Goal: Communication & Community: Answer question/provide support

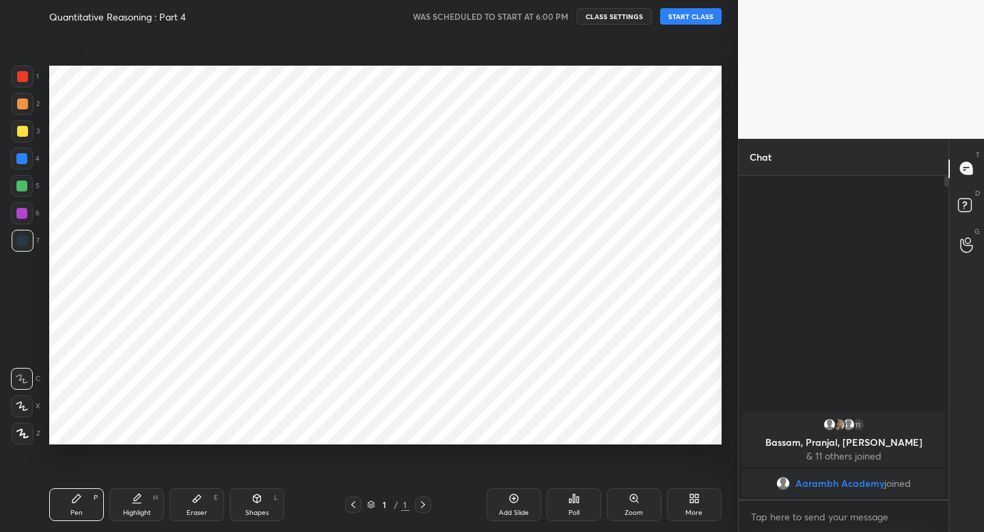
scroll to position [67897, 67658]
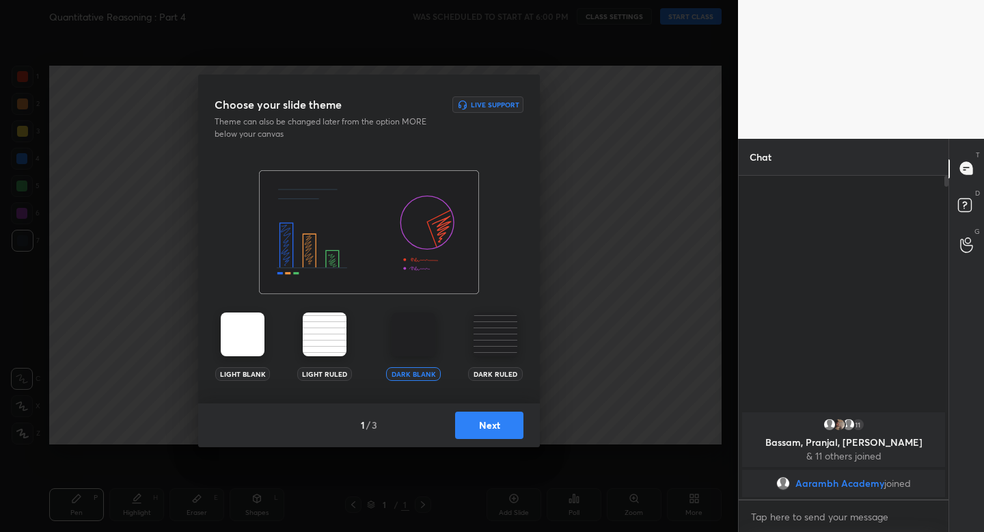
click at [484, 418] on button "Next" at bounding box center [489, 424] width 68 height 27
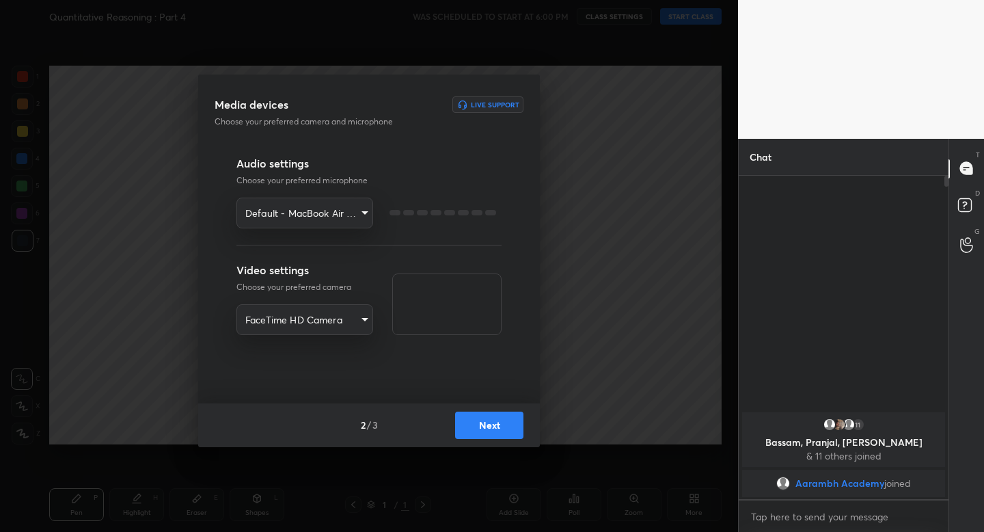
click at [484, 418] on button "Next" at bounding box center [489, 424] width 68 height 27
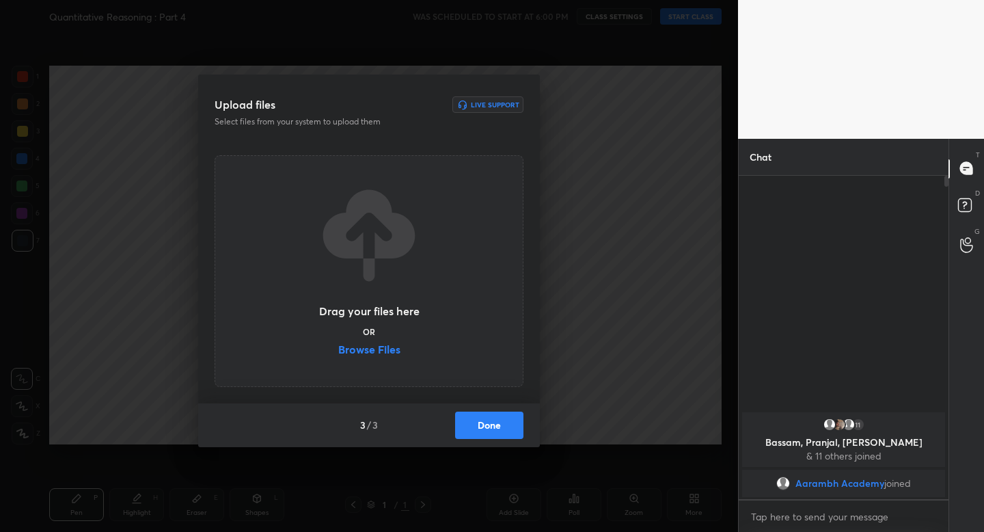
click at [484, 418] on button "Done" at bounding box center [489, 424] width 68 height 27
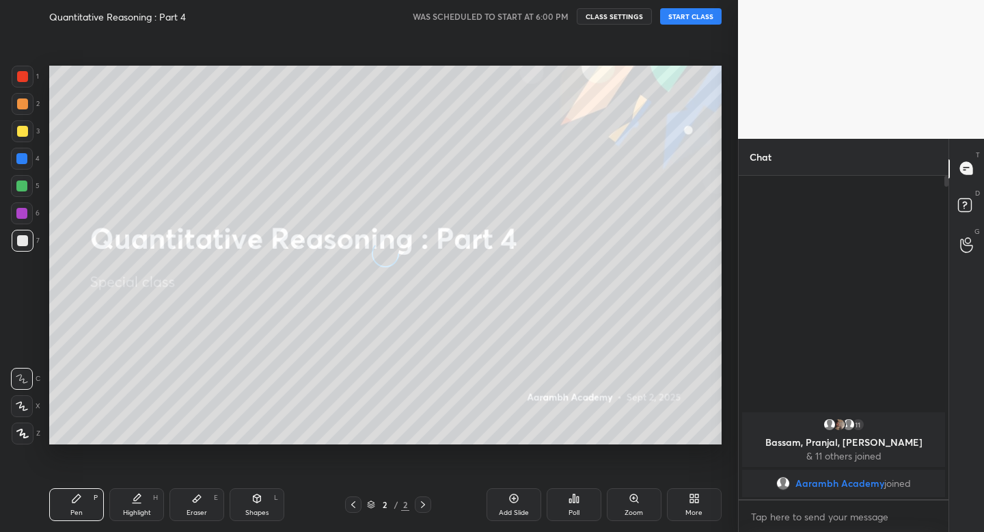
click at [664, 12] on button "START CLASS" at bounding box center [691, 16] width 62 height 16
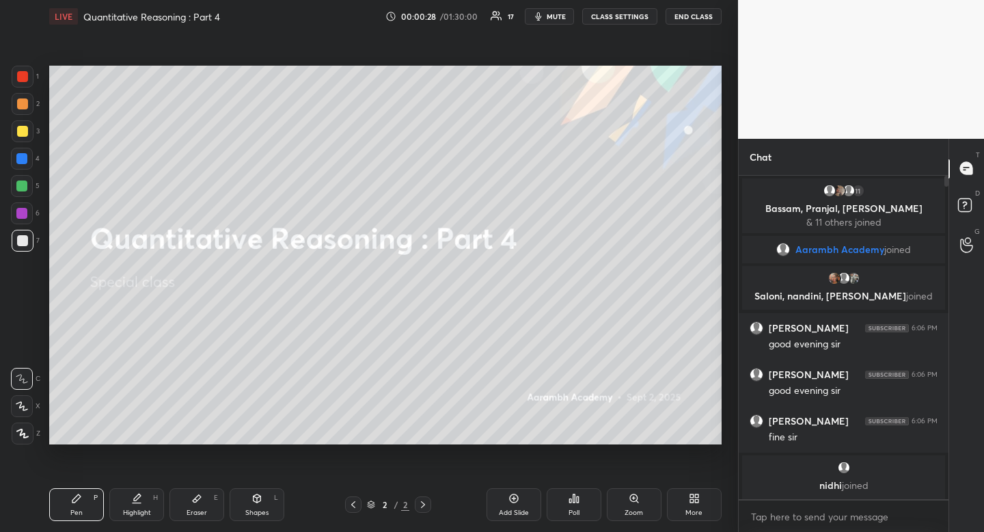
scroll to position [3, 0]
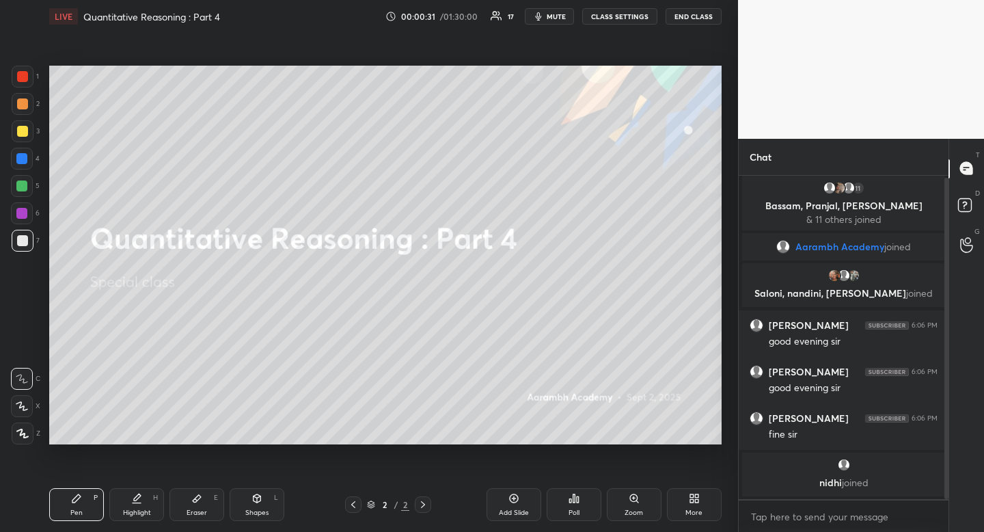
click at [25, 133] on div at bounding box center [22, 131] width 11 height 11
click at [23, 110] on div at bounding box center [23, 104] width 22 height 22
click at [24, 110] on div at bounding box center [23, 104] width 22 height 22
click at [267, 506] on div "Shapes L" at bounding box center [257, 504] width 55 height 33
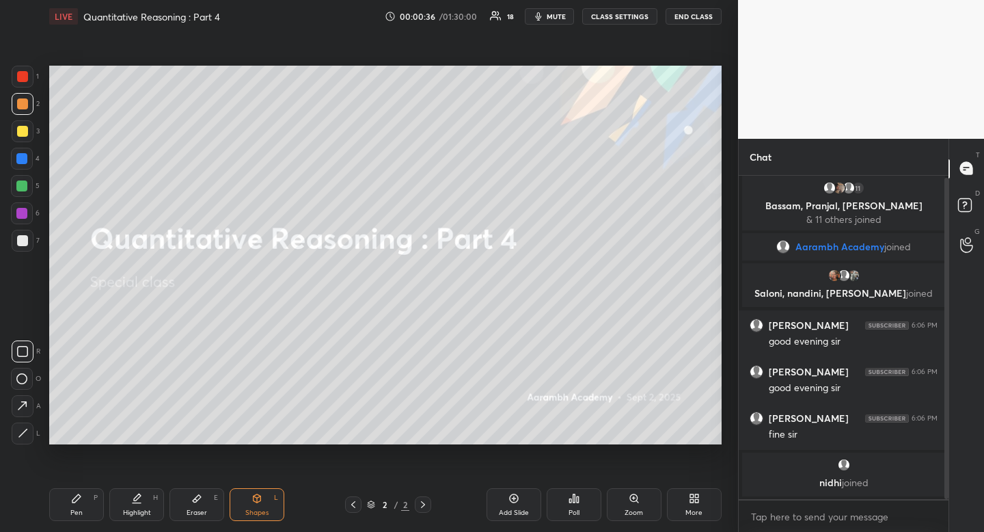
click at [18, 362] on div at bounding box center [23, 351] width 22 height 22
click at [19, 356] on div at bounding box center [23, 351] width 22 height 22
click at [153, 502] on div "Highlight H" at bounding box center [136, 504] width 55 height 33
click at [156, 476] on div "LIVE Quantitative Reasoning : Part 4 00:00:38 / 01:30:00 18 mute CLASS SETTINGS…" at bounding box center [385, 266] width 683 height 532
click at [19, 181] on div at bounding box center [21, 185] width 11 height 11
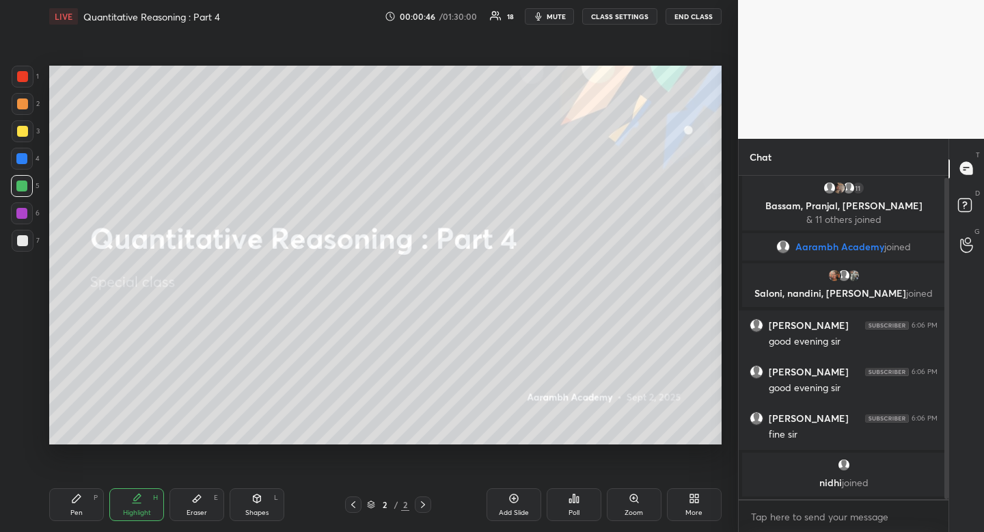
click at [21, 180] on div at bounding box center [21, 185] width 11 height 11
click at [69, 512] on div "Pen P" at bounding box center [76, 504] width 55 height 33
drag, startPoint x: 69, startPoint y: 512, endPoint x: 63, endPoint y: 508, distance: 7.4
click at [63, 508] on div "Pen P" at bounding box center [76, 504] width 55 height 33
click at [22, 239] on div at bounding box center [22, 240] width 11 height 11
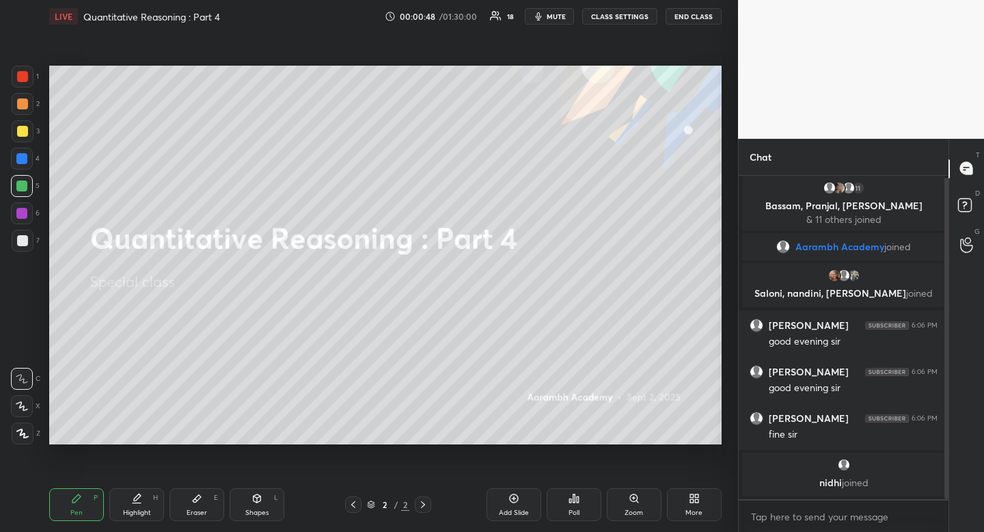
click at [22, 239] on div at bounding box center [22, 240] width 11 height 11
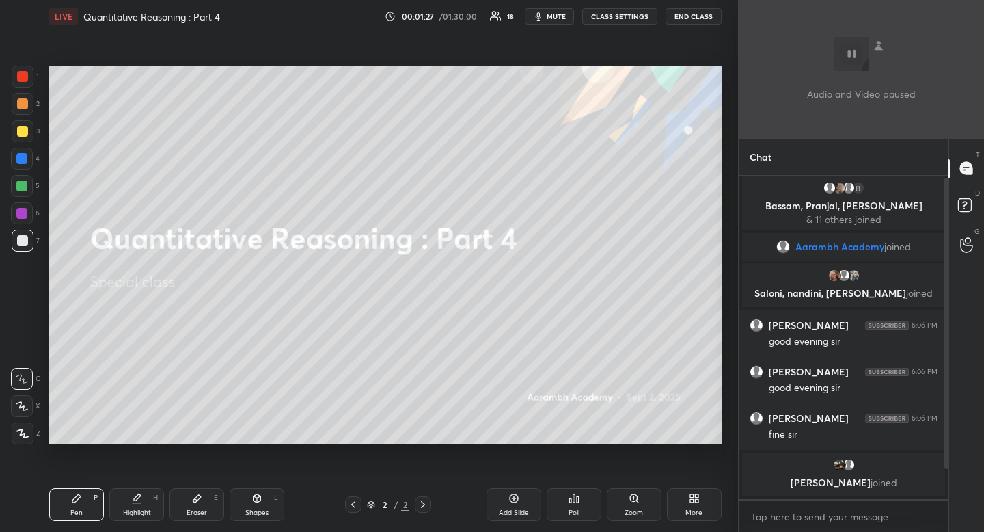
scroll to position [49, 0]
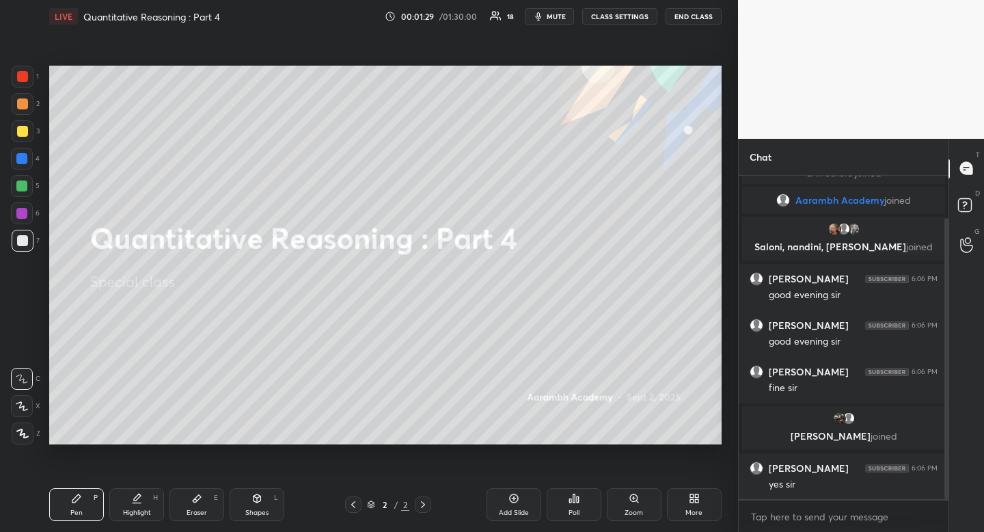
click at [692, 503] on icon at bounding box center [694, 498] width 11 height 11
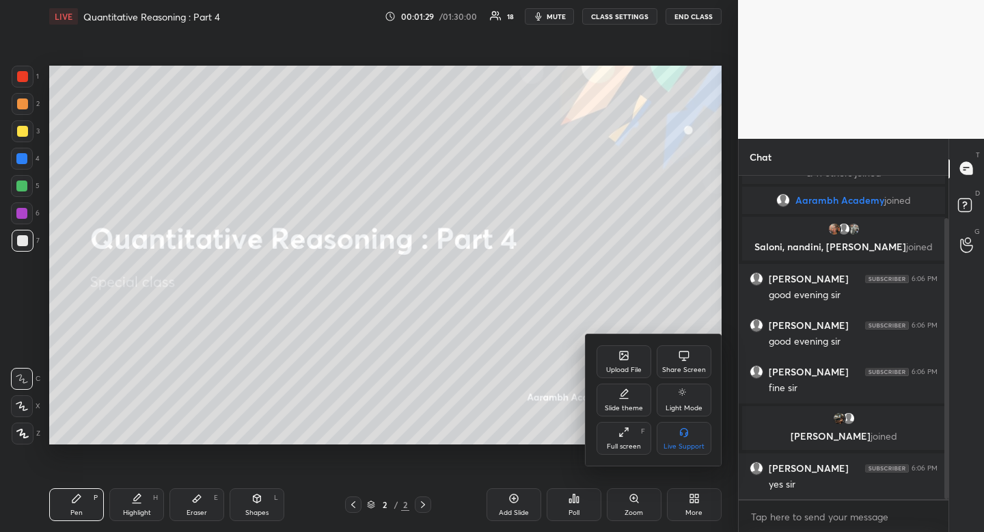
click at [612, 359] on div "Upload File" at bounding box center [624, 361] width 55 height 33
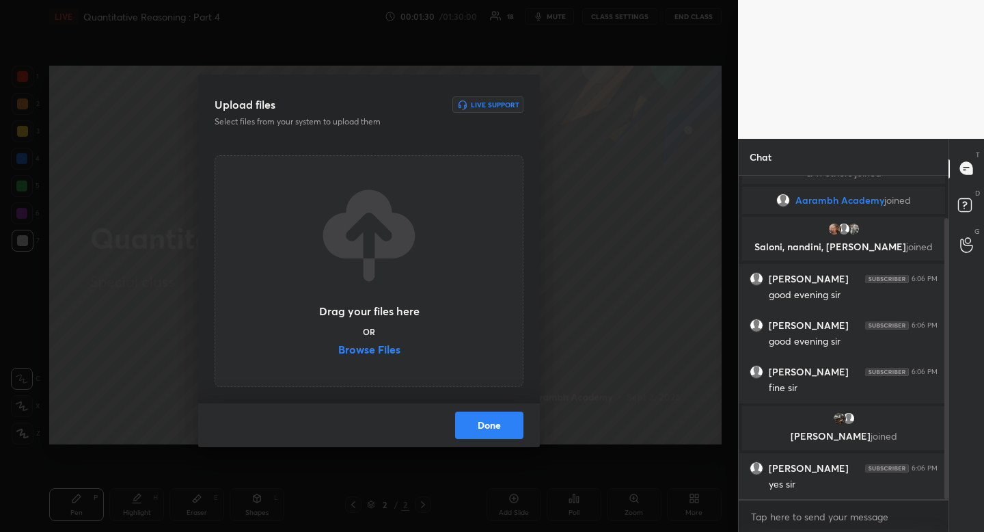
click at [383, 351] on label "Browse Files" at bounding box center [369, 351] width 62 height 14
click at [338, 351] on input "Browse Files" at bounding box center [338, 351] width 0 height 14
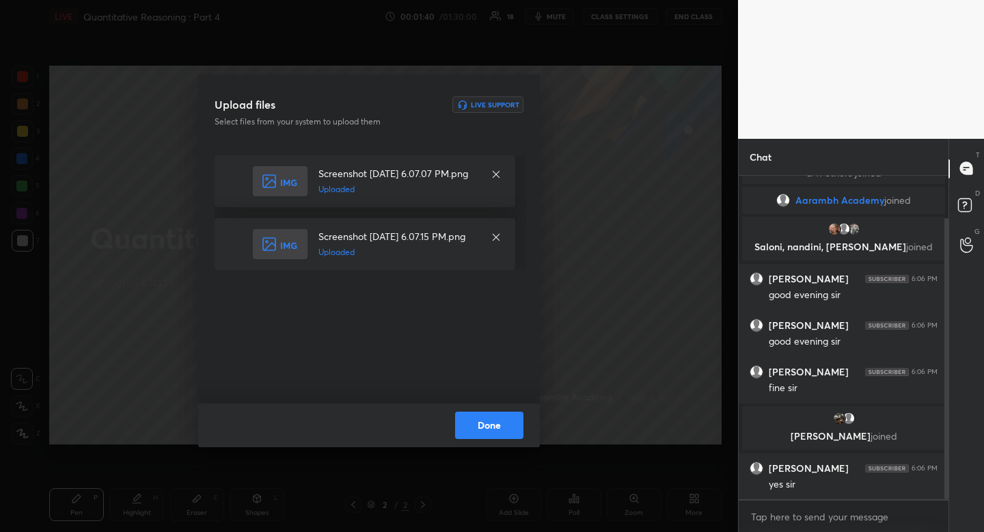
click at [483, 427] on button "Done" at bounding box center [489, 424] width 68 height 27
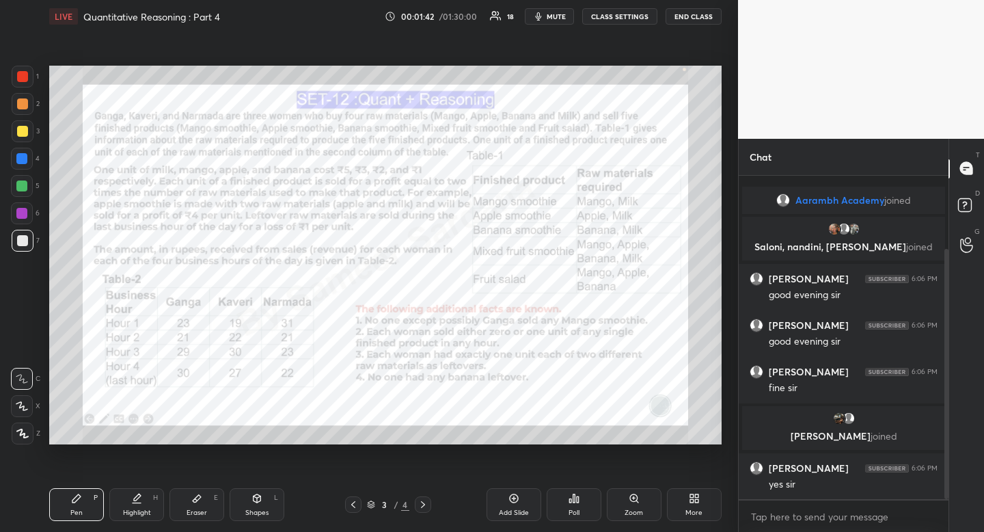
scroll to position [96, 0]
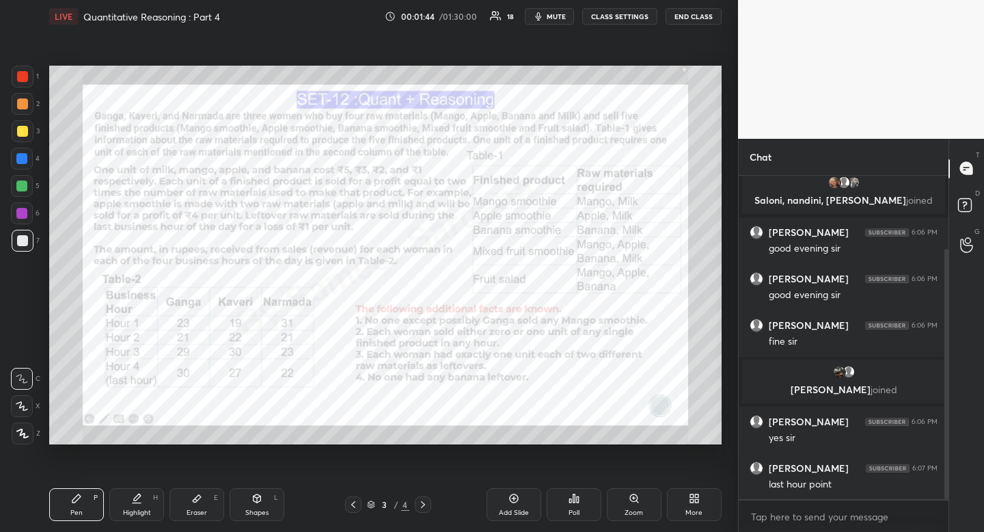
click at [26, 79] on div at bounding box center [22, 76] width 11 height 11
drag, startPoint x: 26, startPoint y: 79, endPoint x: 26, endPoint y: 96, distance: 16.4
click at [26, 79] on div at bounding box center [22, 76] width 11 height 11
click at [136, 509] on div "Highlight" at bounding box center [137, 512] width 28 height 7
click at [137, 504] on div "Highlight H" at bounding box center [136, 504] width 55 height 33
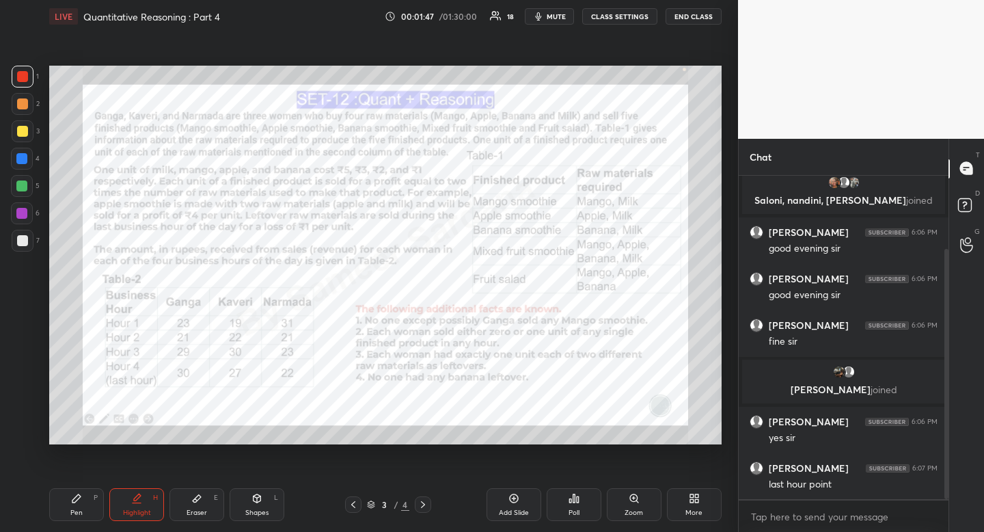
click at [77, 514] on div "Pen" at bounding box center [76, 512] width 12 height 7
drag, startPoint x: 77, startPoint y: 514, endPoint x: 89, endPoint y: 459, distance: 56.6
click at [77, 514] on div "Pen" at bounding box center [76, 512] width 12 height 7
drag, startPoint x: 134, startPoint y: 506, endPoint x: 138, endPoint y: 498, distance: 9.2
click at [134, 506] on div "Highlight H" at bounding box center [136, 504] width 55 height 33
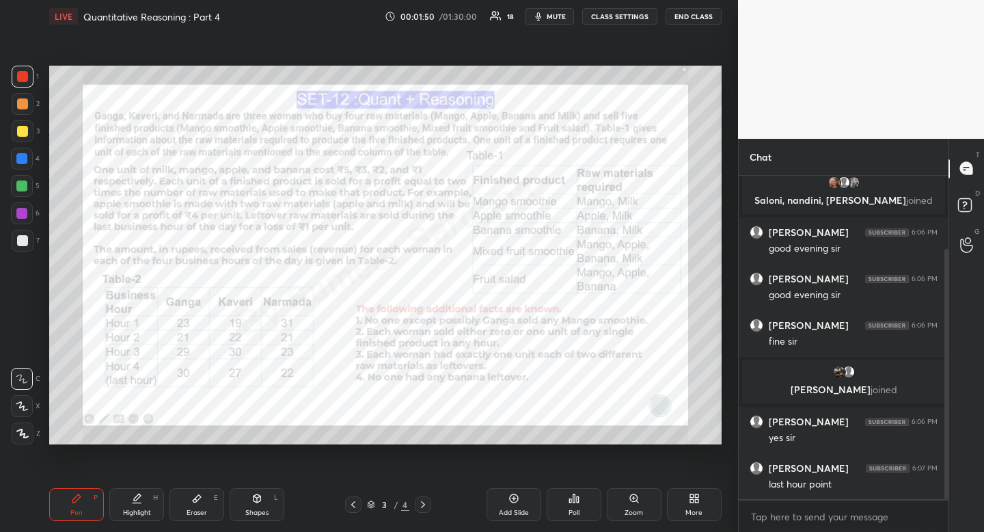
click at [137, 497] on icon at bounding box center [137, 496] width 7 height 7
click at [261, 504] on div "Shapes L" at bounding box center [257, 504] width 55 height 33
click at [23, 349] on icon at bounding box center [22, 351] width 11 height 11
click at [132, 519] on div "Highlight H" at bounding box center [136, 504] width 55 height 33
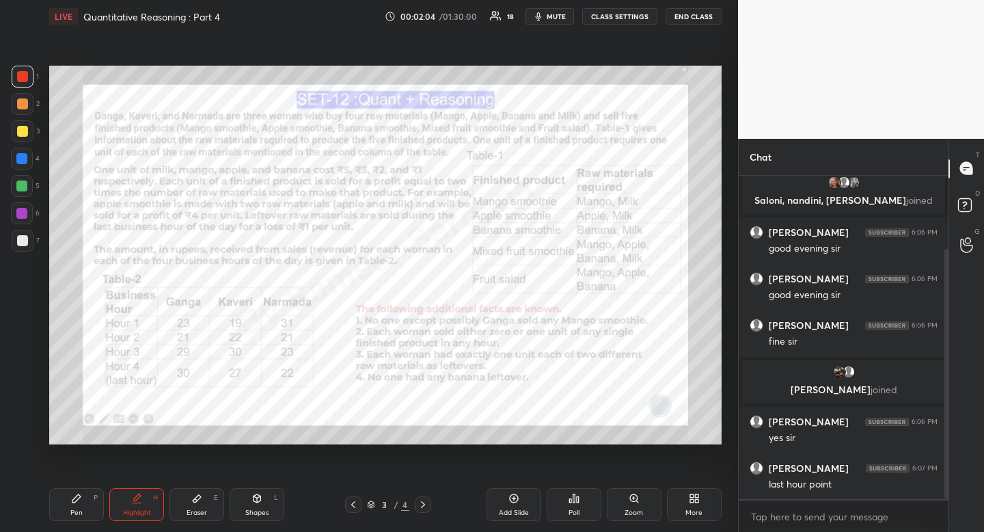
click at [256, 514] on div "Shapes" at bounding box center [256, 512] width 23 height 7
click at [23, 353] on icon at bounding box center [22, 351] width 11 height 11
drag, startPoint x: 23, startPoint y: 353, endPoint x: 40, endPoint y: 331, distance: 27.8
click at [23, 353] on icon at bounding box center [22, 351] width 11 height 11
click at [144, 502] on div "Highlight H" at bounding box center [136, 504] width 55 height 33
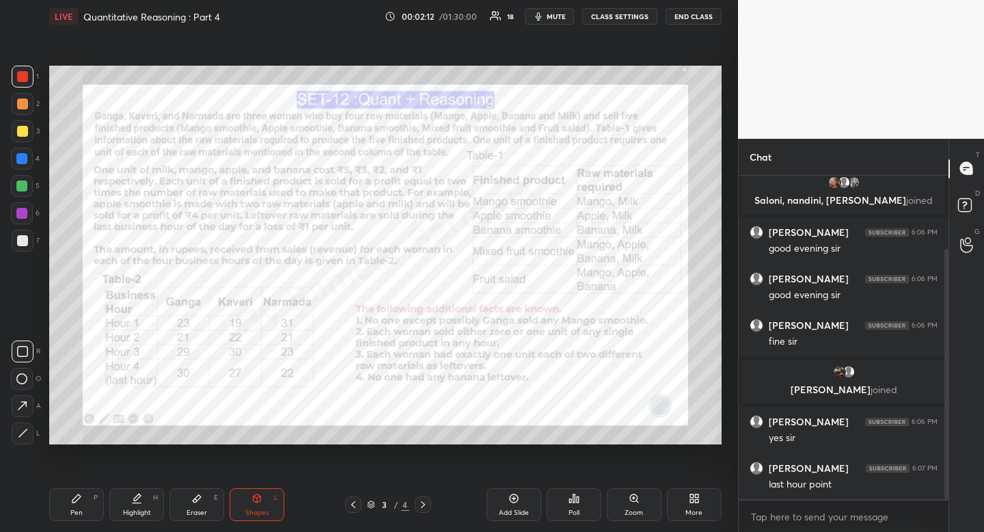
drag, startPoint x: 144, startPoint y: 502, endPoint x: 139, endPoint y: 484, distance: 18.6
click at [139, 498] on div "Highlight H" at bounding box center [136, 504] width 55 height 33
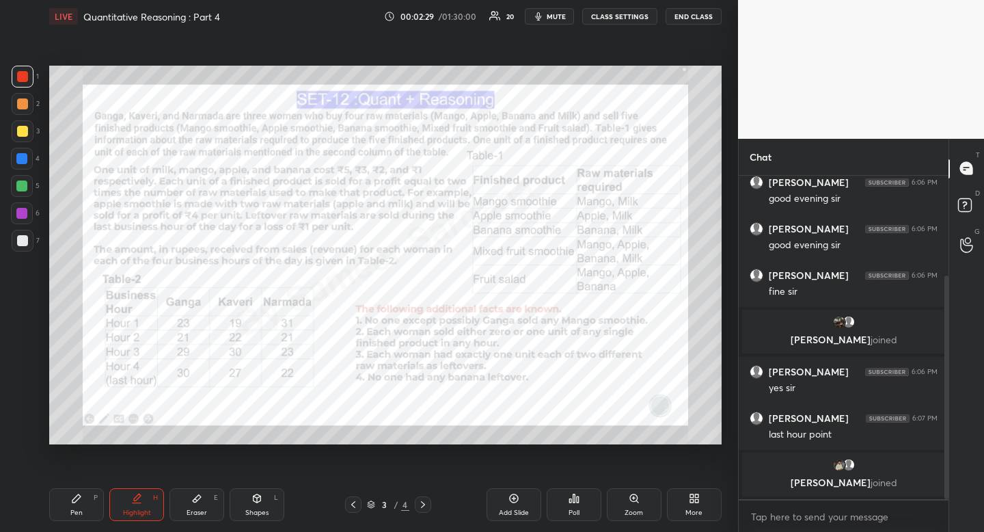
click at [90, 501] on div "Pen P" at bounding box center [76, 504] width 55 height 33
click at [99, 500] on div "Pen P" at bounding box center [76, 504] width 55 height 33
drag, startPoint x: 151, startPoint y: 506, endPoint x: 187, endPoint y: 465, distance: 53.7
click at [151, 506] on div "Highlight H" at bounding box center [136, 504] width 55 height 33
click at [74, 509] on div "Pen" at bounding box center [76, 512] width 12 height 7
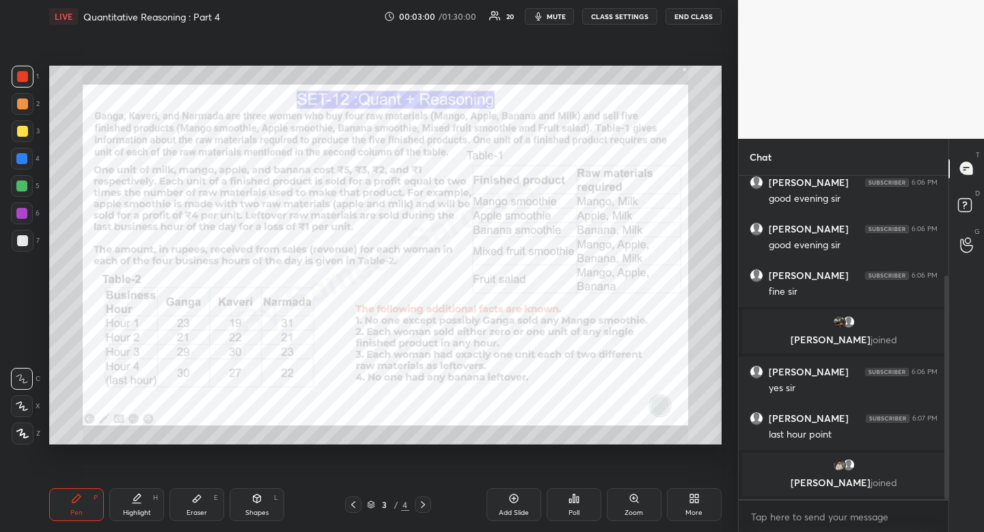
drag, startPoint x: 79, startPoint y: 506, endPoint x: 72, endPoint y: 449, distance: 57.1
click at [79, 506] on div "Pen P" at bounding box center [76, 504] width 55 height 33
click at [28, 157] on div at bounding box center [22, 159] width 22 height 22
click at [24, 409] on icon at bounding box center [21, 406] width 11 height 8
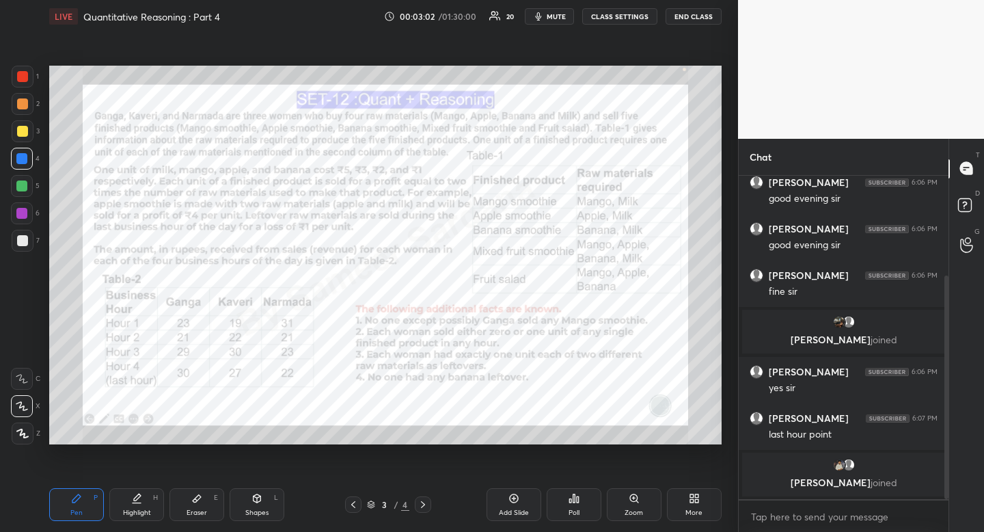
click at [24, 409] on icon at bounding box center [21, 406] width 11 height 8
click at [133, 505] on div "Highlight H" at bounding box center [136, 504] width 55 height 33
drag, startPoint x: 133, startPoint y: 505, endPoint x: 136, endPoint y: 463, distance: 41.8
click at [133, 505] on div "Highlight H" at bounding box center [136, 504] width 55 height 33
click at [80, 509] on div "Pen" at bounding box center [76, 512] width 12 height 7
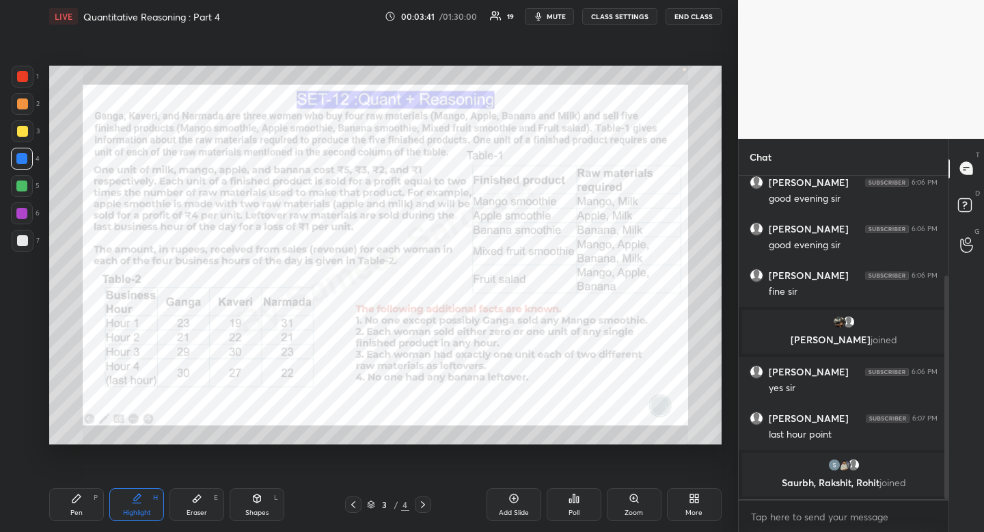
drag, startPoint x: 80, startPoint y: 508, endPoint x: 81, endPoint y: 491, distance: 17.1
click at [80, 509] on div "Pen" at bounding box center [76, 512] width 12 height 7
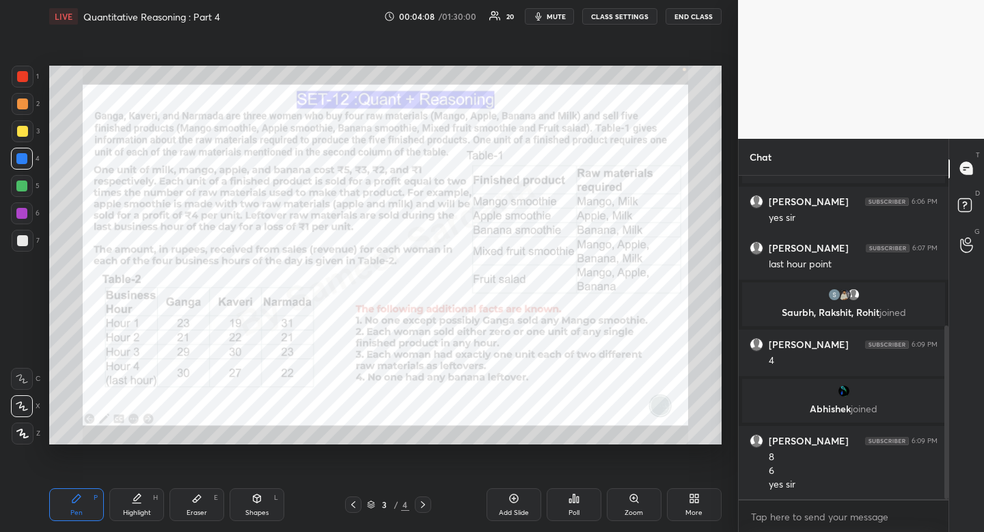
scroll to position [331, 0]
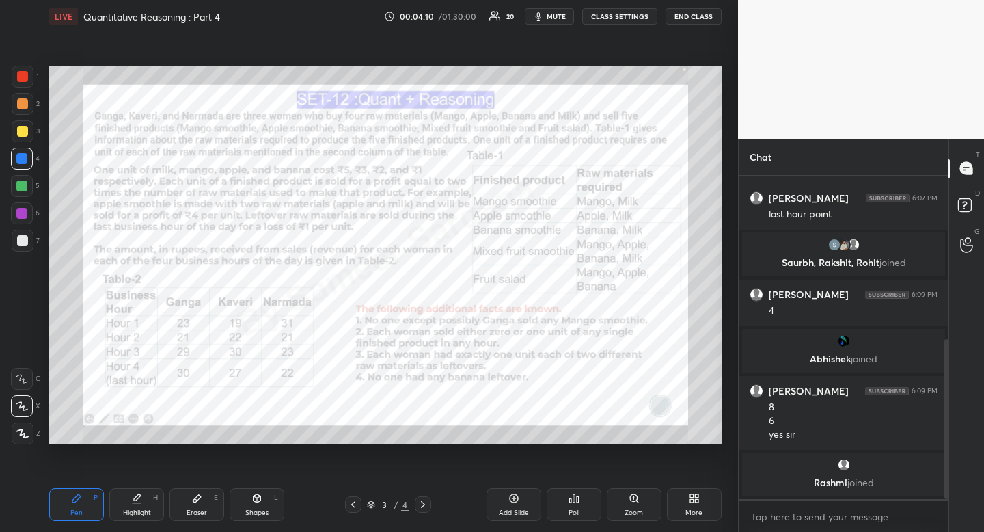
click at [152, 495] on div "Highlight H" at bounding box center [136, 504] width 55 height 33
click at [159, 489] on div "Highlight H" at bounding box center [136, 504] width 55 height 33
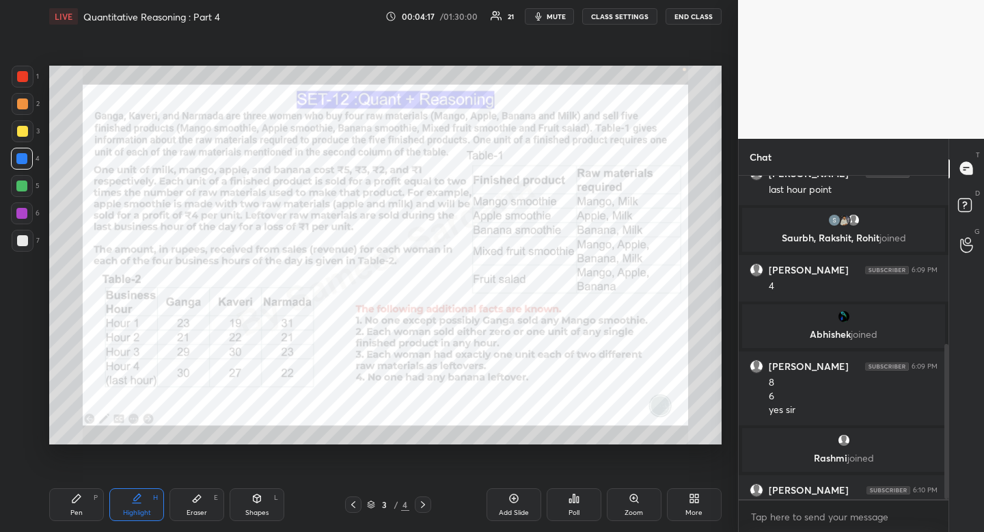
scroll to position [353, 0]
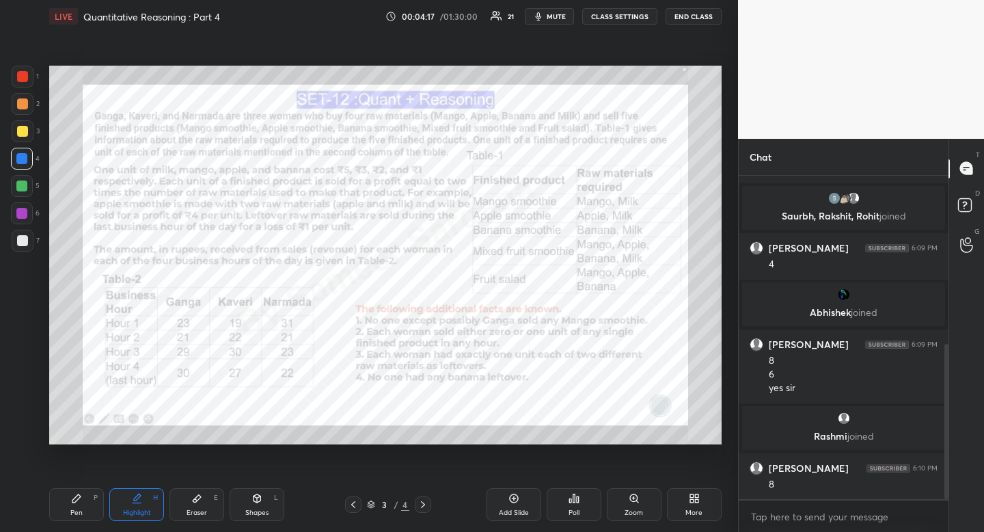
click at [78, 505] on div "Pen P" at bounding box center [76, 504] width 55 height 33
drag, startPoint x: 78, startPoint y: 505, endPoint x: 88, endPoint y: 463, distance: 43.6
click at [78, 505] on div "Pen P" at bounding box center [76, 504] width 55 height 33
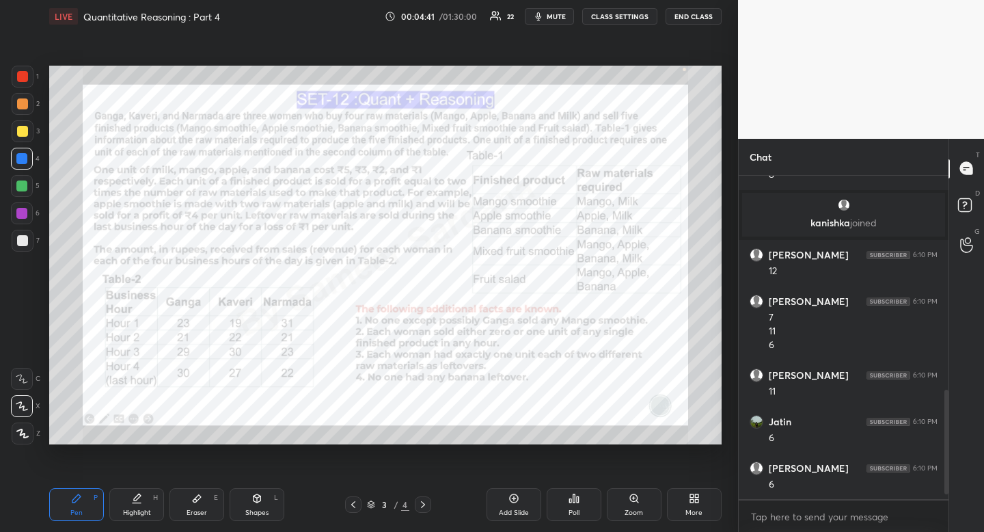
scroll to position [681, 0]
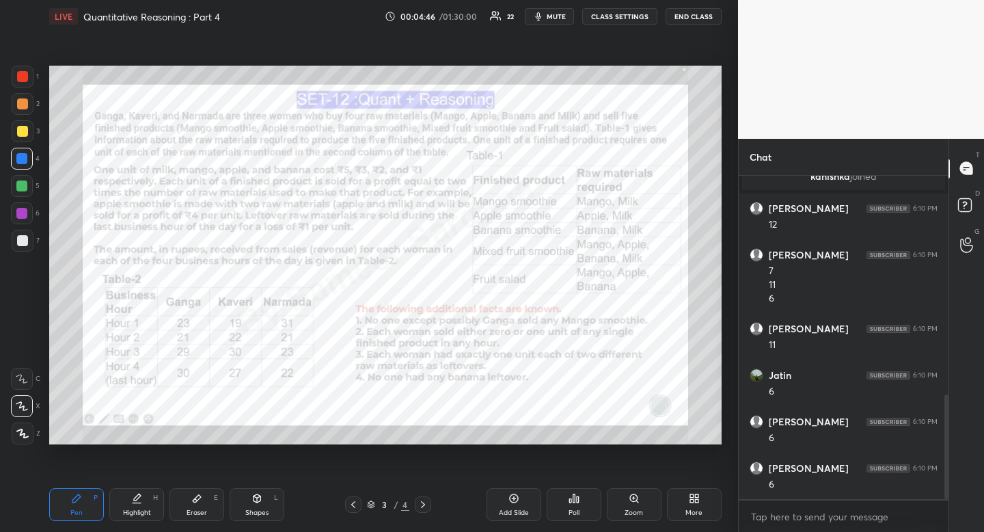
click at [138, 509] on div "Highlight H" at bounding box center [136, 504] width 55 height 33
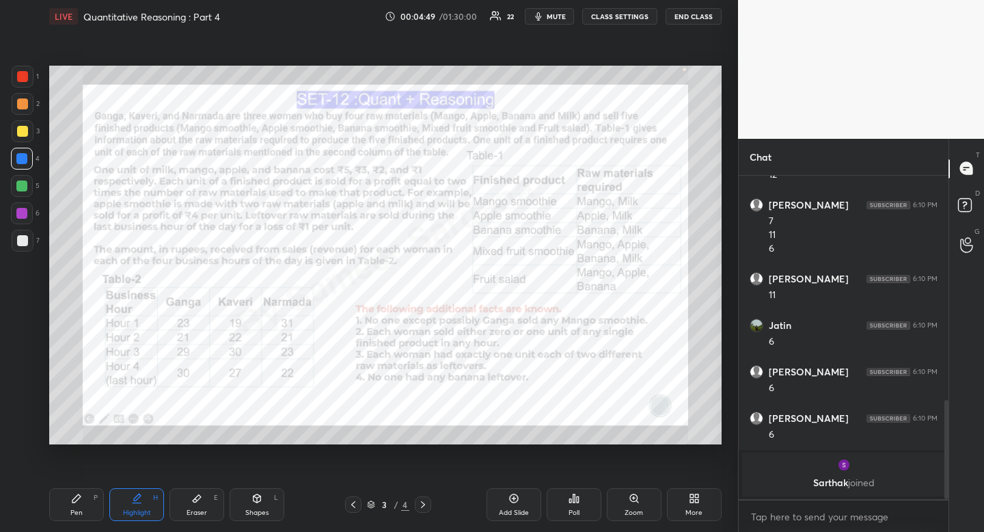
click at [423, 506] on icon at bounding box center [423, 504] width 11 height 11
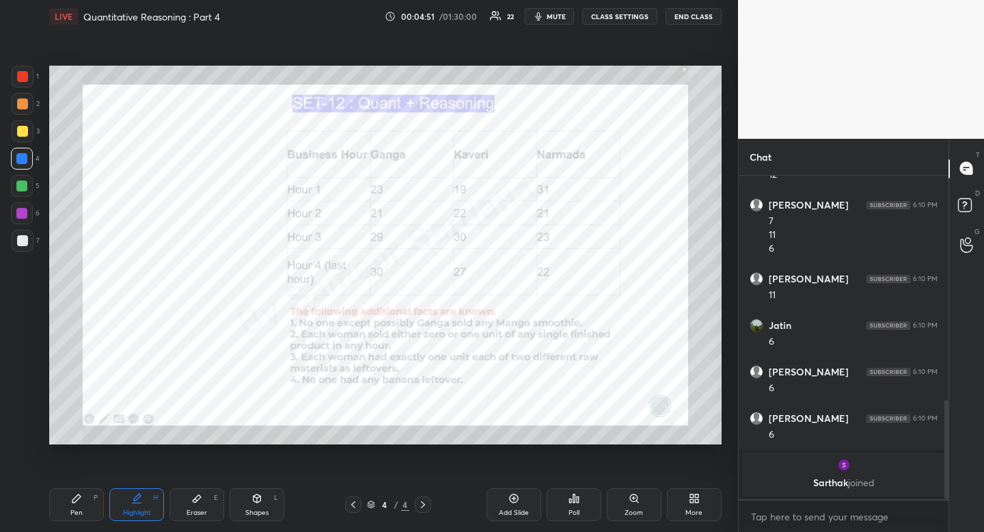
click at [356, 503] on icon at bounding box center [353, 504] width 11 height 11
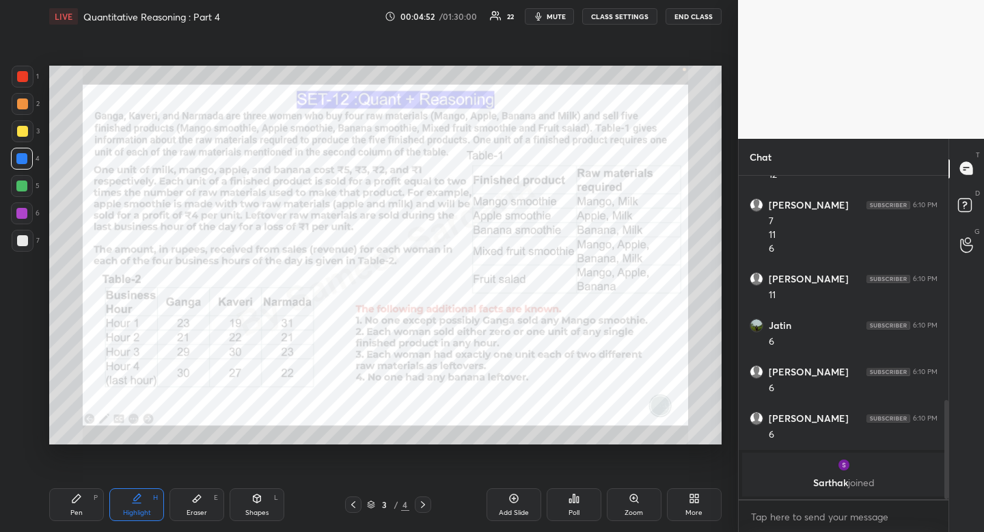
click at [424, 504] on icon at bounding box center [423, 504] width 4 height 7
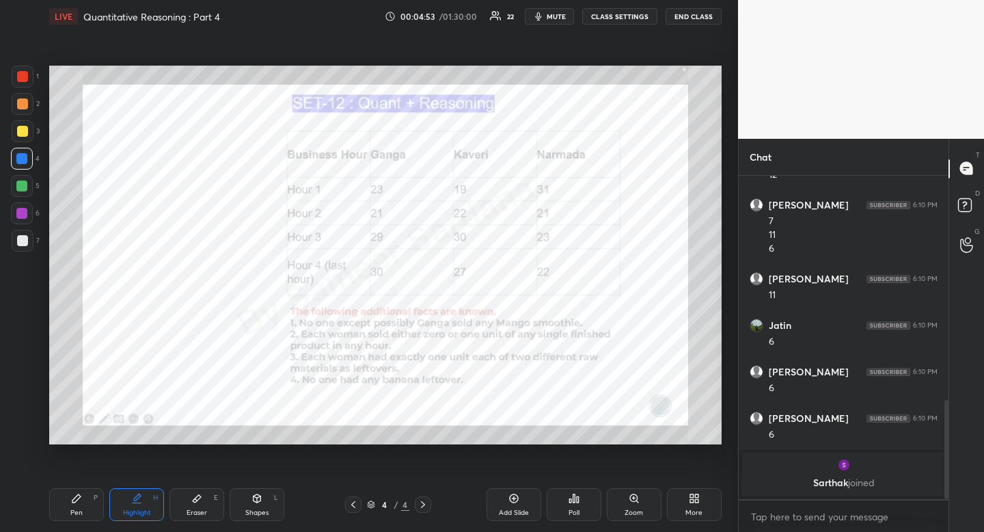
scroll to position [817, 0]
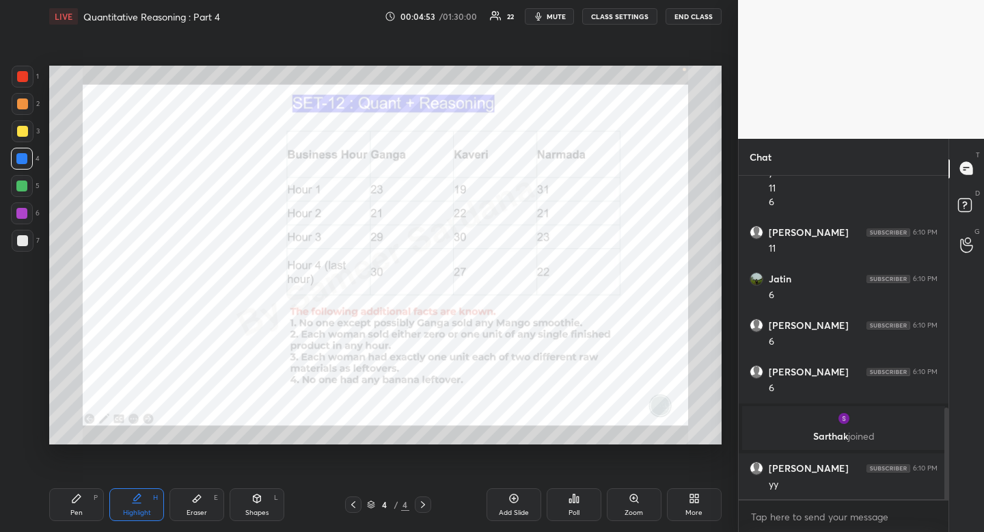
click at [26, 76] on div at bounding box center [22, 76] width 11 height 11
drag, startPoint x: 26, startPoint y: 76, endPoint x: 39, endPoint y: 85, distance: 16.1
click at [26, 76] on div at bounding box center [22, 76] width 11 height 11
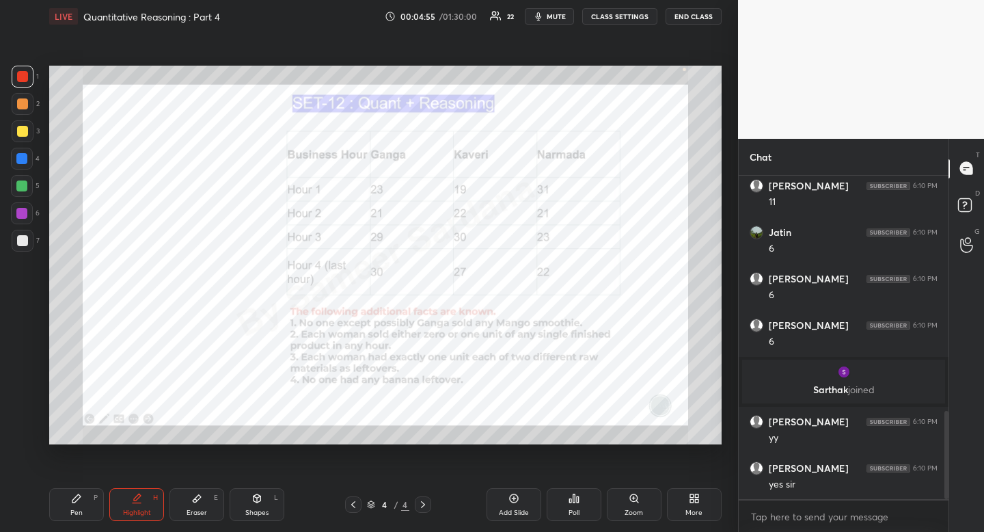
click at [71, 509] on div "Pen" at bounding box center [76, 512] width 12 height 7
drag, startPoint x: 70, startPoint y: 502, endPoint x: 47, endPoint y: 407, distance: 97.1
click at [71, 502] on icon at bounding box center [76, 498] width 11 height 11
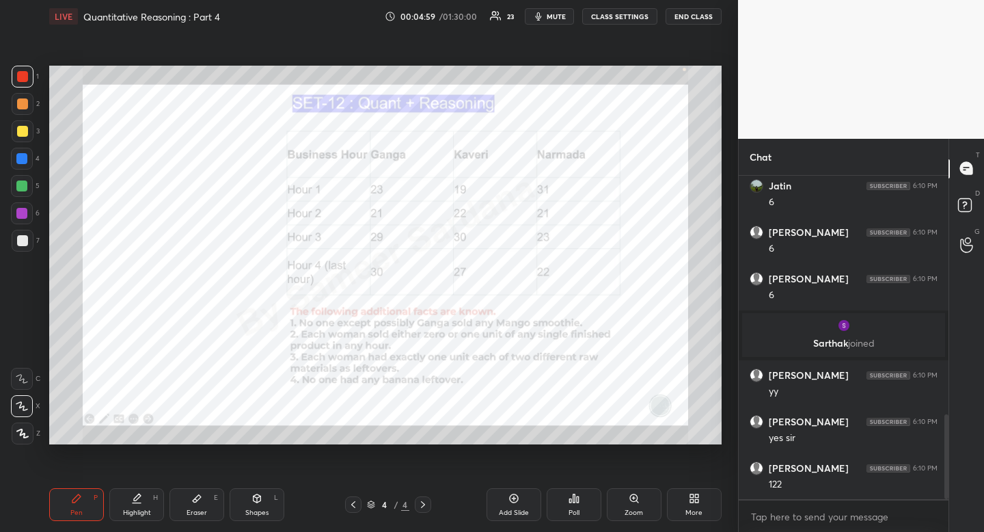
scroll to position [924, 0]
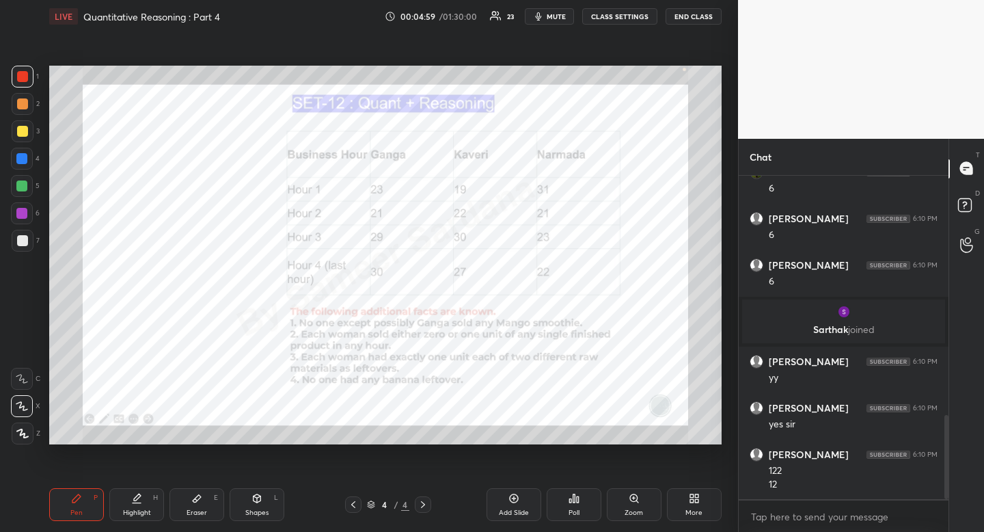
click at [347, 504] on div at bounding box center [353, 504] width 16 height 16
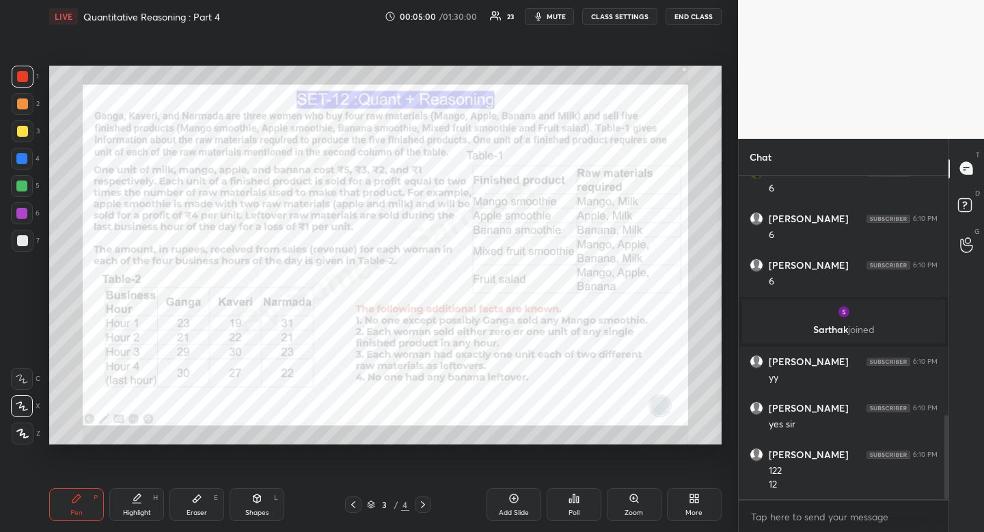
click at [427, 504] on icon at bounding box center [423, 504] width 11 height 11
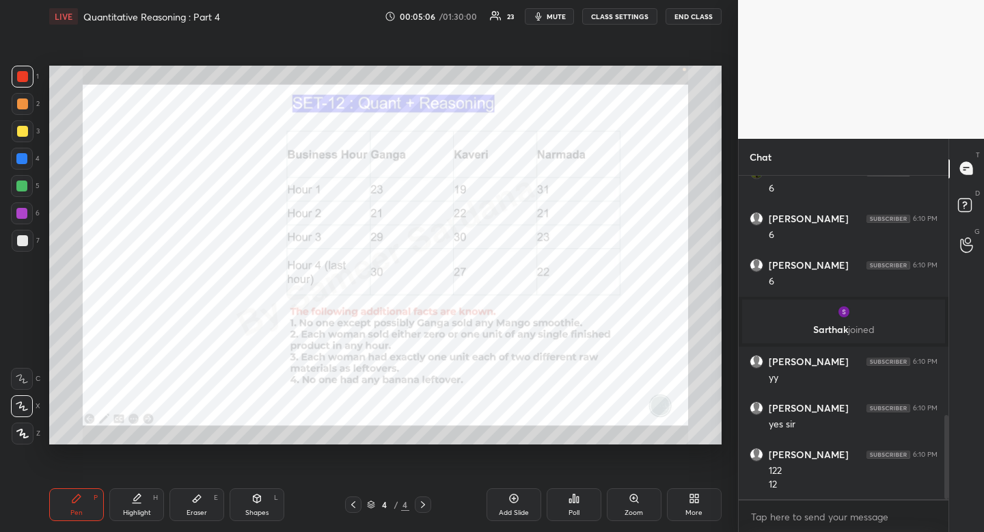
scroll to position [938, 0]
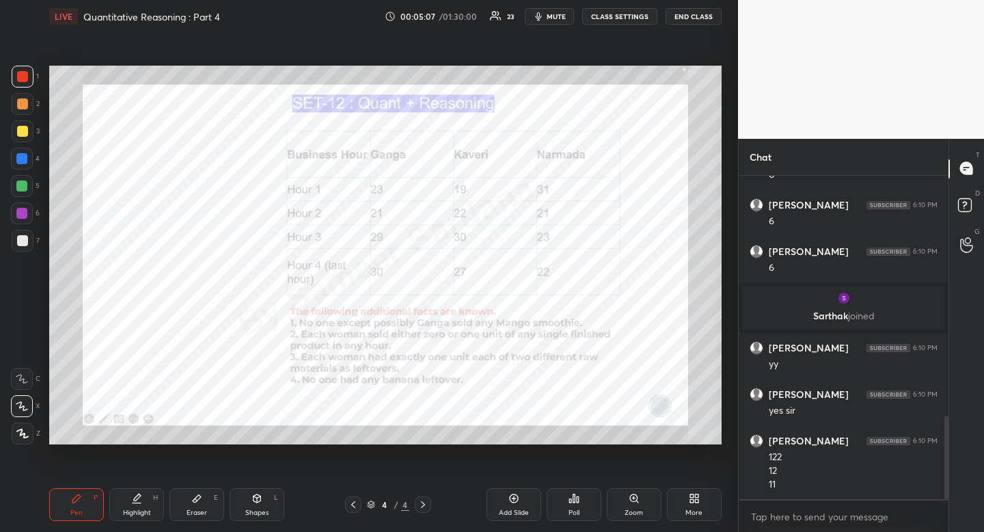
click at [349, 504] on icon at bounding box center [353, 504] width 11 height 11
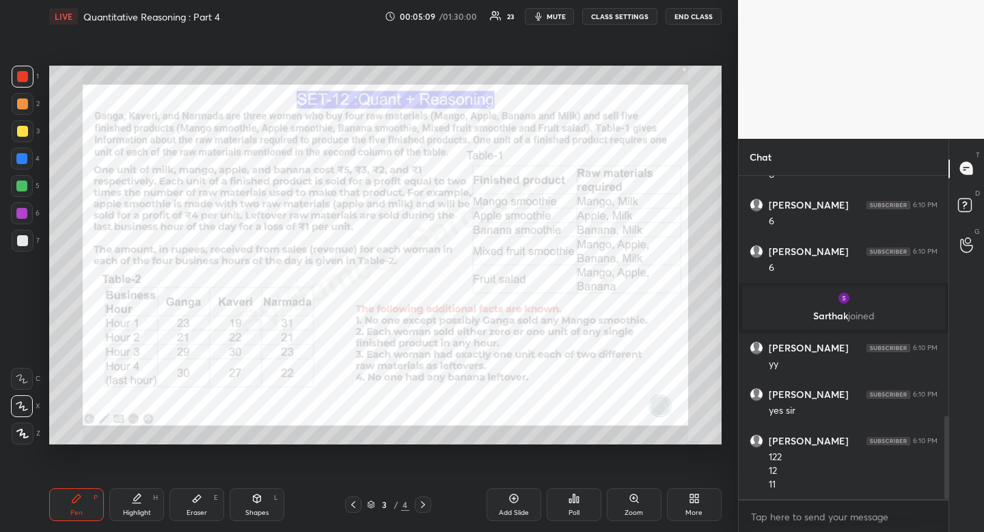
drag, startPoint x: 422, startPoint y: 504, endPoint x: 403, endPoint y: 486, distance: 26.6
click at [422, 504] on icon at bounding box center [423, 504] width 11 height 11
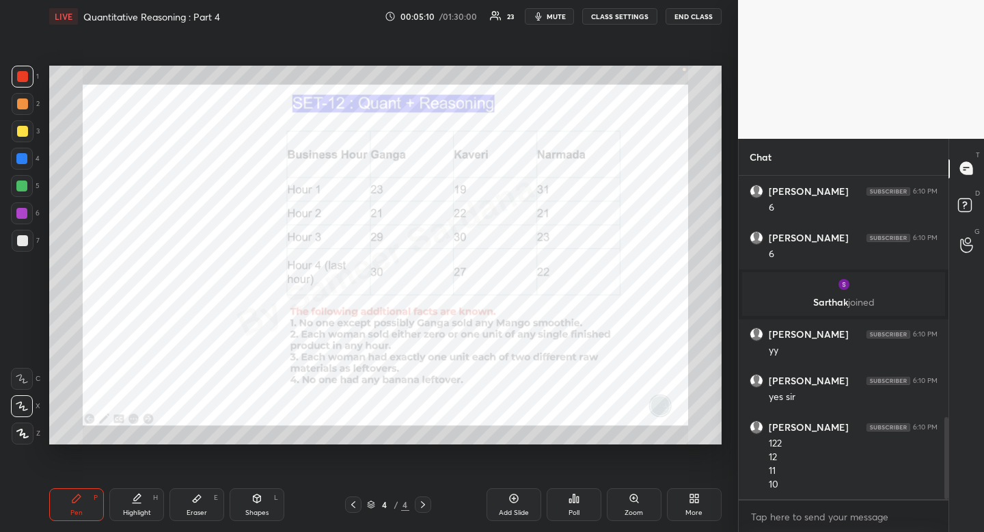
scroll to position [998, 0]
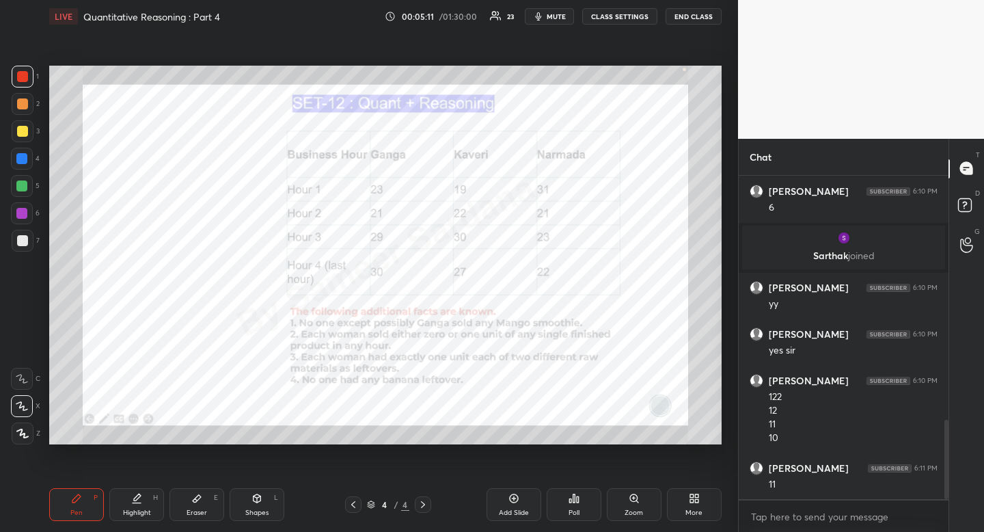
click at [351, 502] on icon at bounding box center [353, 504] width 11 height 11
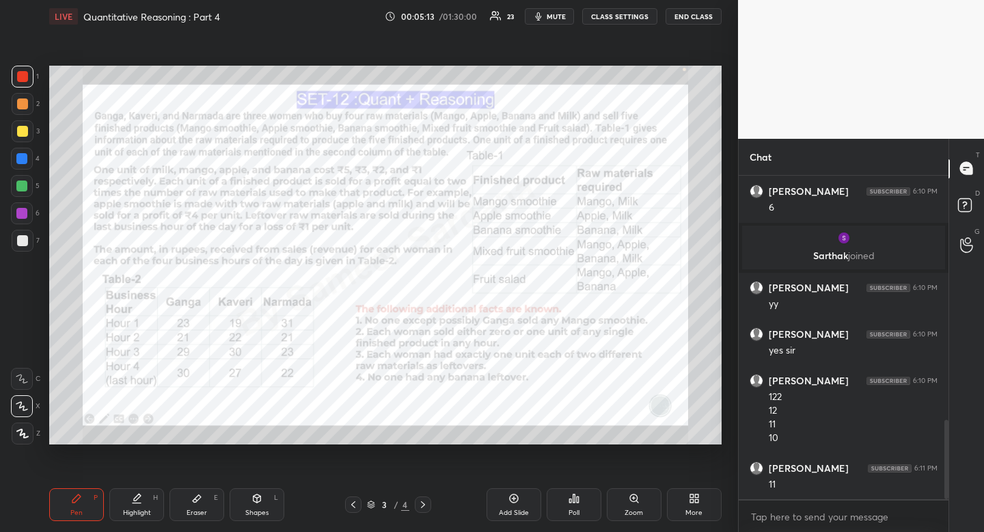
click at [423, 502] on icon at bounding box center [423, 504] width 11 height 11
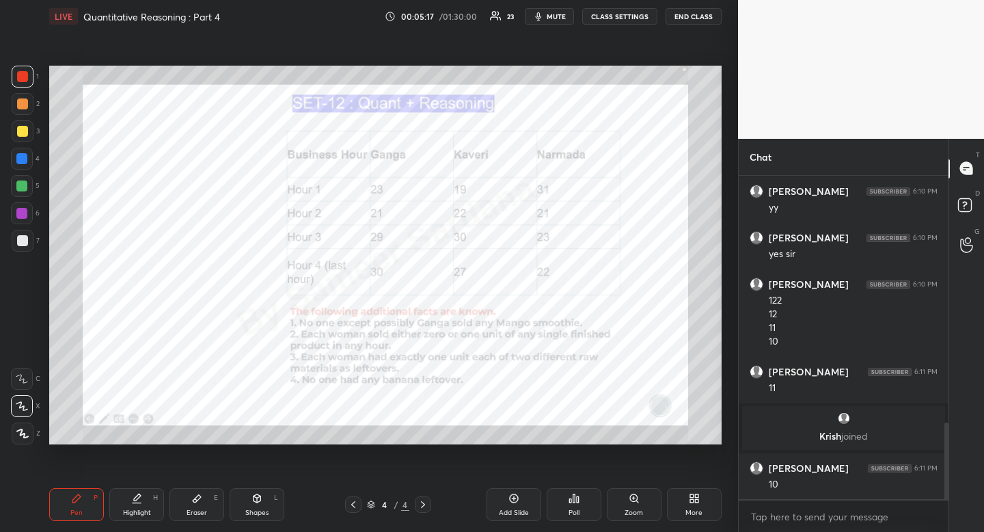
scroll to position [1088, 0]
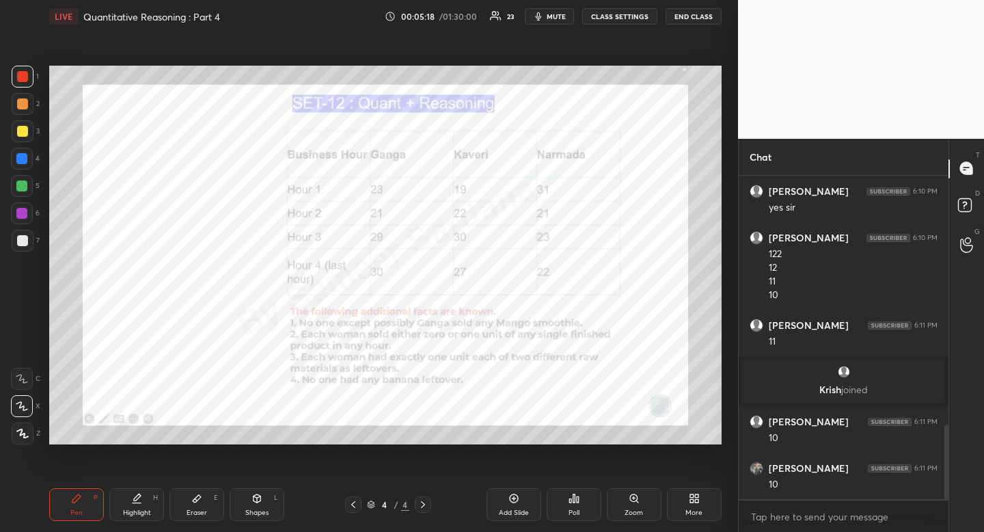
click at [350, 508] on icon at bounding box center [353, 504] width 11 height 11
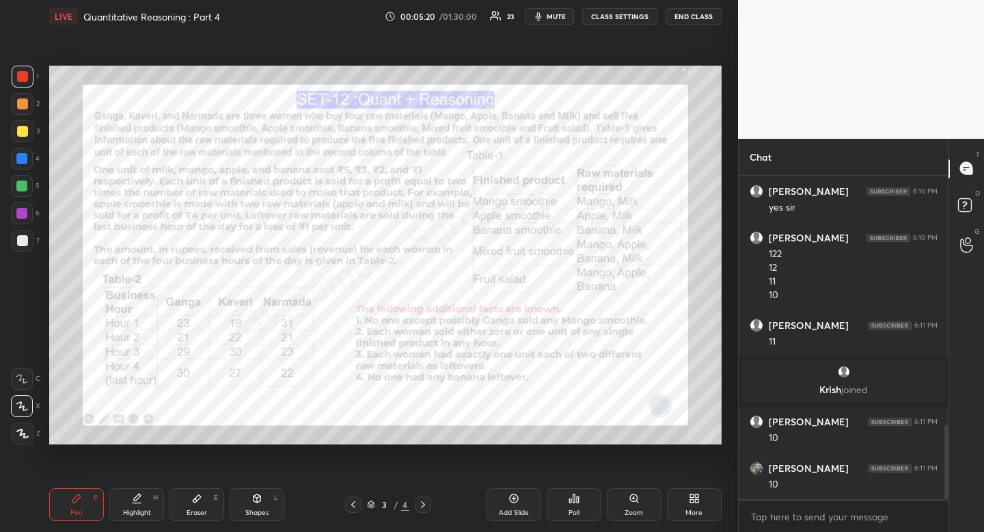
click at [422, 505] on icon at bounding box center [423, 504] width 11 height 11
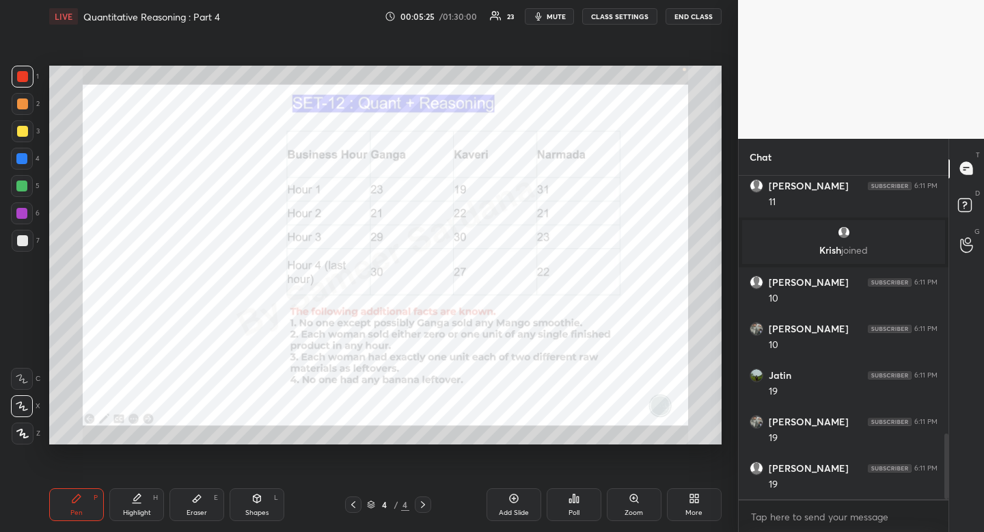
scroll to position [1274, 0]
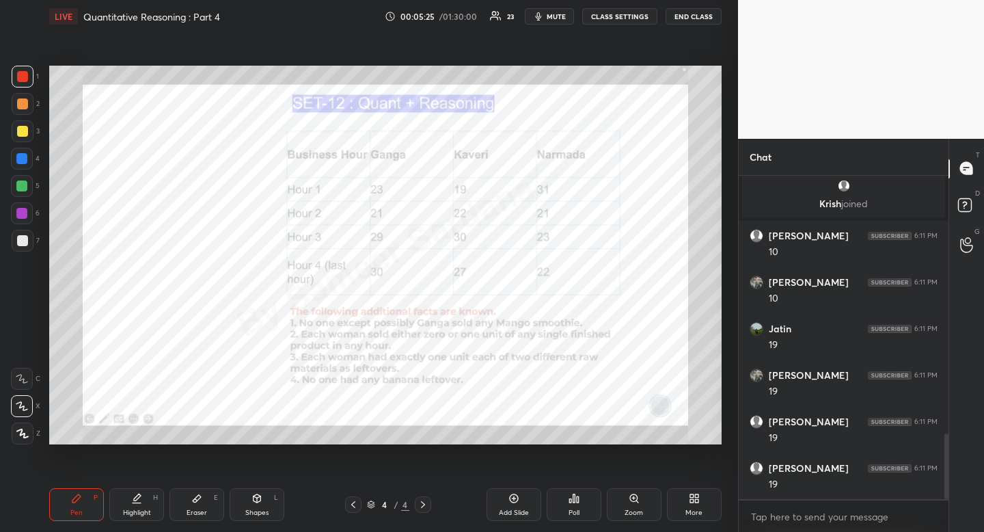
click at [355, 505] on icon at bounding box center [353, 504] width 11 height 11
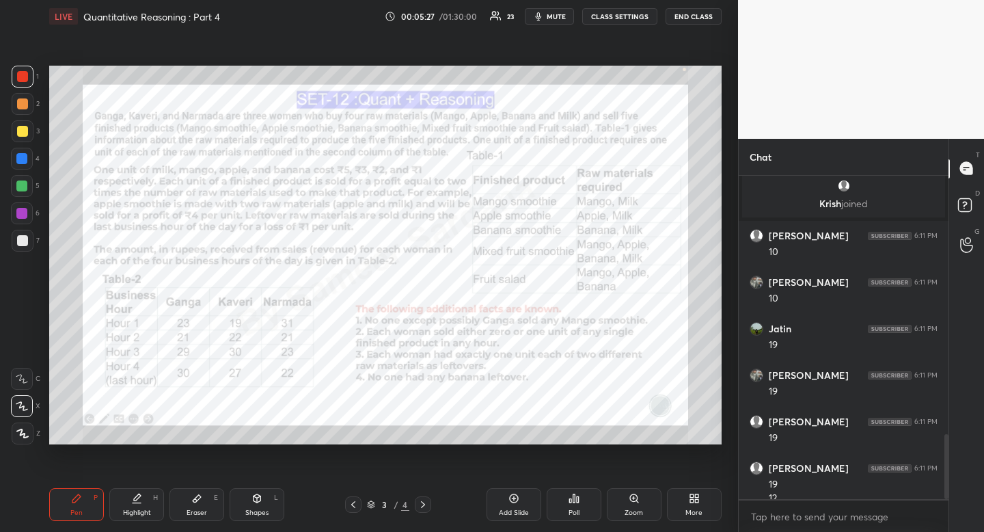
scroll to position [1288, 0]
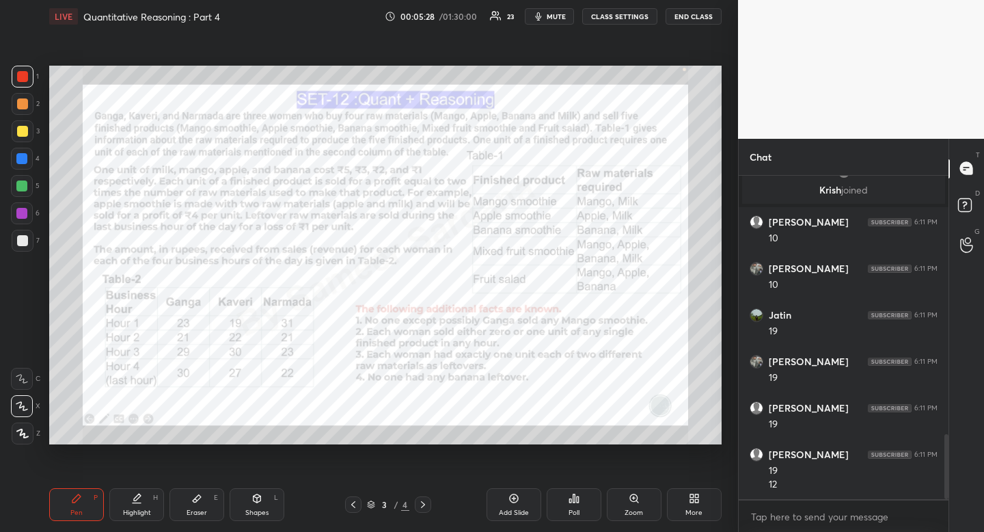
click at [427, 500] on icon at bounding box center [423, 504] width 11 height 11
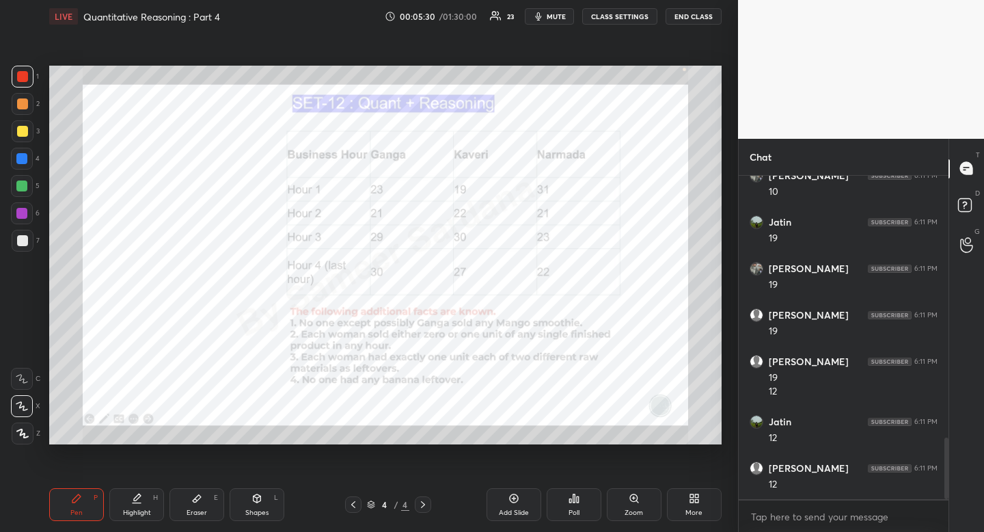
scroll to position [1427, 0]
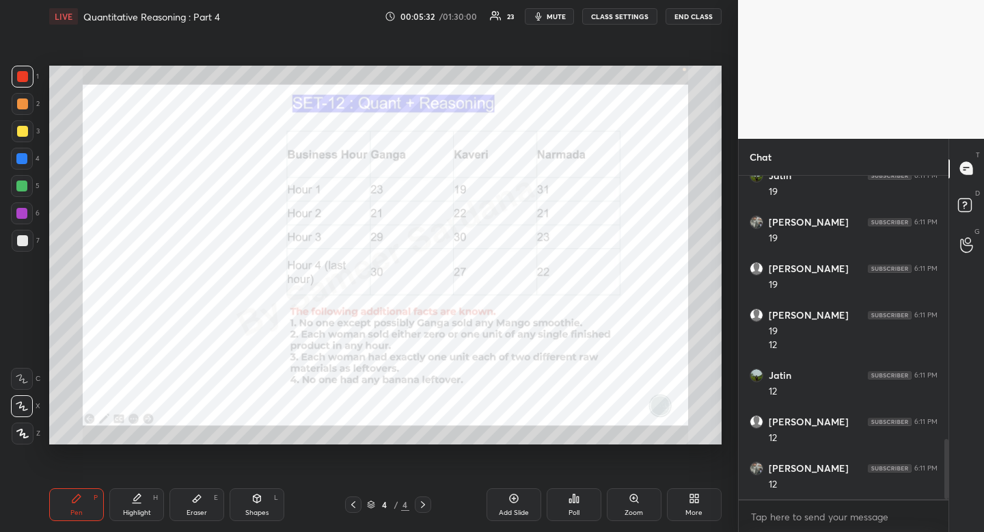
click at [352, 507] on icon at bounding box center [353, 504] width 11 height 11
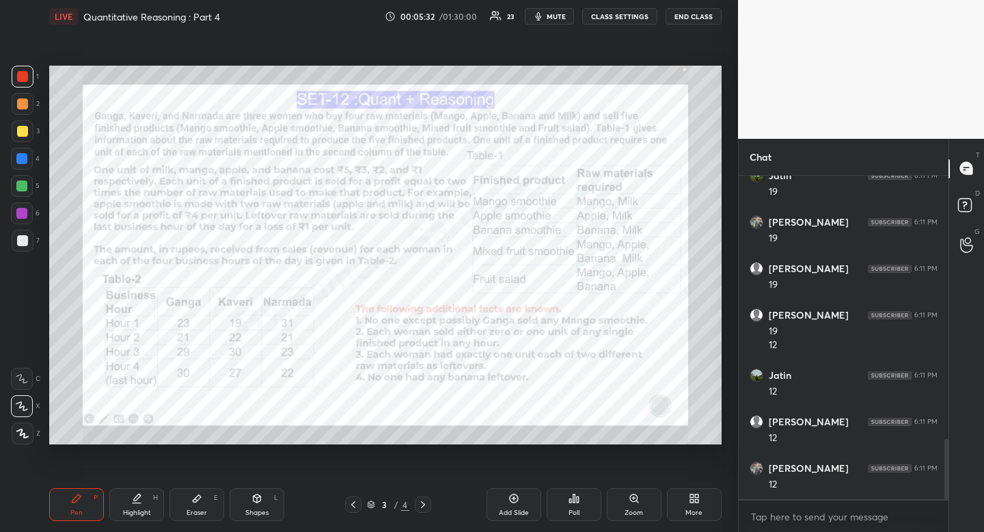
drag, startPoint x: 136, startPoint y: 507, endPoint x: 142, endPoint y: 502, distance: 7.8
click at [137, 508] on div "Highlight H" at bounding box center [136, 504] width 55 height 33
click at [142, 502] on div "Highlight H" at bounding box center [136, 504] width 55 height 33
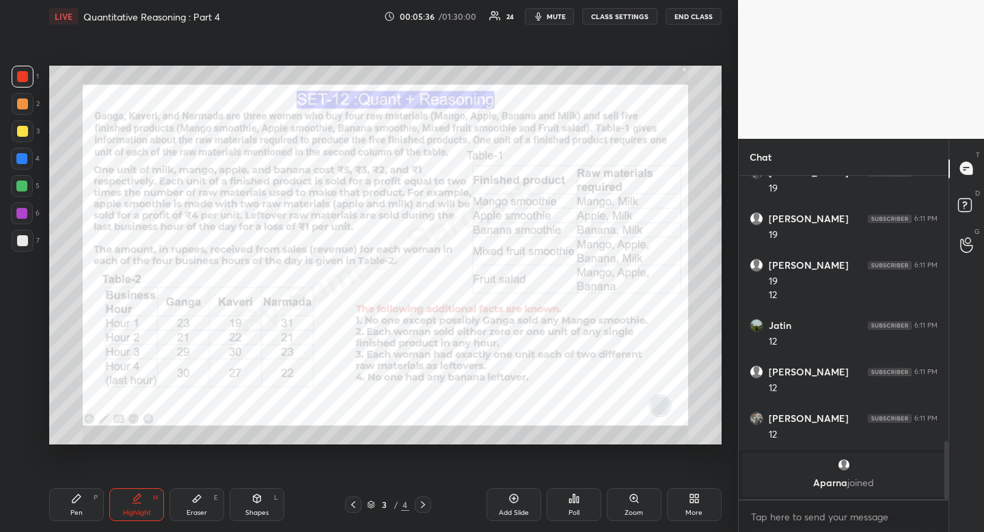
click at [137, 506] on div "Highlight H" at bounding box center [136, 504] width 55 height 33
drag, startPoint x: 142, startPoint y: 504, endPoint x: 150, endPoint y: 444, distance: 60.6
click at [141, 506] on div "Highlight H" at bounding box center [136, 504] width 55 height 33
click at [77, 502] on icon at bounding box center [76, 498] width 11 height 11
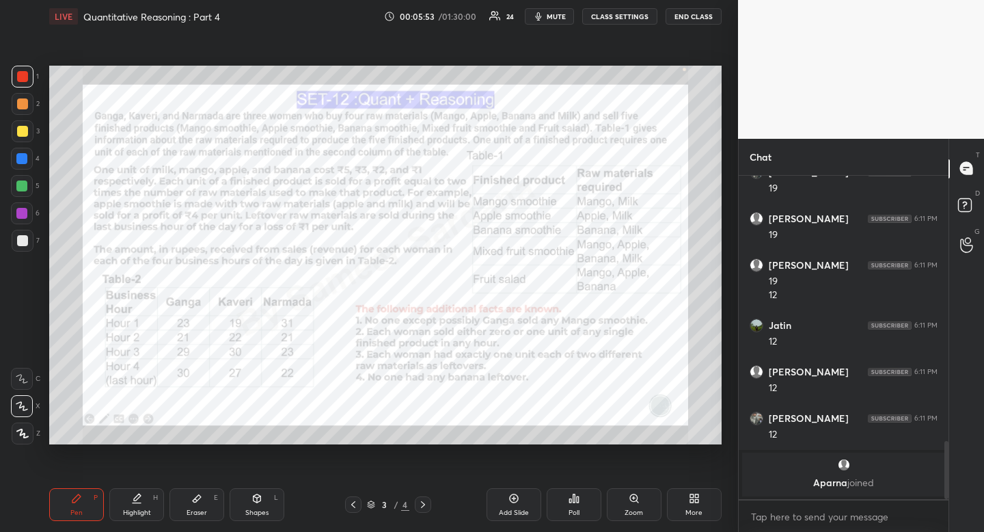
click at [194, 511] on div "Eraser" at bounding box center [197, 512] width 21 height 7
drag, startPoint x: 130, startPoint y: 501, endPoint x: 125, endPoint y: 495, distance: 7.8
click at [130, 501] on div "Highlight H" at bounding box center [136, 504] width 55 height 33
click at [120, 505] on div "Highlight H" at bounding box center [136, 504] width 55 height 33
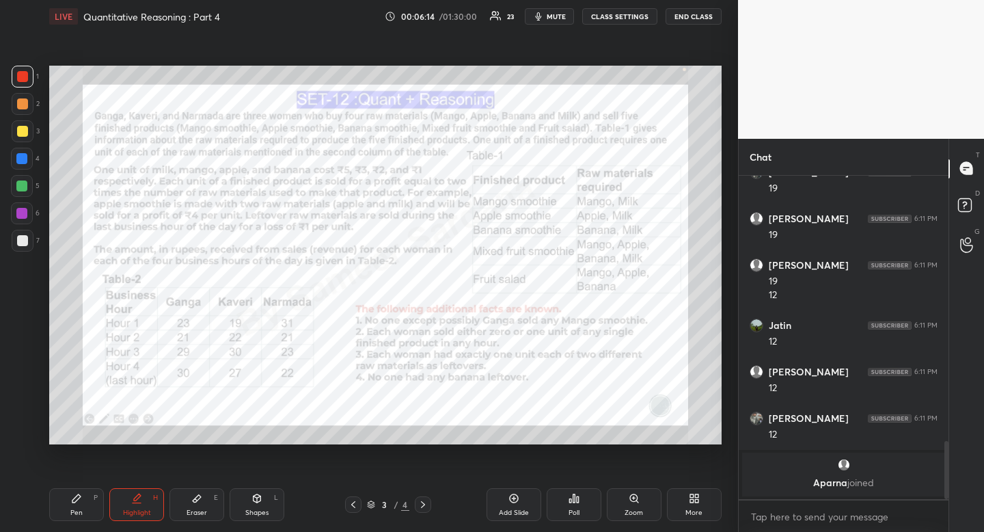
click at [83, 500] on div "Pen P" at bounding box center [76, 504] width 55 height 33
drag, startPoint x: 83, startPoint y: 500, endPoint x: 139, endPoint y: 456, distance: 71.1
click at [83, 500] on div "Pen P" at bounding box center [76, 504] width 55 height 33
drag, startPoint x: 146, startPoint y: 504, endPoint x: 153, endPoint y: 500, distance: 8.6
click at [146, 504] on div "Highlight H" at bounding box center [136, 504] width 55 height 33
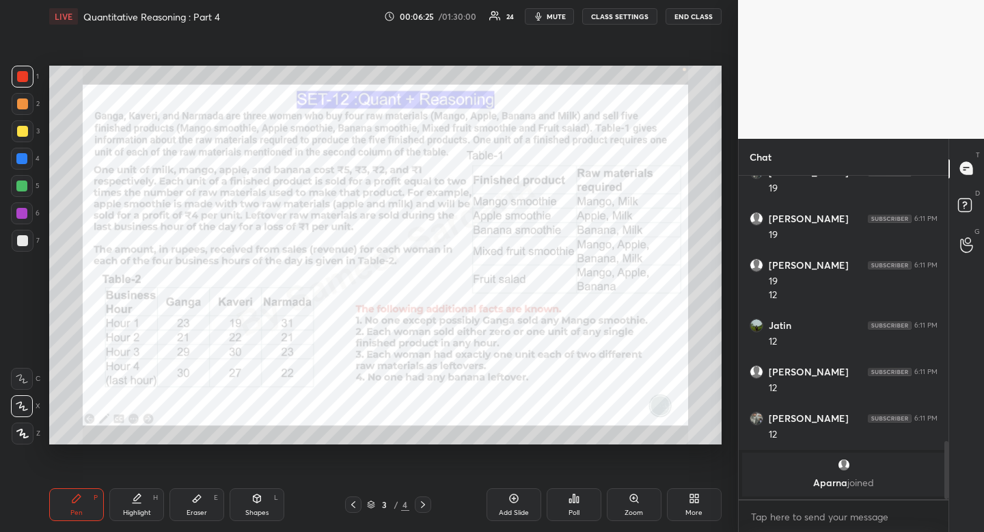
click at [153, 500] on div "Highlight H" at bounding box center [136, 504] width 55 height 33
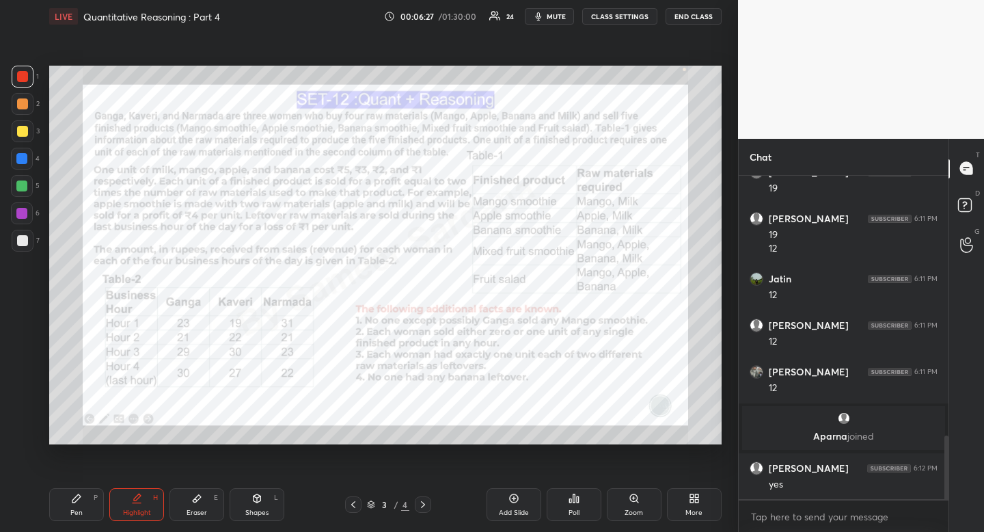
scroll to position [1332, 0]
drag, startPoint x: 130, startPoint y: 512, endPoint x: 206, endPoint y: 450, distance: 97.7
click at [130, 512] on div "Highlight" at bounding box center [137, 512] width 28 height 7
click at [86, 495] on div "Pen P" at bounding box center [76, 504] width 55 height 33
drag, startPoint x: 86, startPoint y: 495, endPoint x: 163, endPoint y: 448, distance: 89.5
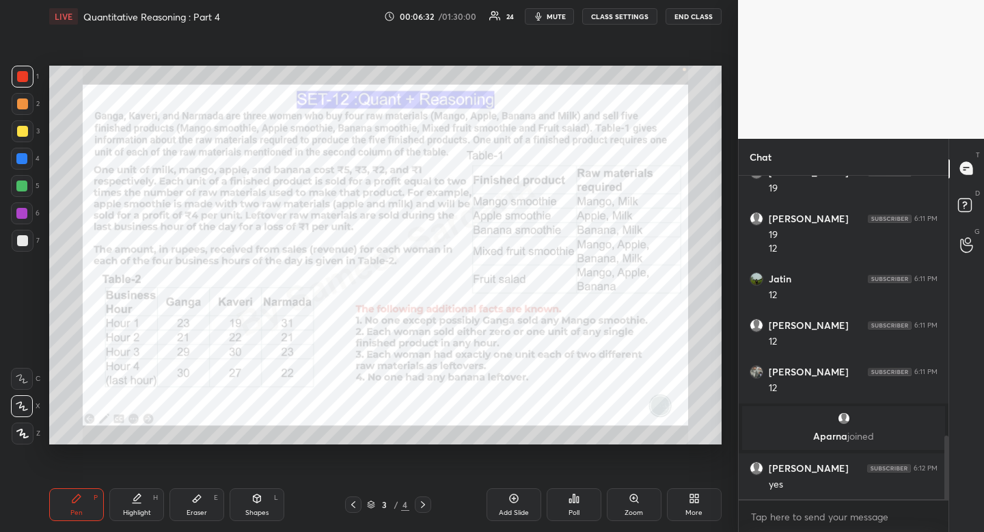
click at [94, 491] on div "Pen P" at bounding box center [76, 504] width 55 height 33
click at [127, 513] on div "Highlight" at bounding box center [137, 512] width 28 height 7
click at [99, 505] on div "Pen P" at bounding box center [76, 504] width 55 height 33
click at [100, 499] on div "Pen P" at bounding box center [76, 504] width 55 height 33
click at [146, 504] on div "Highlight H" at bounding box center [136, 504] width 55 height 33
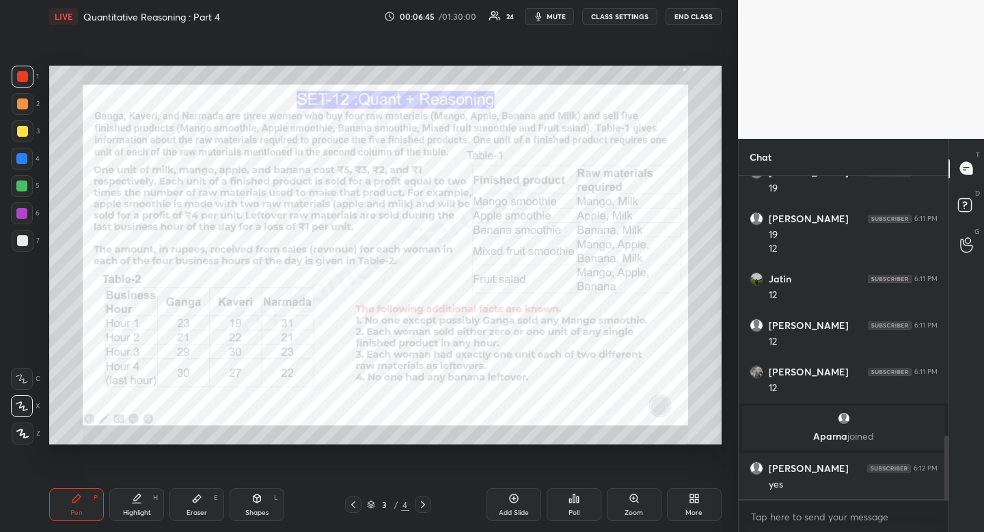
scroll to position [1378, 0]
click at [146, 504] on div "Highlight H" at bounding box center [136, 504] width 55 height 33
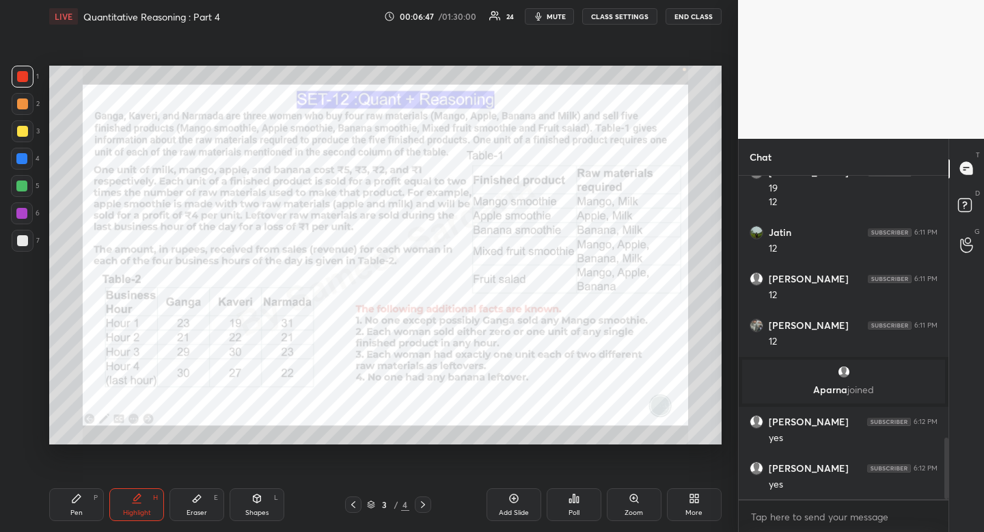
scroll to position [1425, 0]
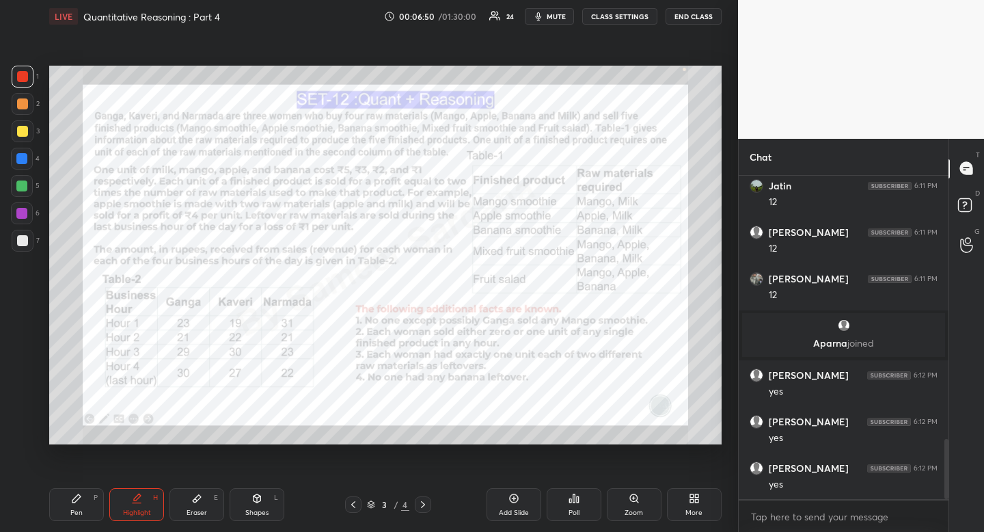
click at [92, 512] on div "Pen P" at bounding box center [76, 504] width 55 height 33
drag, startPoint x: 92, startPoint y: 512, endPoint x: 143, endPoint y: 483, distance: 58.7
click at [92, 512] on div "Pen P" at bounding box center [76, 504] width 55 height 33
click at [423, 502] on icon at bounding box center [423, 504] width 4 height 7
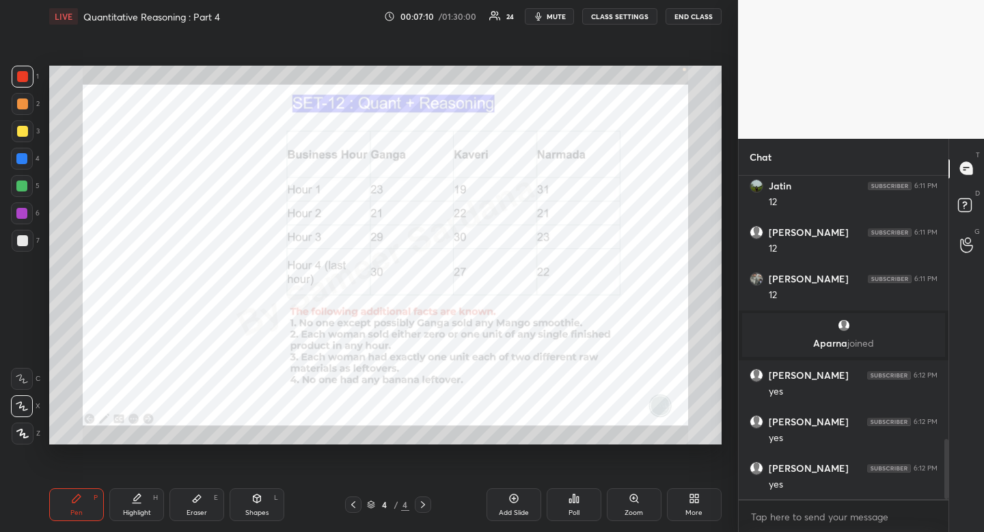
click at [139, 505] on div "Highlight H" at bounding box center [136, 504] width 55 height 33
click at [140, 503] on icon at bounding box center [137, 503] width 8 height 0
click at [357, 503] on icon at bounding box center [353, 504] width 11 height 11
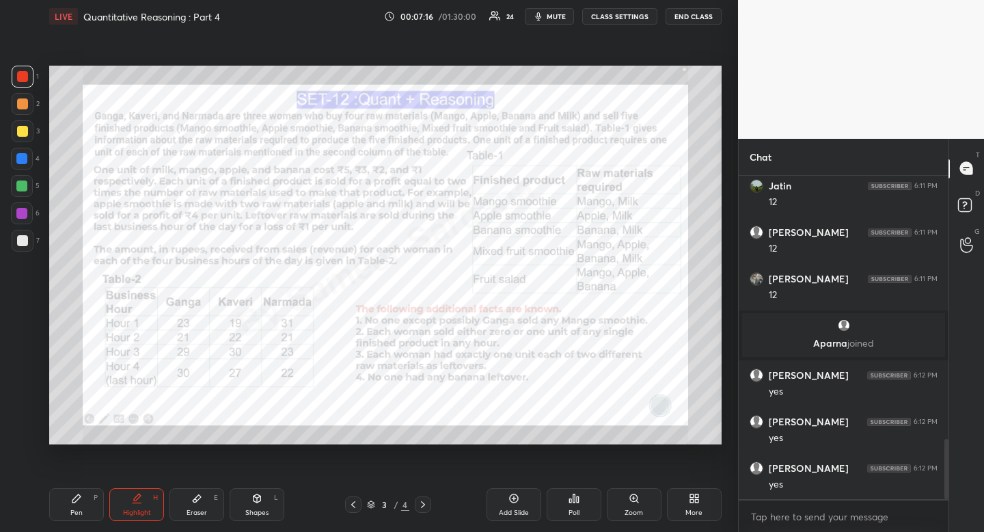
click at [430, 510] on div at bounding box center [423, 504] width 16 height 16
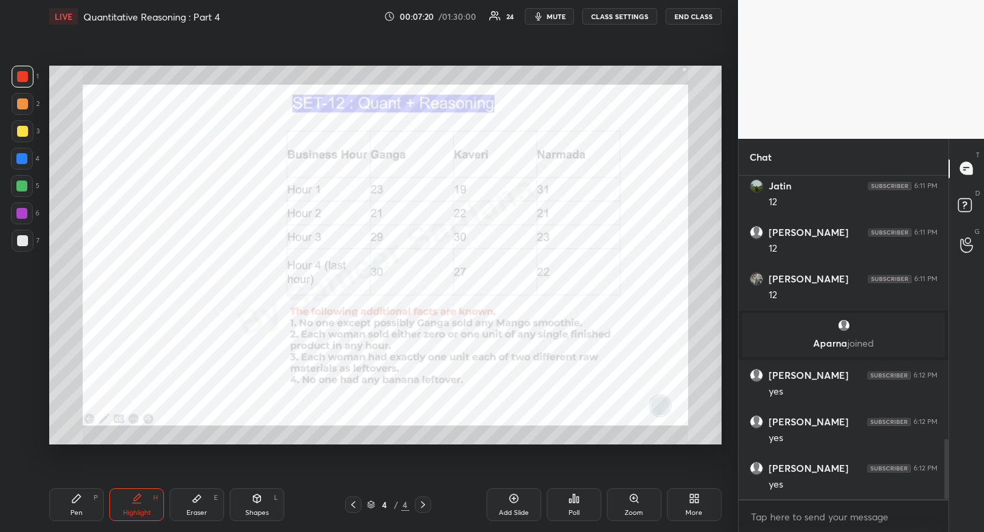
click at [82, 503] on div "Pen P" at bounding box center [76, 504] width 55 height 33
drag, startPoint x: 82, startPoint y: 503, endPoint x: 73, endPoint y: 452, distance: 51.3
click at [77, 500] on div "Pen P" at bounding box center [76, 504] width 55 height 33
drag, startPoint x: 29, startPoint y: 154, endPoint x: 43, endPoint y: 170, distance: 21.8
click at [30, 155] on div at bounding box center [22, 159] width 22 height 22
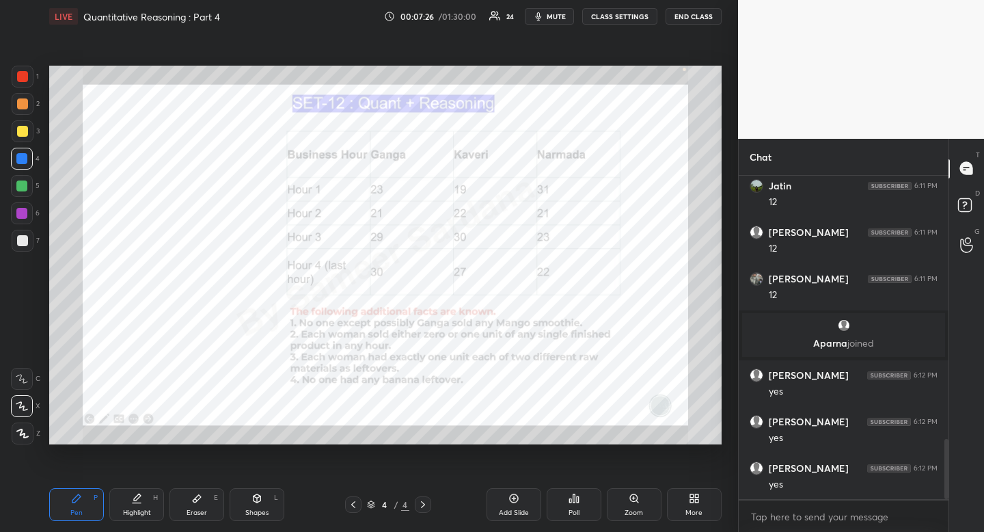
click at [141, 495] on icon at bounding box center [137, 496] width 7 height 7
click at [544, 16] on icon "button" at bounding box center [538, 16] width 11 height 11
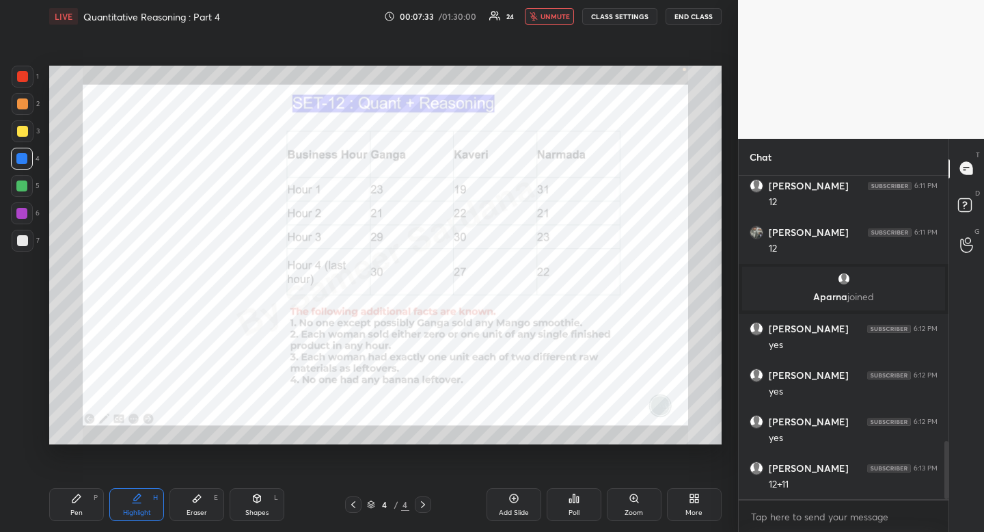
scroll to position [1518, 0]
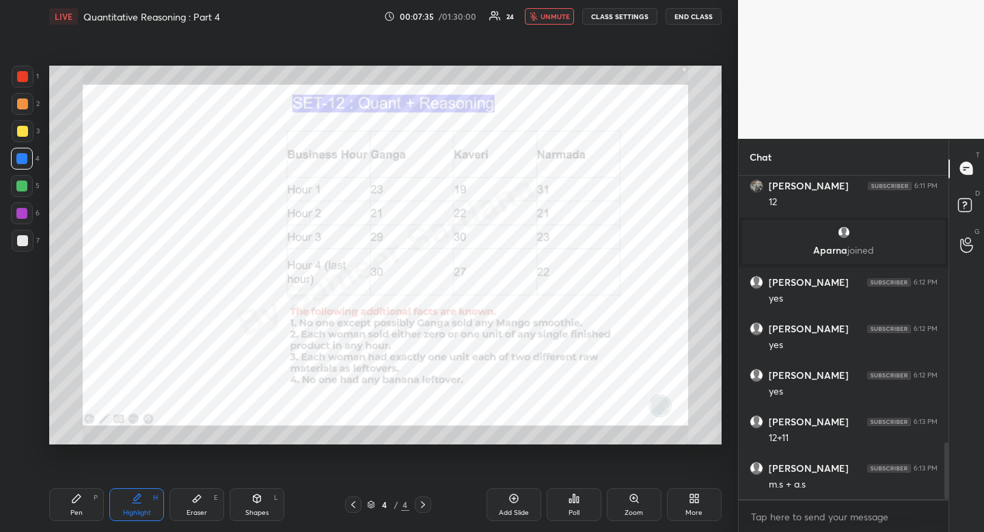
click at [546, 18] on span "unmute" at bounding box center [555, 17] width 29 height 10
click at [74, 531] on div "Pen P Highlight H Eraser E Shapes L 4 / 4 Add Slide Poll Zoom More" at bounding box center [385, 504] width 672 height 55
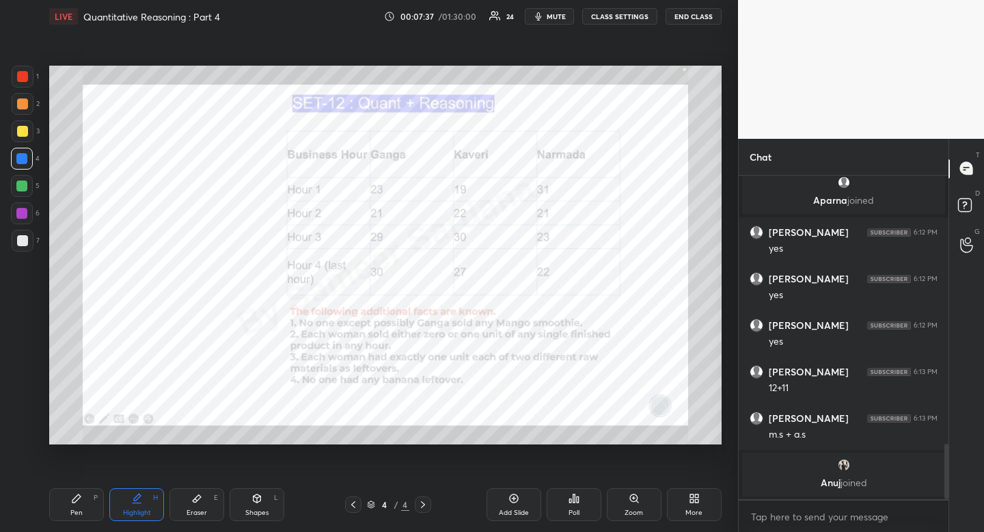
click at [133, 493] on icon at bounding box center [136, 498] width 11 height 11
click at [82, 506] on div "Pen P" at bounding box center [76, 504] width 55 height 33
drag, startPoint x: 82, startPoint y: 506, endPoint x: 81, endPoint y: 496, distance: 9.6
click at [82, 506] on div "Pen P" at bounding box center [76, 504] width 55 height 33
click at [23, 163] on div at bounding box center [21, 158] width 11 height 11
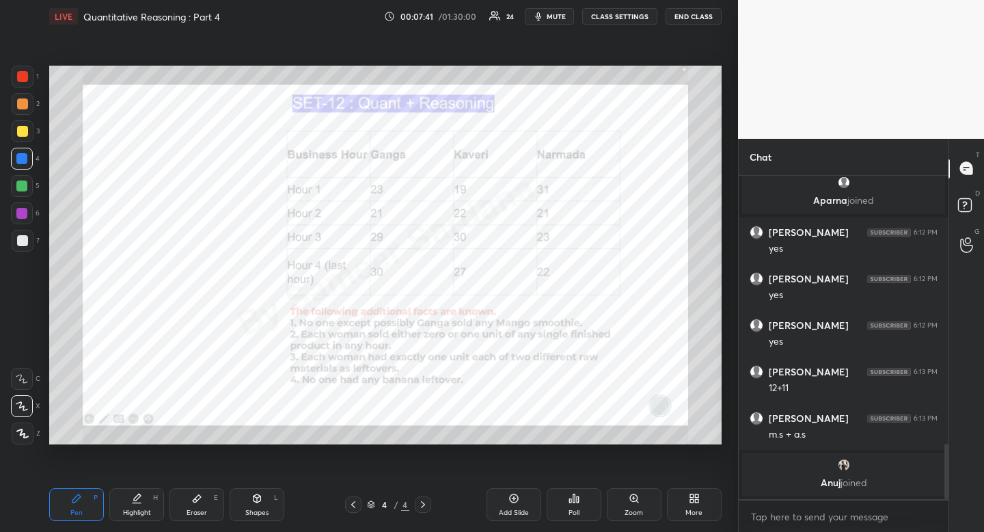
click at [23, 163] on div at bounding box center [21, 158] width 11 height 11
click at [66, 501] on div "Pen P" at bounding box center [76, 504] width 55 height 33
click at [131, 512] on div "Highlight" at bounding box center [137, 512] width 28 height 7
drag, startPoint x: 131, startPoint y: 512, endPoint x: 117, endPoint y: 452, distance: 61.2
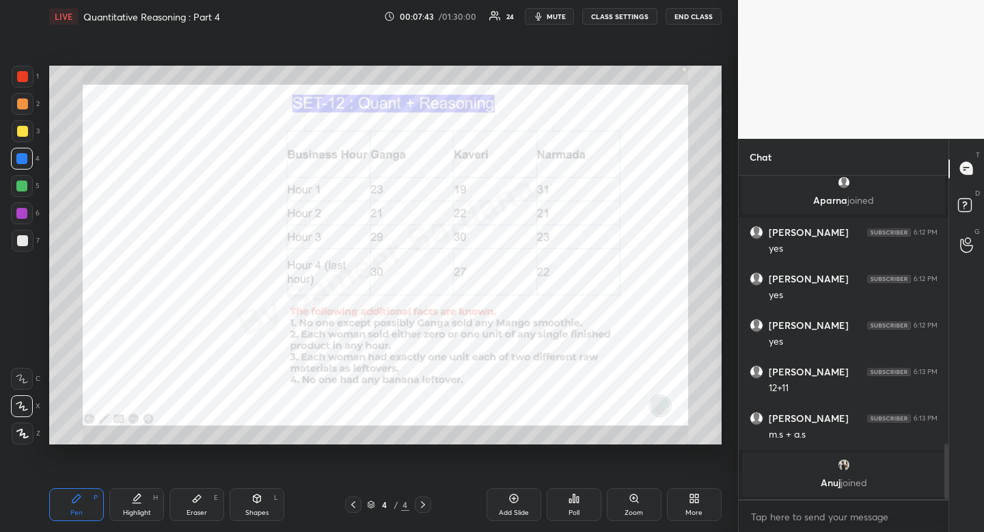
click at [131, 512] on div "Highlight" at bounding box center [137, 512] width 28 height 7
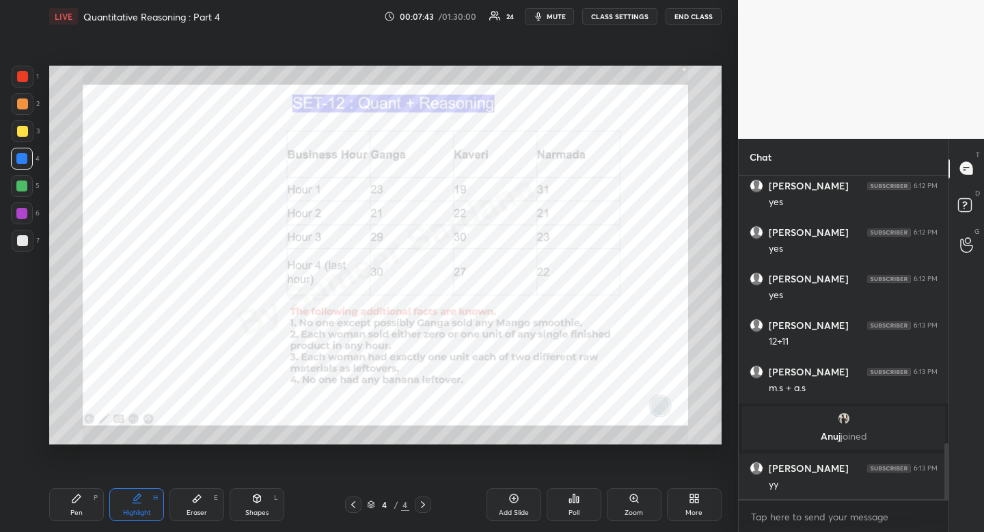
scroll to position [1537, 0]
click at [355, 506] on icon at bounding box center [353, 504] width 11 height 11
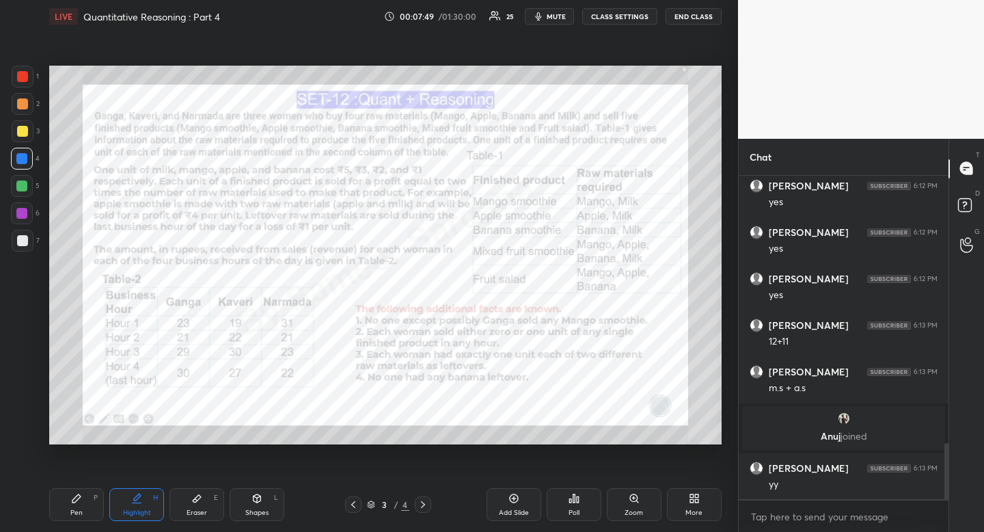
click at [418, 508] on icon at bounding box center [423, 504] width 11 height 11
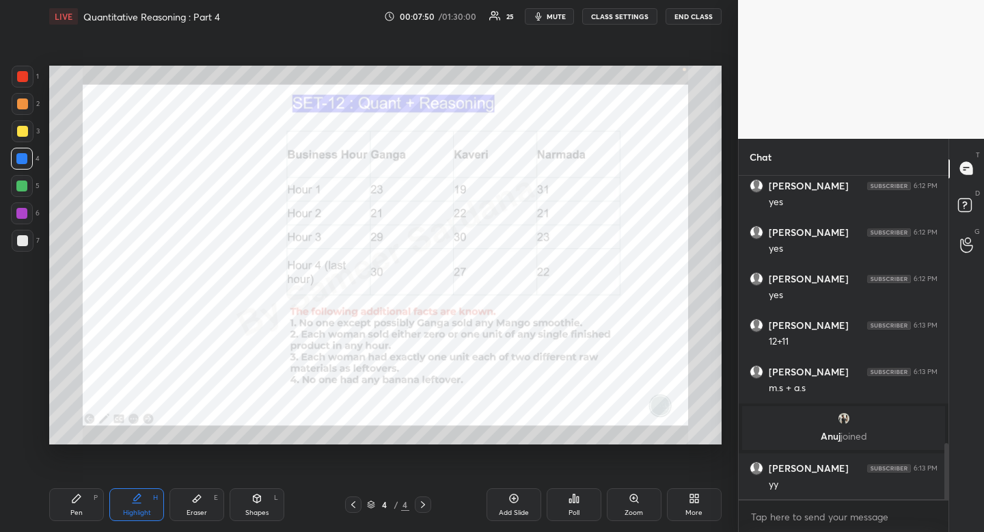
drag, startPoint x: 207, startPoint y: 502, endPoint x: 198, endPoint y: 480, distance: 23.9
click at [207, 502] on div "Eraser E" at bounding box center [196, 504] width 55 height 33
click at [204, 491] on div "Eraser E" at bounding box center [196, 504] width 55 height 33
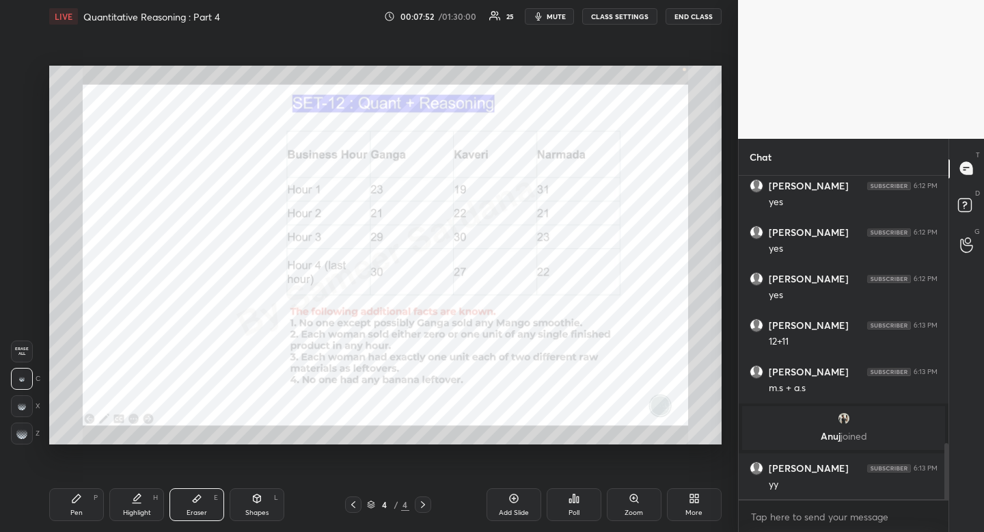
click at [85, 492] on div "Pen P" at bounding box center [76, 504] width 55 height 33
drag, startPoint x: 85, startPoint y: 492, endPoint x: 83, endPoint y: 463, distance: 28.8
click at [85, 492] on div "Pen P" at bounding box center [76, 504] width 55 height 33
click at [345, 507] on div at bounding box center [353, 504] width 16 height 16
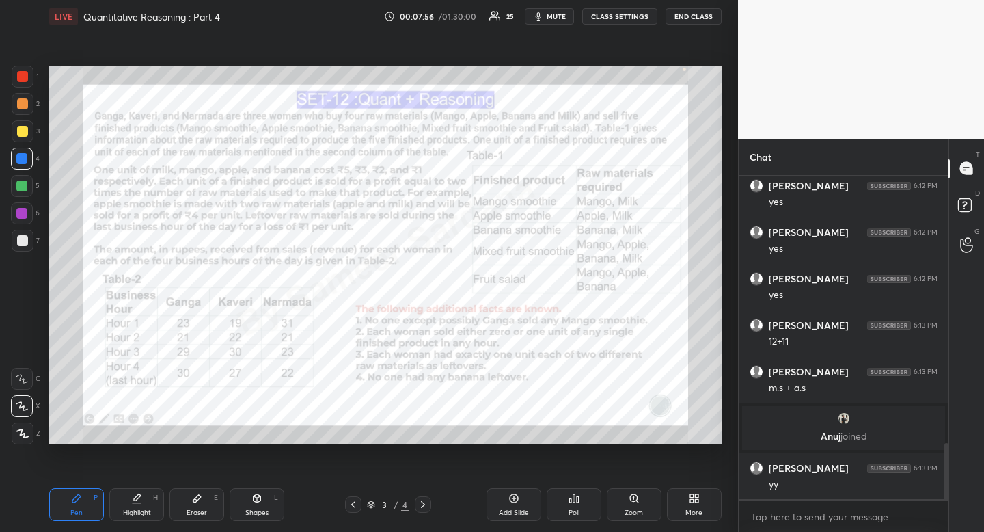
click at [419, 502] on icon at bounding box center [423, 504] width 11 height 11
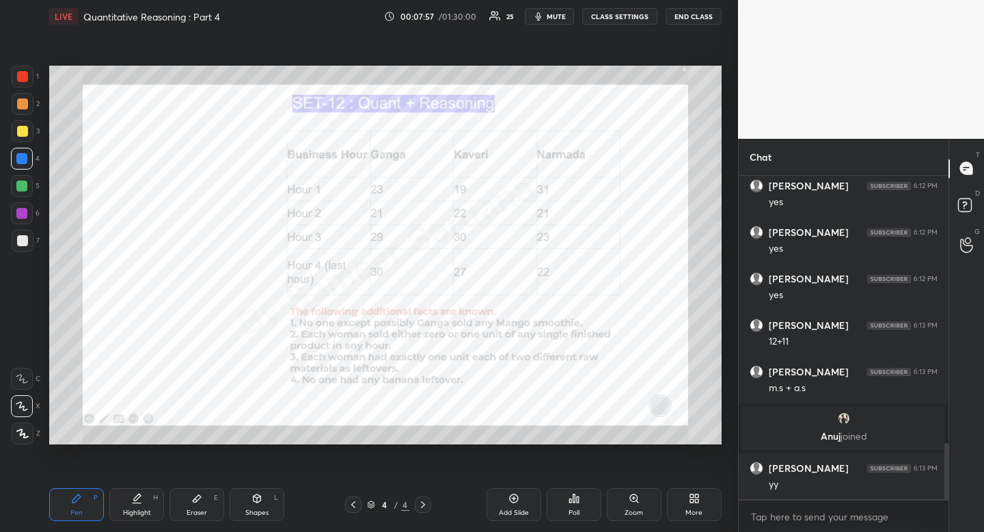
click at [140, 506] on div "Highlight H" at bounding box center [136, 504] width 55 height 33
drag, startPoint x: 141, startPoint y: 508, endPoint x: 133, endPoint y: 461, distance: 47.3
click at [143, 503] on div "Highlight H" at bounding box center [136, 504] width 55 height 33
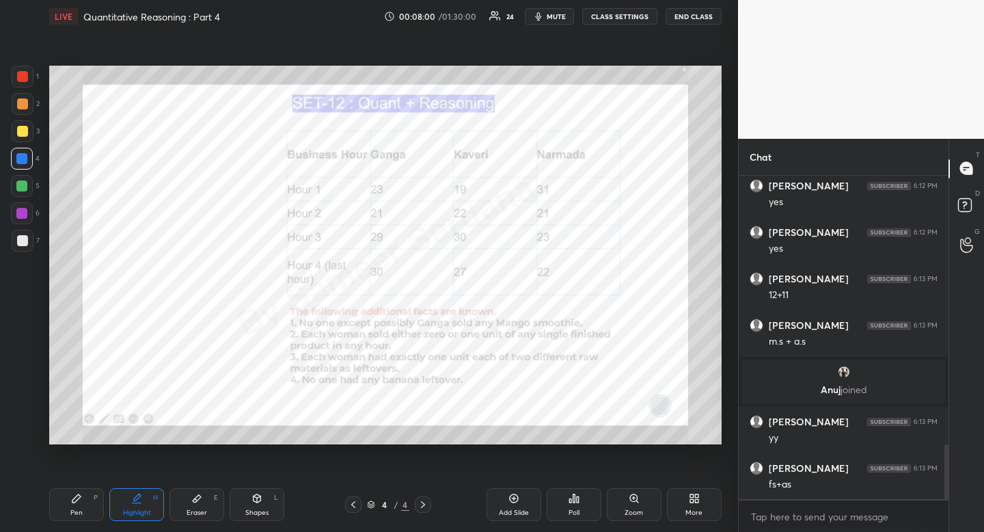
click at [81, 510] on div "Pen" at bounding box center [76, 512] width 12 height 7
drag, startPoint x: 81, startPoint y: 510, endPoint x: 62, endPoint y: 460, distance: 53.7
click at [81, 510] on div "Pen" at bounding box center [76, 512] width 12 height 7
click at [21, 80] on div at bounding box center [22, 76] width 11 height 11
drag, startPoint x: 23, startPoint y: 78, endPoint x: 20, endPoint y: 91, distance: 13.3
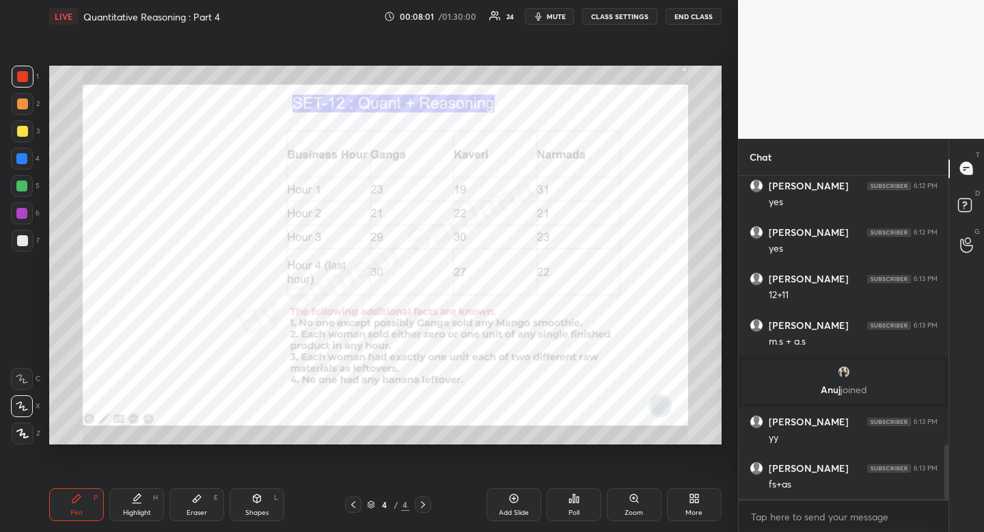
click at [23, 78] on div at bounding box center [22, 76] width 11 height 11
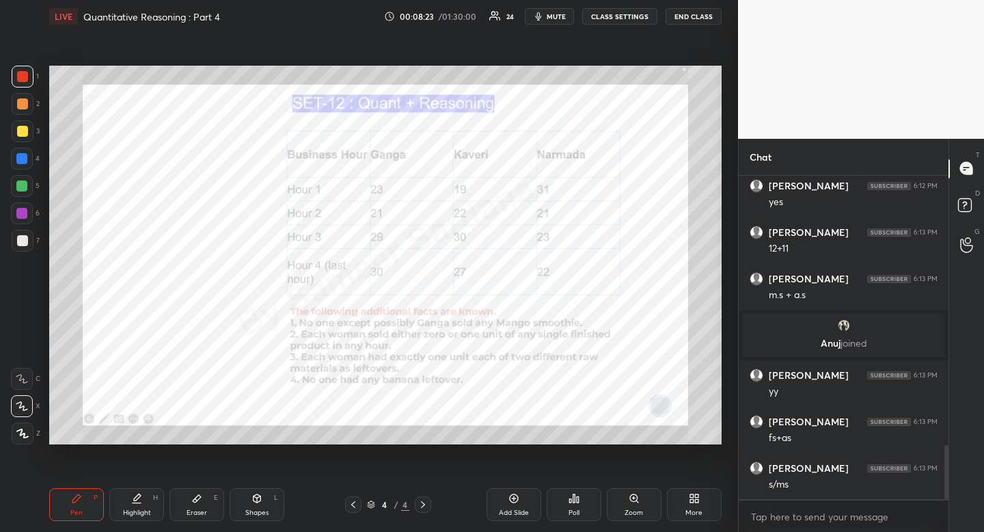
drag, startPoint x: 252, startPoint y: 486, endPoint x: 236, endPoint y: 476, distance: 18.4
click at [251, 489] on div "Pen P Highlight H Eraser E Shapes L 4 / 4 Add Slide Poll Zoom More" at bounding box center [385, 504] width 672 height 55
click at [264, 515] on div "Shapes" at bounding box center [256, 512] width 23 height 7
click at [25, 431] on icon at bounding box center [23, 433] width 10 height 10
drag, startPoint x: 25, startPoint y: 431, endPoint x: 40, endPoint y: 439, distance: 17.1
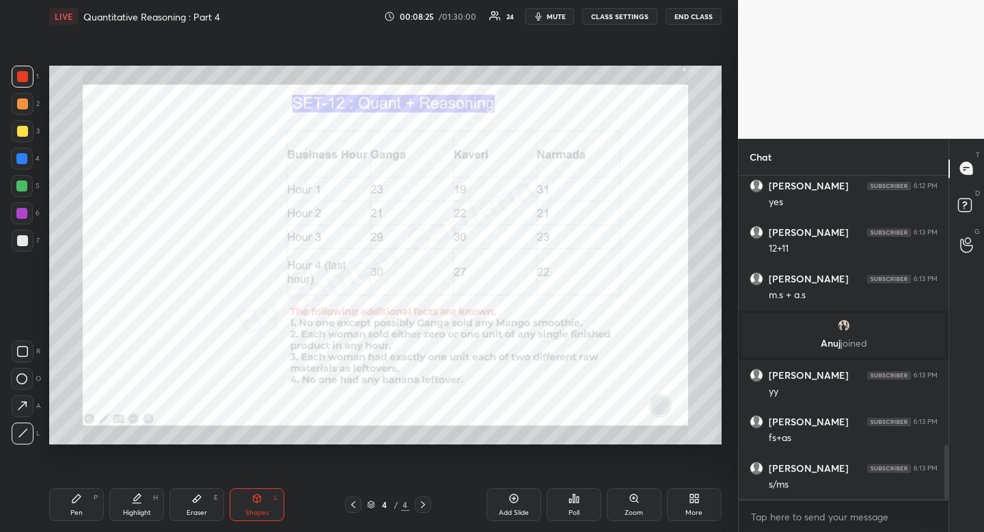
click at [20, 430] on icon at bounding box center [23, 433] width 10 height 10
click at [75, 493] on icon at bounding box center [76, 498] width 11 height 11
click at [19, 381] on icon at bounding box center [22, 379] width 12 height 10
drag, startPoint x: 19, startPoint y: 381, endPoint x: 36, endPoint y: 355, distance: 31.7
click at [19, 381] on icon at bounding box center [22, 379] width 12 height 10
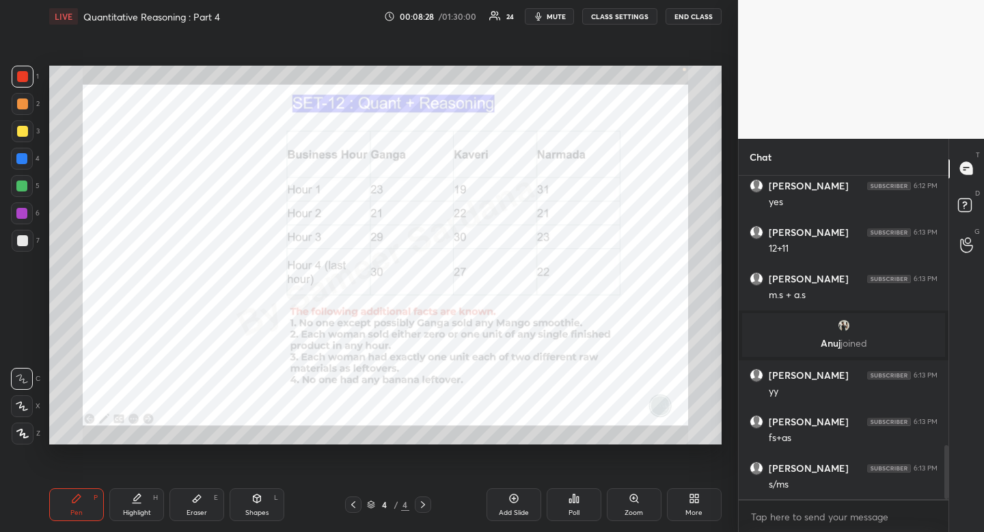
scroll to position [1676, 0]
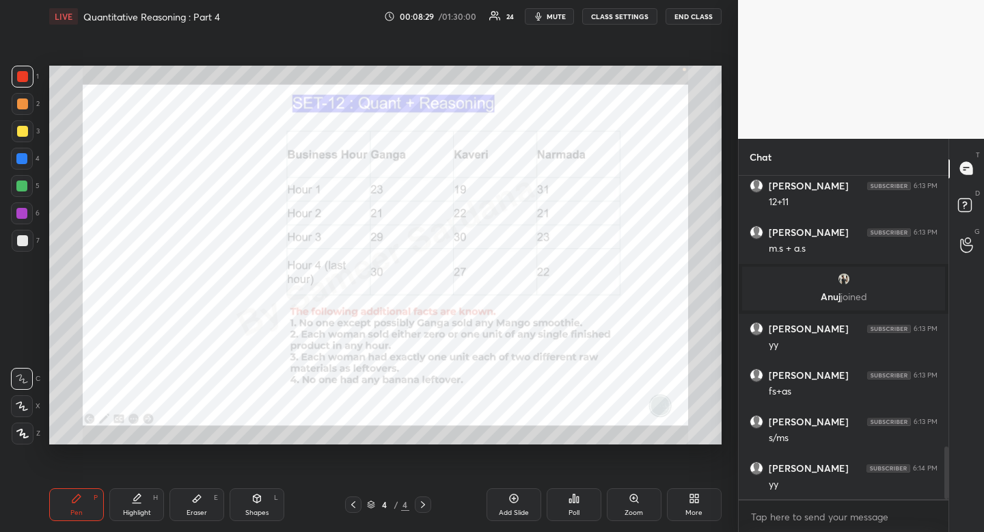
click at [265, 497] on div "Shapes L" at bounding box center [257, 504] width 55 height 33
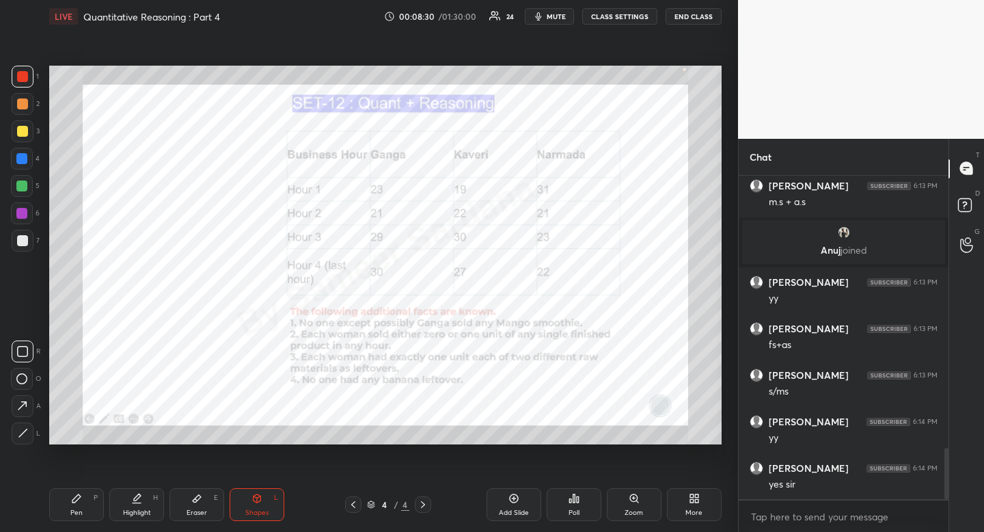
click at [23, 430] on icon at bounding box center [23, 433] width 10 height 10
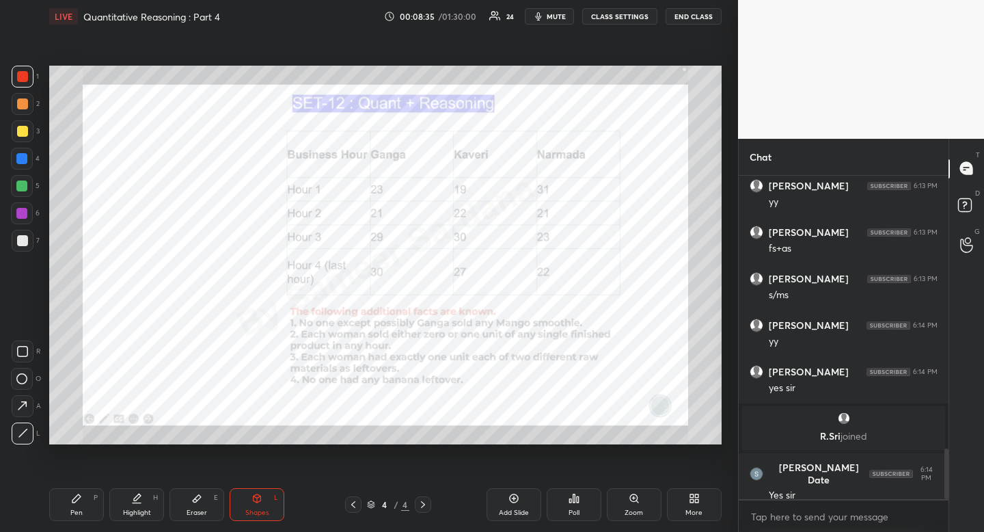
scroll to position [1739, 0]
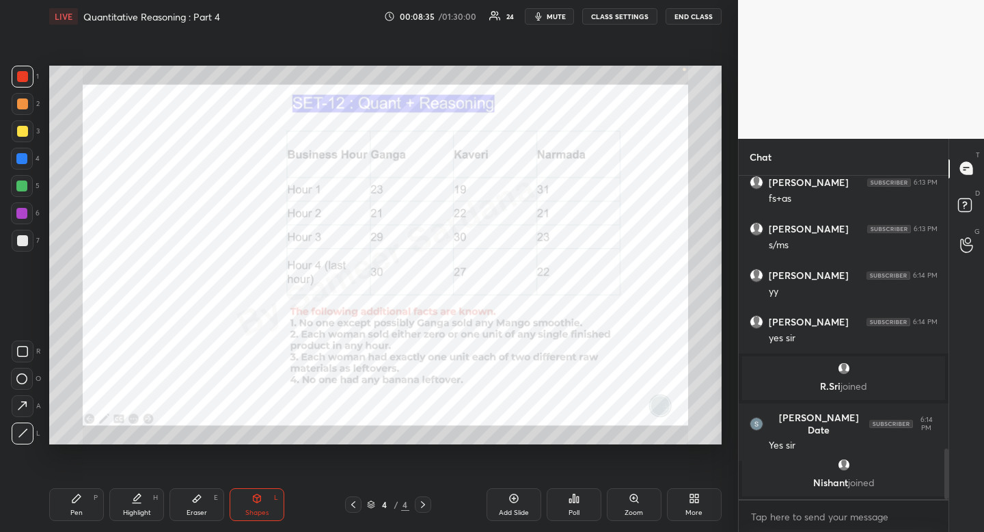
click at [139, 502] on icon at bounding box center [136, 498] width 11 height 11
click at [354, 502] on icon at bounding box center [353, 504] width 11 height 11
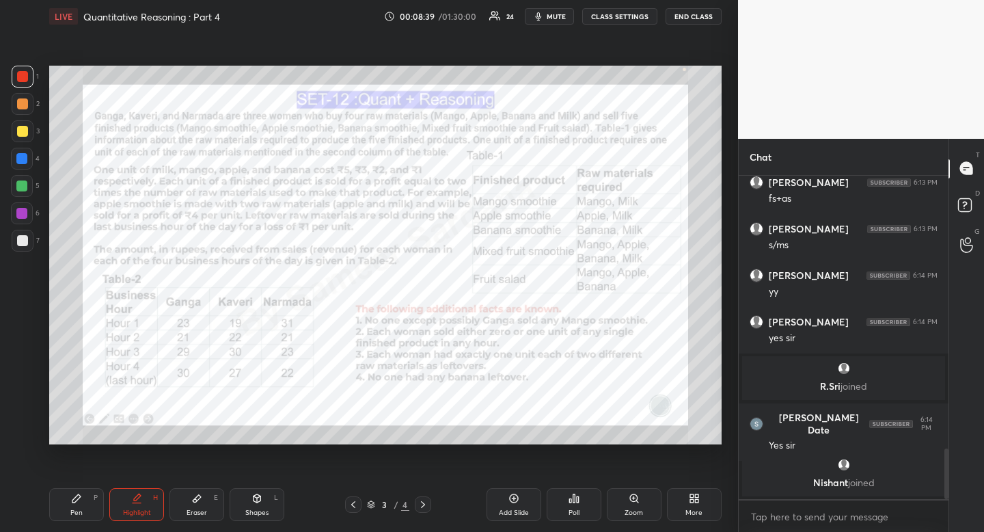
drag, startPoint x: 421, startPoint y: 498, endPoint x: 415, endPoint y: 503, distance: 8.2
click at [420, 501] on div at bounding box center [423, 504] width 16 height 16
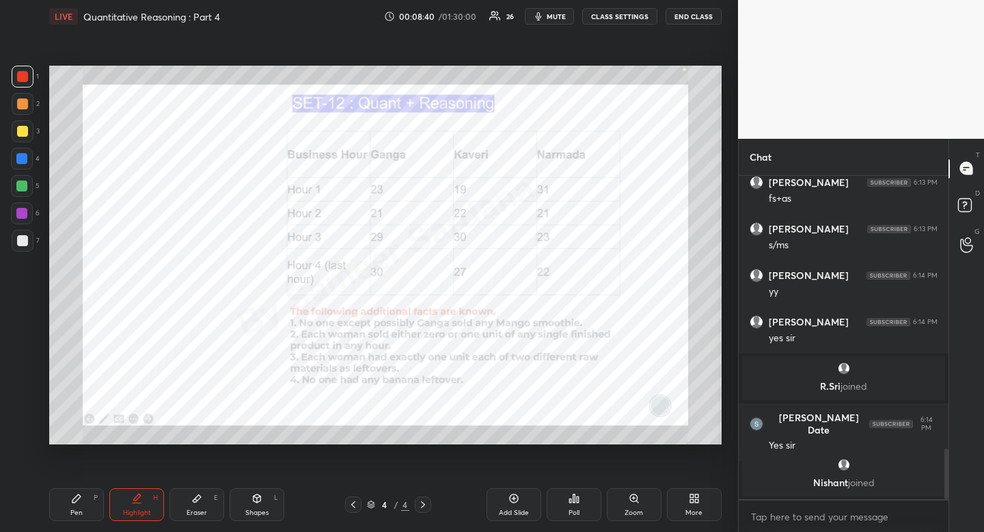
click at [90, 506] on div "Pen P" at bounding box center [76, 504] width 55 height 33
drag, startPoint x: 90, startPoint y: 506, endPoint x: 77, endPoint y: 457, distance: 51.1
click at [90, 506] on div "Pen P" at bounding box center [76, 504] width 55 height 33
click at [25, 157] on div at bounding box center [21, 158] width 11 height 11
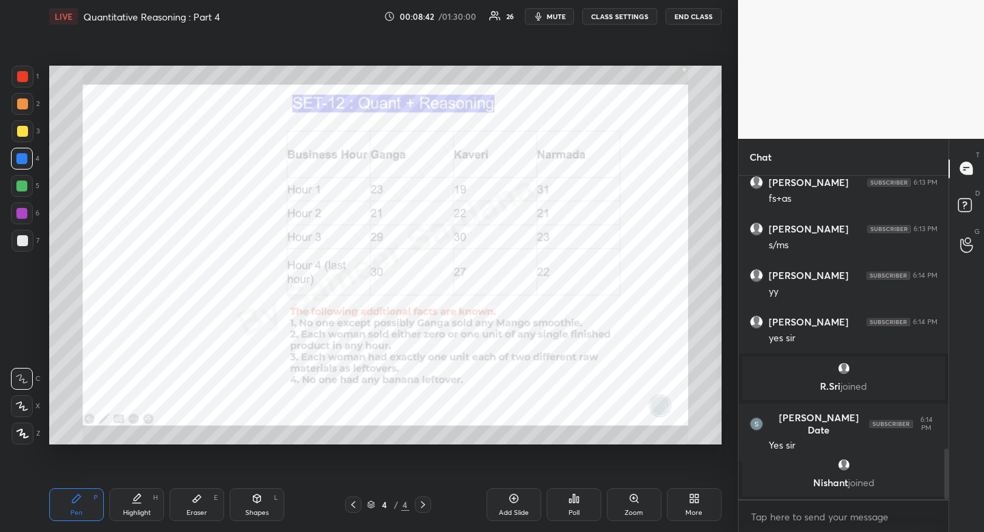
click at [147, 500] on div "Highlight H" at bounding box center [136, 504] width 55 height 33
drag, startPoint x: 146, startPoint y: 493, endPoint x: 153, endPoint y: 474, distance: 19.9
click at [144, 489] on div "Highlight H" at bounding box center [136, 504] width 55 height 33
click at [80, 506] on div "Pen P" at bounding box center [76, 504] width 55 height 33
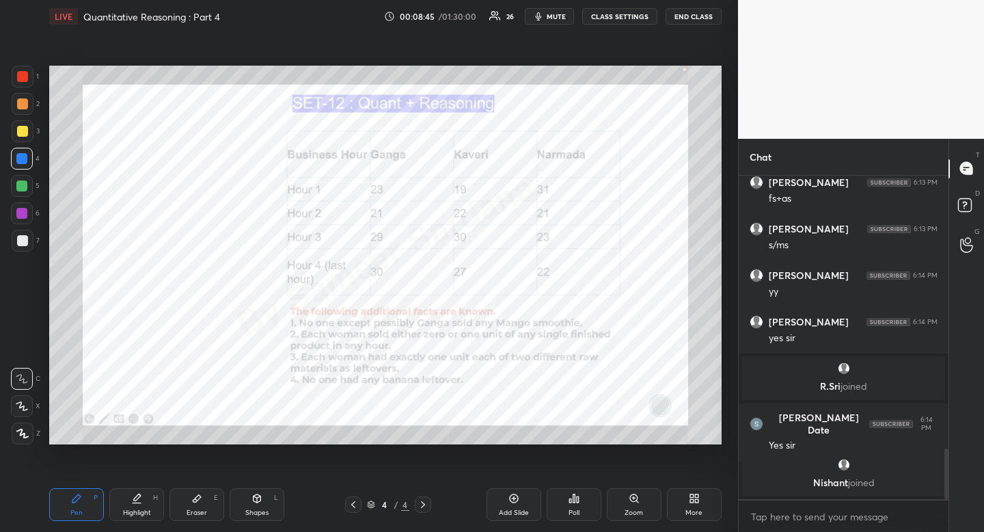
click at [23, 77] on div at bounding box center [22, 76] width 11 height 11
click at [17, 161] on div at bounding box center [21, 158] width 11 height 11
drag, startPoint x: 17, startPoint y: 161, endPoint x: 14, endPoint y: 169, distance: 8.9
click at [17, 161] on div at bounding box center [21, 158] width 11 height 11
click at [26, 155] on div at bounding box center [21, 158] width 11 height 11
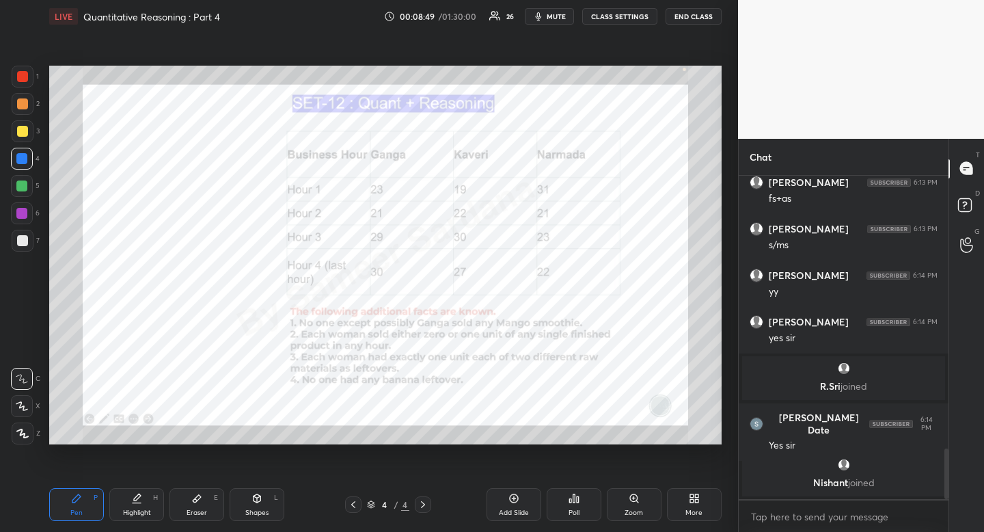
click at [26, 155] on div at bounding box center [21, 158] width 11 height 11
click at [88, 504] on div "Pen P" at bounding box center [76, 504] width 55 height 33
click at [76, 508] on div "Pen P" at bounding box center [76, 504] width 55 height 33
drag, startPoint x: 18, startPoint y: 73, endPoint x: 36, endPoint y: 194, distance: 122.3
click at [18, 74] on div at bounding box center [22, 76] width 11 height 11
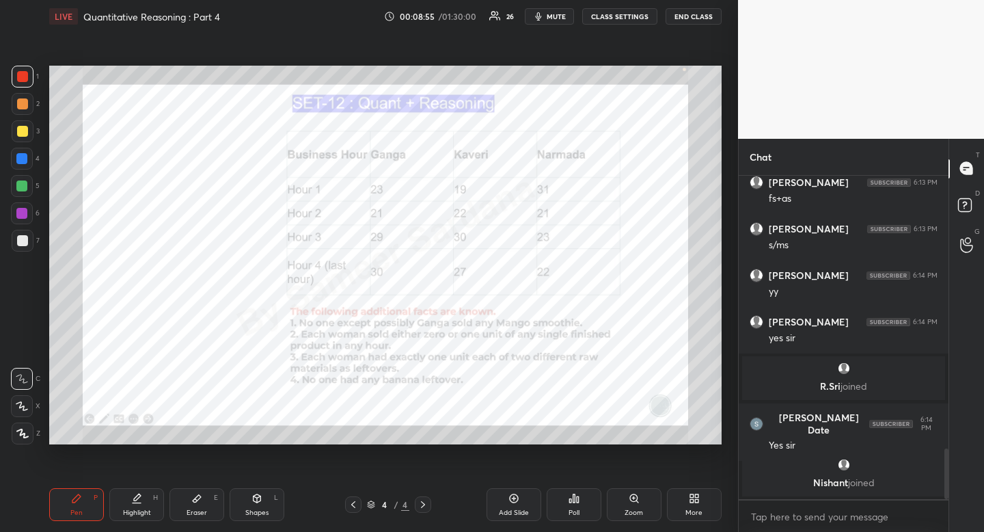
drag, startPoint x: 24, startPoint y: 148, endPoint x: 17, endPoint y: 159, distance: 13.5
click at [24, 148] on div at bounding box center [22, 159] width 22 height 22
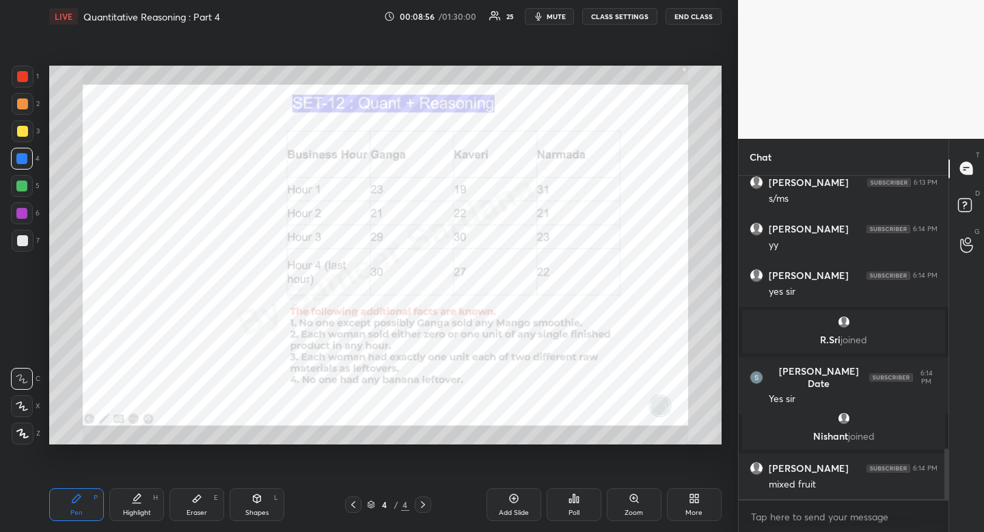
click at [258, 496] on icon at bounding box center [258, 497] width 8 height 2
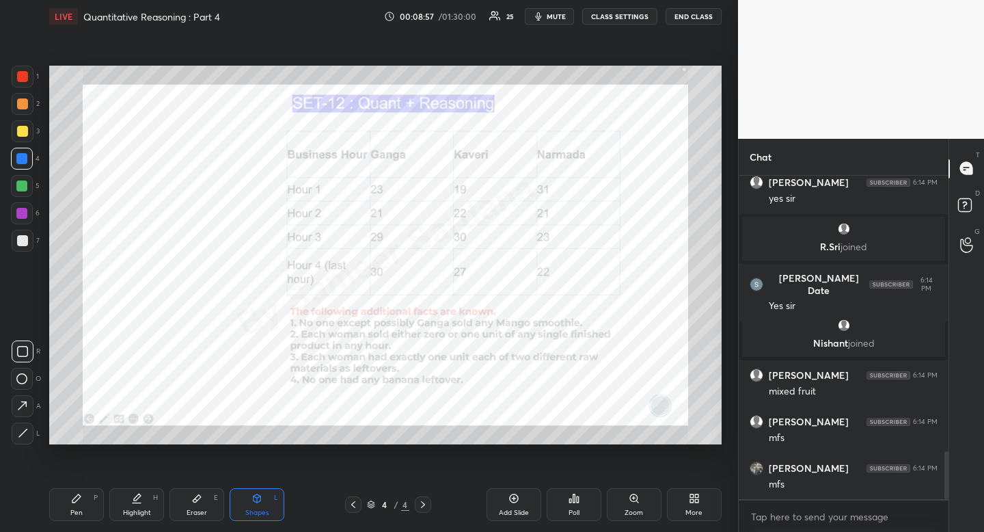
click at [27, 434] on icon at bounding box center [23, 433] width 10 height 10
click at [67, 514] on div "Pen P" at bounding box center [76, 504] width 55 height 33
click at [71, 509] on div "Pen" at bounding box center [76, 512] width 12 height 7
drag, startPoint x: 70, startPoint y: 510, endPoint x: 70, endPoint y: 498, distance: 12.3
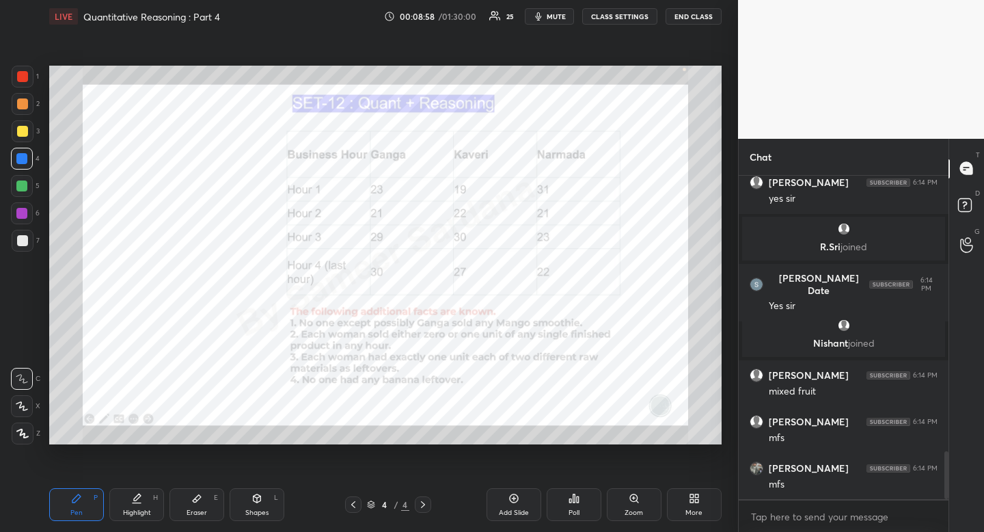
click at [70, 510] on div "Pen" at bounding box center [76, 512] width 12 height 7
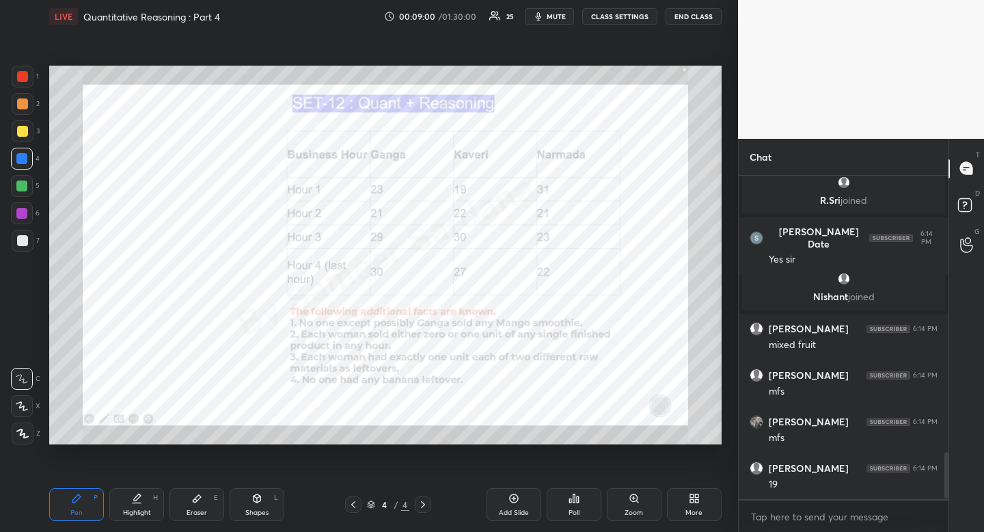
scroll to position [1946, 0]
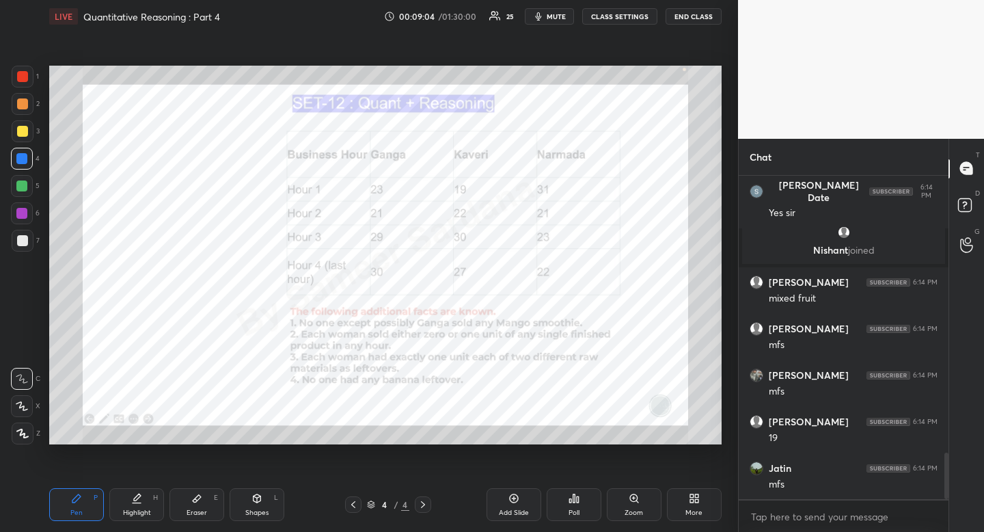
click at [351, 508] on icon at bounding box center [353, 504] width 11 height 11
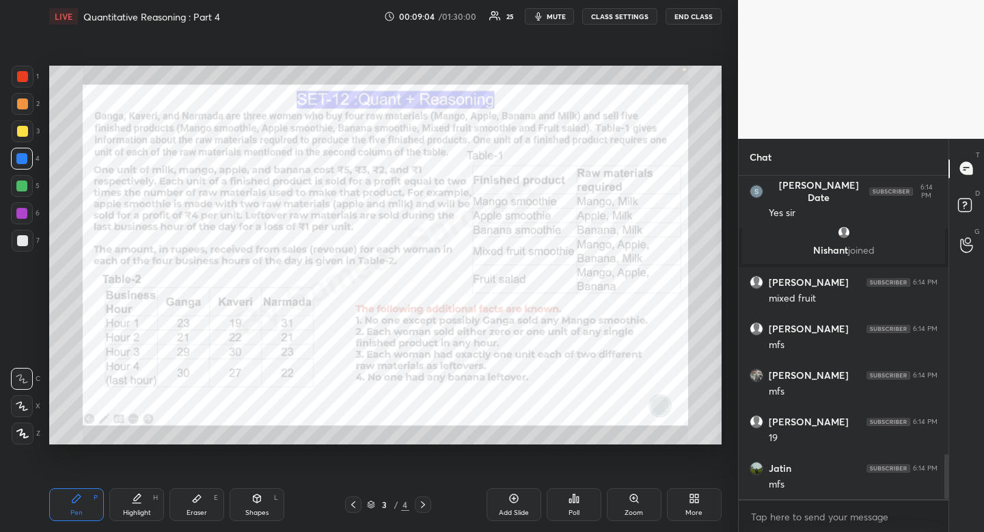
scroll to position [1993, 0]
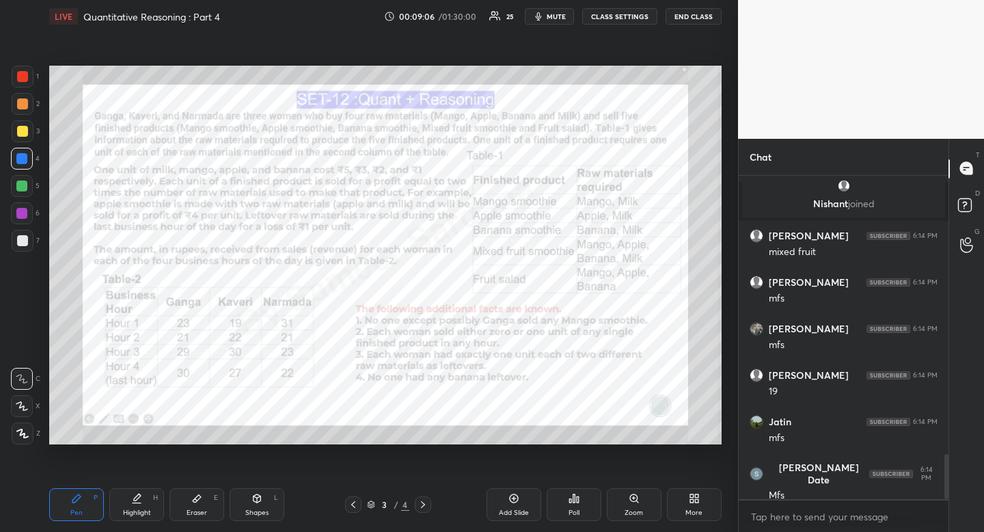
click at [422, 503] on icon at bounding box center [423, 504] width 11 height 11
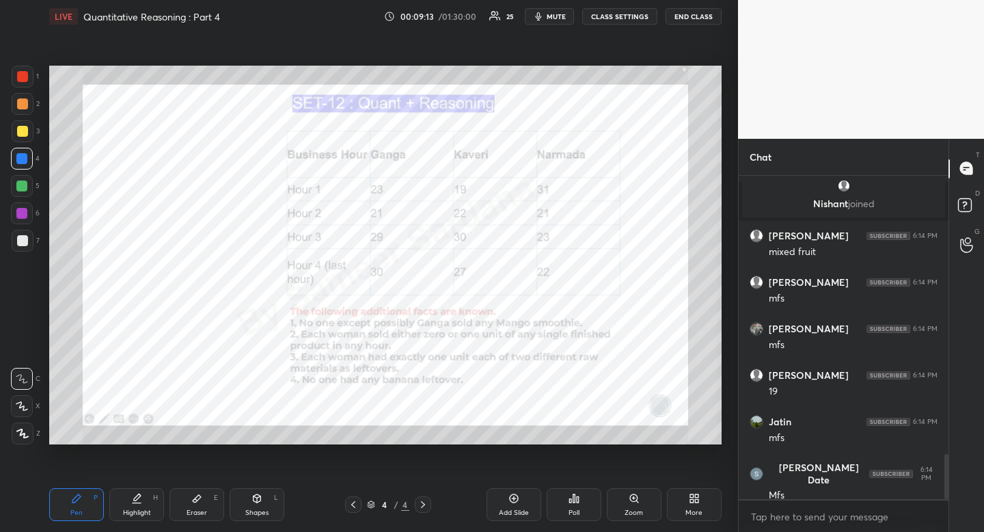
click at [141, 509] on div "Highlight" at bounding box center [137, 512] width 28 height 7
drag, startPoint x: 147, startPoint y: 504, endPoint x: 154, endPoint y: 493, distance: 12.7
click at [147, 504] on div "Highlight H" at bounding box center [136, 504] width 55 height 33
click at [67, 505] on div "Pen P" at bounding box center [76, 504] width 55 height 33
drag, startPoint x: 67, startPoint y: 505, endPoint x: 46, endPoint y: 333, distance: 173.4
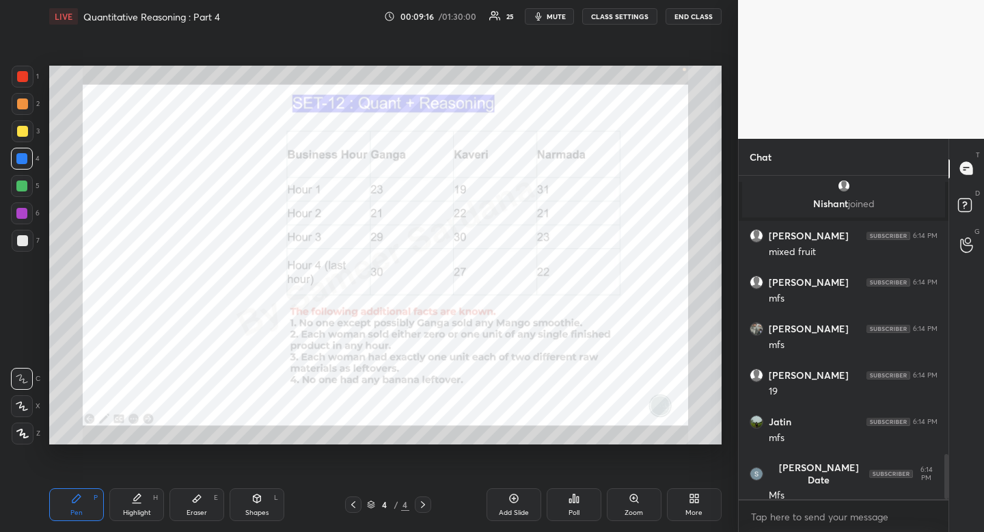
click at [67, 505] on div "Pen P" at bounding box center [76, 504] width 55 height 33
click at [18, 80] on div at bounding box center [22, 76] width 11 height 11
drag, startPoint x: 19, startPoint y: 79, endPoint x: 0, endPoint y: 98, distance: 27.1
click at [19, 79] on div at bounding box center [22, 76] width 11 height 11
click at [127, 504] on div "Highlight H" at bounding box center [136, 504] width 55 height 33
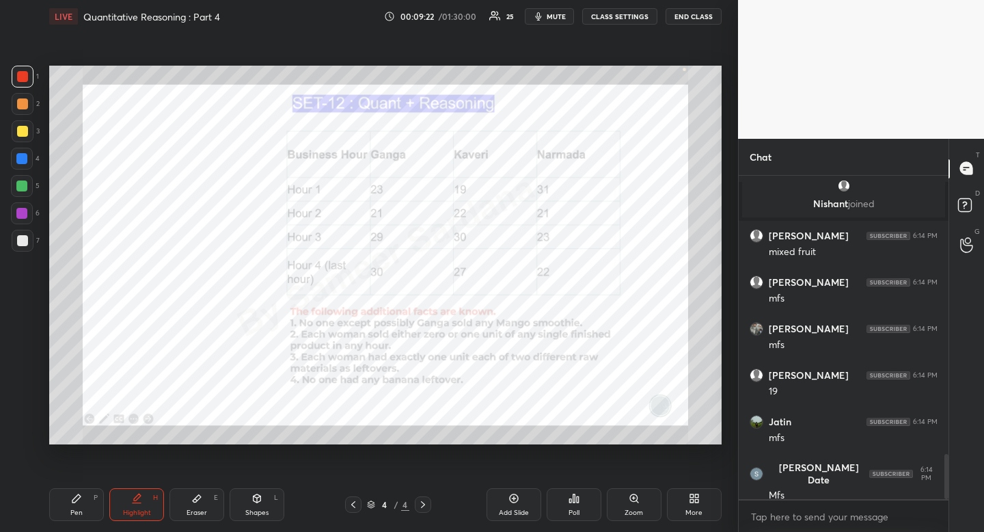
drag, startPoint x: 127, startPoint y: 504, endPoint x: 119, endPoint y: 466, distance: 39.1
click at [127, 504] on div "Highlight H" at bounding box center [136, 504] width 55 height 33
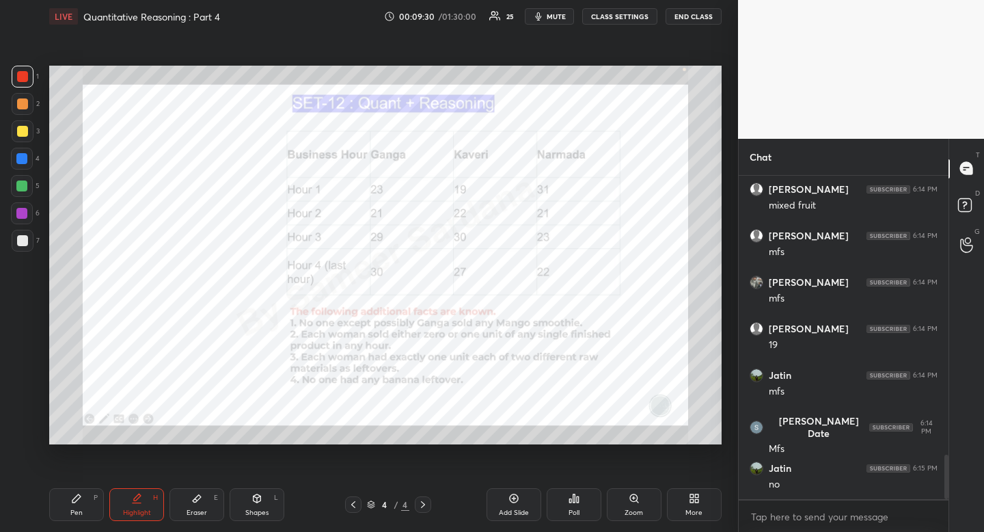
click at [80, 507] on div "Pen P" at bounding box center [76, 504] width 55 height 33
drag, startPoint x: 80, startPoint y: 507, endPoint x: 81, endPoint y: 494, distance: 13.0
click at [80, 507] on div "Pen P" at bounding box center [76, 504] width 55 height 33
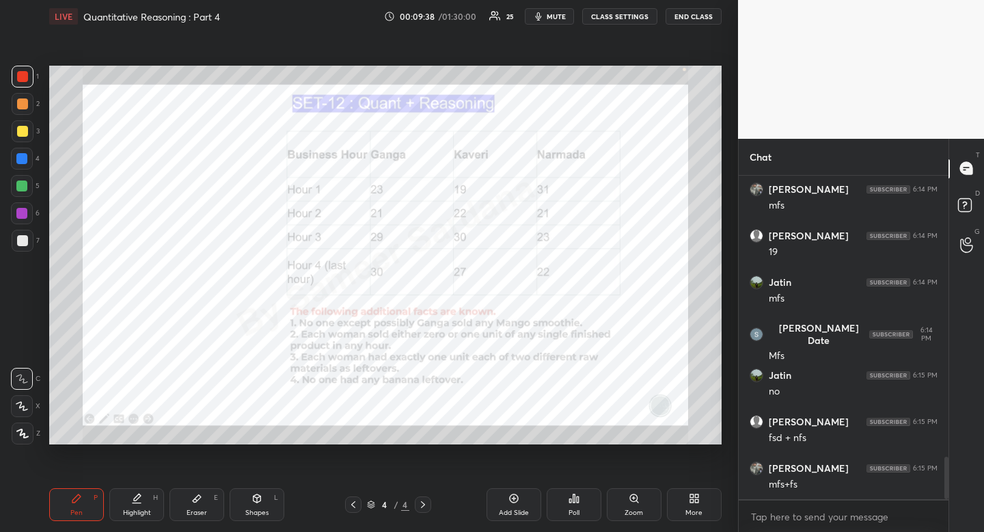
scroll to position [2179, 0]
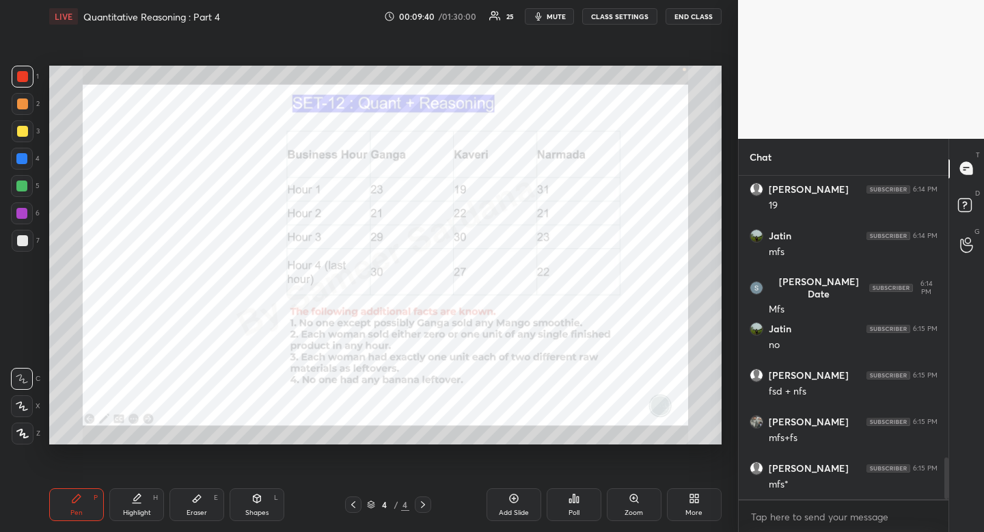
click at [132, 513] on div "Highlight" at bounding box center [137, 512] width 28 height 7
drag, startPoint x: 132, startPoint y: 513, endPoint x: 162, endPoint y: 445, distance: 74.7
click at [136, 509] on div "Highlight" at bounding box center [137, 512] width 28 height 7
click at [82, 503] on div "Pen P" at bounding box center [76, 504] width 55 height 33
drag, startPoint x: 82, startPoint y: 503, endPoint x: 57, endPoint y: 491, distance: 27.2
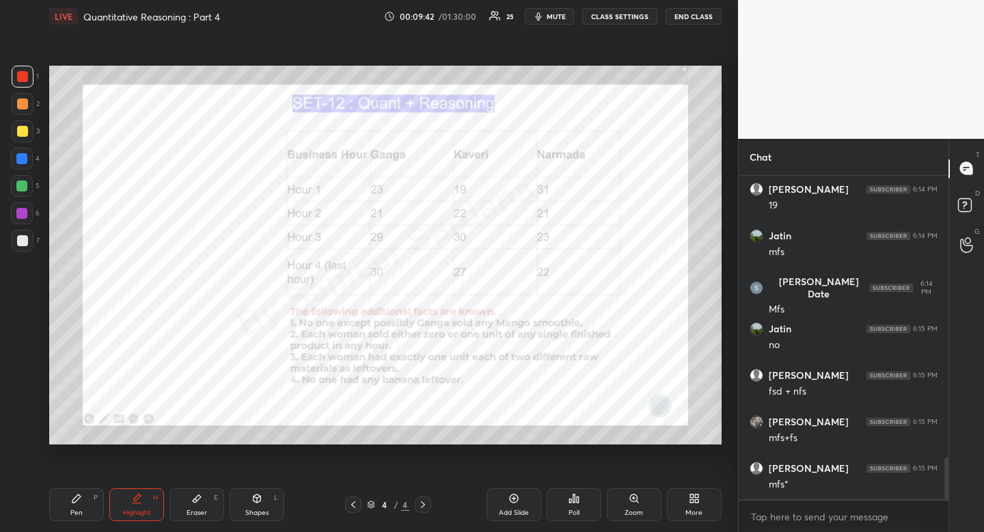
click at [82, 503] on div "Pen P" at bounding box center [76, 504] width 55 height 33
click at [72, 500] on div "Pen P" at bounding box center [76, 504] width 55 height 33
drag, startPoint x: 77, startPoint y: 500, endPoint x: 68, endPoint y: 465, distance: 36.0
click at [74, 502] on icon at bounding box center [76, 498] width 11 height 11
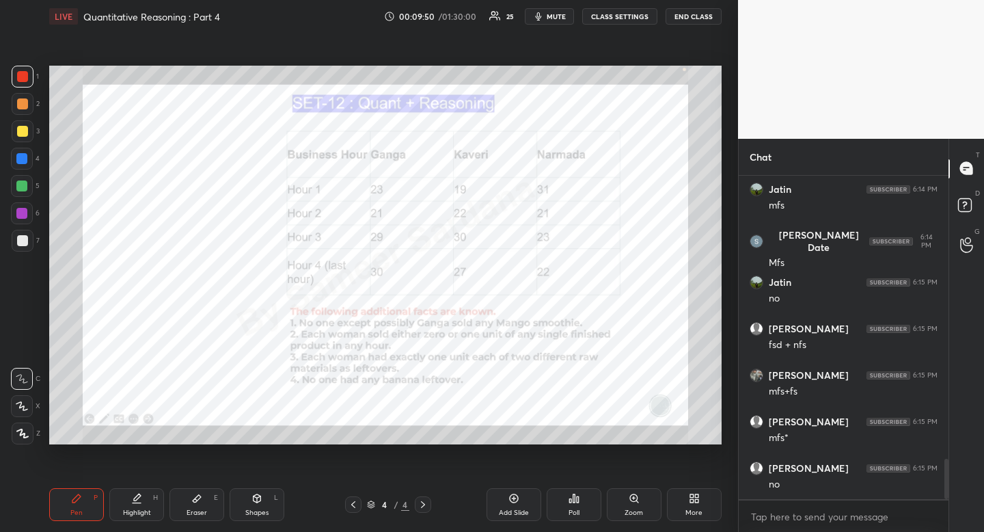
scroll to position [2272, 0]
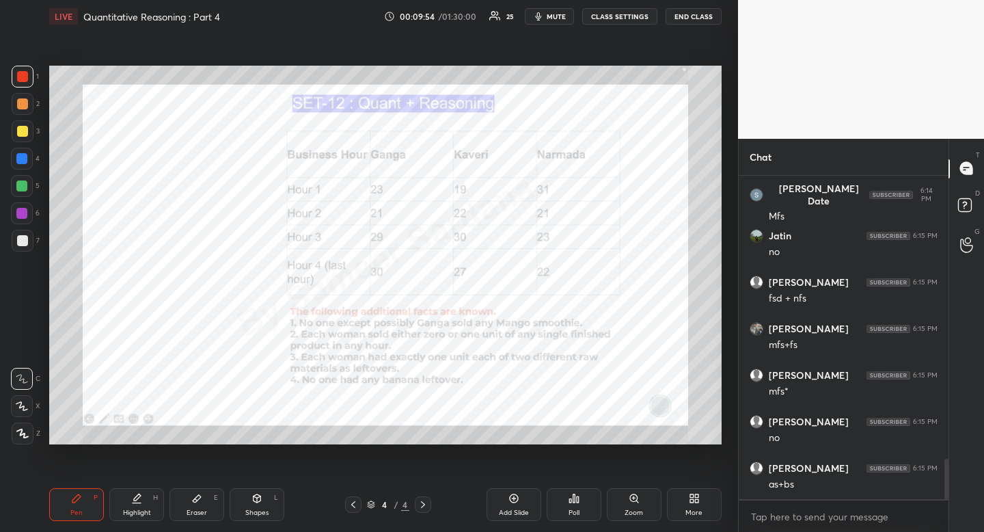
drag, startPoint x: 123, startPoint y: 503, endPoint x: 143, endPoint y: 459, distance: 48.6
click at [123, 503] on div "Highlight H" at bounding box center [136, 504] width 55 height 33
click at [77, 504] on div "Pen P" at bounding box center [76, 504] width 55 height 33
drag, startPoint x: 77, startPoint y: 504, endPoint x: 71, endPoint y: 485, distance: 20.8
click at [77, 504] on div "Pen P" at bounding box center [76, 504] width 55 height 33
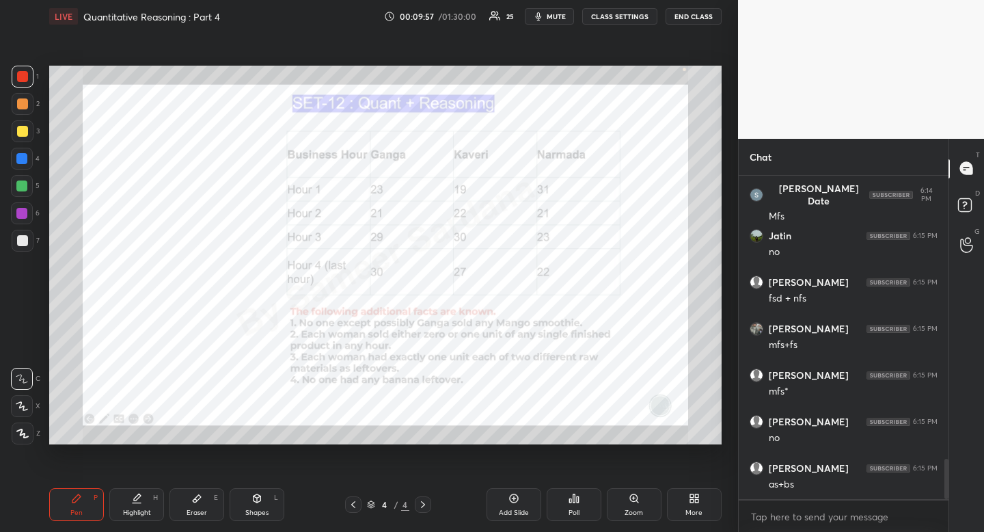
click at [82, 498] on div "Pen P" at bounding box center [76, 504] width 55 height 33
click at [81, 498] on icon at bounding box center [76, 498] width 11 height 11
click at [24, 159] on div at bounding box center [21, 158] width 11 height 11
click at [23, 160] on div at bounding box center [21, 158] width 11 height 11
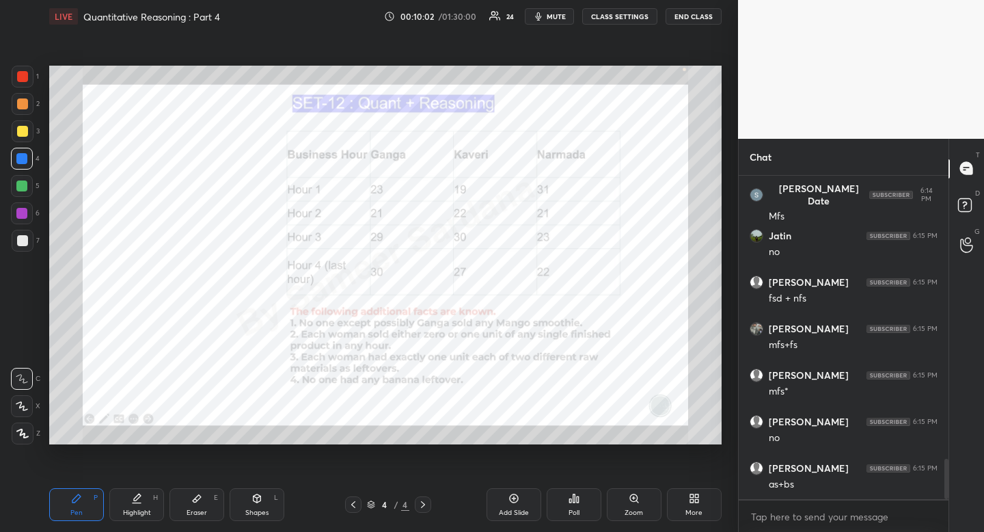
click at [23, 160] on div at bounding box center [21, 158] width 11 height 11
click at [26, 79] on div at bounding box center [22, 76] width 11 height 11
click at [27, 78] on div at bounding box center [22, 76] width 11 height 11
click at [77, 504] on div "Pen P" at bounding box center [76, 504] width 55 height 33
drag, startPoint x: 77, startPoint y: 504, endPoint x: 75, endPoint y: 465, distance: 39.7
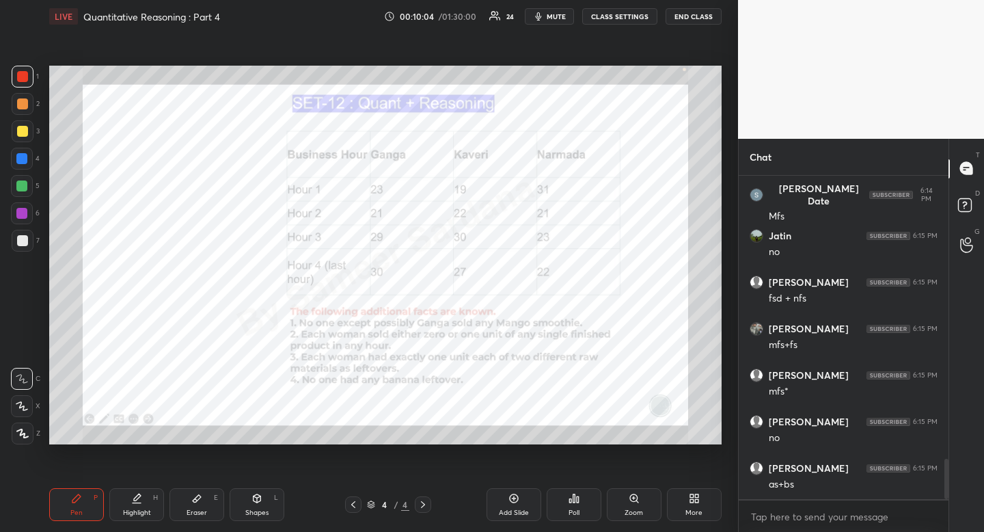
click at [77, 504] on div "Pen P" at bounding box center [76, 504] width 55 height 33
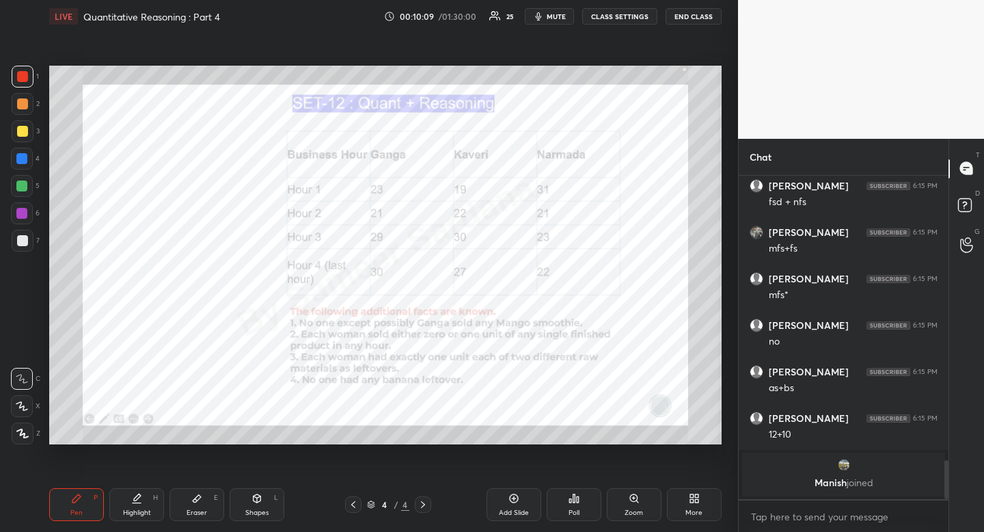
scroll to position [2222, 0]
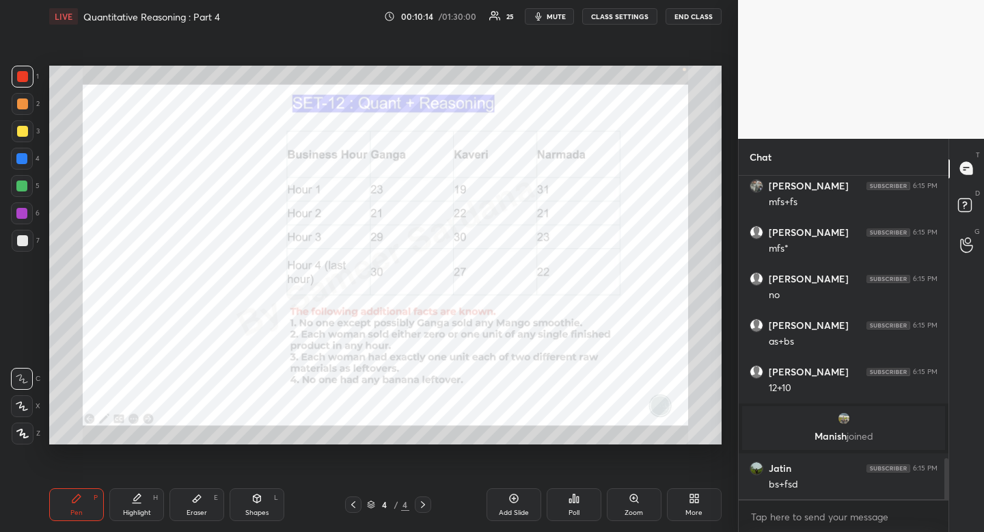
click at [195, 511] on div "Eraser" at bounding box center [197, 512] width 21 height 7
drag, startPoint x: 194, startPoint y: 511, endPoint x: 225, endPoint y: 467, distance: 53.5
click at [194, 511] on div "Eraser" at bounding box center [197, 512] width 21 height 7
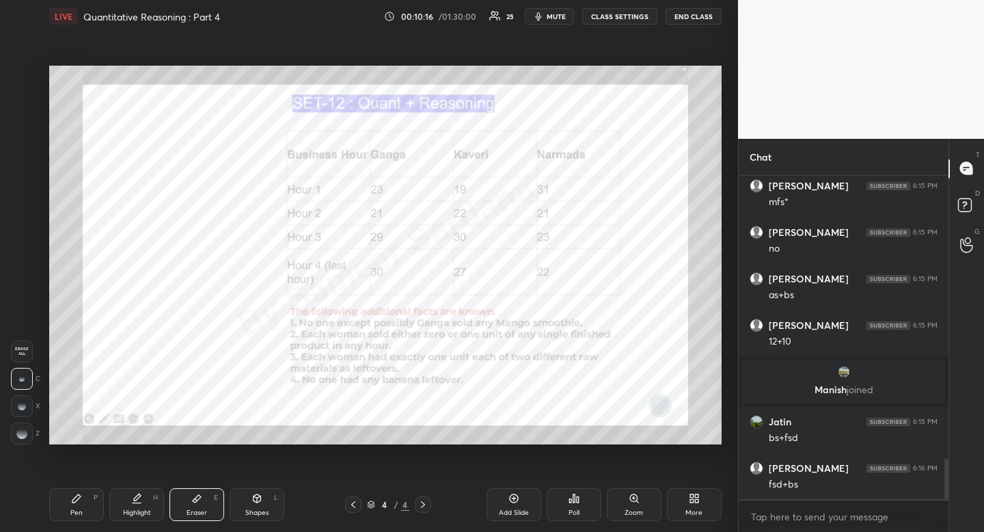
click at [81, 493] on icon at bounding box center [76, 498] width 11 height 11
drag, startPoint x: 81, startPoint y: 493, endPoint x: 131, endPoint y: 448, distance: 66.8
click at [81, 493] on icon at bounding box center [76, 498] width 11 height 11
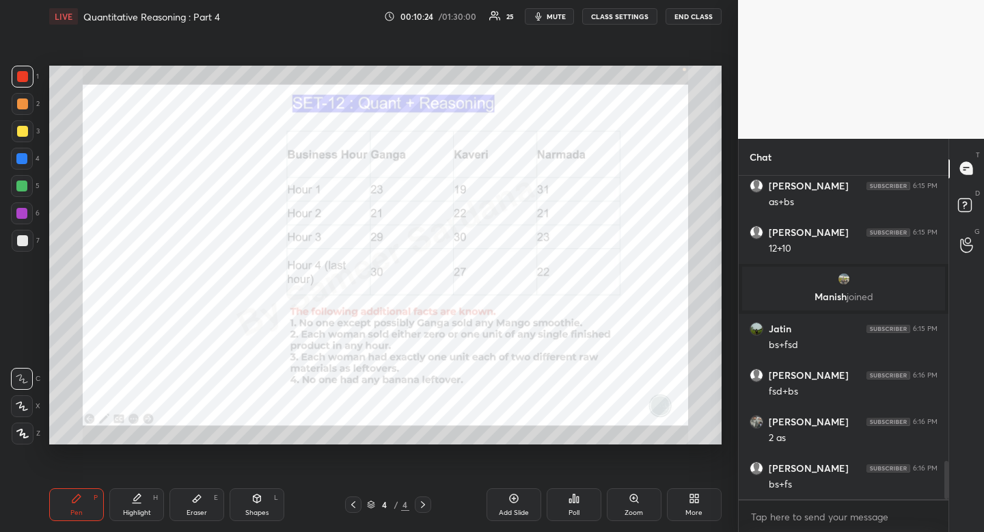
scroll to position [2408, 0]
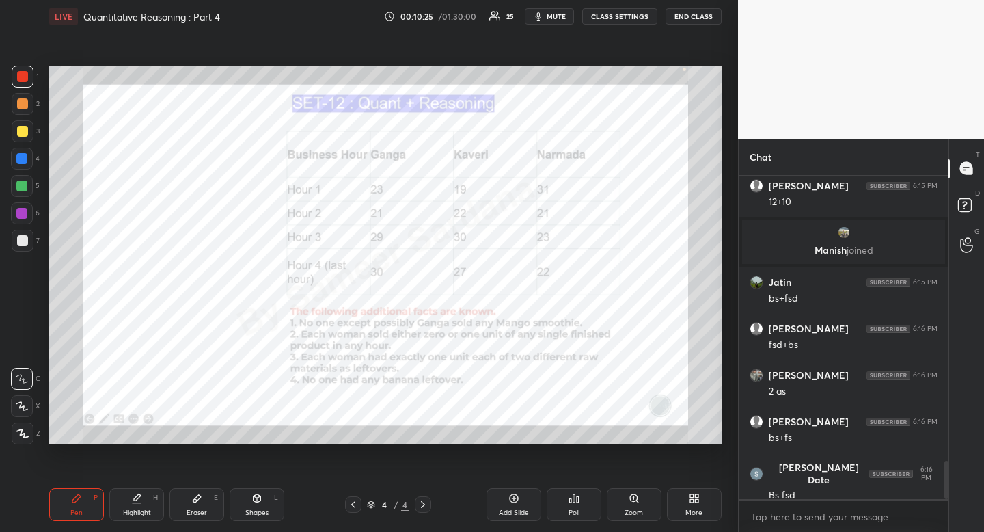
drag, startPoint x: 142, startPoint y: 509, endPoint x: 149, endPoint y: 505, distance: 8.0
click at [142, 509] on div "Highlight" at bounding box center [137, 512] width 28 height 7
drag, startPoint x: 149, startPoint y: 505, endPoint x: 196, endPoint y: 452, distance: 70.7
click at [153, 502] on div "Highlight H" at bounding box center [136, 504] width 55 height 33
click at [83, 513] on div "Pen P" at bounding box center [76, 504] width 55 height 33
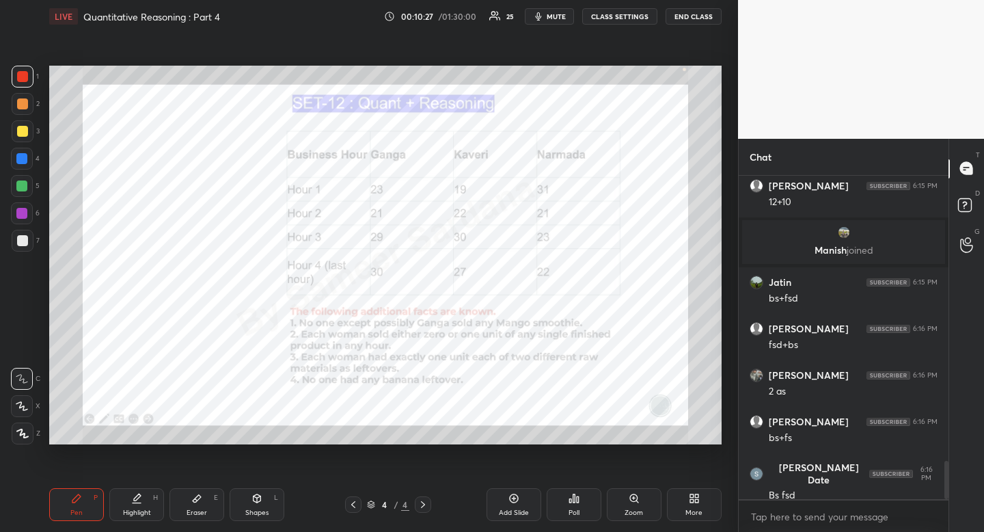
drag, startPoint x: 83, startPoint y: 513, endPoint x: 71, endPoint y: 501, distance: 16.9
click at [83, 513] on div "Pen P" at bounding box center [76, 504] width 55 height 33
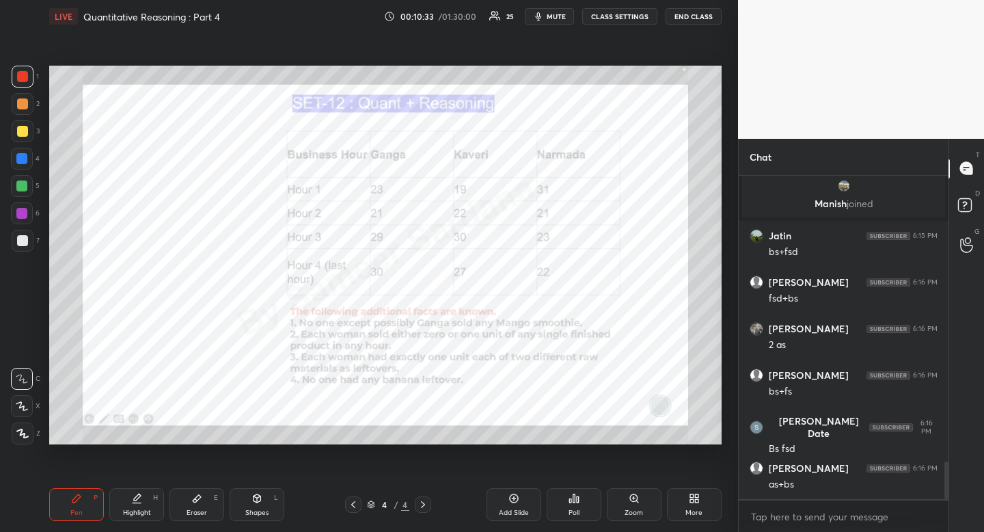
scroll to position [2501, 0]
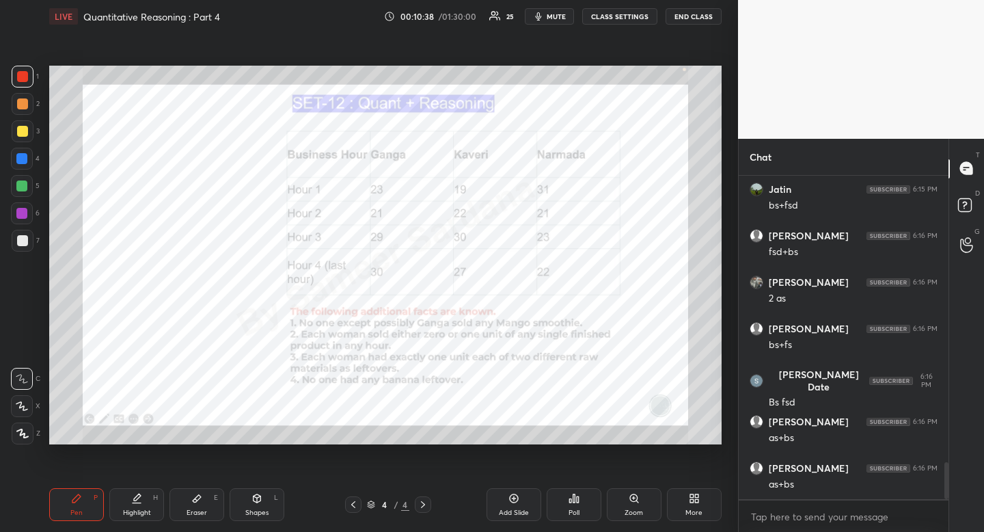
drag, startPoint x: 140, startPoint y: 501, endPoint x: 165, endPoint y: 457, distance: 50.5
click at [141, 504] on div "Highlight H" at bounding box center [136, 504] width 55 height 33
click at [151, 487] on div "Pen P Highlight H Eraser E Shapes L 4 / 4 Add Slide Poll Zoom More" at bounding box center [385, 504] width 672 height 55
click at [80, 515] on div "Pen" at bounding box center [76, 512] width 12 height 7
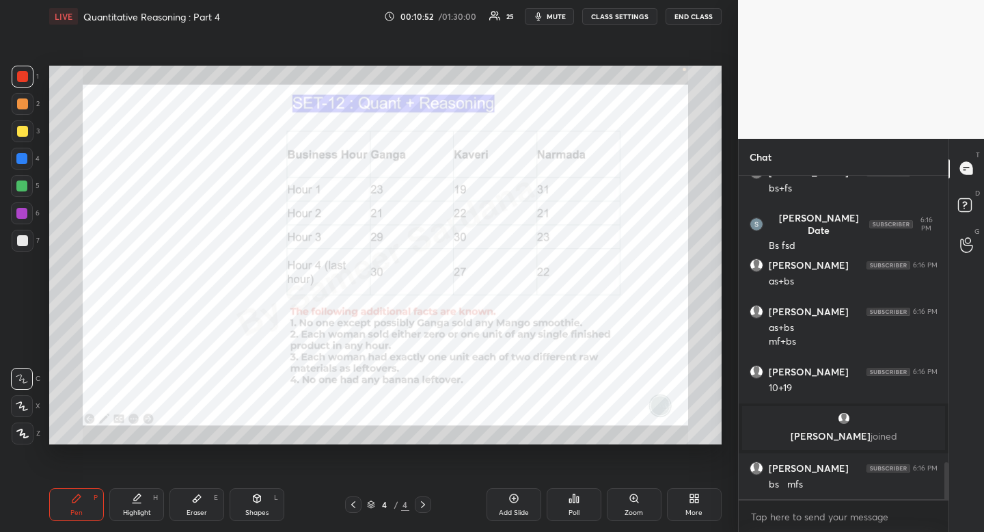
scroll to position [2540, 0]
click at [141, 506] on div "Highlight H" at bounding box center [136, 504] width 55 height 33
click at [74, 514] on div "Pen" at bounding box center [76, 512] width 12 height 7
click at [75, 515] on div "Pen" at bounding box center [76, 512] width 12 height 7
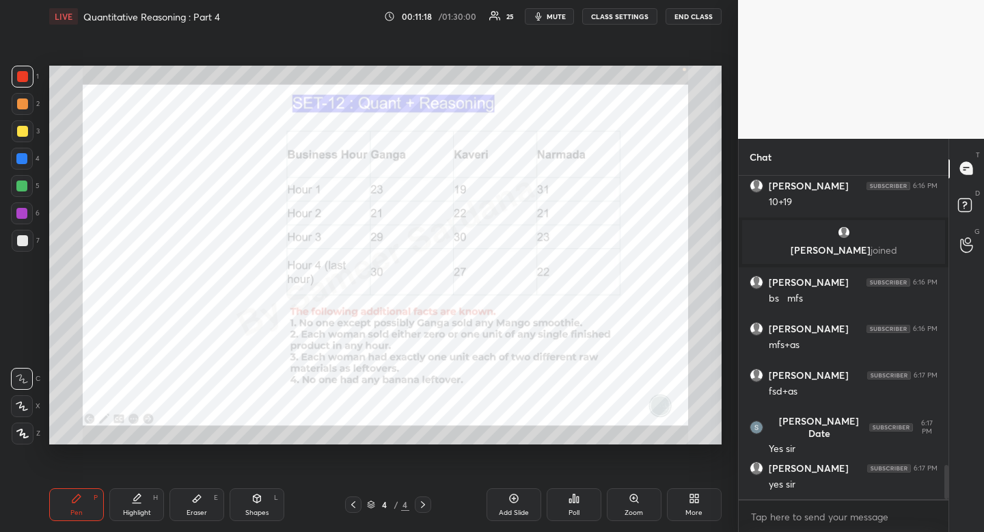
scroll to position [2772, 0]
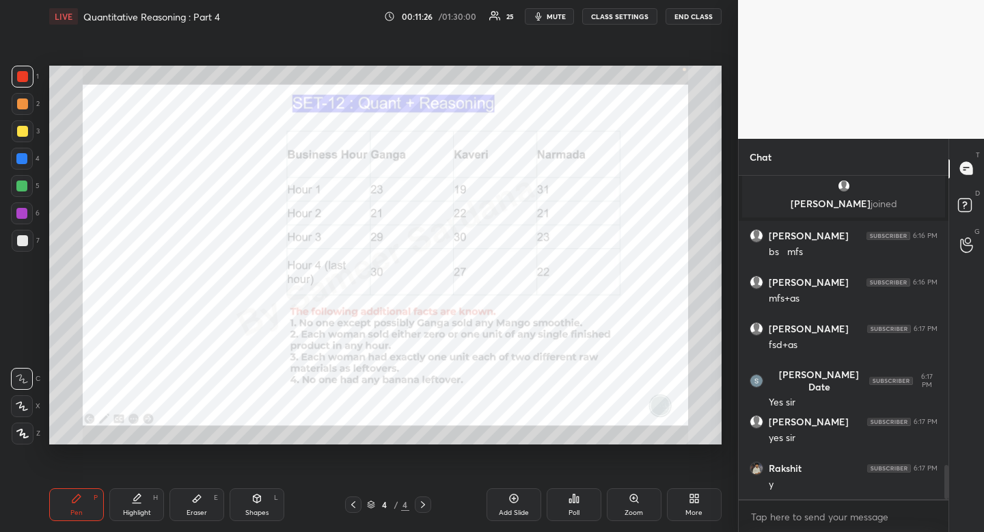
drag, startPoint x: 25, startPoint y: 156, endPoint x: 7, endPoint y: 148, distance: 19.3
click at [24, 157] on div at bounding box center [21, 158] width 11 height 11
click at [346, 507] on div at bounding box center [353, 504] width 16 height 16
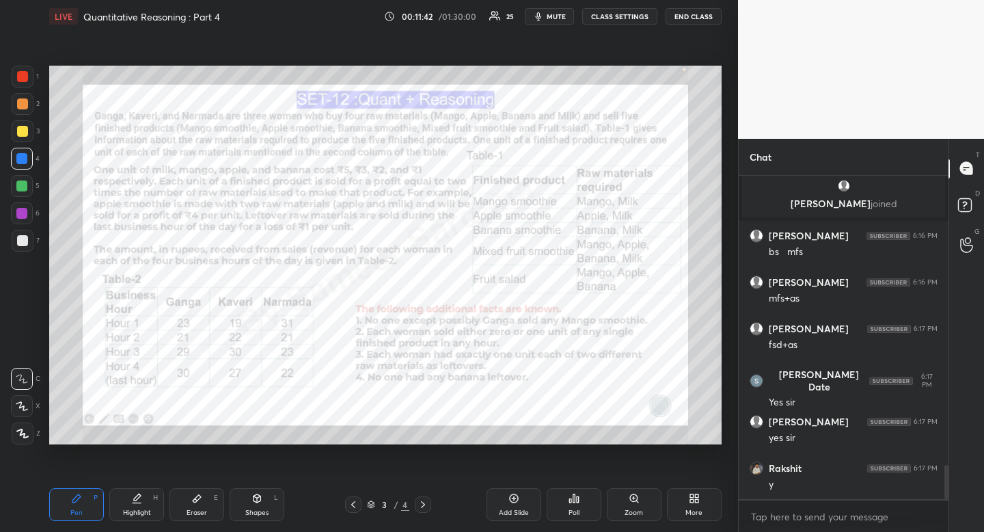
click at [421, 504] on icon at bounding box center [423, 504] width 11 height 11
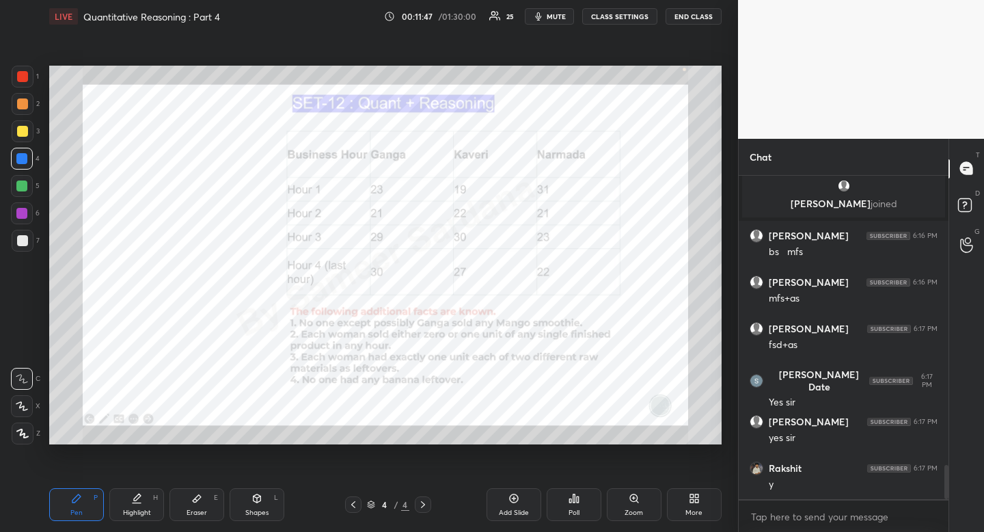
click at [148, 500] on div "Highlight H" at bounding box center [136, 504] width 55 height 33
click at [137, 509] on div "Highlight" at bounding box center [137, 512] width 28 height 7
drag, startPoint x: 137, startPoint y: 509, endPoint x: 132, endPoint y: 497, distance: 13.5
click at [137, 509] on div "Highlight" at bounding box center [137, 512] width 28 height 7
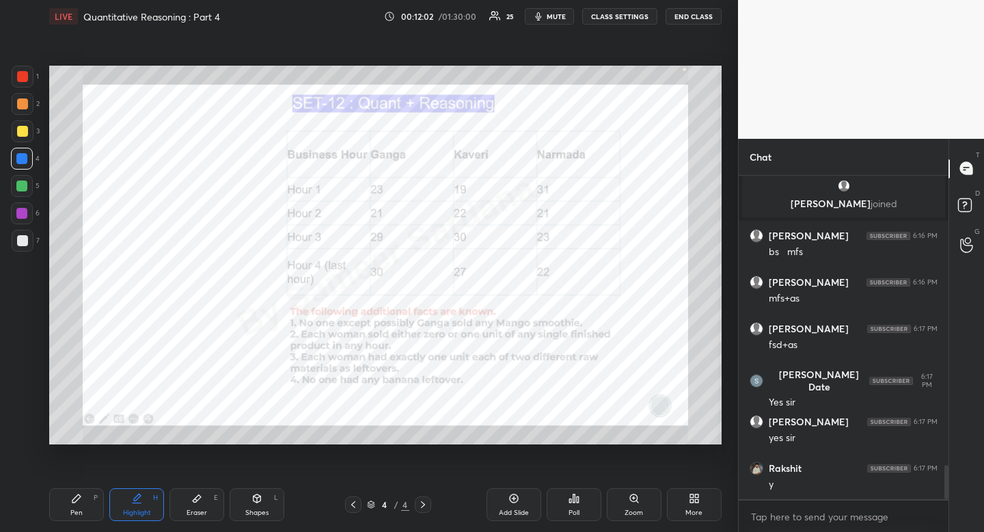
click at [77, 513] on div "Pen" at bounding box center [76, 512] width 12 height 7
click at [22, 81] on div at bounding box center [22, 76] width 11 height 11
click at [23, 79] on div at bounding box center [22, 76] width 11 height 11
drag, startPoint x: 68, startPoint y: 508, endPoint x: 83, endPoint y: 496, distance: 18.9
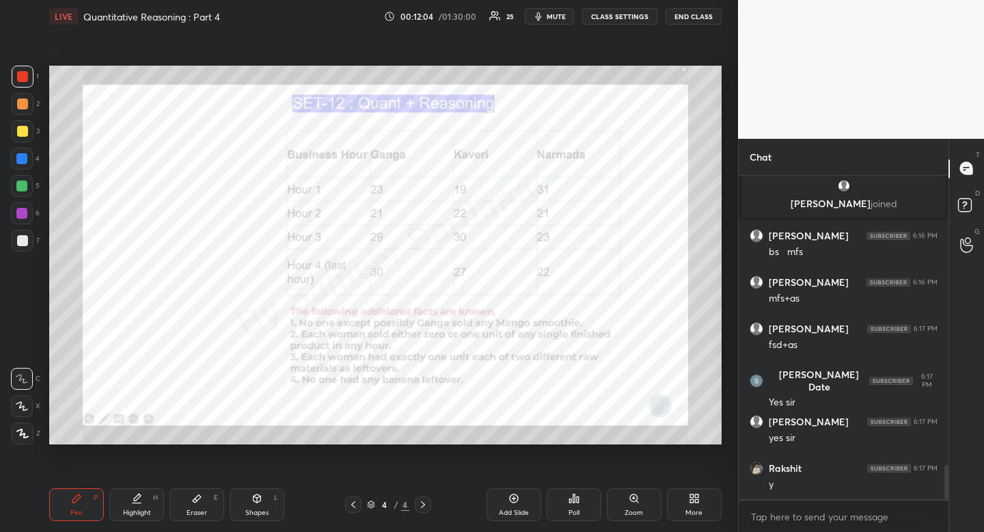
click at [68, 508] on div "Pen P" at bounding box center [76, 504] width 55 height 33
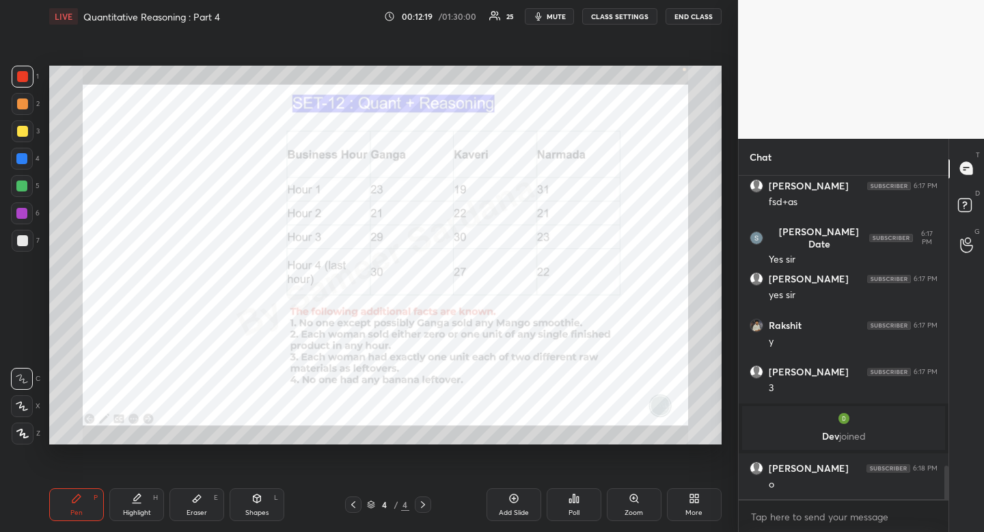
scroll to position [2863, 0]
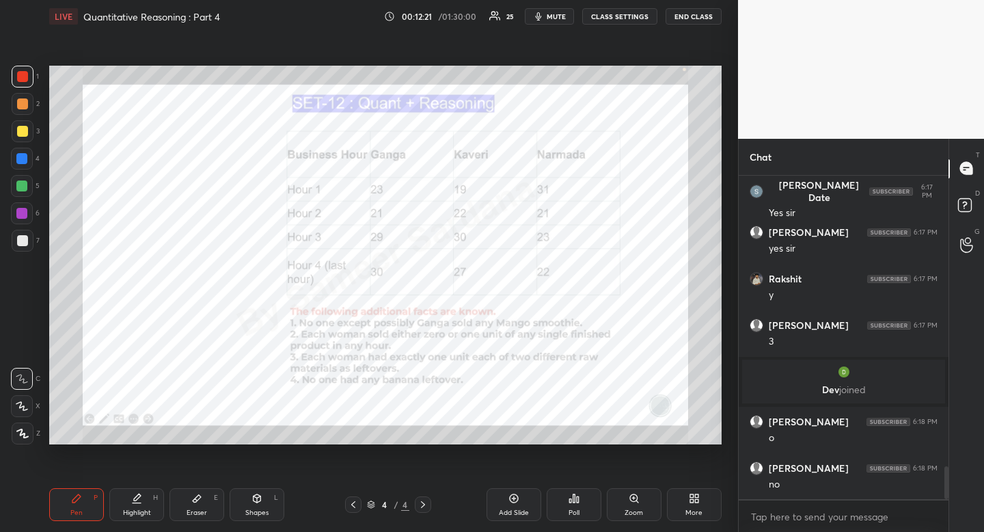
click at [135, 503] on icon at bounding box center [136, 498] width 11 height 11
drag, startPoint x: 135, startPoint y: 503, endPoint x: 172, endPoint y: 450, distance: 64.4
click at [136, 497] on icon at bounding box center [136, 498] width 11 height 11
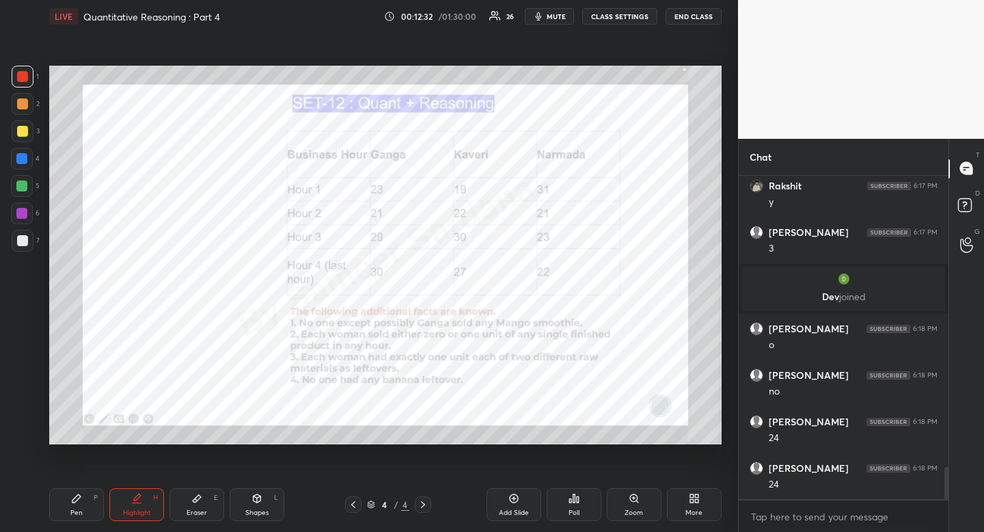
scroll to position [3002, 0]
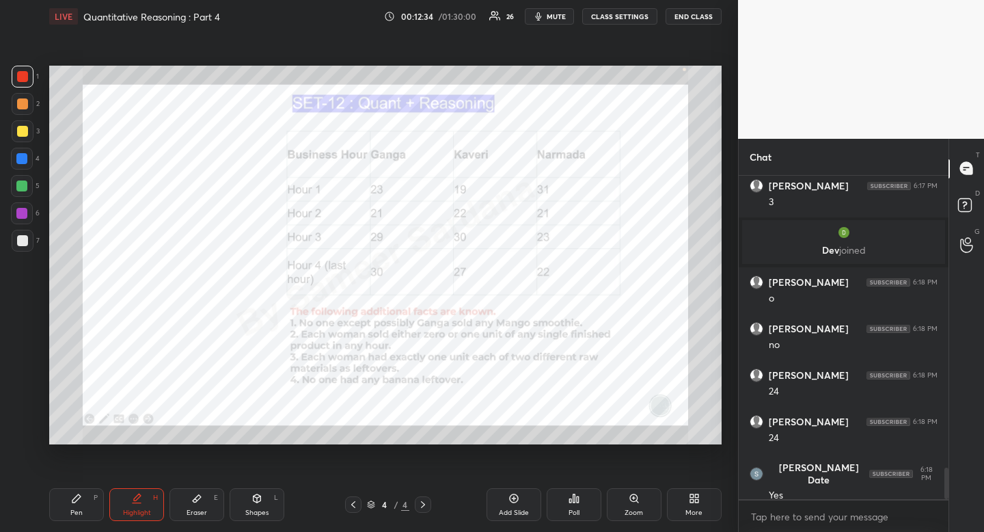
click at [89, 498] on div "Pen P" at bounding box center [76, 504] width 55 height 33
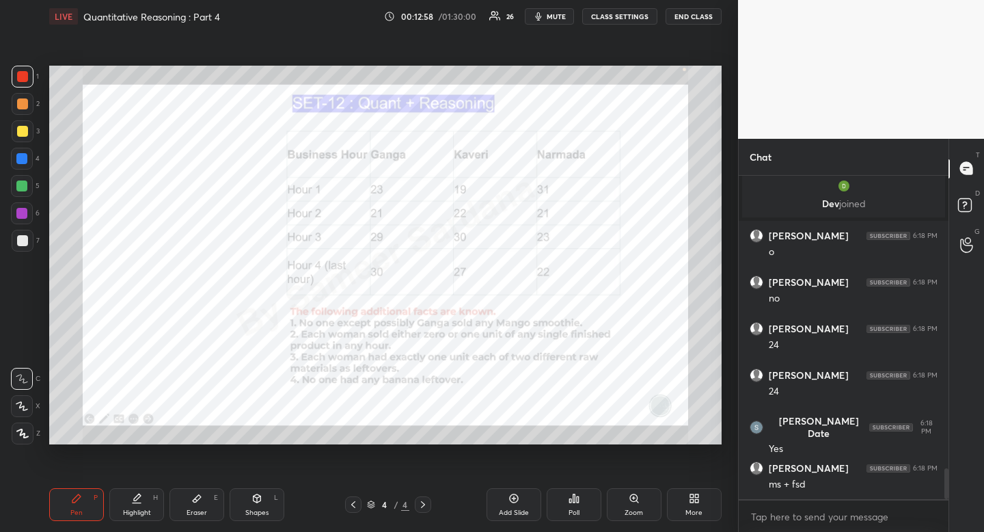
click at [252, 505] on div "Shapes L" at bounding box center [257, 504] width 55 height 33
click at [15, 427] on div at bounding box center [23, 433] width 22 height 22
click at [142, 515] on div "Highlight" at bounding box center [137, 512] width 28 height 7
drag, startPoint x: 137, startPoint y: 511, endPoint x: 133, endPoint y: 472, distance: 39.8
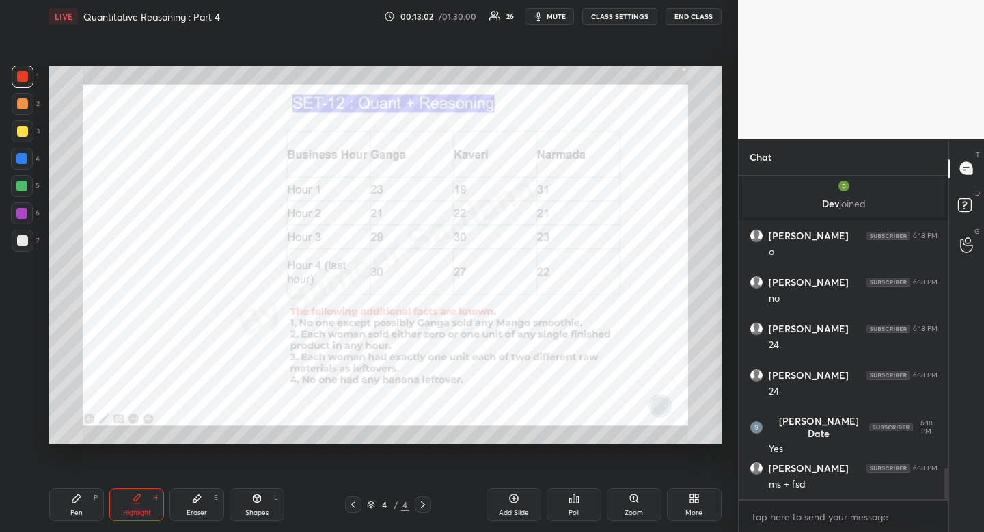
click at [137, 511] on div "Highlight" at bounding box center [137, 512] width 28 height 7
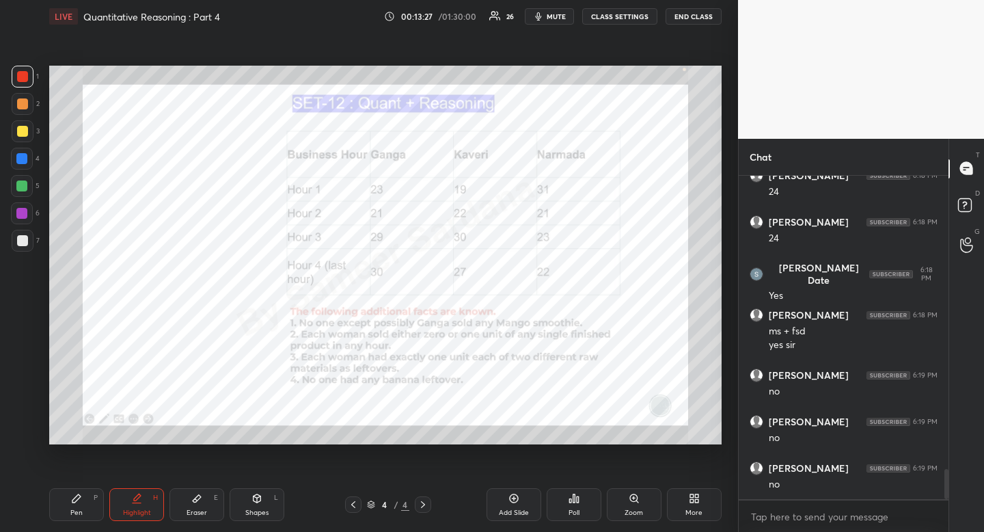
scroll to position [3248, 0]
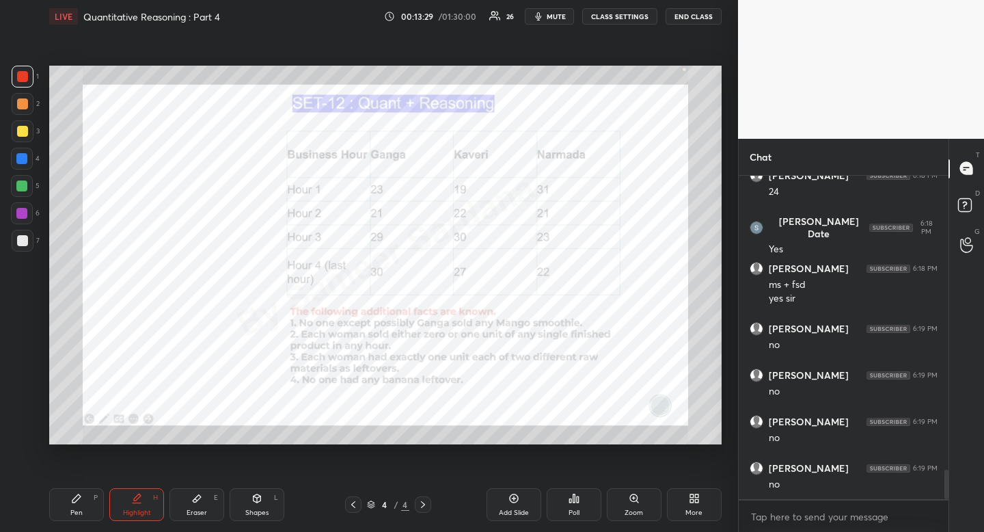
drag, startPoint x: 199, startPoint y: 503, endPoint x: 206, endPoint y: 501, distance: 7.1
click at [199, 503] on icon at bounding box center [196, 498] width 11 height 11
click at [204, 503] on div "Eraser E" at bounding box center [196, 504] width 55 height 33
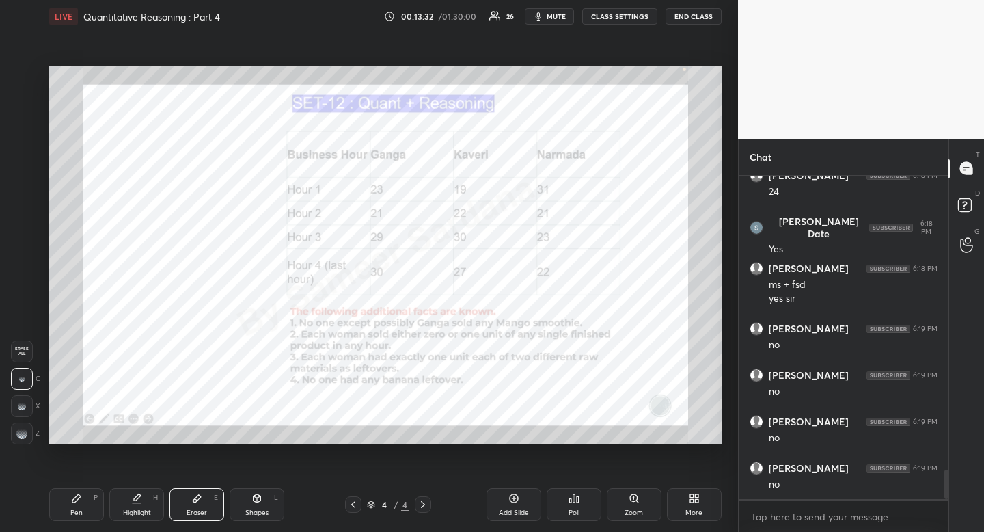
drag, startPoint x: 77, startPoint y: 508, endPoint x: 76, endPoint y: 500, distance: 7.5
click at [77, 509] on div "Pen" at bounding box center [76, 512] width 12 height 7
click at [23, 161] on div at bounding box center [21, 158] width 11 height 11
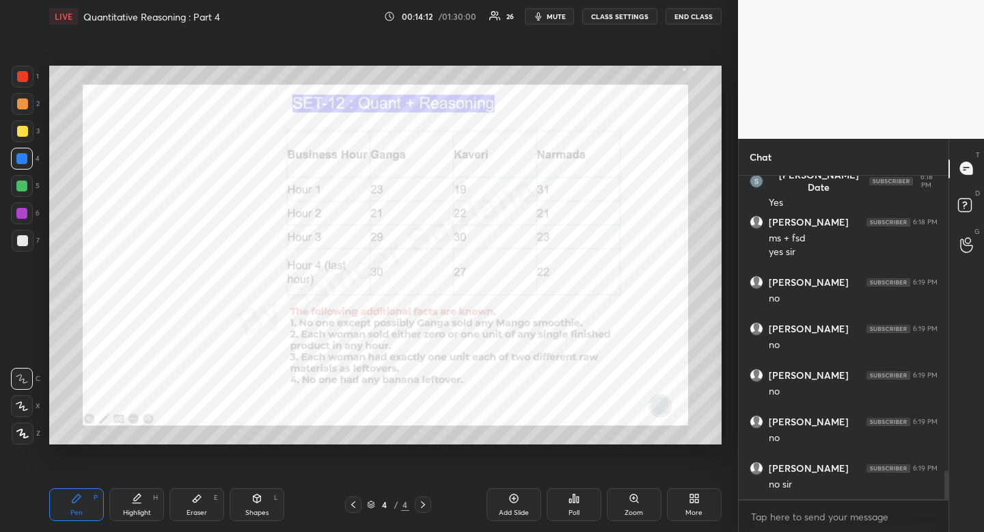
scroll to position [3341, 0]
click at [66, 494] on div "Pen P" at bounding box center [76, 504] width 55 height 33
click at [26, 406] on icon at bounding box center [22, 406] width 12 height 10
drag, startPoint x: 27, startPoint y: 406, endPoint x: 28, endPoint y: 415, distance: 9.0
click at [27, 406] on icon at bounding box center [22, 406] width 12 height 10
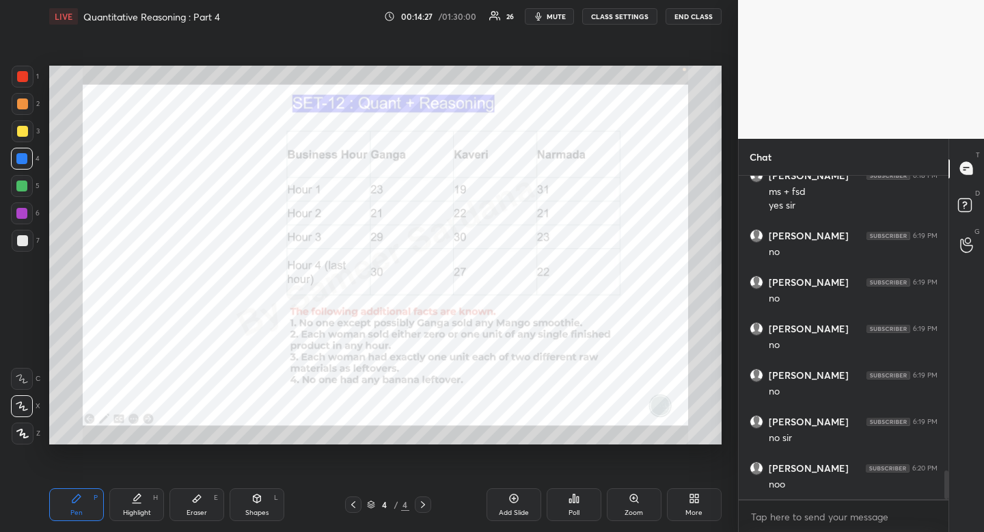
click at [69, 492] on div "Pen P" at bounding box center [76, 504] width 55 height 33
click at [68, 493] on div "Pen P" at bounding box center [76, 504] width 55 height 33
click at [135, 503] on icon at bounding box center [137, 503] width 8 height 0
click at [79, 506] on div "Pen P" at bounding box center [76, 504] width 55 height 33
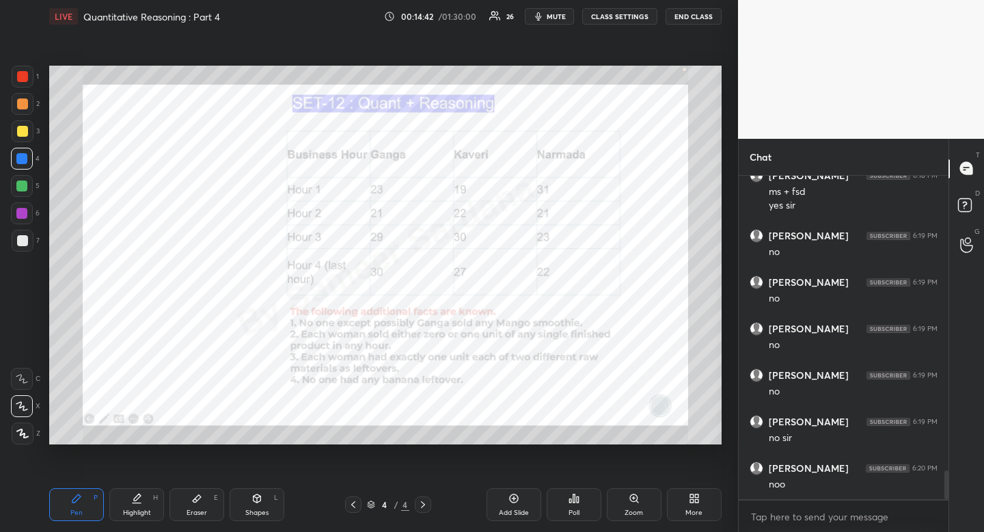
scroll to position [3355, 0]
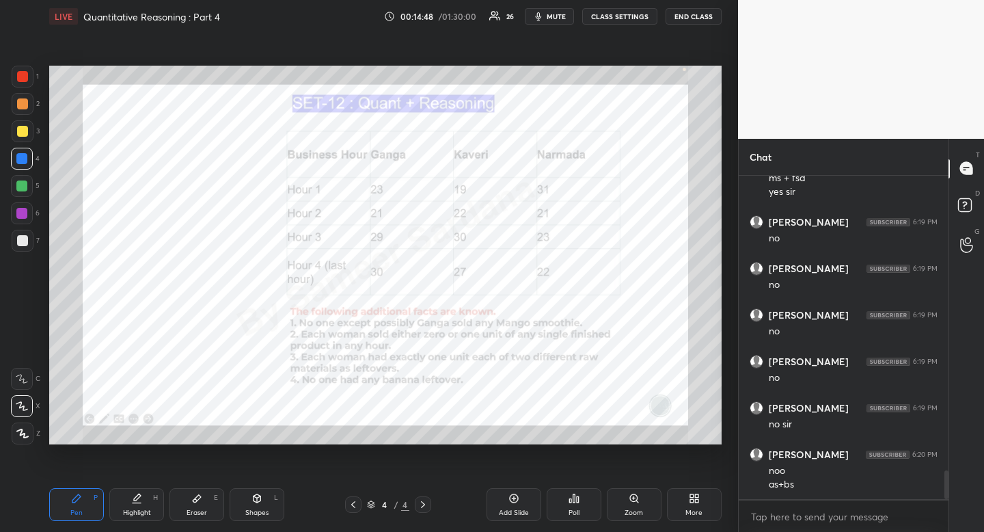
click at [255, 482] on div "Pen P Highlight H Eraser E Shapes L 4 / 4 Add Slide Poll Zoom More" at bounding box center [385, 504] width 672 height 55
click at [251, 499] on icon at bounding box center [256, 498] width 11 height 11
click at [25, 439] on div at bounding box center [23, 433] width 22 height 22
click at [64, 502] on div "Pen P" at bounding box center [76, 504] width 55 height 33
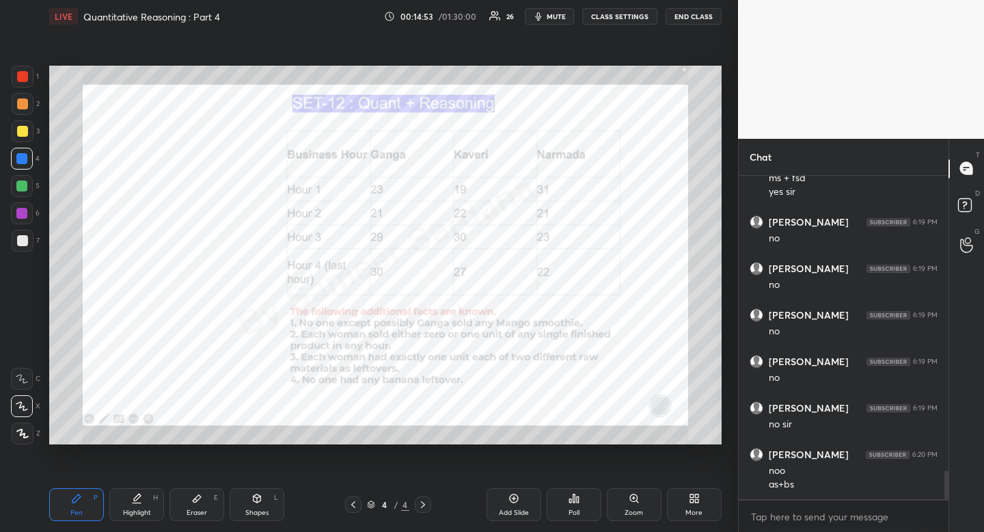
drag, startPoint x: 64, startPoint y: 502, endPoint x: 95, endPoint y: 458, distance: 53.5
click at [64, 502] on div "Pen P" at bounding box center [76, 504] width 55 height 33
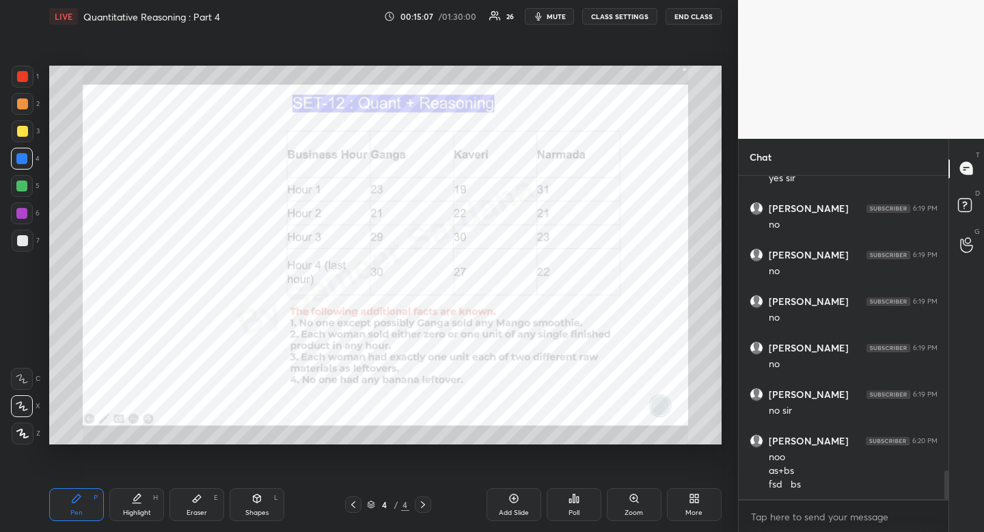
click at [123, 514] on div "Highlight" at bounding box center [137, 512] width 28 height 7
click at [128, 506] on div "Highlight H" at bounding box center [136, 504] width 55 height 33
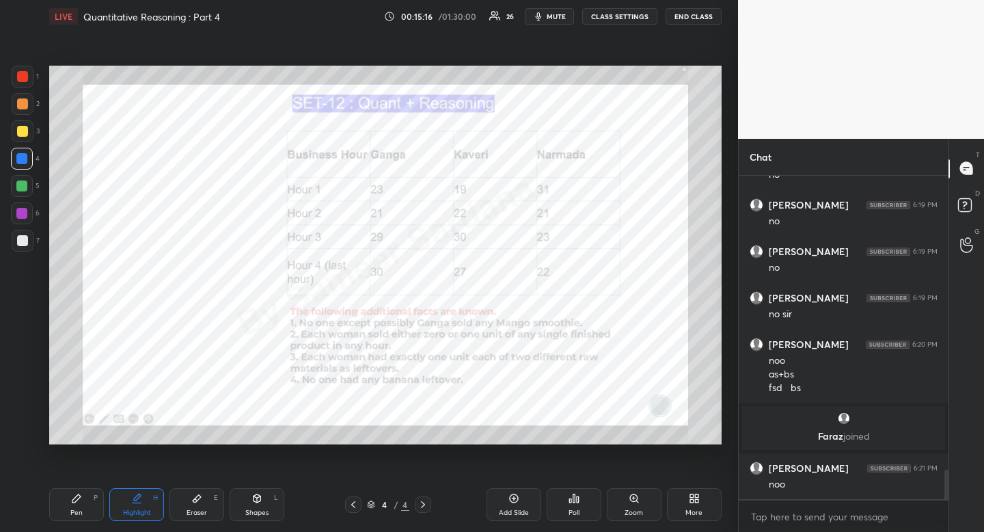
scroll to position [3272, 0]
click at [69, 526] on div "Pen P Highlight H Eraser E Shapes L 4 / 4 Add Slide Poll Zoom More" at bounding box center [385, 504] width 672 height 55
click at [67, 521] on div "Pen P Highlight H Eraser E Shapes L 4 / 4 Add Slide Poll Zoom More" at bounding box center [385, 504] width 672 height 55
click at [70, 513] on div "Pen P" at bounding box center [76, 504] width 55 height 33
click at [70, 510] on div "Pen" at bounding box center [76, 512] width 12 height 7
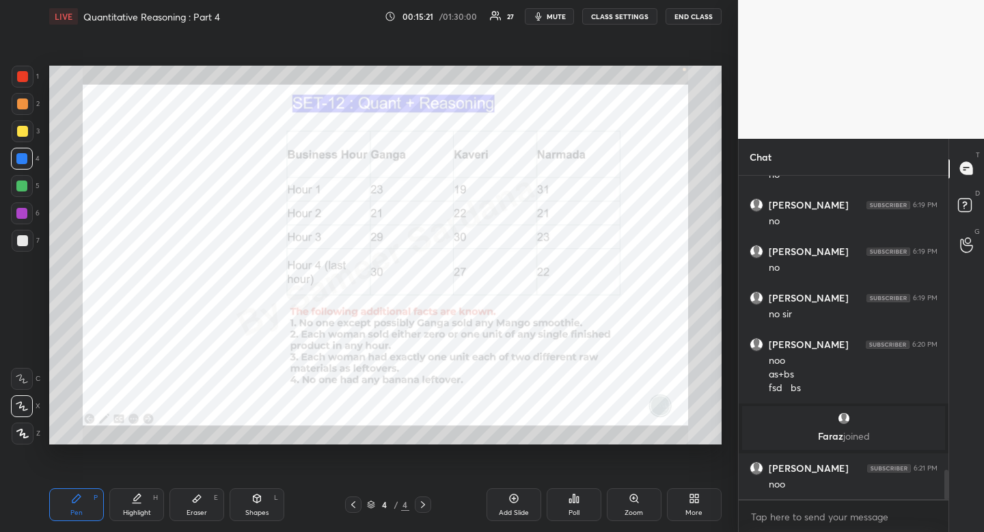
click at [140, 504] on div "Highlight H" at bounding box center [136, 504] width 55 height 33
drag, startPoint x: 140, startPoint y: 504, endPoint x: 137, endPoint y: 462, distance: 41.8
click at [140, 504] on div "Highlight H" at bounding box center [136, 504] width 55 height 33
click at [83, 506] on div "Pen P" at bounding box center [76, 504] width 55 height 33
drag, startPoint x: 83, startPoint y: 506, endPoint x: 103, endPoint y: 481, distance: 31.7
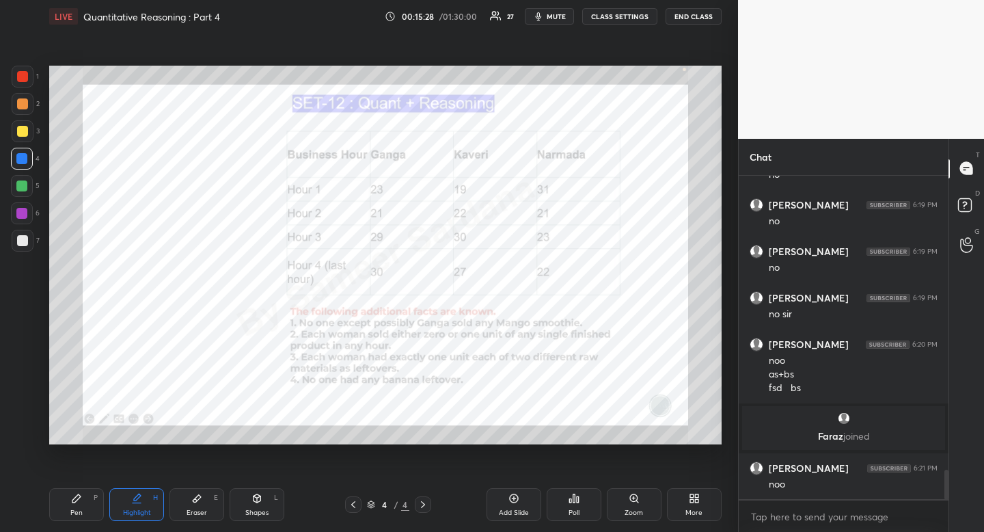
click at [81, 503] on div "Pen P" at bounding box center [76, 504] width 55 height 33
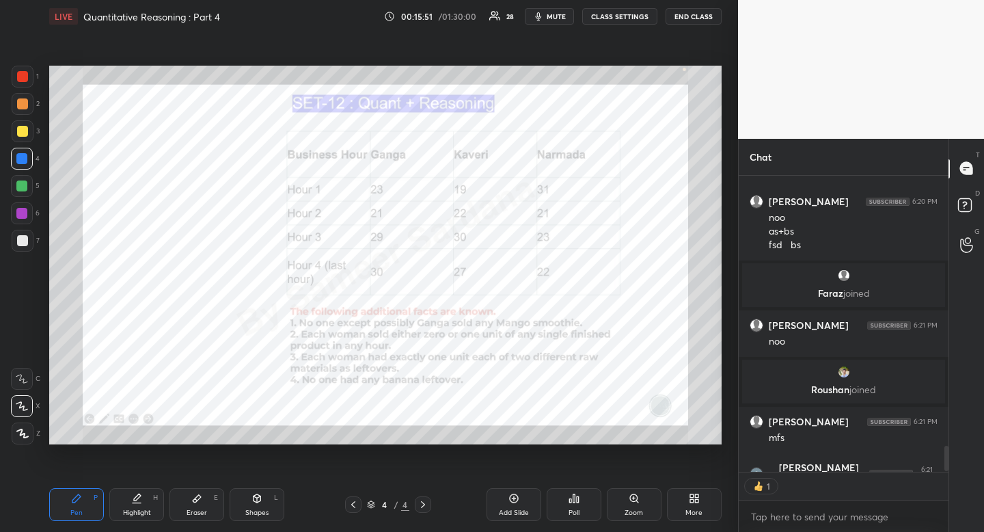
scroll to position [292, 206]
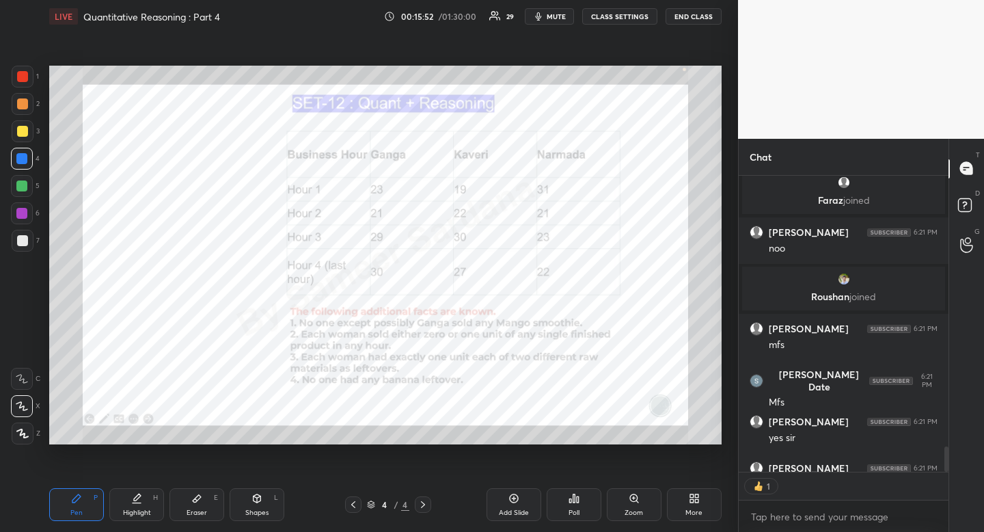
click at [692, 509] on div "More" at bounding box center [693, 512] width 17 height 7
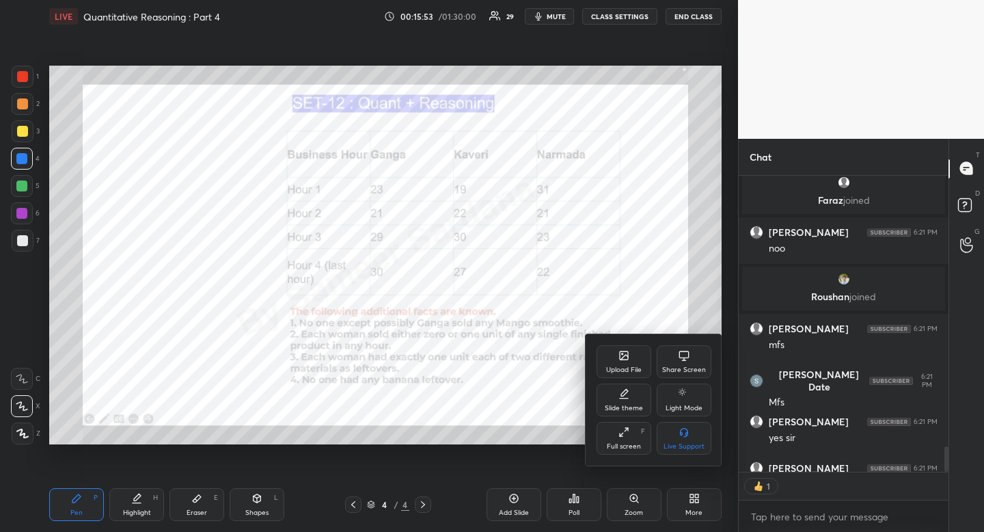
click at [618, 353] on icon at bounding box center [623, 355] width 11 height 11
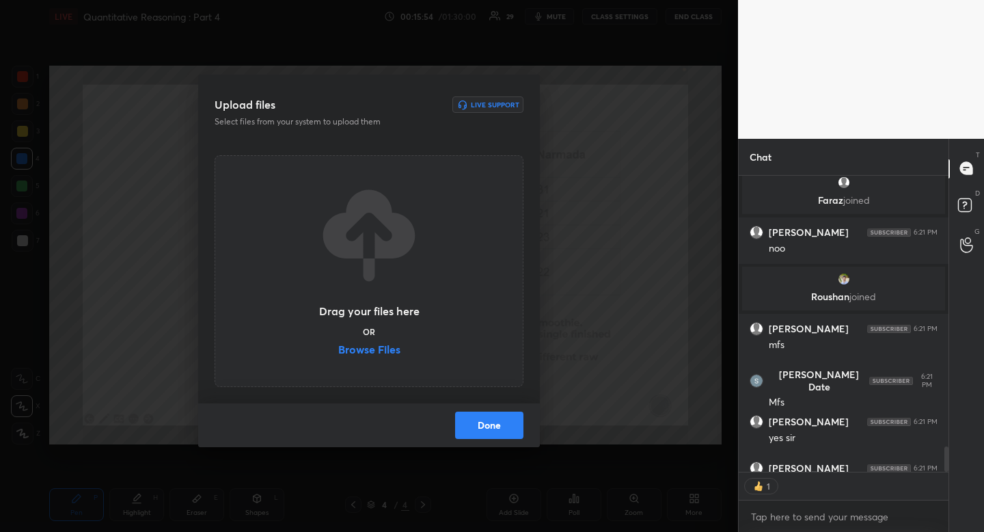
click at [380, 344] on label "Browse Files" at bounding box center [369, 351] width 62 height 14
click at [338, 344] on input "Browse Files" at bounding box center [338, 351] width 0 height 14
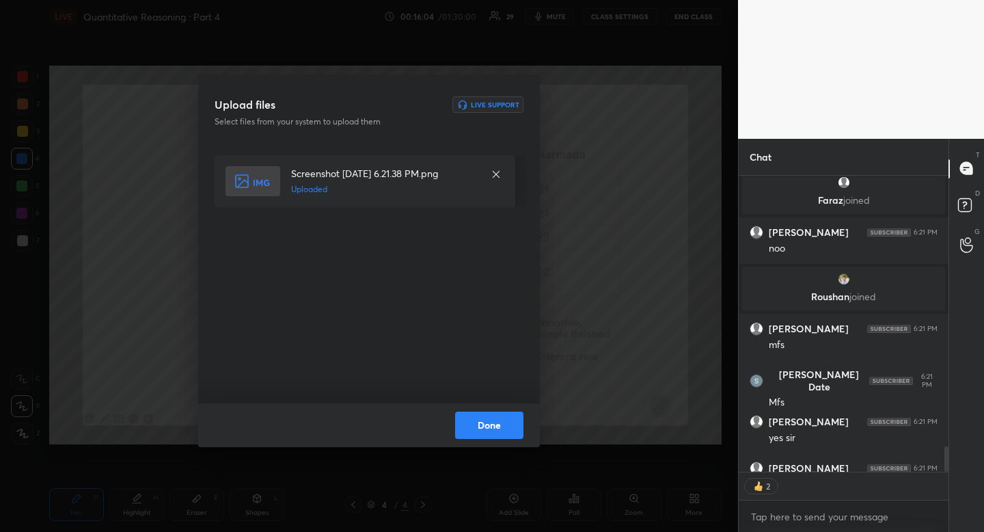
click at [512, 424] on button "Done" at bounding box center [489, 424] width 68 height 27
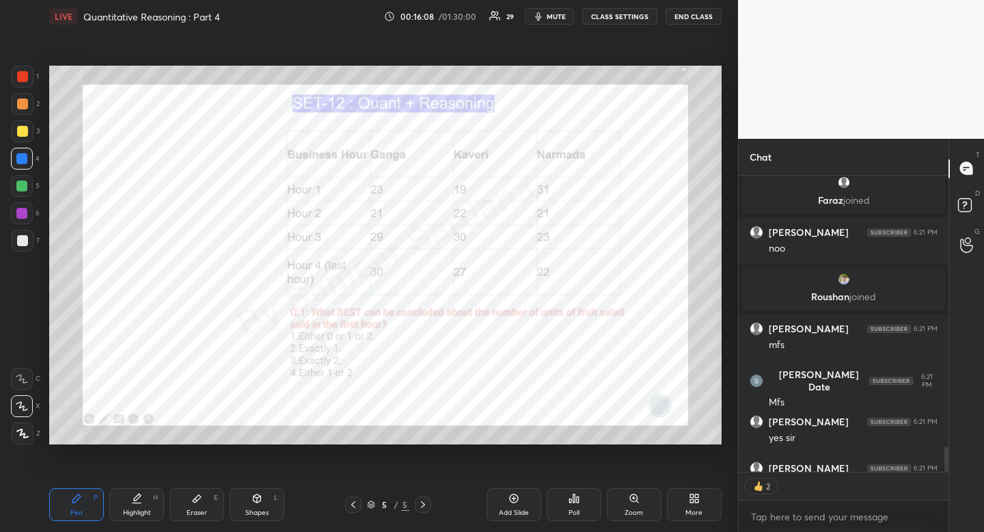
scroll to position [3483, 0]
click at [136, 505] on div "Highlight H" at bounding box center [136, 504] width 55 height 33
click at [136, 500] on icon at bounding box center [137, 496] width 7 height 7
click at [248, 497] on div "Shapes L" at bounding box center [257, 504] width 55 height 33
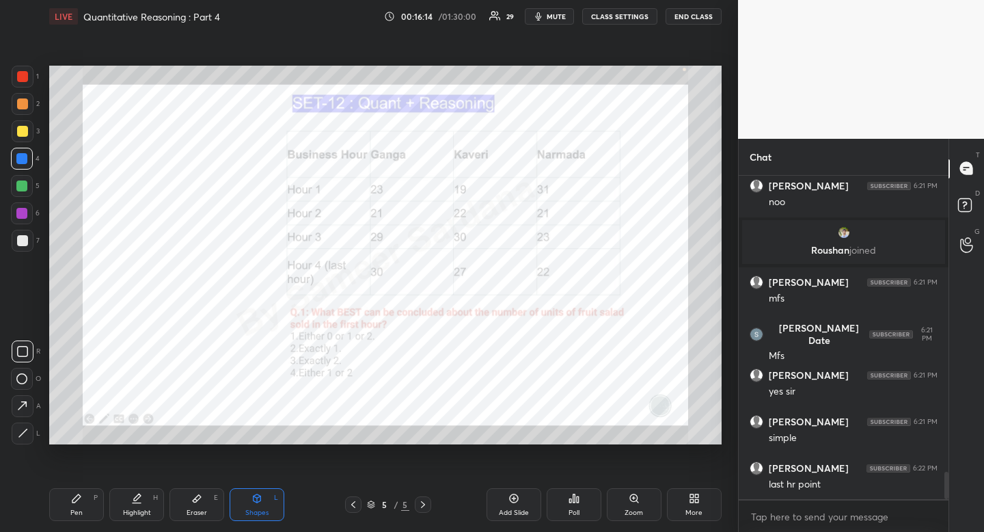
click at [18, 342] on div at bounding box center [23, 351] width 22 height 22
click at [17, 341] on div at bounding box center [23, 351] width 22 height 22
click at [355, 504] on icon at bounding box center [353, 504] width 11 height 11
click at [133, 502] on icon at bounding box center [136, 498] width 11 height 11
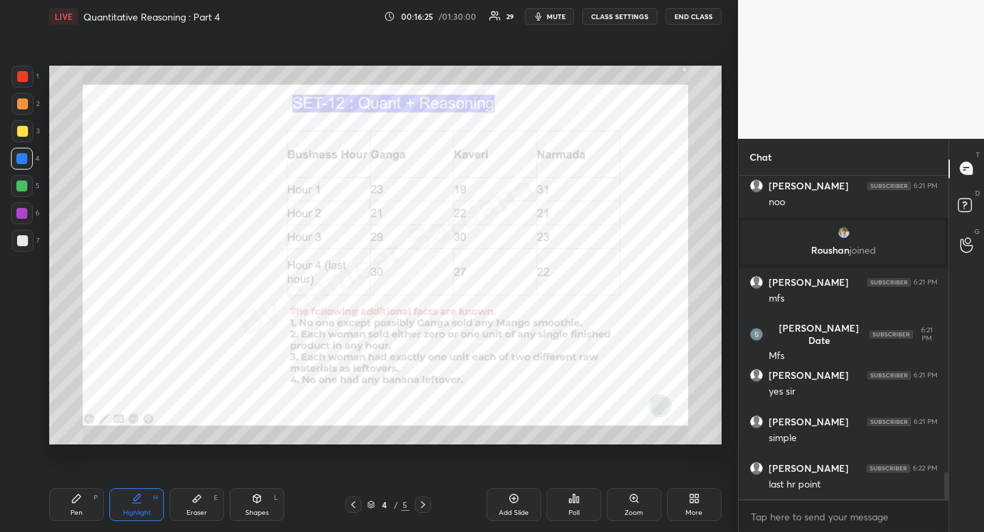
click at [134, 501] on icon at bounding box center [136, 498] width 11 height 11
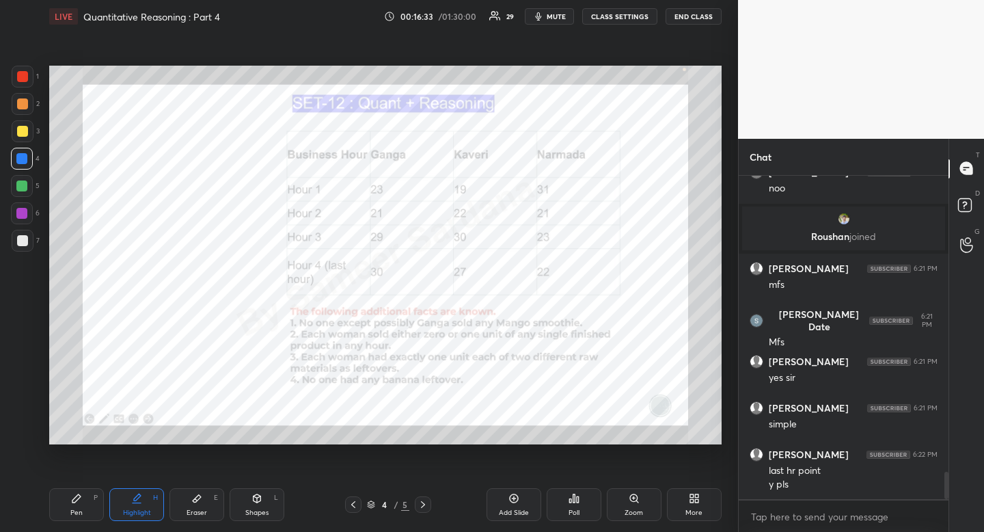
click at [265, 504] on div "Shapes L" at bounding box center [257, 504] width 55 height 33
click at [31, 379] on div at bounding box center [22, 379] width 22 height 22
click at [145, 509] on div "Highlight" at bounding box center [137, 512] width 28 height 7
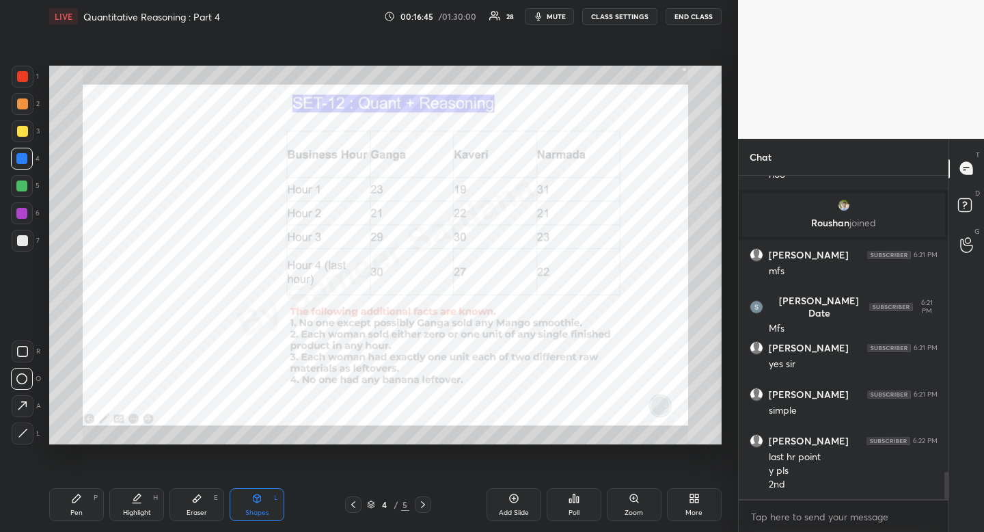
drag, startPoint x: 145, startPoint y: 507, endPoint x: 139, endPoint y: 498, distance: 11.4
click at [138, 506] on div "Highlight H" at bounding box center [136, 504] width 55 height 33
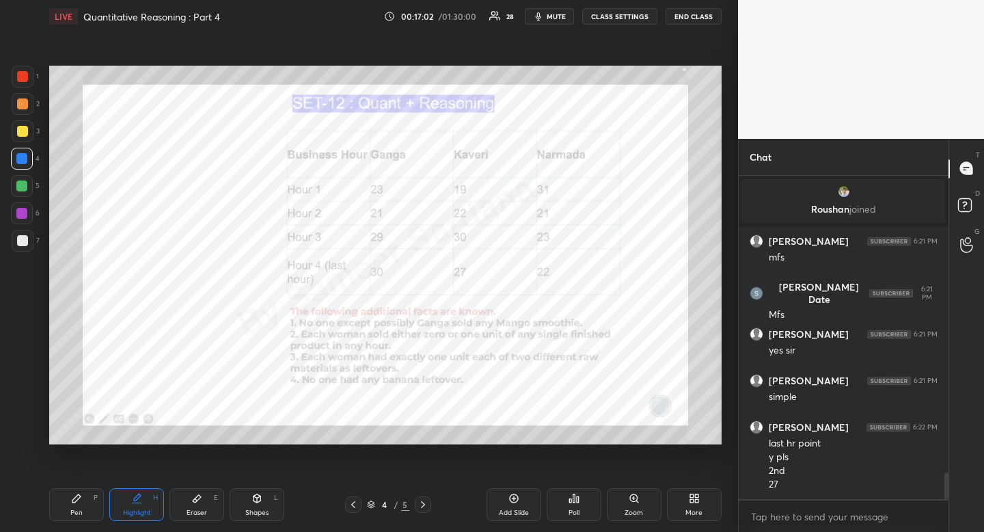
click at [255, 509] on div "Shapes" at bounding box center [256, 512] width 23 height 7
click at [18, 349] on rect at bounding box center [23, 351] width 10 height 10
click at [21, 350] on icon at bounding box center [22, 351] width 11 height 11
click at [136, 519] on div "Highlight H" at bounding box center [136, 504] width 55 height 33
click at [139, 524] on div "Pen P Highlight H Eraser E Shapes L 4 / 5 Add Slide Poll Zoom More" at bounding box center [385, 504] width 672 height 55
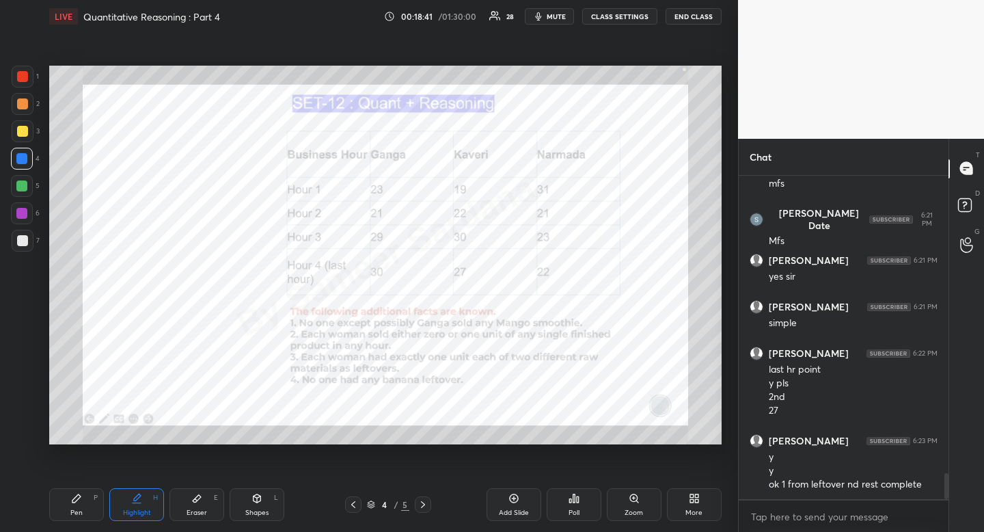
scroll to position [3691, 0]
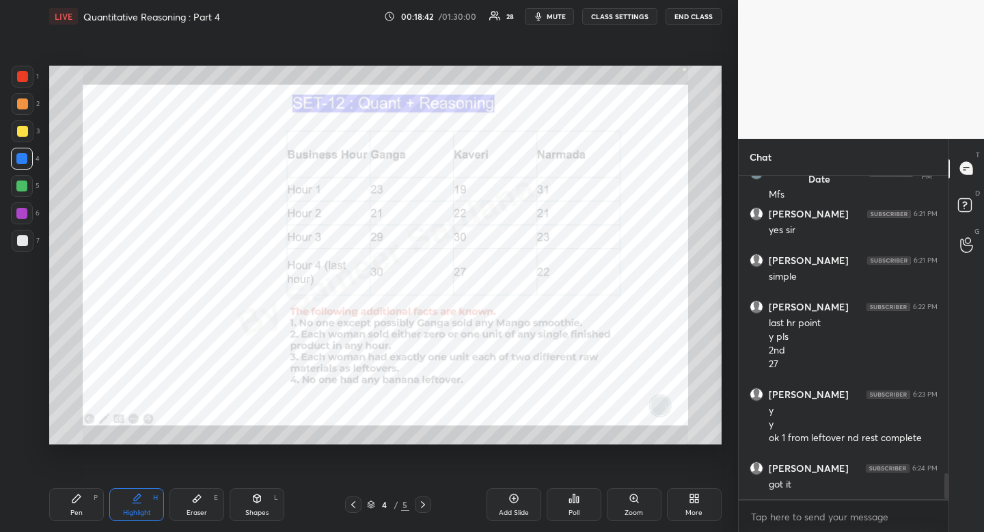
click at [72, 504] on div "Pen P" at bounding box center [76, 504] width 55 height 33
click at [128, 520] on div "Highlight H" at bounding box center [136, 504] width 55 height 33
drag, startPoint x: 128, startPoint y: 515, endPoint x: 122, endPoint y: 482, distance: 34.2
click at [128, 514] on div "Highlight" at bounding box center [137, 512] width 28 height 7
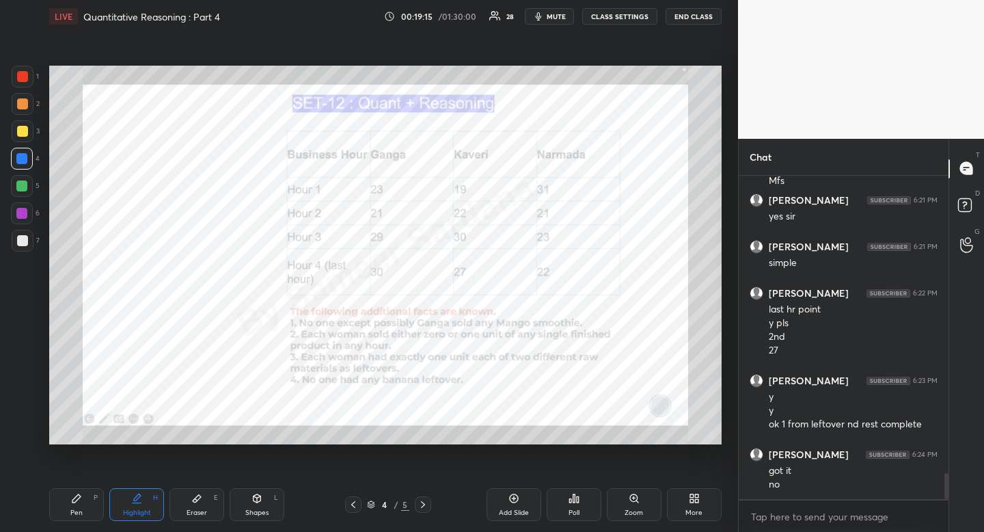
scroll to position [3751, 0]
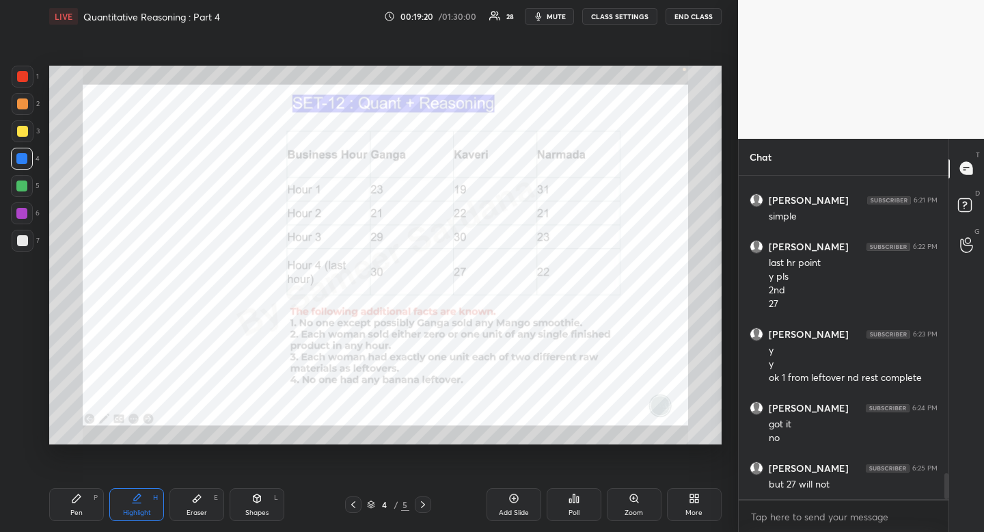
click at [87, 502] on div "Pen P" at bounding box center [76, 504] width 55 height 33
click at [144, 513] on div "Highlight" at bounding box center [137, 512] width 28 height 7
drag, startPoint x: 144, startPoint y: 513, endPoint x: 191, endPoint y: 463, distance: 68.6
click at [144, 513] on div "Highlight" at bounding box center [137, 512] width 28 height 7
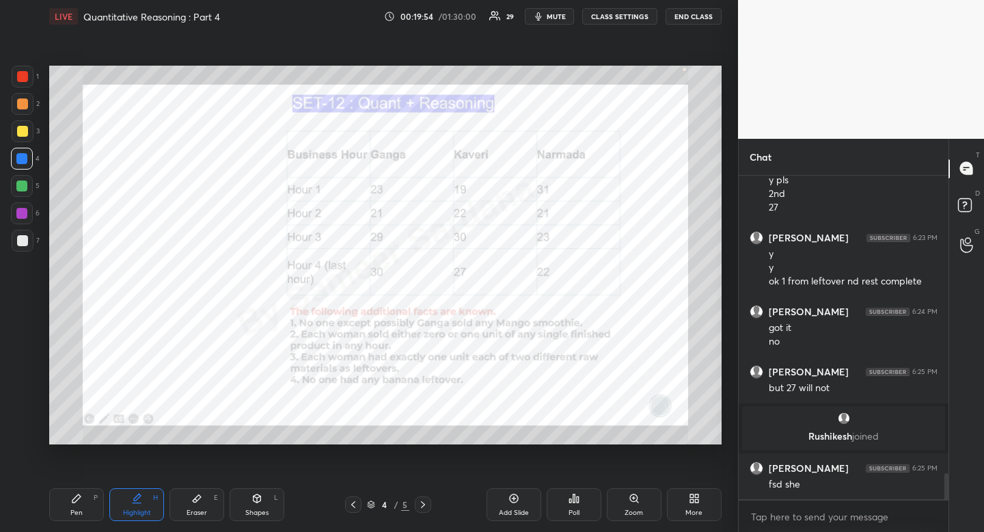
scroll to position [3733, 0]
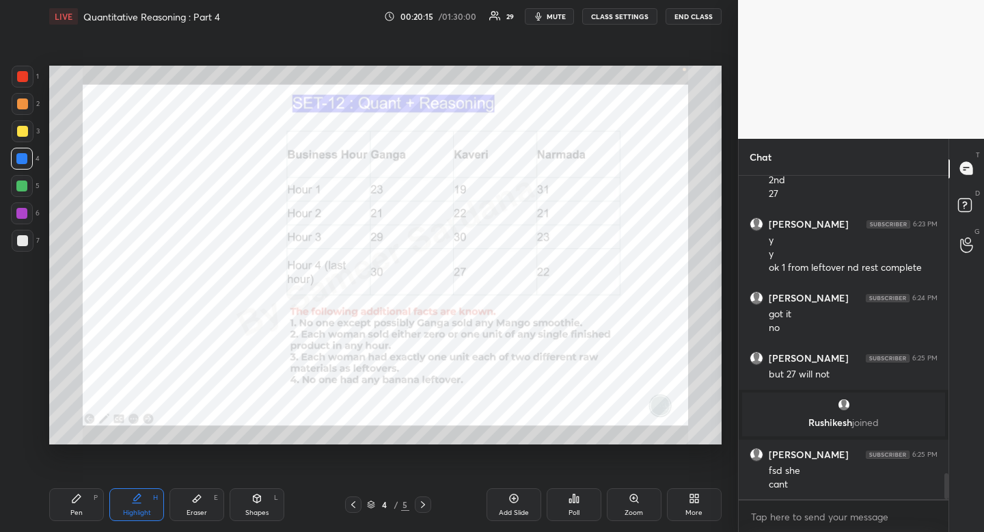
click at [198, 506] on div "Eraser E" at bounding box center [196, 504] width 55 height 33
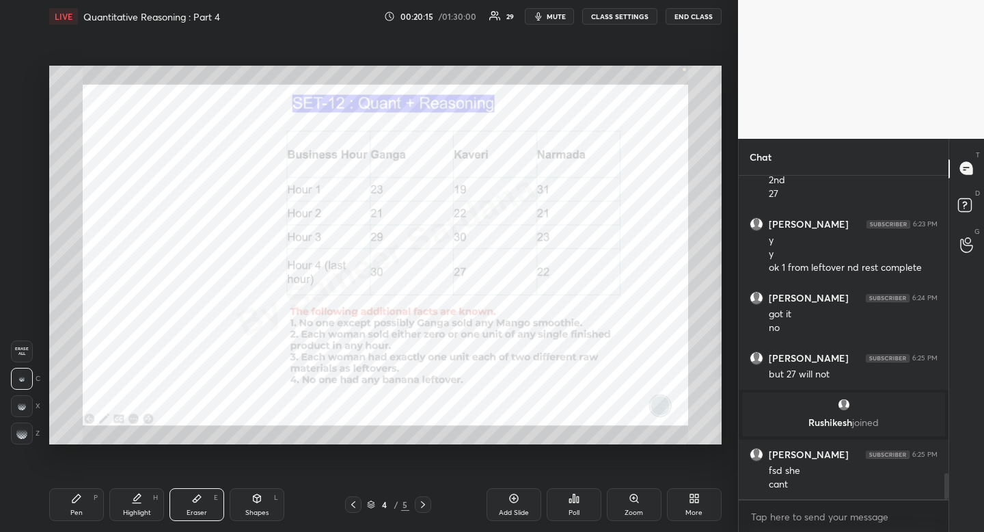
drag, startPoint x: 198, startPoint y: 506, endPoint x: 201, endPoint y: 453, distance: 53.4
click at [194, 511] on div "Eraser E" at bounding box center [196, 504] width 55 height 33
drag, startPoint x: 80, startPoint y: 502, endPoint x: 83, endPoint y: 495, distance: 8.3
click at [85, 498] on div "Pen P" at bounding box center [76, 504] width 55 height 33
drag, startPoint x: 83, startPoint y: 495, endPoint x: 103, endPoint y: 476, distance: 27.5
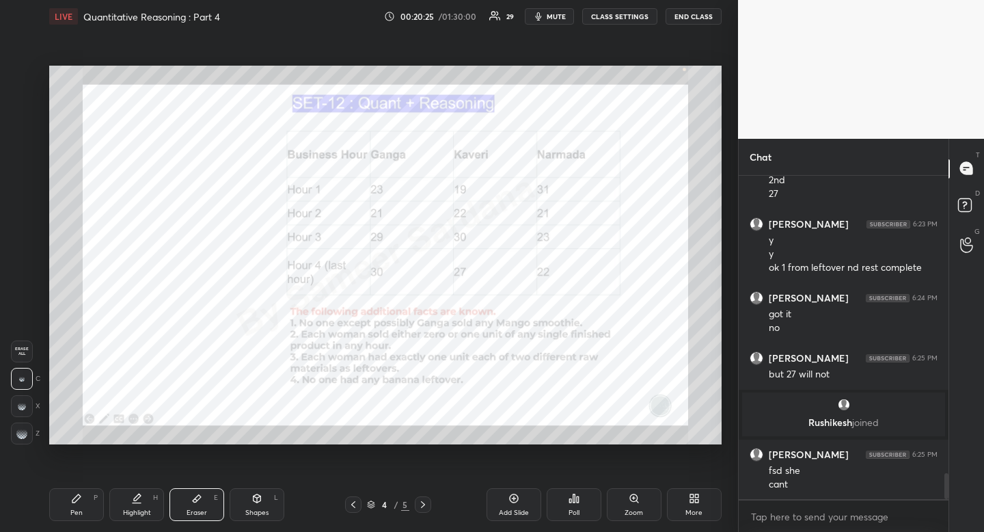
click at [83, 495] on div "Pen P" at bounding box center [76, 504] width 55 height 33
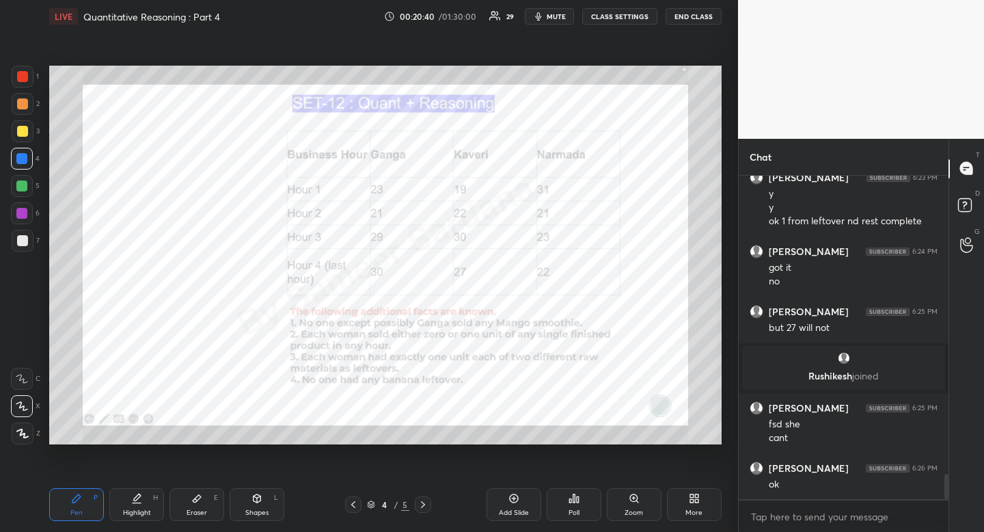
click at [141, 509] on div "Highlight" at bounding box center [137, 512] width 28 height 7
click at [425, 504] on icon at bounding box center [423, 504] width 11 height 11
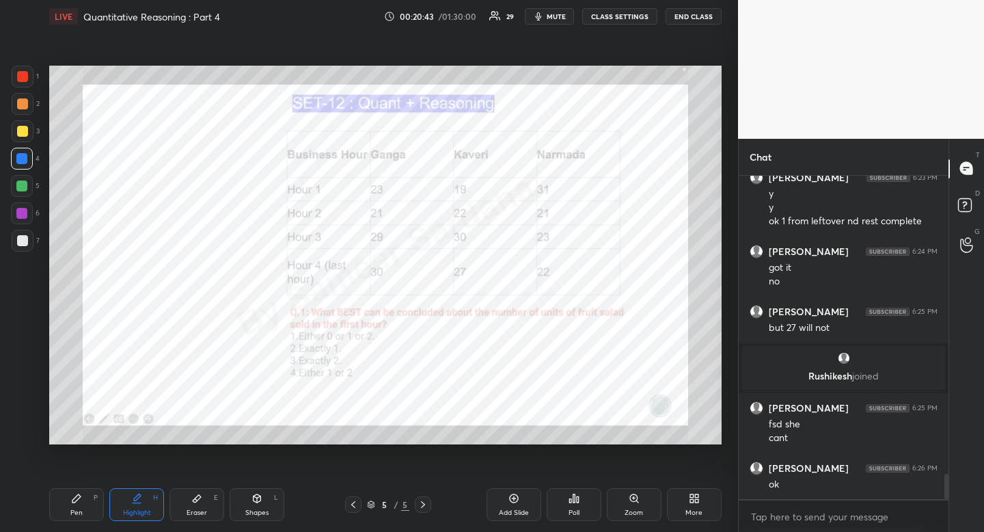
click at [92, 499] on div "Pen P" at bounding box center [76, 504] width 55 height 33
drag, startPoint x: 354, startPoint y: 503, endPoint x: 346, endPoint y: 502, distance: 7.6
click at [353, 502] on icon at bounding box center [353, 504] width 11 height 11
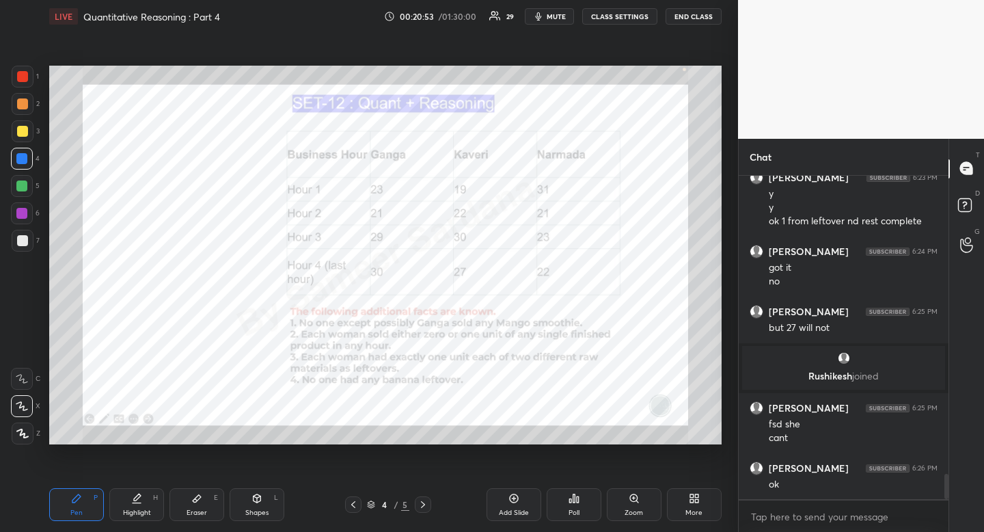
click at [150, 506] on div "Highlight H" at bounding box center [136, 504] width 55 height 33
drag, startPoint x: 150, startPoint y: 506, endPoint x: 174, endPoint y: 460, distance: 52.6
click at [150, 506] on div "Highlight H" at bounding box center [136, 504] width 55 height 33
click at [86, 499] on div "Pen P" at bounding box center [76, 504] width 55 height 33
click at [420, 504] on icon at bounding box center [423, 504] width 11 height 11
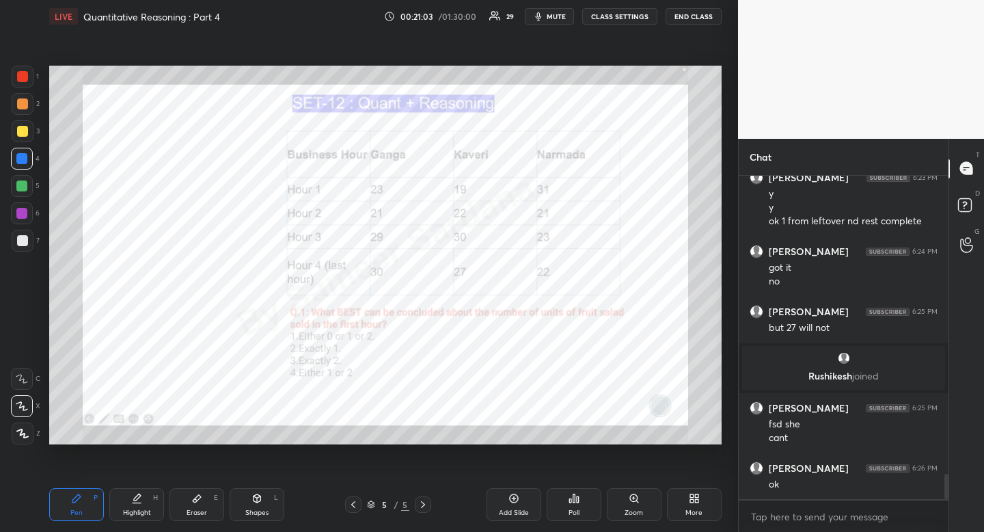
click at [81, 501] on icon at bounding box center [76, 498] width 11 height 11
drag, startPoint x: 81, startPoint y: 501, endPoint x: 133, endPoint y: 482, distance: 55.1
click at [81, 501] on icon at bounding box center [76, 498] width 11 height 11
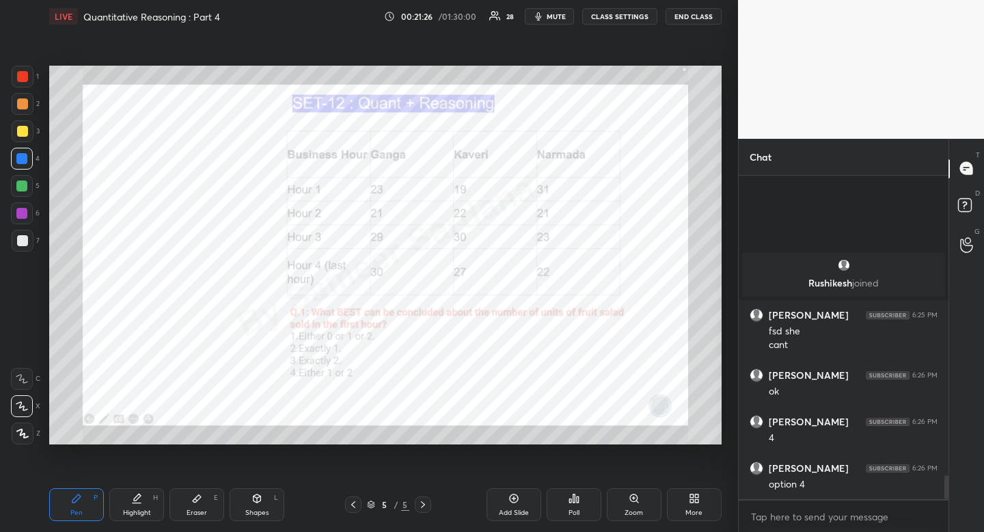
scroll to position [4012, 0]
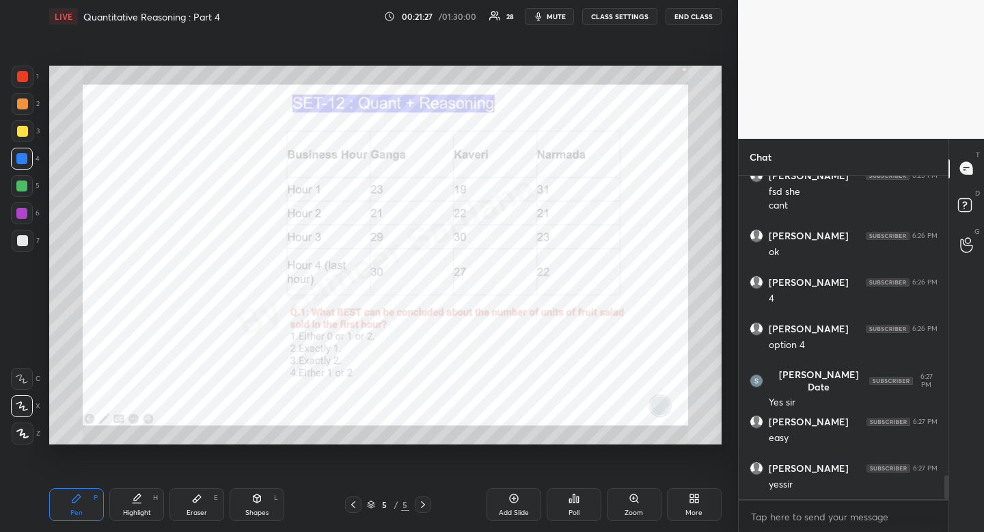
click at [696, 495] on icon at bounding box center [696, 495] width 3 height 3
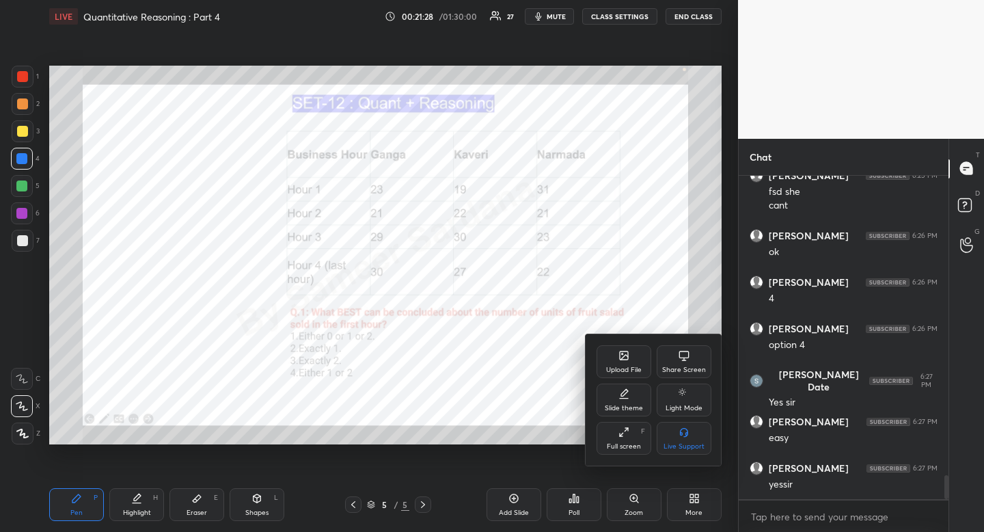
click at [635, 362] on div "Upload File" at bounding box center [624, 361] width 55 height 33
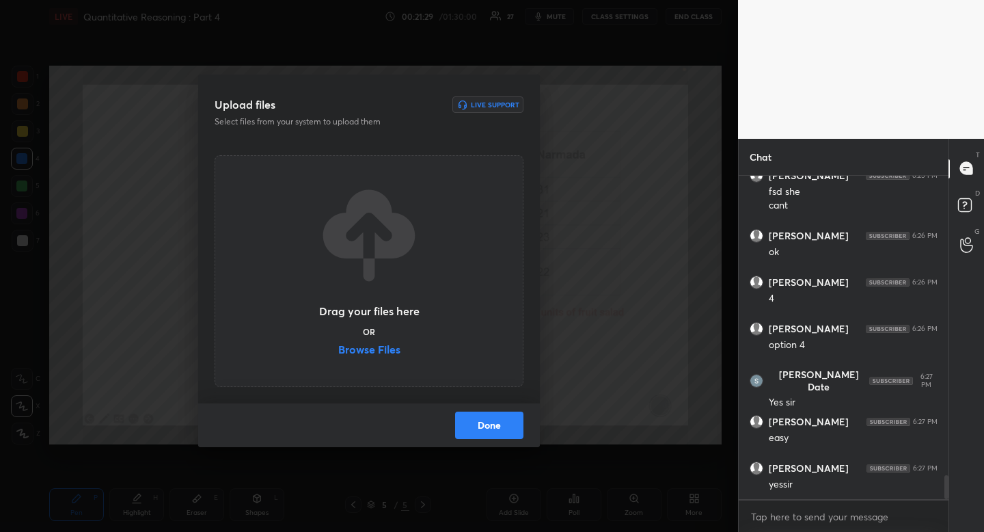
click at [370, 344] on label "Browse Files" at bounding box center [369, 351] width 62 height 14
click at [338, 344] on input "Browse Files" at bounding box center [338, 351] width 0 height 14
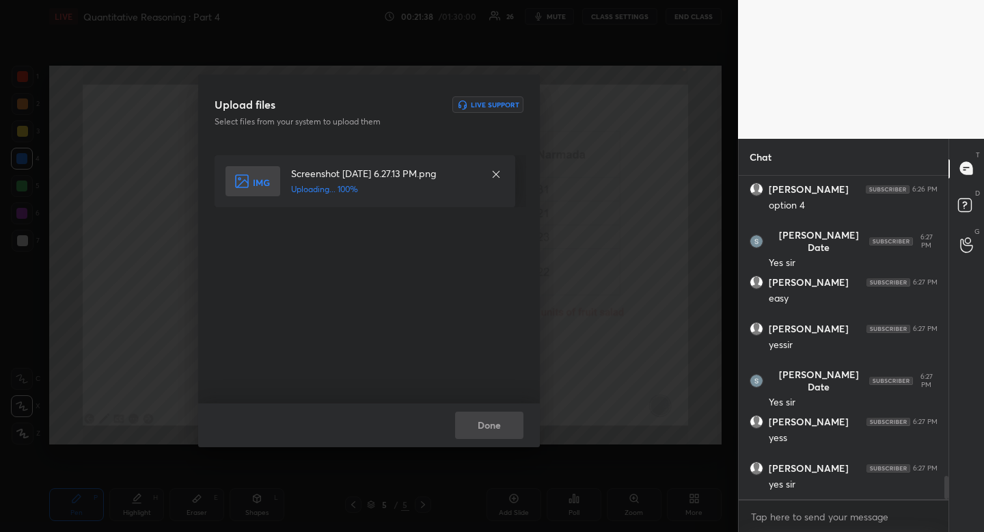
scroll to position [4198, 0]
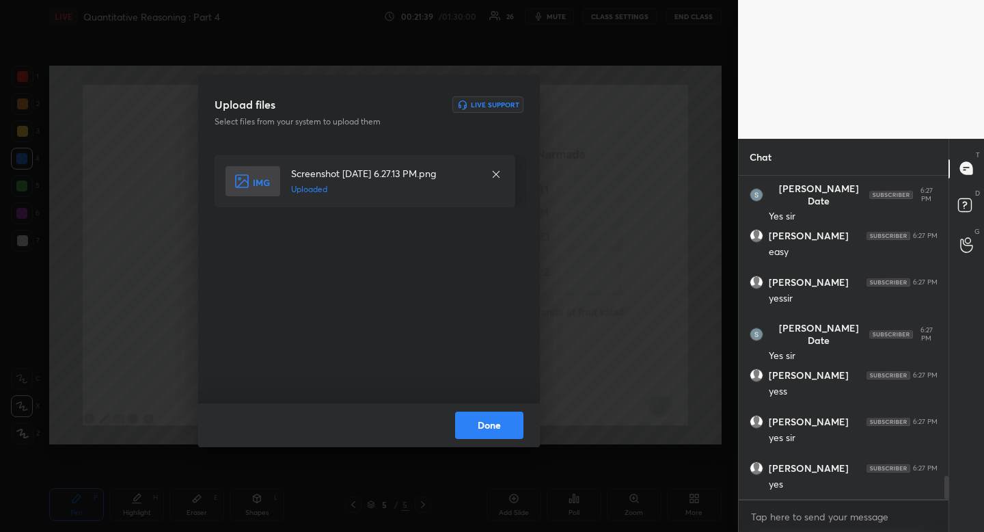
click at [495, 431] on button "Done" at bounding box center [489, 424] width 68 height 27
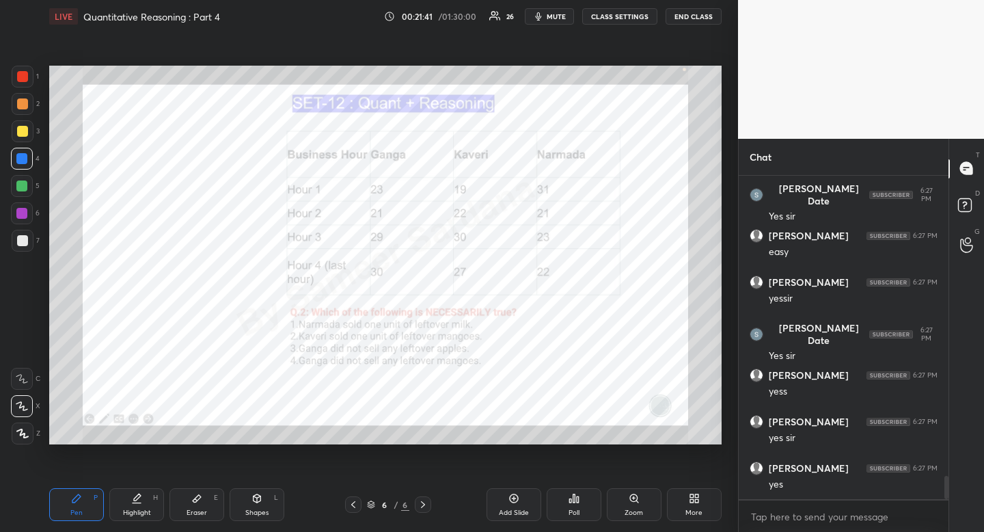
click at [29, 74] on div at bounding box center [23, 77] width 22 height 22
drag, startPoint x: 29, startPoint y: 74, endPoint x: 46, endPoint y: 105, distance: 35.8
click at [29, 74] on div at bounding box center [23, 77] width 22 height 22
click at [20, 166] on div at bounding box center [22, 159] width 22 height 22
drag, startPoint x: 17, startPoint y: 167, endPoint x: 34, endPoint y: 157, distance: 19.9
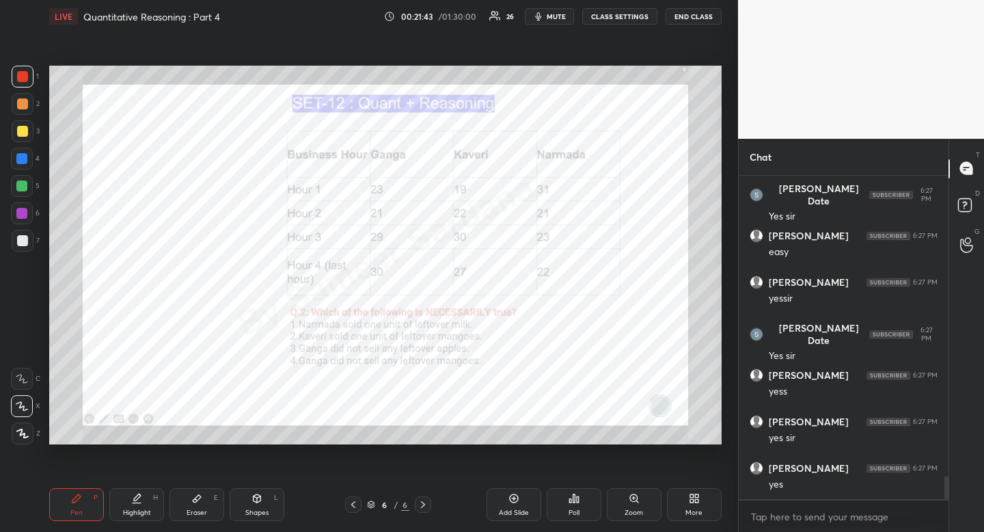
click at [17, 167] on div at bounding box center [22, 159] width 22 height 22
click at [558, 14] on span "mute" at bounding box center [556, 17] width 19 height 10
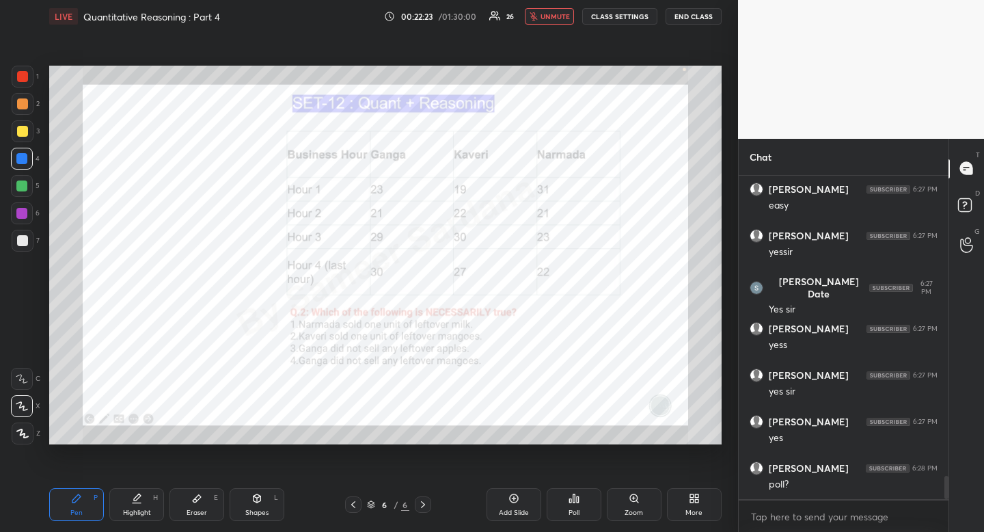
click at [355, 500] on icon at bounding box center [353, 504] width 11 height 11
click at [355, 502] on icon at bounding box center [353, 504] width 11 height 11
click at [22, 76] on div at bounding box center [22, 76] width 11 height 11
click at [21, 79] on div at bounding box center [22, 76] width 11 height 11
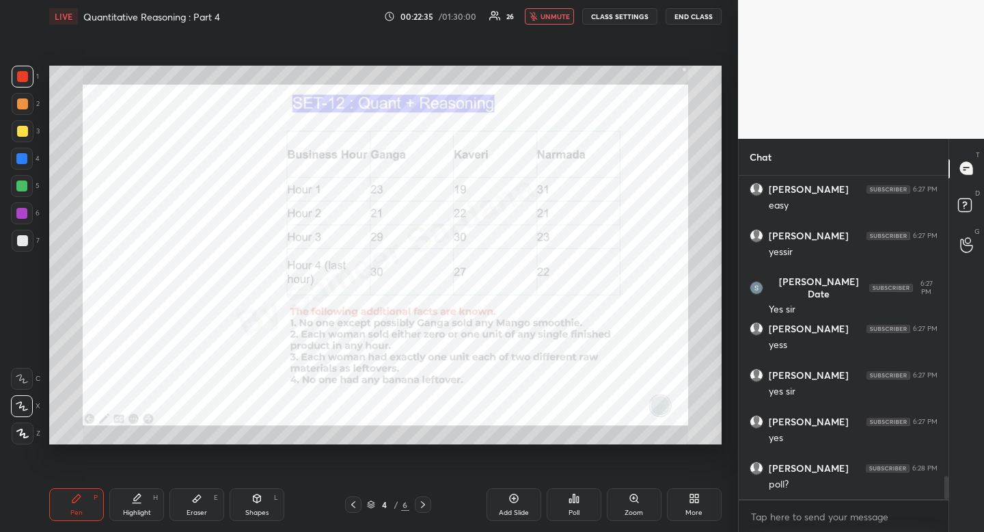
click at [425, 506] on icon at bounding box center [423, 504] width 11 height 11
click at [425, 505] on icon at bounding box center [423, 504] width 11 height 11
click at [356, 507] on icon at bounding box center [353, 504] width 11 height 11
click at [357, 508] on icon at bounding box center [353, 504] width 11 height 11
click at [424, 501] on icon at bounding box center [423, 504] width 11 height 11
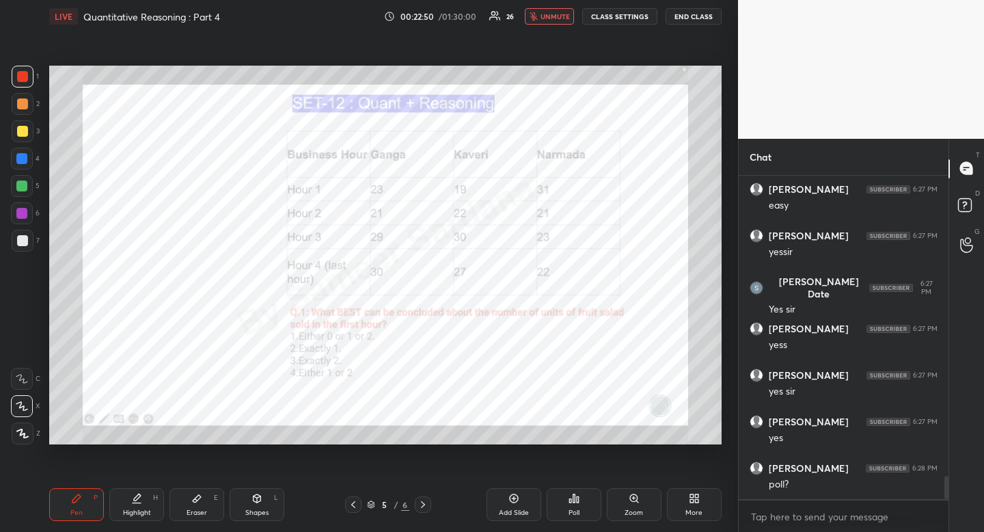
click at [425, 502] on icon at bounding box center [423, 504] width 11 height 11
click at [575, 501] on icon at bounding box center [574, 498] width 11 height 11
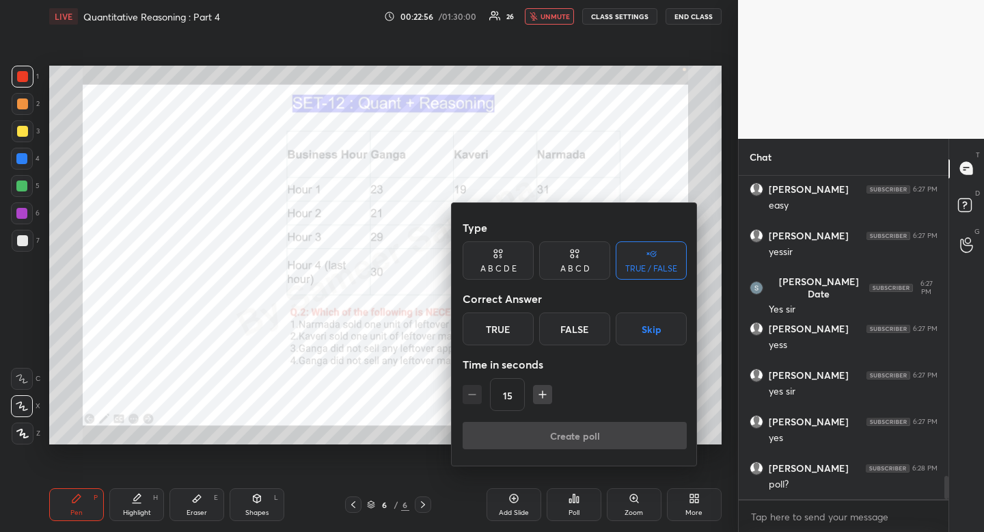
click at [577, 264] on div "A B C D" at bounding box center [574, 268] width 29 height 8
drag, startPoint x: 564, startPoint y: 329, endPoint x: 561, endPoint y: 336, distance: 8.0
click at [564, 329] on div "C" at bounding box center [574, 328] width 40 height 33
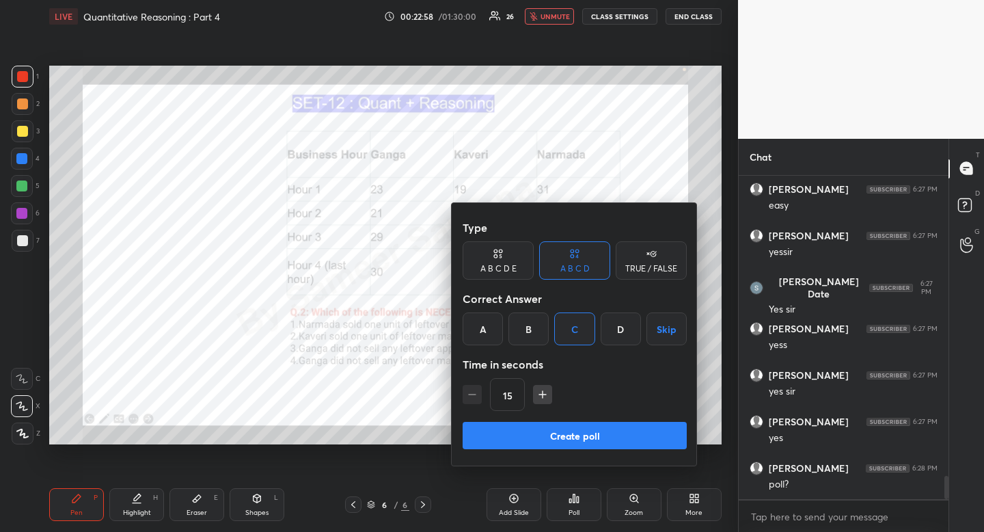
click at [521, 431] on button "Create poll" at bounding box center [575, 435] width 224 height 27
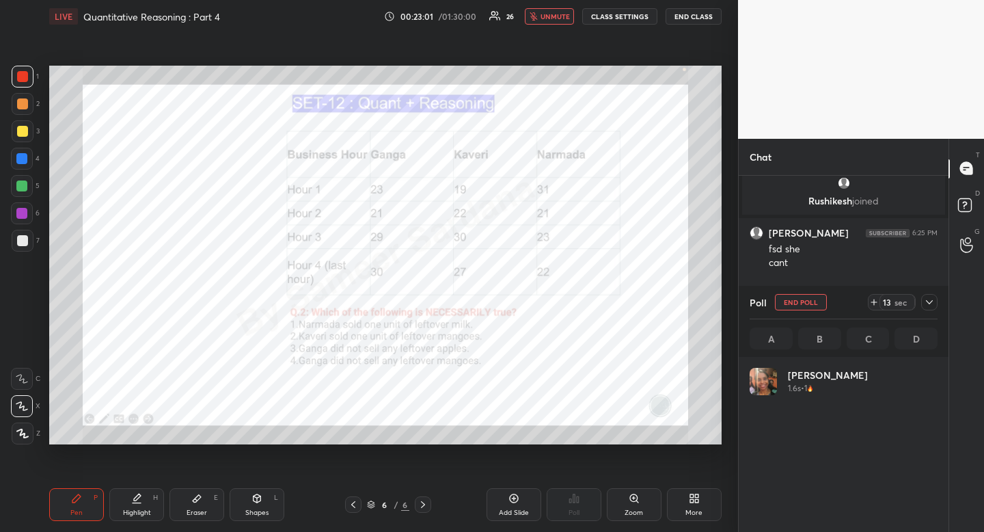
scroll to position [160, 184]
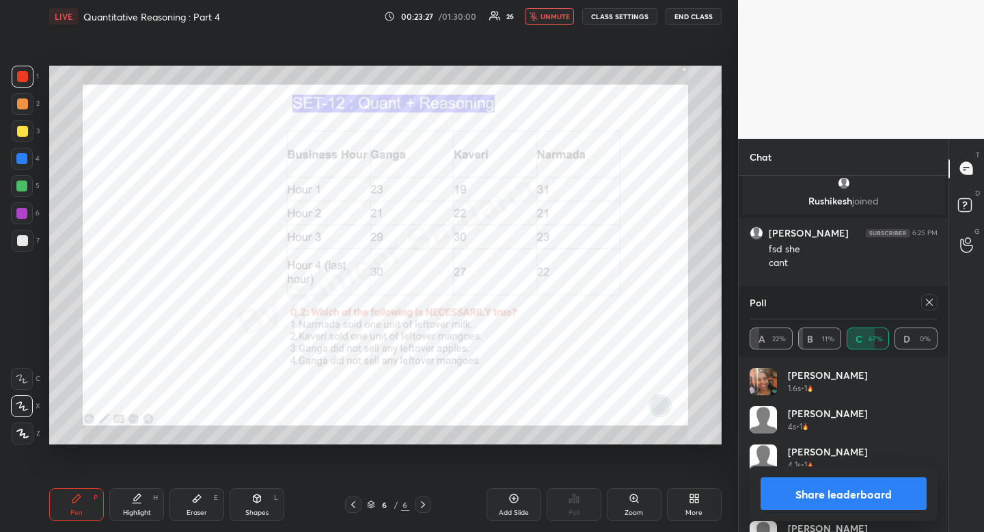
click at [696, 498] on icon at bounding box center [694, 498] width 11 height 11
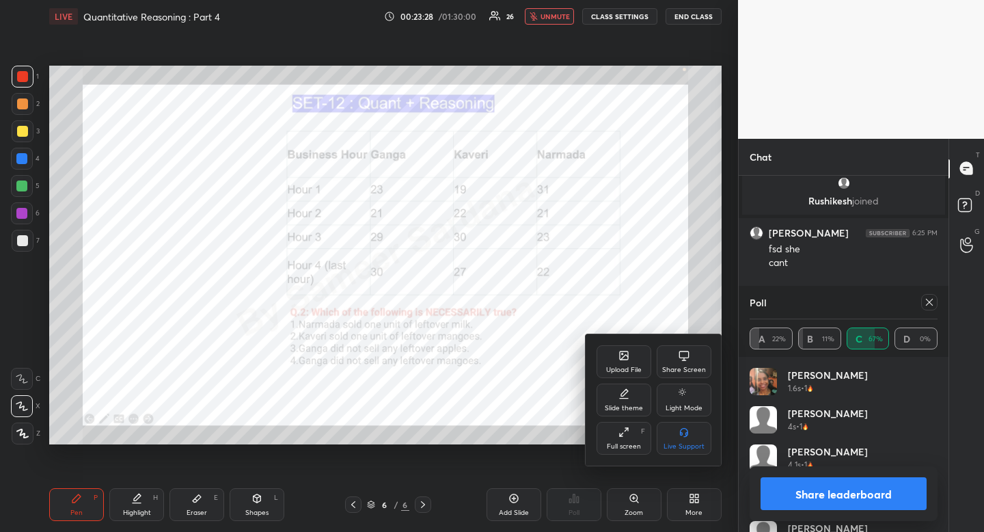
click at [613, 360] on div "Upload File" at bounding box center [624, 361] width 55 height 33
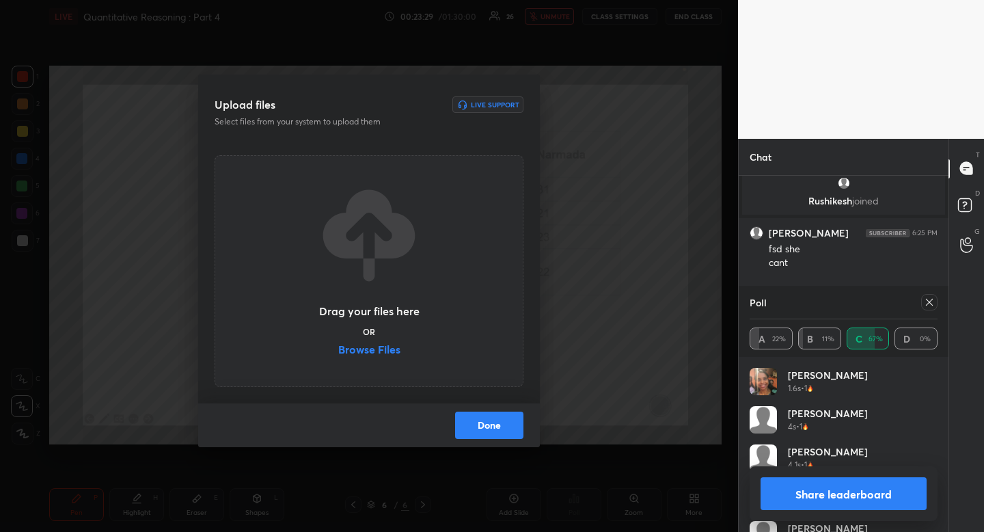
click at [397, 351] on label "Browse Files" at bounding box center [369, 351] width 62 height 14
click at [338, 351] on input "Browse Files" at bounding box center [338, 351] width 0 height 14
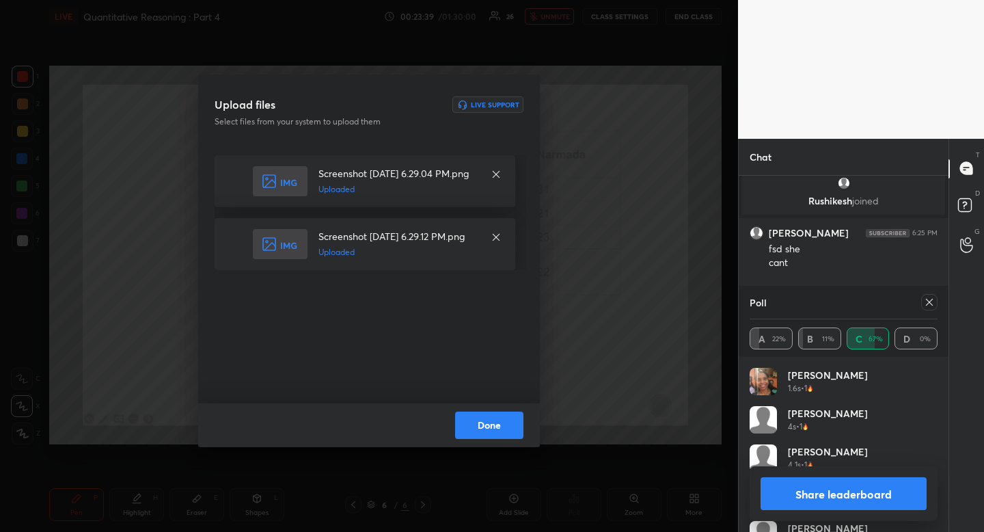
click at [493, 419] on button "Done" at bounding box center [489, 424] width 68 height 27
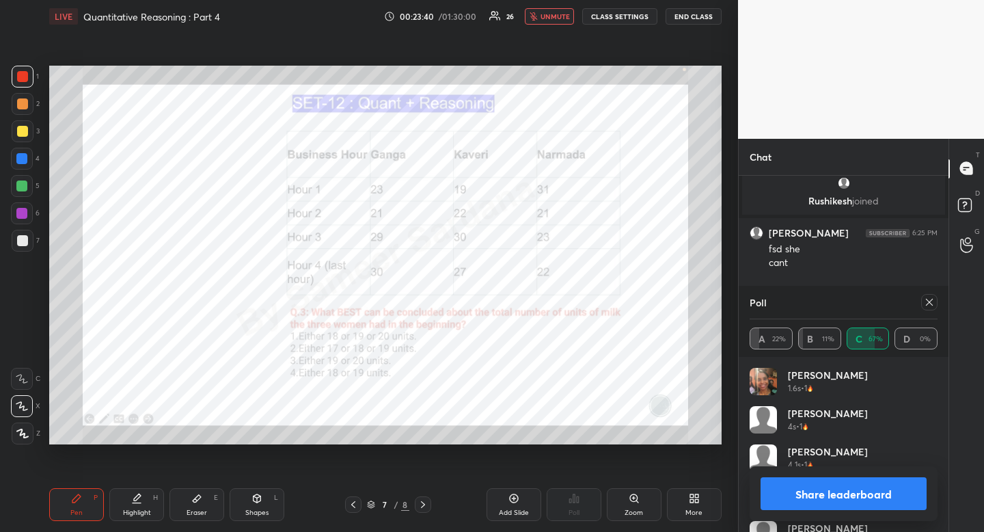
click at [929, 303] on icon at bounding box center [929, 302] width 11 height 11
type textarea "x"
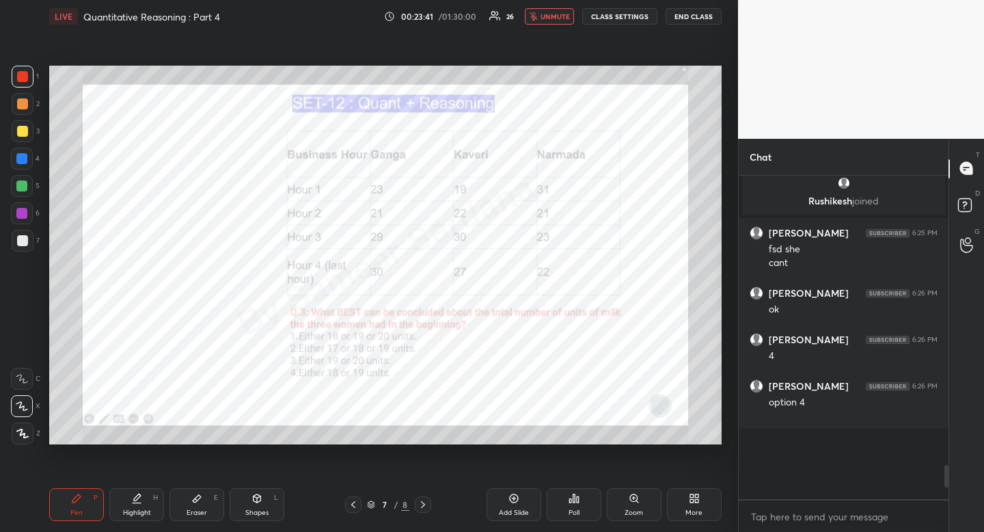
scroll to position [0, 0]
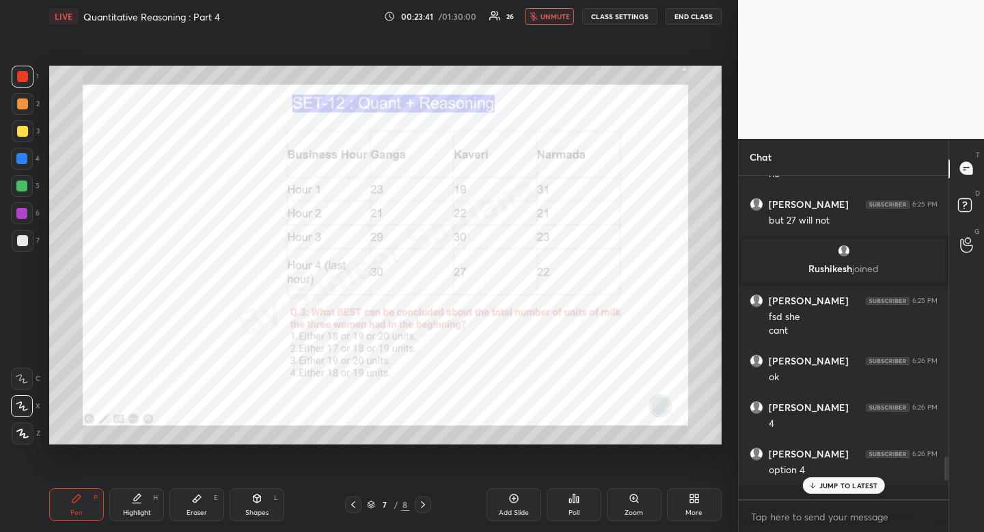
click at [564, 18] on span "unmute" at bounding box center [555, 17] width 29 height 10
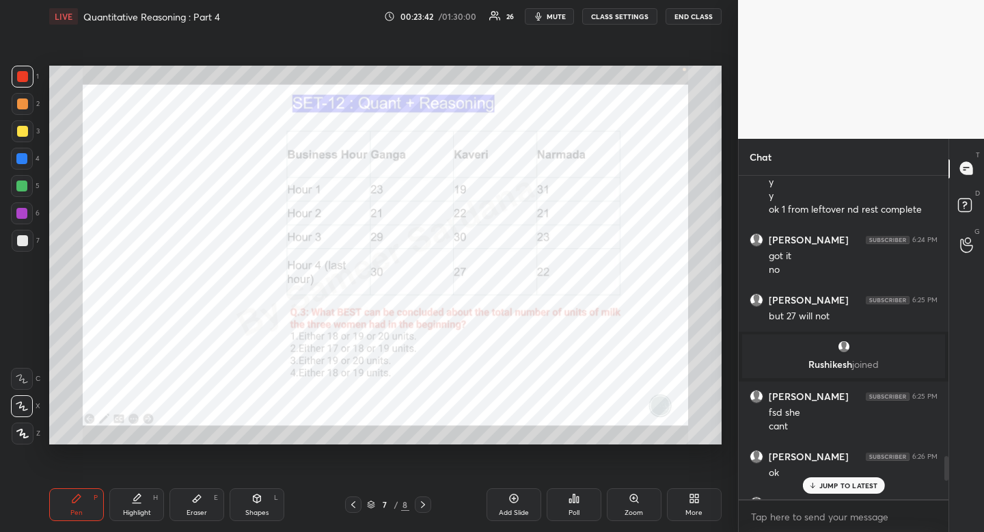
click at [357, 504] on icon at bounding box center [353, 504] width 11 height 11
click at [832, 485] on p "JUMP TO LATEST" at bounding box center [848, 485] width 59 height 8
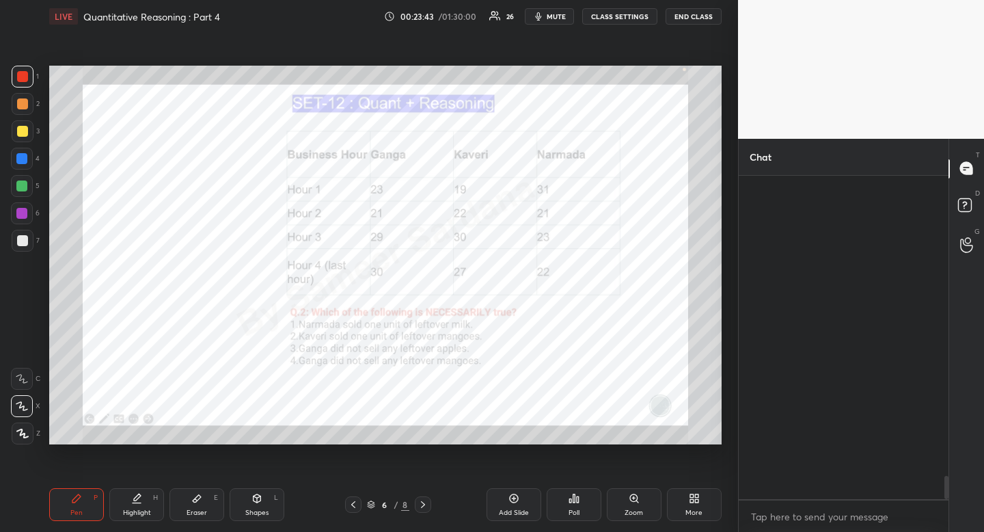
scroll to position [4195, 0]
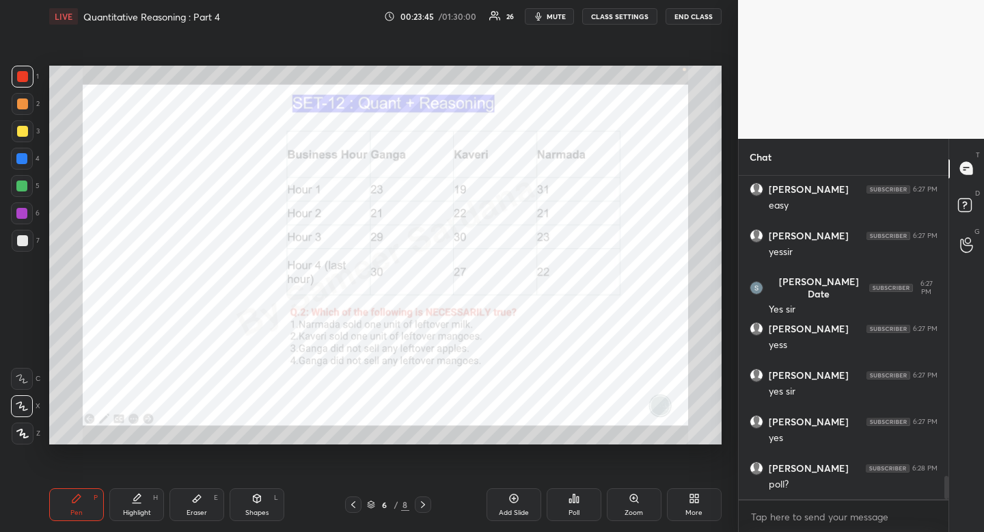
drag, startPoint x: 25, startPoint y: 159, endPoint x: 48, endPoint y: 205, distance: 51.0
click at [25, 161] on div at bounding box center [21, 158] width 11 height 11
drag, startPoint x: 76, startPoint y: 513, endPoint x: 78, endPoint y: 502, distance: 11.8
click at [76, 513] on div "Pen" at bounding box center [76, 512] width 12 height 7
click at [77, 504] on div "Pen P" at bounding box center [76, 504] width 55 height 33
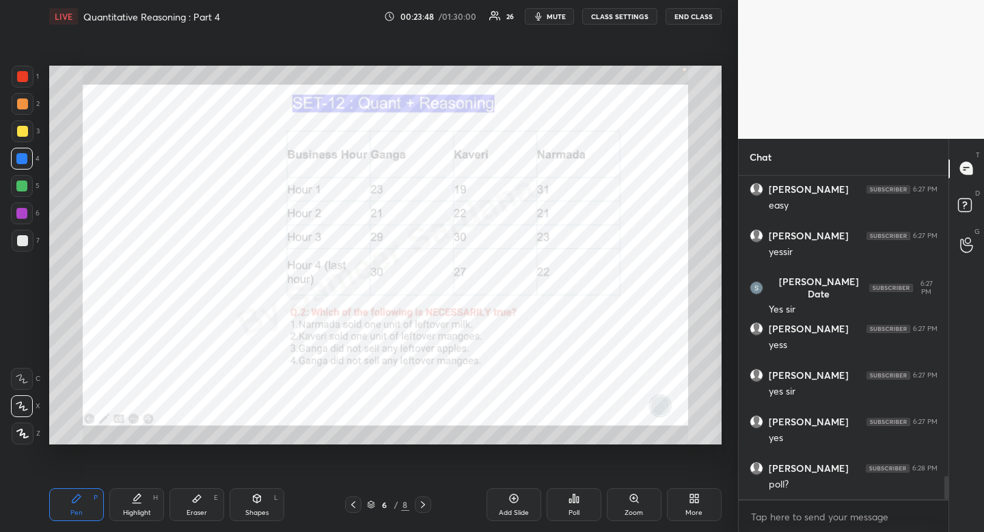
click at [139, 497] on icon at bounding box center [137, 496] width 7 height 7
drag, startPoint x: 139, startPoint y: 497, endPoint x: 181, endPoint y: 458, distance: 57.6
click at [144, 491] on div "Highlight H" at bounding box center [136, 504] width 55 height 33
click at [356, 504] on icon at bounding box center [353, 504] width 11 height 11
click at [355, 505] on icon at bounding box center [353, 504] width 11 height 11
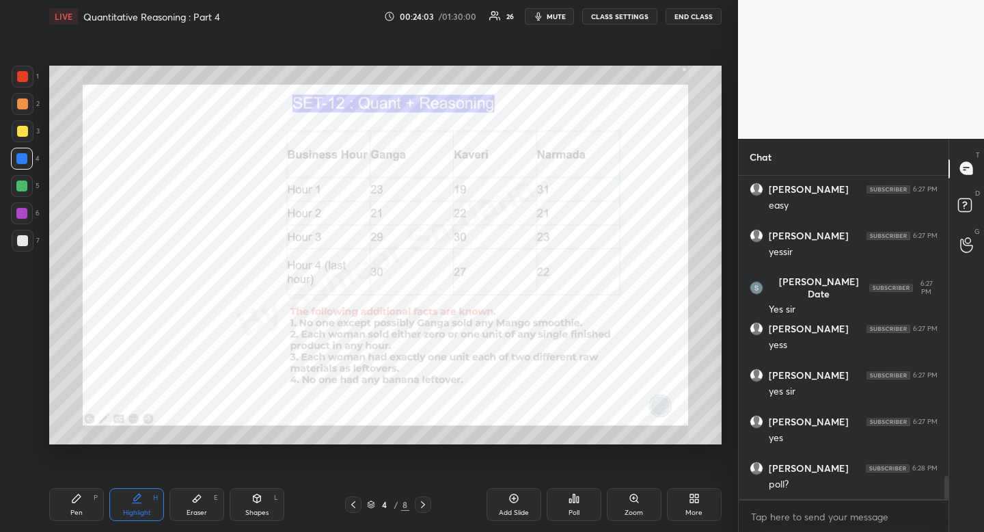
click at [424, 500] on icon at bounding box center [423, 504] width 11 height 11
click at [424, 503] on icon at bounding box center [423, 504] width 11 height 11
drag, startPoint x: 81, startPoint y: 504, endPoint x: 74, endPoint y: 501, distance: 7.4
click at [81, 504] on div "Pen P" at bounding box center [76, 504] width 55 height 33
drag, startPoint x: 74, startPoint y: 501, endPoint x: 122, endPoint y: 457, distance: 64.8
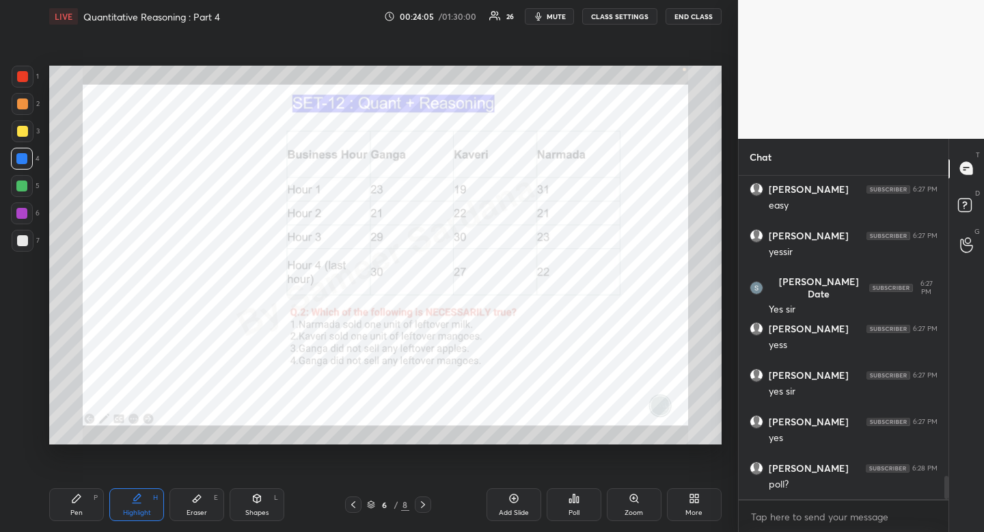
click at [74, 501] on icon at bounding box center [76, 498] width 8 height 8
click at [130, 519] on div "Highlight H" at bounding box center [136, 504] width 55 height 33
click at [133, 511] on div "Highlight" at bounding box center [137, 512] width 28 height 7
click at [351, 502] on icon at bounding box center [353, 504] width 11 height 11
click at [353, 502] on icon at bounding box center [353, 504] width 11 height 11
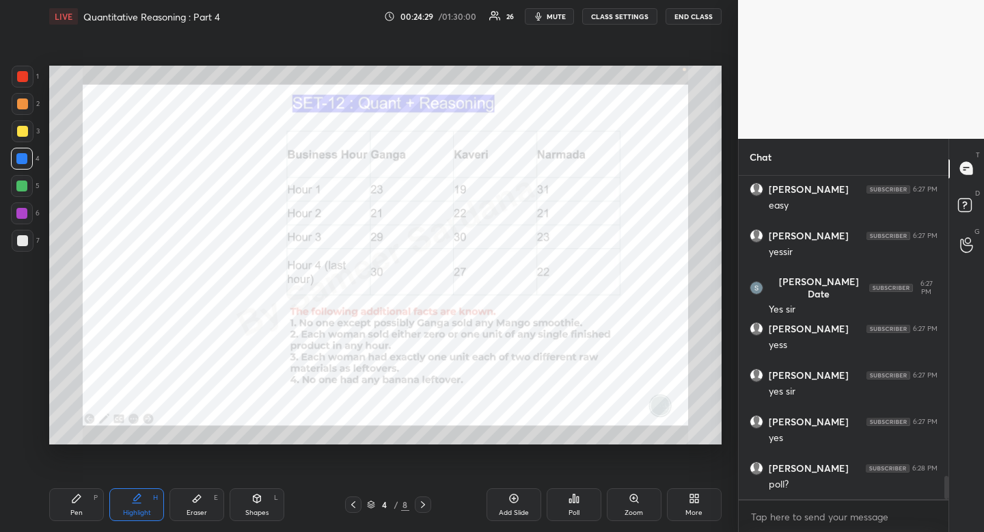
click at [426, 508] on icon at bounding box center [423, 504] width 11 height 11
click at [426, 503] on icon at bounding box center [423, 504] width 11 height 11
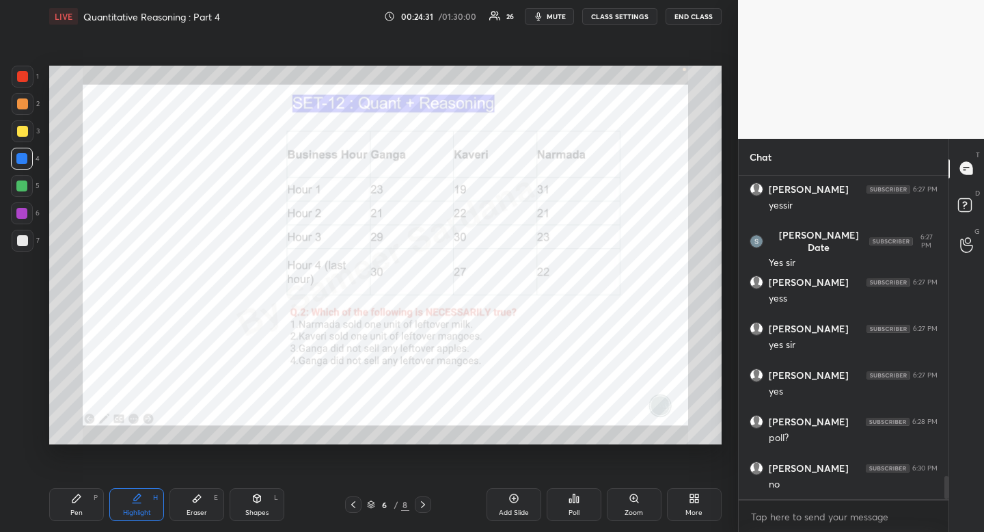
click at [73, 502] on icon at bounding box center [76, 498] width 8 height 8
click at [88, 500] on div "Pen P" at bounding box center [76, 504] width 55 height 33
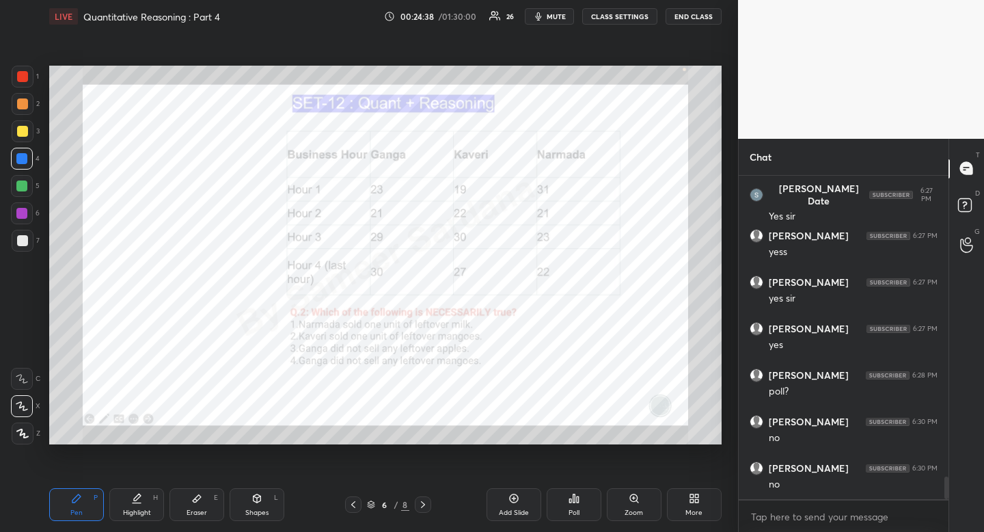
click at [354, 509] on icon at bounding box center [353, 504] width 11 height 11
click at [354, 508] on icon at bounding box center [353, 504] width 11 height 11
click at [144, 501] on div "Highlight H" at bounding box center [136, 504] width 55 height 33
drag, startPoint x: 144, startPoint y: 501, endPoint x: 168, endPoint y: 474, distance: 36.3
click at [149, 505] on div "Highlight H" at bounding box center [136, 504] width 55 height 33
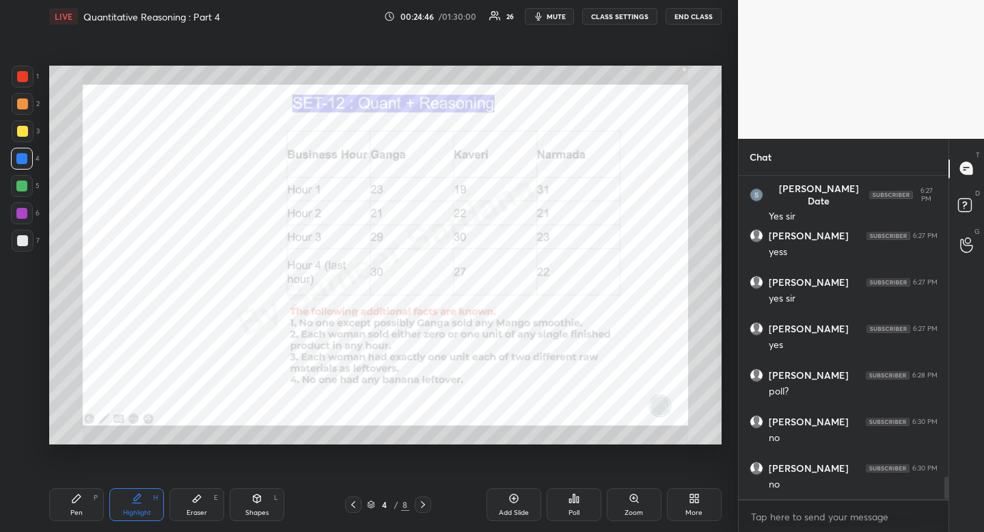
click at [426, 502] on icon at bounding box center [423, 504] width 11 height 11
click at [427, 504] on icon at bounding box center [423, 504] width 11 height 11
click at [74, 504] on div "Pen P" at bounding box center [76, 504] width 55 height 33
click at [423, 504] on icon at bounding box center [423, 504] width 11 height 11
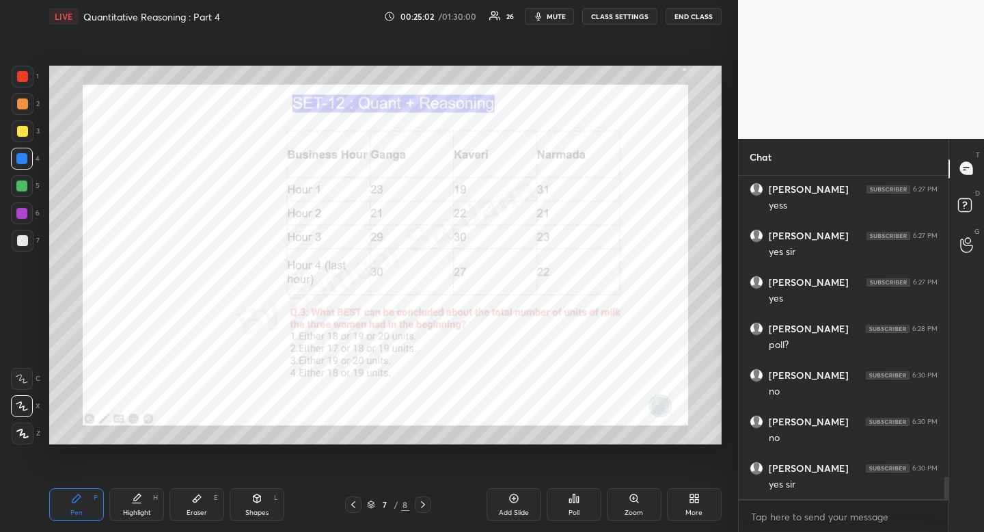
click at [583, 502] on div "Poll" at bounding box center [574, 504] width 55 height 33
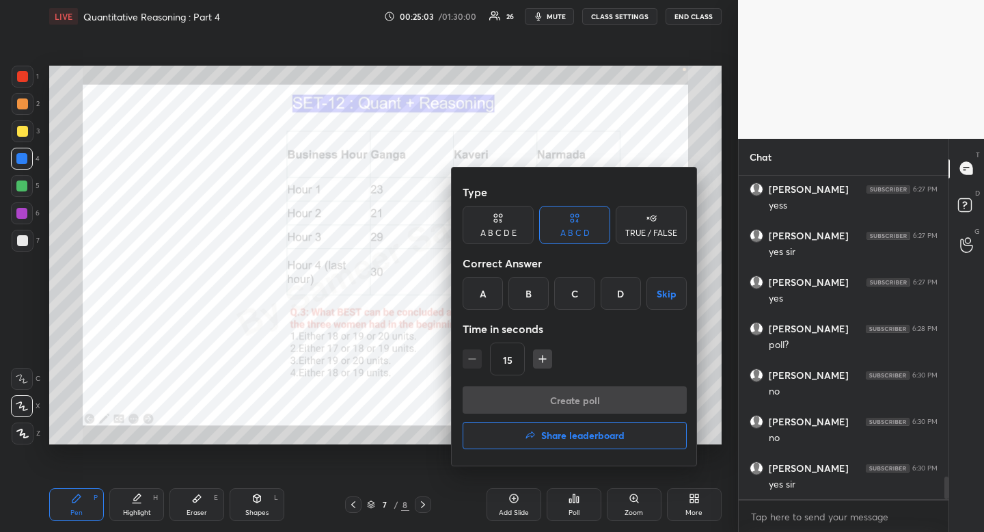
drag, startPoint x: 539, startPoint y: 290, endPoint x: 535, endPoint y: 321, distance: 31.6
click at [538, 290] on div "B" at bounding box center [528, 293] width 40 height 33
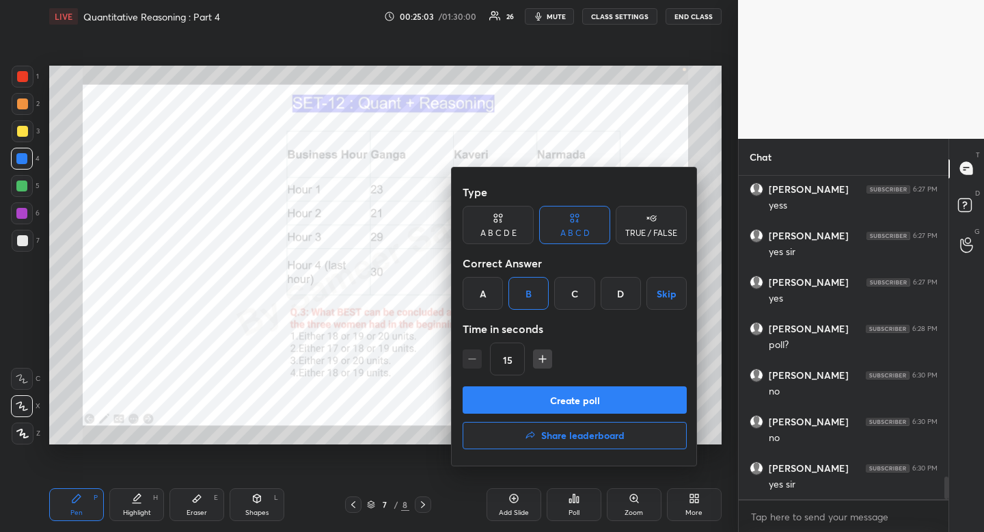
click at [541, 365] on icon "button" at bounding box center [543, 359] width 14 height 14
type input "45"
drag, startPoint x: 552, startPoint y: 395, endPoint x: 549, endPoint y: 402, distance: 7.4
click at [553, 395] on button "Create poll" at bounding box center [575, 399] width 224 height 27
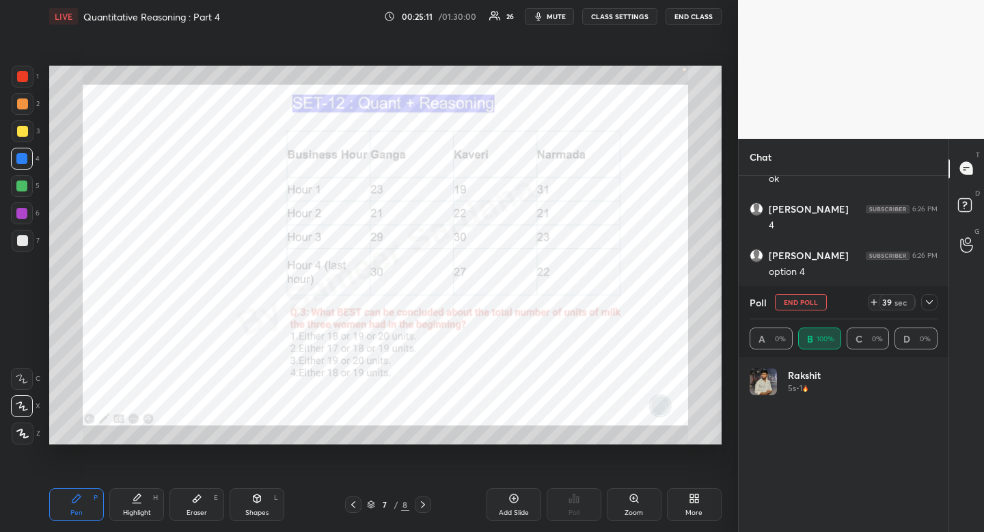
scroll to position [160, 184]
click at [11, 81] on div "1 2 3 4 5 6 7" at bounding box center [25, 161] width 29 height 191
click at [537, 23] on button "mute" at bounding box center [549, 16] width 49 height 16
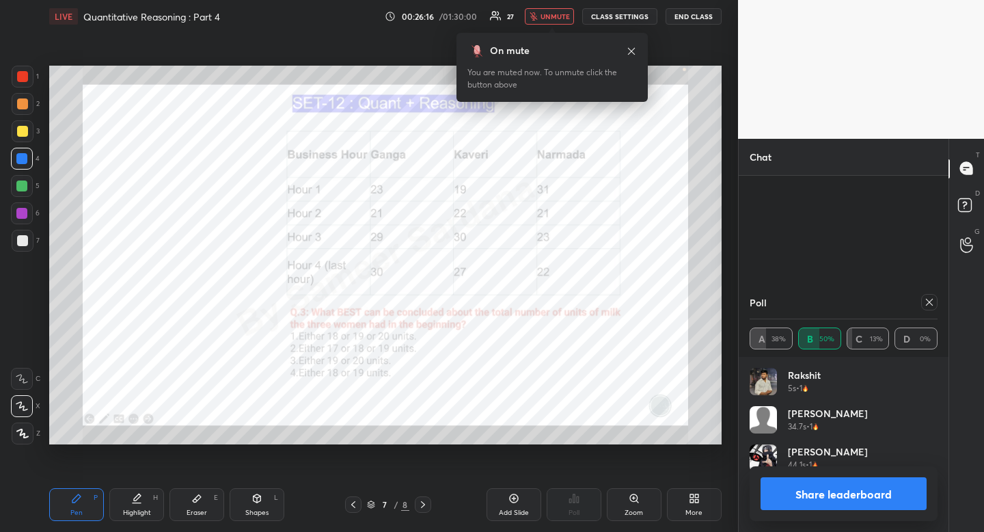
scroll to position [4360, 0]
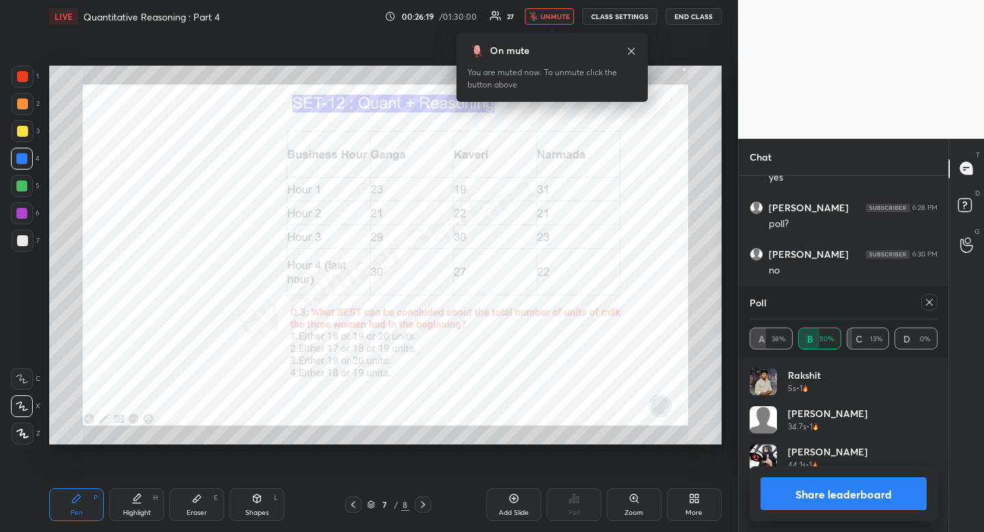
drag, startPoint x: 933, startPoint y: 301, endPoint x: 878, endPoint y: 276, distance: 60.9
click at [931, 301] on icon at bounding box center [929, 302] width 11 height 11
type textarea "x"
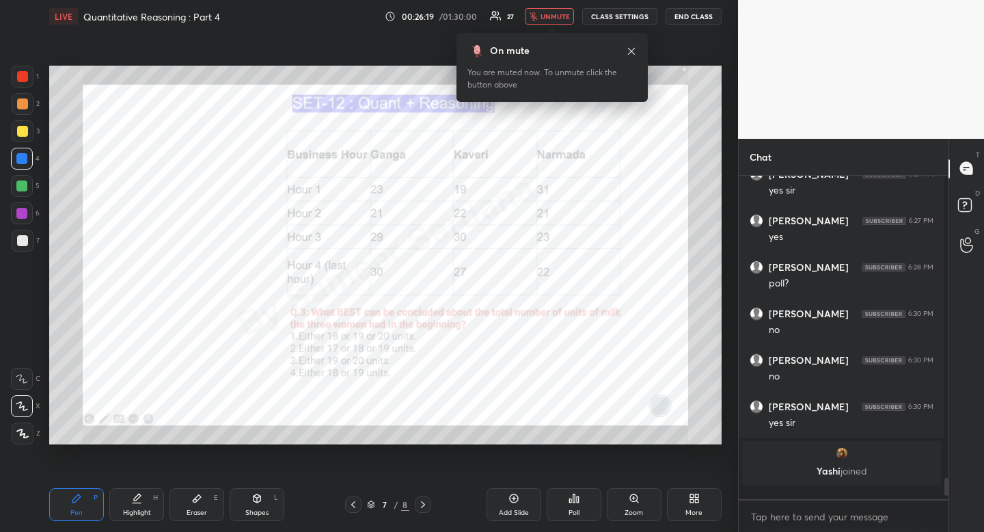
scroll to position [1, 5]
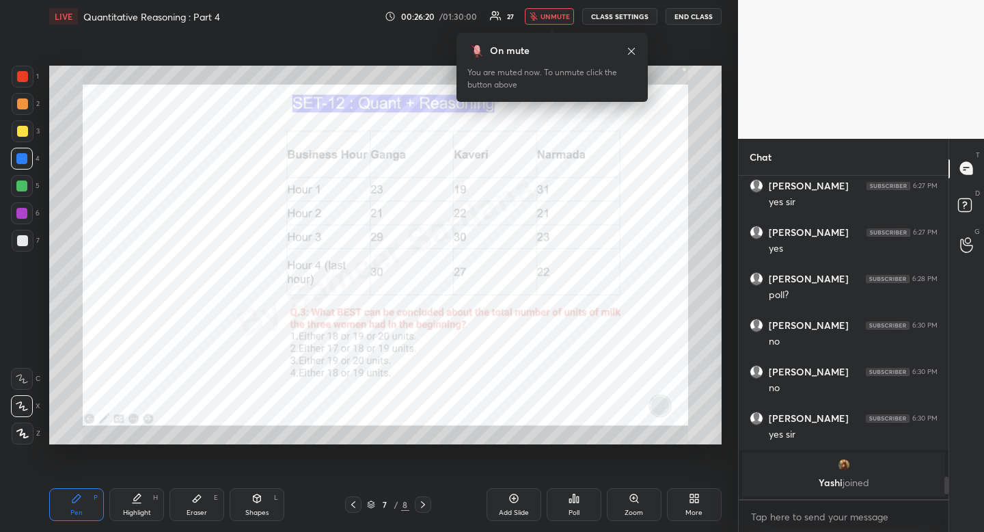
drag, startPoint x: 541, startPoint y: 15, endPoint x: 528, endPoint y: 28, distance: 17.9
click at [540, 15] on button "unmute" at bounding box center [549, 16] width 49 height 16
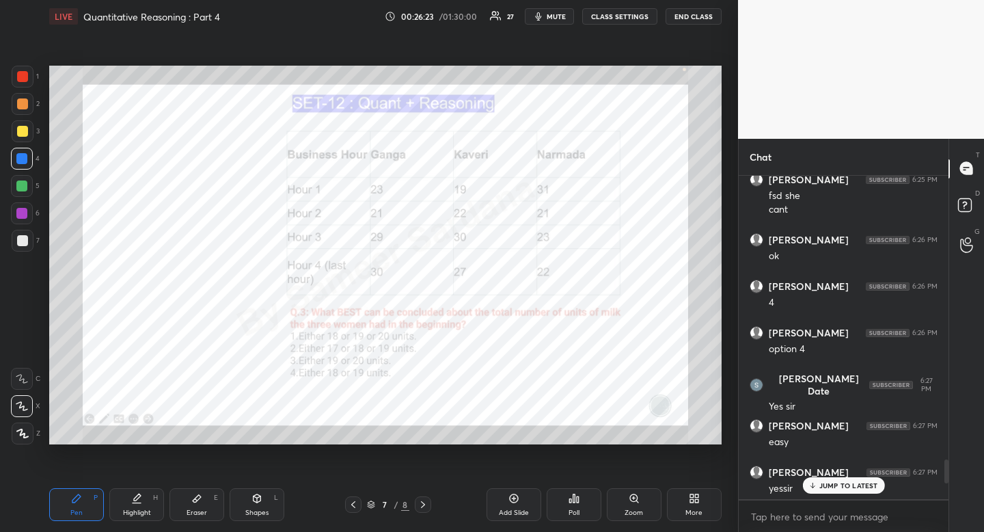
click at [358, 505] on div at bounding box center [353, 504] width 16 height 16
click at [357, 505] on icon at bounding box center [353, 504] width 11 height 11
click at [349, 504] on icon at bounding box center [353, 504] width 11 height 11
click at [23, 77] on div at bounding box center [22, 76] width 11 height 11
click at [23, 80] on div at bounding box center [22, 76] width 11 height 11
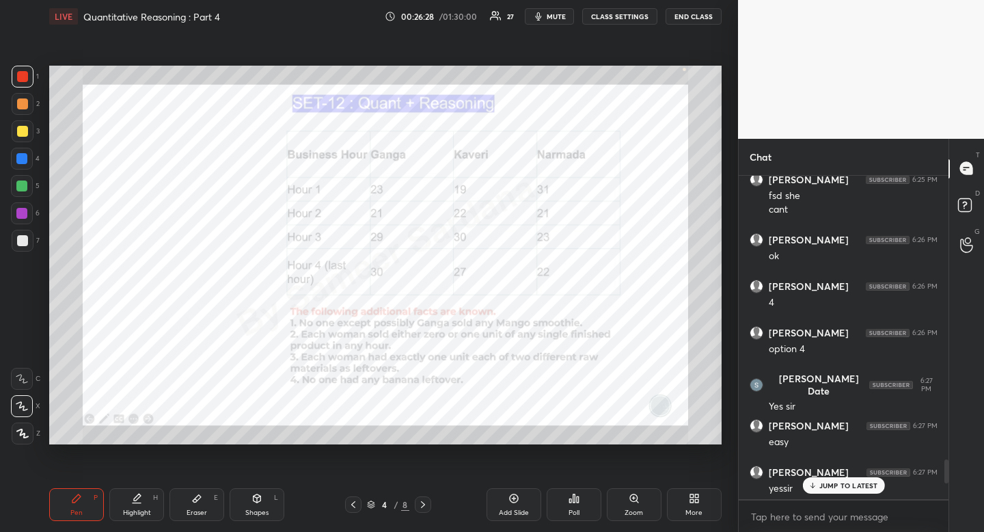
click at [144, 509] on div "Highlight" at bounding box center [137, 512] width 28 height 7
drag, startPoint x: 144, startPoint y: 507, endPoint x: 146, endPoint y: 456, distance: 51.3
click at [144, 509] on div "Highlight" at bounding box center [137, 512] width 28 height 7
click at [27, 154] on div at bounding box center [22, 159] width 22 height 22
drag, startPoint x: 27, startPoint y: 154, endPoint x: 13, endPoint y: 163, distance: 15.9
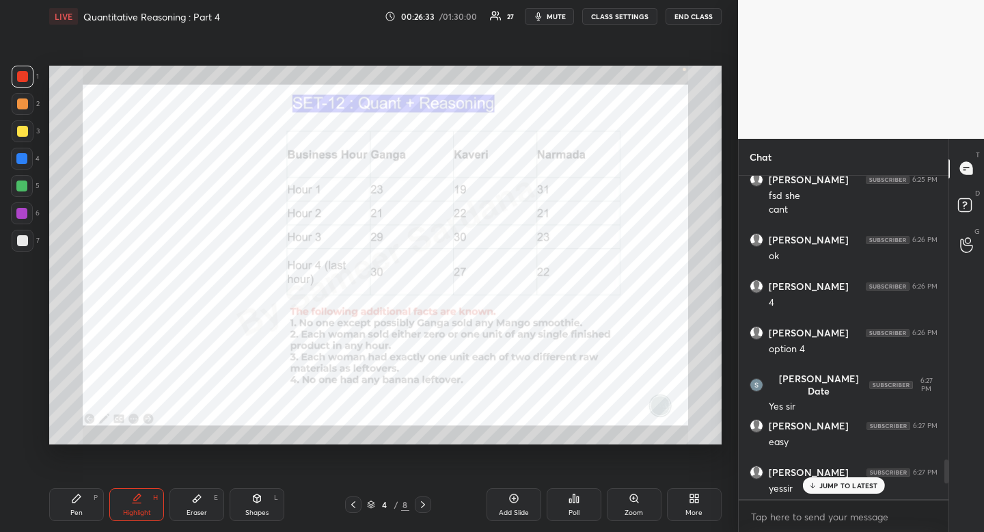
click at [27, 154] on div at bounding box center [22, 159] width 22 height 22
click at [79, 504] on div "Pen P" at bounding box center [76, 504] width 55 height 33
drag, startPoint x: 79, startPoint y: 504, endPoint x: 92, endPoint y: 481, distance: 26.0
click at [79, 504] on div "Pen P" at bounding box center [76, 504] width 55 height 33
click at [144, 491] on div "Highlight H" at bounding box center [136, 504] width 55 height 33
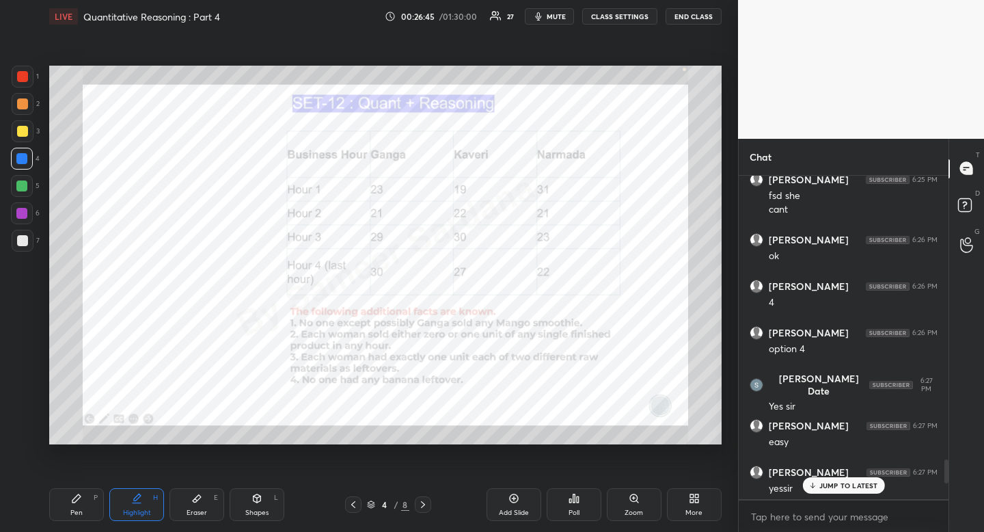
click at [81, 499] on icon at bounding box center [76, 498] width 11 height 11
drag, startPoint x: 81, startPoint y: 493, endPoint x: 114, endPoint y: 450, distance: 55.1
click at [81, 493] on icon at bounding box center [76, 498] width 11 height 11
click at [21, 185] on div at bounding box center [21, 185] width 11 height 11
drag, startPoint x: 21, startPoint y: 185, endPoint x: 16, endPoint y: 180, distance: 7.3
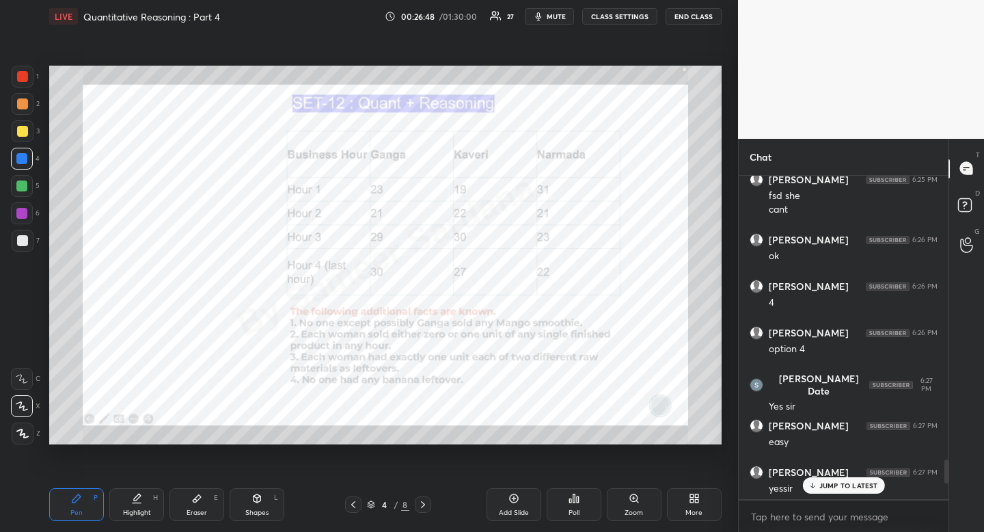
click at [21, 185] on div at bounding box center [21, 185] width 11 height 11
click at [142, 500] on div "Highlight H" at bounding box center [136, 504] width 55 height 33
drag, startPoint x: 148, startPoint y: 491, endPoint x: 169, endPoint y: 464, distance: 34.0
click at [151, 487] on div "Pen P Highlight H Eraser E Shapes L 4 / 8 Add Slide Poll Zoom More" at bounding box center [385, 504] width 672 height 55
click at [76, 505] on div "Pen P" at bounding box center [76, 504] width 55 height 33
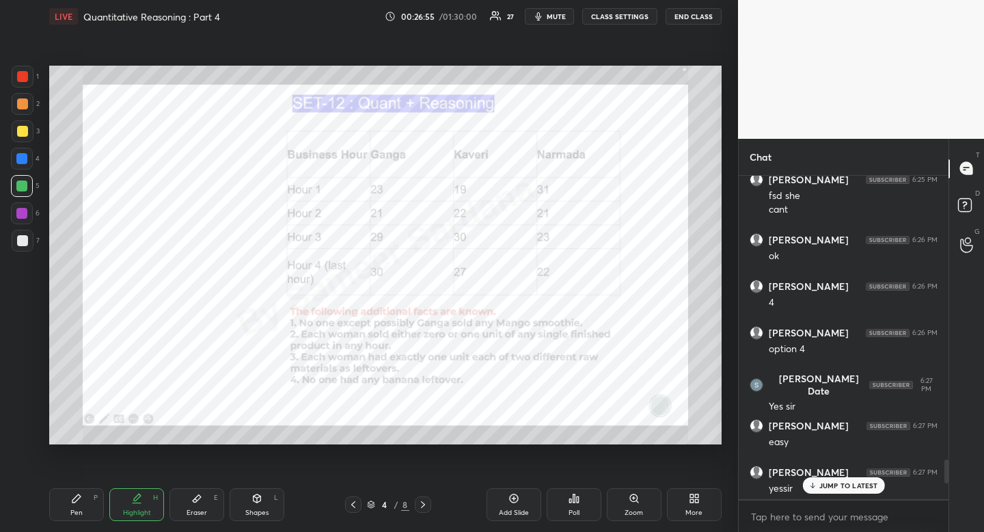
click at [76, 505] on div "Pen P" at bounding box center [76, 504] width 55 height 33
click at [804, 487] on div "2 NEW MESSAGES" at bounding box center [843, 485] width 86 height 16
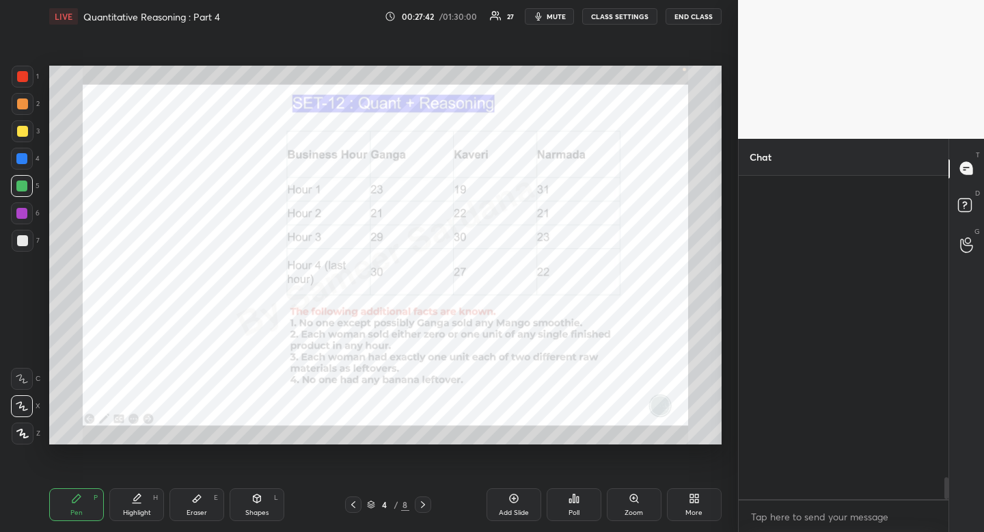
scroll to position [4398, 0]
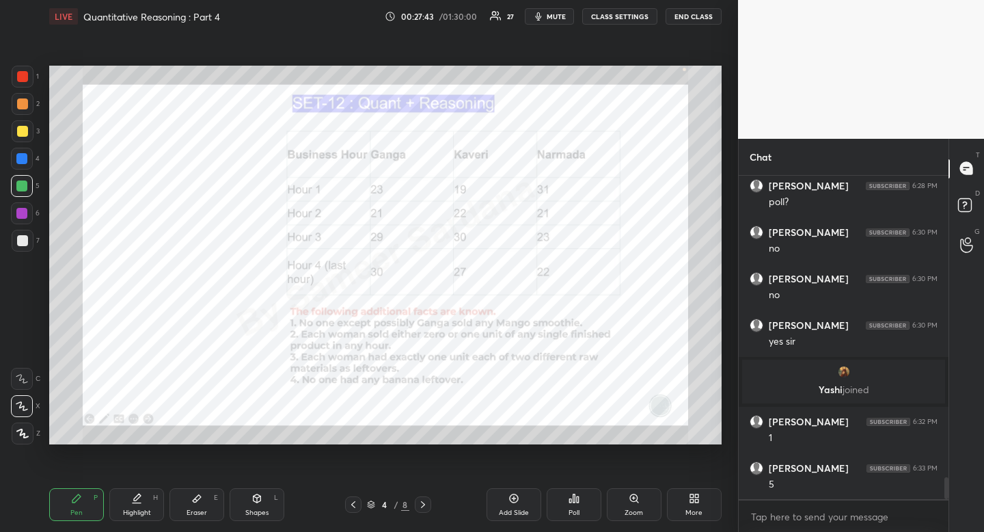
click at [148, 498] on div "Highlight H" at bounding box center [136, 504] width 55 height 33
click at [84, 498] on div "Pen P" at bounding box center [76, 504] width 55 height 33
drag, startPoint x: 84, startPoint y: 498, endPoint x: 95, endPoint y: 487, distance: 15.5
click at [89, 492] on div "Pen P" at bounding box center [76, 504] width 55 height 33
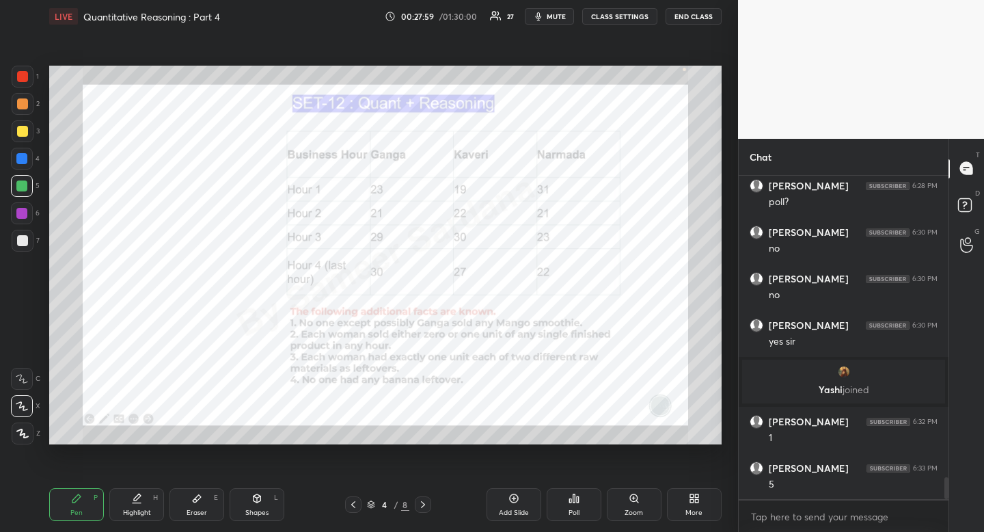
drag, startPoint x: 143, startPoint y: 507, endPoint x: 141, endPoint y: 496, distance: 11.0
click at [143, 509] on div "Highlight" at bounding box center [137, 512] width 28 height 7
click at [141, 496] on icon at bounding box center [136, 498] width 11 height 11
click at [94, 511] on div "Pen P" at bounding box center [76, 504] width 55 height 33
click at [89, 504] on div "Pen P" at bounding box center [76, 504] width 55 height 33
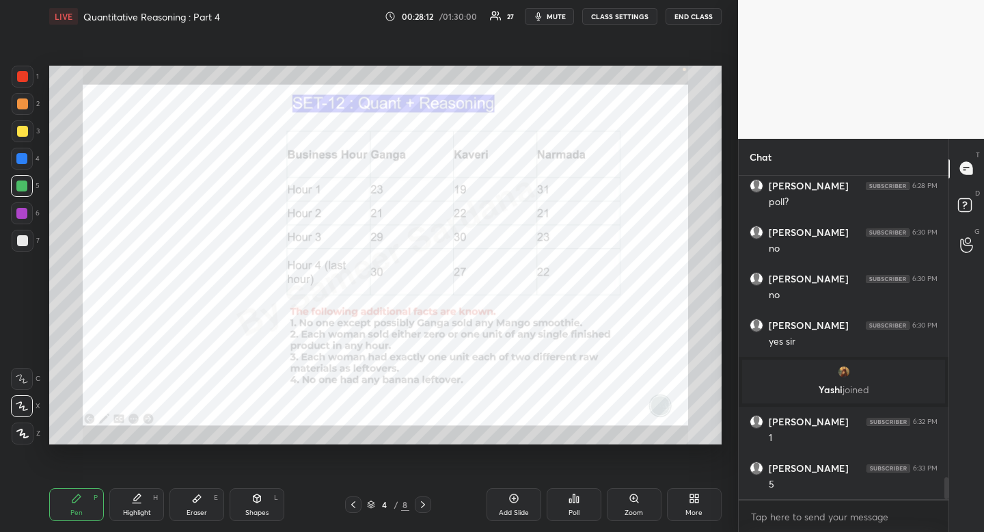
click at [146, 489] on div "Highlight H" at bounding box center [136, 504] width 55 height 33
click at [152, 486] on div "Pen P Highlight H Eraser E Shapes L 4 / 8 Add Slide Poll Zoom More" at bounding box center [385, 504] width 672 height 55
click at [90, 506] on div "Pen P" at bounding box center [76, 504] width 55 height 33
drag, startPoint x: 90, startPoint y: 506, endPoint x: 97, endPoint y: 496, distance: 12.2
click at [90, 506] on div "Pen P" at bounding box center [76, 504] width 55 height 33
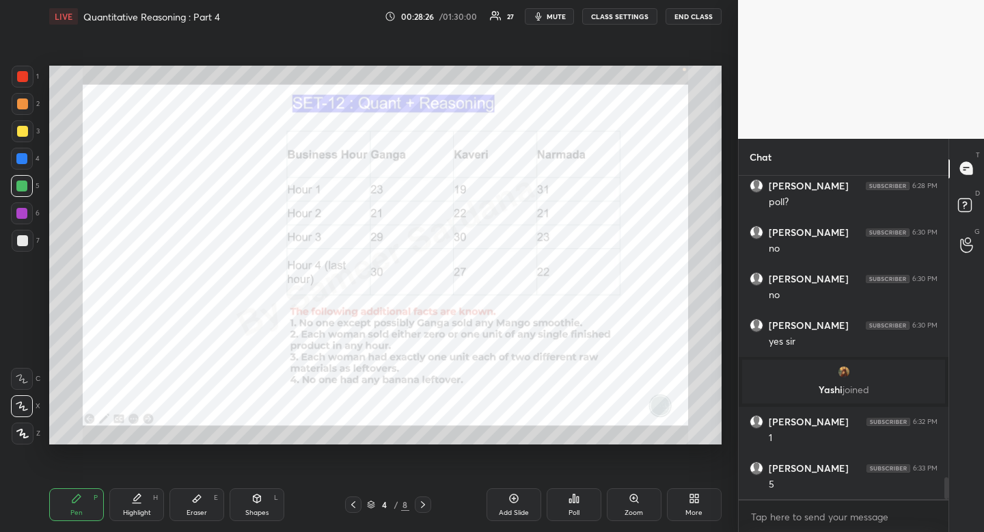
drag, startPoint x: 139, startPoint y: 504, endPoint x: 162, endPoint y: 474, distance: 37.6
click at [137, 506] on div "Highlight H" at bounding box center [136, 504] width 55 height 33
click at [142, 495] on div "Highlight H" at bounding box center [136, 504] width 55 height 33
drag, startPoint x: 66, startPoint y: 505, endPoint x: 134, endPoint y: 463, distance: 80.4
click at [73, 503] on div "Pen P" at bounding box center [76, 504] width 55 height 33
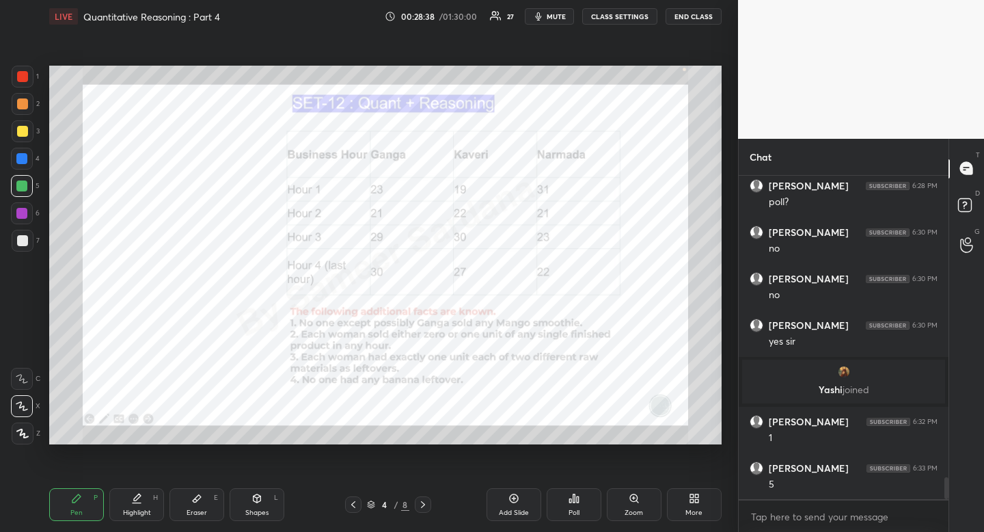
click at [144, 498] on div "Highlight H" at bounding box center [136, 504] width 55 height 33
drag, startPoint x: 145, startPoint y: 497, endPoint x: 159, endPoint y: 493, distance: 14.3
click at [149, 495] on div "Highlight H" at bounding box center [136, 504] width 55 height 33
click at [99, 504] on div "Pen P" at bounding box center [76, 504] width 55 height 33
click at [97, 503] on div "Pen P" at bounding box center [76, 504] width 55 height 33
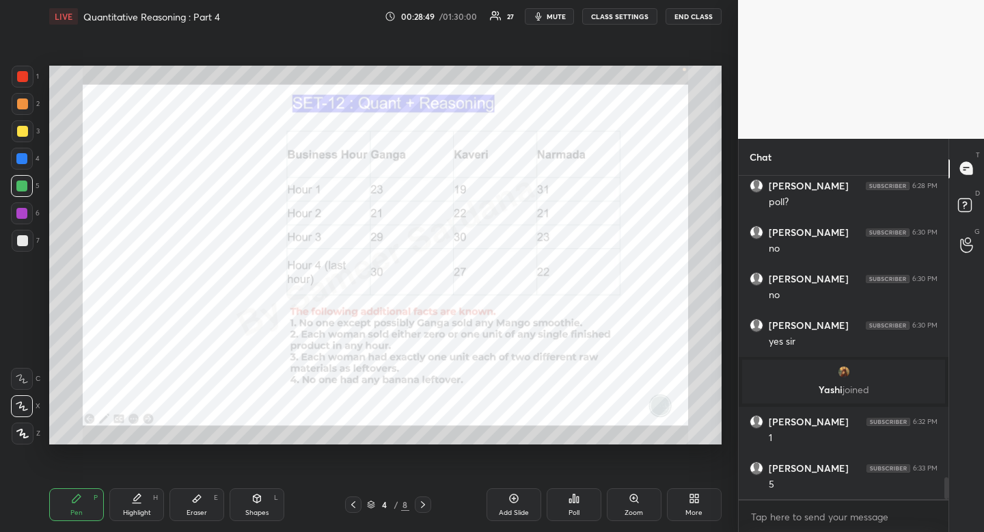
click at [123, 515] on div "Highlight" at bounding box center [137, 512] width 28 height 7
drag, startPoint x: 129, startPoint y: 509, endPoint x: 184, endPoint y: 453, distance: 78.3
click at [131, 510] on div "Highlight" at bounding box center [137, 512] width 28 height 7
click at [72, 513] on div "Pen" at bounding box center [76, 512] width 12 height 7
drag, startPoint x: 72, startPoint y: 508, endPoint x: 79, endPoint y: 501, distance: 9.2
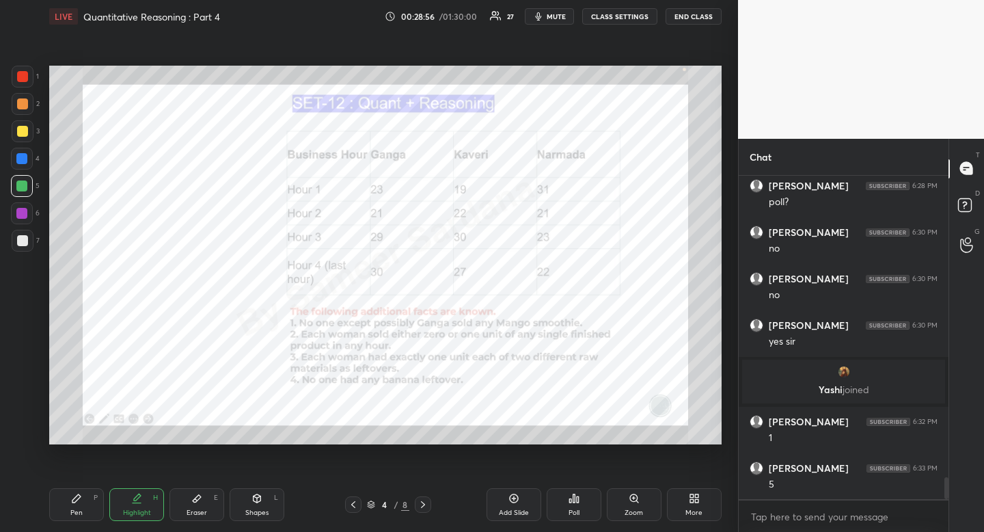
click at [72, 509] on div "Pen" at bounding box center [76, 512] width 12 height 7
click at [142, 498] on div "Highlight H" at bounding box center [136, 504] width 55 height 33
click at [146, 497] on div "Highlight H" at bounding box center [136, 504] width 55 height 33
click at [71, 500] on icon at bounding box center [76, 498] width 11 height 11
click at [76, 502] on icon at bounding box center [76, 498] width 11 height 11
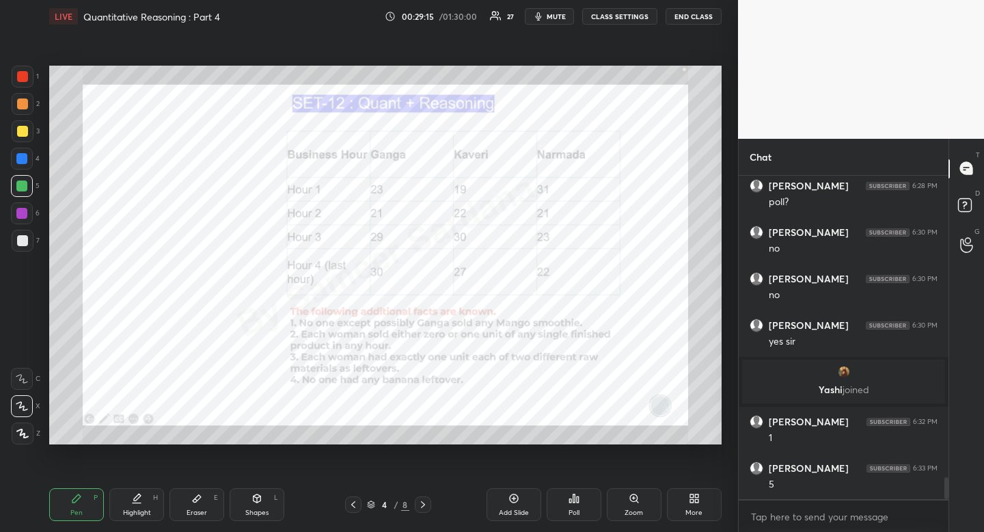
click at [426, 501] on icon at bounding box center [423, 504] width 11 height 11
click at [423, 502] on icon at bounding box center [423, 504] width 11 height 11
click at [423, 500] on icon at bounding box center [423, 504] width 11 height 11
click at [72, 514] on div "Pen" at bounding box center [76, 512] width 12 height 7
click at [71, 518] on div "Pen P" at bounding box center [76, 504] width 55 height 33
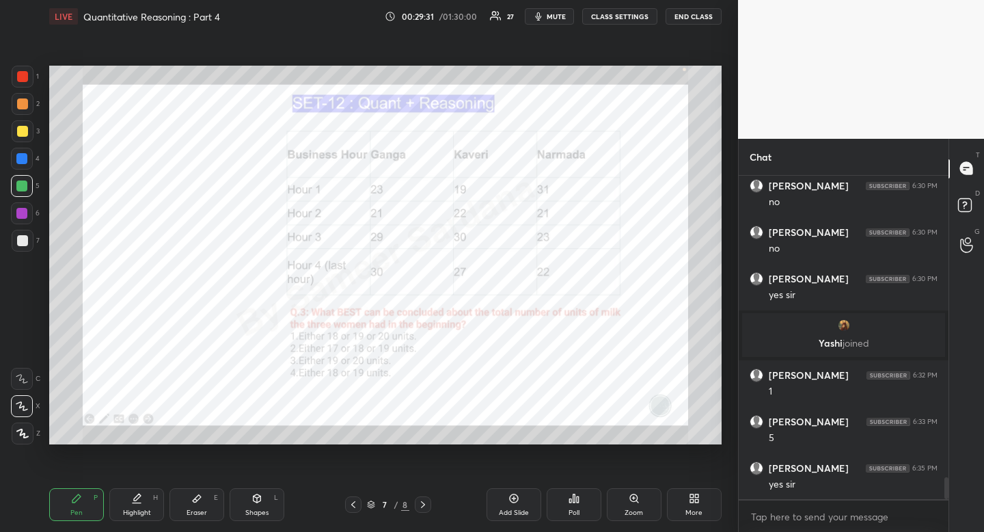
scroll to position [4458, 0]
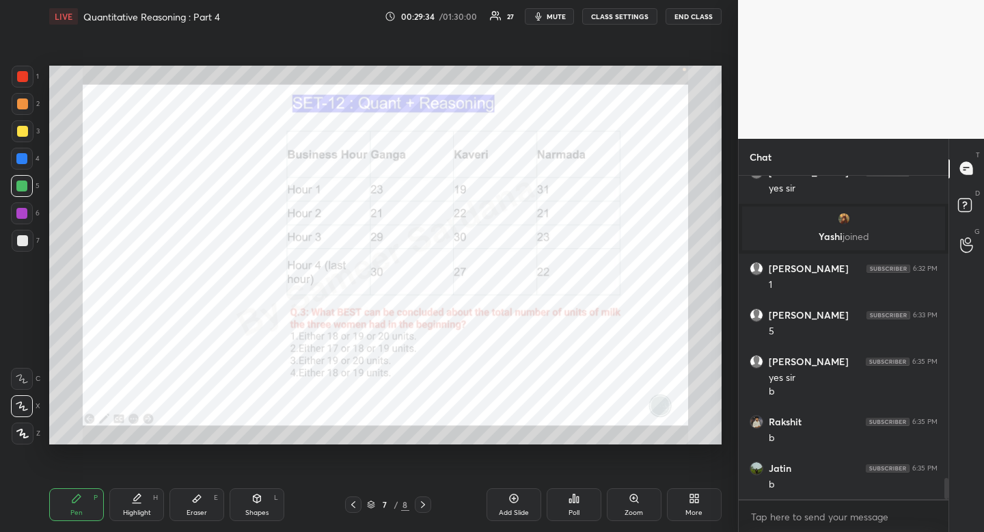
click at [420, 504] on icon at bounding box center [423, 504] width 11 height 11
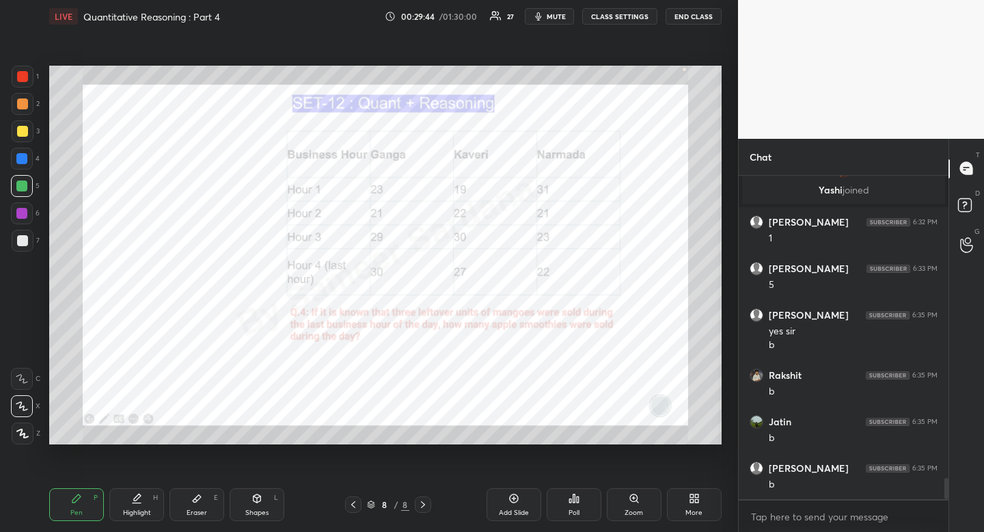
click at [25, 71] on div at bounding box center [23, 77] width 22 height 22
click at [23, 76] on div at bounding box center [22, 76] width 11 height 11
click at [552, 17] on span "mute" at bounding box center [556, 17] width 19 height 10
click at [26, 161] on div at bounding box center [21, 158] width 11 height 11
click at [27, 161] on div at bounding box center [21, 158] width 11 height 11
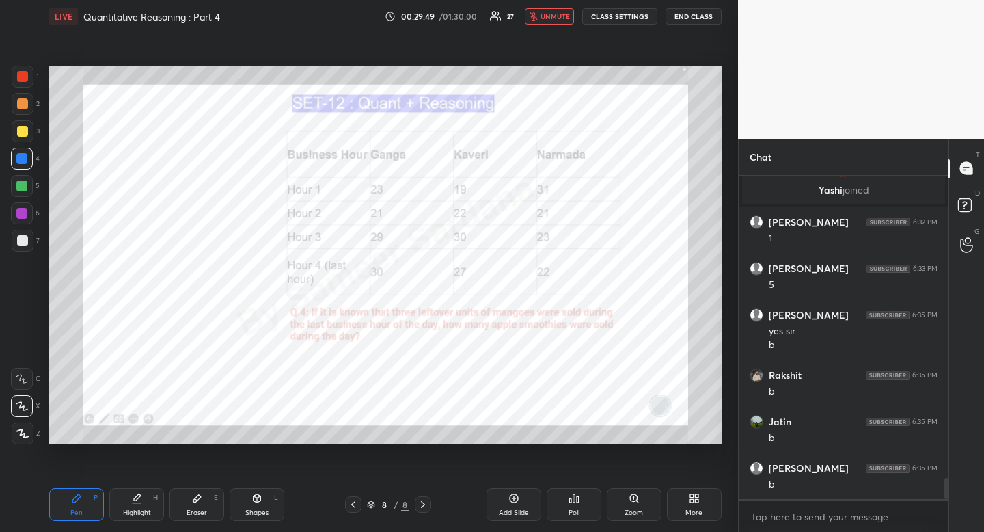
click at [688, 498] on div "More" at bounding box center [694, 504] width 55 height 33
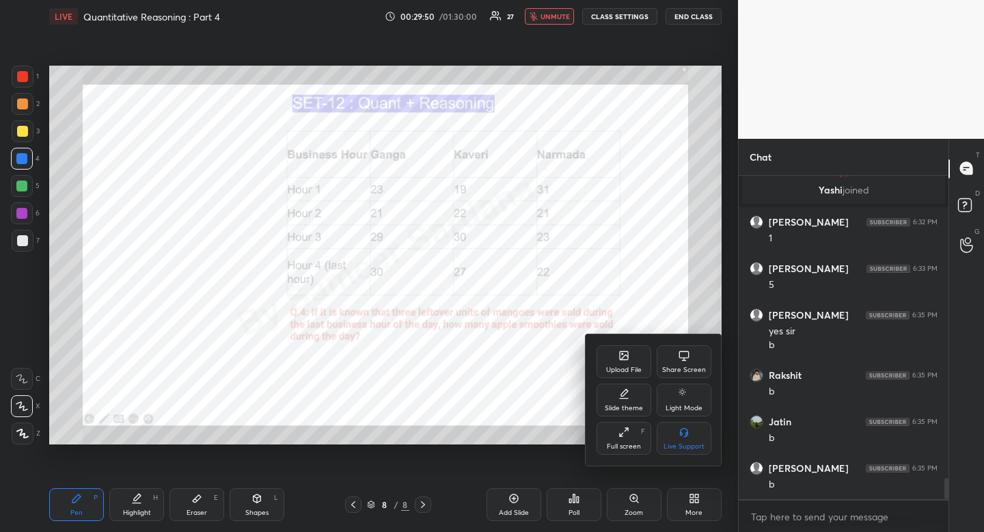
click at [615, 354] on div "Upload File" at bounding box center [624, 361] width 55 height 33
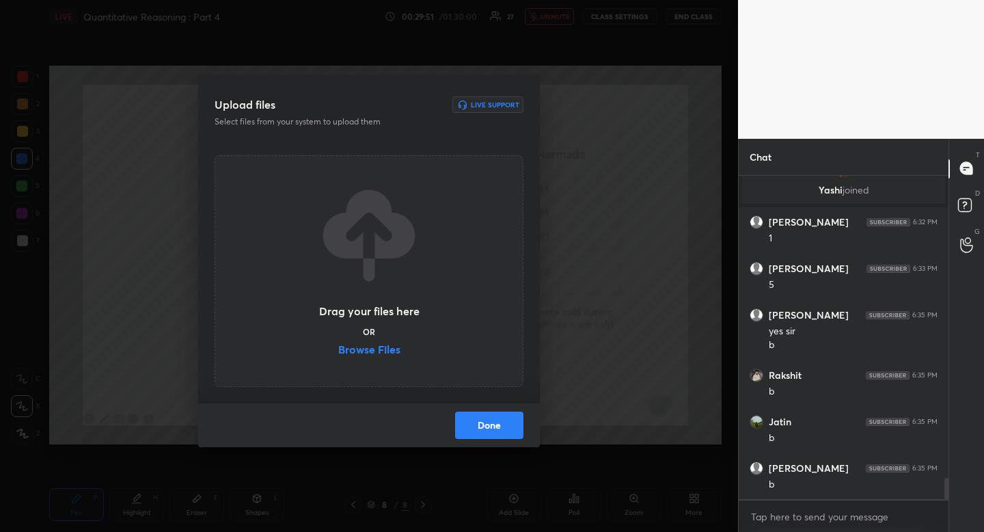
click at [385, 346] on label "Browse Files" at bounding box center [369, 351] width 62 height 14
click at [338, 346] on input "Browse Files" at bounding box center [338, 351] width 0 height 14
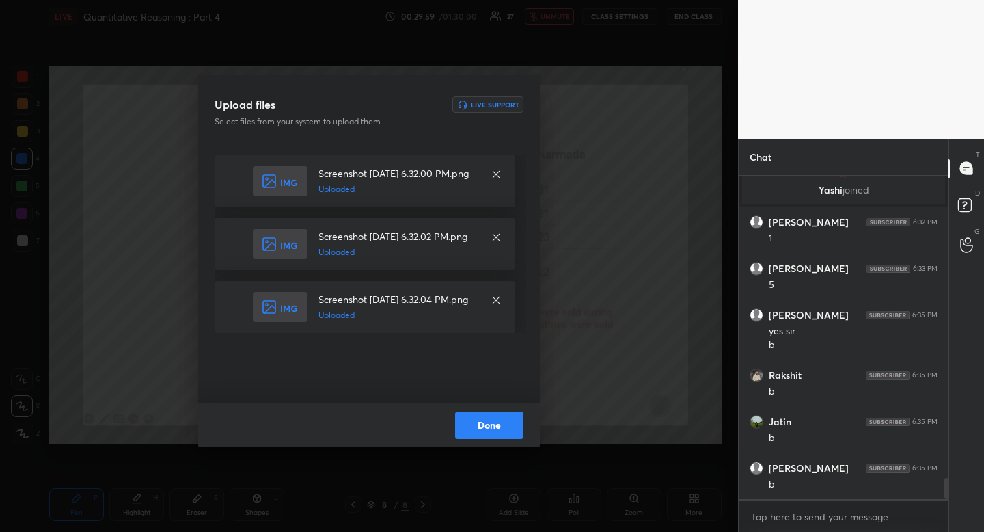
click at [498, 430] on button "Done" at bounding box center [489, 424] width 68 height 27
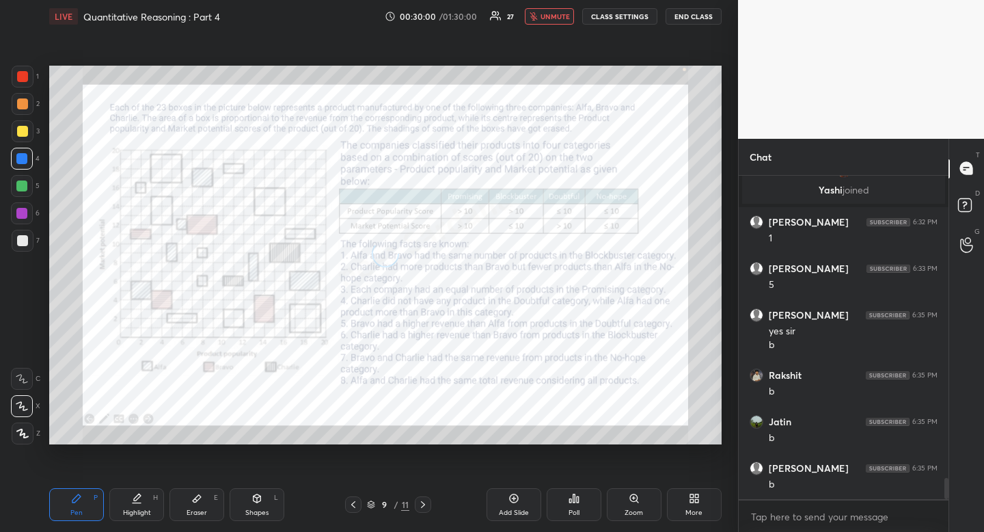
click at [363, 502] on div "9 / 11" at bounding box center [388, 504] width 86 height 16
click at [357, 500] on icon at bounding box center [353, 504] width 11 height 11
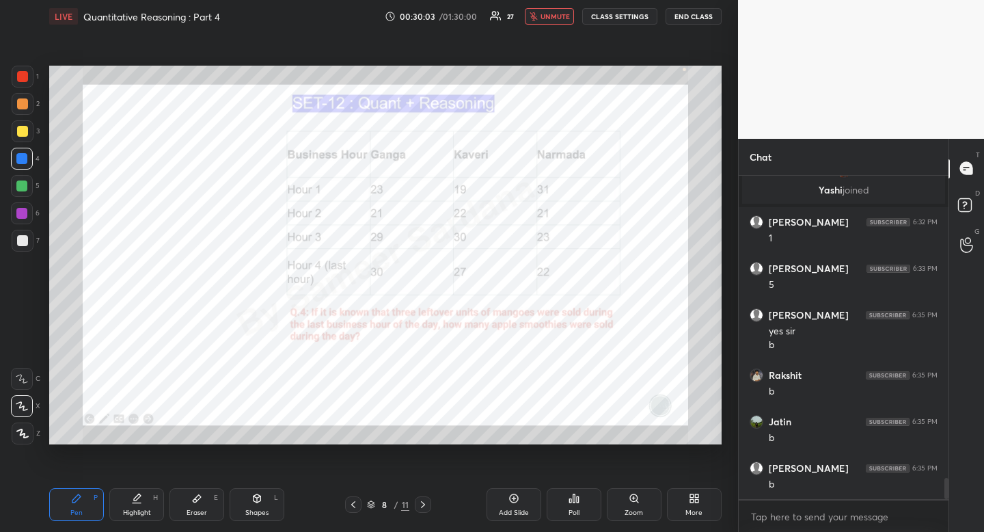
click at [12, 79] on div at bounding box center [23, 77] width 22 height 22
click at [14, 81] on div at bounding box center [23, 77] width 22 height 22
click at [24, 163] on div at bounding box center [22, 159] width 22 height 22
click at [23, 164] on div at bounding box center [21, 158] width 11 height 11
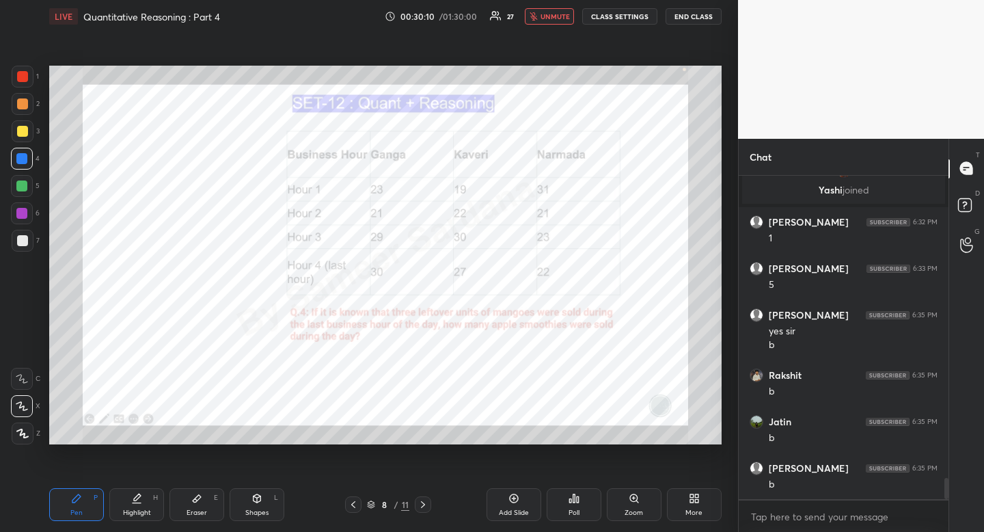
scroll to position [4644, 0]
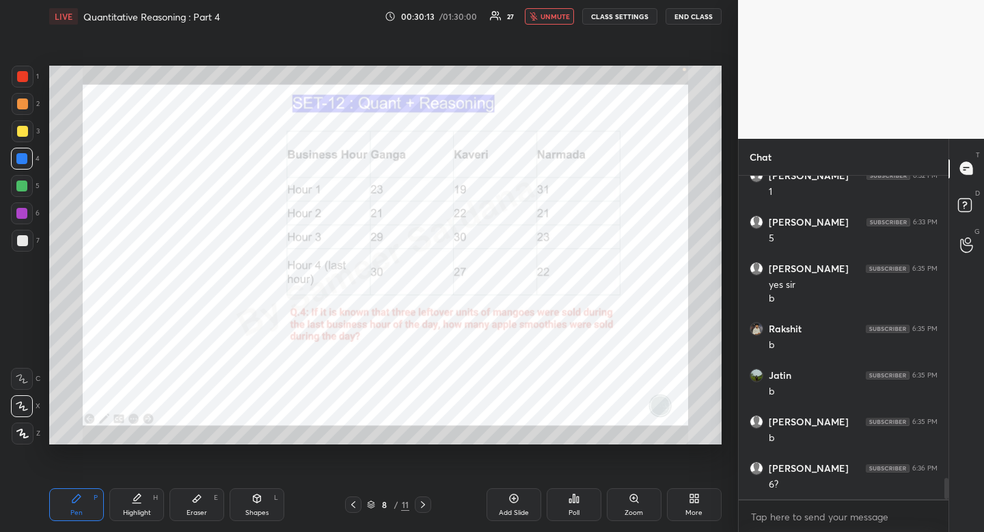
click at [150, 493] on div "Highlight H" at bounding box center [136, 504] width 55 height 33
click at [156, 489] on div "Highlight H" at bounding box center [136, 504] width 55 height 33
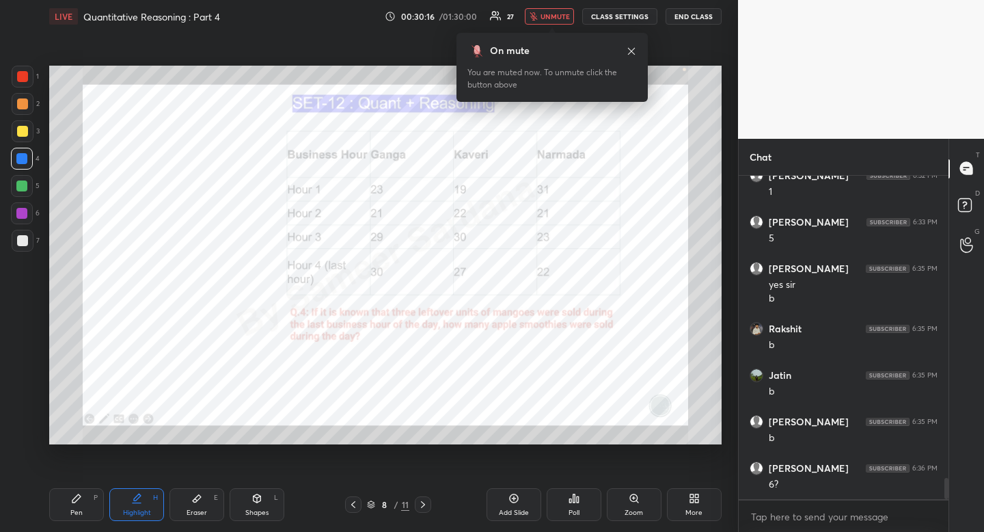
click at [552, 21] on button "unmute" at bounding box center [549, 16] width 49 height 16
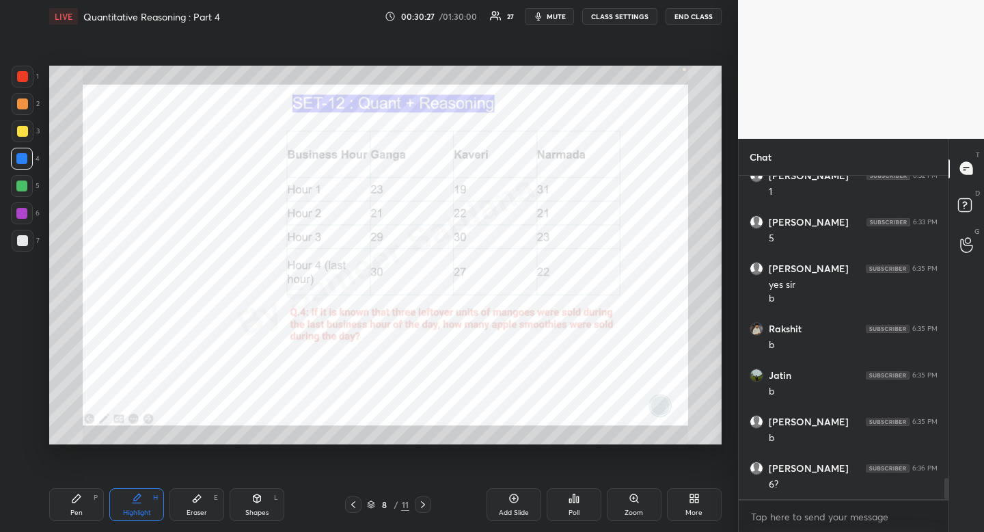
click at [354, 502] on icon at bounding box center [353, 504] width 11 height 11
click at [355, 500] on icon at bounding box center [353, 504] width 11 height 11
click at [354, 500] on icon at bounding box center [353, 504] width 11 height 11
click at [135, 509] on div "Highlight" at bounding box center [137, 512] width 28 height 7
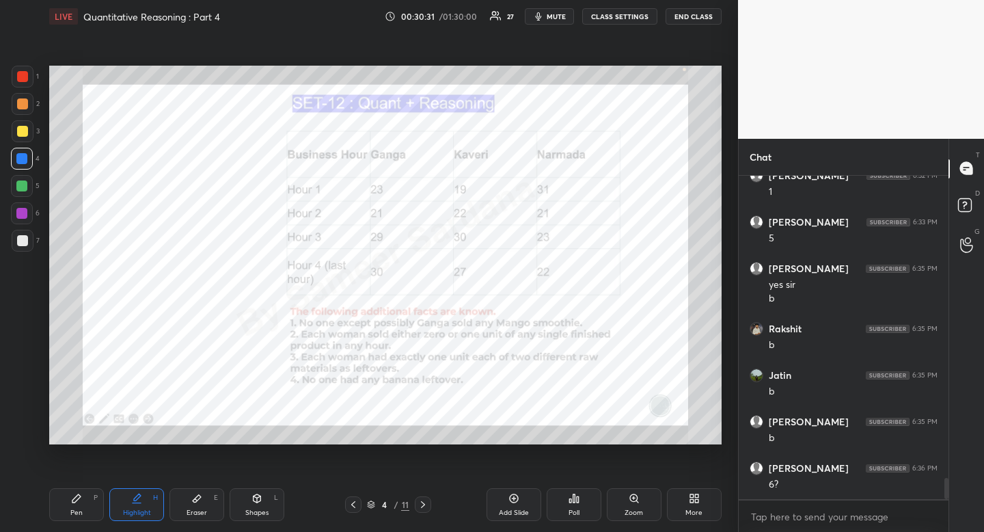
drag, startPoint x: 135, startPoint y: 507, endPoint x: 163, endPoint y: 468, distance: 47.6
click at [135, 509] on div "Highlight" at bounding box center [137, 512] width 28 height 7
click at [141, 502] on icon at bounding box center [136, 498] width 11 height 11
drag, startPoint x: 141, startPoint y: 502, endPoint x: 174, endPoint y: 459, distance: 54.1
click at [141, 502] on icon at bounding box center [136, 498] width 11 height 11
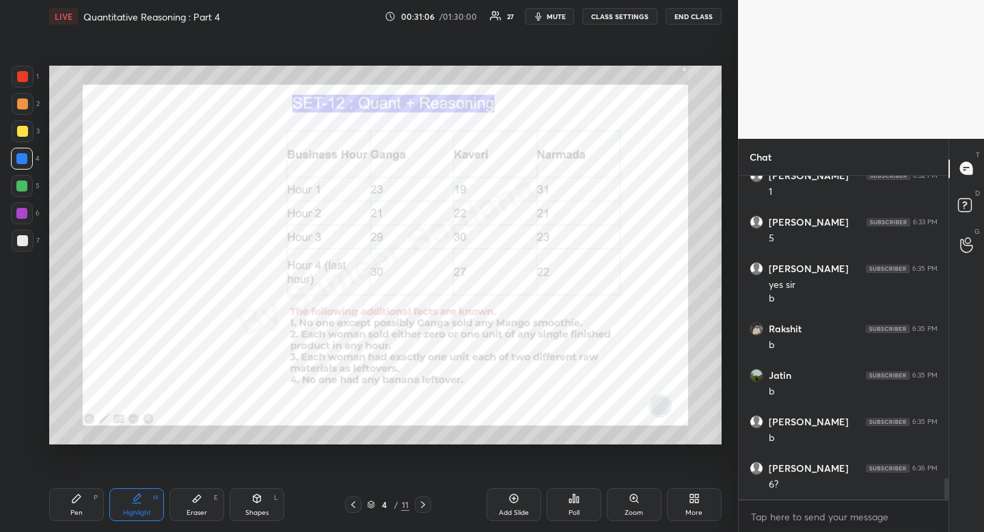
click at [426, 505] on icon at bounding box center [423, 504] width 11 height 11
click at [424, 502] on icon at bounding box center [423, 504] width 11 height 11
click at [423, 504] on icon at bounding box center [423, 504] width 11 height 11
click at [426, 502] on icon at bounding box center [423, 504] width 11 height 11
click at [87, 495] on div "Pen P" at bounding box center [76, 504] width 55 height 33
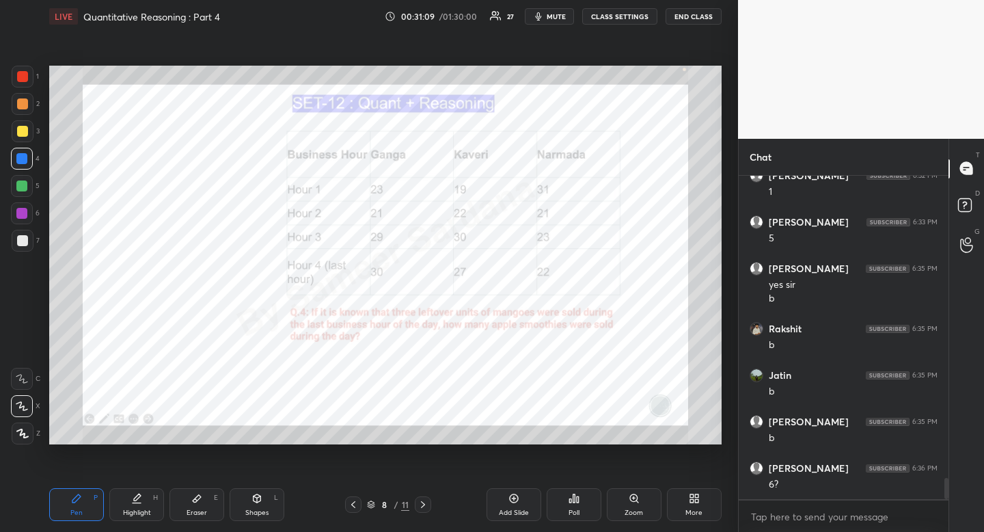
drag, startPoint x: 94, startPoint y: 497, endPoint x: 115, endPoint y: 481, distance: 26.9
click at [94, 497] on div "P" at bounding box center [96, 497] width 4 height 7
click at [699, 511] on div "More" at bounding box center [693, 512] width 17 height 7
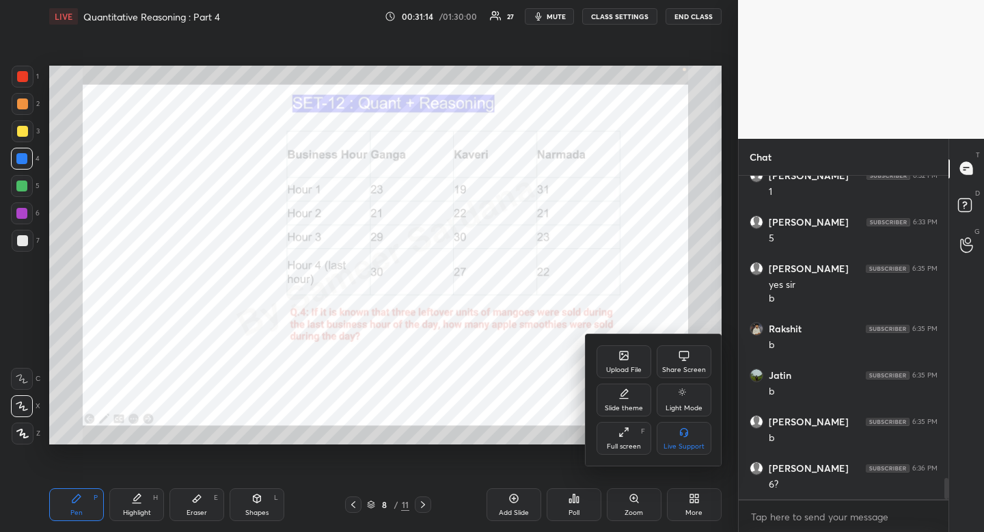
click at [527, 358] on div at bounding box center [492, 266] width 984 height 532
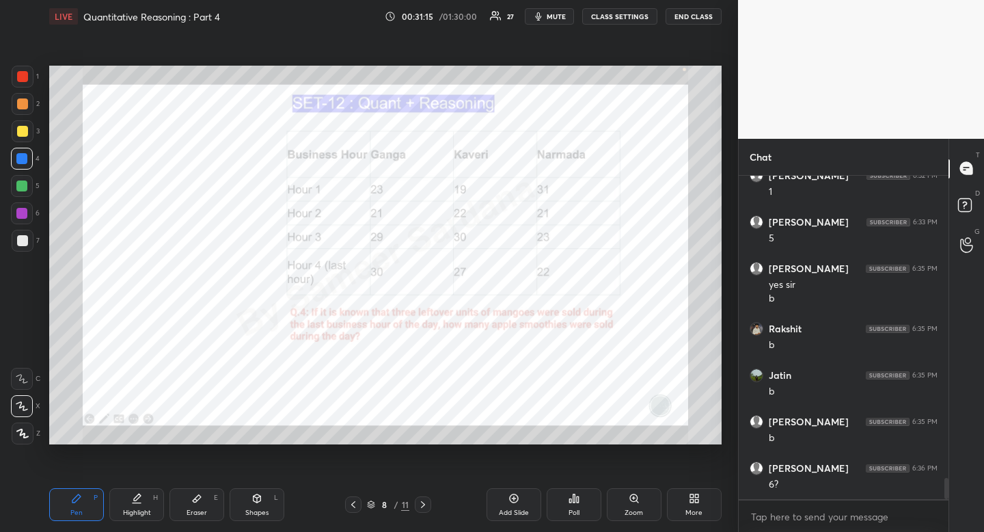
click at [21, 81] on div at bounding box center [22, 76] width 11 height 11
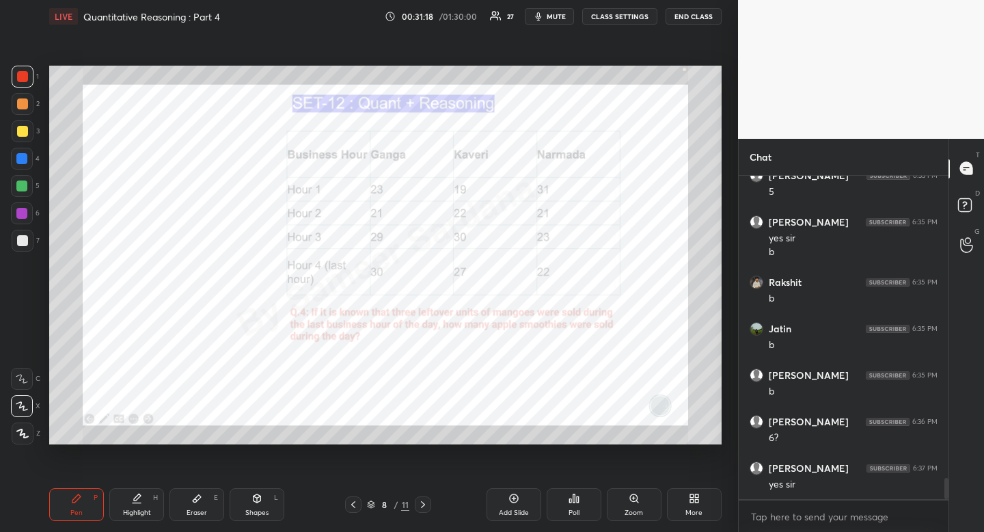
scroll to position [4737, 0]
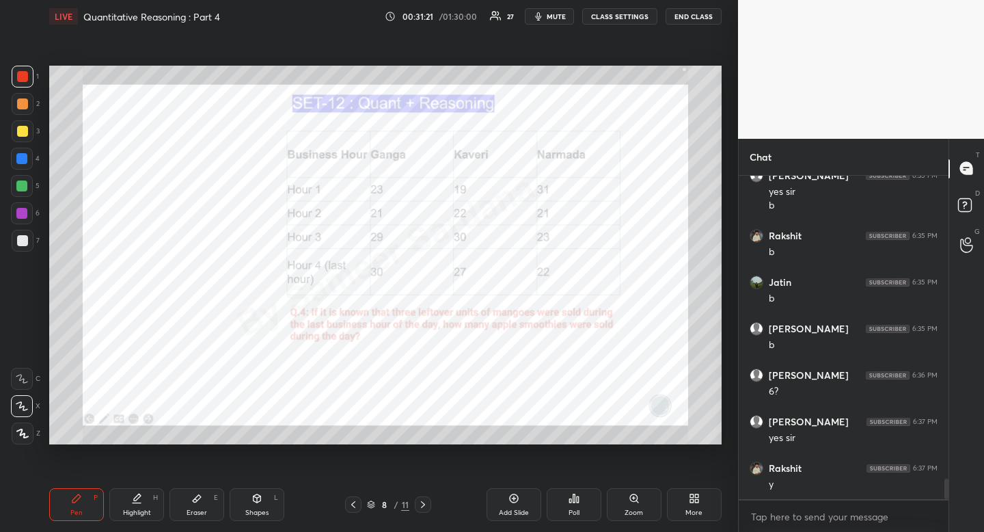
click at [424, 503] on icon at bounding box center [423, 504] width 11 height 11
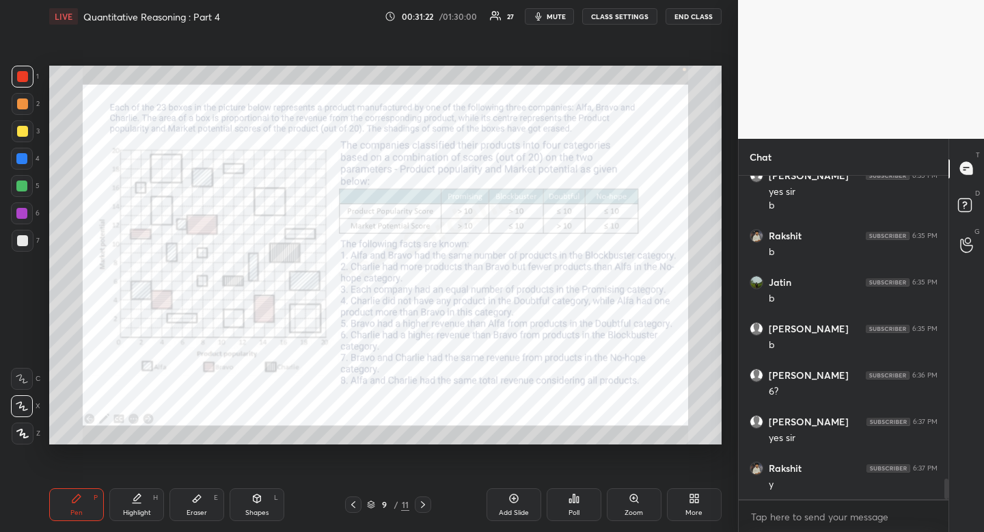
scroll to position [4783, 0]
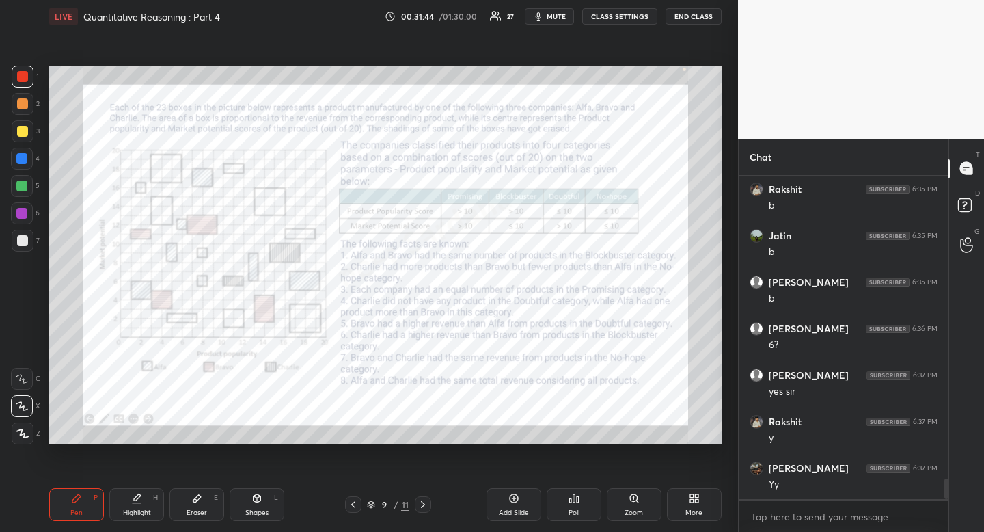
click at [195, 491] on div "Eraser E" at bounding box center [196, 504] width 55 height 33
drag, startPoint x: 23, startPoint y: 351, endPoint x: 14, endPoint y: 345, distance: 10.8
click at [24, 351] on span "Erase all" at bounding box center [22, 351] width 21 height 10
click at [74, 500] on icon at bounding box center [76, 498] width 8 height 8
drag, startPoint x: 74, startPoint y: 500, endPoint x: 76, endPoint y: 484, distance: 15.9
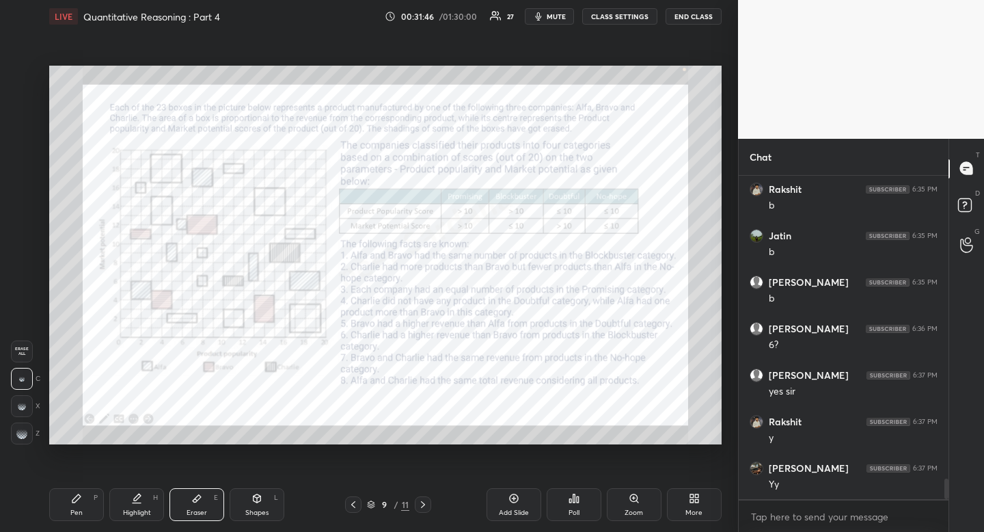
click at [77, 492] on div "Pen P" at bounding box center [76, 504] width 55 height 33
click at [549, 16] on span "mute" at bounding box center [556, 17] width 19 height 10
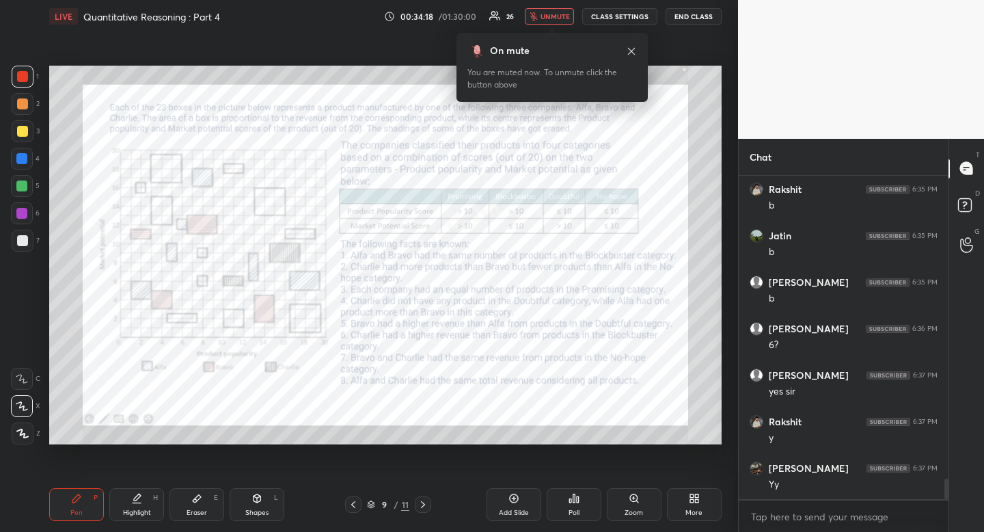
drag, startPoint x: 549, startPoint y: 18, endPoint x: 538, endPoint y: 23, distance: 12.8
click at [547, 17] on span "unmute" at bounding box center [555, 17] width 29 height 10
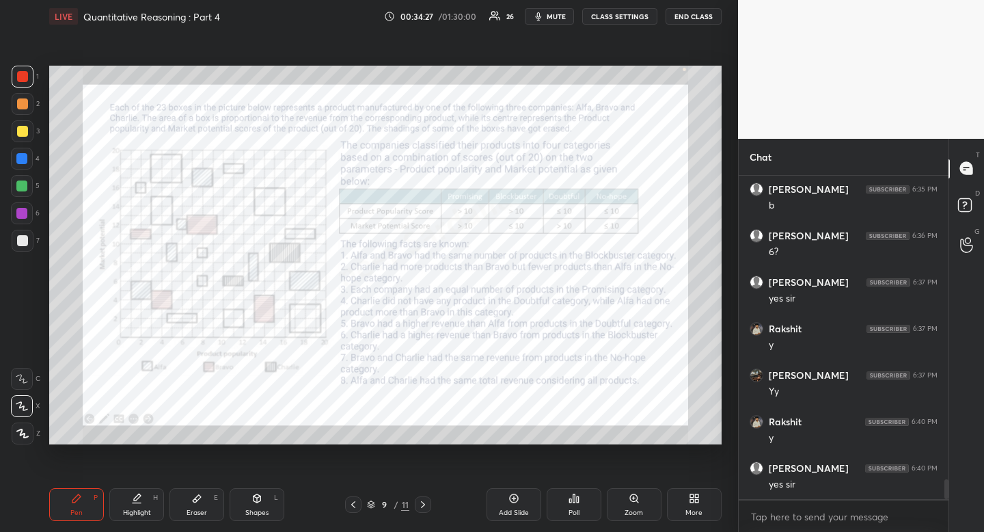
scroll to position [4923, 0]
click at [135, 504] on div "Highlight H" at bounding box center [136, 504] width 55 height 33
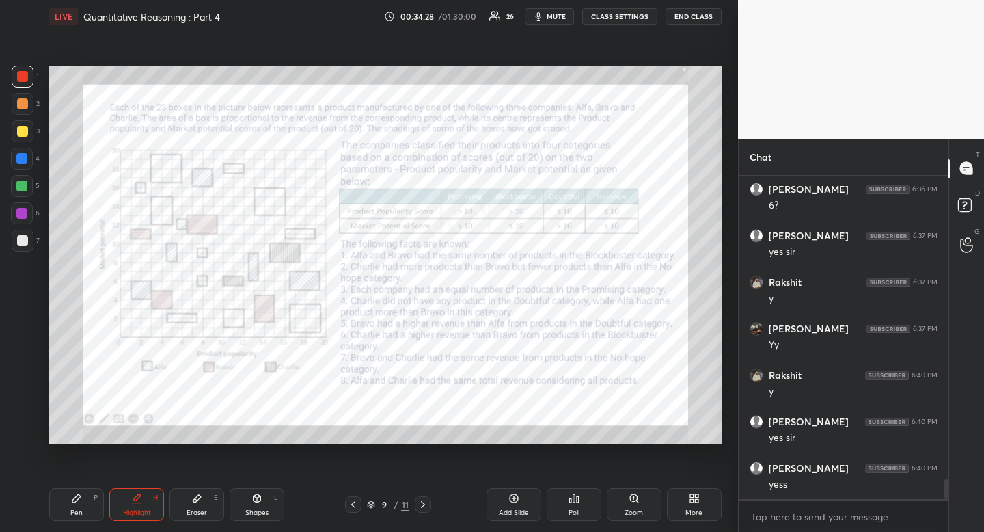
drag, startPoint x: 134, startPoint y: 506, endPoint x: 133, endPoint y: 446, distance: 59.5
click at [134, 506] on div "Highlight H" at bounding box center [136, 504] width 55 height 33
drag, startPoint x: 262, startPoint y: 504, endPoint x: 256, endPoint y: 508, distance: 7.4
click at [262, 504] on div "Shapes L" at bounding box center [257, 504] width 55 height 33
click at [20, 347] on icon at bounding box center [22, 351] width 11 height 11
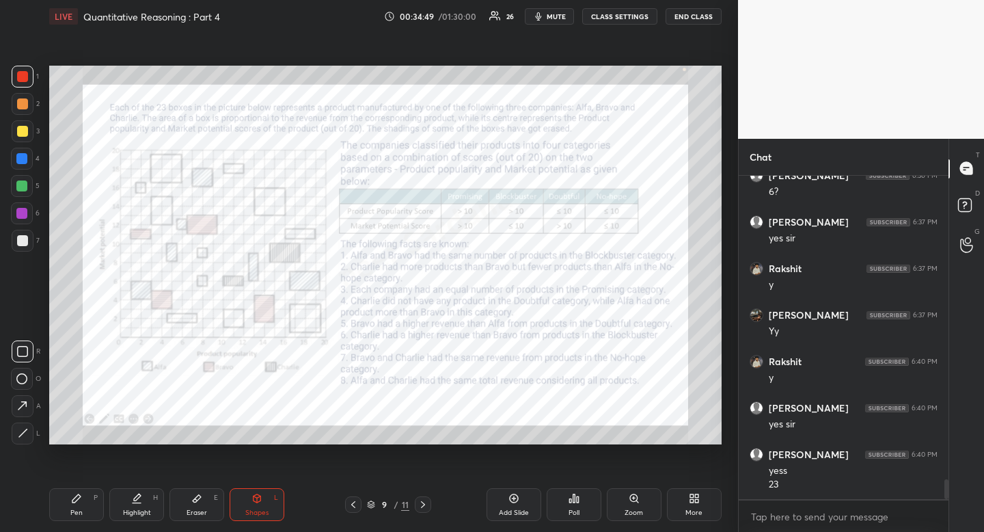
scroll to position [4983, 0]
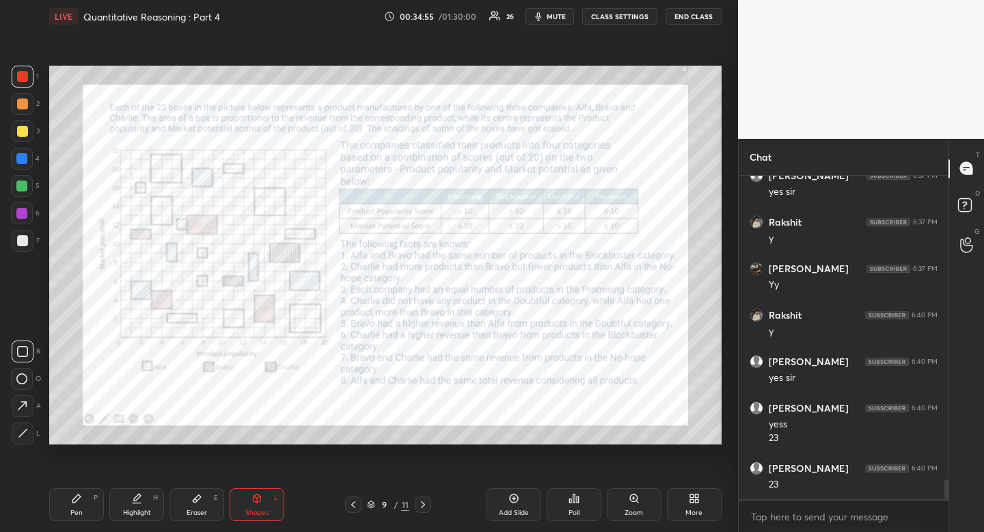
click at [139, 514] on div "Highlight" at bounding box center [137, 512] width 28 height 7
click at [77, 504] on div "Pen P" at bounding box center [76, 504] width 55 height 33
drag, startPoint x: 77, startPoint y: 504, endPoint x: 123, endPoint y: 446, distance: 74.4
click at [77, 504] on div "Pen P" at bounding box center [76, 504] width 55 height 33
click at [77, 493] on icon at bounding box center [76, 498] width 11 height 11
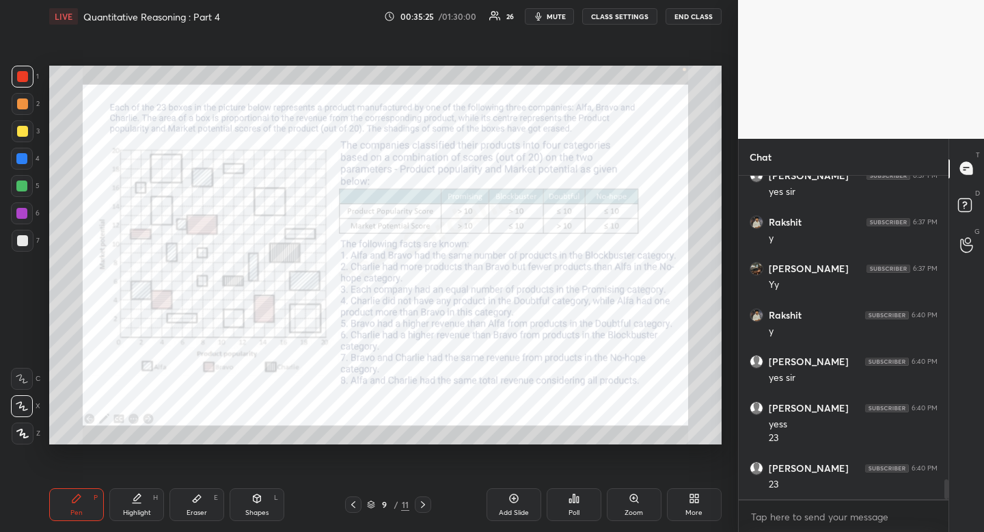
drag, startPoint x: 77, startPoint y: 493, endPoint x: 83, endPoint y: 487, distance: 9.2
click at [77, 493] on icon at bounding box center [76, 498] width 11 height 11
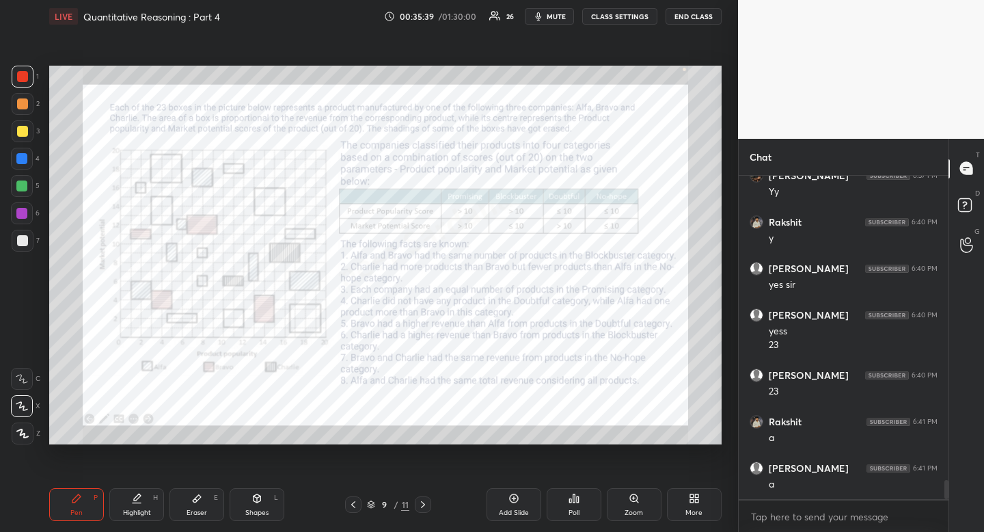
scroll to position [5122, 0]
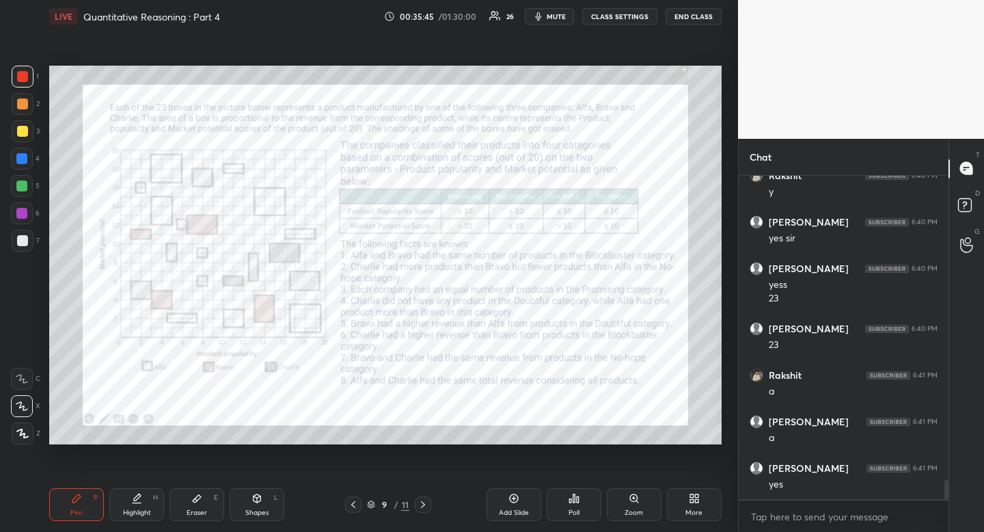
click at [196, 500] on icon at bounding box center [197, 499] width 8 height 8
drag, startPoint x: 197, startPoint y: 500, endPoint x: 247, endPoint y: 459, distance: 65.0
click at [202, 495] on div "Eraser E" at bounding box center [196, 504] width 55 height 33
click at [80, 500] on icon at bounding box center [76, 498] width 11 height 11
drag, startPoint x: 80, startPoint y: 500, endPoint x: 182, endPoint y: 460, distance: 110.2
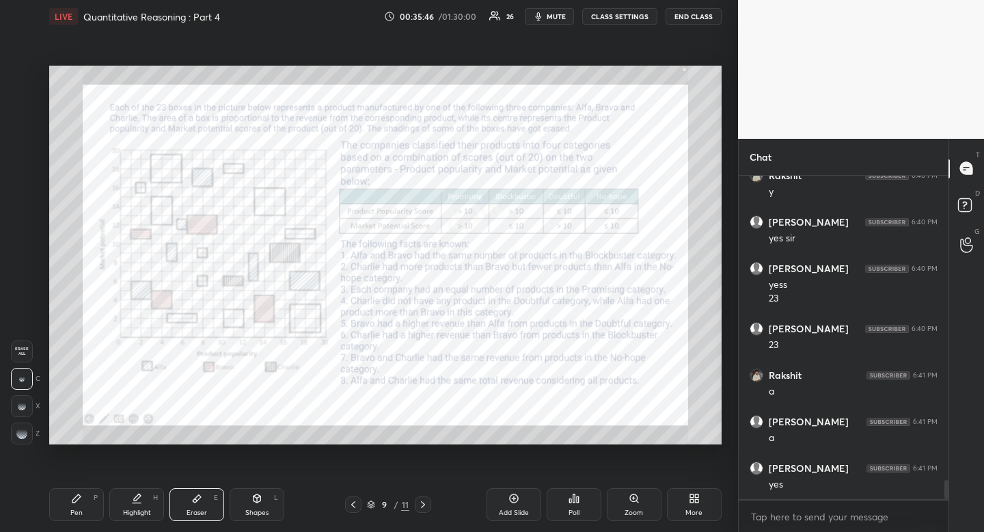
click at [88, 499] on div "Pen P" at bounding box center [76, 504] width 55 height 33
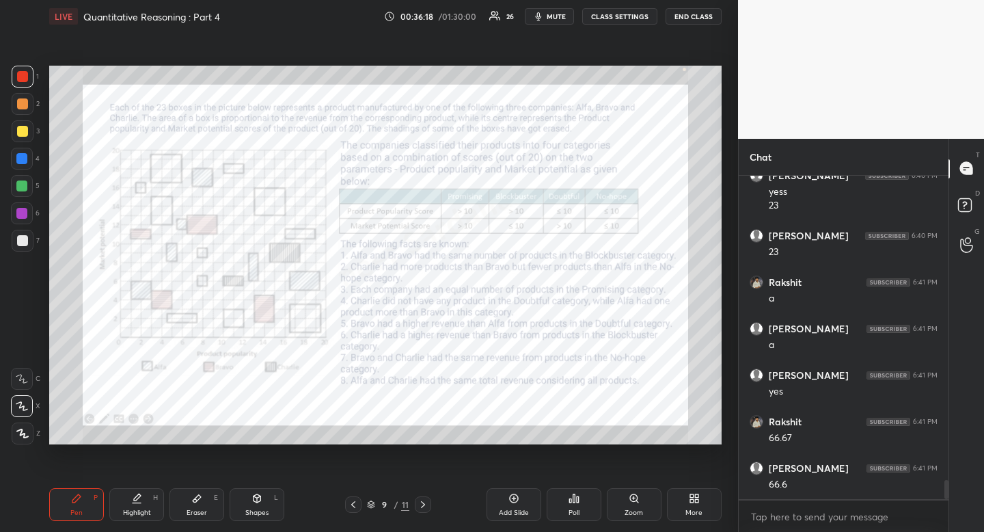
scroll to position [5262, 0]
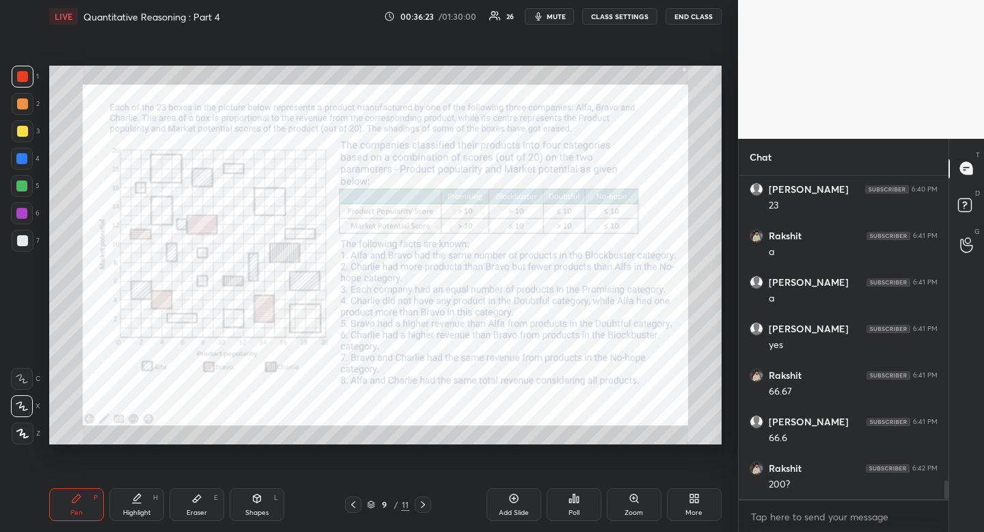
click at [206, 497] on div "Eraser E" at bounding box center [196, 504] width 55 height 33
drag, startPoint x: 206, startPoint y: 497, endPoint x: 316, endPoint y: 453, distance: 118.4
click at [206, 497] on div "Eraser E" at bounding box center [196, 504] width 55 height 33
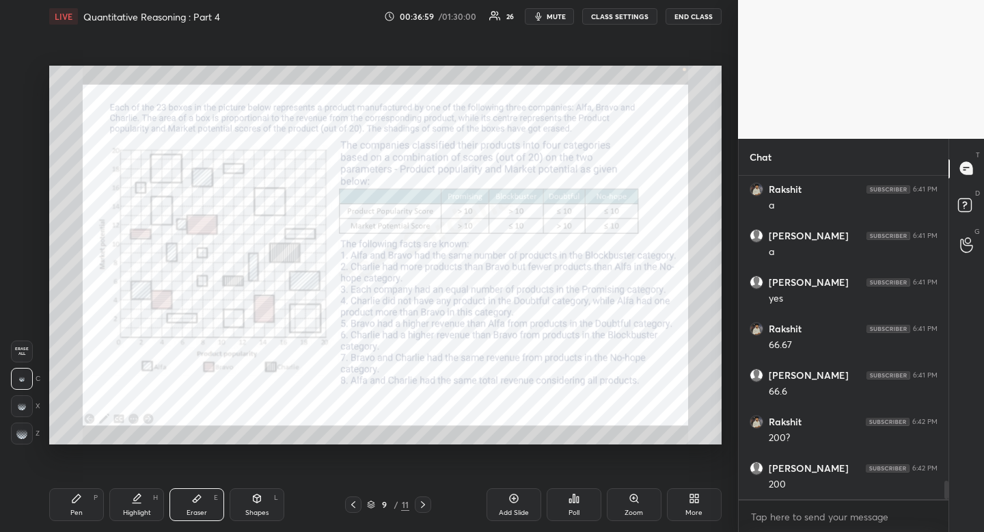
click at [74, 499] on icon at bounding box center [76, 498] width 8 height 8
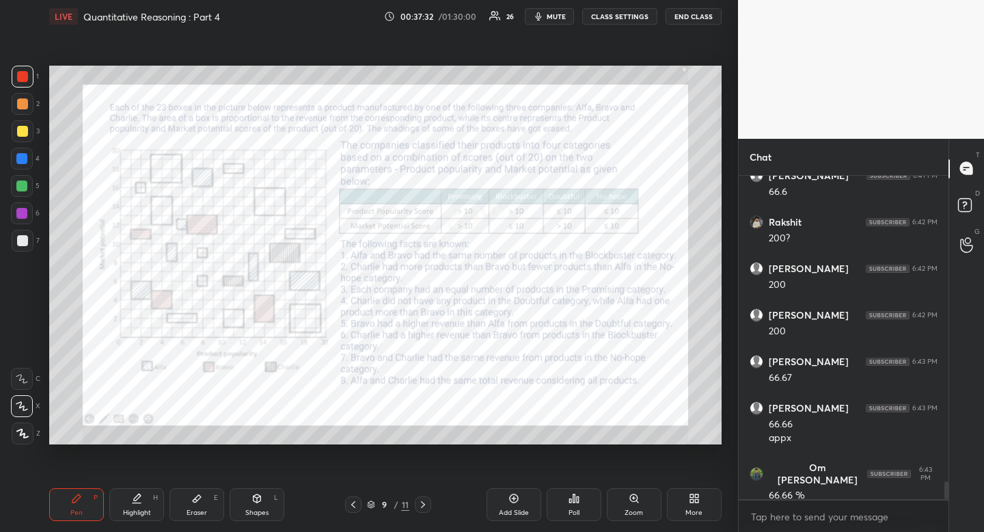
scroll to position [5554, 0]
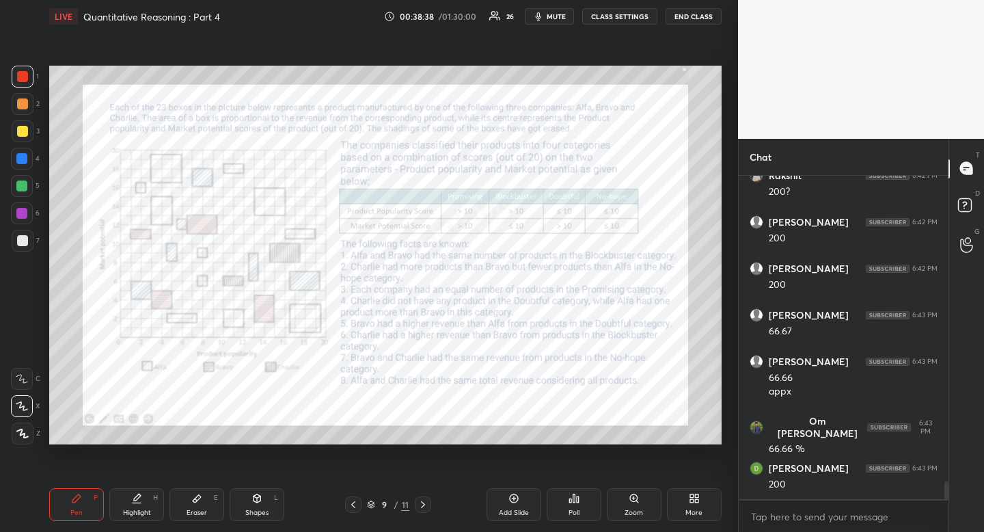
click at [68, 500] on div "Pen P" at bounding box center [76, 504] width 55 height 33
drag, startPoint x: 68, startPoint y: 500, endPoint x: 88, endPoint y: 444, distance: 60.3
click at [68, 500] on div "Pen P" at bounding box center [76, 504] width 55 height 33
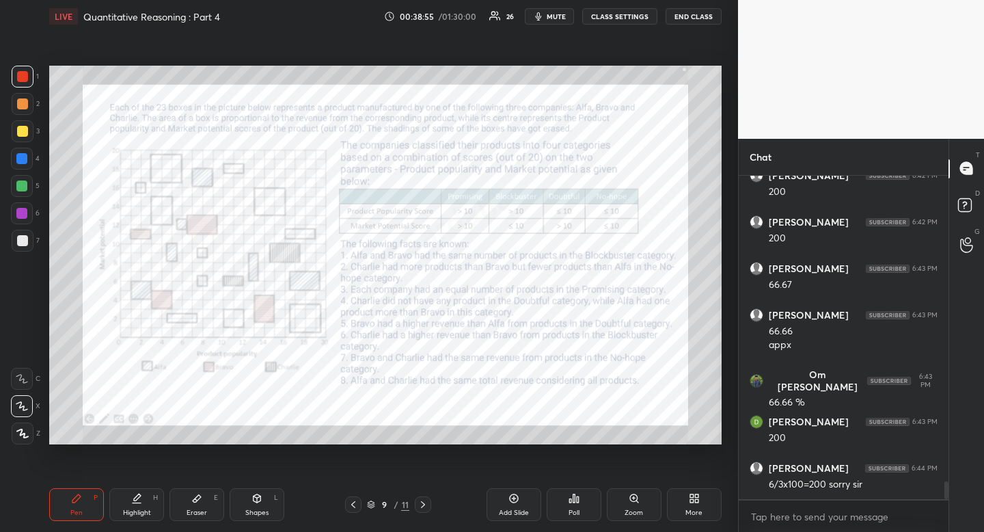
click at [206, 509] on div "Eraser" at bounding box center [197, 512] width 21 height 7
drag, startPoint x: 17, startPoint y: 370, endPoint x: 20, endPoint y: 357, distance: 13.9
click at [20, 365] on div "Erase all C X Z" at bounding box center [25, 389] width 29 height 109
click at [25, 352] on span "Erase all" at bounding box center [22, 351] width 21 height 10
click at [87, 502] on div "Pen P" at bounding box center [76, 504] width 55 height 33
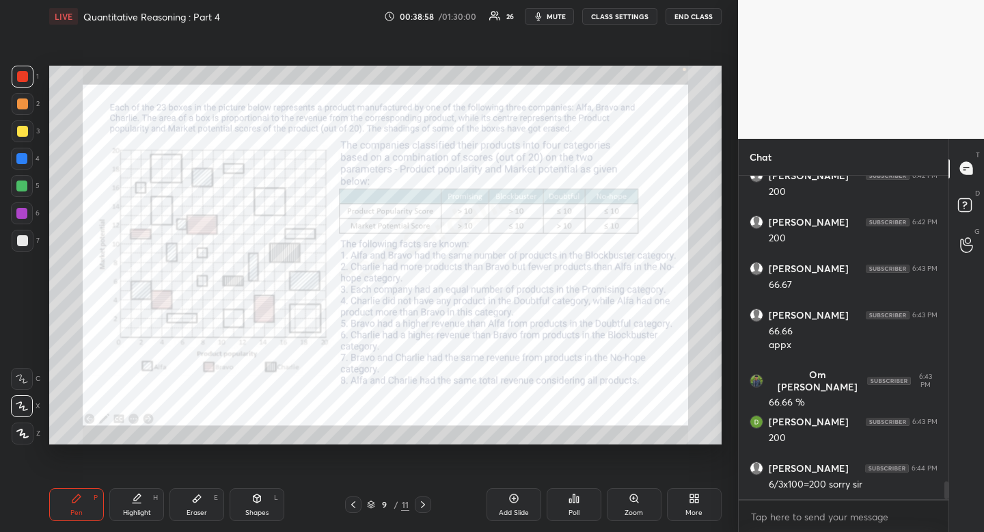
click at [91, 498] on div "Pen P" at bounding box center [76, 504] width 55 height 33
click at [26, 161] on div at bounding box center [21, 158] width 11 height 11
click at [92, 494] on div "Pen P" at bounding box center [76, 504] width 55 height 33
drag, startPoint x: 92, startPoint y: 494, endPoint x: 151, endPoint y: 446, distance: 76.7
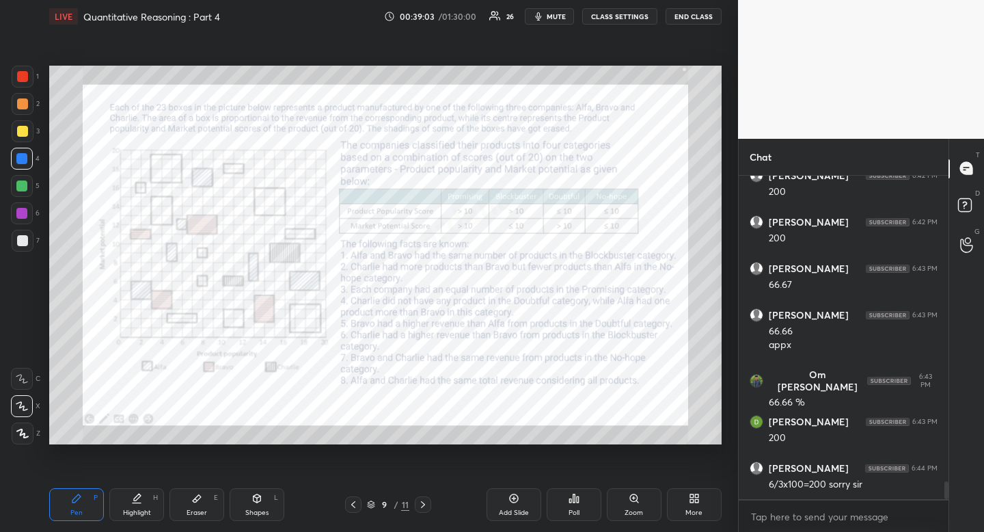
click at [92, 494] on div "Pen P" at bounding box center [76, 504] width 55 height 33
click at [148, 510] on div "Highlight" at bounding box center [137, 512] width 28 height 7
drag, startPoint x: 149, startPoint y: 511, endPoint x: 179, endPoint y: 471, distance: 49.8
click at [149, 511] on div "Highlight" at bounding box center [137, 512] width 28 height 7
click at [201, 503] on icon at bounding box center [196, 498] width 11 height 11
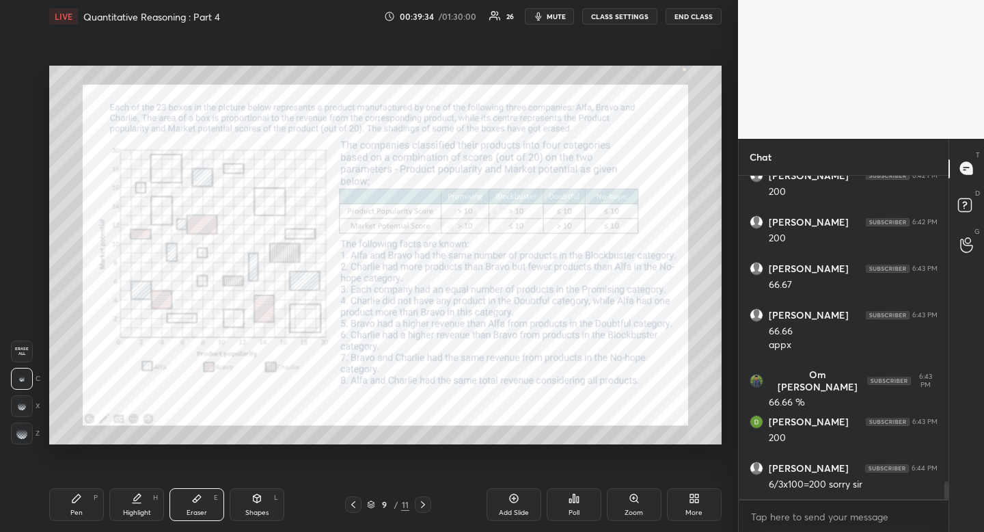
click at [253, 497] on icon at bounding box center [256, 498] width 11 height 11
click at [24, 342] on div at bounding box center [23, 351] width 22 height 22
drag, startPoint x: 24, startPoint y: 342, endPoint x: 38, endPoint y: 347, distance: 14.7
click at [24, 342] on div at bounding box center [23, 351] width 22 height 22
click at [268, 509] on div "Shapes" at bounding box center [256, 512] width 23 height 7
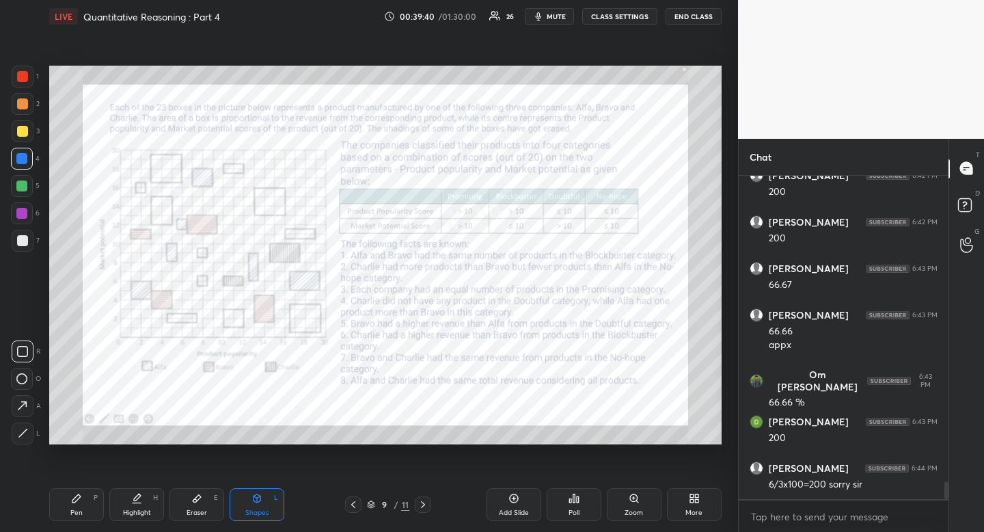
click at [24, 437] on icon at bounding box center [23, 433] width 10 height 10
click at [75, 491] on div "Pen P" at bounding box center [76, 504] width 55 height 33
drag, startPoint x: 75, startPoint y: 491, endPoint x: 80, endPoint y: 454, distance: 36.5
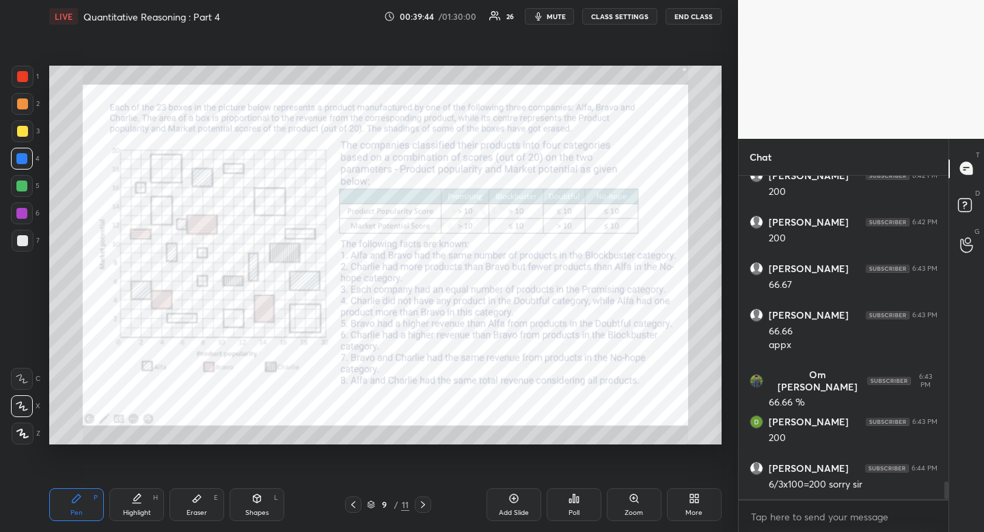
click at [76, 489] on div "Pen P" at bounding box center [76, 504] width 55 height 33
click at [259, 509] on div "Shapes" at bounding box center [256, 512] width 23 height 7
click at [24, 429] on icon at bounding box center [23, 433] width 10 height 10
click at [75, 516] on div "Pen" at bounding box center [76, 512] width 12 height 7
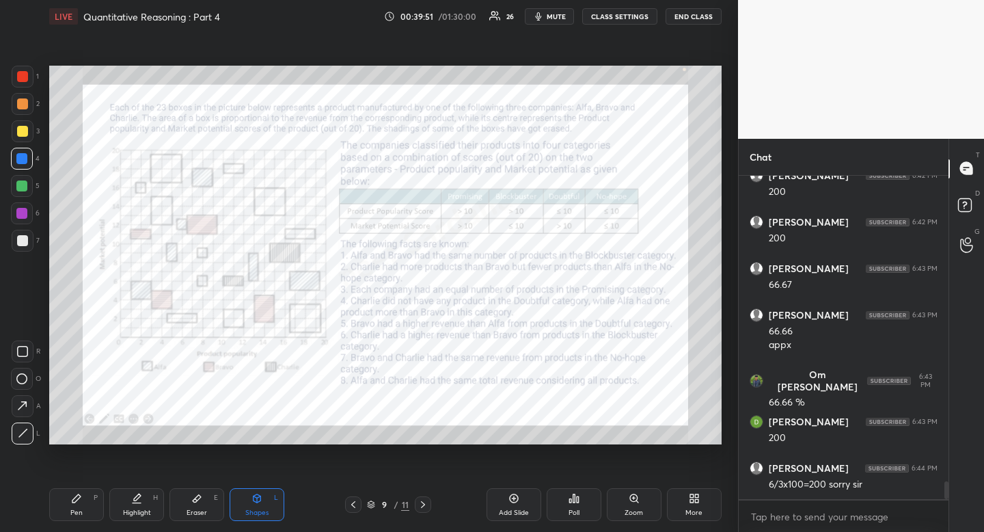
drag, startPoint x: 75, startPoint y: 517, endPoint x: 77, endPoint y: 491, distance: 25.4
click at [75, 516] on div "Pen" at bounding box center [76, 512] width 12 height 7
click at [257, 509] on div "Shapes" at bounding box center [256, 512] width 23 height 7
click at [22, 437] on icon at bounding box center [23, 433] width 10 height 10
drag, startPoint x: 22, startPoint y: 437, endPoint x: 23, endPoint y: 426, distance: 11.0
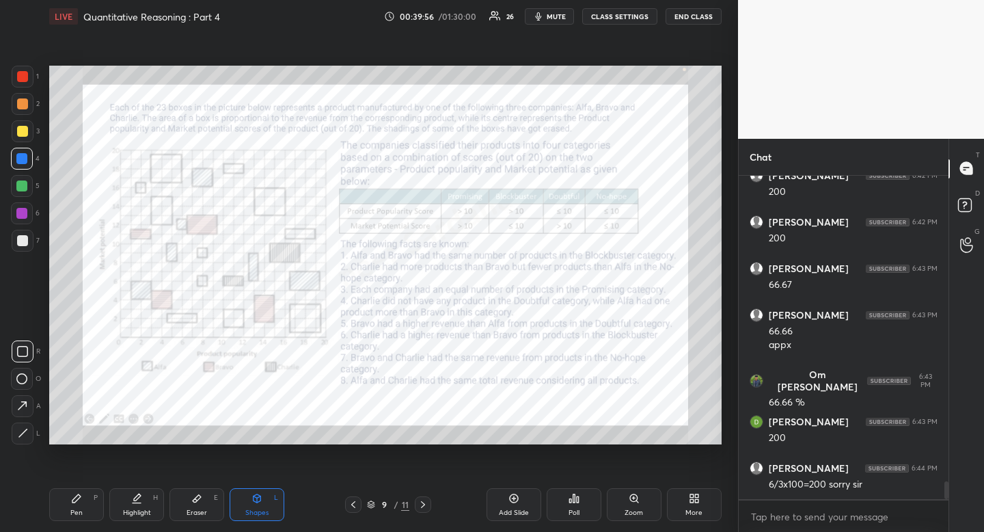
click at [22, 437] on icon at bounding box center [23, 433] width 10 height 10
click at [74, 521] on div "Pen P Highlight H Eraser E Shapes L 9 / 11 Add Slide Poll Zoom More" at bounding box center [385, 504] width 672 height 55
click at [75, 509] on div "Pen" at bounding box center [76, 512] width 12 height 7
click at [202, 506] on div "Eraser E" at bounding box center [196, 504] width 55 height 33
click at [23, 351] on span "Erase all" at bounding box center [22, 351] width 21 height 10
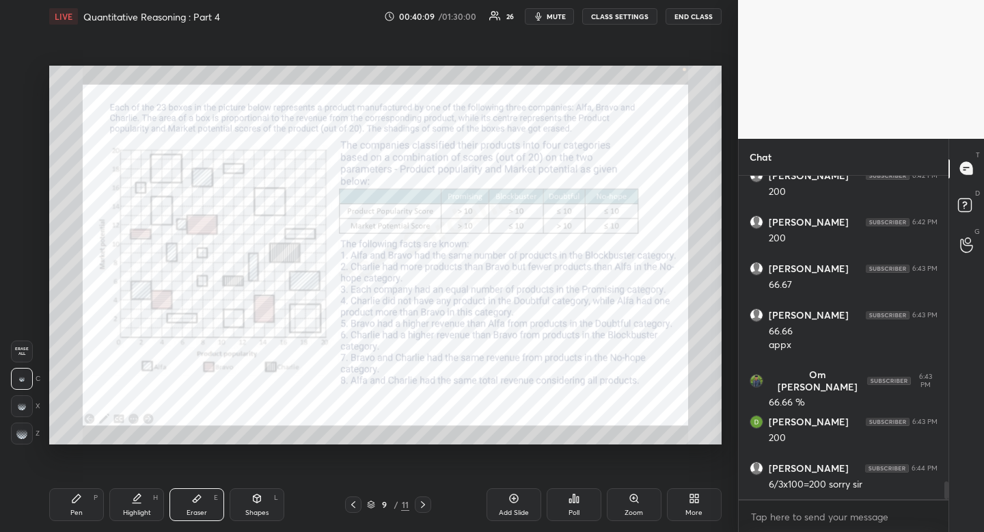
click at [87, 522] on div "Pen P Highlight H Eraser E Shapes L 9 / 11 Add Slide Poll Zoom More" at bounding box center [385, 504] width 672 height 55
click at [158, 506] on div "Highlight H" at bounding box center [136, 504] width 55 height 33
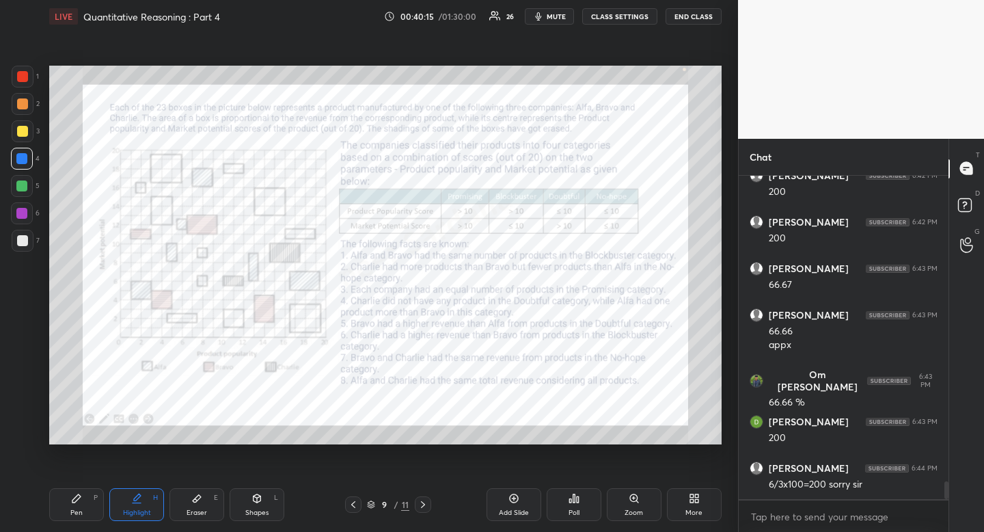
click at [85, 524] on div "Pen P Highlight H Eraser E Shapes L 9 / 11 Add Slide Poll Zoom More" at bounding box center [385, 504] width 672 height 55
drag, startPoint x: 83, startPoint y: 517, endPoint x: 70, endPoint y: 475, distance: 44.3
click at [83, 517] on div "Pen P" at bounding box center [76, 504] width 55 height 33
click at [148, 511] on div "Highlight" at bounding box center [137, 512] width 28 height 7
click at [148, 504] on div "Highlight H" at bounding box center [136, 504] width 55 height 33
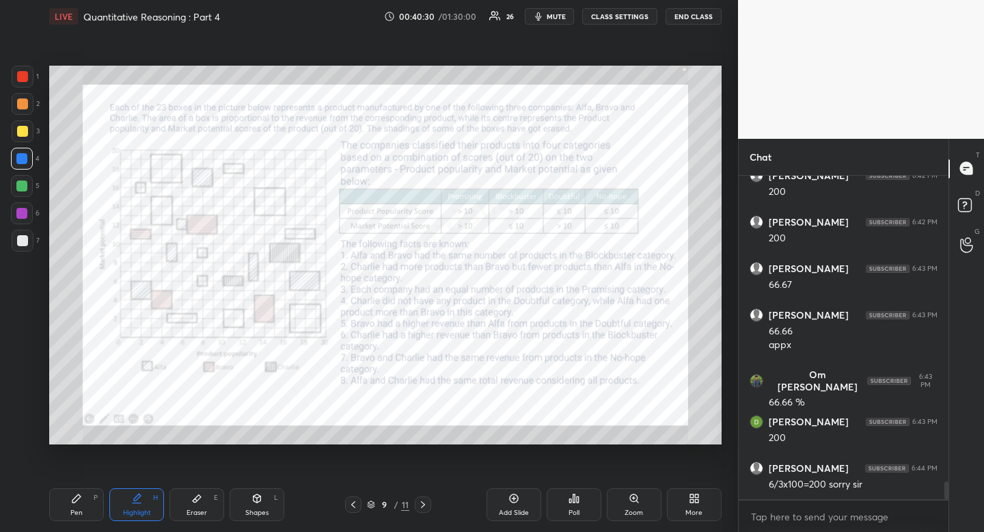
drag, startPoint x: 75, startPoint y: 511, endPoint x: 65, endPoint y: 517, distance: 12.3
click at [75, 511] on div "Pen" at bounding box center [76, 512] width 12 height 7
drag, startPoint x: 65, startPoint y: 517, endPoint x: 62, endPoint y: 506, distance: 11.9
click at [64, 516] on div "Pen P" at bounding box center [76, 504] width 55 height 33
click at [141, 503] on div "Highlight H" at bounding box center [136, 504] width 55 height 33
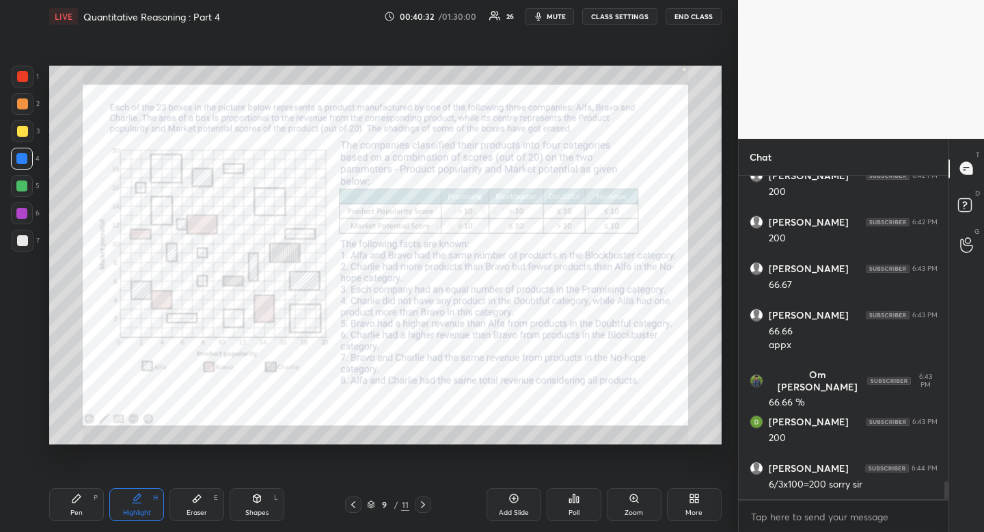
click at [145, 498] on div "Highlight H" at bounding box center [136, 504] width 55 height 33
click at [551, 486] on div "LIVE Quantitative Reasoning : Part 4 00:40:47 / 01:30:00 26 mute CLASS SETTINGS…" at bounding box center [385, 266] width 683 height 532
click at [206, 493] on div "Eraser E" at bounding box center [196, 504] width 55 height 33
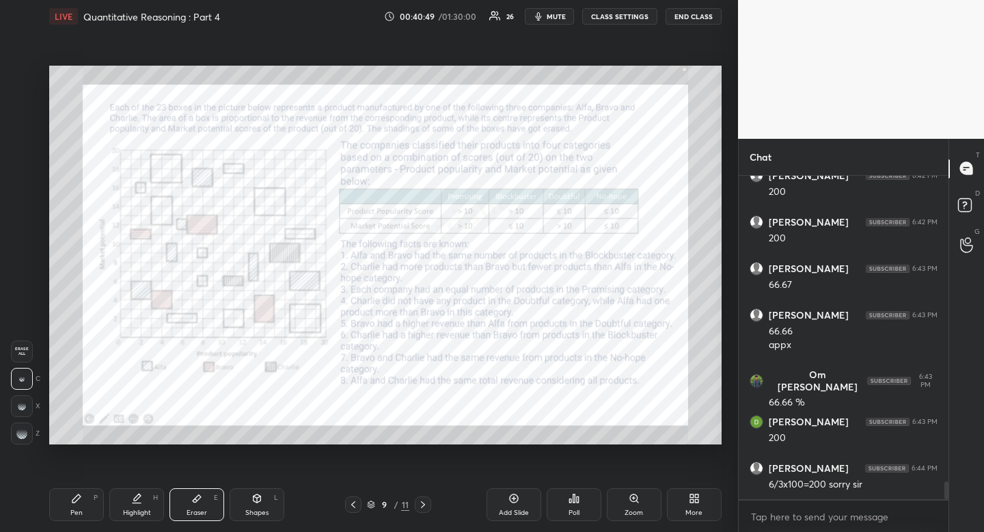
click at [18, 351] on span "Erase all" at bounding box center [22, 351] width 21 height 10
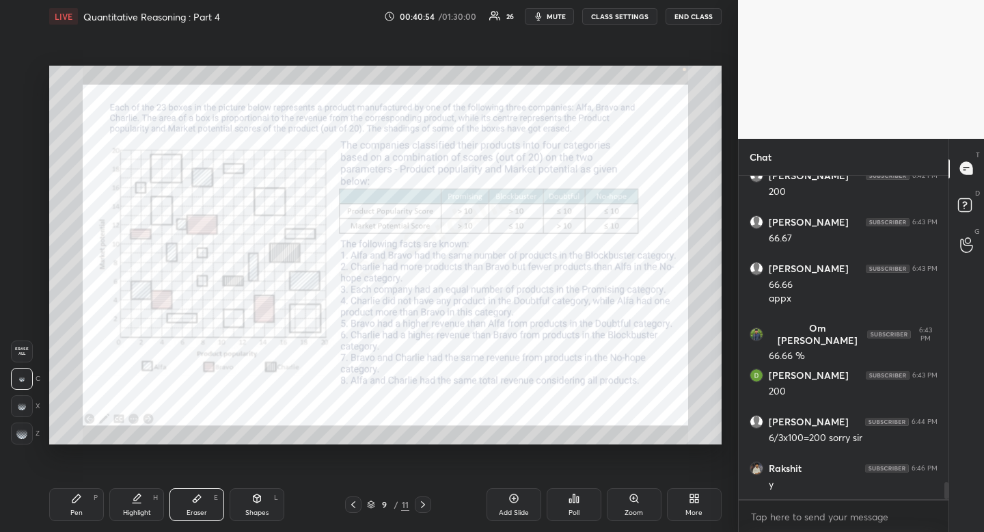
scroll to position [5694, 0]
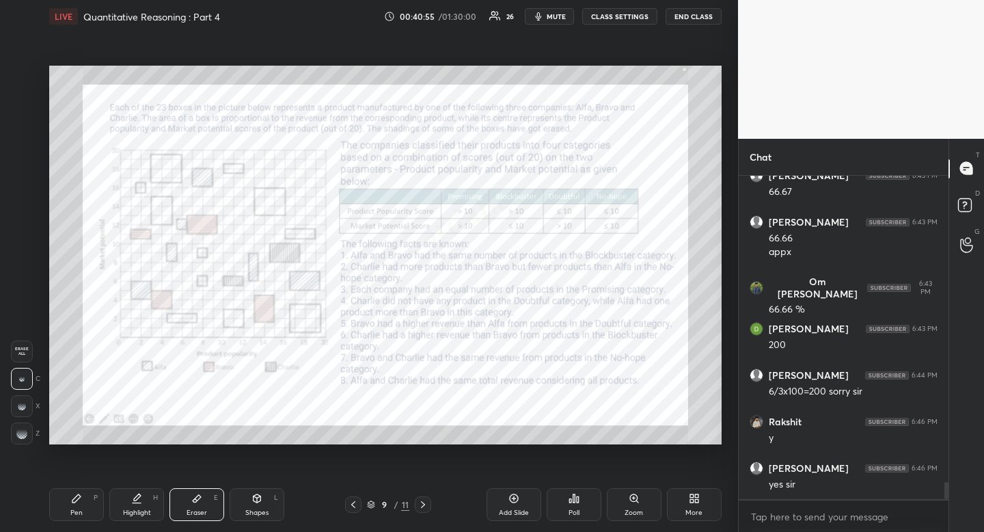
click at [77, 513] on div "Pen" at bounding box center [76, 512] width 12 height 7
click at [25, 83] on div at bounding box center [23, 77] width 22 height 22
click at [27, 81] on div at bounding box center [23, 77] width 22 height 22
drag, startPoint x: 555, startPoint y: 18, endPoint x: 509, endPoint y: 23, distance: 46.0
click at [552, 19] on span "mute" at bounding box center [556, 17] width 19 height 10
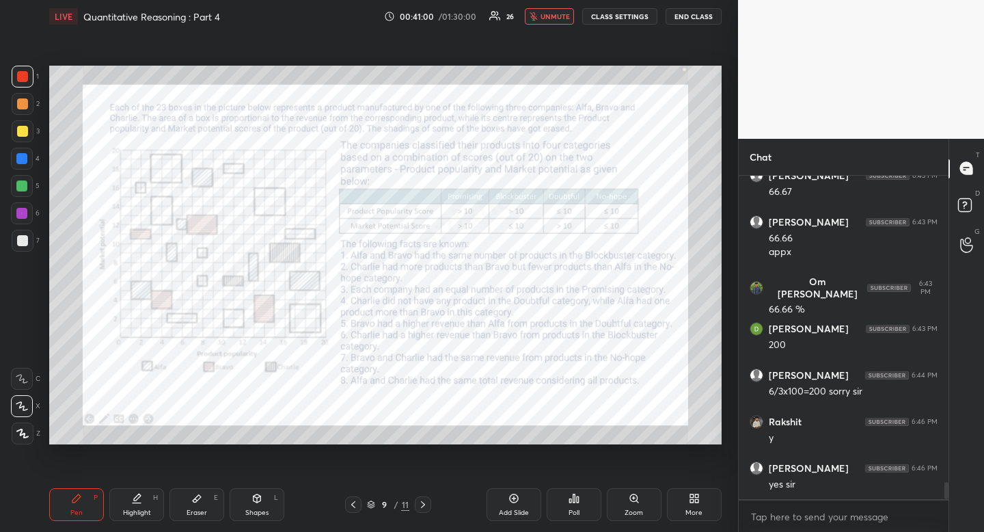
click at [575, 498] on icon at bounding box center [574, 498] width 2 height 8
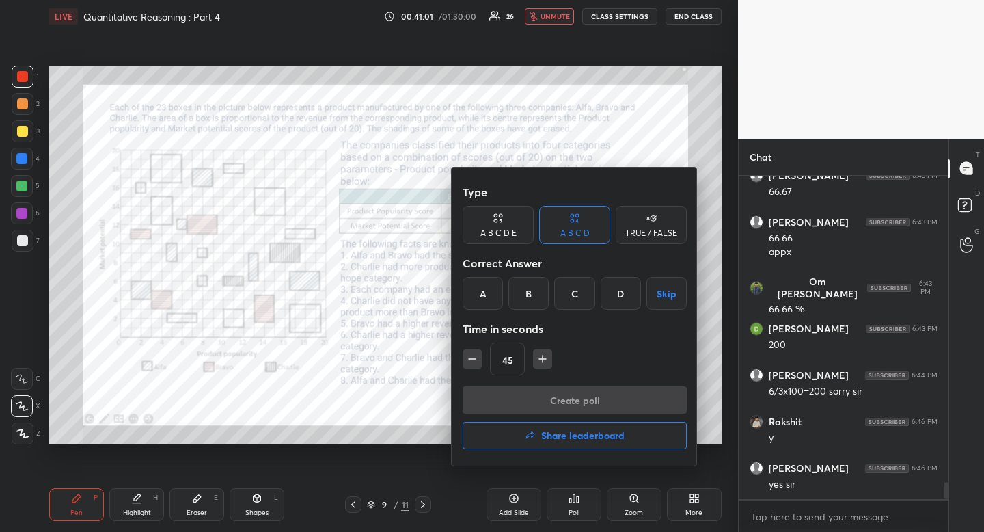
click at [541, 364] on button "button" at bounding box center [542, 358] width 19 height 19
click at [540, 366] on button "button" at bounding box center [542, 358] width 19 height 19
click at [544, 362] on icon "button" at bounding box center [543, 359] width 14 height 14
click at [544, 363] on icon "button" at bounding box center [543, 359] width 14 height 14
click at [547, 361] on icon "button" at bounding box center [543, 359] width 14 height 14
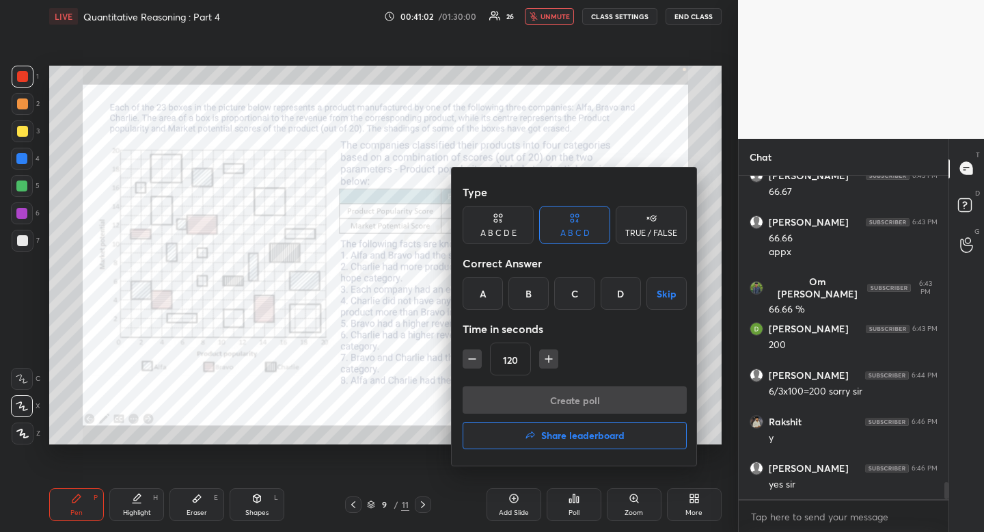
click at [547, 361] on icon "button" at bounding box center [549, 359] width 14 height 14
click at [550, 362] on icon "button" at bounding box center [549, 359] width 14 height 14
click at [549, 362] on icon "button" at bounding box center [549, 359] width 14 height 14
click at [552, 363] on icon "button" at bounding box center [549, 359] width 14 height 14
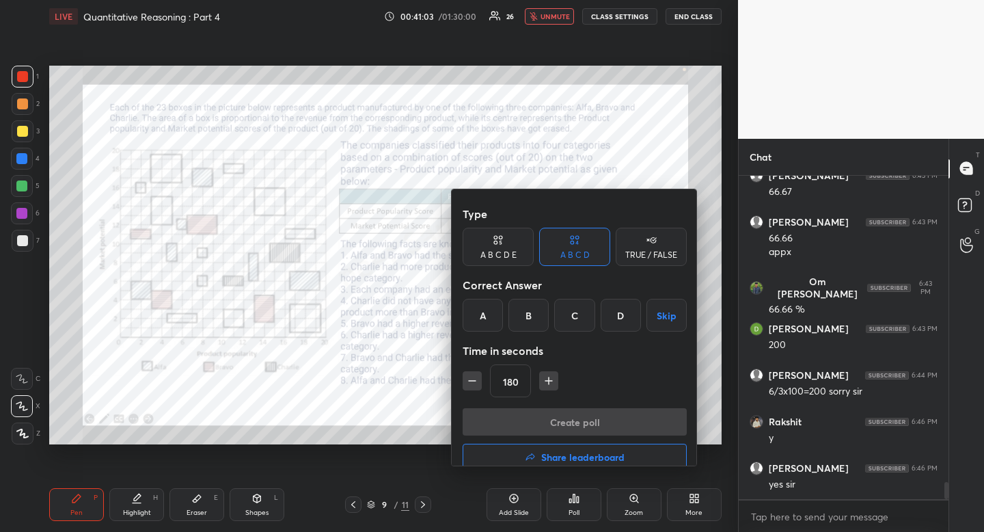
click at [552, 374] on icon "button" at bounding box center [549, 381] width 14 height 14
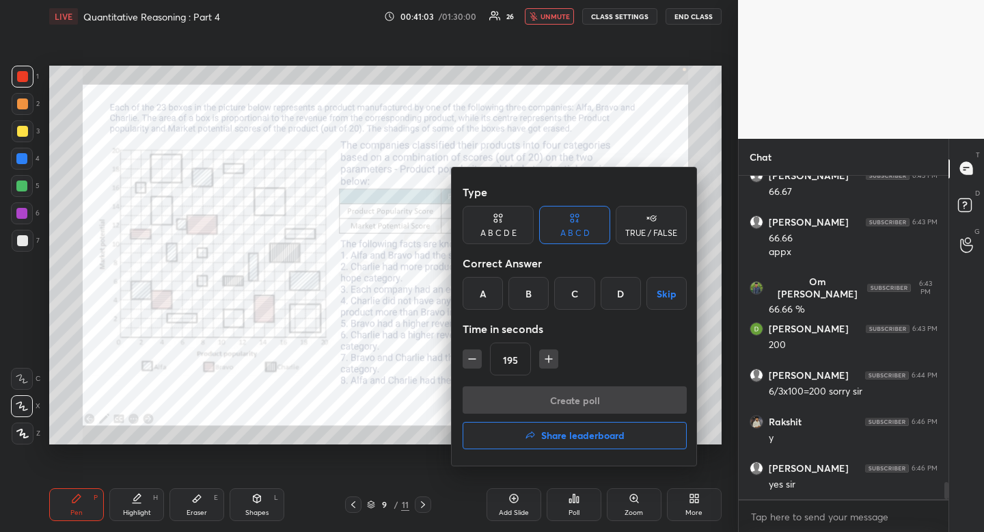
click at [554, 363] on icon "button" at bounding box center [549, 359] width 14 height 14
click at [554, 365] on icon "button" at bounding box center [549, 359] width 14 height 14
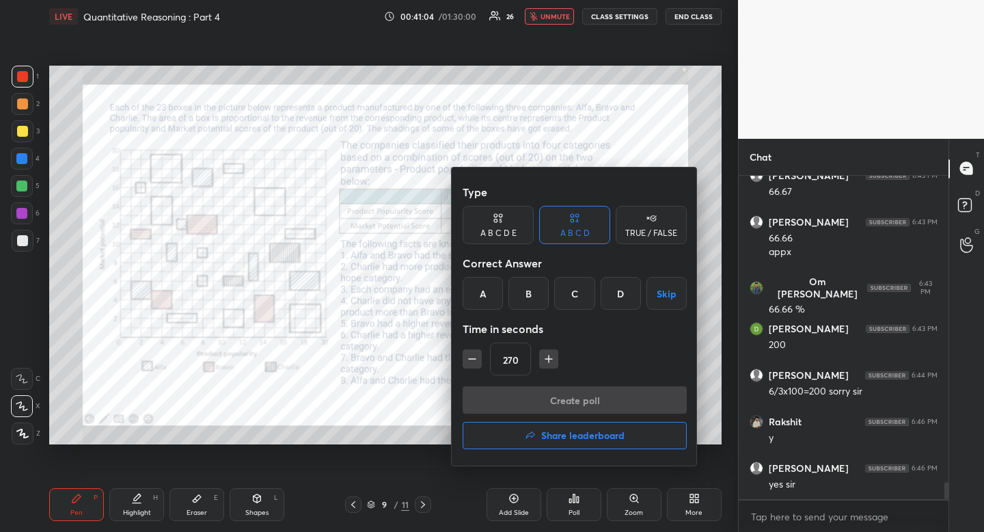
click at [554, 365] on icon "button" at bounding box center [549, 359] width 14 height 14
click at [555, 366] on button "button" at bounding box center [548, 358] width 19 height 19
type input "300"
drag, startPoint x: 671, startPoint y: 295, endPoint x: 663, endPoint y: 308, distance: 15.4
click at [671, 295] on button "Skip" at bounding box center [667, 293] width 40 height 33
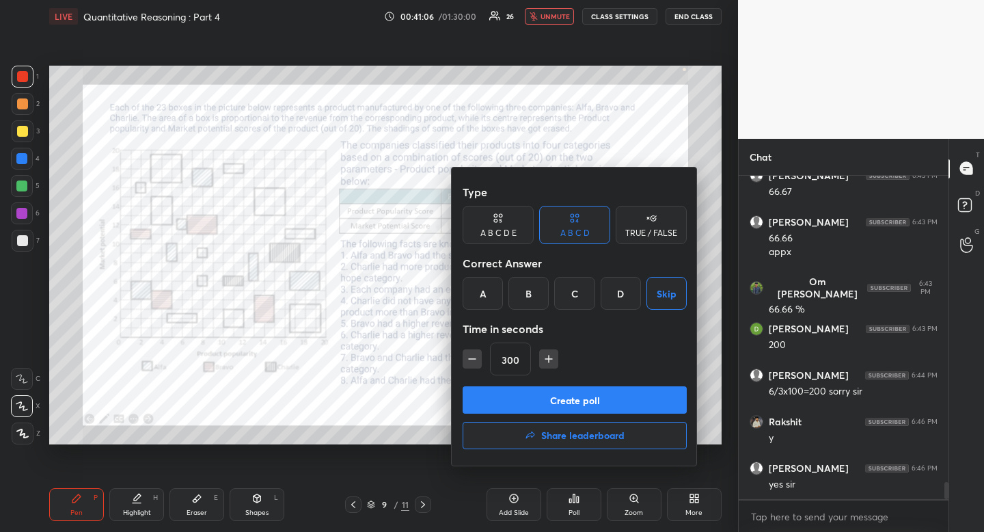
click at [626, 396] on button "Create poll" at bounding box center [575, 399] width 224 height 27
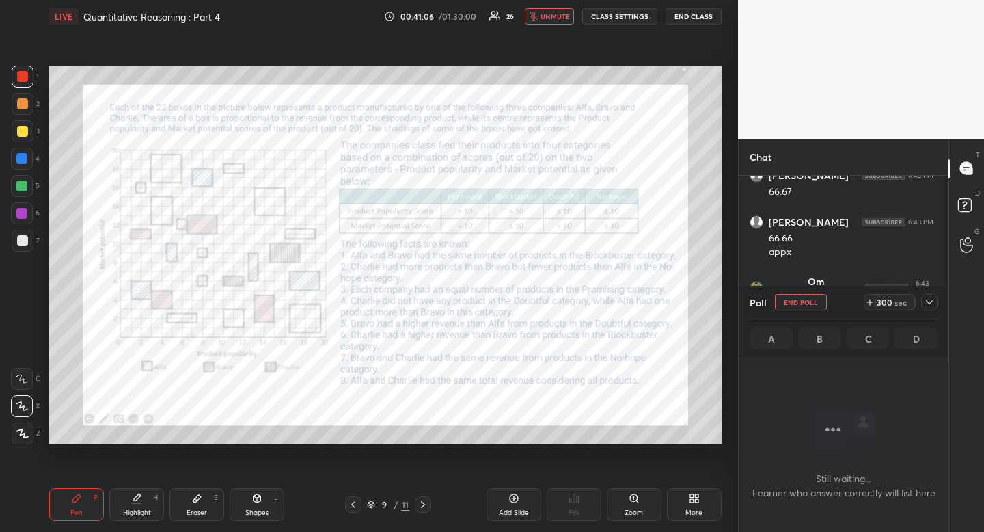
scroll to position [282, 206]
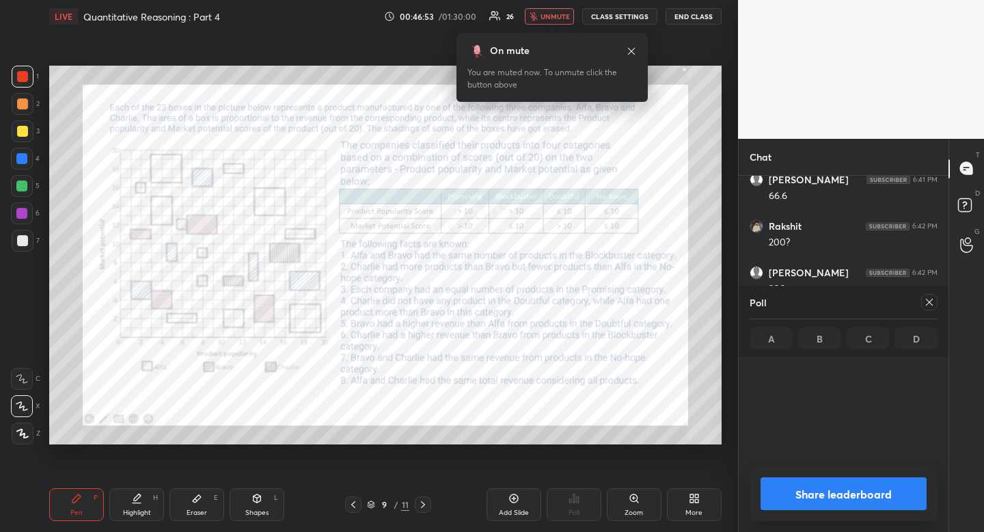
click at [636, 50] on div "On mute You are muted now. To unmute click the button above" at bounding box center [552, 67] width 191 height 69
click at [631, 49] on icon at bounding box center [631, 51] width 11 height 11
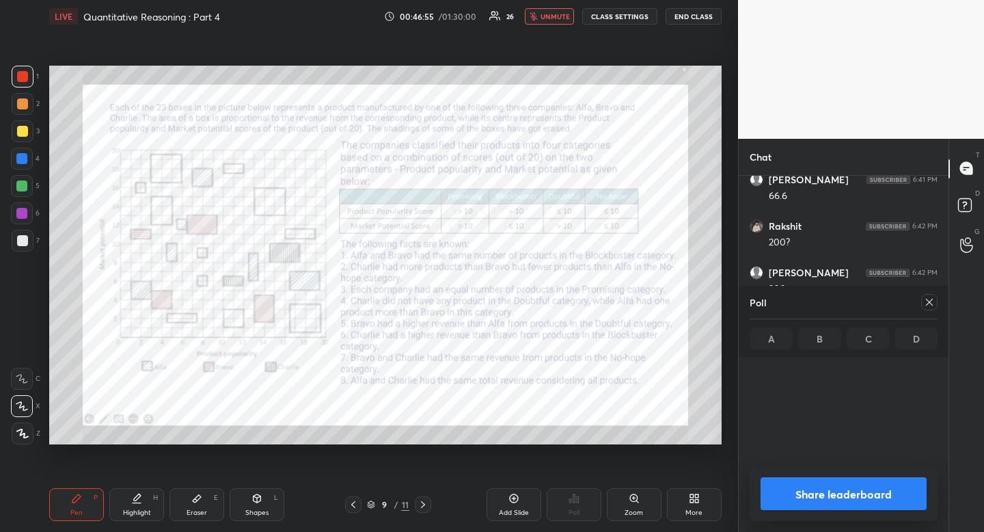
drag, startPoint x: 571, startPoint y: 15, endPoint x: 551, endPoint y: 22, distance: 21.6
click at [570, 17] on span "unmute" at bounding box center [555, 17] width 29 height 10
click at [15, 159] on div at bounding box center [22, 159] width 22 height 22
click at [21, 159] on div at bounding box center [21, 158] width 11 height 11
click at [932, 303] on icon at bounding box center [929, 302] width 11 height 11
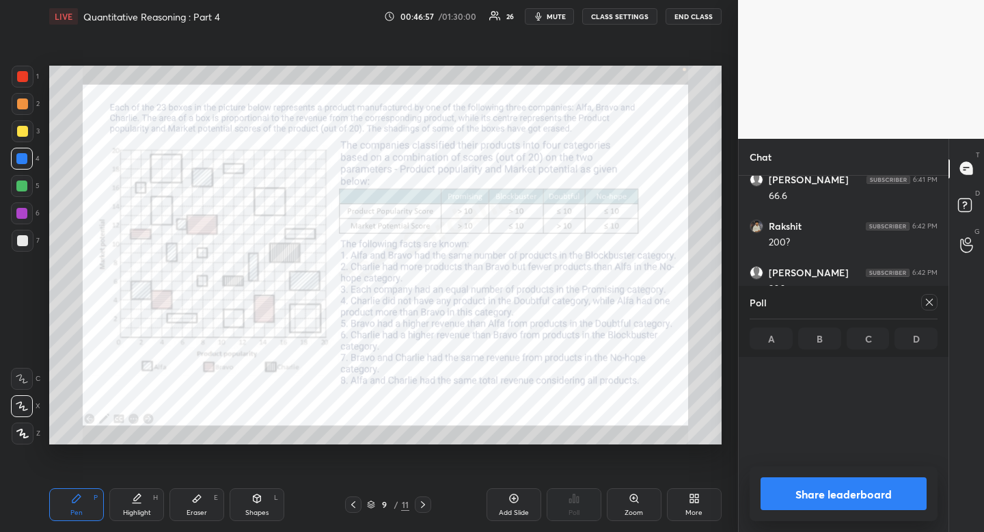
type textarea "x"
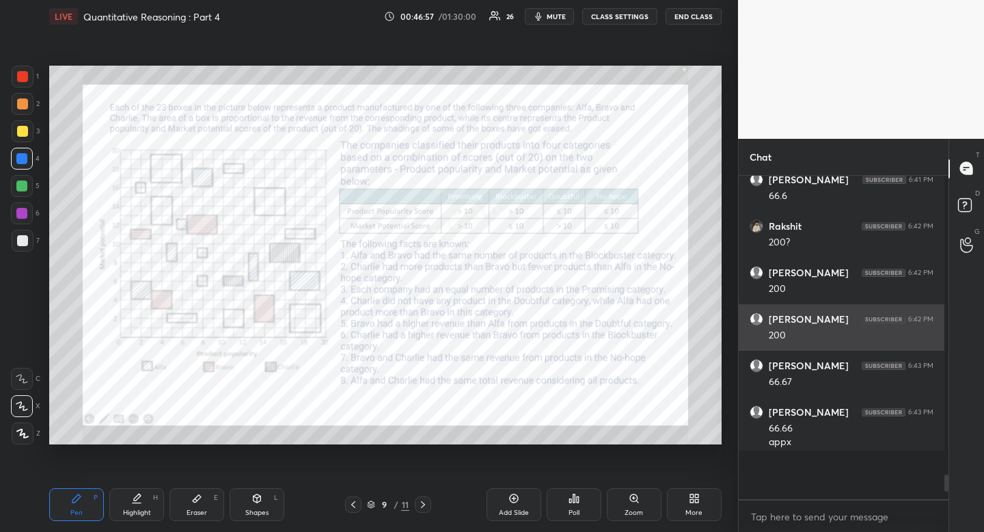
scroll to position [5, 5]
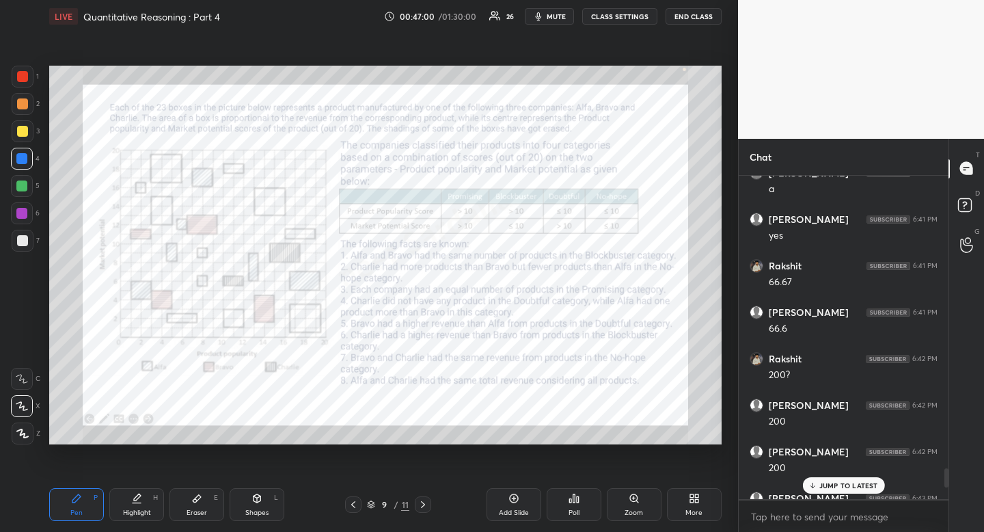
click at [857, 483] on p "JUMP TO LATEST" at bounding box center [848, 485] width 59 height 8
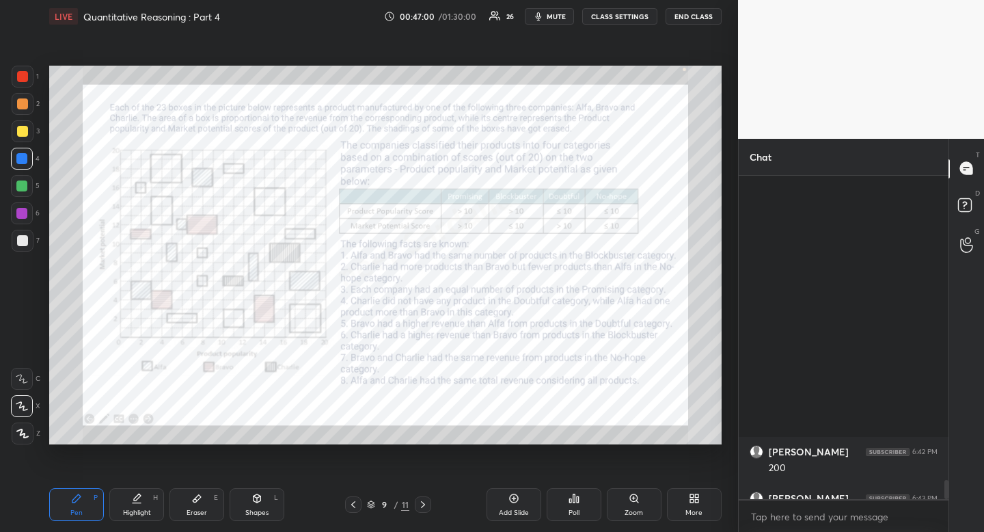
scroll to position [5193, 0]
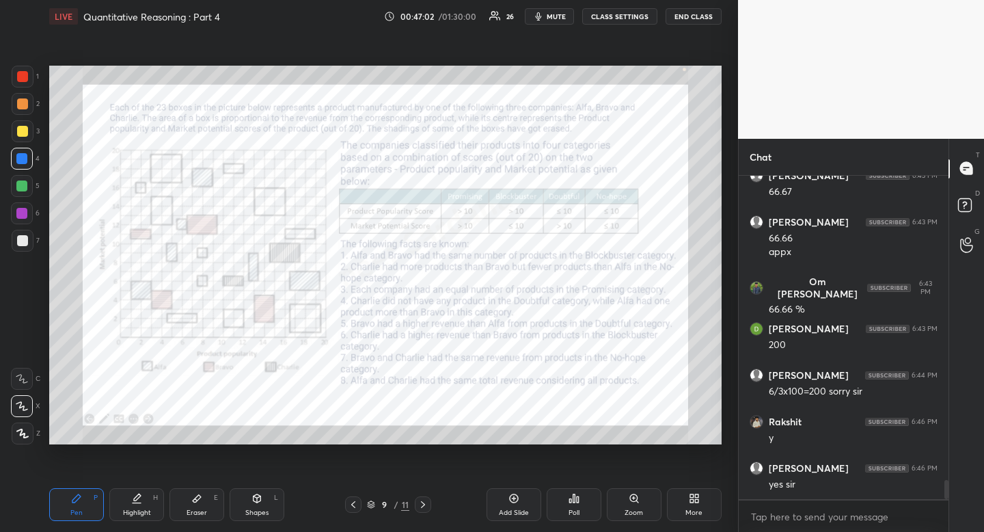
click at [20, 76] on div at bounding box center [22, 76] width 11 height 11
drag, startPoint x: 20, startPoint y: 76, endPoint x: 11, endPoint y: 93, distance: 19.3
click at [20, 76] on div at bounding box center [22, 76] width 11 height 11
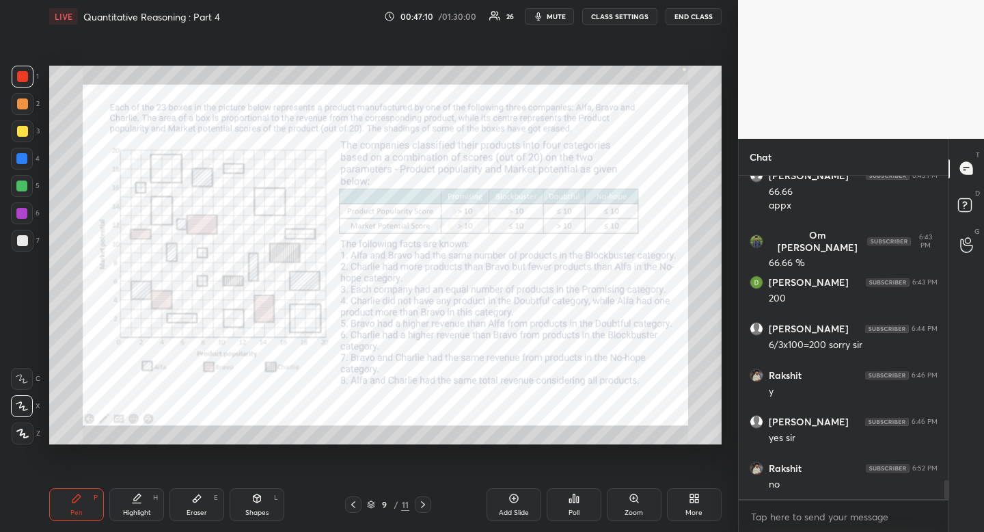
click at [21, 160] on div at bounding box center [21, 158] width 11 height 11
drag, startPoint x: 21, startPoint y: 160, endPoint x: 13, endPoint y: 162, distance: 7.8
click at [21, 160] on div at bounding box center [21, 158] width 11 height 11
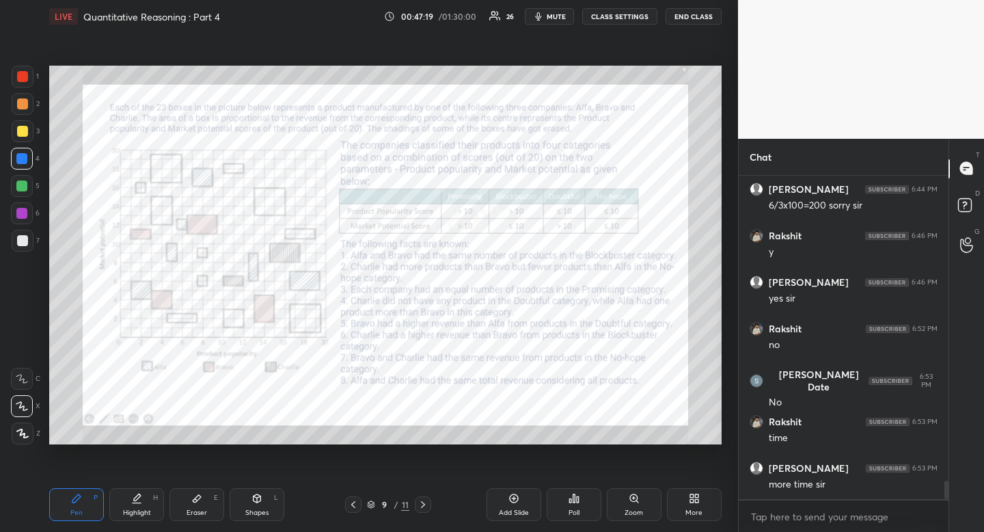
scroll to position [5425, 0]
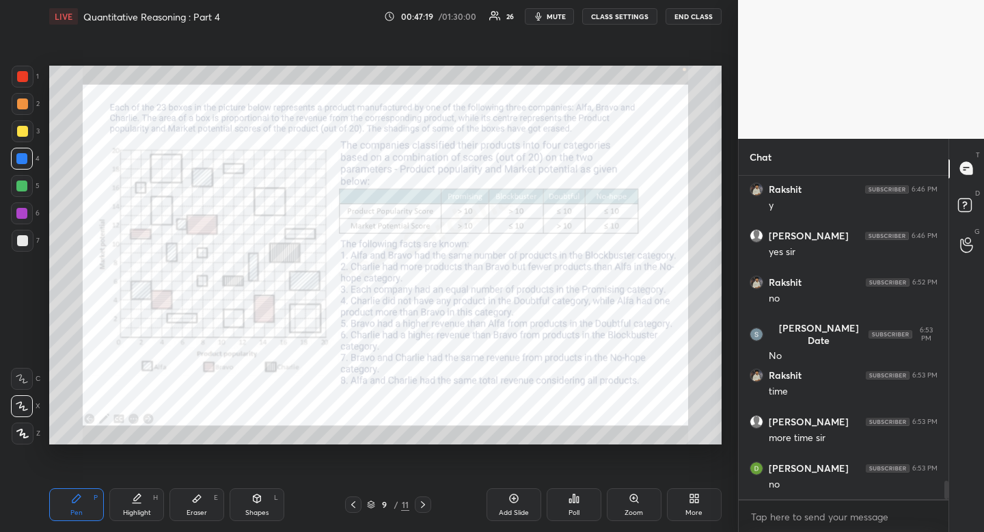
click at [575, 508] on div "Poll" at bounding box center [574, 504] width 55 height 33
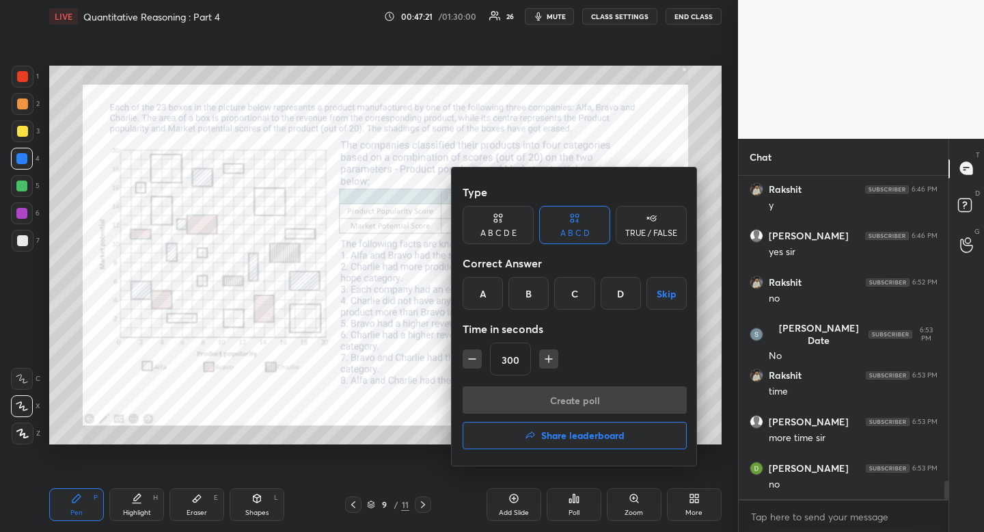
click at [469, 357] on icon "button" at bounding box center [472, 359] width 14 height 14
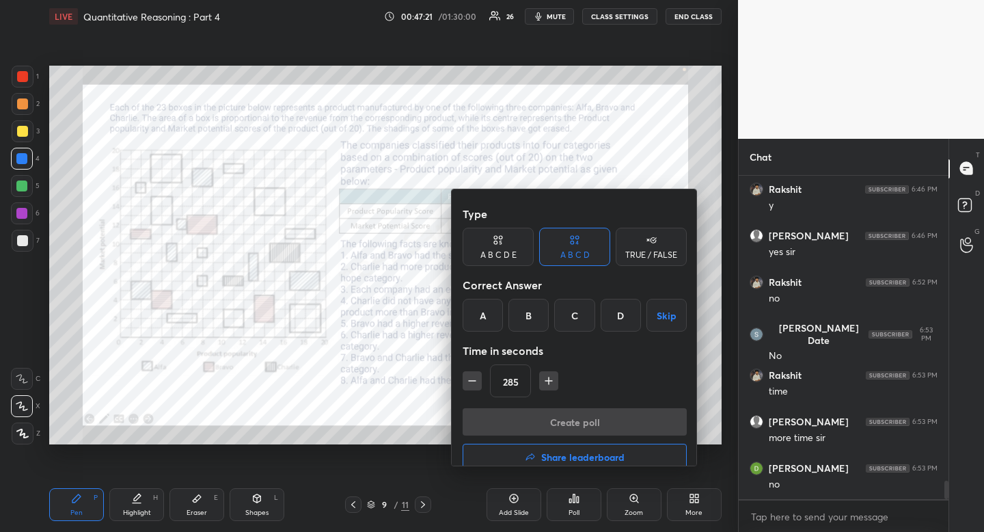
click at [467, 374] on icon "button" at bounding box center [472, 381] width 14 height 14
click at [470, 374] on icon "button" at bounding box center [472, 381] width 14 height 14
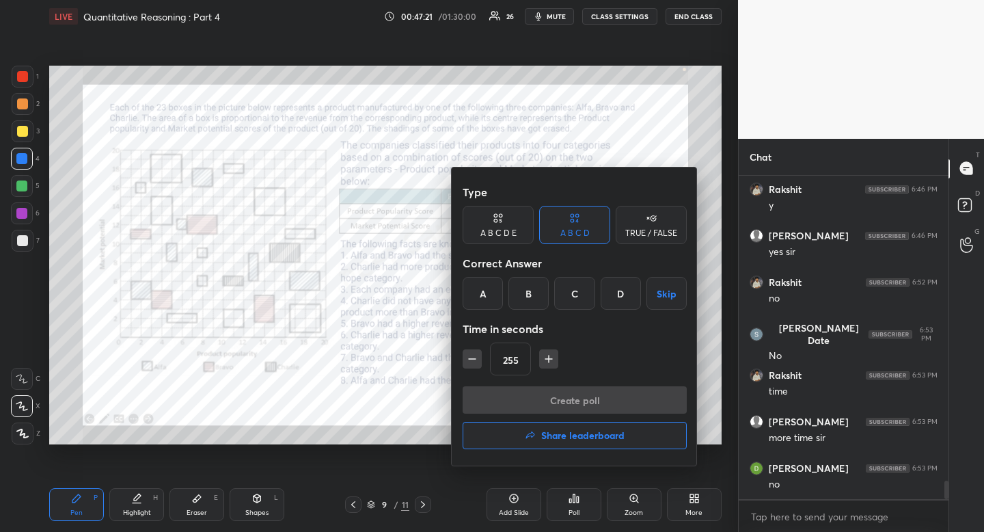
click at [470, 357] on icon "button" at bounding box center [472, 359] width 14 height 14
click at [470, 359] on icon "button" at bounding box center [472, 359] width 14 height 14
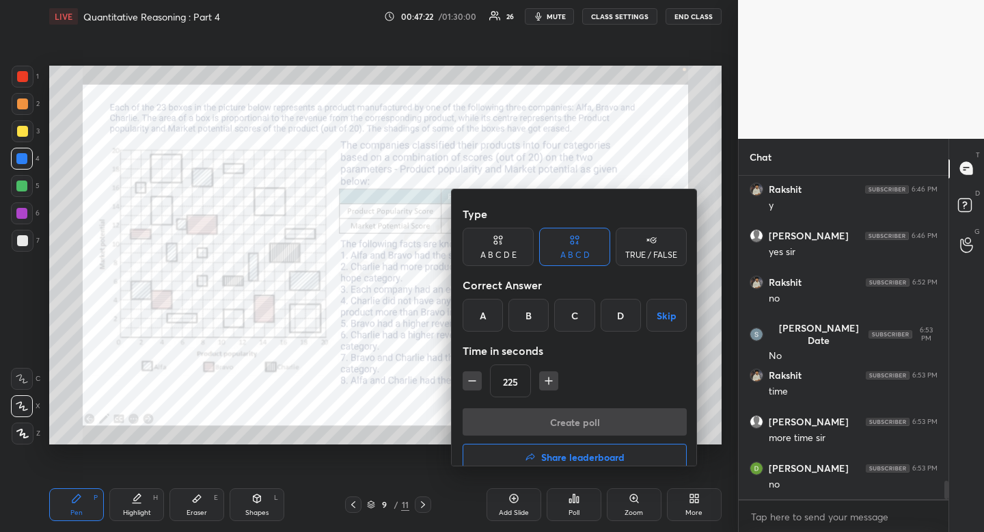
click at [470, 374] on icon "button" at bounding box center [472, 381] width 14 height 14
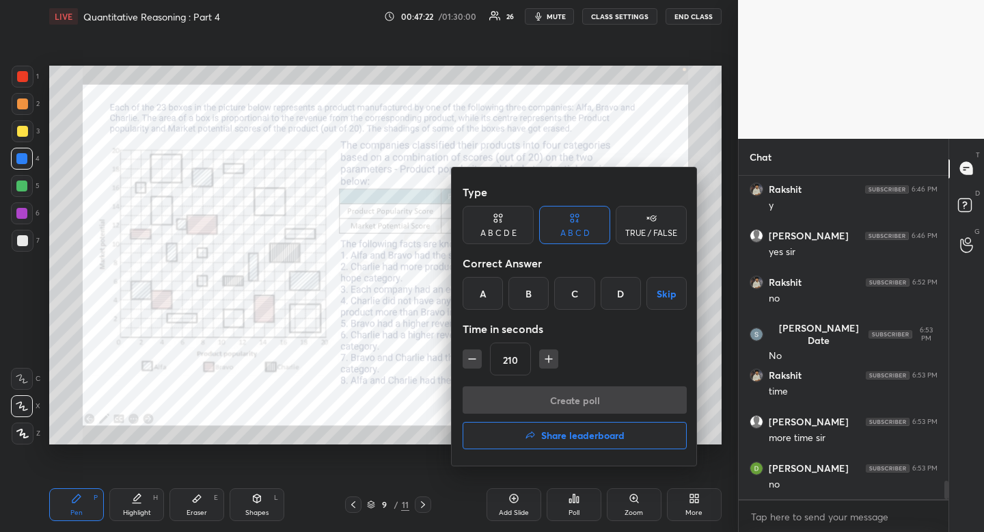
click at [467, 357] on icon "button" at bounding box center [472, 359] width 14 height 14
click at [470, 357] on icon "button" at bounding box center [472, 359] width 14 height 14
click at [470, 359] on icon "button" at bounding box center [472, 359] width 14 height 14
click at [549, 359] on icon "button" at bounding box center [549, 359] width 14 height 14
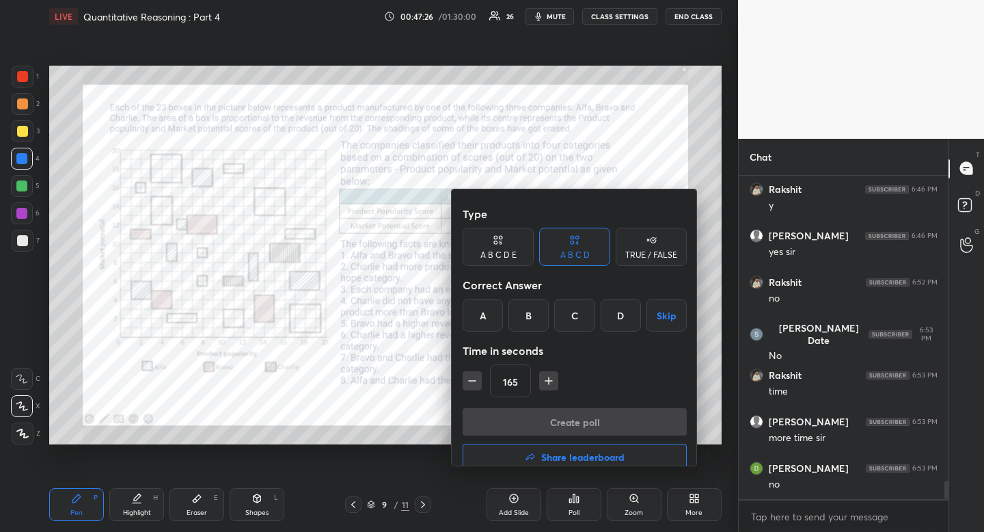
click at [549, 374] on icon "button" at bounding box center [549, 381] width 14 height 14
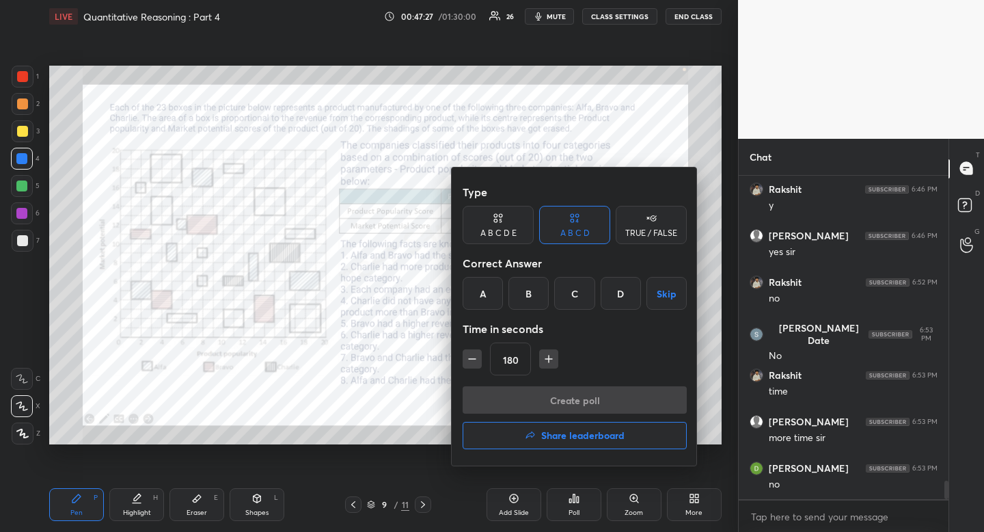
click at [669, 300] on button "Skip" at bounding box center [667, 293] width 40 height 33
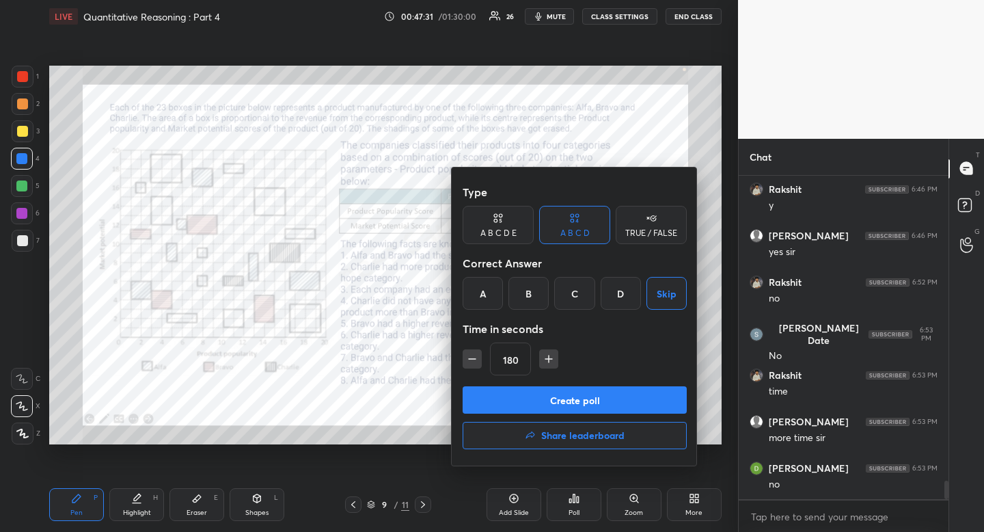
click at [549, 365] on icon "button" at bounding box center [549, 359] width 14 height 14
drag, startPoint x: 554, startPoint y: 359, endPoint x: 560, endPoint y: 387, distance: 28.0
click at [554, 362] on icon "button" at bounding box center [549, 359] width 14 height 14
type input "225"
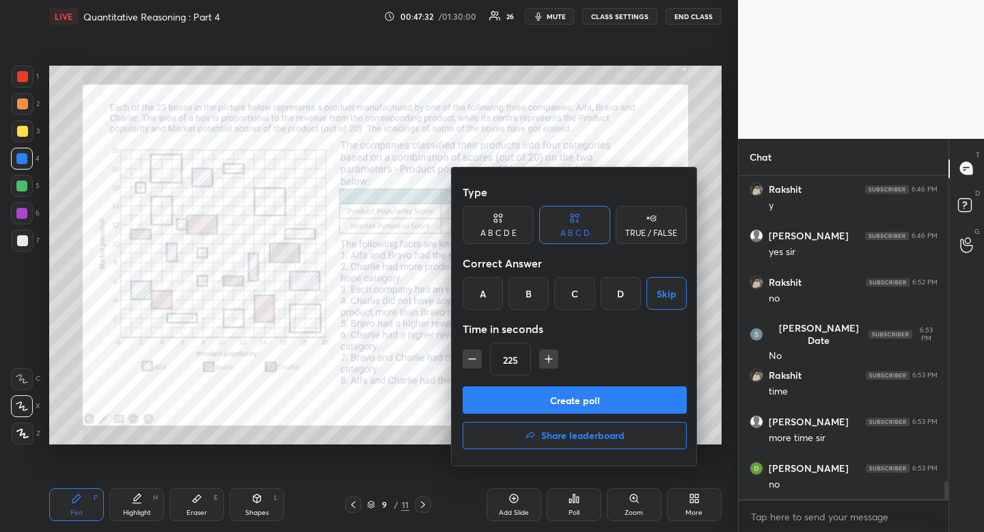
scroll to position [5471, 0]
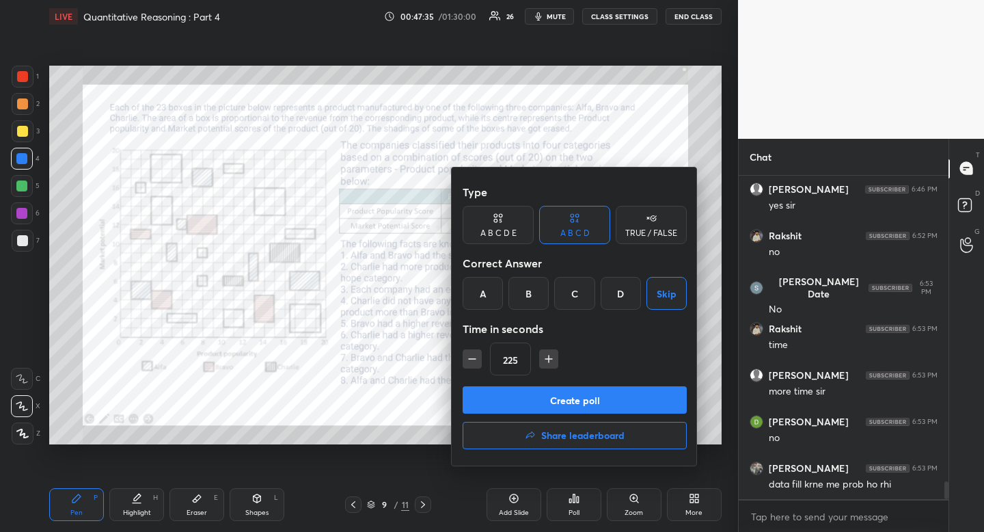
click at [411, 403] on div at bounding box center [492, 266] width 984 height 532
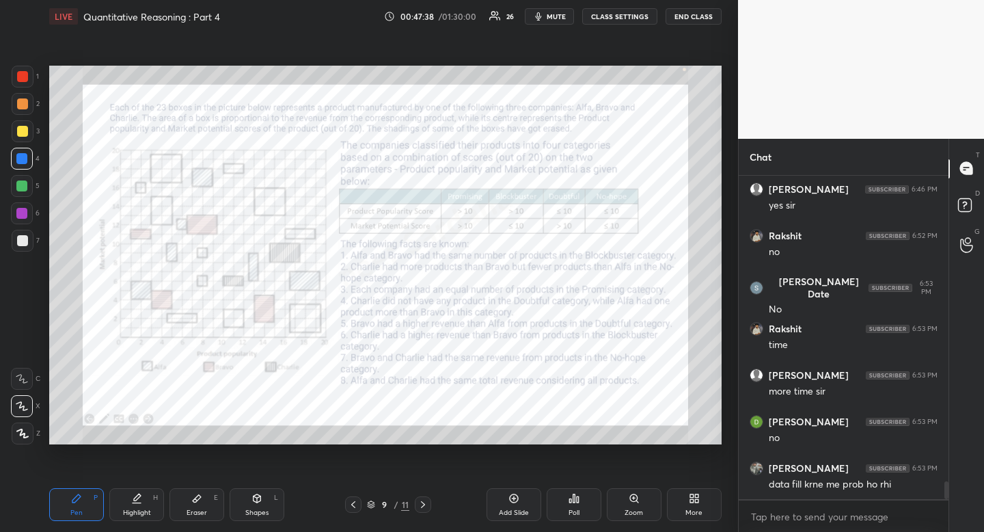
click at [23, 76] on div at bounding box center [22, 76] width 11 height 11
drag, startPoint x: 25, startPoint y: 73, endPoint x: 40, endPoint y: 83, distance: 18.8
click at [25, 73] on div at bounding box center [22, 76] width 11 height 11
click at [249, 515] on div "Shapes" at bounding box center [256, 512] width 23 height 7
click at [25, 340] on div at bounding box center [23, 351] width 22 height 22
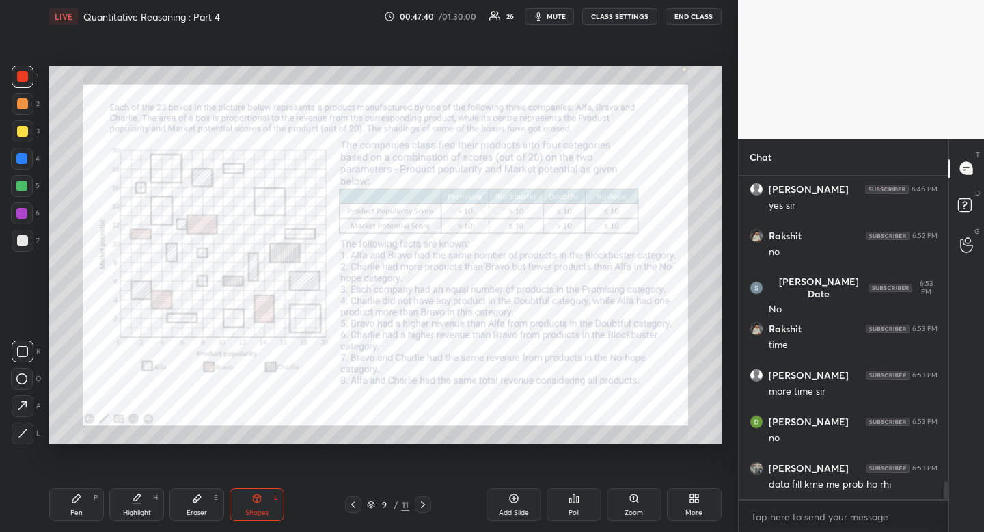
drag, startPoint x: 25, startPoint y: 340, endPoint x: 47, endPoint y: 329, distance: 25.1
click at [25, 340] on div at bounding box center [23, 351] width 22 height 22
click at [139, 515] on div "Highlight" at bounding box center [137, 512] width 28 height 7
drag, startPoint x: 139, startPoint y: 515, endPoint x: 165, endPoint y: 476, distance: 47.4
click at [139, 515] on div "Highlight" at bounding box center [137, 512] width 28 height 7
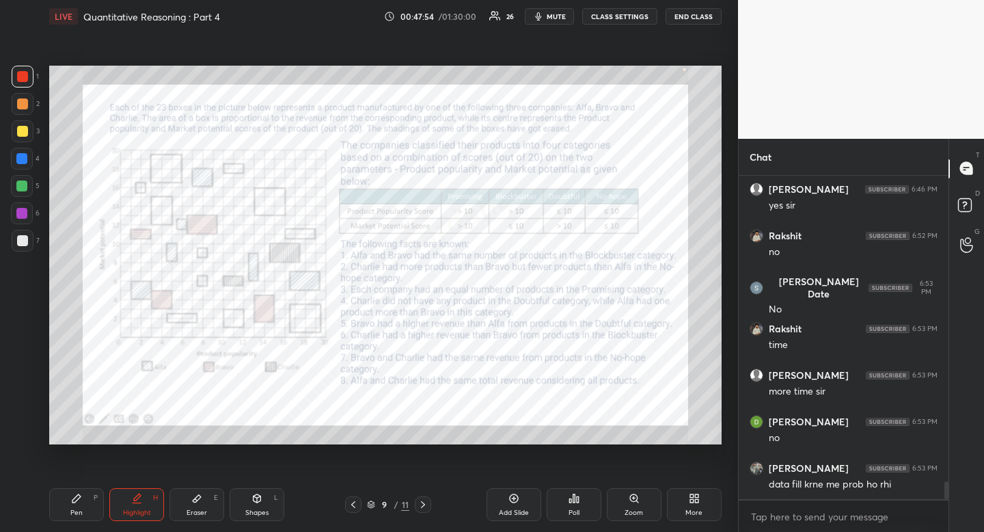
click at [249, 500] on div "Shapes L" at bounding box center [257, 504] width 55 height 33
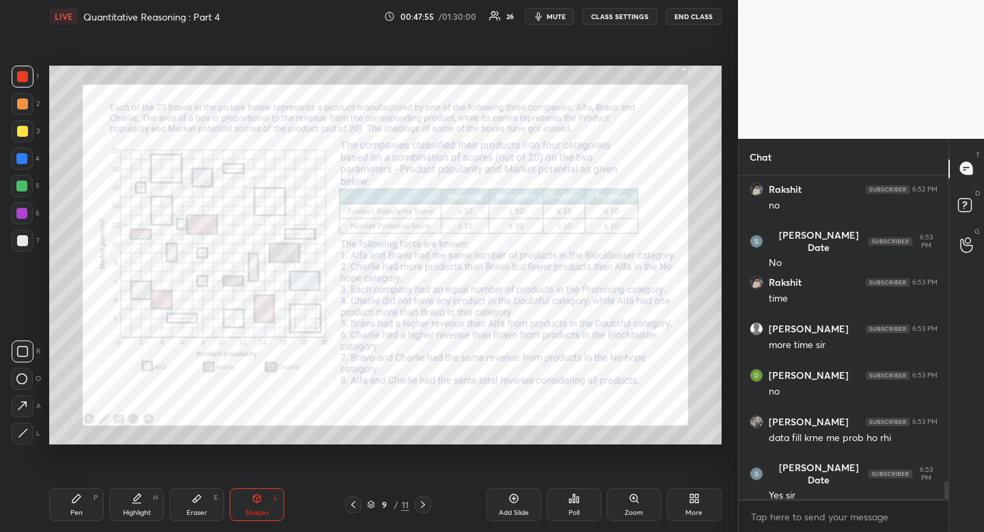
click at [26, 426] on div at bounding box center [23, 433] width 22 height 22
click at [21, 426] on div at bounding box center [23, 433] width 22 height 22
click at [25, 156] on div at bounding box center [21, 158] width 11 height 11
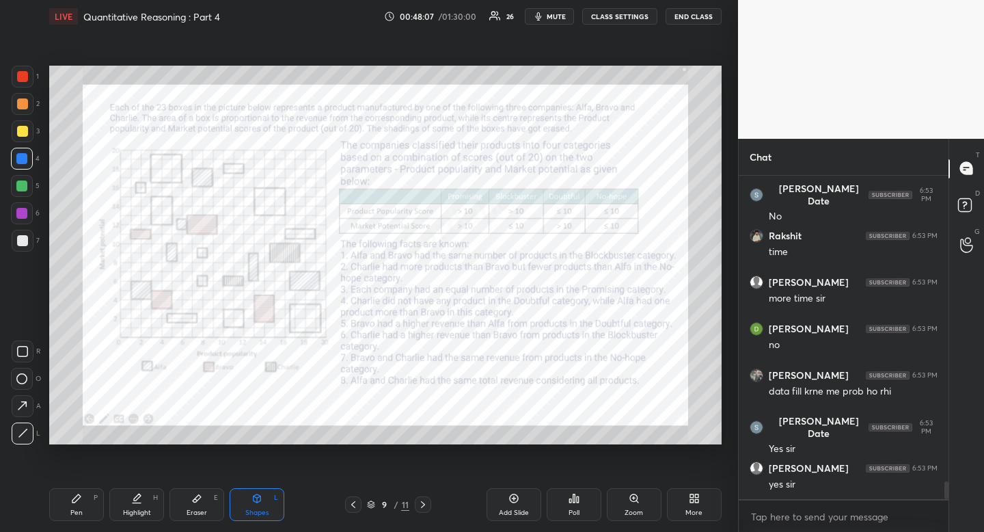
click at [137, 510] on div "Highlight" at bounding box center [137, 512] width 28 height 7
drag, startPoint x: 137, startPoint y: 510, endPoint x: 142, endPoint y: 459, distance: 51.5
click at [137, 505] on div "Highlight H" at bounding box center [136, 504] width 55 height 33
click at [71, 509] on div "Pen" at bounding box center [76, 512] width 12 height 7
drag, startPoint x: 71, startPoint y: 508, endPoint x: 76, endPoint y: 448, distance: 61.0
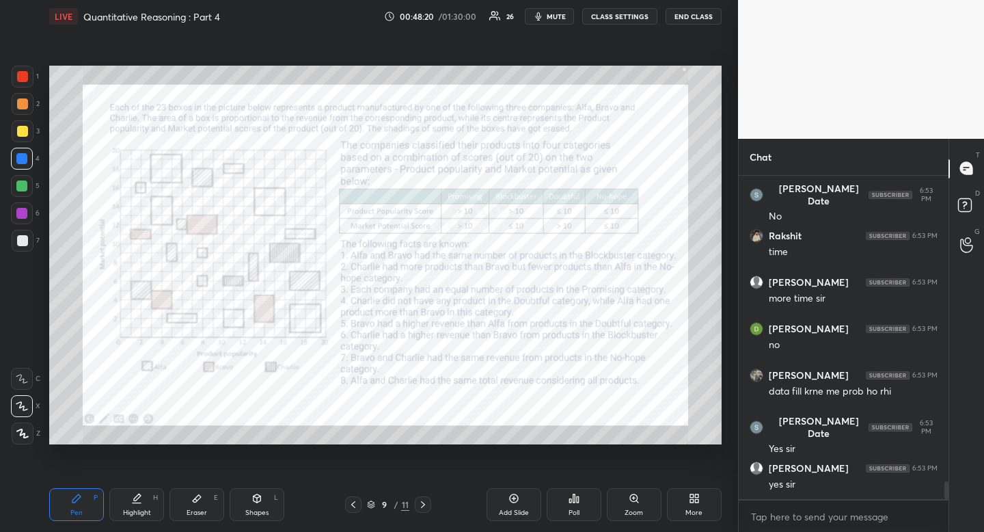
click at [72, 503] on div "Pen P" at bounding box center [76, 504] width 55 height 33
click at [137, 519] on div "Highlight H" at bounding box center [136, 504] width 55 height 33
click at [70, 509] on div "Pen" at bounding box center [76, 512] width 12 height 7
click at [66, 493] on div "Pen P" at bounding box center [76, 504] width 55 height 33
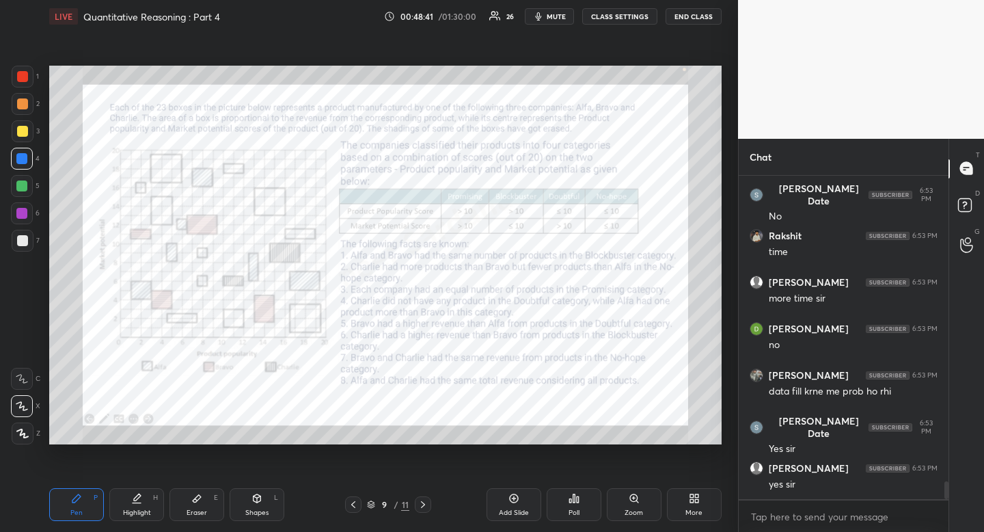
click at [135, 513] on div "Highlight" at bounding box center [137, 512] width 28 height 7
drag, startPoint x: 134, startPoint y: 511, endPoint x: 161, endPoint y: 465, distance: 53.3
click at [141, 507] on div "Highlight H" at bounding box center [136, 504] width 55 height 33
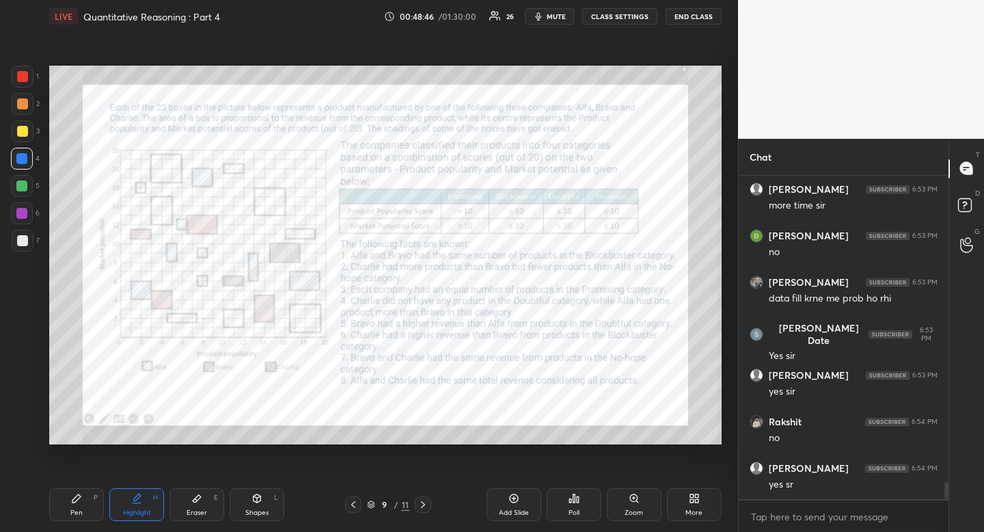
scroll to position [5704, 0]
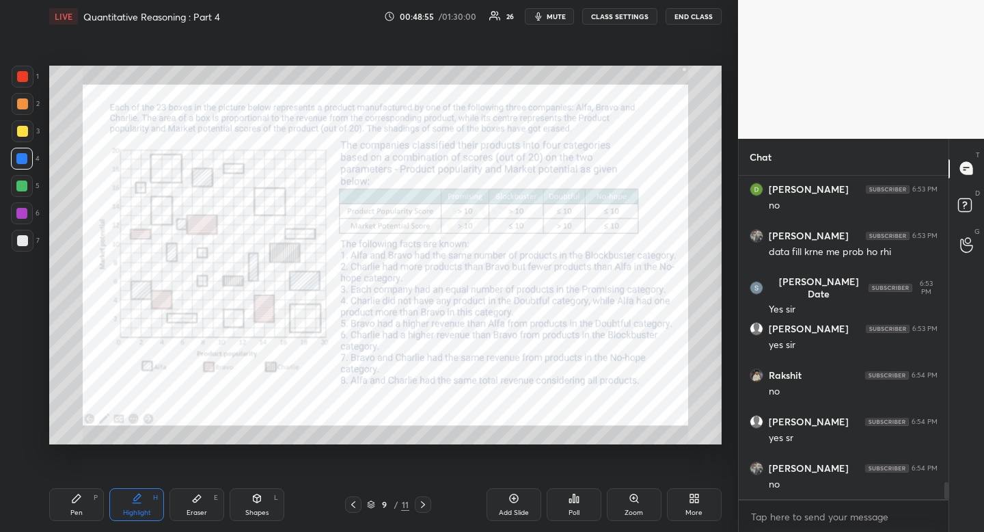
click at [68, 508] on div "Pen P" at bounding box center [76, 504] width 55 height 33
drag, startPoint x: 68, startPoint y: 508, endPoint x: 58, endPoint y: 444, distance: 64.4
click at [68, 508] on div "Pen P" at bounding box center [76, 504] width 55 height 33
drag, startPoint x: 141, startPoint y: 491, endPoint x: 132, endPoint y: 450, distance: 41.4
click at [141, 491] on div "Highlight H" at bounding box center [136, 504] width 55 height 33
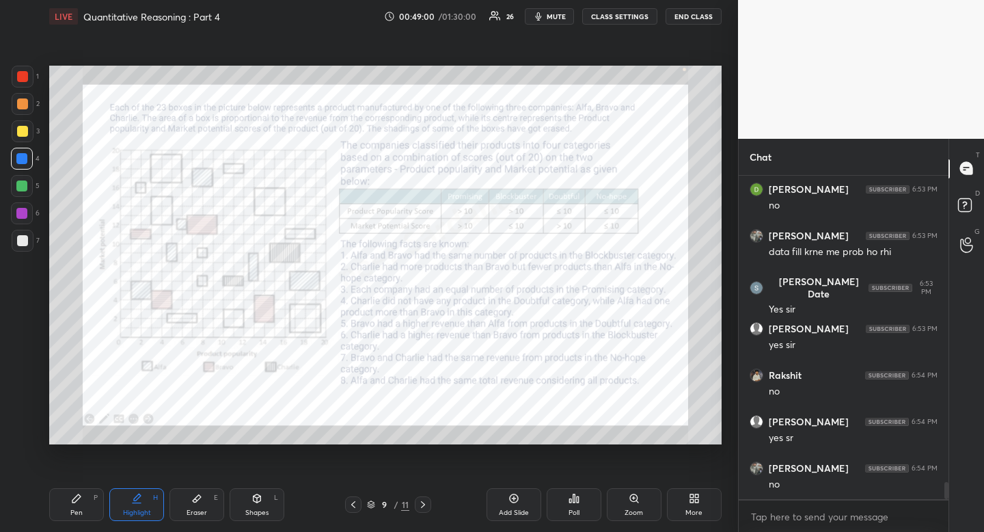
click at [62, 508] on div "Pen P" at bounding box center [76, 504] width 55 height 33
click at [64, 496] on div "Pen P" at bounding box center [76, 504] width 55 height 33
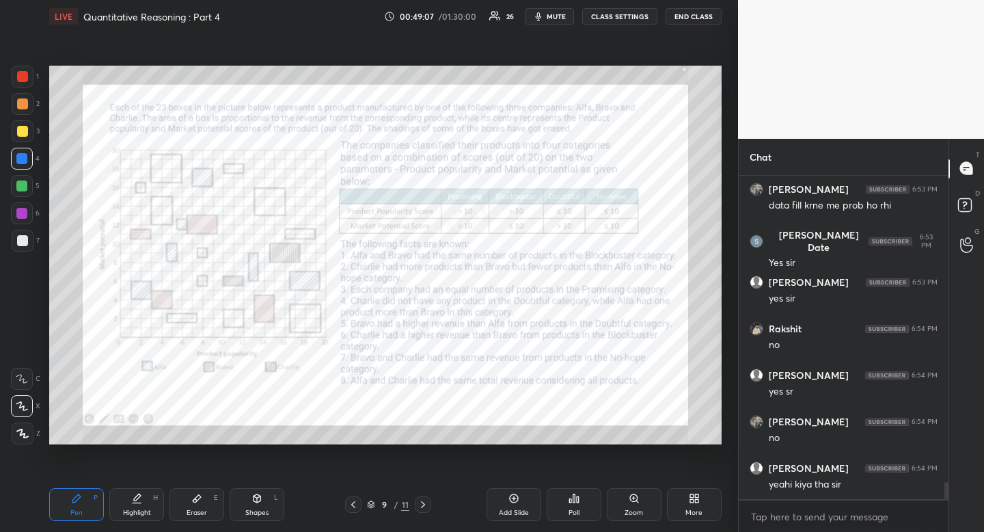
click at [422, 506] on icon at bounding box center [423, 504] width 4 height 7
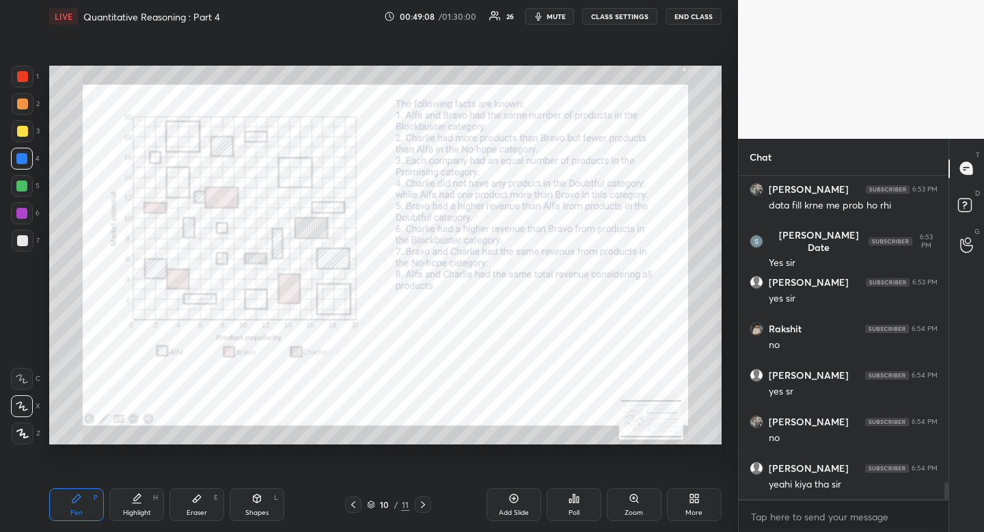
click at [422, 504] on icon at bounding box center [423, 504] width 11 height 11
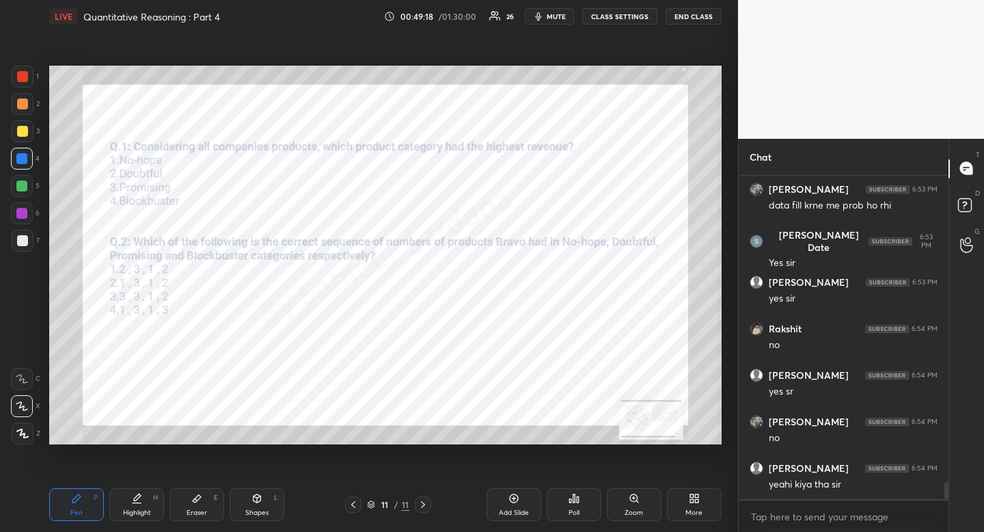
click at [355, 502] on icon at bounding box center [353, 504] width 11 height 11
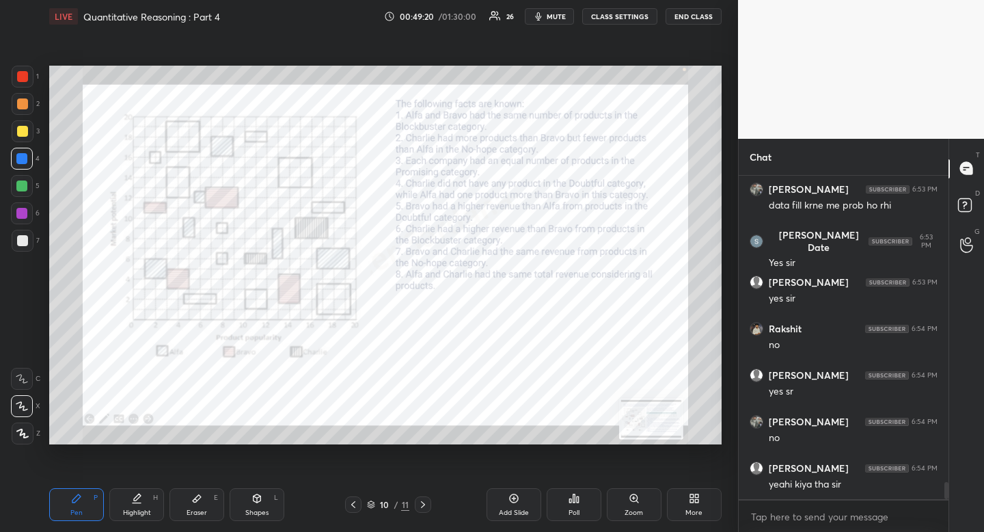
click at [420, 504] on icon at bounding box center [423, 504] width 11 height 11
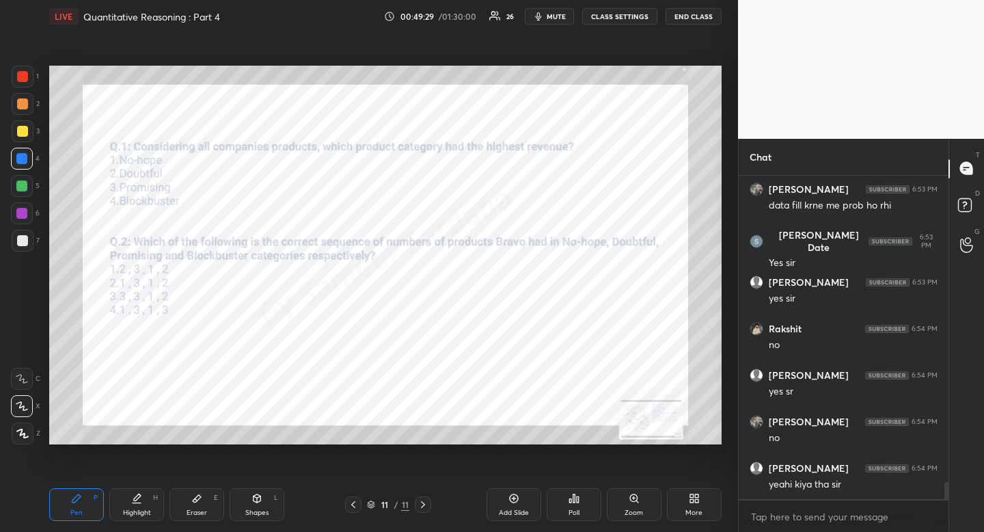
click at [352, 508] on icon at bounding box center [353, 504] width 11 height 11
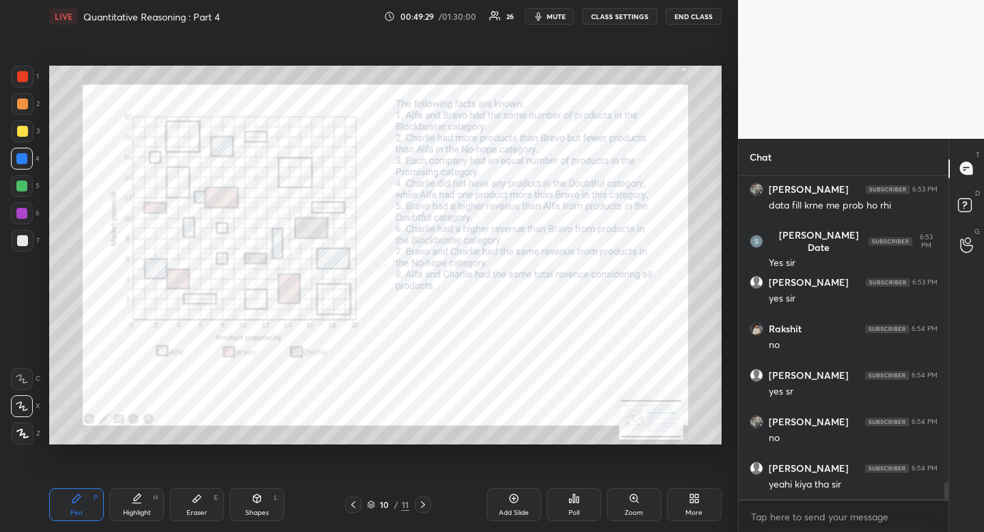
click at [352, 508] on icon at bounding box center [353, 504] width 11 height 11
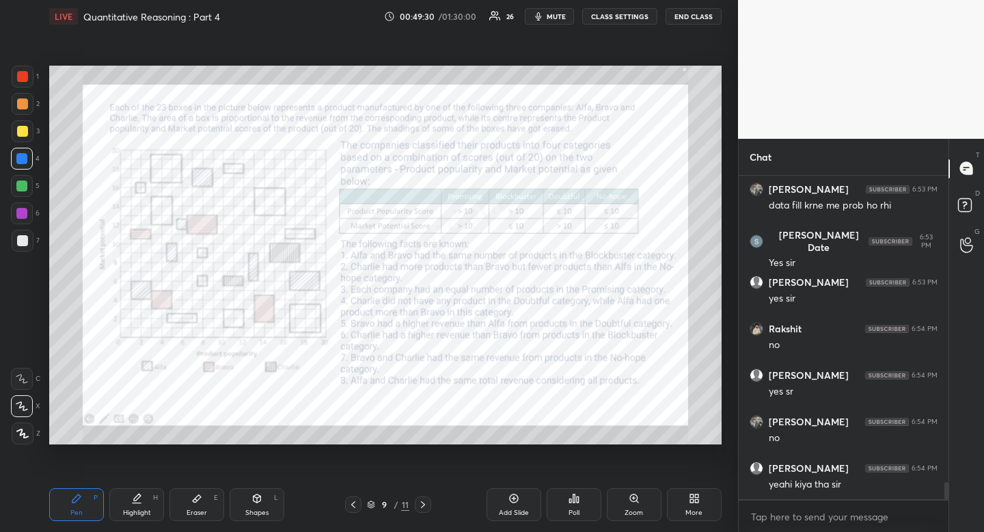
click at [137, 511] on div "Highlight" at bounding box center [137, 512] width 28 height 7
drag, startPoint x: 137, startPoint y: 511, endPoint x: 148, endPoint y: 491, distance: 22.3
click at [143, 498] on div "Highlight H" at bounding box center [136, 504] width 55 height 33
click at [16, 185] on div at bounding box center [22, 186] width 22 height 22
drag, startPoint x: 17, startPoint y: 187, endPoint x: 16, endPoint y: 174, distance: 12.4
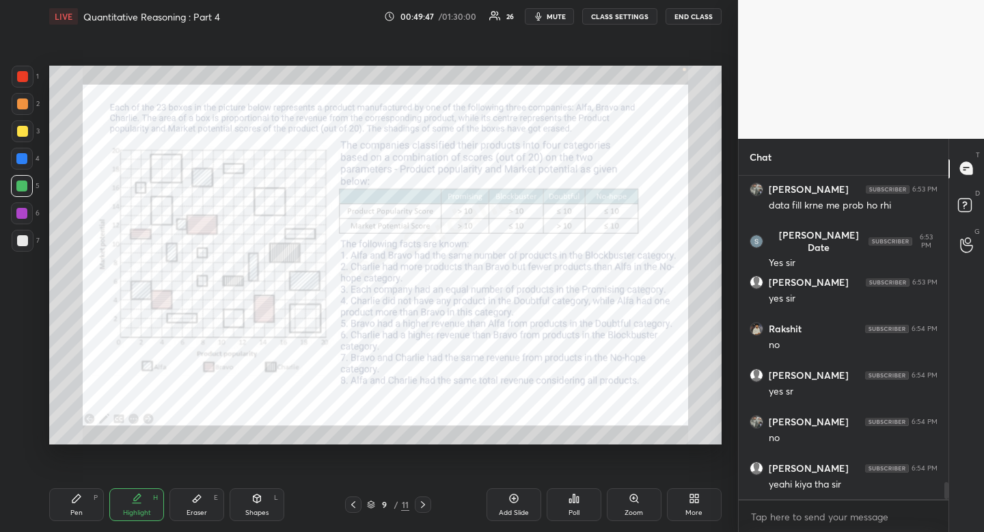
click at [17, 187] on div at bounding box center [21, 185] width 11 height 11
click at [79, 514] on div "Pen" at bounding box center [76, 512] width 12 height 7
drag, startPoint x: 79, startPoint y: 514, endPoint x: 73, endPoint y: 466, distance: 48.2
click at [79, 514] on div "Pen" at bounding box center [76, 512] width 12 height 7
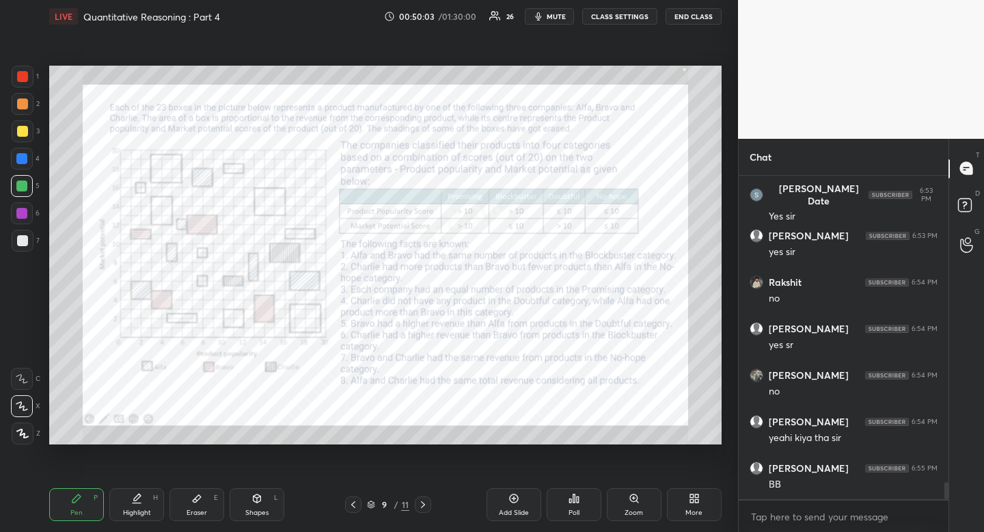
click at [149, 494] on div "Highlight H" at bounding box center [136, 504] width 55 height 33
click at [191, 515] on div "Eraser" at bounding box center [197, 512] width 21 height 7
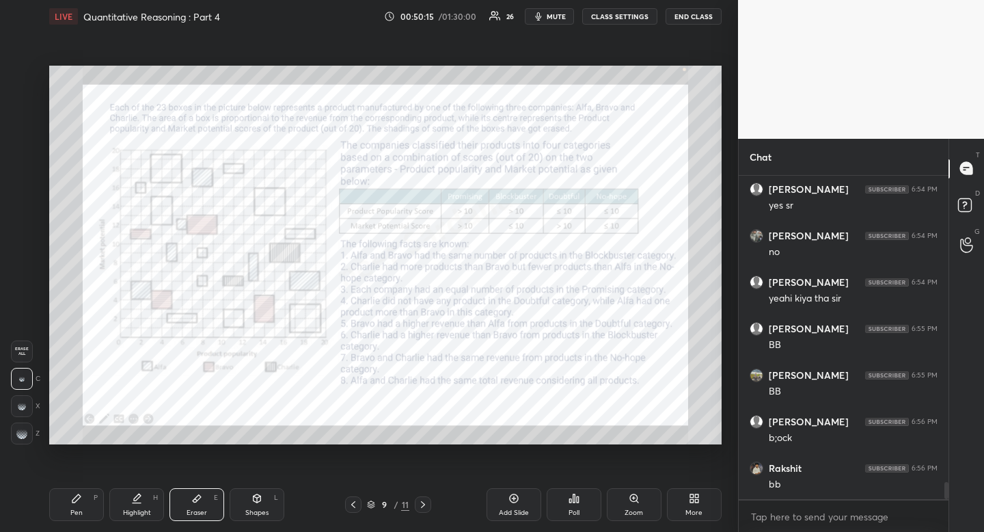
scroll to position [5983, 0]
click at [85, 510] on div "Pen P" at bounding box center [76, 504] width 55 height 33
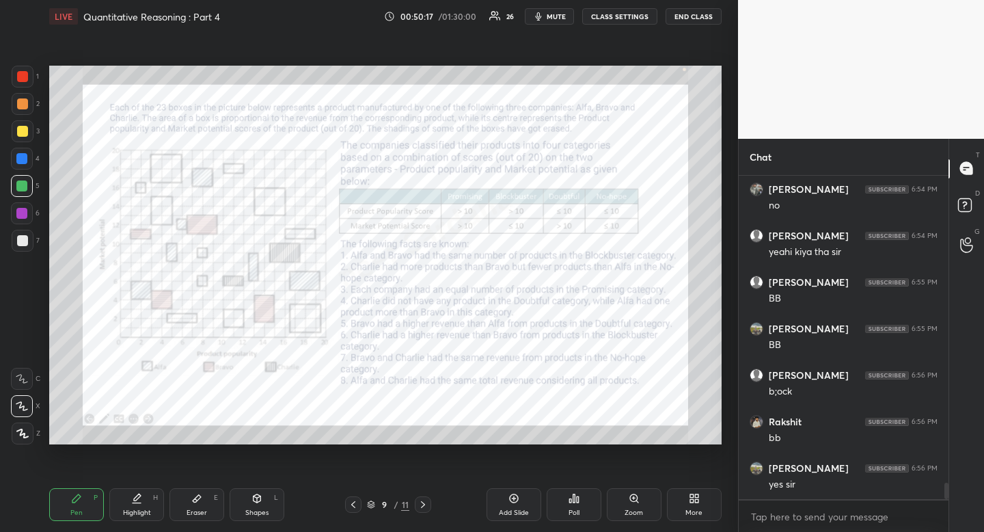
click at [31, 77] on div at bounding box center [23, 77] width 22 height 22
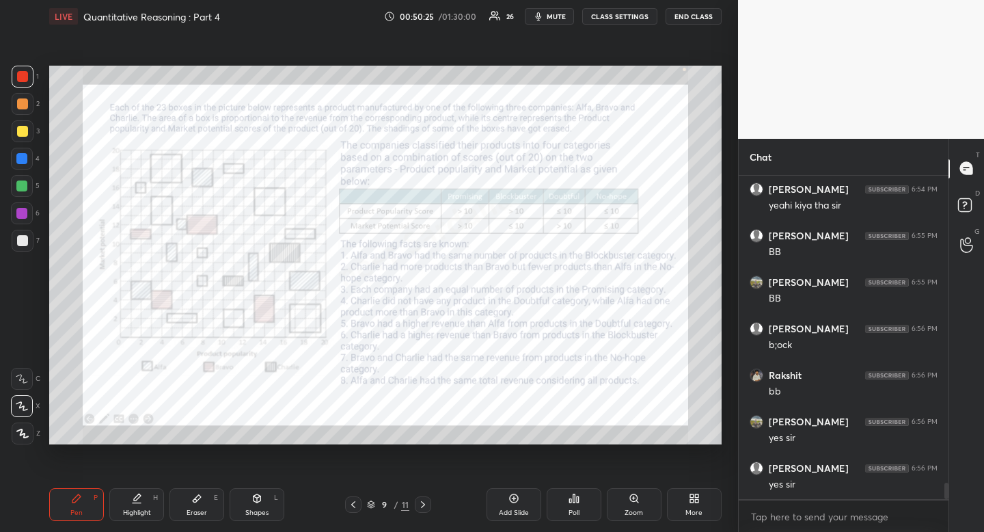
click at [422, 499] on icon at bounding box center [423, 504] width 11 height 11
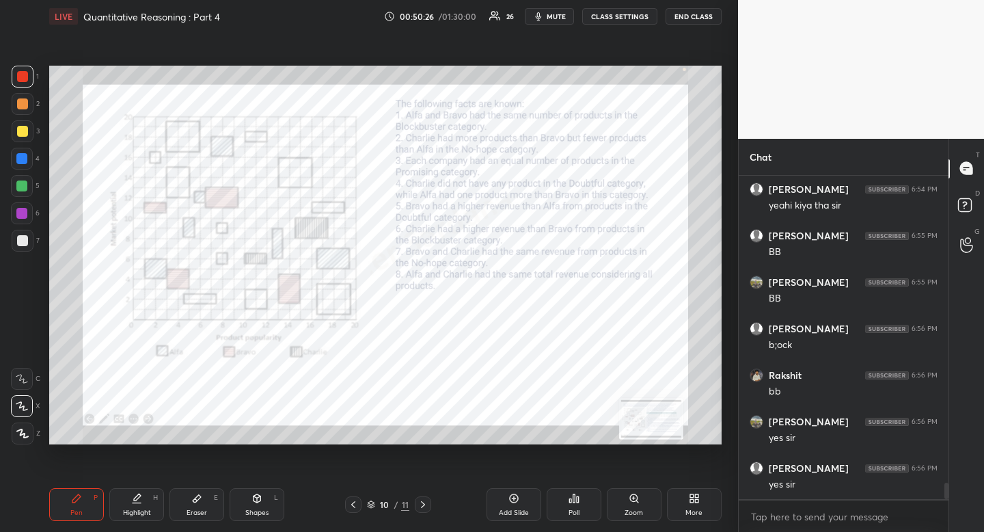
click at [422, 505] on icon at bounding box center [423, 504] width 11 height 11
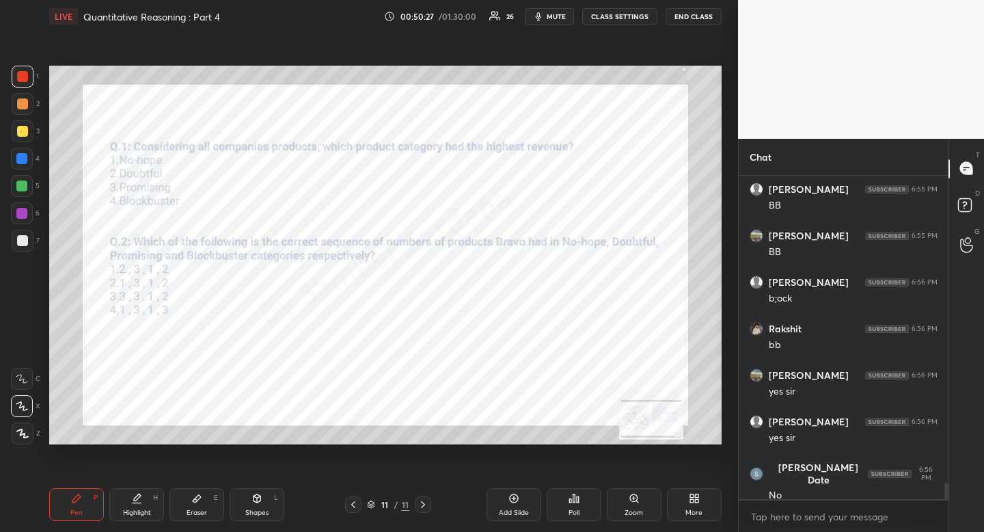
scroll to position [6122, 0]
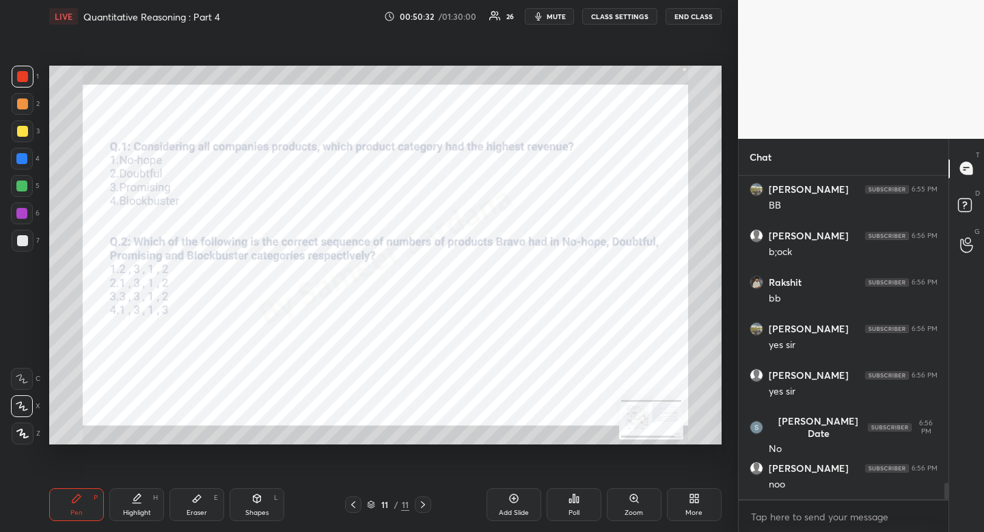
click at [356, 500] on icon at bounding box center [353, 504] width 11 height 11
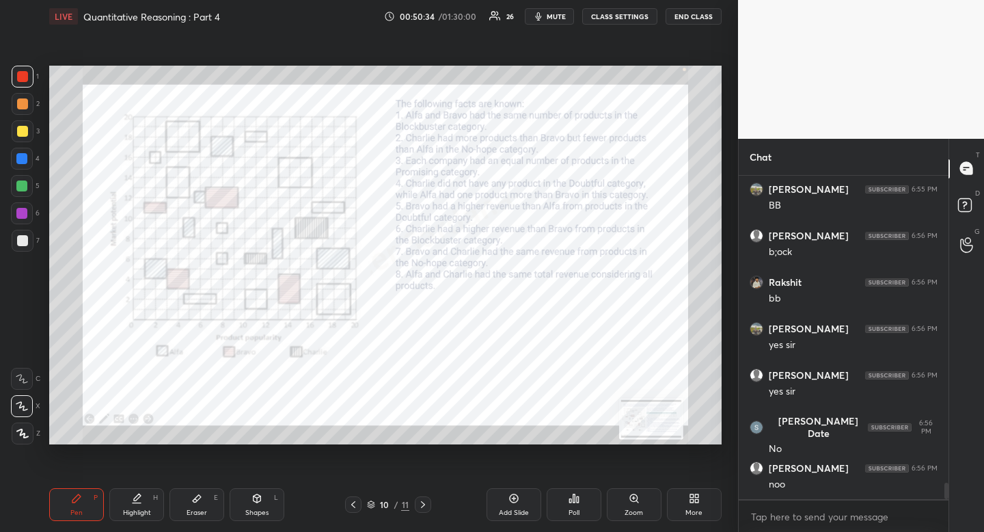
click at [23, 158] on div at bounding box center [21, 158] width 11 height 11
click at [22, 163] on div at bounding box center [21, 158] width 11 height 11
click at [349, 505] on icon at bounding box center [353, 504] width 11 height 11
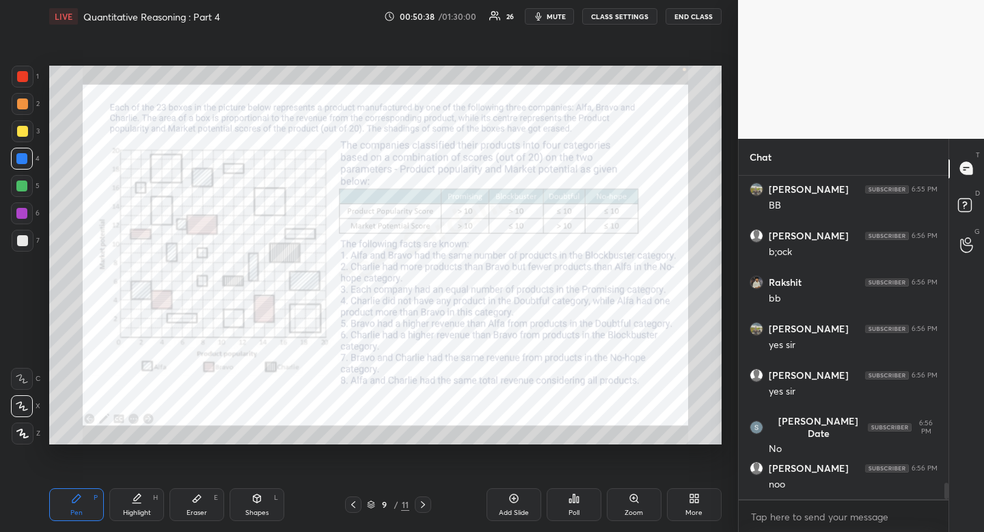
click at [147, 503] on div "Highlight H" at bounding box center [136, 504] width 55 height 33
drag, startPoint x: 150, startPoint y: 497, endPoint x: 180, endPoint y: 454, distance: 52.4
click at [150, 497] on div "Highlight H" at bounding box center [136, 504] width 55 height 33
click at [8, 77] on div "1 2 3 4 5 6 7 R O A L C X Z Erase all C X Z" at bounding box center [22, 255] width 44 height 379
click at [25, 73] on div at bounding box center [22, 76] width 11 height 11
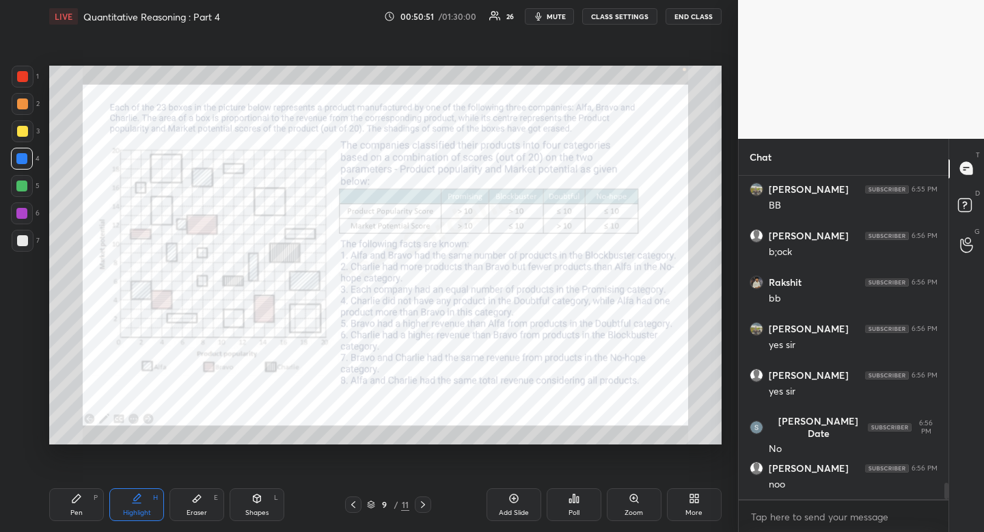
drag, startPoint x: 25, startPoint y: 73, endPoint x: 27, endPoint y: 91, distance: 17.9
click at [25, 73] on div at bounding box center [22, 76] width 11 height 11
drag, startPoint x: 424, startPoint y: 503, endPoint x: 413, endPoint y: 498, distance: 12.2
click at [422, 504] on icon at bounding box center [423, 504] width 11 height 11
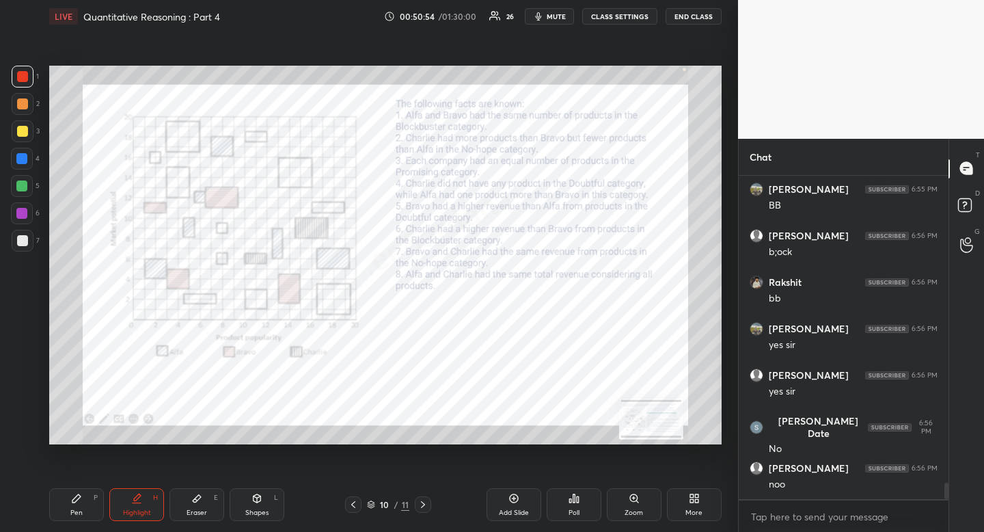
click at [266, 510] on div "Shapes" at bounding box center [256, 512] width 23 height 7
drag, startPoint x: 27, startPoint y: 434, endPoint x: 25, endPoint y: 417, distance: 17.2
click at [25, 433] on icon at bounding box center [23, 433] width 10 height 10
click at [27, 434] on icon at bounding box center [23, 433] width 10 height 10
click at [559, 18] on span "mute" at bounding box center [556, 17] width 19 height 10
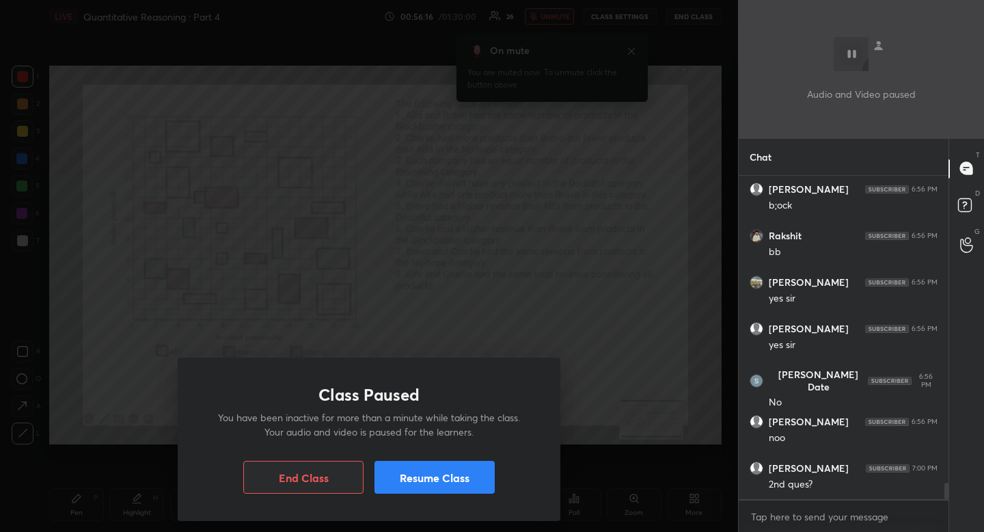
scroll to position [6218, 0]
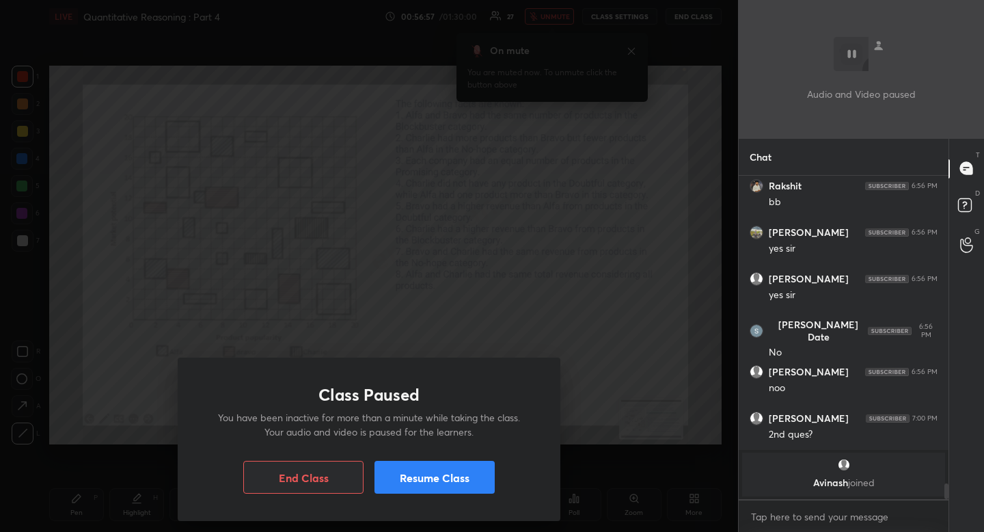
click at [450, 482] on button "Resume Class" at bounding box center [435, 477] width 120 height 33
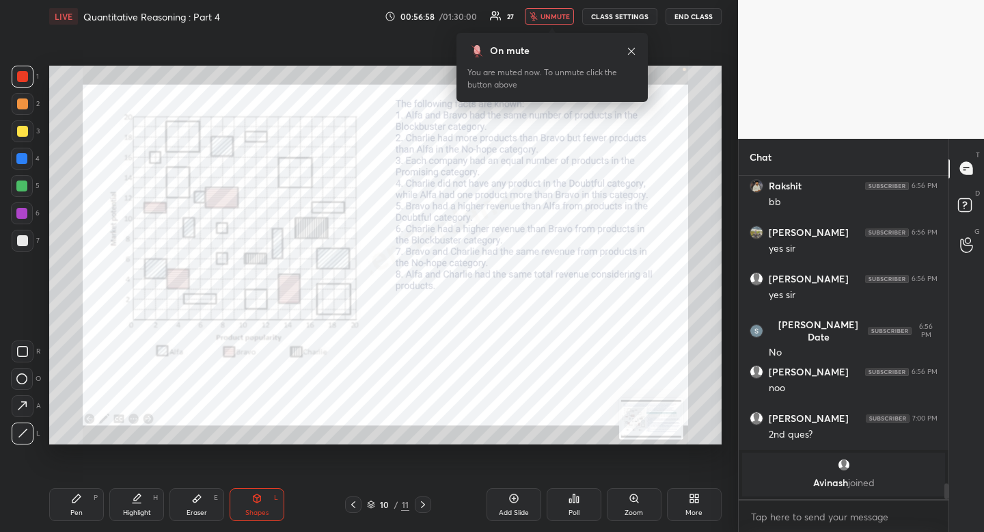
click at [551, 23] on button "unmute" at bounding box center [549, 16] width 49 height 16
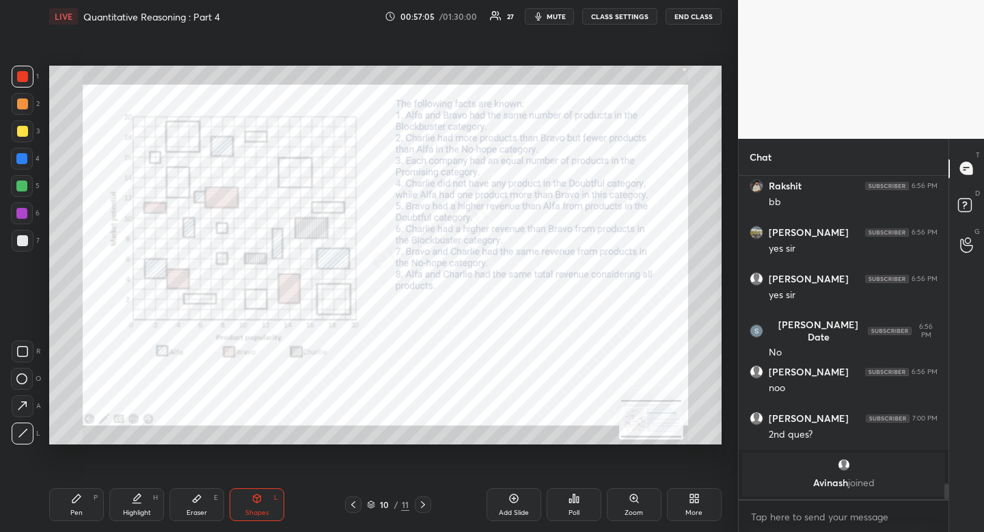
click at [22, 164] on div at bounding box center [21, 158] width 11 height 11
drag, startPoint x: 25, startPoint y: 163, endPoint x: 14, endPoint y: 165, distance: 11.3
click at [25, 163] on div at bounding box center [21, 158] width 11 height 11
click at [147, 500] on div "Highlight H" at bounding box center [136, 504] width 55 height 33
click at [19, 77] on div at bounding box center [22, 76] width 11 height 11
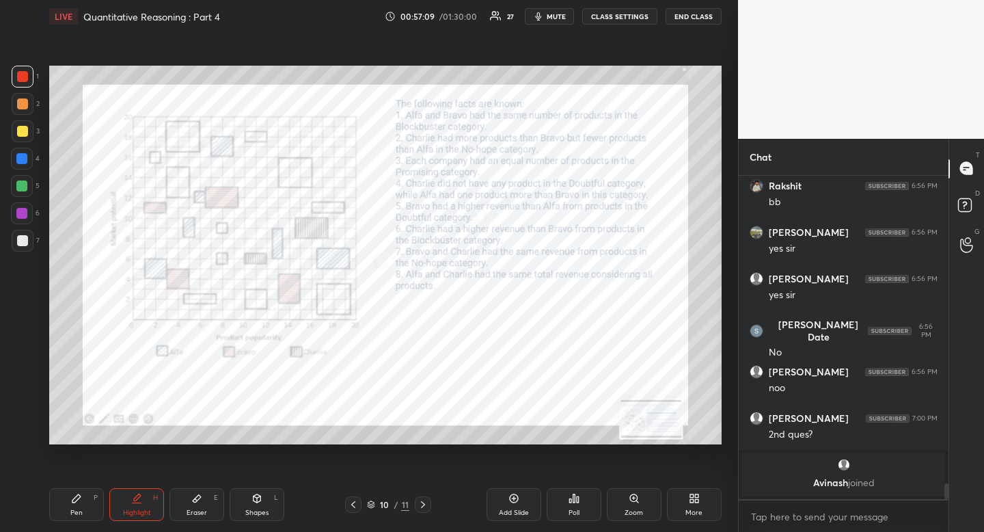
drag, startPoint x: 20, startPoint y: 75, endPoint x: 16, endPoint y: 94, distance: 19.6
click at [20, 75] on div at bounding box center [22, 76] width 11 height 11
click at [31, 157] on div at bounding box center [22, 159] width 22 height 22
drag, startPoint x: 31, startPoint y: 157, endPoint x: 5, endPoint y: 156, distance: 26.7
click at [31, 157] on div at bounding box center [22, 159] width 22 height 22
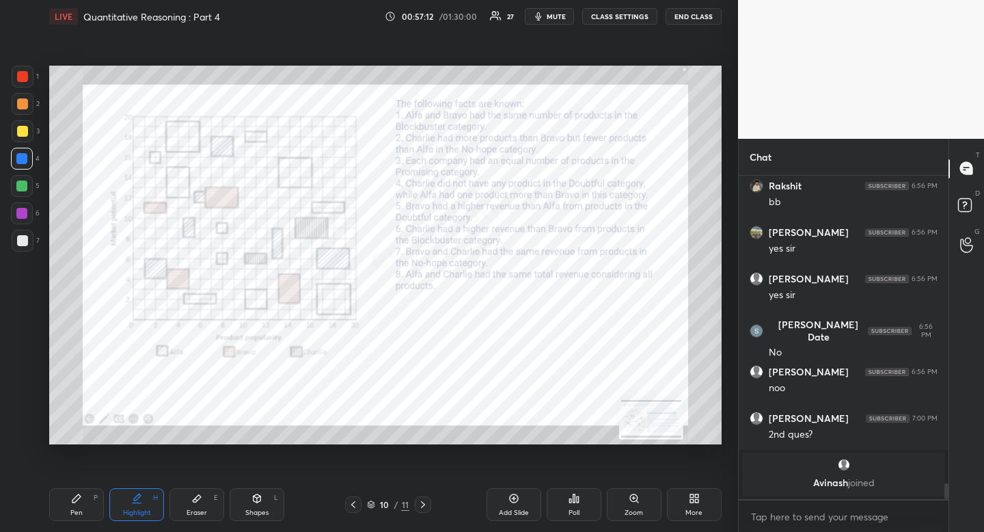
click at [82, 520] on div "Pen P" at bounding box center [76, 504] width 55 height 33
drag, startPoint x: 82, startPoint y: 520, endPoint x: 76, endPoint y: 512, distance: 10.3
click at [82, 520] on div "Pen P" at bounding box center [76, 504] width 55 height 33
click at [133, 505] on div "Highlight H" at bounding box center [136, 504] width 55 height 33
drag, startPoint x: 135, startPoint y: 500, endPoint x: 136, endPoint y: 455, distance: 45.1
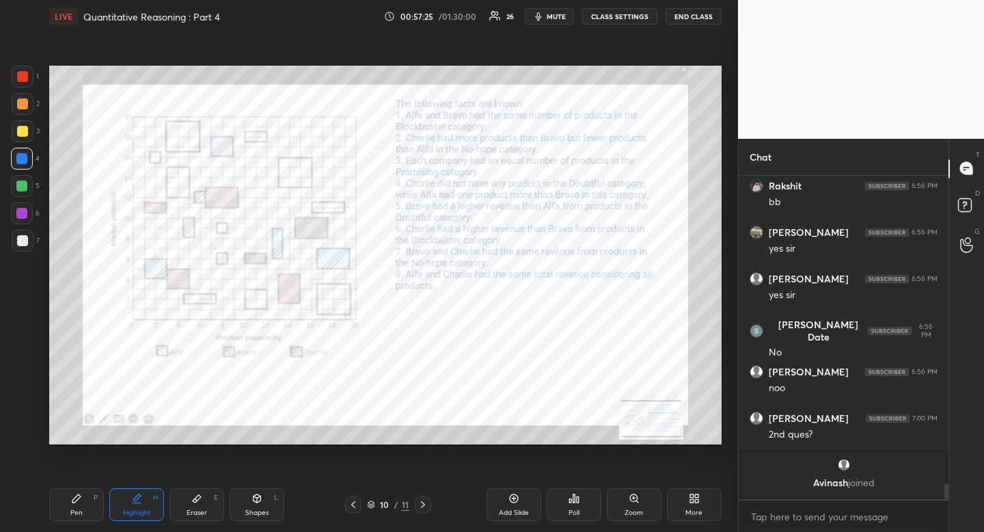
click at [132, 499] on icon at bounding box center [136, 498] width 11 height 11
click at [18, 162] on div at bounding box center [21, 158] width 11 height 11
drag, startPoint x: 19, startPoint y: 160, endPoint x: 17, endPoint y: 153, distance: 7.1
click at [19, 160] on div at bounding box center [21, 158] width 11 height 11
click at [72, 516] on div "Pen" at bounding box center [76, 512] width 12 height 7
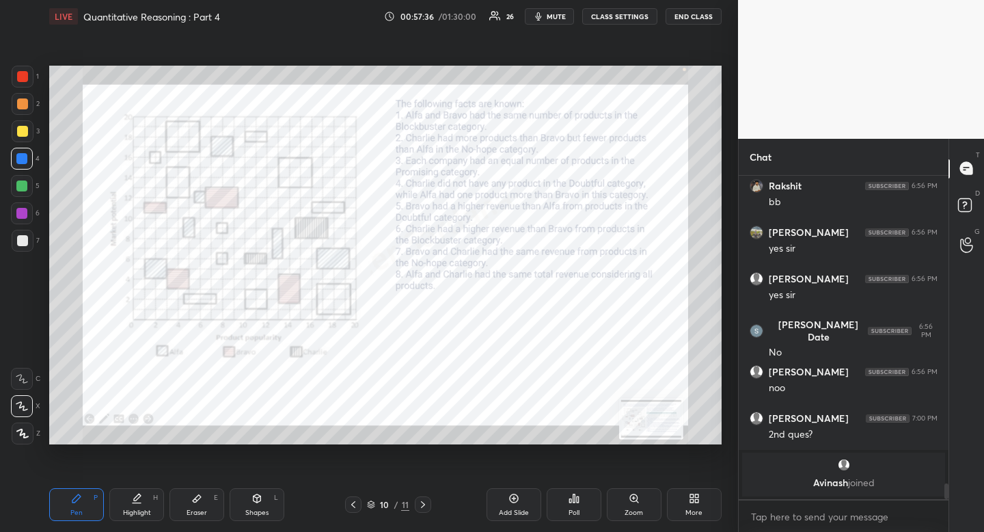
drag, startPoint x: 72, startPoint y: 516, endPoint x: 79, endPoint y: 474, distance: 42.4
click at [72, 516] on div "Pen" at bounding box center [76, 512] width 12 height 7
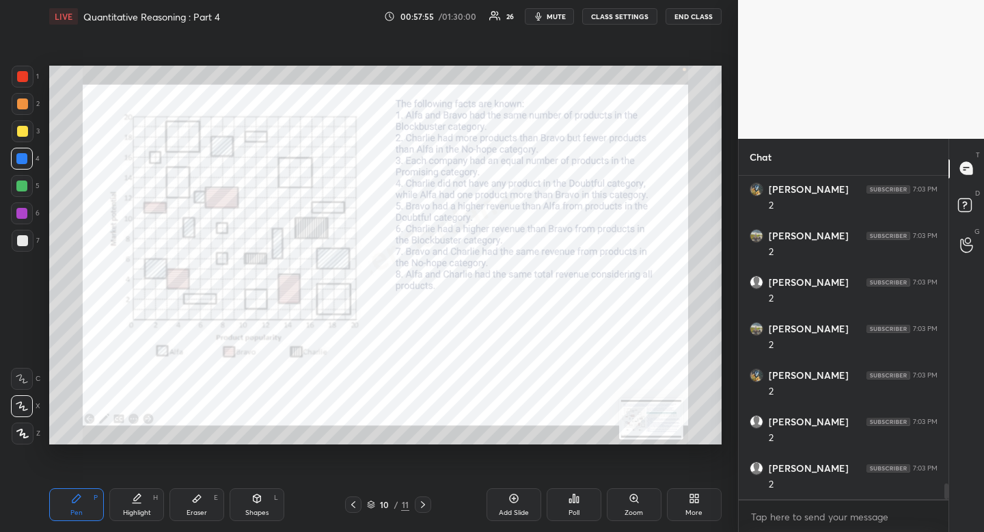
scroll to position [6277, 0]
click at [138, 504] on div "Highlight H" at bounding box center [136, 504] width 55 height 33
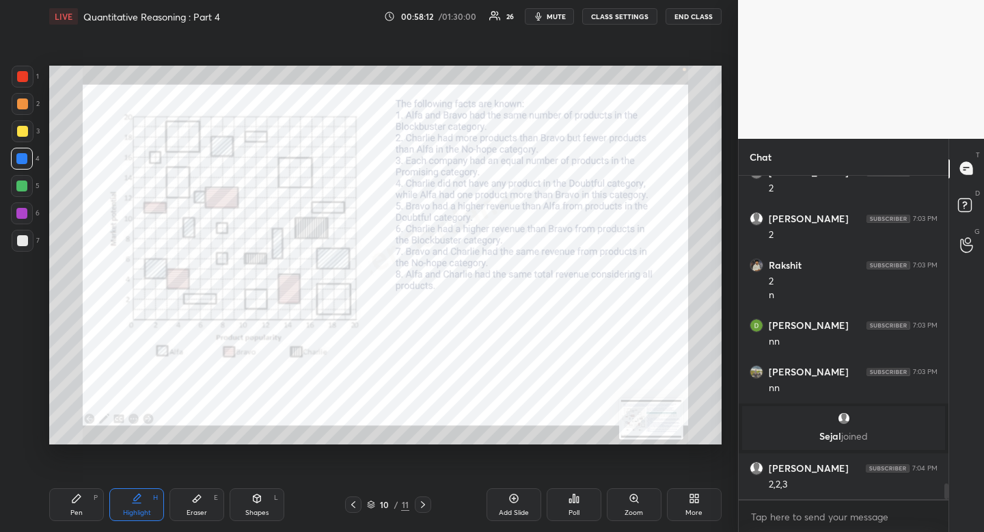
scroll to position [6333, 0]
click at [78, 509] on div "Pen" at bounding box center [76, 512] width 12 height 7
drag, startPoint x: 84, startPoint y: 507, endPoint x: 76, endPoint y: 482, distance: 25.9
click at [84, 507] on div "Pen P" at bounding box center [76, 504] width 55 height 33
click at [129, 511] on div "Highlight" at bounding box center [137, 512] width 28 height 7
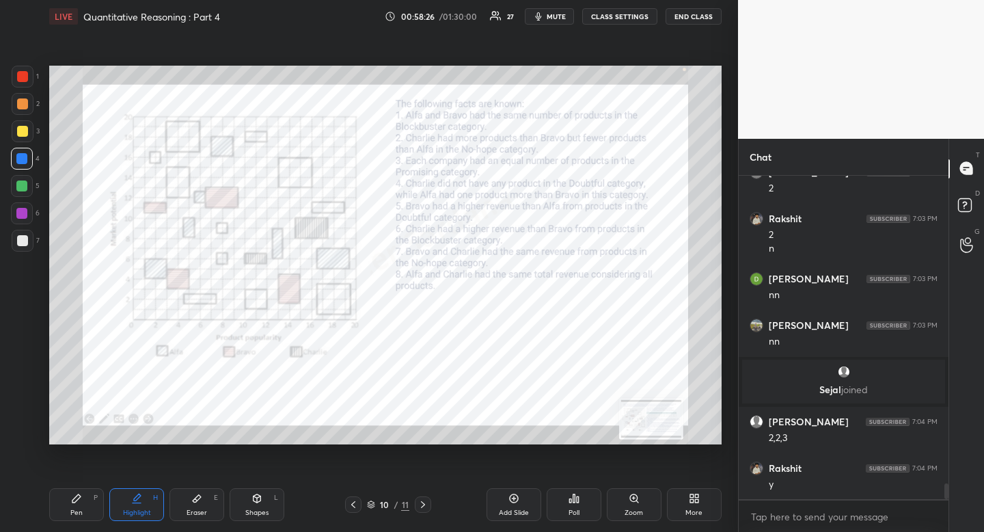
scroll to position [6425, 0]
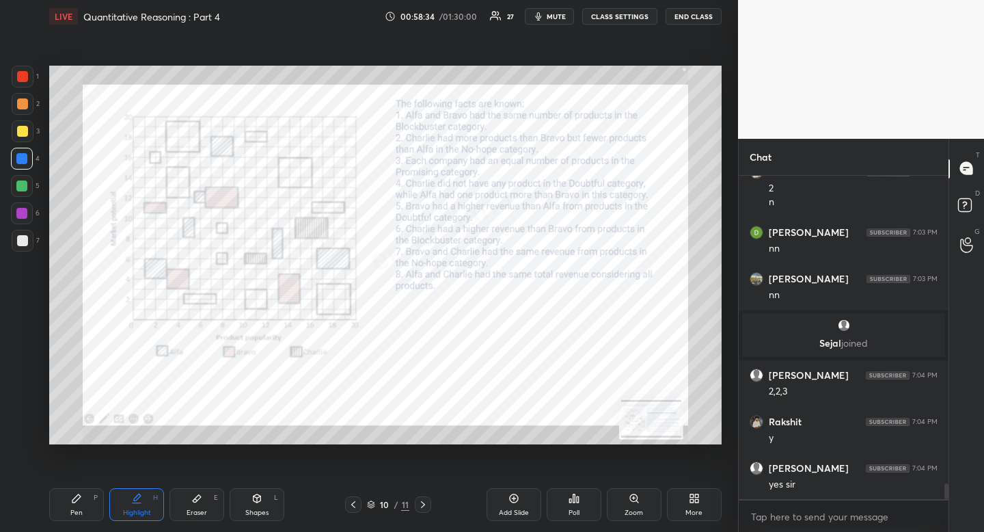
click at [78, 501] on icon at bounding box center [76, 498] width 11 height 11
drag, startPoint x: 78, startPoint y: 501, endPoint x: 77, endPoint y: 465, distance: 36.2
click at [78, 501] on icon at bounding box center [76, 498] width 11 height 11
click at [137, 509] on div "Highlight" at bounding box center [137, 512] width 28 height 7
drag, startPoint x: 137, startPoint y: 508, endPoint x: 139, endPoint y: 461, distance: 47.9
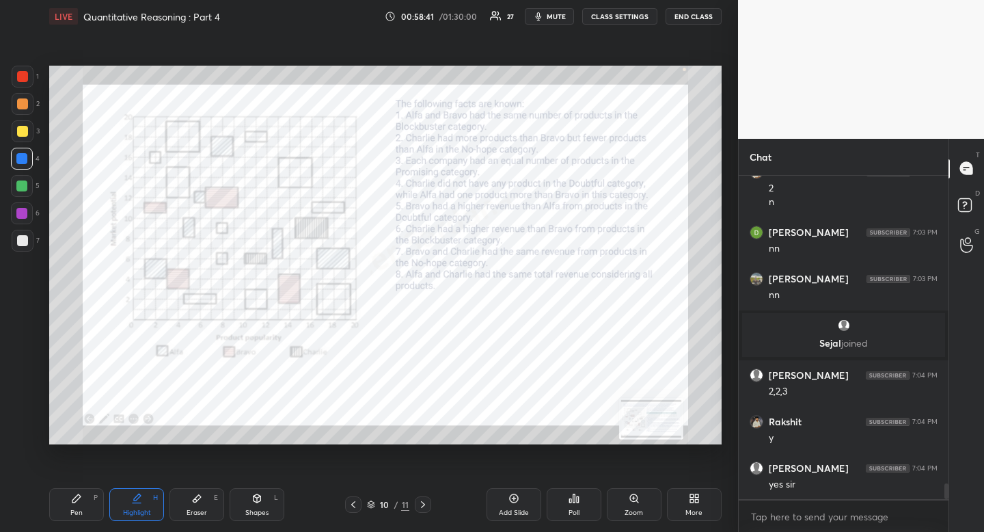
click at [137, 509] on div "Highlight" at bounding box center [137, 512] width 28 height 7
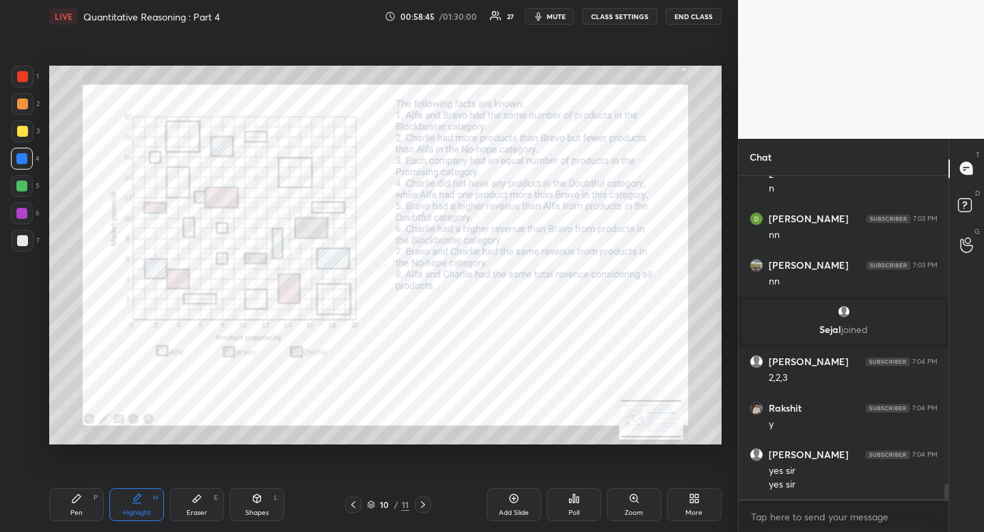
click at [78, 501] on icon at bounding box center [76, 498] width 11 height 11
drag, startPoint x: 81, startPoint y: 496, endPoint x: 105, endPoint y: 448, distance: 53.8
click at [81, 495] on icon at bounding box center [76, 498] width 11 height 11
click at [135, 509] on div "Highlight" at bounding box center [137, 512] width 28 height 7
drag, startPoint x: 135, startPoint y: 509, endPoint x: 118, endPoint y: 454, distance: 57.3
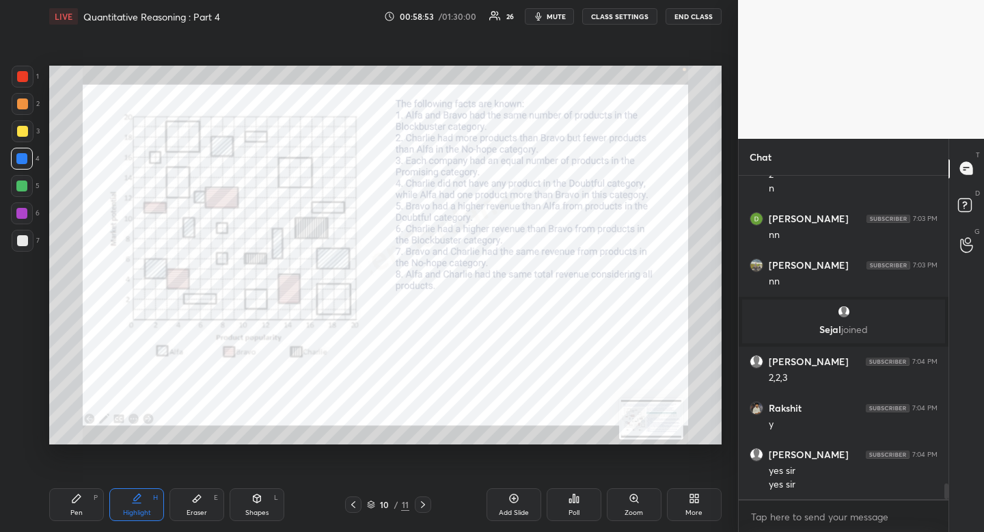
click at [135, 504] on div "Highlight H" at bounding box center [136, 504] width 55 height 33
click at [81, 512] on div "Pen" at bounding box center [76, 512] width 12 height 7
drag, startPoint x: 81, startPoint y: 512, endPoint x: 81, endPoint y: 482, distance: 29.4
click at [81, 512] on div "Pen" at bounding box center [76, 512] width 12 height 7
click at [144, 517] on div "Highlight H" at bounding box center [136, 504] width 55 height 33
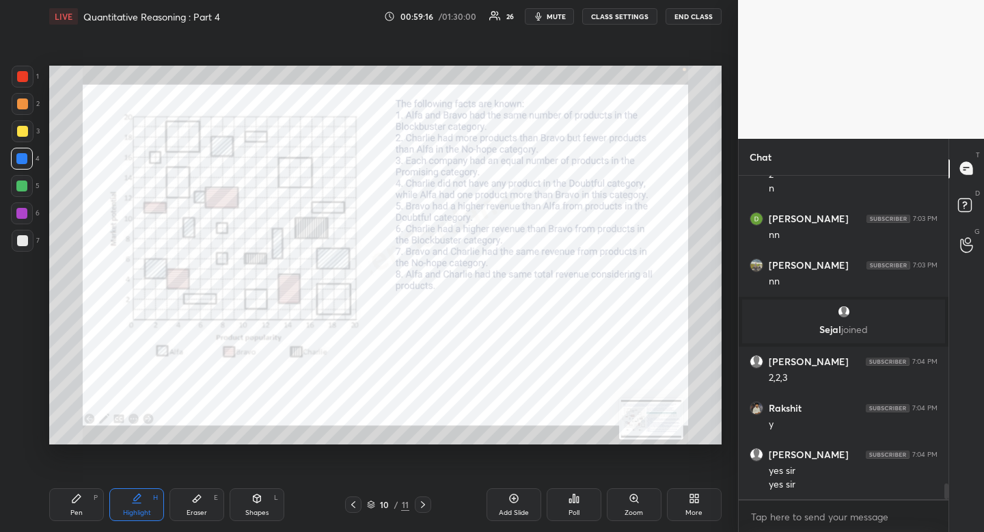
click at [79, 515] on div "Pen" at bounding box center [76, 512] width 12 height 7
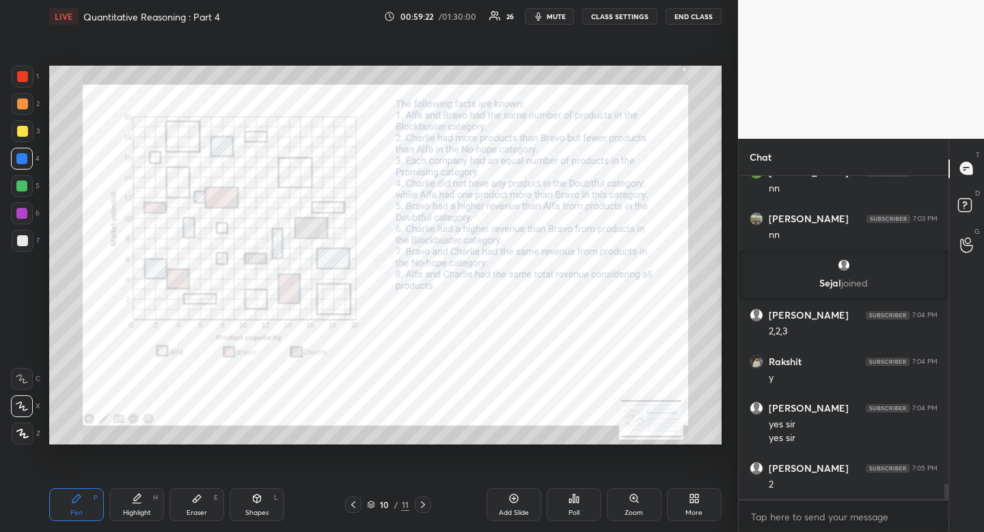
scroll to position [6532, 0]
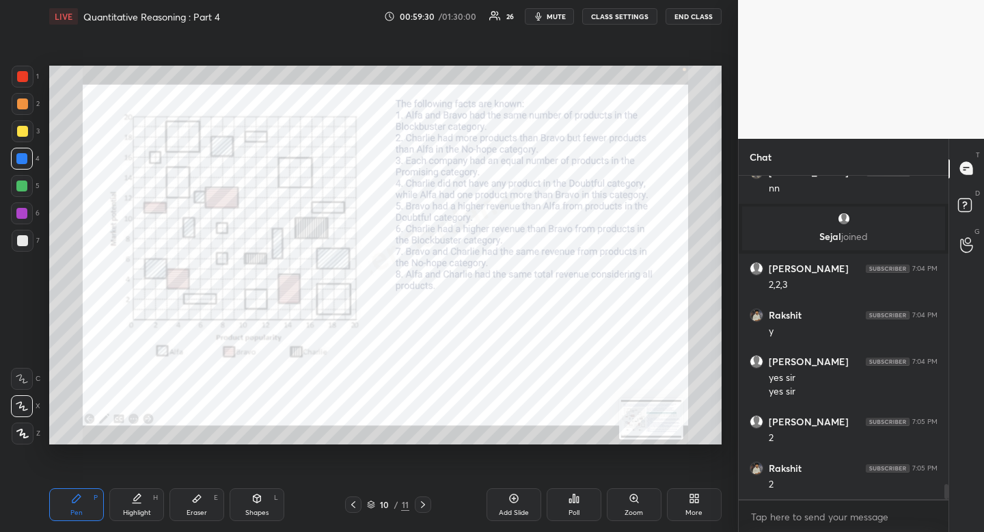
click at [79, 495] on div "Pen P" at bounding box center [76, 504] width 55 height 33
drag, startPoint x: 198, startPoint y: 504, endPoint x: 188, endPoint y: 488, distance: 19.3
click at [197, 503] on div "Eraser E" at bounding box center [196, 504] width 55 height 33
click at [191, 494] on div "Eraser E" at bounding box center [196, 504] width 55 height 33
click at [80, 513] on div "Pen" at bounding box center [76, 512] width 12 height 7
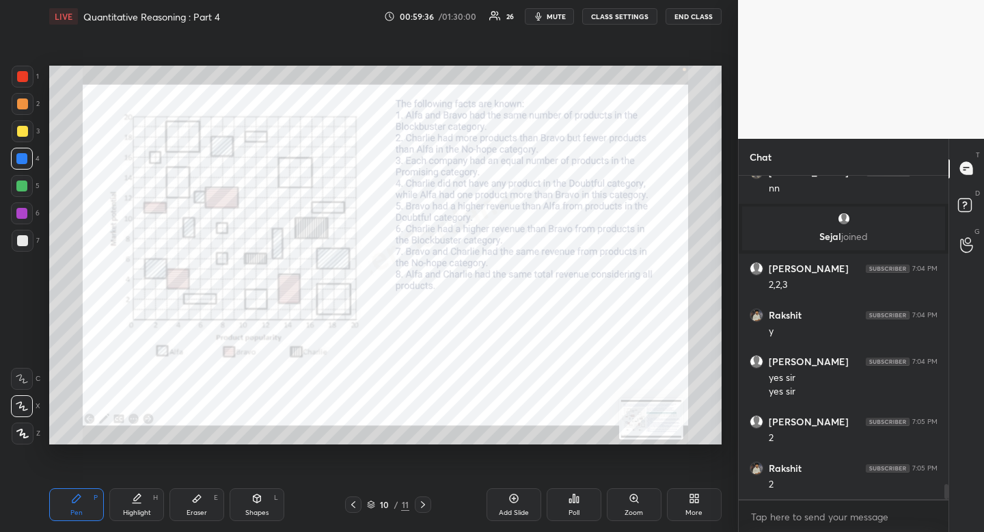
click at [77, 501] on div "Pen P" at bounding box center [76, 504] width 55 height 33
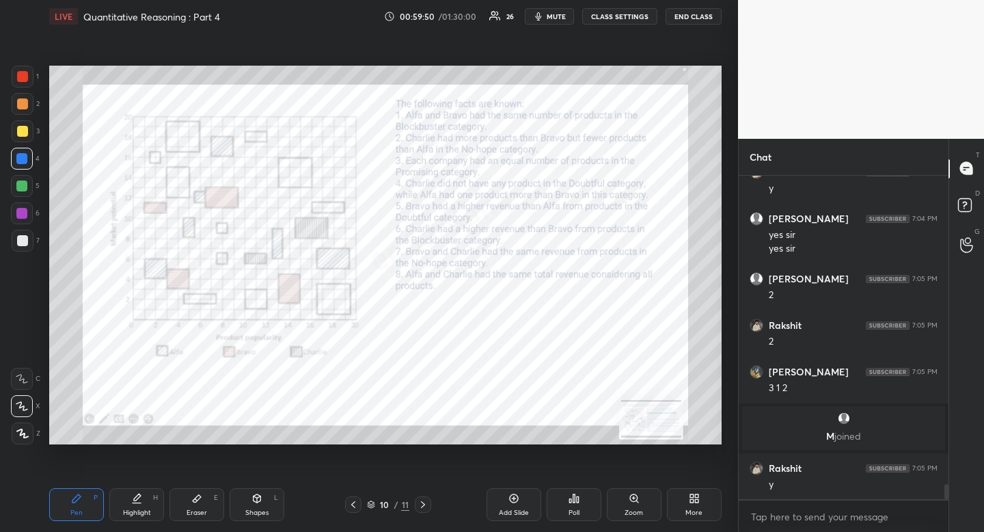
scroll to position [6585, 0]
click at [560, 16] on span "mute" at bounding box center [556, 17] width 19 height 10
click at [560, 16] on span "unmute" at bounding box center [555, 17] width 29 height 10
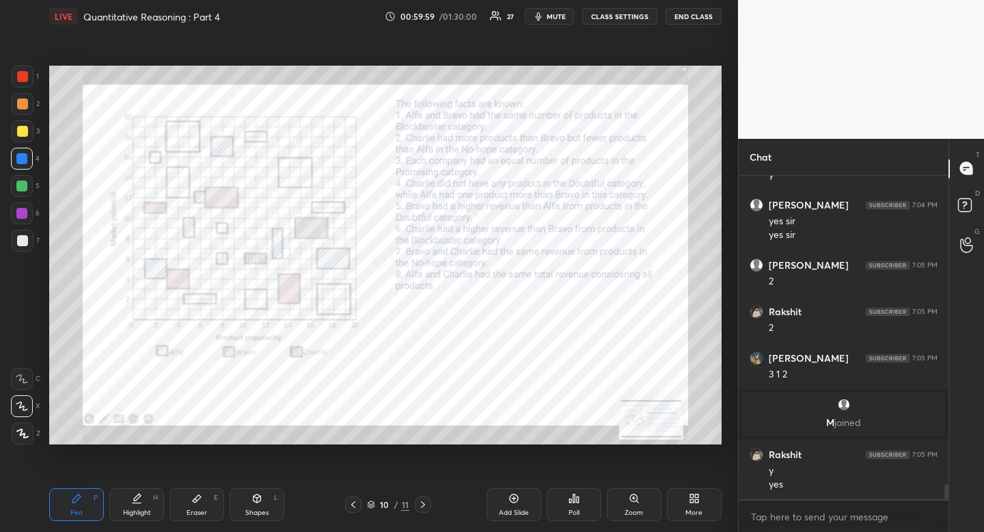
scroll to position [6646, 0]
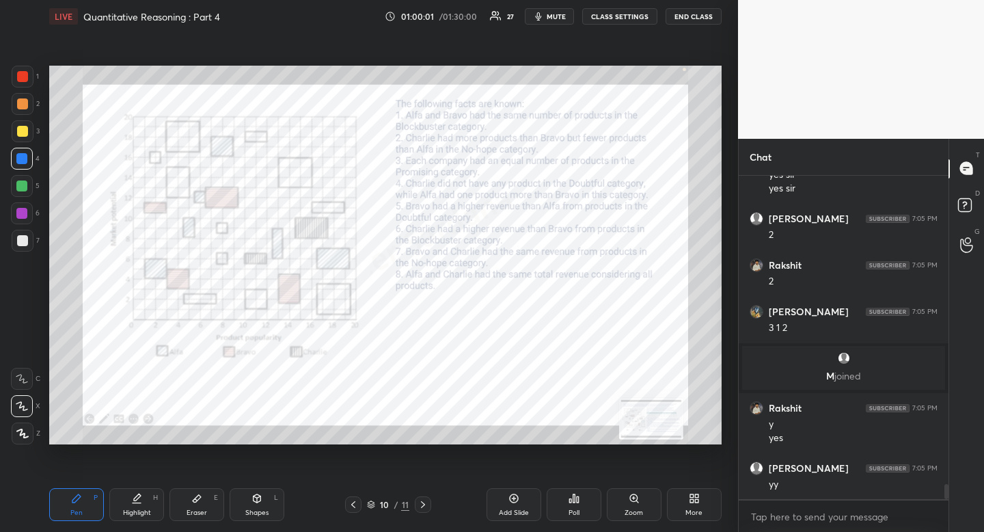
click at [556, 16] on span "mute" at bounding box center [556, 17] width 19 height 10
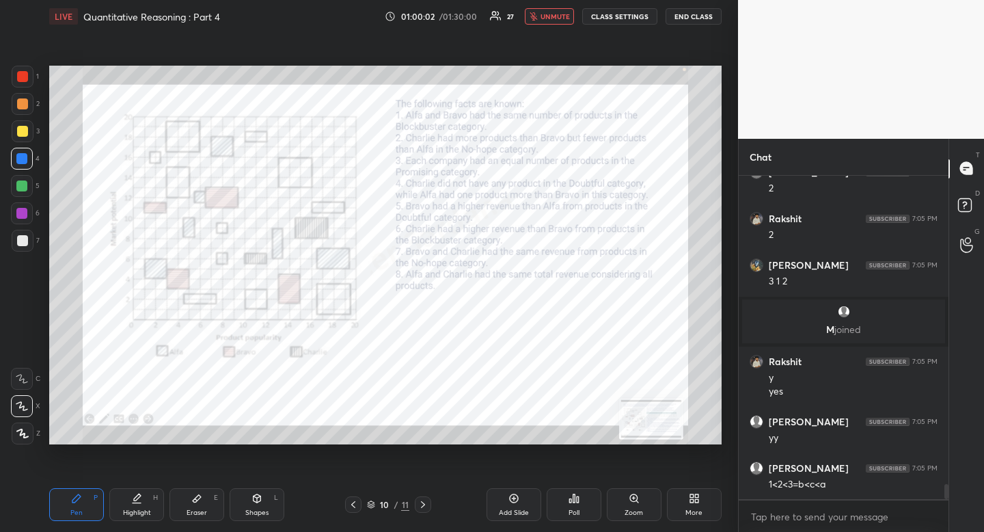
drag, startPoint x: 556, startPoint y: 19, endPoint x: 545, endPoint y: 25, distance: 12.0
click at [555, 19] on span "unmute" at bounding box center [555, 17] width 29 height 10
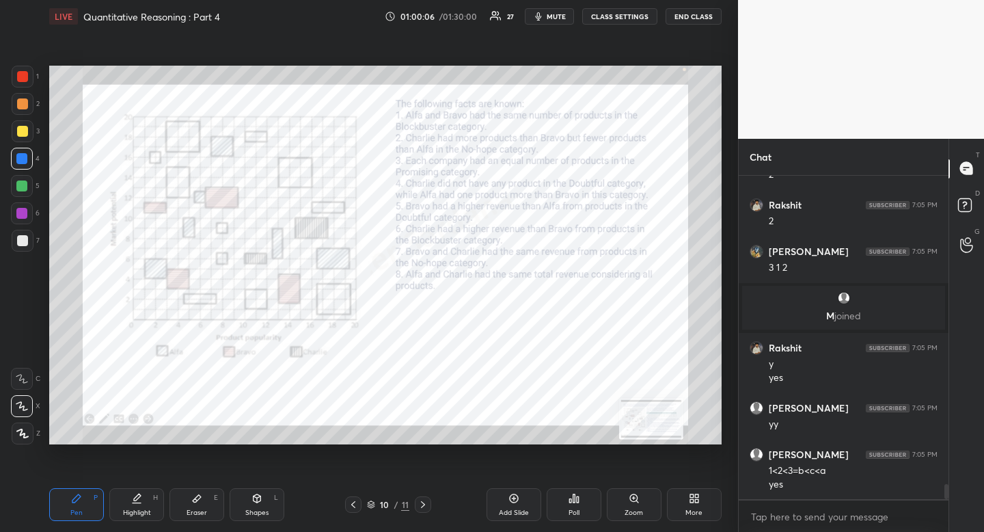
scroll to position [6752, 0]
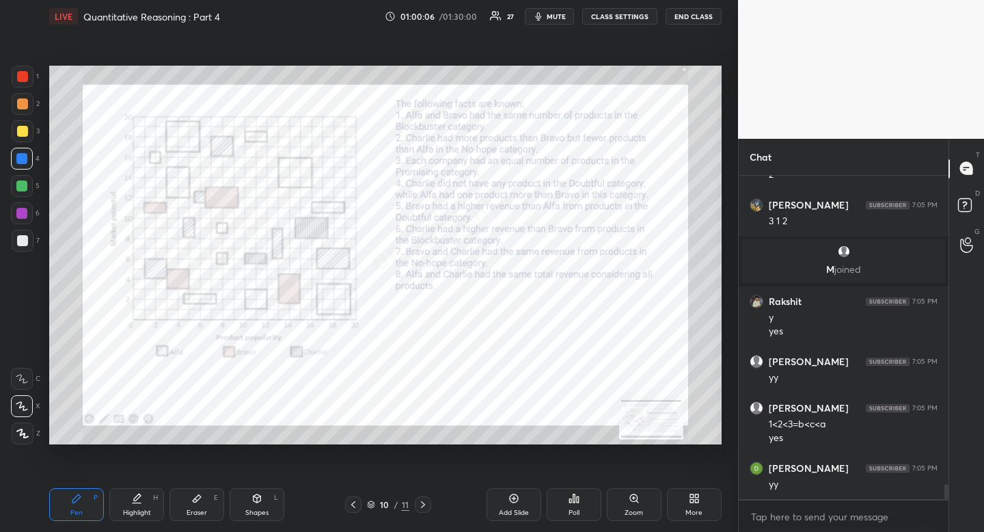
click at [148, 508] on div "Highlight H" at bounding box center [136, 504] width 55 height 33
click at [146, 509] on div "Highlight" at bounding box center [137, 512] width 28 height 7
click at [83, 506] on div "Pen P" at bounding box center [76, 504] width 55 height 33
click at [560, 15] on span "mute" at bounding box center [556, 17] width 19 height 10
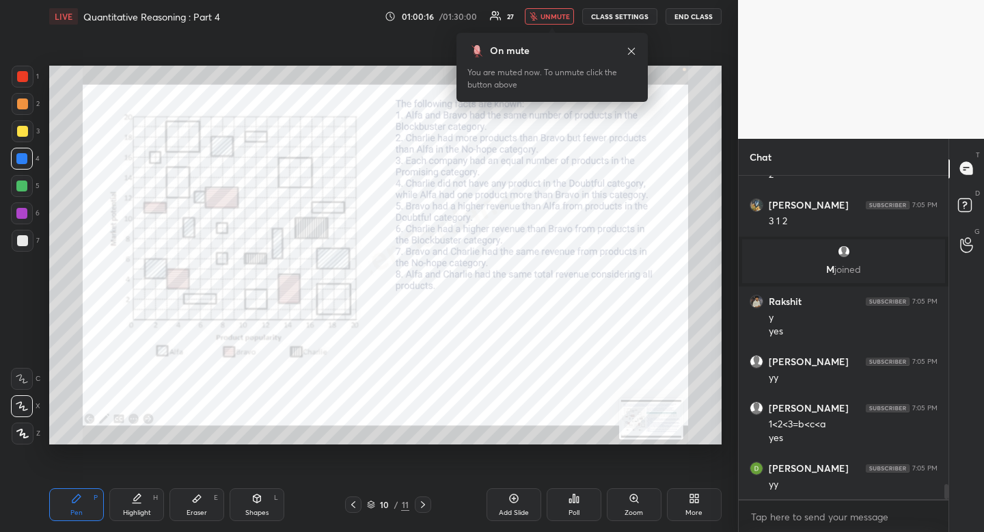
drag, startPoint x: 620, startPoint y: 46, endPoint x: 620, endPoint y: 57, distance: 10.9
click at [631, 51] on div "On mute" at bounding box center [551, 51] width 169 height 14
click at [632, 51] on icon at bounding box center [631, 50] width 7 height 7
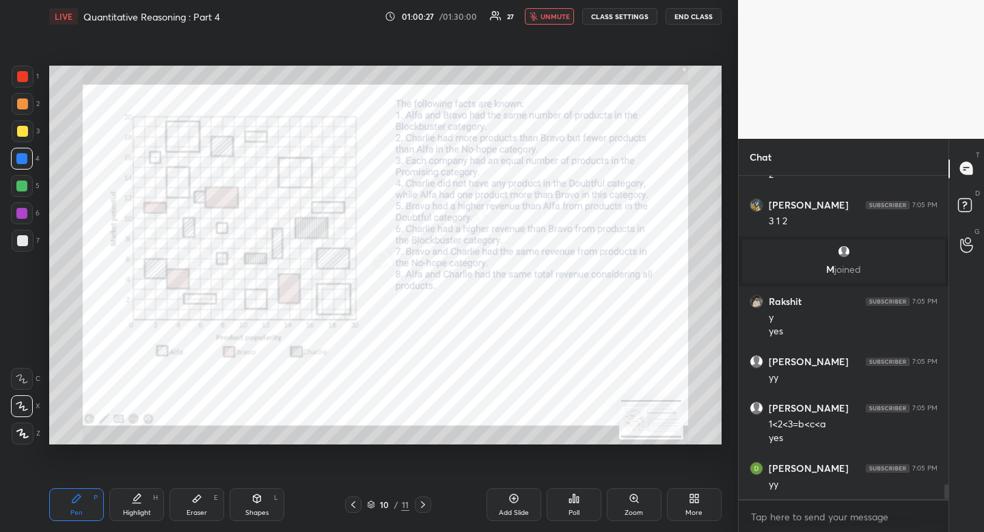
click at [547, 15] on span "unmute" at bounding box center [555, 17] width 29 height 10
click at [74, 497] on icon at bounding box center [76, 498] width 11 height 11
drag, startPoint x: 74, startPoint y: 497, endPoint x: 79, endPoint y: 471, distance: 26.5
click at [74, 497] on icon at bounding box center [76, 498] width 11 height 11
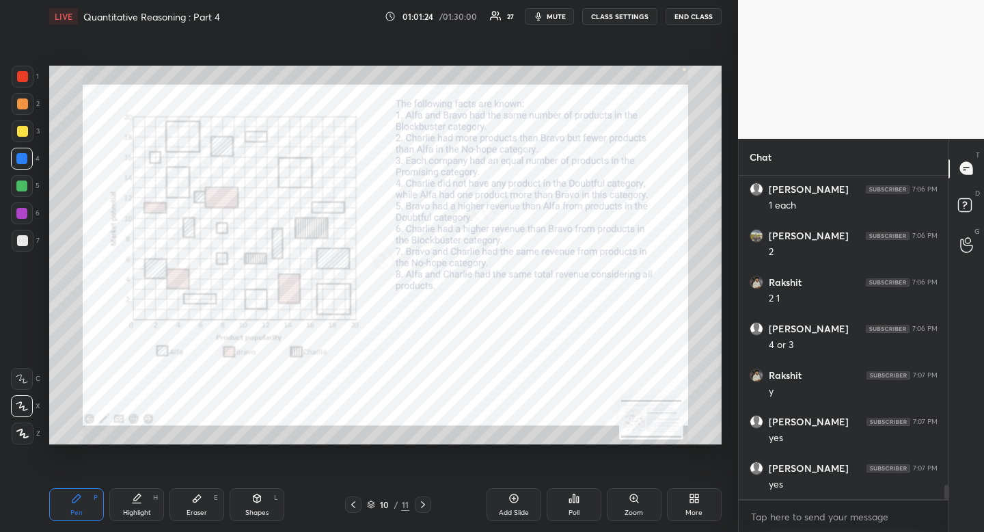
scroll to position [7124, 0]
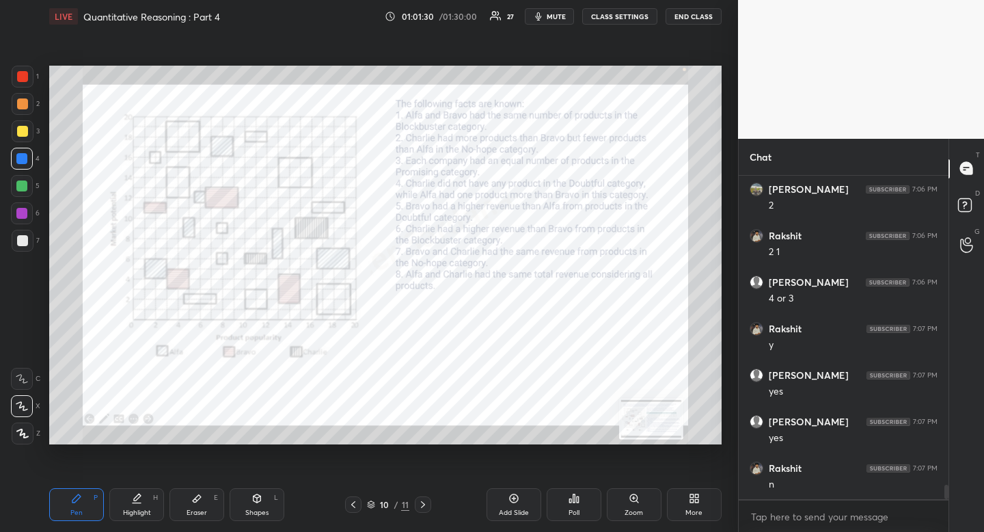
click at [80, 506] on div "Pen P" at bounding box center [76, 504] width 55 height 33
drag, startPoint x: 80, startPoint y: 506, endPoint x: 87, endPoint y: 497, distance: 11.8
click at [80, 506] on div "Pen P" at bounding box center [76, 504] width 55 height 33
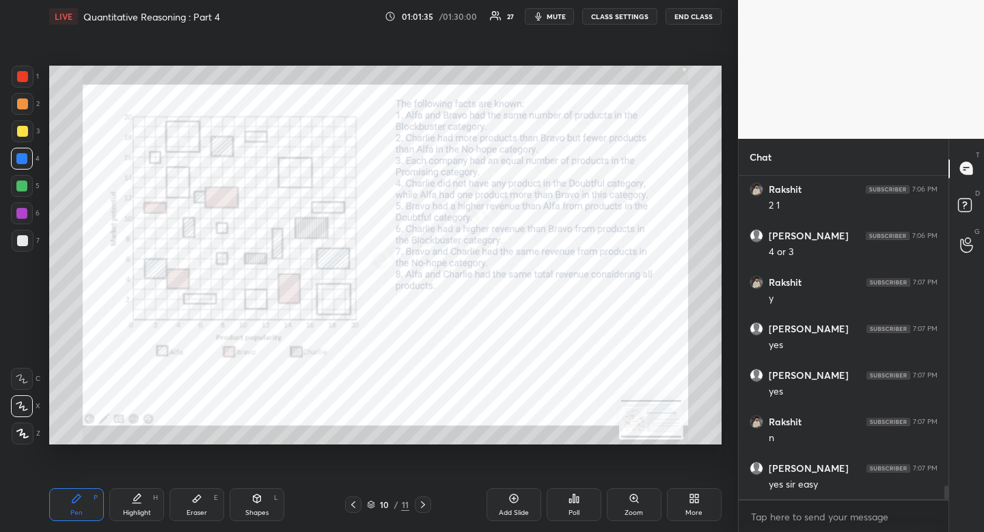
click at [139, 517] on div "Highlight H" at bounding box center [136, 504] width 55 height 33
drag, startPoint x: 144, startPoint y: 517, endPoint x: 152, endPoint y: 473, distance: 44.5
click at [144, 516] on div "Highlight" at bounding box center [137, 512] width 28 height 7
click at [77, 505] on div "Pen P" at bounding box center [76, 504] width 55 height 33
drag, startPoint x: 79, startPoint y: 495, endPoint x: 95, endPoint y: 459, distance: 40.1
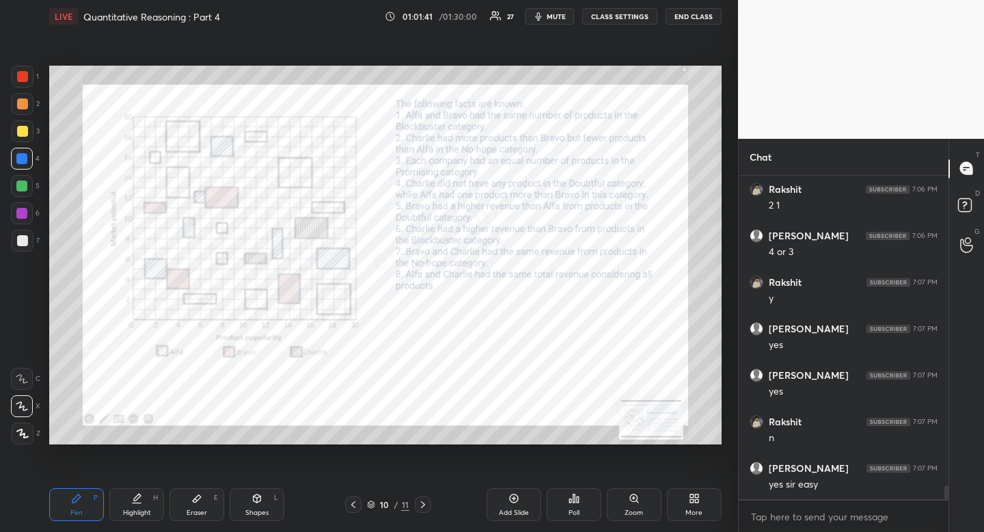
click at [79, 495] on icon at bounding box center [76, 498] width 8 height 8
click at [131, 507] on div "Highlight H" at bounding box center [136, 504] width 55 height 33
drag, startPoint x: 133, startPoint y: 498, endPoint x: 124, endPoint y: 459, distance: 40.0
click at [133, 498] on icon at bounding box center [136, 498] width 11 height 11
drag, startPoint x: 68, startPoint y: 505, endPoint x: 72, endPoint y: 498, distance: 8.9
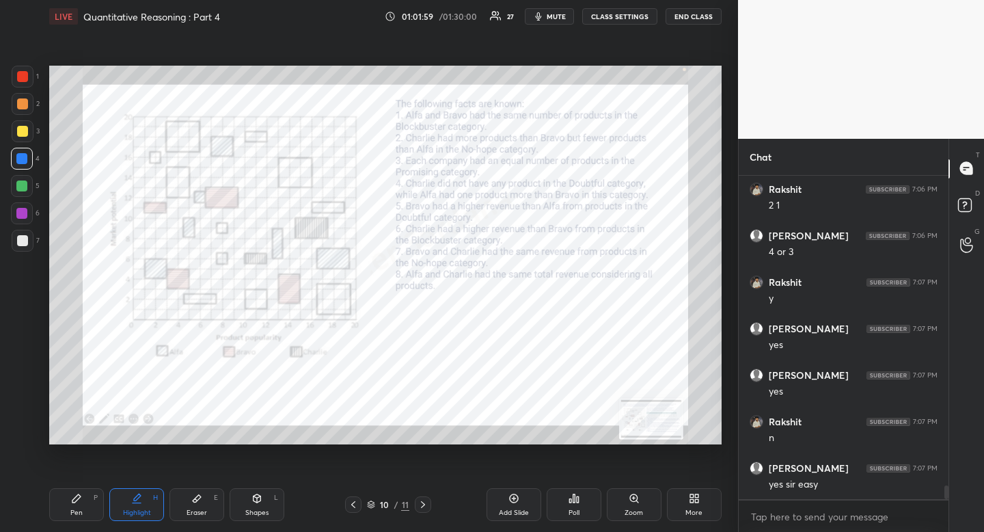
click at [72, 506] on div "Pen P" at bounding box center [76, 504] width 55 height 33
click at [72, 498] on div "Pen P" at bounding box center [76, 504] width 55 height 33
click at [127, 515] on div "Highlight" at bounding box center [137, 512] width 28 height 7
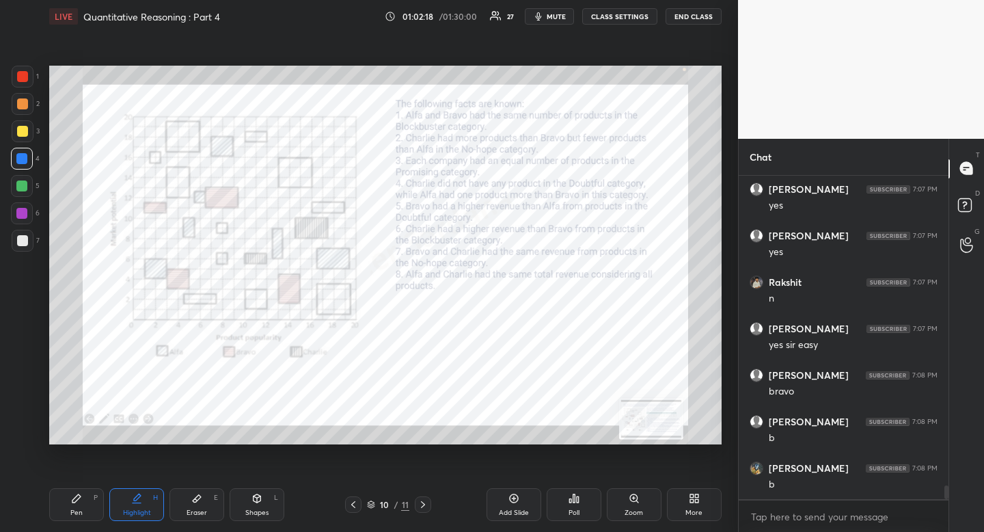
click at [72, 509] on div "Pen" at bounding box center [76, 512] width 12 height 7
drag, startPoint x: 72, startPoint y: 509, endPoint x: 83, endPoint y: 444, distance: 65.8
click at [72, 509] on div "Pen" at bounding box center [76, 512] width 12 height 7
click at [137, 509] on div "Highlight" at bounding box center [137, 512] width 28 height 7
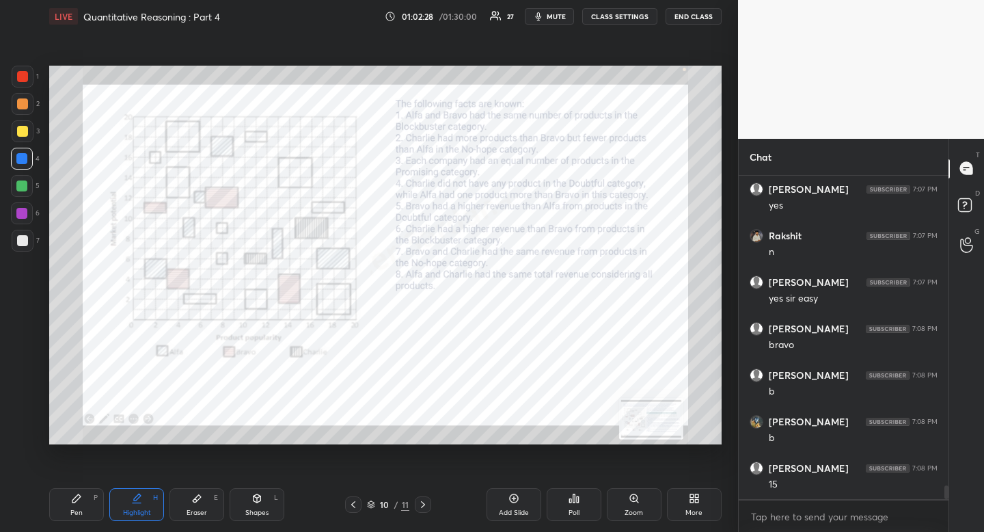
drag, startPoint x: 75, startPoint y: 504, endPoint x: 81, endPoint y: 500, distance: 7.4
click at [75, 504] on div "Pen P" at bounding box center [76, 504] width 55 height 33
drag, startPoint x: 81, startPoint y: 500, endPoint x: 102, endPoint y: 466, distance: 39.8
click at [81, 500] on icon at bounding box center [76, 498] width 11 height 11
click at [134, 504] on div "Highlight H" at bounding box center [136, 504] width 55 height 33
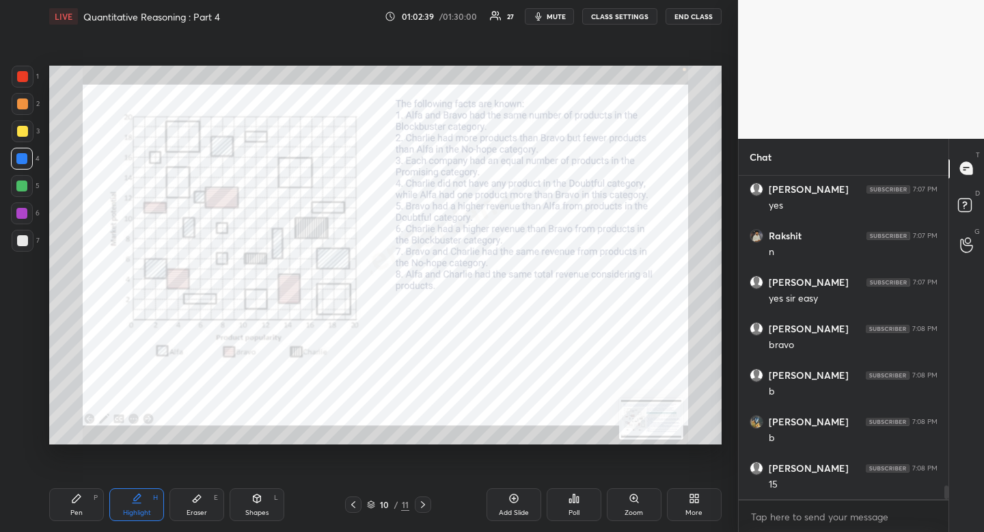
click at [135, 494] on icon at bounding box center [136, 498] width 11 height 11
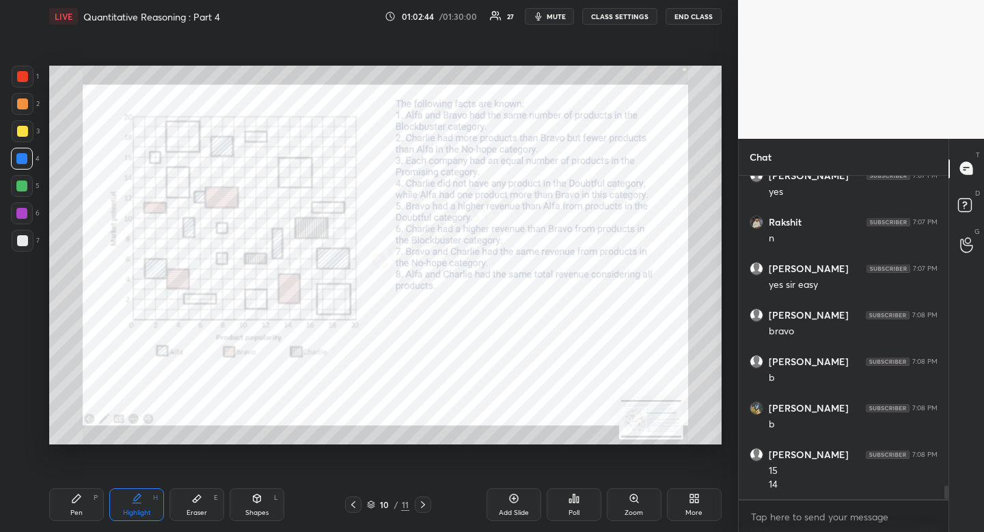
click at [85, 493] on div "Pen P" at bounding box center [76, 504] width 55 height 33
drag, startPoint x: 93, startPoint y: 491, endPoint x: 120, endPoint y: 477, distance: 30.6
click at [101, 488] on div "Pen P" at bounding box center [76, 504] width 55 height 33
click at [206, 500] on div "Eraser E" at bounding box center [196, 504] width 55 height 33
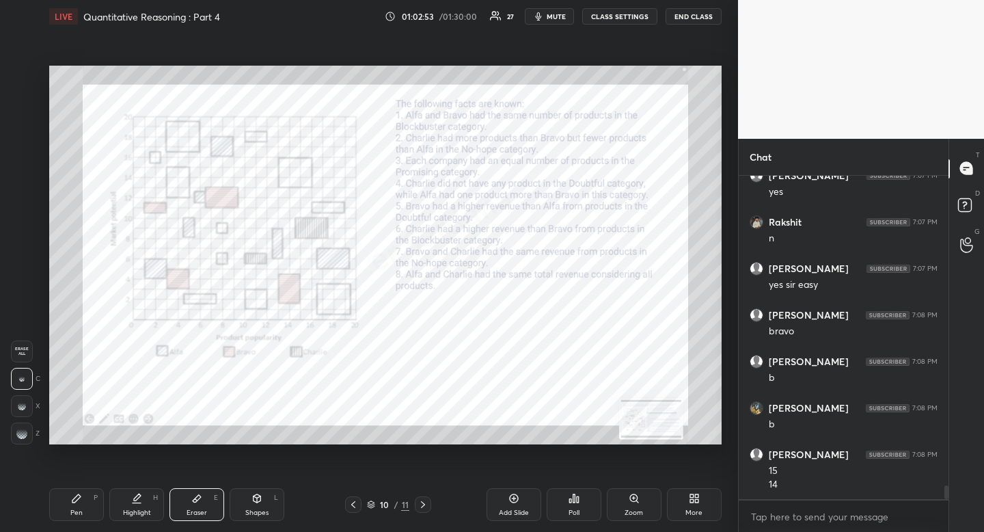
scroll to position [7384, 0]
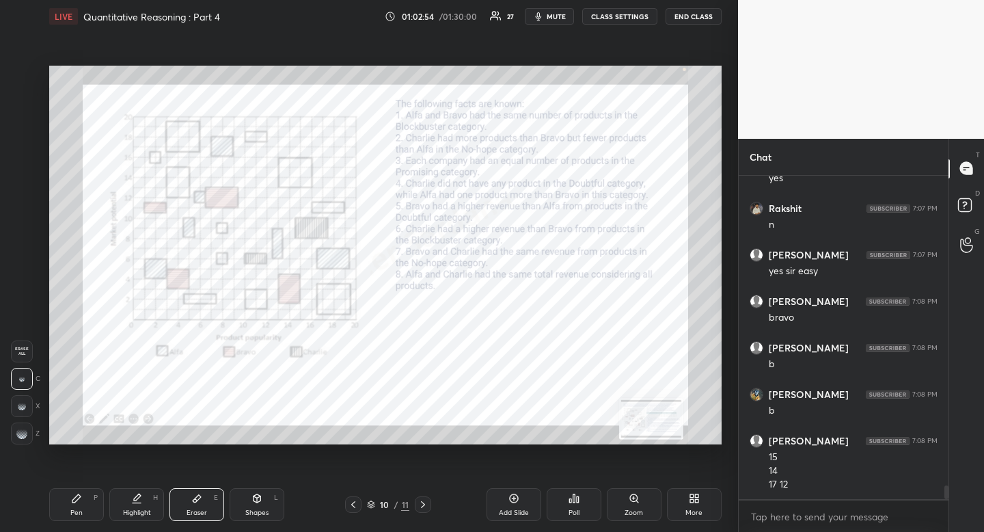
click at [78, 512] on div "Pen" at bounding box center [76, 512] width 12 height 7
drag, startPoint x: 80, startPoint y: 504, endPoint x: 81, endPoint y: 477, distance: 27.3
click at [80, 501] on div "Pen P" at bounding box center [76, 504] width 55 height 33
click at [21, 77] on div at bounding box center [22, 76] width 11 height 11
click at [25, 73] on div at bounding box center [22, 76] width 11 height 11
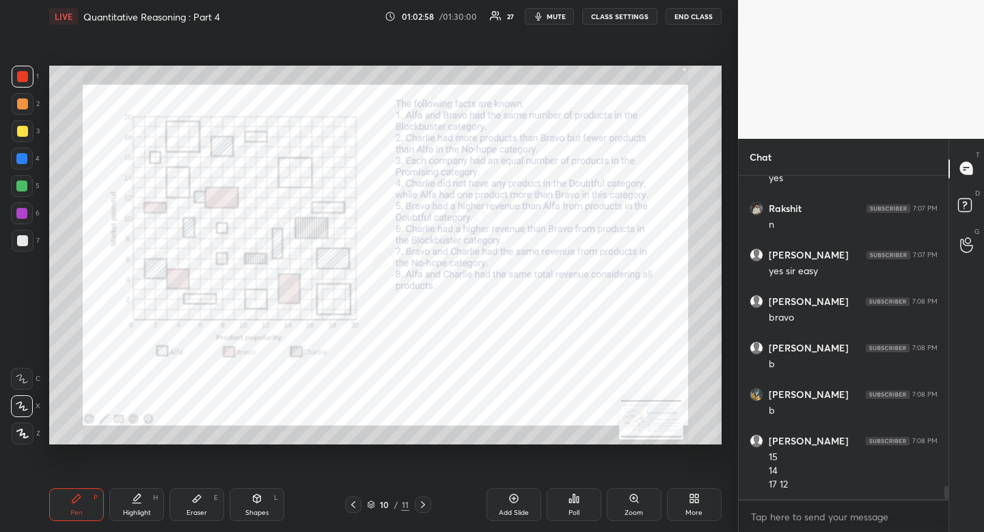
click at [18, 156] on div at bounding box center [21, 158] width 11 height 11
drag, startPoint x: 18, startPoint y: 156, endPoint x: 44, endPoint y: 171, distance: 29.4
click at [18, 156] on div at bounding box center [21, 158] width 11 height 11
click at [135, 503] on icon at bounding box center [137, 503] width 8 height 0
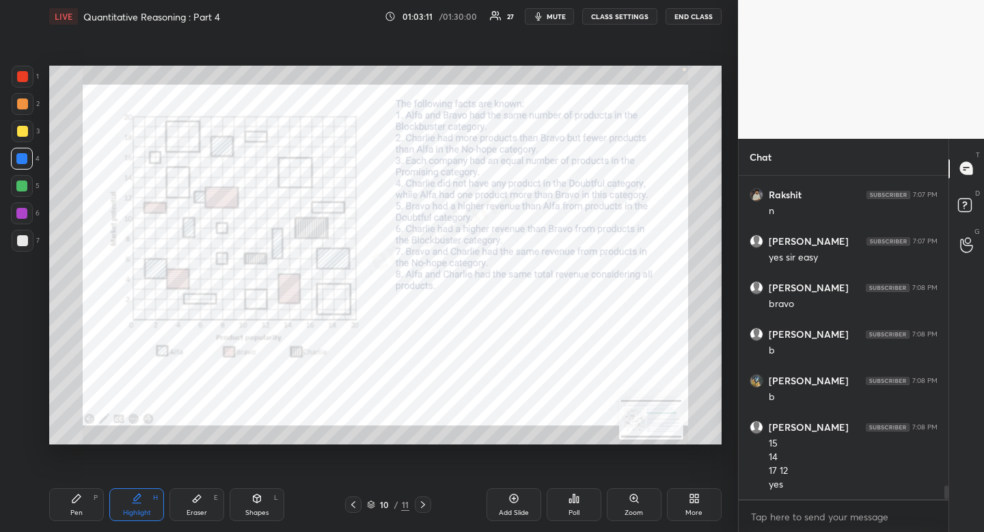
click at [62, 520] on div "Pen P" at bounding box center [76, 504] width 55 height 33
drag, startPoint x: 66, startPoint y: 518, endPoint x: 112, endPoint y: 476, distance: 61.9
click at [66, 518] on div "Pen P" at bounding box center [76, 504] width 55 height 33
click at [135, 523] on div "Pen P Highlight H Eraser E Shapes L 10 / 11 Add Slide Poll Zoom More" at bounding box center [385, 504] width 672 height 55
click at [137, 517] on div "Highlight H" at bounding box center [136, 504] width 55 height 33
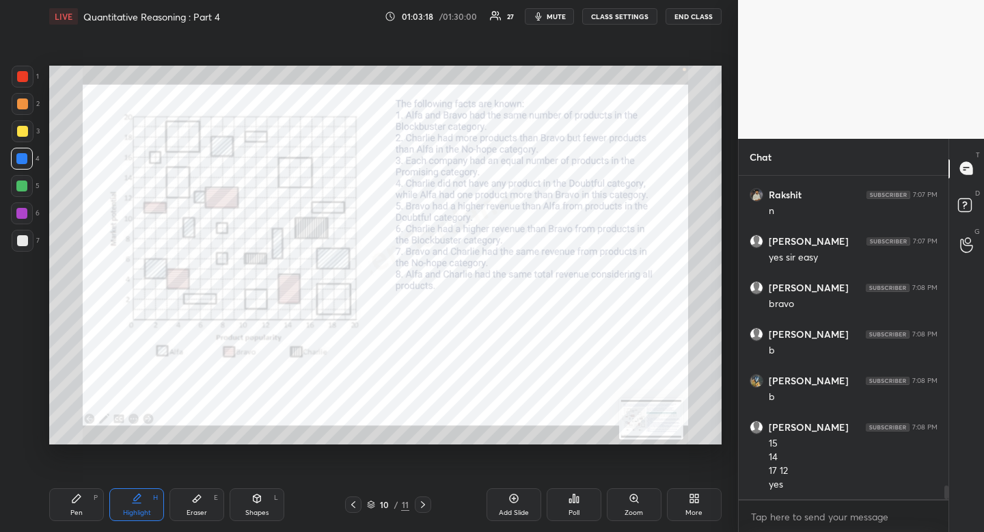
drag, startPoint x: 70, startPoint y: 508, endPoint x: 77, endPoint y: 506, distance: 7.0
click at [70, 509] on div "Pen" at bounding box center [76, 512] width 12 height 7
drag, startPoint x: 77, startPoint y: 506, endPoint x: 133, endPoint y: 451, distance: 78.3
click at [77, 506] on div "Pen P" at bounding box center [76, 504] width 55 height 33
click at [131, 512] on div "Highlight" at bounding box center [137, 512] width 28 height 7
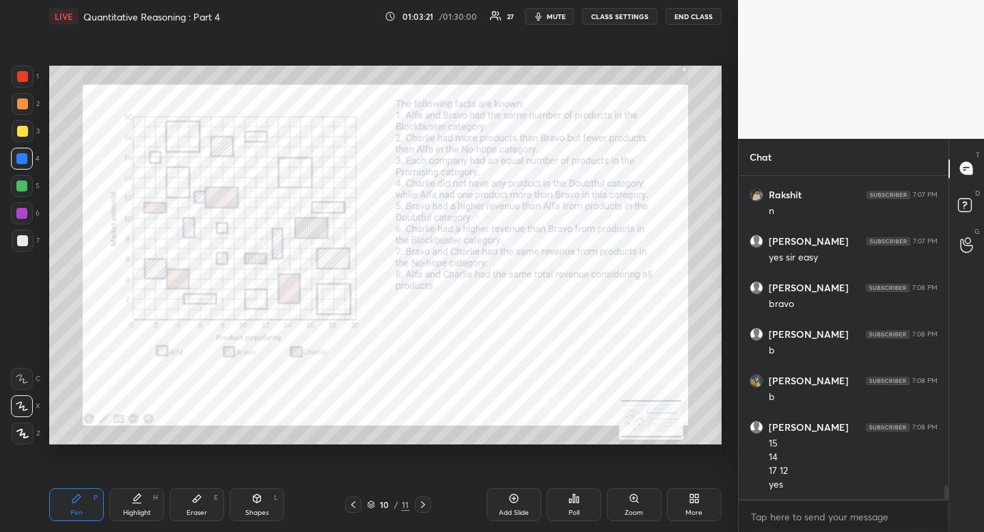
click at [142, 495] on div "Highlight H" at bounding box center [136, 504] width 55 height 33
click at [71, 504] on div "Pen P" at bounding box center [76, 504] width 55 height 33
click at [74, 503] on icon at bounding box center [76, 498] width 11 height 11
click at [141, 507] on div "Highlight H" at bounding box center [136, 504] width 55 height 33
click at [150, 480] on div "Pen P Highlight H Eraser E Shapes L 10 / 11 Add Slide Poll Zoom More" at bounding box center [385, 504] width 672 height 55
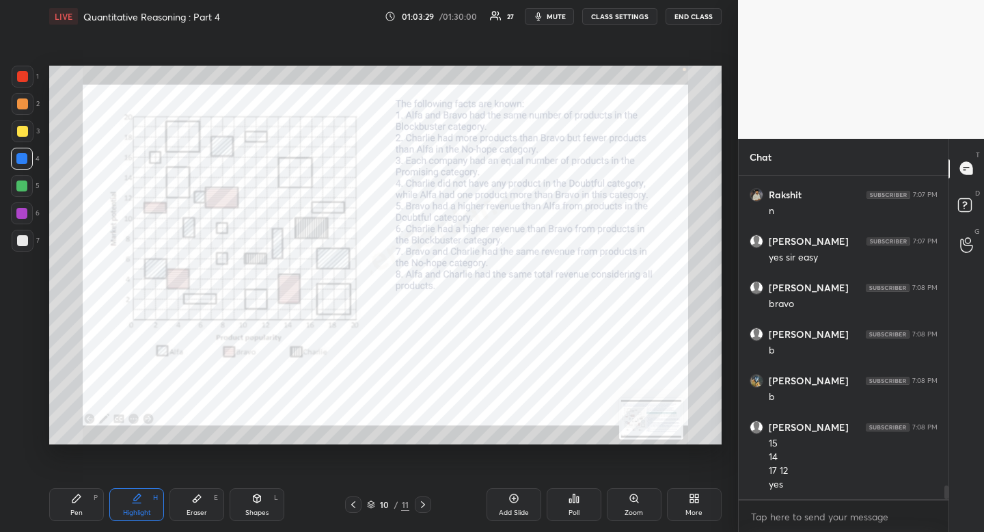
click at [85, 499] on div "Pen P" at bounding box center [76, 504] width 55 height 33
drag, startPoint x: 85, startPoint y: 499, endPoint x: 168, endPoint y: 445, distance: 98.8
click at [92, 499] on div "Pen P" at bounding box center [76, 504] width 55 height 33
click at [131, 511] on div "Highlight" at bounding box center [137, 512] width 28 height 7
click at [131, 500] on div "Highlight H" at bounding box center [136, 504] width 55 height 33
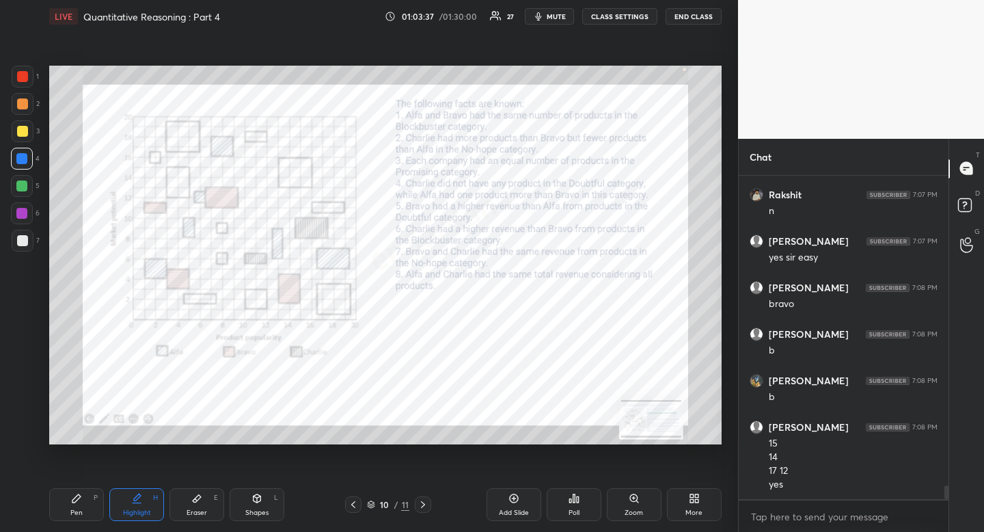
click at [83, 516] on div "Pen P" at bounding box center [76, 504] width 55 height 33
drag, startPoint x: 83, startPoint y: 516, endPoint x: 101, endPoint y: 509, distance: 19.7
click at [91, 513] on div "Pen P" at bounding box center [76, 504] width 55 height 33
click at [128, 518] on div "Highlight H" at bounding box center [136, 504] width 55 height 33
drag, startPoint x: 128, startPoint y: 518, endPoint x: 160, endPoint y: 458, distance: 68.2
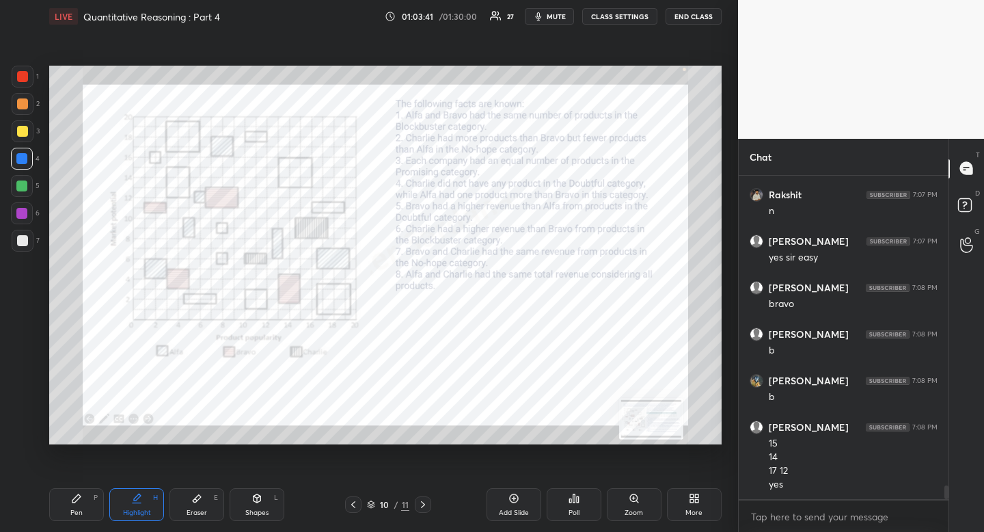
click at [134, 510] on div "Highlight H" at bounding box center [136, 504] width 55 height 33
click at [78, 500] on icon at bounding box center [76, 498] width 11 height 11
drag, startPoint x: 78, startPoint y: 500, endPoint x: 92, endPoint y: 459, distance: 44.1
click at [78, 500] on icon at bounding box center [76, 498] width 11 height 11
click at [31, 79] on div at bounding box center [23, 77] width 22 height 22
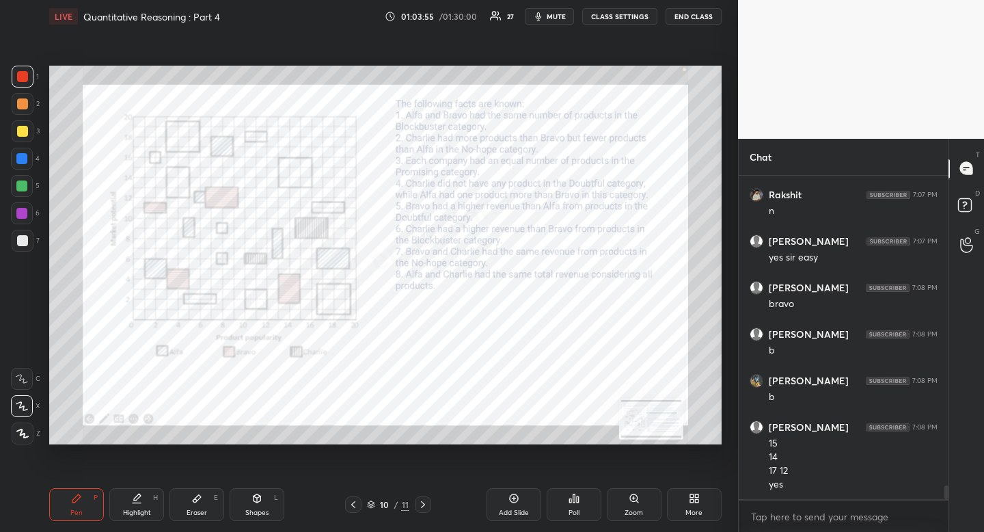
click at [26, 80] on div at bounding box center [22, 76] width 11 height 11
click at [23, 84] on div at bounding box center [23, 77] width 22 height 22
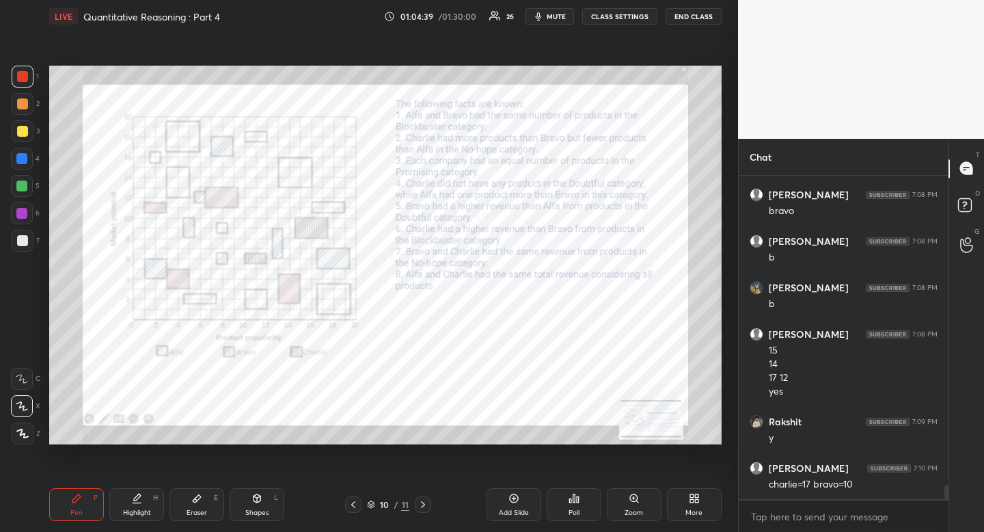
scroll to position [7537, 0]
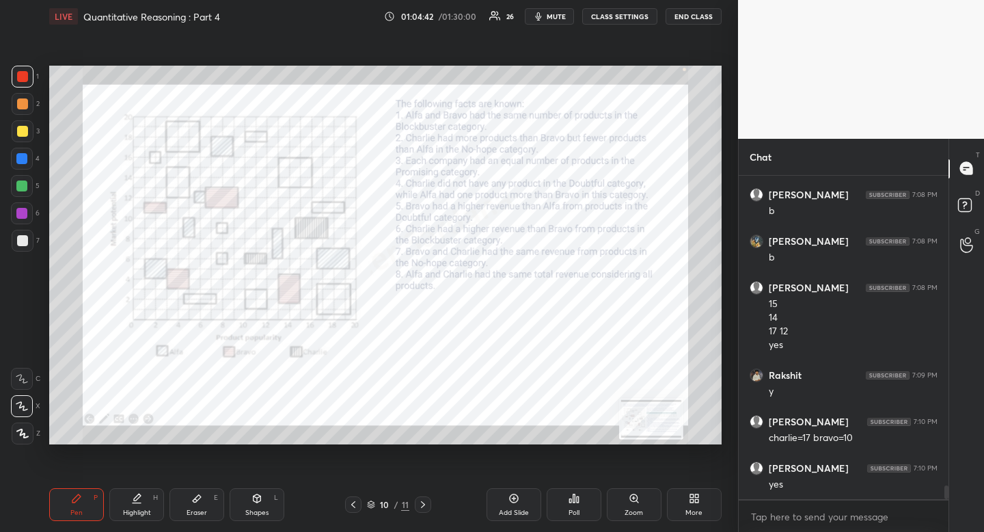
click at [86, 501] on div "Pen P" at bounding box center [76, 504] width 55 height 33
drag, startPoint x: 86, startPoint y: 501, endPoint x: 159, endPoint y: 444, distance: 92.0
click at [86, 501] on div "Pen P" at bounding box center [76, 504] width 55 height 33
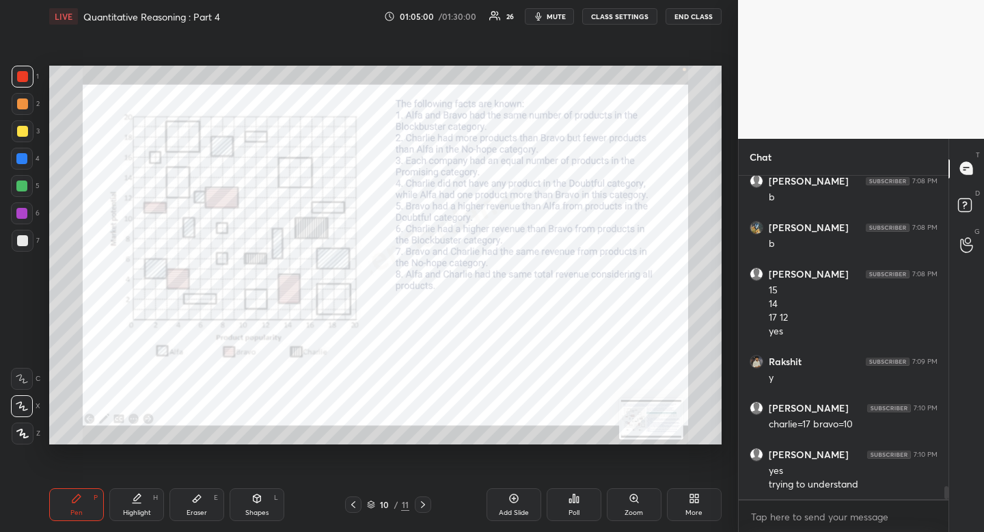
click at [135, 516] on div "Highlight" at bounding box center [137, 512] width 28 height 7
drag, startPoint x: 138, startPoint y: 509, endPoint x: 139, endPoint y: 460, distance: 49.2
click at [135, 501] on div "Highlight H" at bounding box center [136, 504] width 55 height 33
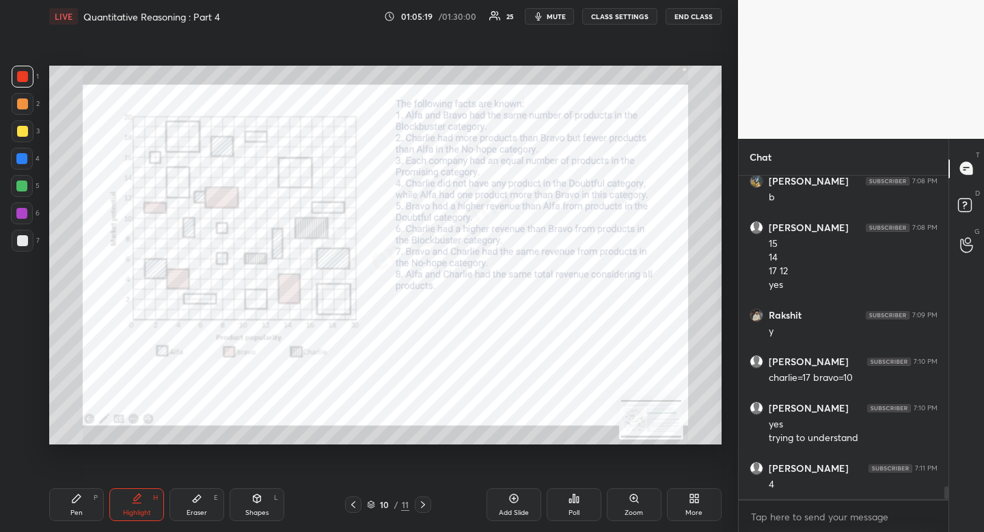
click at [74, 511] on div "Pen" at bounding box center [76, 512] width 12 height 7
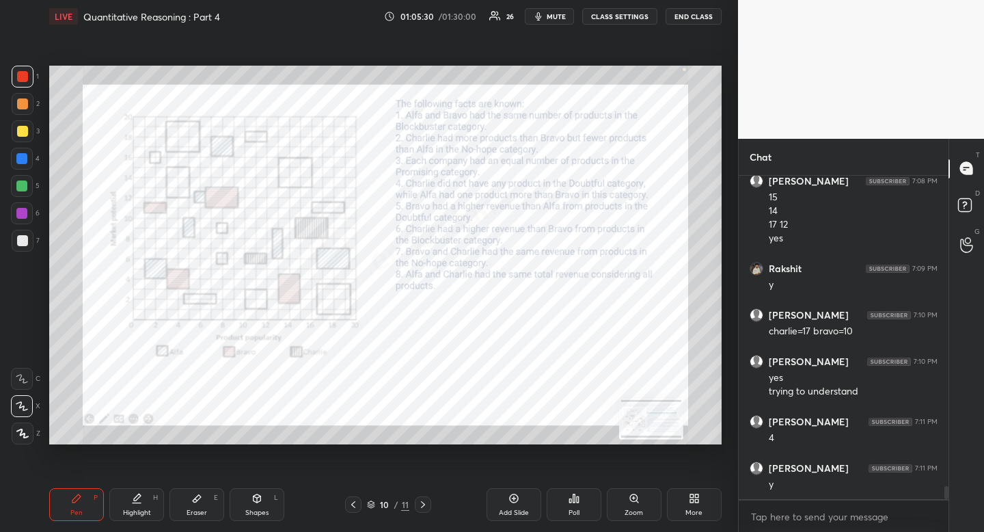
click at [138, 511] on div "Highlight" at bounding box center [137, 512] width 28 height 7
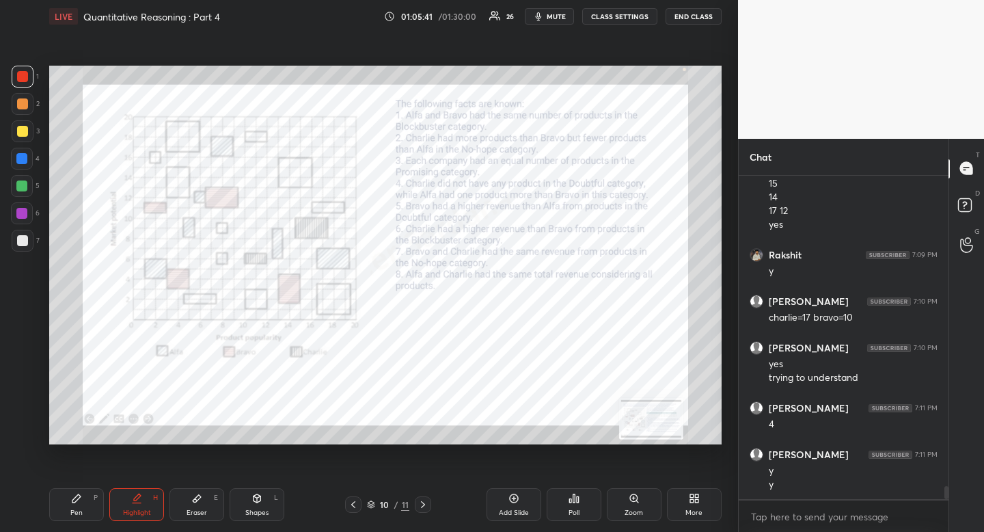
click at [74, 494] on icon at bounding box center [76, 498] width 11 height 11
drag, startPoint x: 74, startPoint y: 494, endPoint x: 64, endPoint y: 478, distance: 19.7
click at [74, 494] on icon at bounding box center [76, 498] width 11 height 11
click at [83, 502] on div "Pen P" at bounding box center [76, 504] width 55 height 33
drag, startPoint x: 83, startPoint y: 502, endPoint x: 44, endPoint y: 399, distance: 110.5
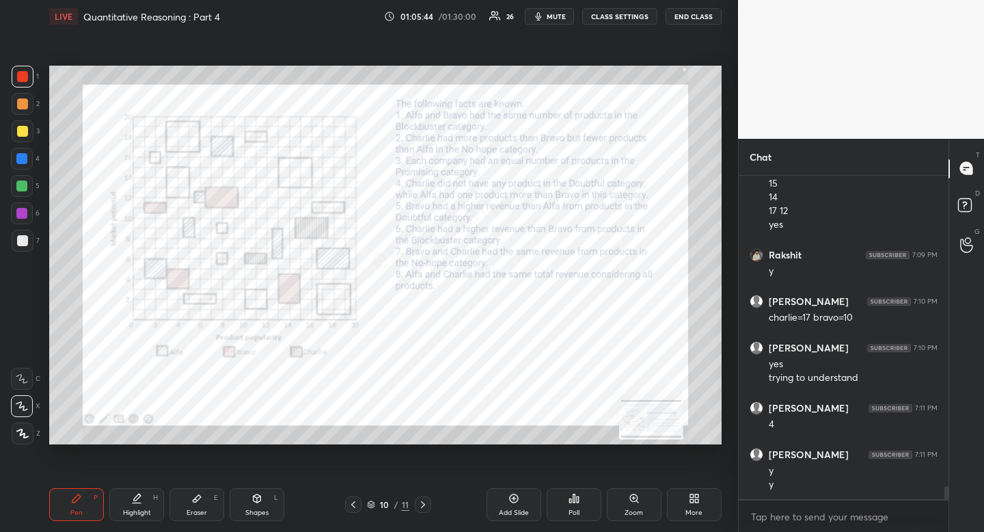
click at [83, 502] on div "Pen P" at bounding box center [76, 504] width 55 height 33
click at [29, 164] on div at bounding box center [22, 159] width 22 height 22
drag, startPoint x: 29, startPoint y: 164, endPoint x: 13, endPoint y: 167, distance: 16.0
click at [23, 161] on div at bounding box center [22, 159] width 22 height 22
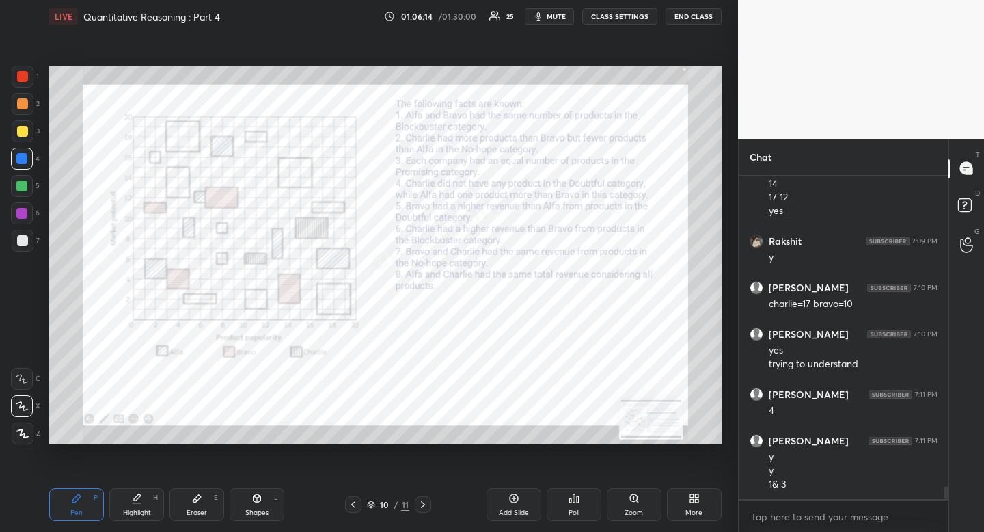
click at [199, 502] on icon at bounding box center [196, 498] width 11 height 11
drag, startPoint x: 199, startPoint y: 502, endPoint x: 187, endPoint y: 464, distance: 40.2
click at [199, 497] on icon at bounding box center [196, 498] width 11 height 11
click at [137, 503] on icon at bounding box center [137, 503] width 8 height 0
click at [81, 493] on icon at bounding box center [76, 498] width 11 height 11
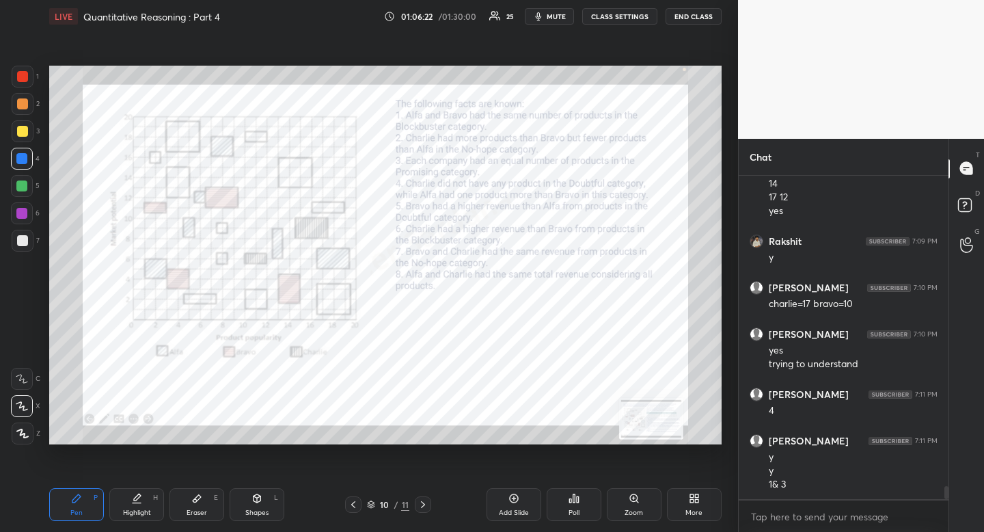
click at [150, 506] on div "Highlight H" at bounding box center [136, 504] width 55 height 33
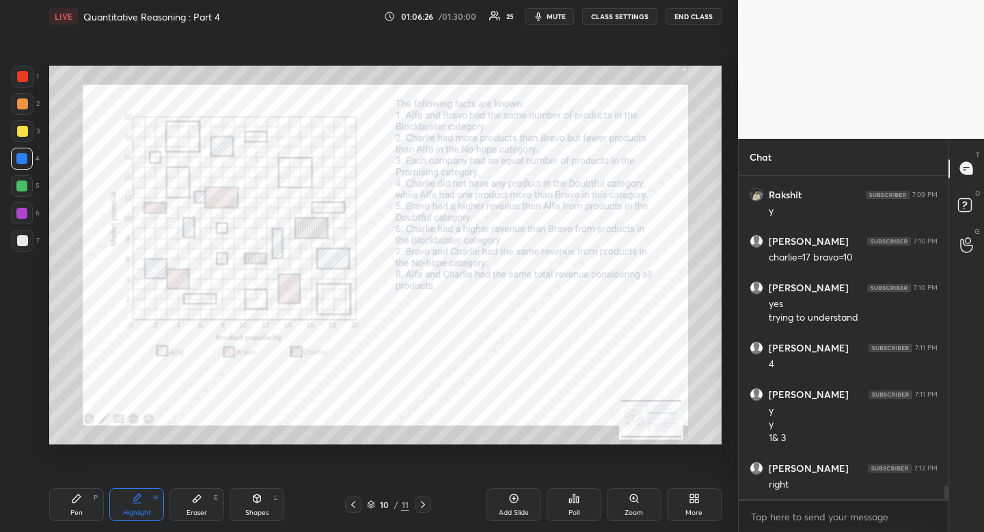
click at [202, 498] on icon at bounding box center [196, 498] width 11 height 11
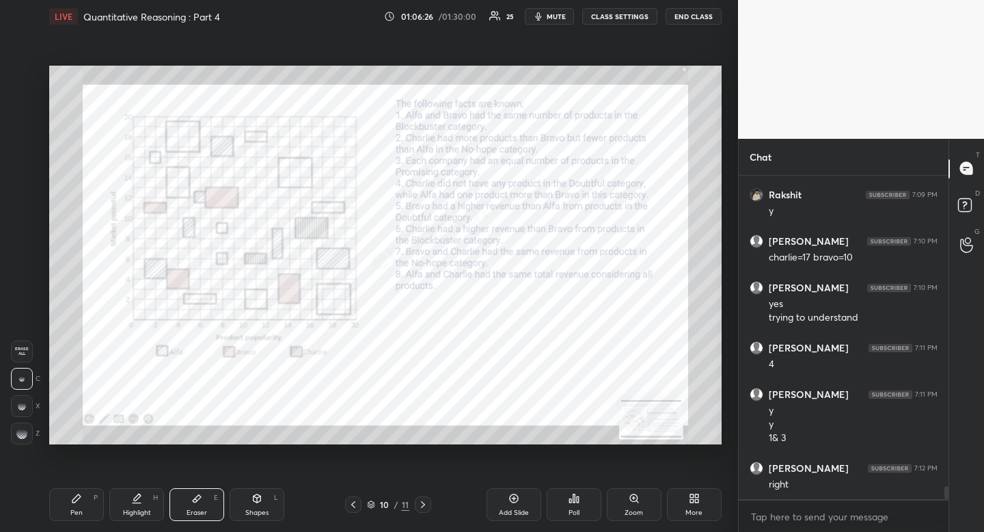
drag, startPoint x: 202, startPoint y: 491, endPoint x: 201, endPoint y: 456, distance: 35.5
click at [201, 489] on div "Eraser E" at bounding box center [196, 504] width 55 height 33
click at [73, 521] on div "Pen P Highlight H Eraser E Shapes L 10 / 11 Add Slide Poll Zoom More" at bounding box center [385, 504] width 672 height 55
drag, startPoint x: 73, startPoint y: 521, endPoint x: 68, endPoint y: 485, distance: 35.9
click at [73, 521] on div "Pen P Highlight H Eraser E Shapes L 10 / 11 Add Slide Poll Zoom More" at bounding box center [385, 504] width 672 height 55
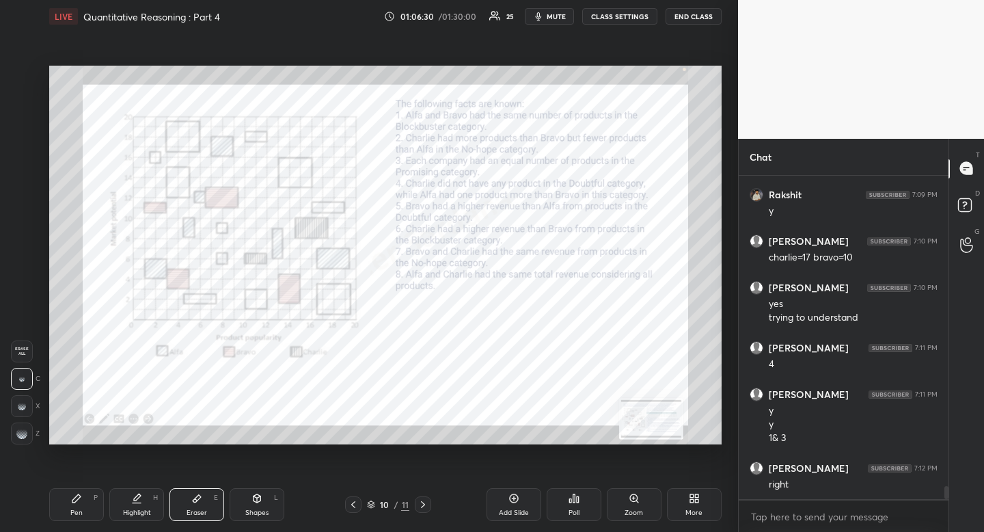
click at [90, 501] on div "Pen P" at bounding box center [76, 504] width 55 height 33
click at [85, 500] on div "Pen P" at bounding box center [76, 504] width 55 height 33
drag, startPoint x: 90, startPoint y: 501, endPoint x: 83, endPoint y: 491, distance: 11.8
click at [90, 501] on div "Pen P" at bounding box center [76, 504] width 55 height 33
drag, startPoint x: 194, startPoint y: 507, endPoint x: 191, endPoint y: 470, distance: 37.7
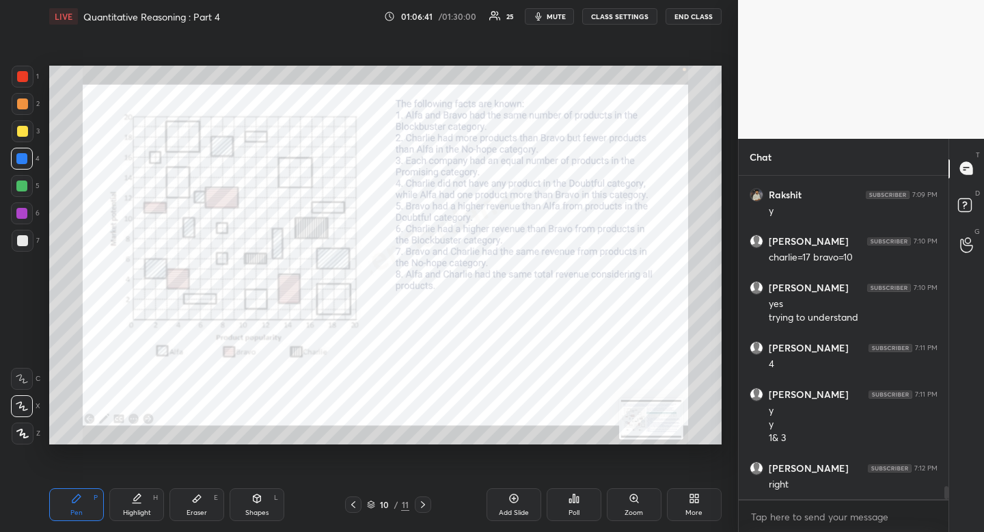
click at [194, 502] on div "Eraser E" at bounding box center [196, 504] width 55 height 33
drag, startPoint x: 64, startPoint y: 513, endPoint x: 80, endPoint y: 470, distance: 46.5
click at [64, 513] on div "Pen P" at bounding box center [76, 504] width 55 height 33
click at [68, 498] on div "Pen P" at bounding box center [76, 504] width 55 height 33
click at [143, 504] on div "Highlight H" at bounding box center [136, 504] width 55 height 33
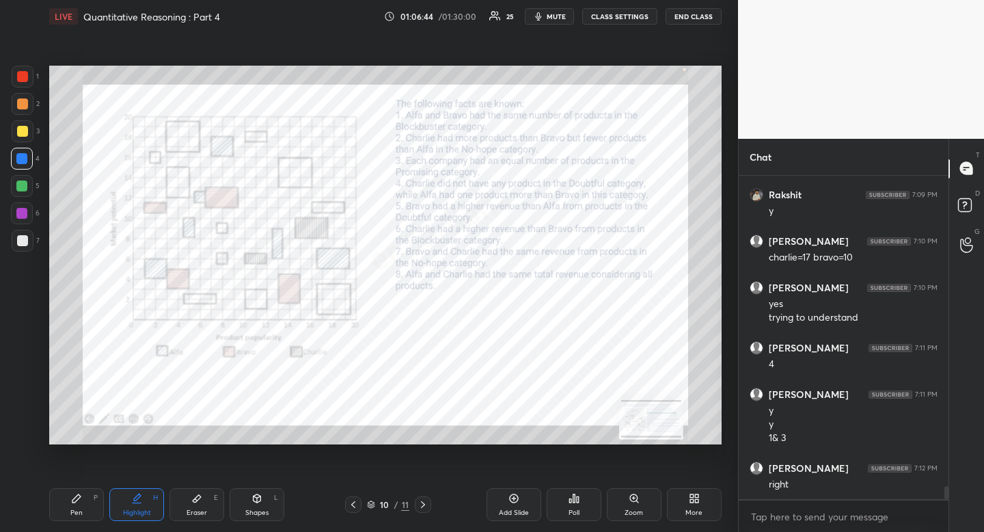
drag, startPoint x: 143, startPoint y: 504, endPoint x: 146, endPoint y: 479, distance: 25.5
click at [143, 504] on div "Highlight H" at bounding box center [136, 504] width 55 height 33
click at [64, 520] on div "Pen P" at bounding box center [76, 504] width 55 height 33
click at [210, 502] on div "Eraser E" at bounding box center [196, 504] width 55 height 33
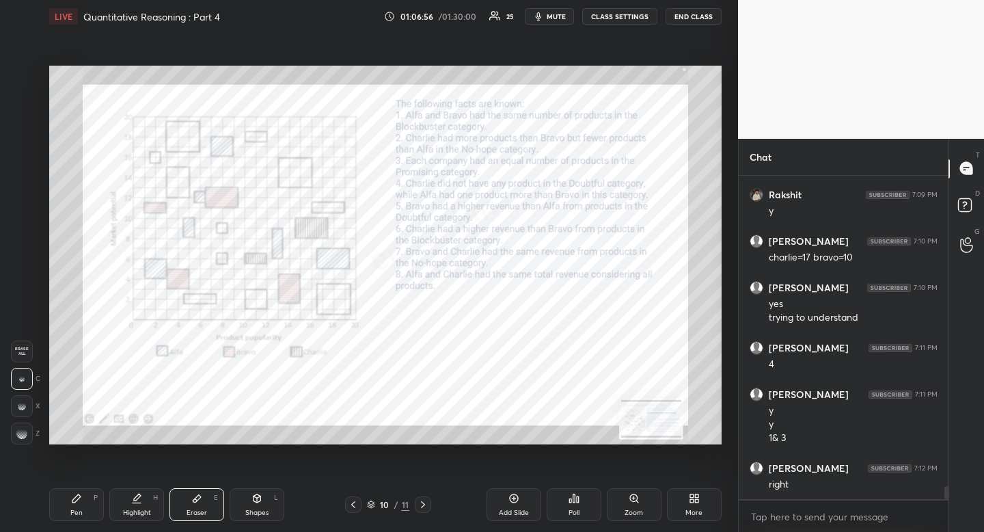
drag, startPoint x: 210, startPoint y: 502, endPoint x: 261, endPoint y: 462, distance: 64.8
click at [210, 502] on div "Eraser E" at bounding box center [196, 504] width 55 height 33
click at [87, 511] on div "Pen P" at bounding box center [76, 504] width 55 height 33
click at [148, 505] on div "Highlight H" at bounding box center [136, 504] width 55 height 33
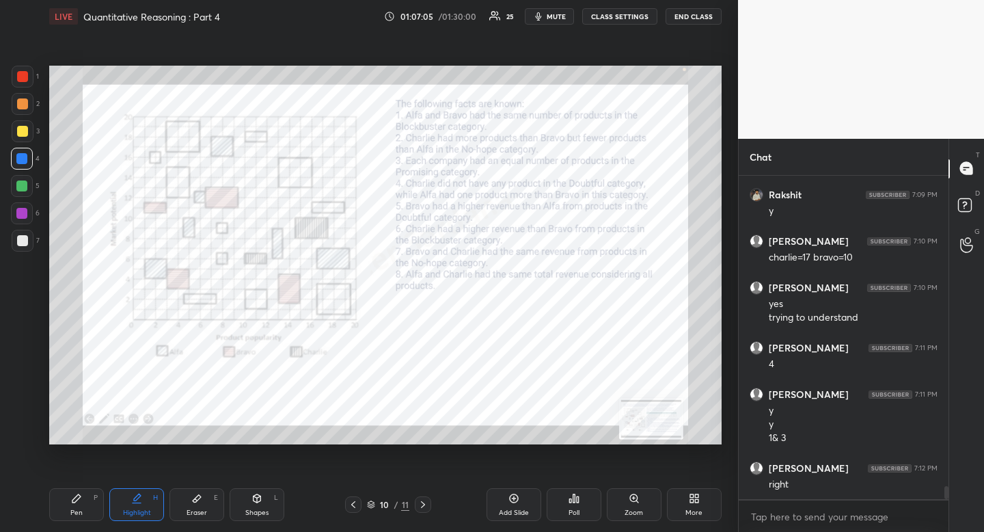
drag, startPoint x: 148, startPoint y: 505, endPoint x: 163, endPoint y: 459, distance: 49.1
click at [148, 505] on div "Highlight H" at bounding box center [136, 504] width 55 height 33
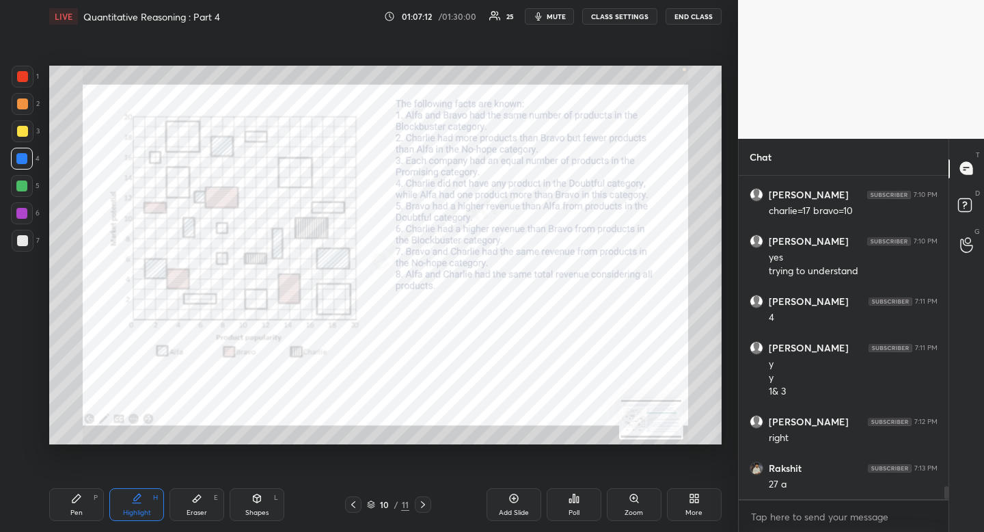
click at [87, 508] on div "Pen P" at bounding box center [76, 504] width 55 height 33
drag, startPoint x: 85, startPoint y: 508, endPoint x: 90, endPoint y: 500, distance: 9.8
click at [85, 508] on div "Pen P" at bounding box center [76, 504] width 55 height 33
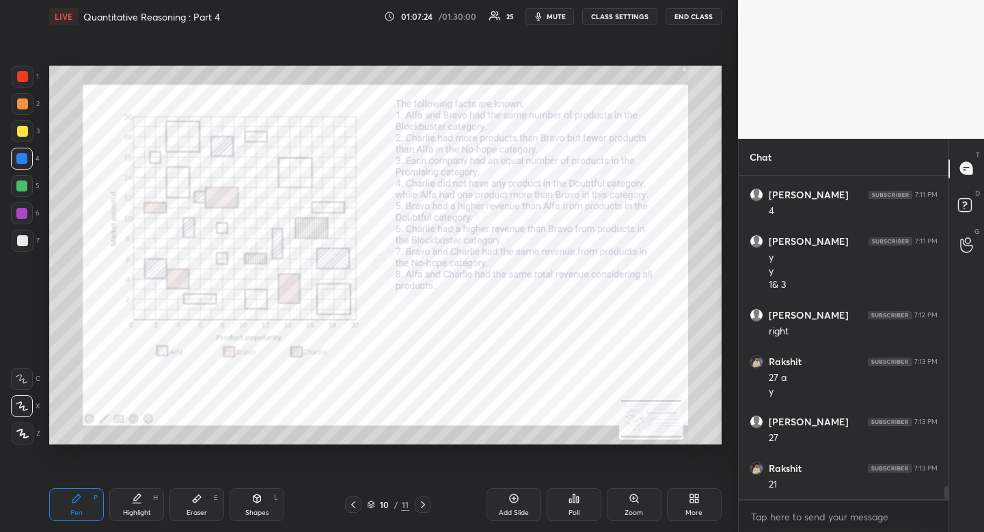
scroll to position [7917, 0]
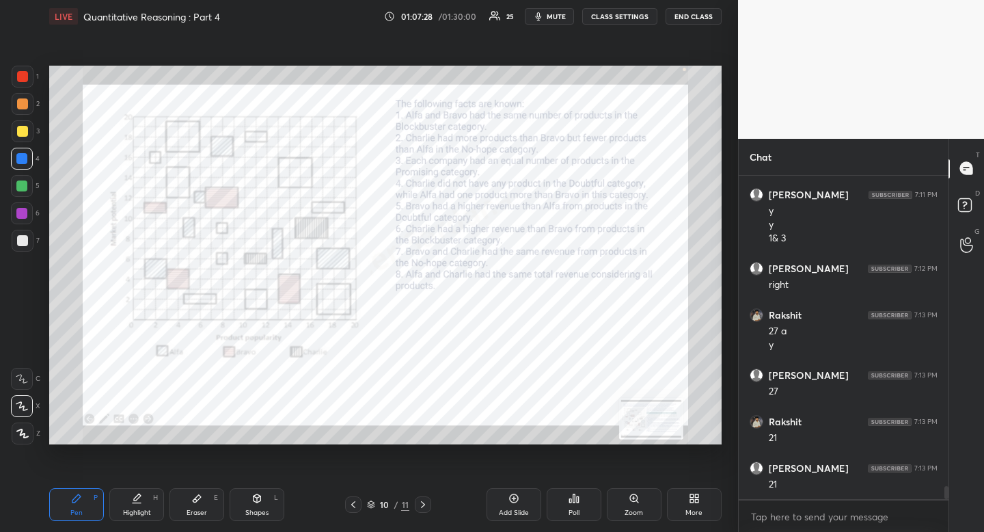
click at [144, 517] on div "Highlight H" at bounding box center [136, 504] width 55 height 33
drag, startPoint x: 144, startPoint y: 517, endPoint x: 140, endPoint y: 460, distance: 57.5
click at [144, 517] on div "Highlight H" at bounding box center [136, 504] width 55 height 33
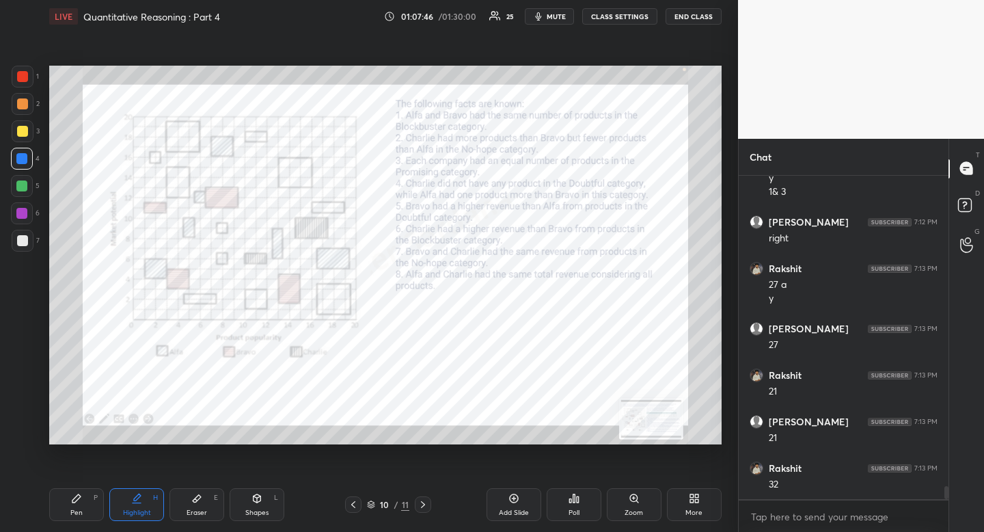
click at [81, 494] on icon at bounding box center [76, 498] width 11 height 11
drag, startPoint x: 81, startPoint y: 494, endPoint x: 119, endPoint y: 445, distance: 61.9
click at [81, 494] on icon at bounding box center [76, 498] width 11 height 11
click at [141, 513] on div "Highlight" at bounding box center [137, 512] width 28 height 7
drag, startPoint x: 141, startPoint y: 513, endPoint x: 109, endPoint y: 447, distance: 73.0
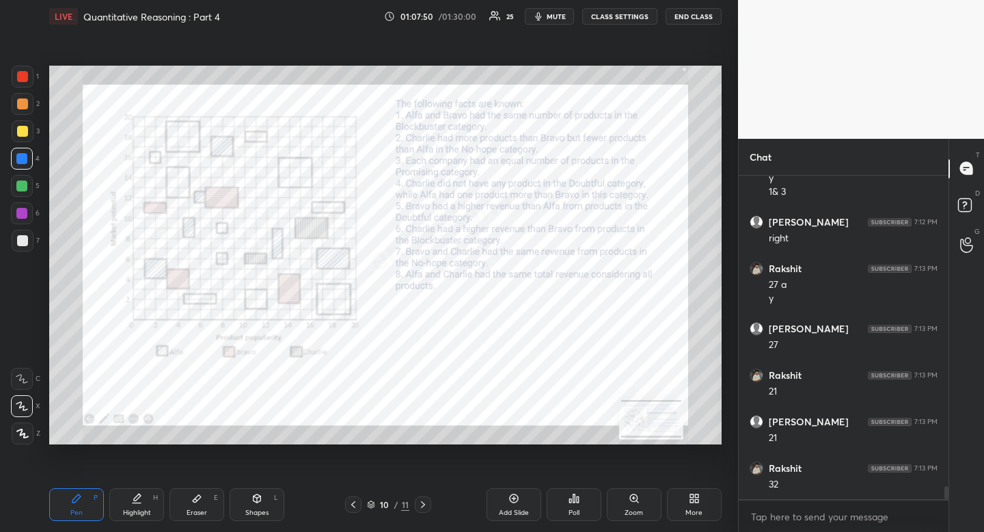
click at [134, 516] on div "Highlight" at bounding box center [137, 512] width 28 height 7
click at [146, 510] on div "Highlight H" at bounding box center [136, 504] width 55 height 33
click at [79, 500] on icon at bounding box center [76, 498] width 11 height 11
drag, startPoint x: 79, startPoint y: 500, endPoint x: 125, endPoint y: 491, distance: 46.8
click at [79, 500] on icon at bounding box center [76, 498] width 11 height 11
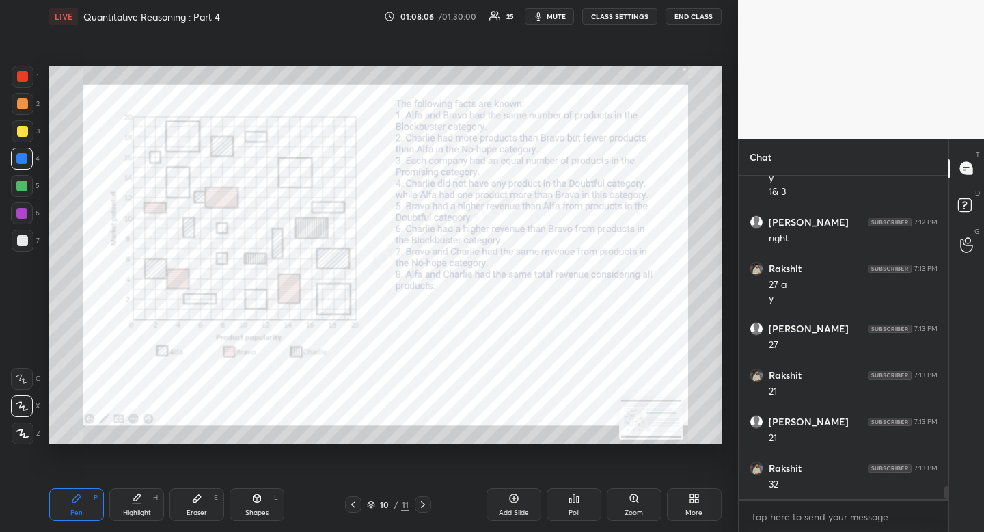
click at [136, 493] on icon at bounding box center [136, 498] width 11 height 11
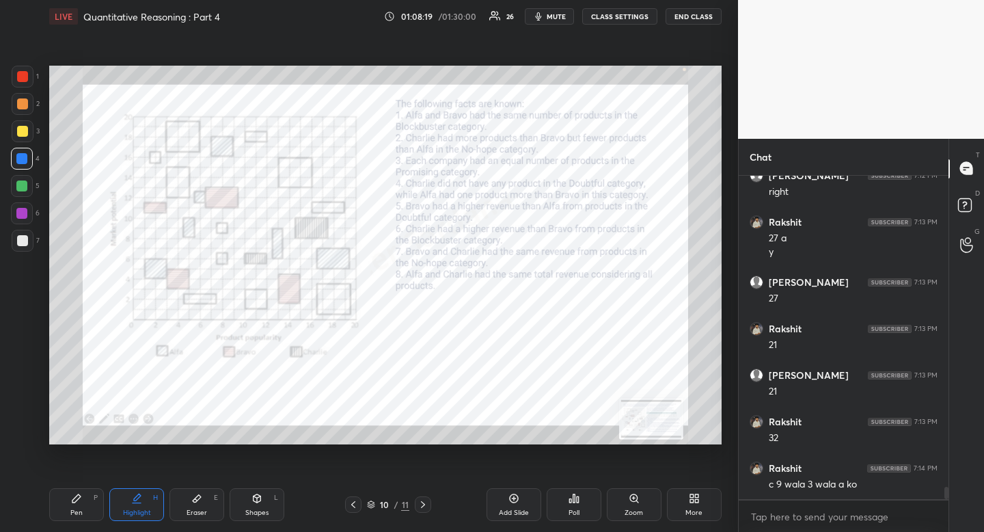
click at [94, 506] on div "Pen P" at bounding box center [76, 504] width 55 height 33
drag, startPoint x: 94, startPoint y: 506, endPoint x: 185, endPoint y: 464, distance: 100.3
click at [96, 514] on div "Pen P" at bounding box center [76, 504] width 55 height 33
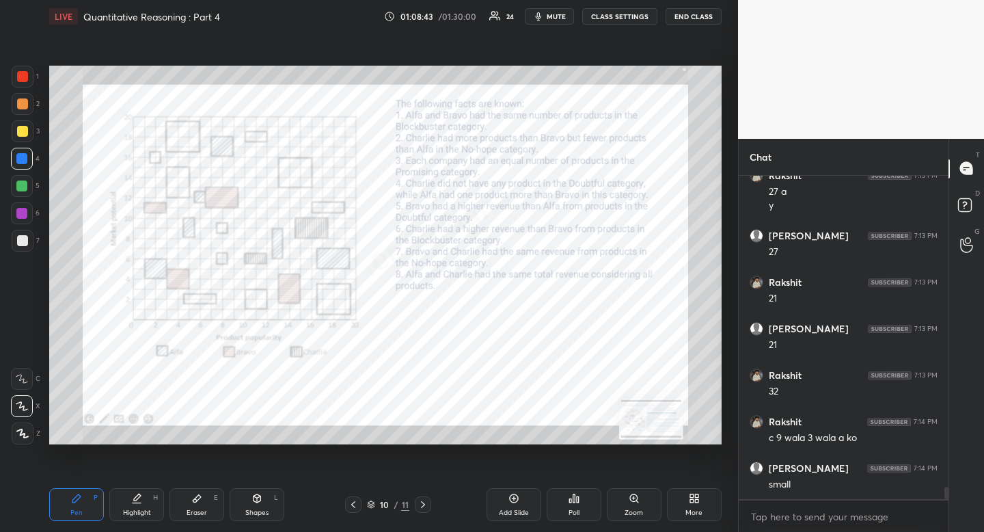
scroll to position [8106, 0]
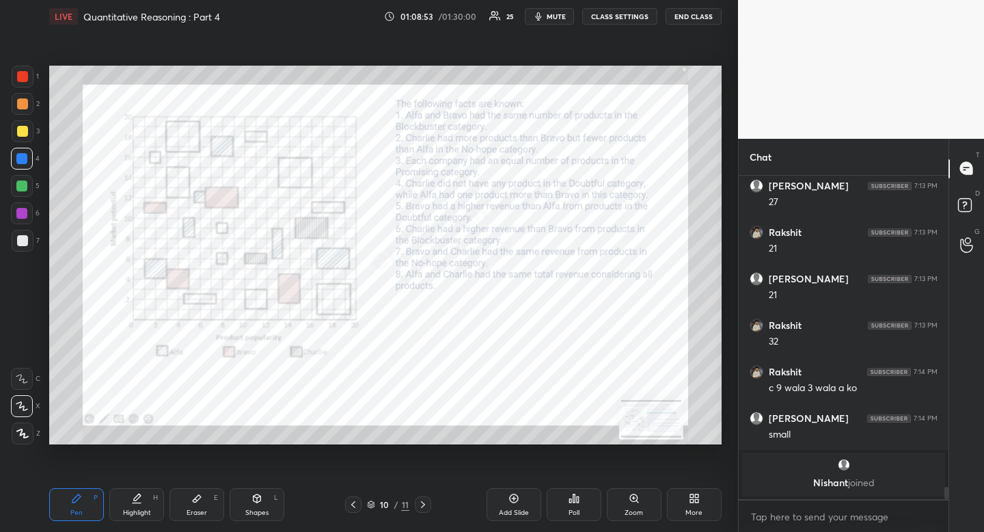
click at [22, 218] on div at bounding box center [21, 213] width 11 height 11
click at [135, 509] on div "Highlight" at bounding box center [137, 512] width 28 height 7
click at [70, 498] on div "Pen P" at bounding box center [76, 504] width 55 height 33
click at [249, 504] on div "Shapes L" at bounding box center [257, 504] width 55 height 33
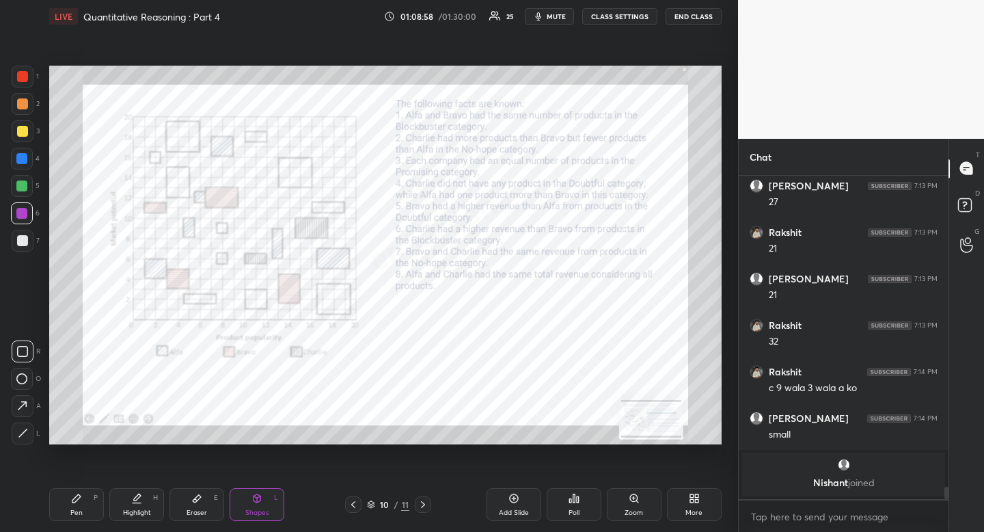
click at [80, 498] on icon at bounding box center [76, 498] width 11 height 11
click at [24, 407] on icon at bounding box center [22, 406] width 12 height 10
click at [132, 498] on icon at bounding box center [136, 498] width 11 height 11
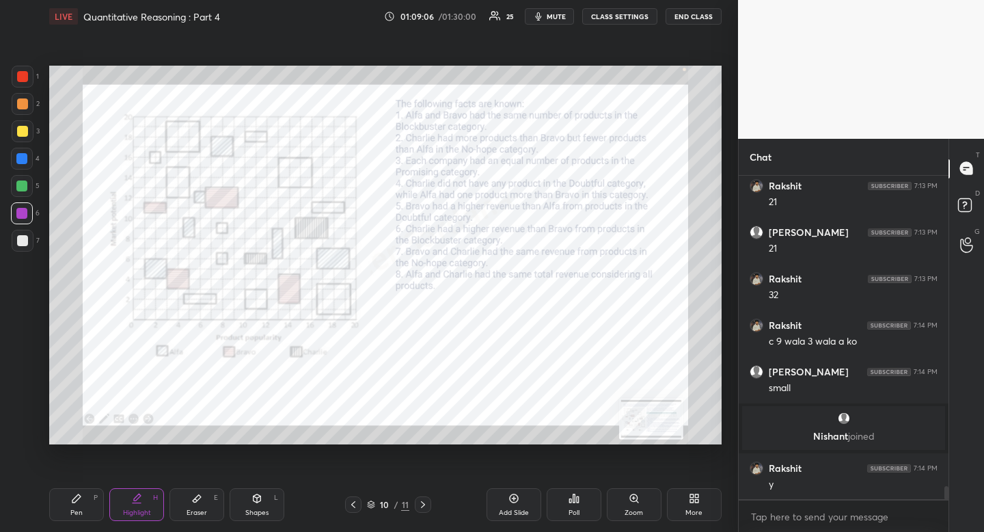
scroll to position [7768, 0]
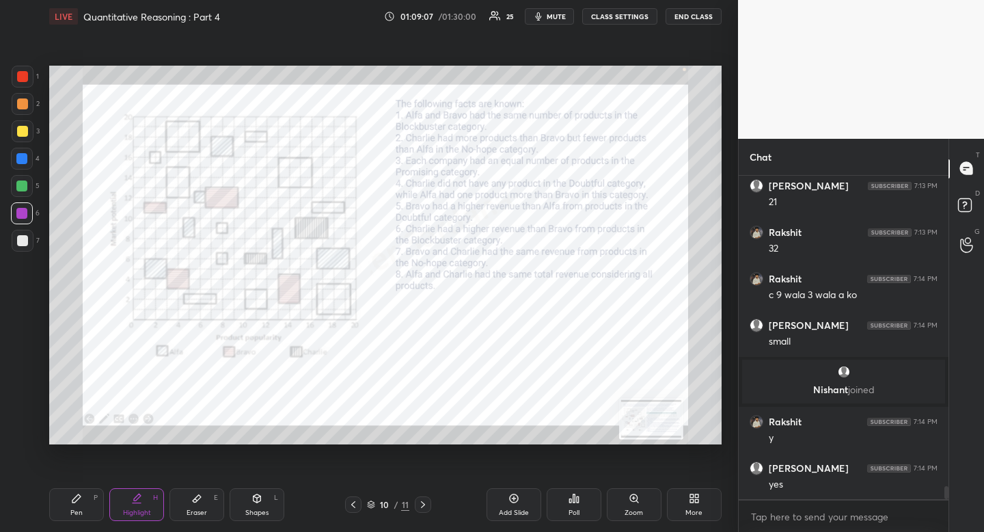
click at [422, 506] on icon at bounding box center [423, 504] width 4 height 7
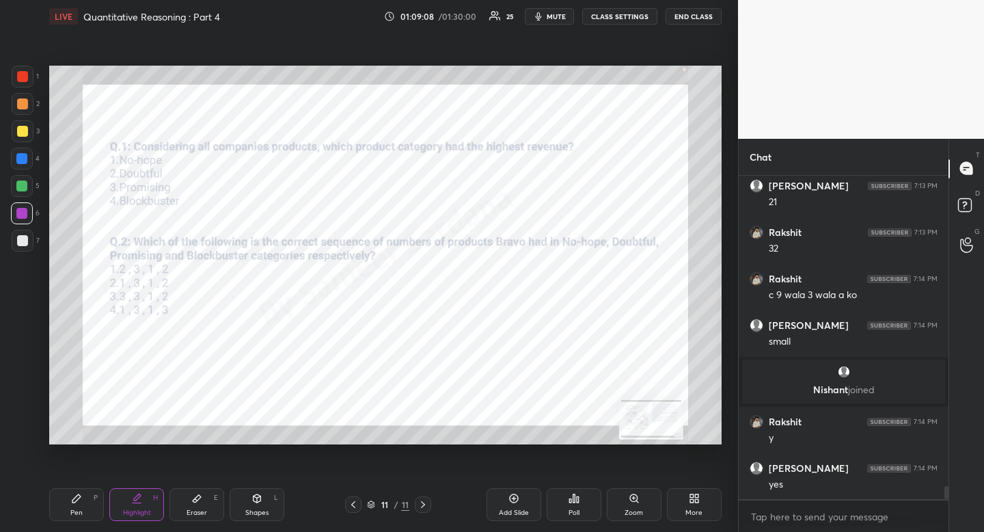
scroll to position [7815, 0]
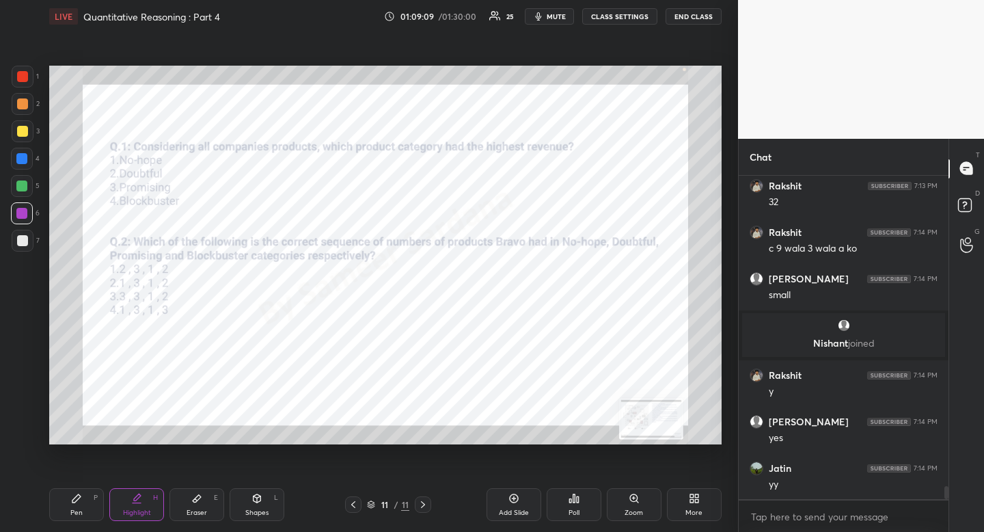
click at [72, 492] on div "Pen P" at bounding box center [76, 504] width 55 height 33
drag, startPoint x: 74, startPoint y: 492, endPoint x: 100, endPoint y: 446, distance: 53.0
click at [74, 492] on div "Pen P" at bounding box center [76, 504] width 55 height 33
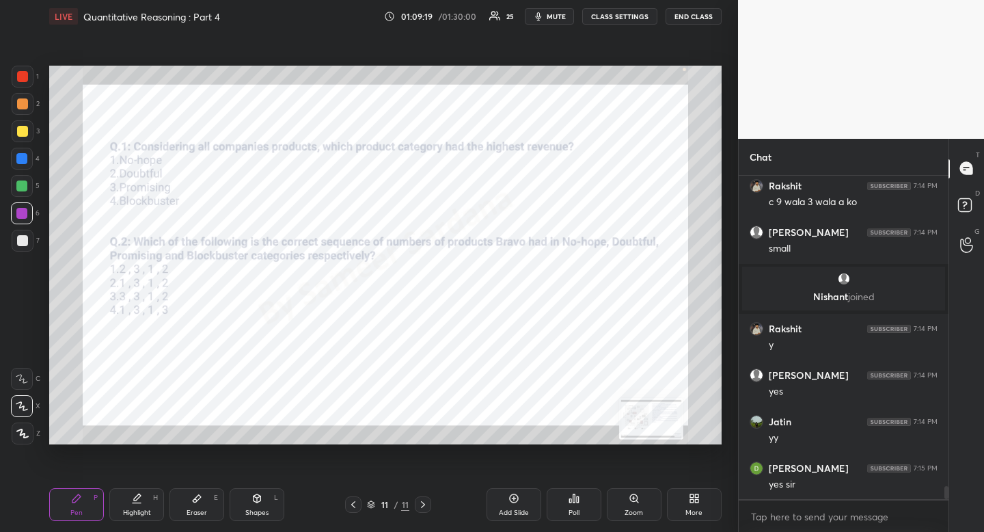
click at [354, 501] on icon at bounding box center [353, 504] width 4 height 7
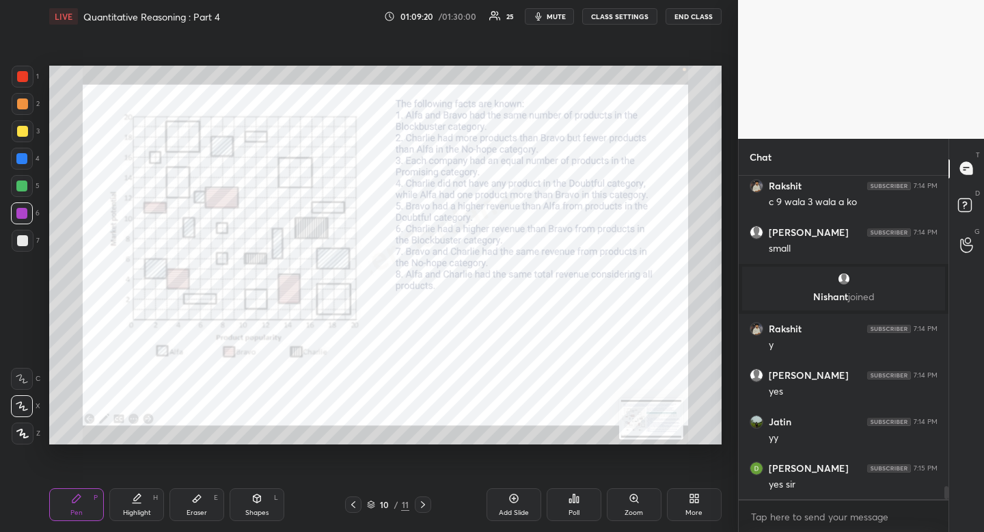
drag, startPoint x: 133, startPoint y: 500, endPoint x: 122, endPoint y: 449, distance: 51.6
click at [131, 497] on icon at bounding box center [136, 498] width 11 height 11
click at [420, 506] on icon at bounding box center [423, 504] width 11 height 11
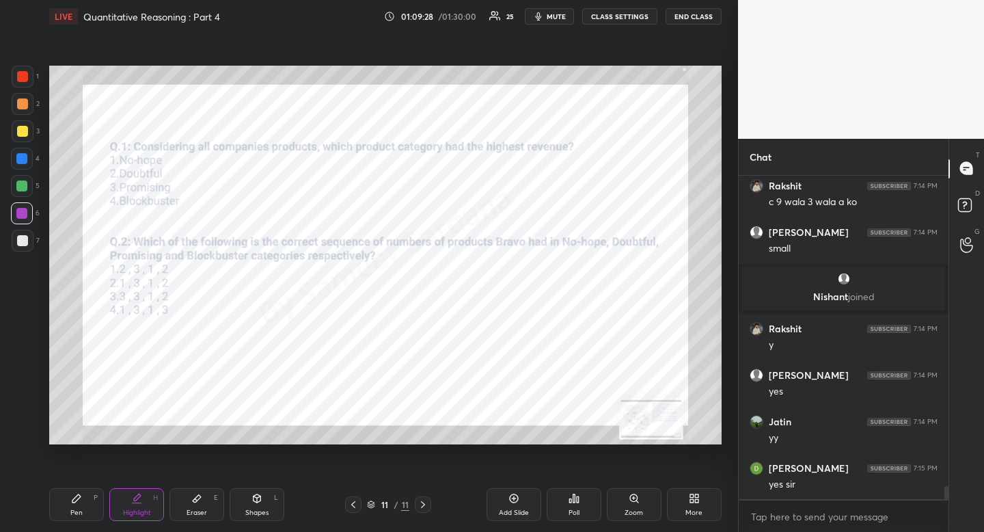
drag, startPoint x: 85, startPoint y: 493, endPoint x: 77, endPoint y: 455, distance: 39.0
click at [85, 493] on div "Pen P" at bounding box center [76, 504] width 55 height 33
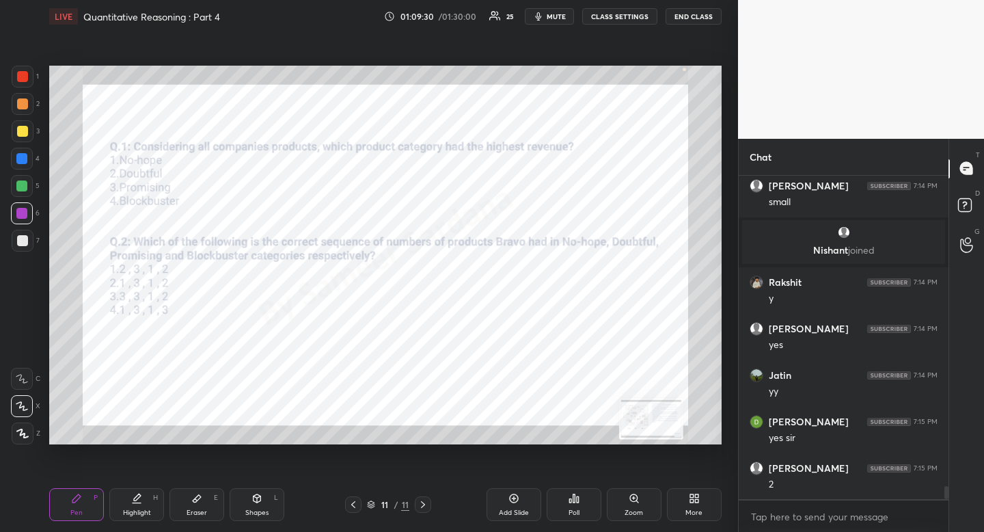
click at [422, 507] on icon at bounding box center [423, 504] width 11 height 11
click at [424, 504] on icon at bounding box center [423, 504] width 11 height 11
click at [695, 506] on div "More" at bounding box center [694, 504] width 55 height 33
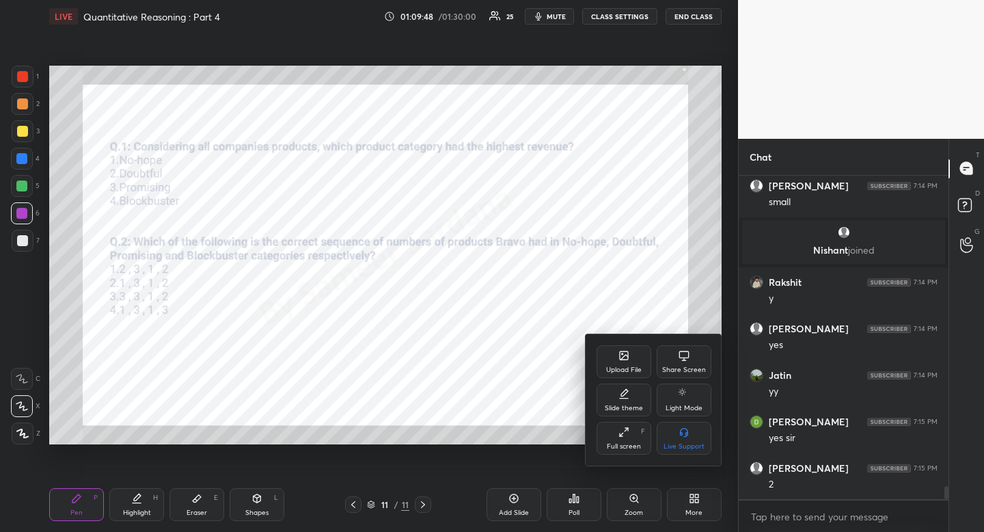
click at [630, 363] on div "Upload File" at bounding box center [624, 361] width 55 height 33
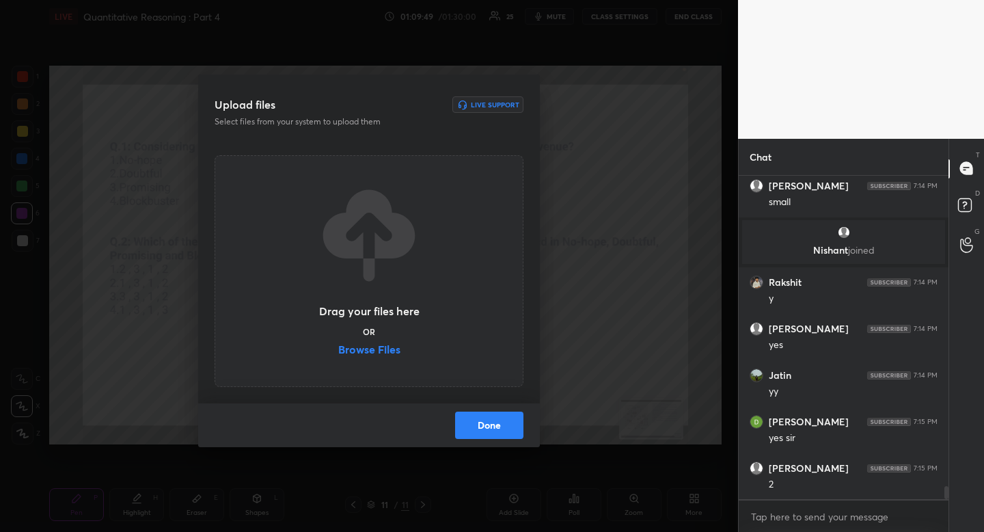
click at [393, 346] on label "Browse Files" at bounding box center [369, 351] width 62 height 14
click at [338, 346] on input "Browse Files" at bounding box center [338, 351] width 0 height 14
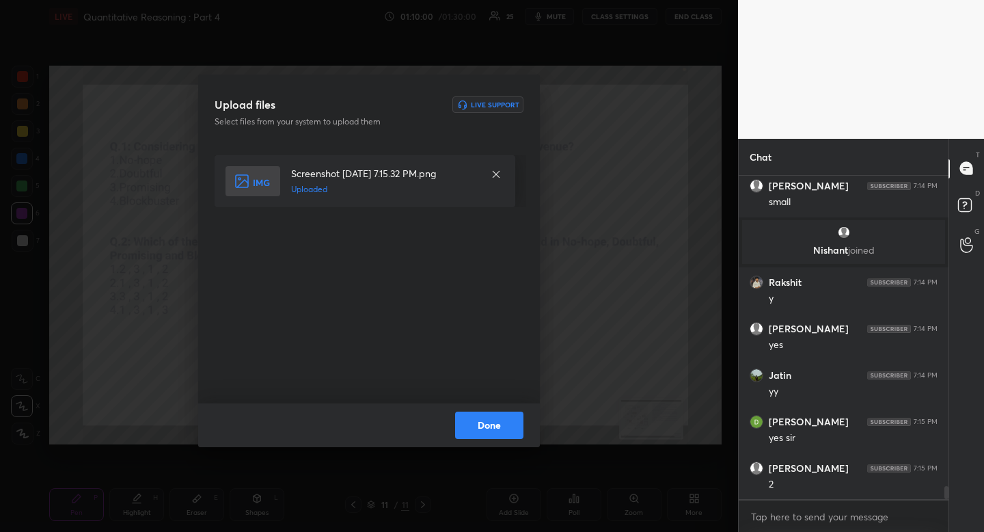
click at [489, 418] on button "Done" at bounding box center [489, 424] width 68 height 27
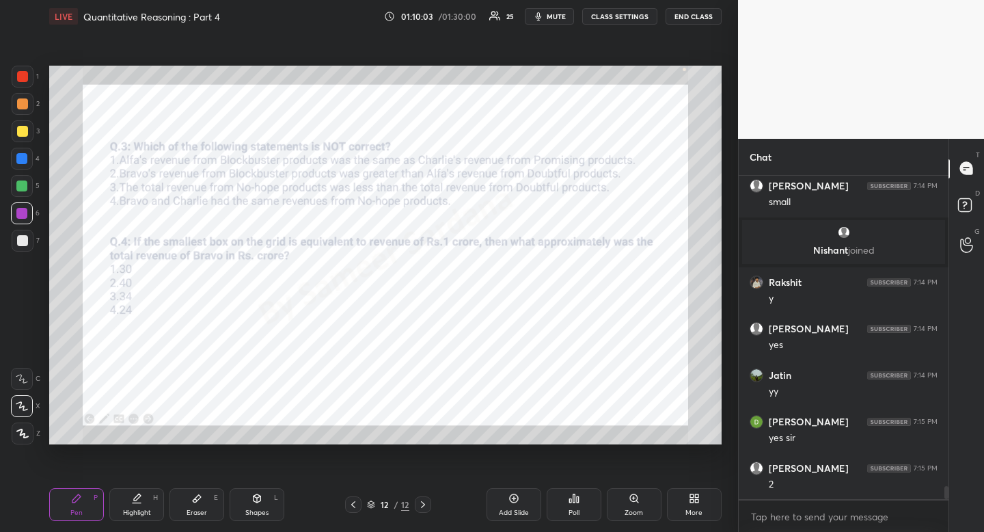
click at [28, 74] on div at bounding box center [23, 77] width 22 height 22
click at [64, 498] on div "Pen P" at bounding box center [76, 504] width 55 height 33
drag, startPoint x: 68, startPoint y: 489, endPoint x: 68, endPoint y: 466, distance: 23.2
click at [68, 483] on div "Pen P Highlight H Eraser E Shapes L 12 / 12 Add Slide Poll Zoom More" at bounding box center [385, 504] width 672 height 55
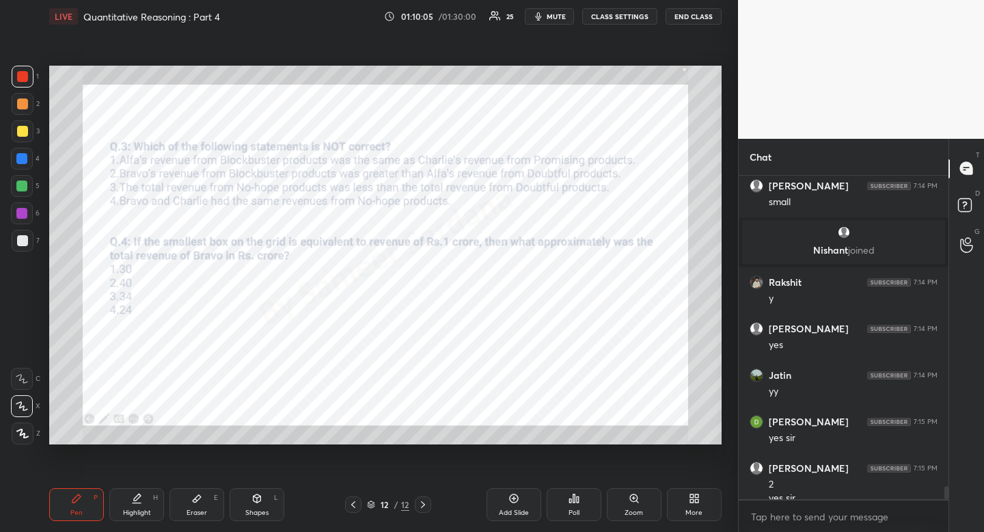
scroll to position [7921, 0]
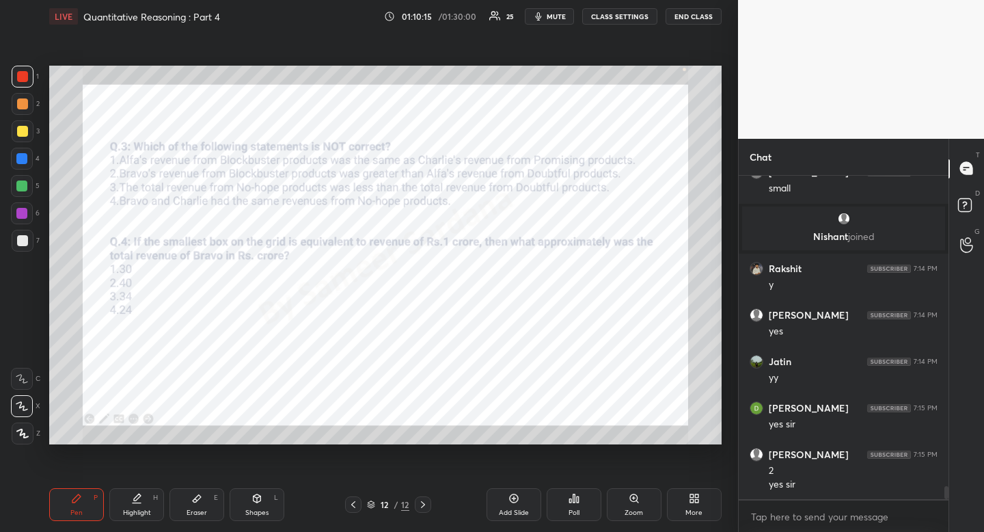
click at [355, 502] on icon at bounding box center [353, 504] width 11 height 11
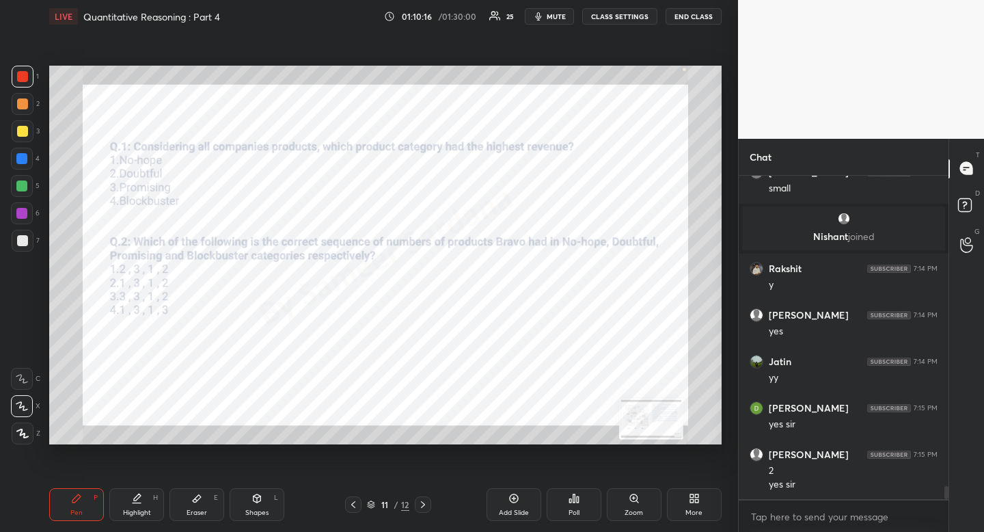
click at [351, 504] on icon at bounding box center [353, 504] width 11 height 11
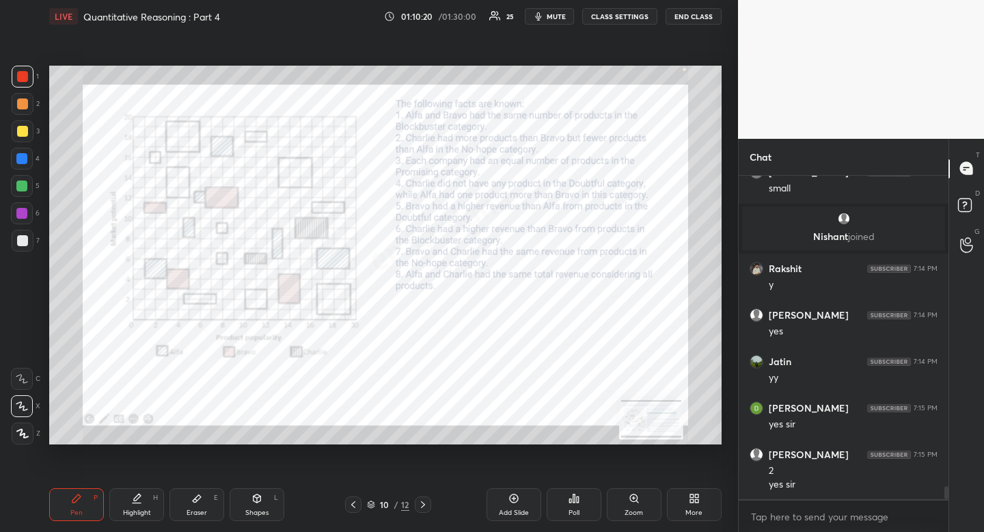
click at [419, 505] on icon at bounding box center [423, 504] width 11 height 11
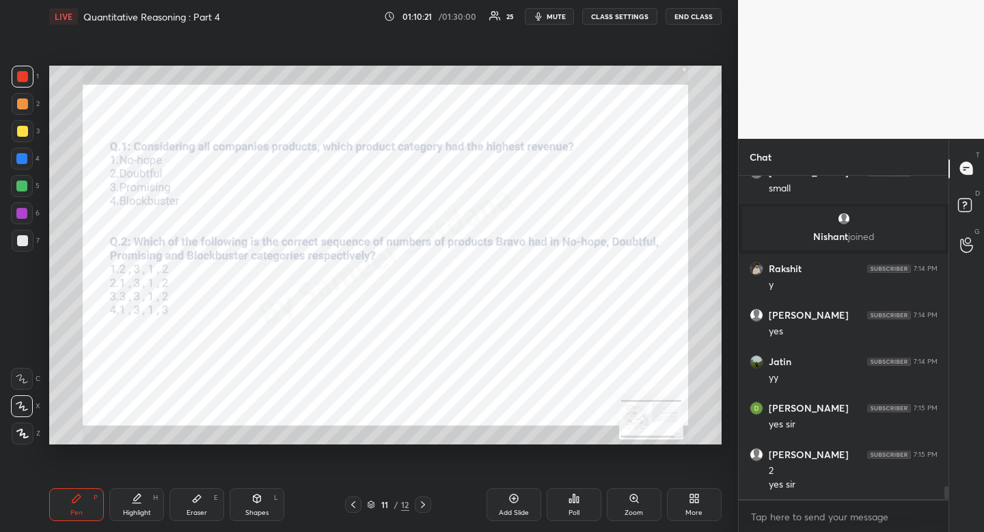
click at [422, 504] on icon at bounding box center [423, 504] width 11 height 11
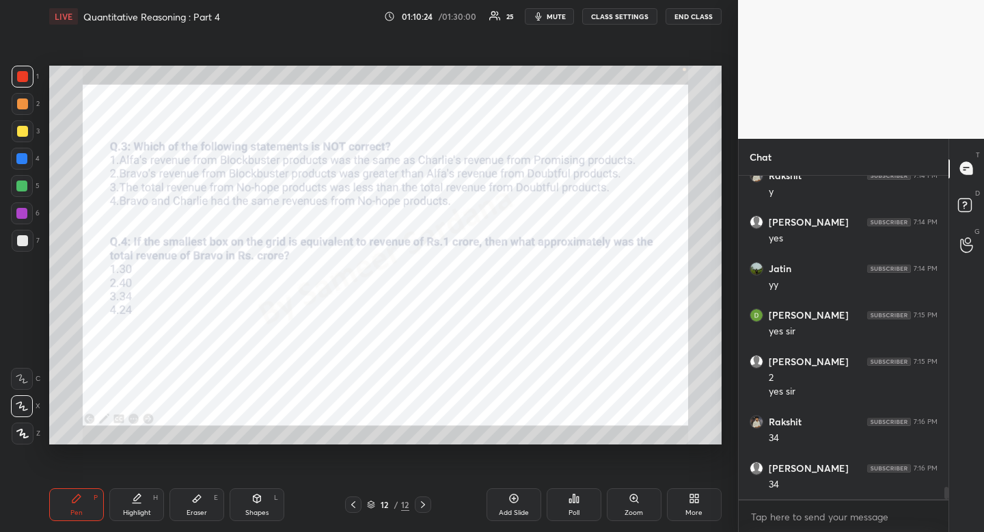
scroll to position [8061, 0]
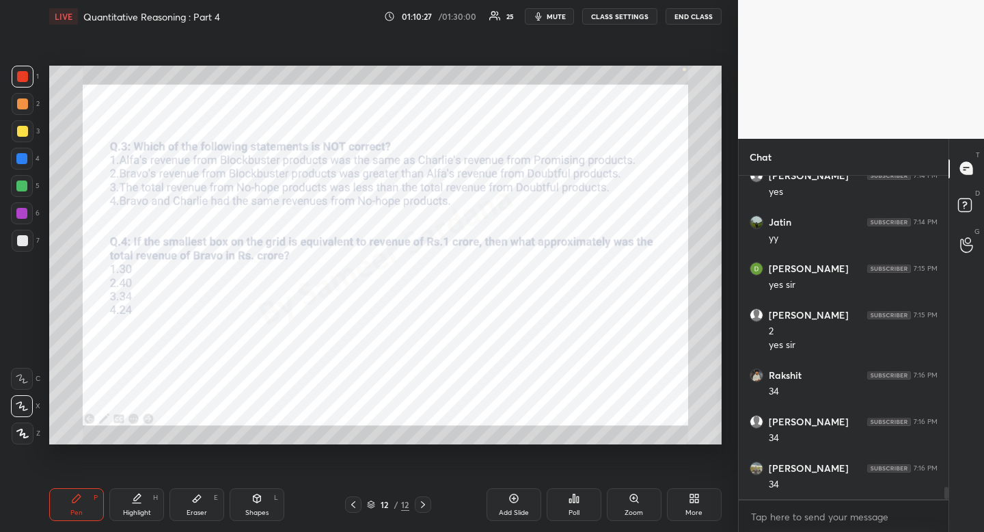
click at [748, 174] on div "Chat [PERSON_NAME] 7:14 PM y [PERSON_NAME] 7:14 PM yes [PERSON_NAME] 7:14 PM yy…" at bounding box center [843, 336] width 210 height 394
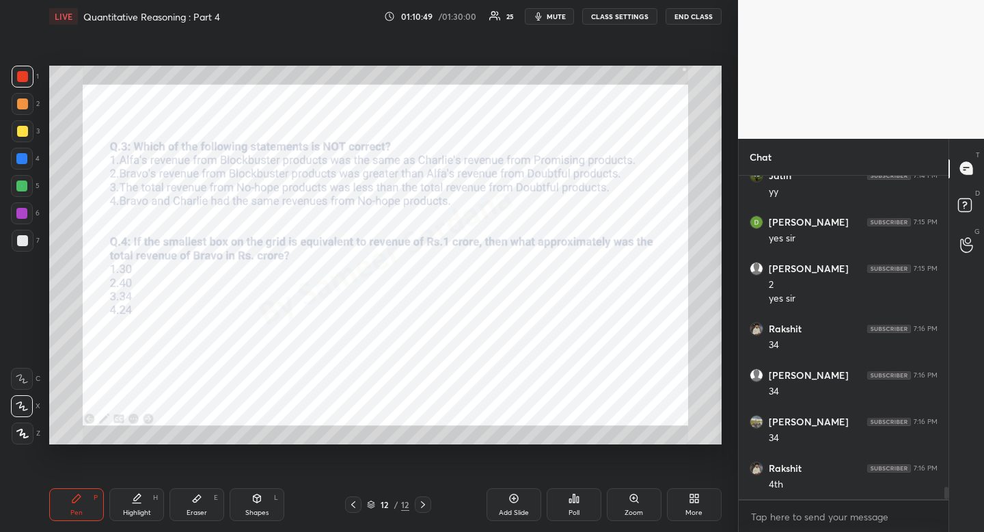
click at [349, 501] on icon at bounding box center [353, 504] width 11 height 11
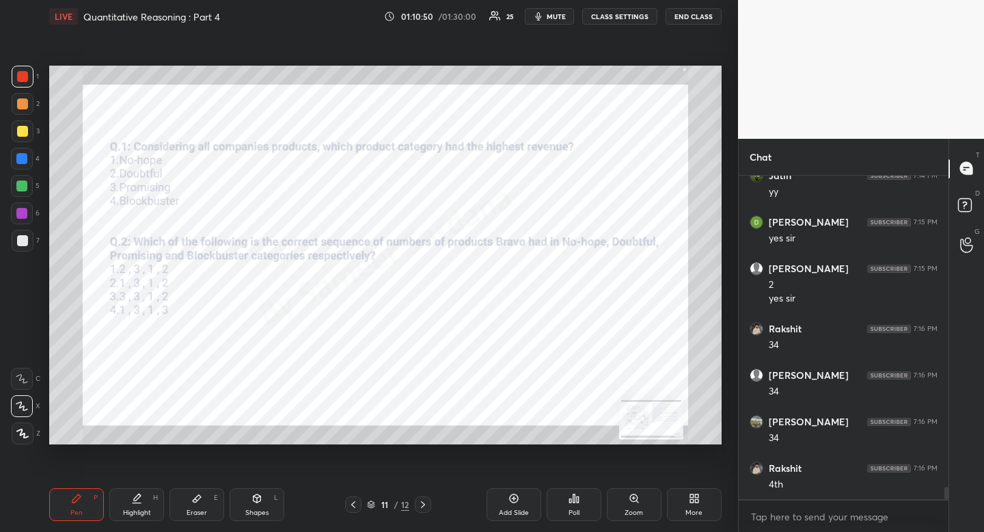
click at [353, 502] on icon at bounding box center [353, 504] width 11 height 11
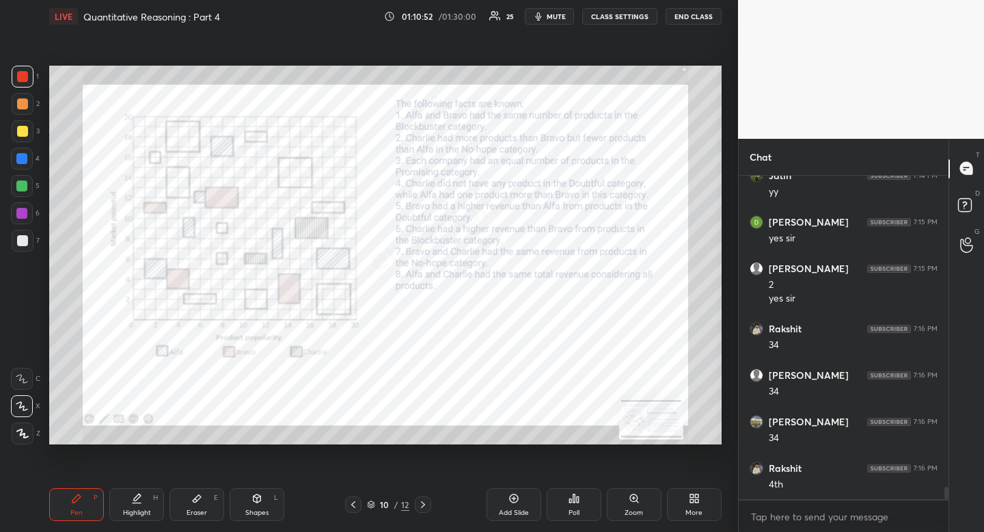
click at [139, 504] on div "Highlight H" at bounding box center [136, 504] width 55 height 33
drag, startPoint x: 140, startPoint y: 504, endPoint x: 144, endPoint y: 494, distance: 10.8
click at [140, 504] on div "Highlight H" at bounding box center [136, 504] width 55 height 33
click at [416, 507] on div at bounding box center [423, 504] width 16 height 16
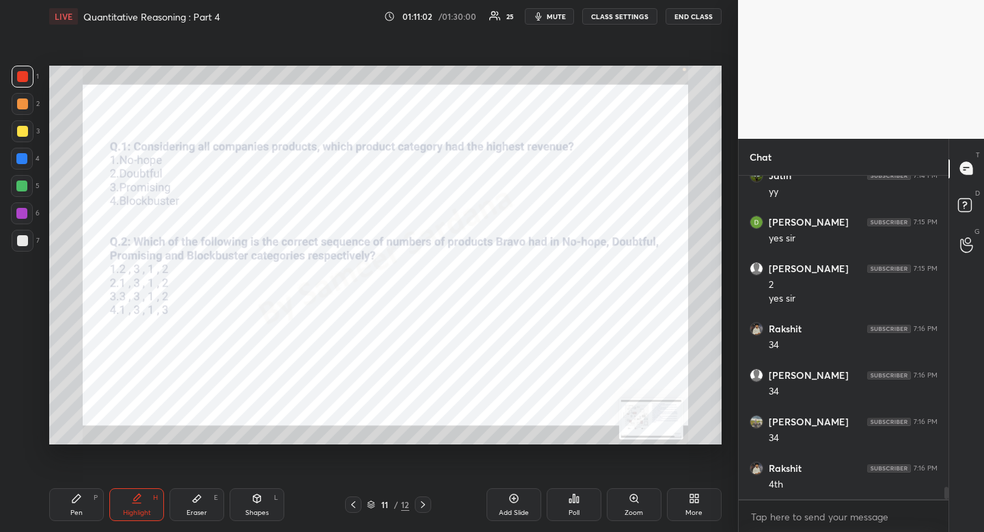
click at [416, 506] on div at bounding box center [423, 504] width 16 height 16
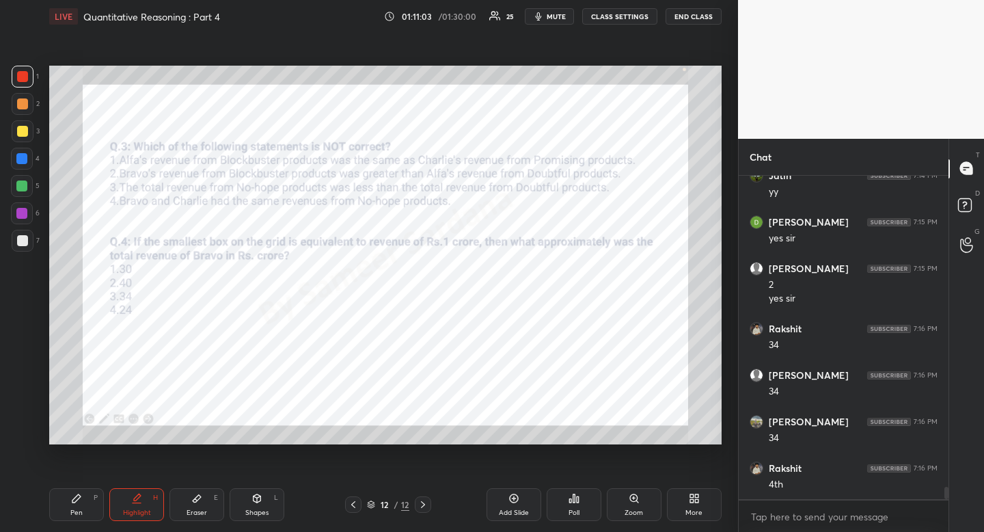
click at [98, 493] on div "Pen P" at bounding box center [76, 504] width 55 height 33
drag, startPoint x: 103, startPoint y: 490, endPoint x: 98, endPoint y: 450, distance: 39.9
click at [103, 490] on div "Pen P" at bounding box center [76, 504] width 55 height 33
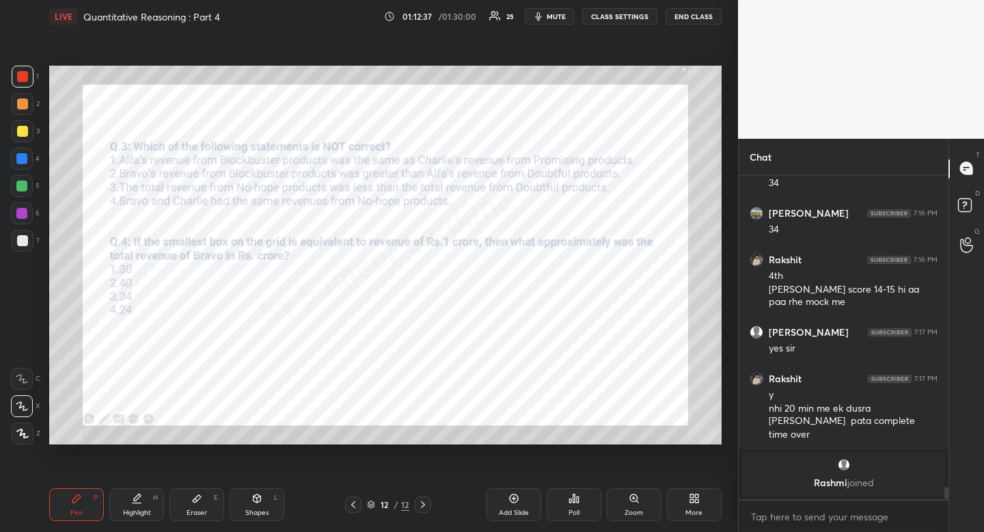
scroll to position [8107, 0]
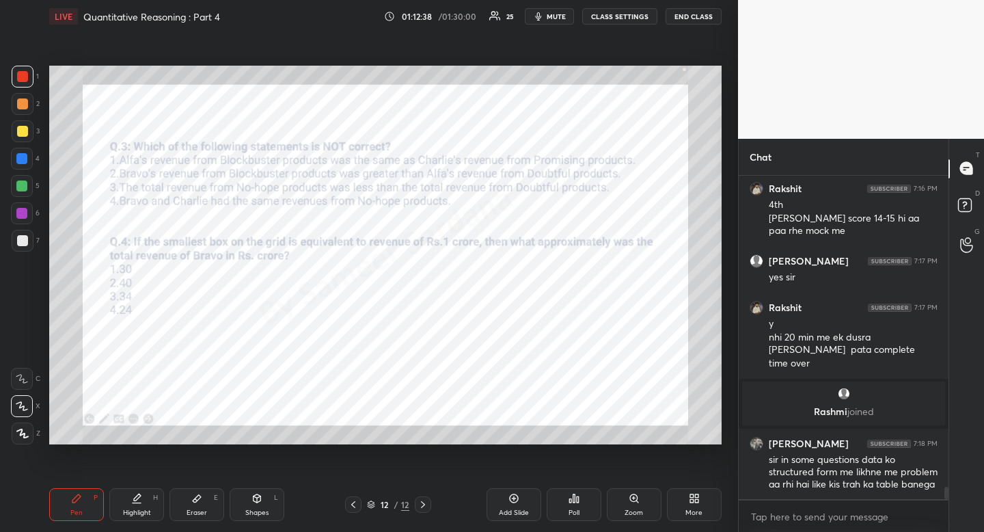
click at [20, 165] on div at bounding box center [22, 159] width 22 height 22
click at [23, 163] on div at bounding box center [21, 158] width 11 height 11
click at [267, 500] on div "Shapes L" at bounding box center [257, 504] width 55 height 33
click at [23, 351] on icon at bounding box center [22, 351] width 11 height 11
click at [24, 351] on icon at bounding box center [22, 351] width 11 height 11
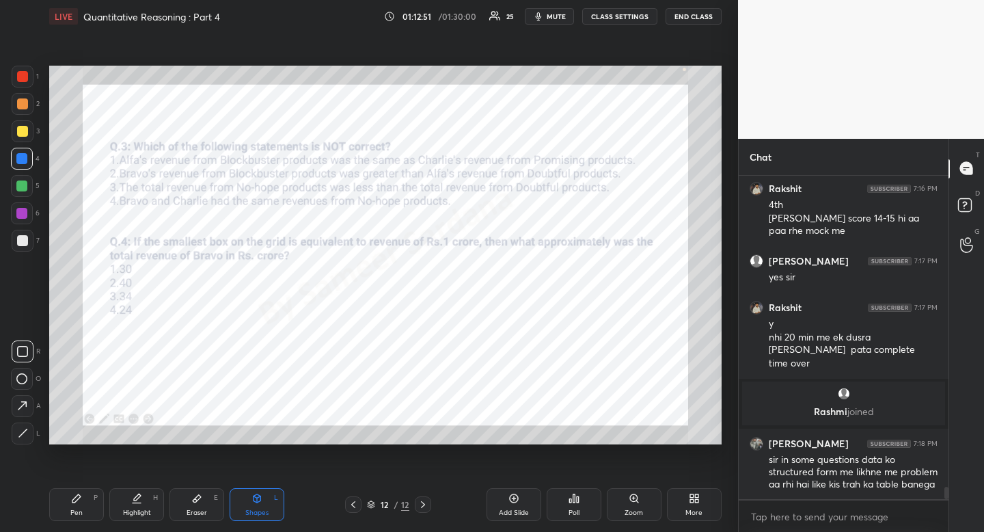
click at [81, 496] on icon at bounding box center [76, 498] width 11 height 11
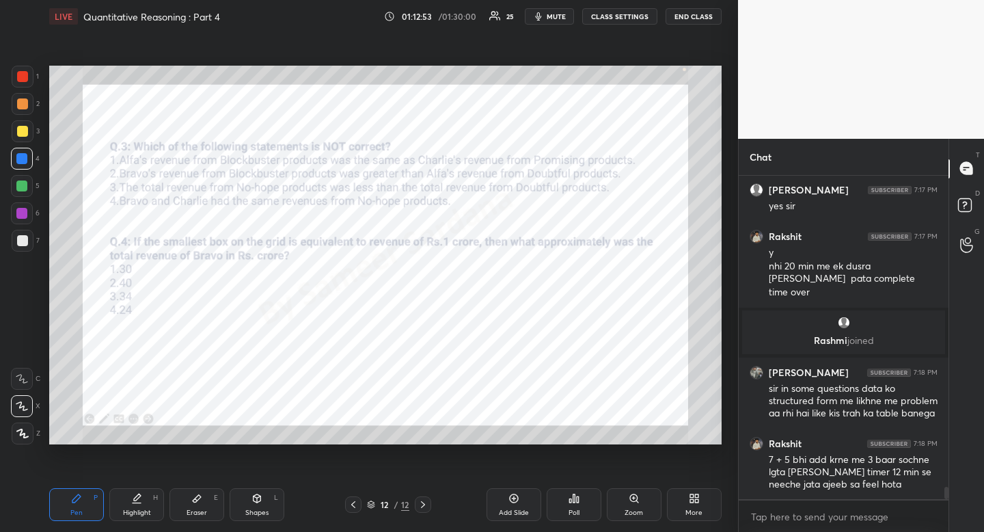
scroll to position [8236, 0]
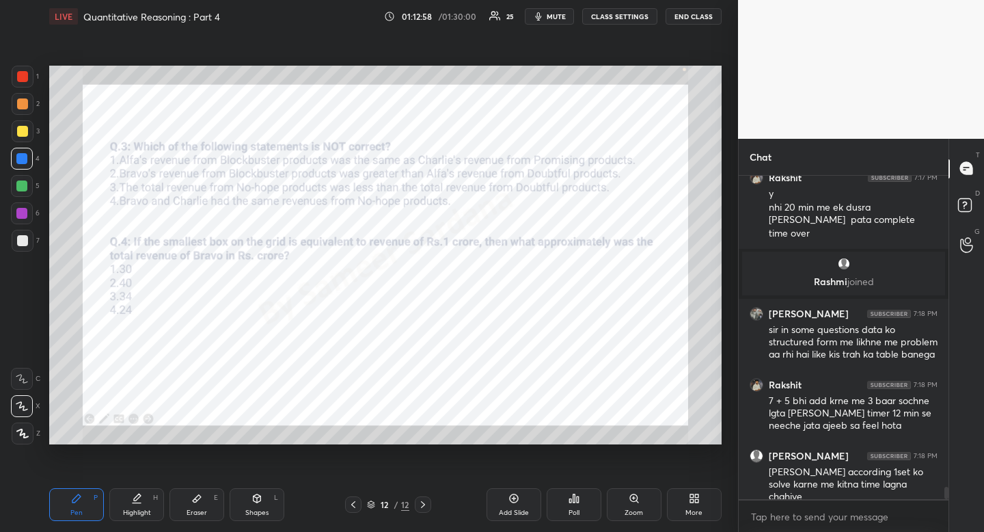
click at [138, 509] on div "Highlight" at bounding box center [137, 512] width 28 height 7
click at [143, 506] on div "Highlight H" at bounding box center [136, 504] width 55 height 33
click at [98, 506] on div "Pen P" at bounding box center [76, 504] width 55 height 33
drag, startPoint x: 98, startPoint y: 506, endPoint x: 178, endPoint y: 460, distance: 92.1
click at [103, 506] on div "Pen P" at bounding box center [76, 504] width 55 height 33
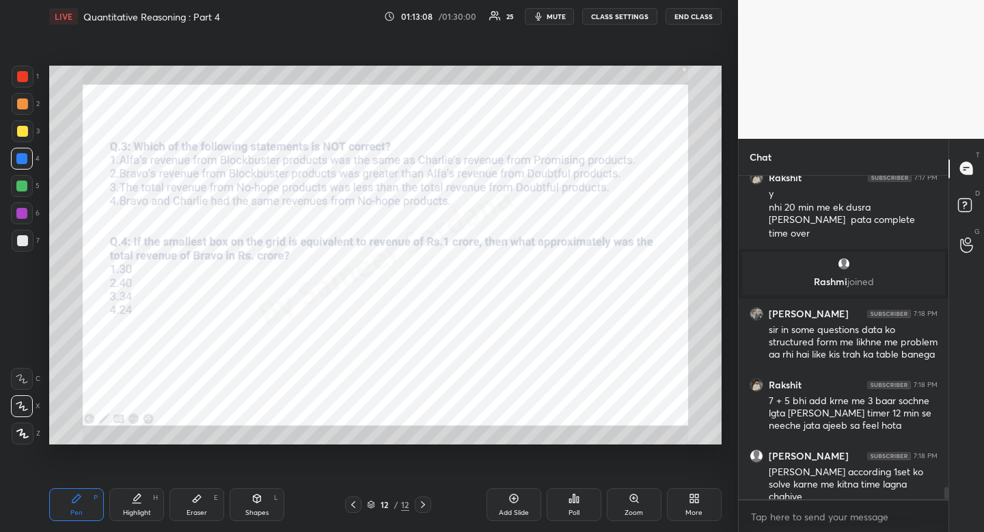
click at [23, 79] on div at bounding box center [22, 76] width 11 height 11
click at [23, 81] on div at bounding box center [22, 76] width 11 height 11
click at [32, 162] on div at bounding box center [22, 159] width 22 height 22
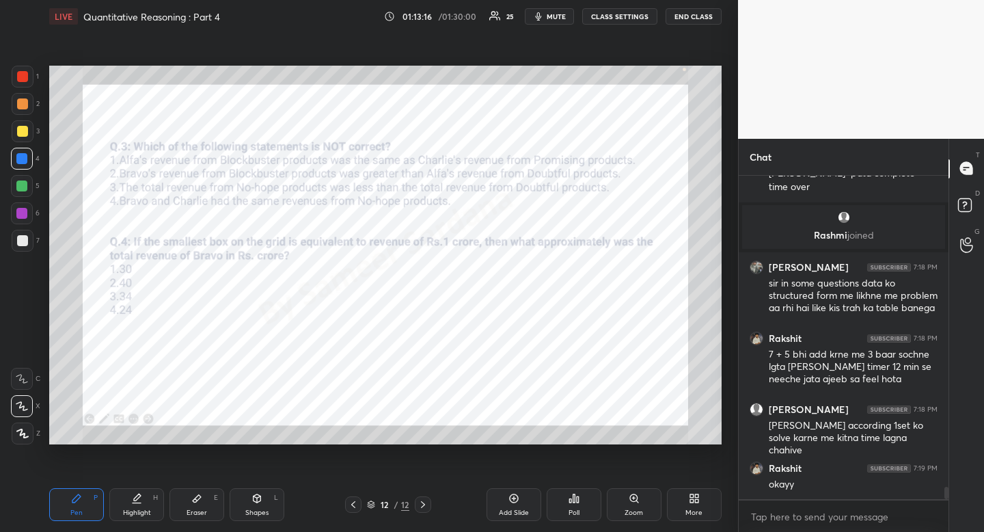
click at [134, 506] on div "Highlight H" at bounding box center [136, 504] width 55 height 33
click at [135, 504] on div "Highlight H" at bounding box center [136, 504] width 55 height 33
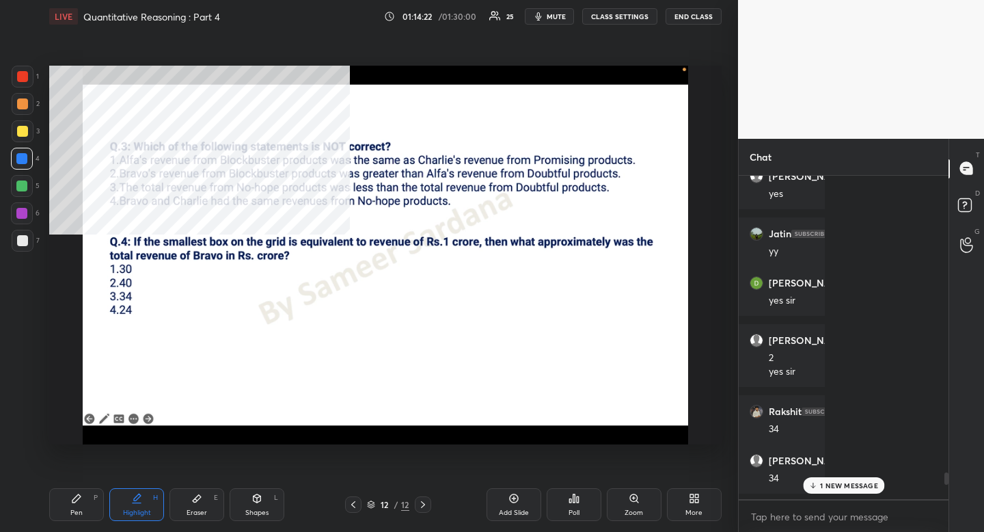
scroll to position [444, 683]
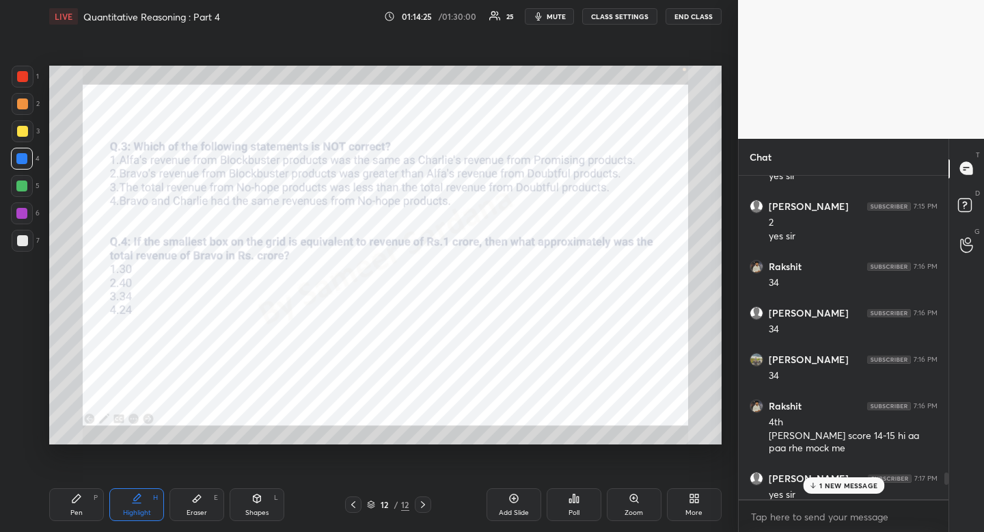
click at [834, 487] on p "1 NEW MESSAGE" at bounding box center [848, 485] width 58 height 8
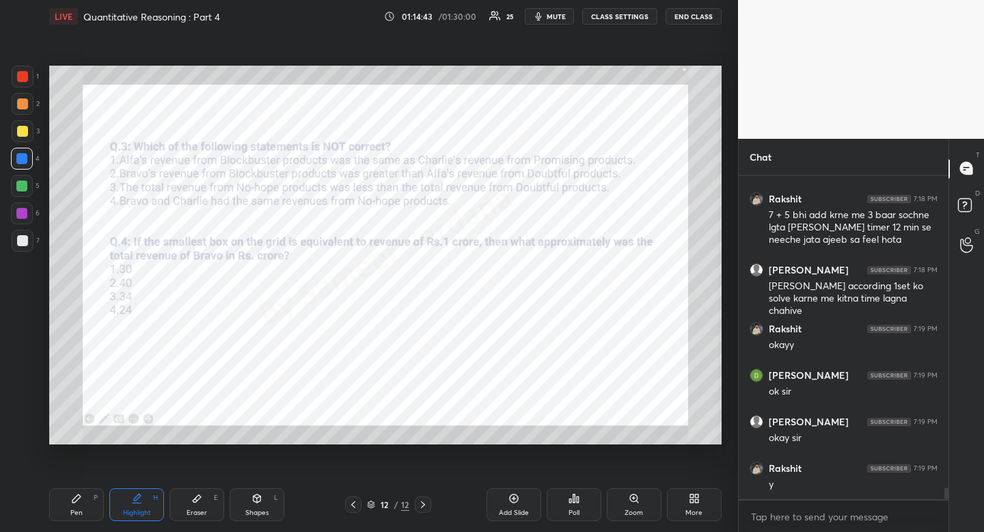
click at [24, 83] on div at bounding box center [23, 77] width 22 height 22
drag, startPoint x: 24, startPoint y: 83, endPoint x: 14, endPoint y: 81, distance: 10.5
click at [24, 83] on div at bounding box center [23, 77] width 22 height 22
click at [199, 498] on icon at bounding box center [197, 499] width 8 height 8
drag, startPoint x: 200, startPoint y: 497, endPoint x: 200, endPoint y: 478, distance: 19.1
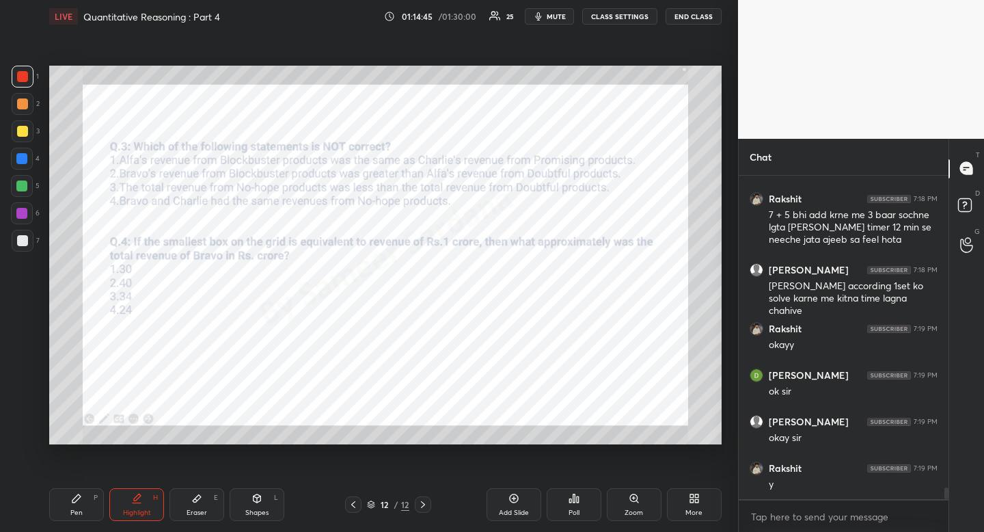
click at [200, 497] on icon at bounding box center [197, 499] width 8 height 8
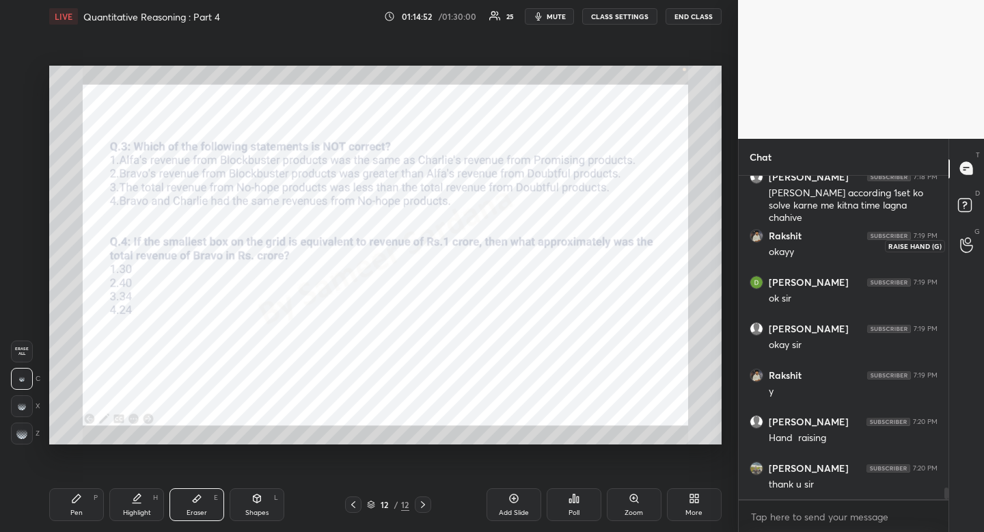
click at [968, 243] on icon at bounding box center [966, 245] width 13 height 16
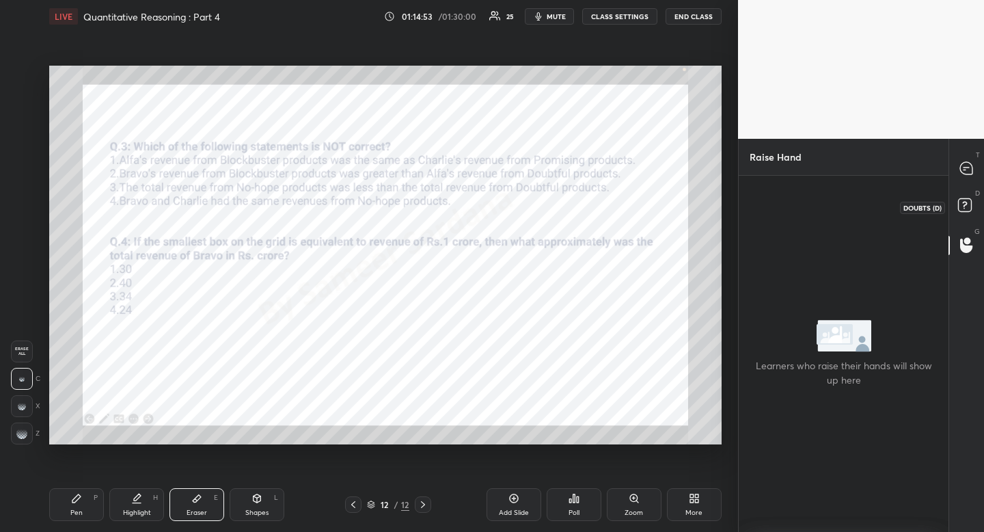
click at [969, 193] on div "D Doubts (D)" at bounding box center [966, 207] width 35 height 38
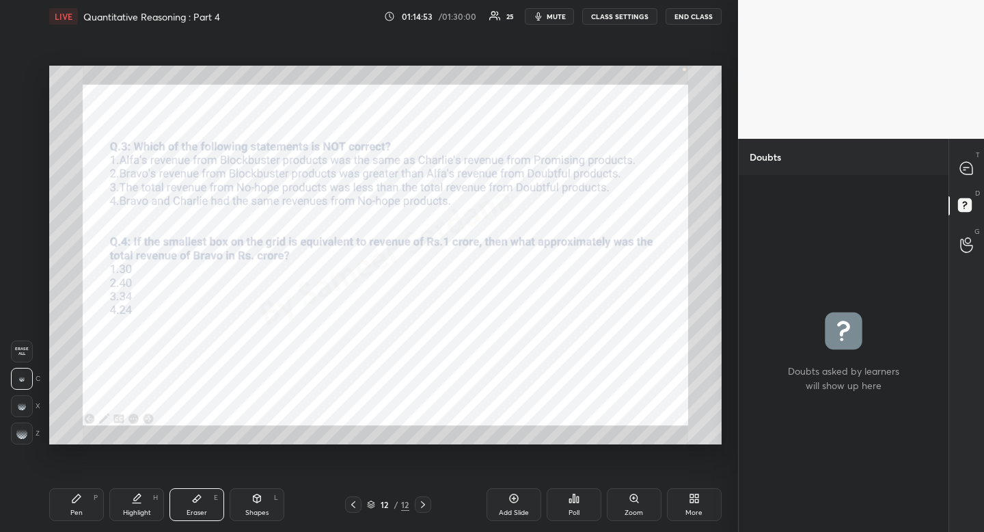
click at [968, 174] on icon at bounding box center [966, 168] width 12 height 12
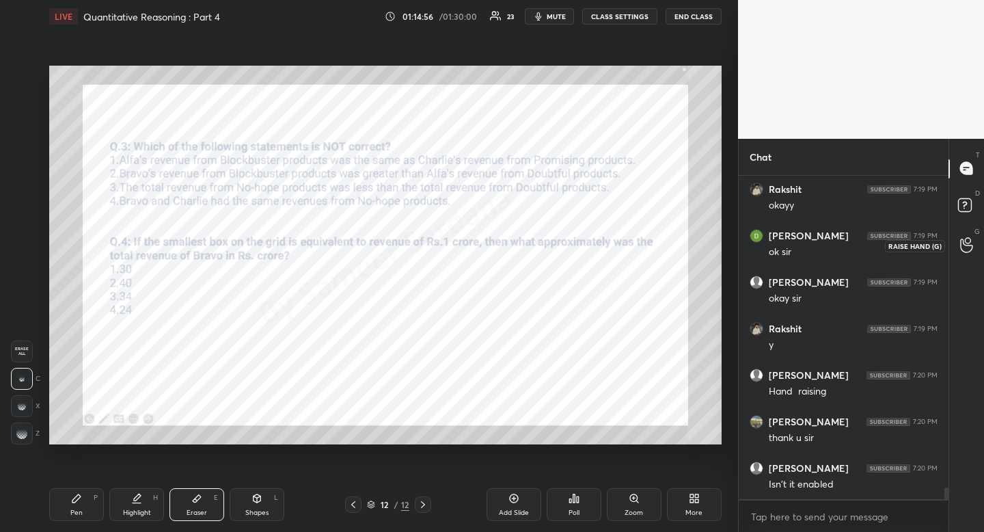
click at [970, 239] on icon at bounding box center [966, 245] width 13 height 16
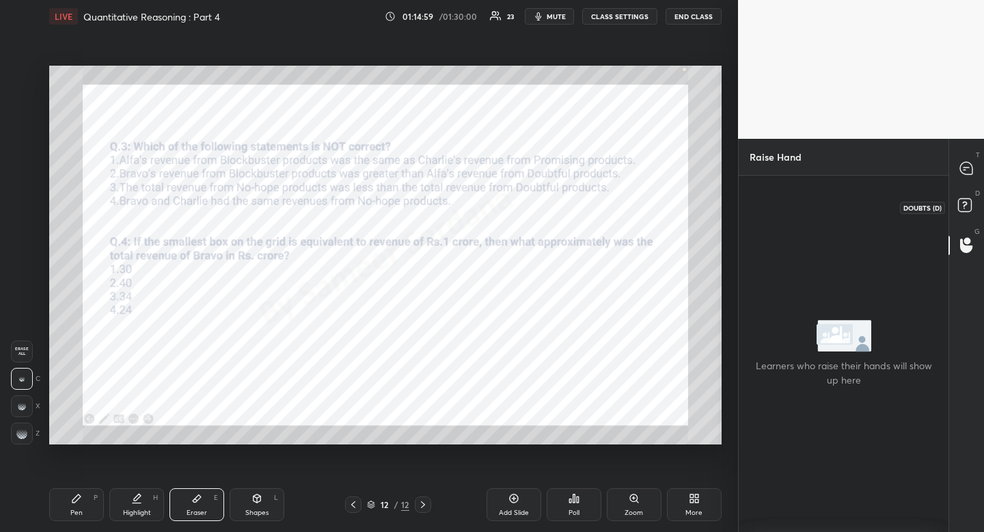
click at [968, 200] on rect at bounding box center [964, 204] width 13 height 13
click at [971, 169] on icon at bounding box center [966, 168] width 12 height 12
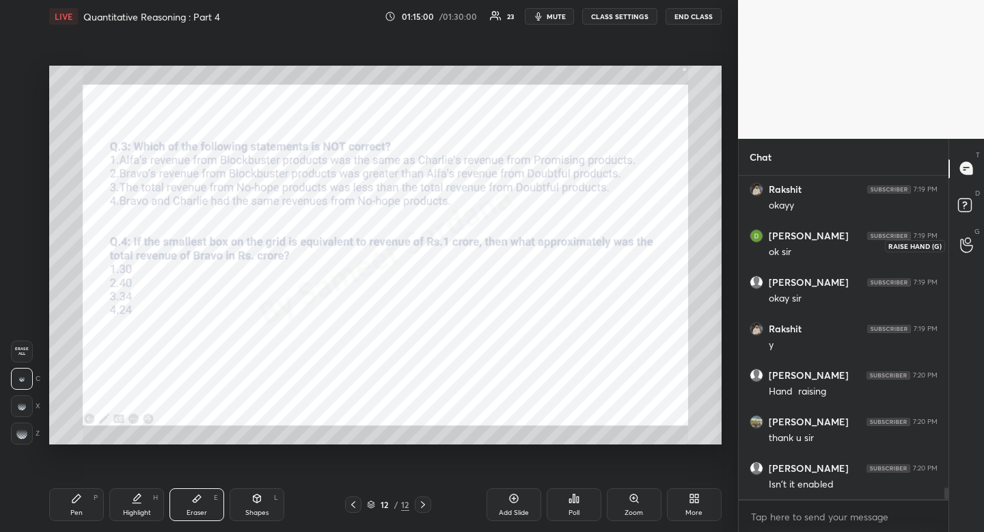
click at [963, 248] on icon at bounding box center [966, 245] width 13 height 16
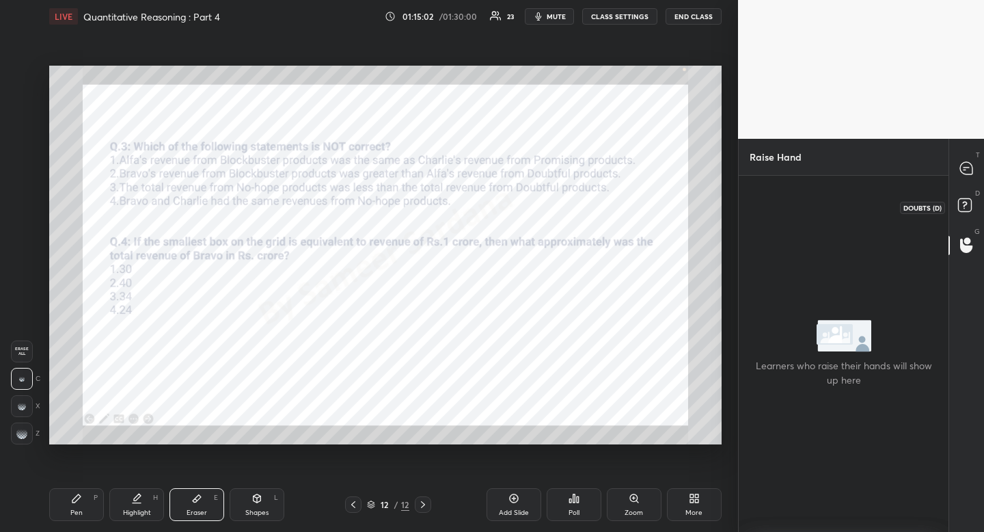
click at [970, 195] on icon at bounding box center [967, 207] width 25 height 25
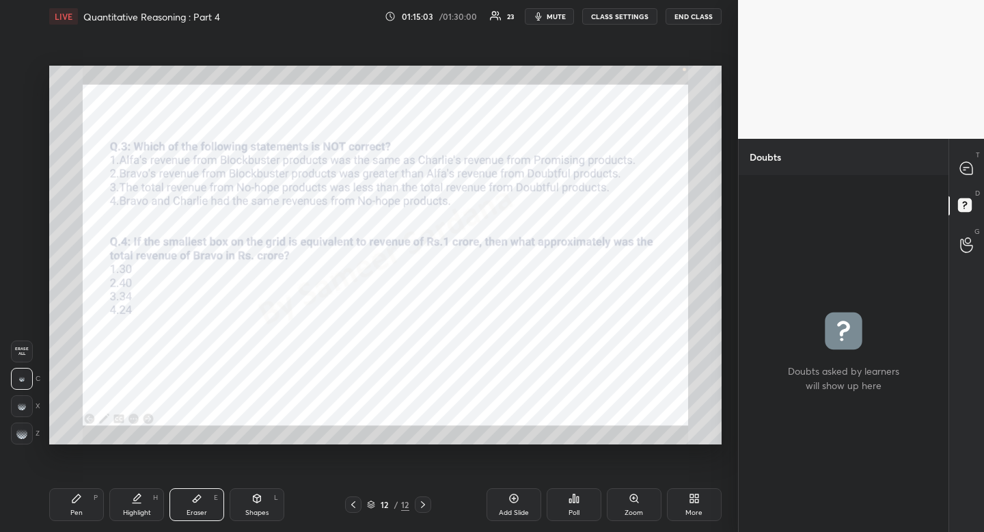
click at [628, 16] on button "CLASS SETTINGS" at bounding box center [619, 16] width 75 height 16
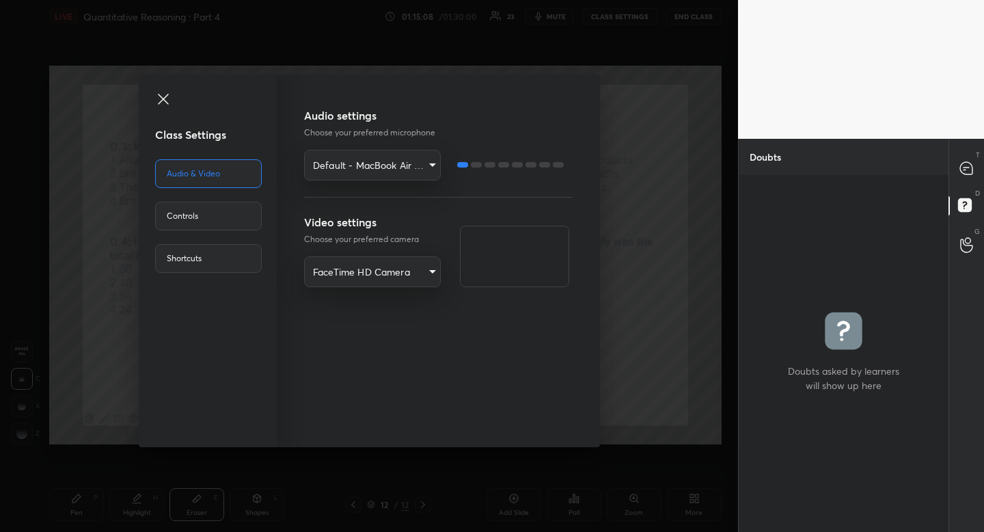
click at [221, 222] on div "Controls" at bounding box center [208, 216] width 107 height 29
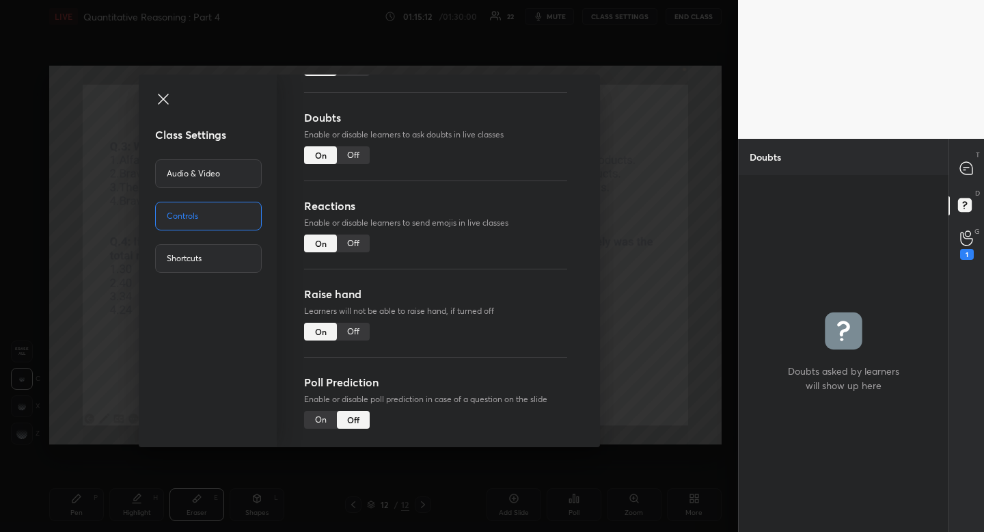
scroll to position [109, 0]
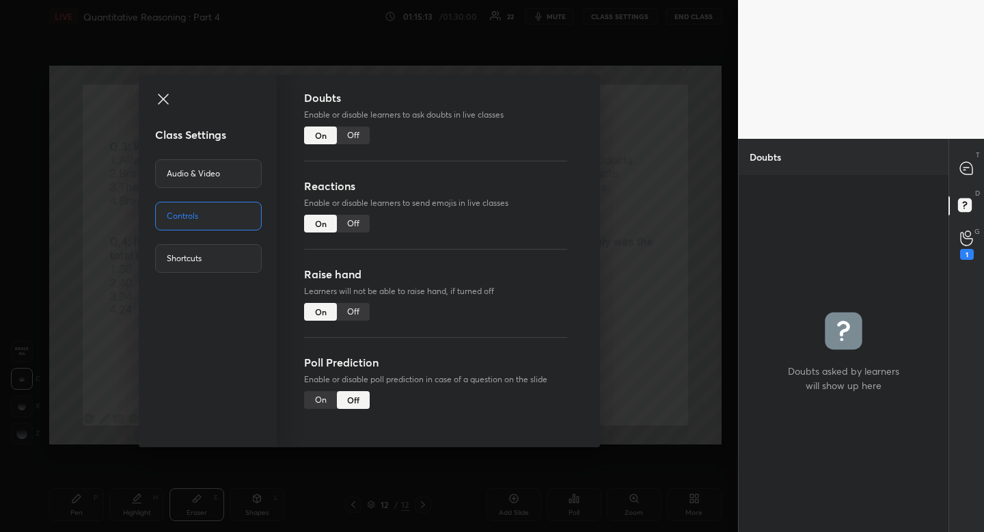
click at [164, 96] on icon at bounding box center [163, 99] width 16 height 16
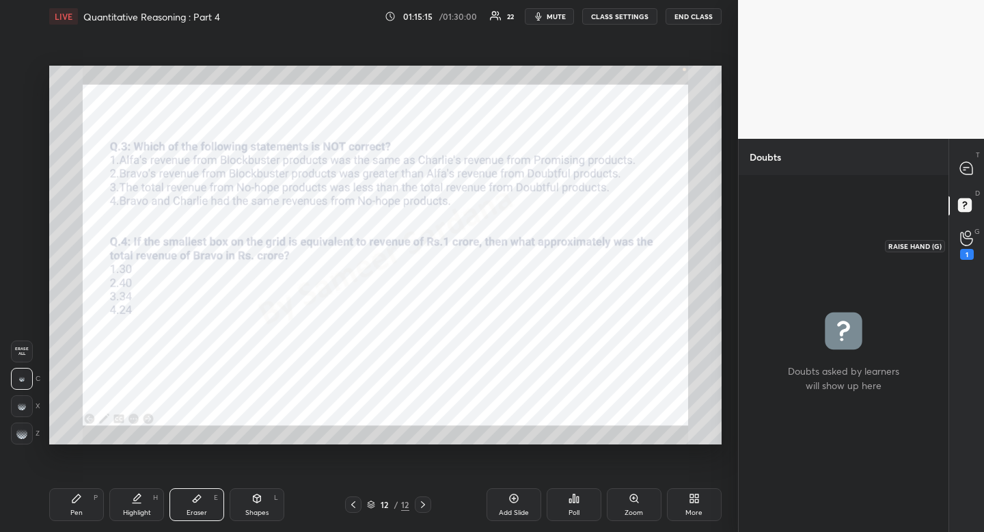
click at [973, 245] on div "1" at bounding box center [966, 245] width 27 height 25
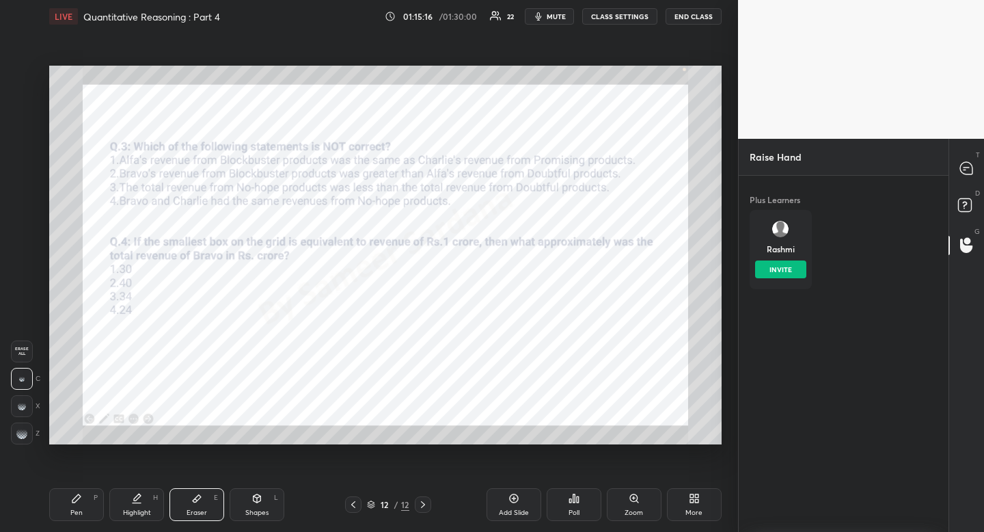
click at [789, 273] on button "INVITE" at bounding box center [780, 269] width 51 height 18
click at [80, 498] on icon at bounding box center [76, 498] width 11 height 11
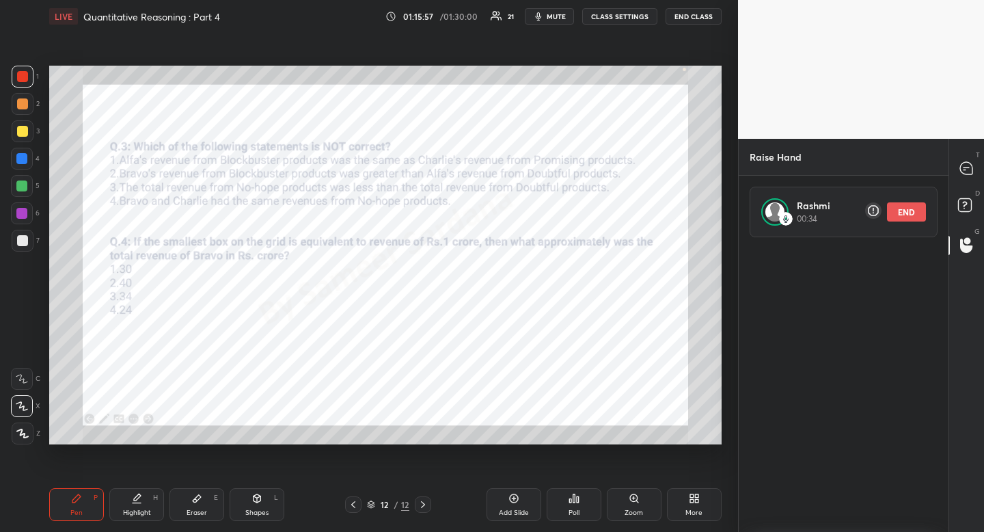
click at [24, 156] on div at bounding box center [21, 158] width 11 height 11
click at [29, 213] on div at bounding box center [22, 213] width 22 height 22
click at [31, 214] on div at bounding box center [22, 213] width 22 height 22
click at [357, 502] on icon at bounding box center [353, 504] width 11 height 11
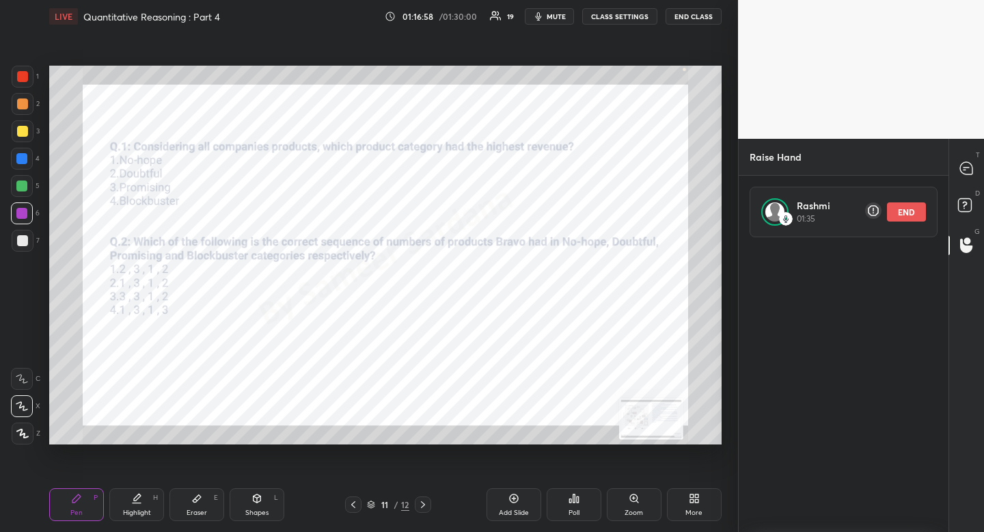
click at [353, 502] on icon at bounding box center [353, 504] width 11 height 11
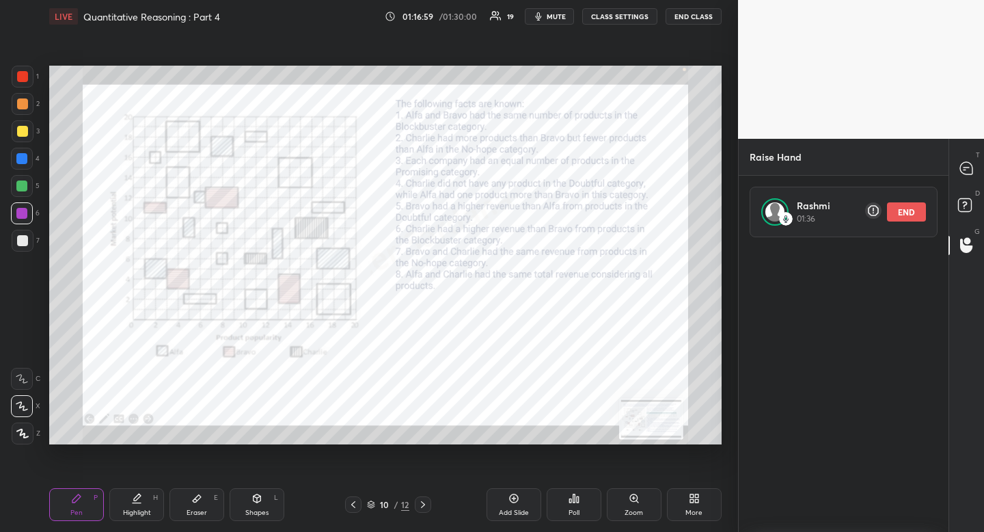
click at [135, 509] on div "Highlight" at bounding box center [137, 512] width 28 height 7
drag, startPoint x: 141, startPoint y: 502, endPoint x: 163, endPoint y: 457, distance: 50.1
click at [141, 502] on icon at bounding box center [136, 498] width 11 height 11
click at [144, 499] on div "Highlight H" at bounding box center [136, 504] width 55 height 33
drag, startPoint x: 144, startPoint y: 498, endPoint x: 149, endPoint y: 486, distance: 12.8
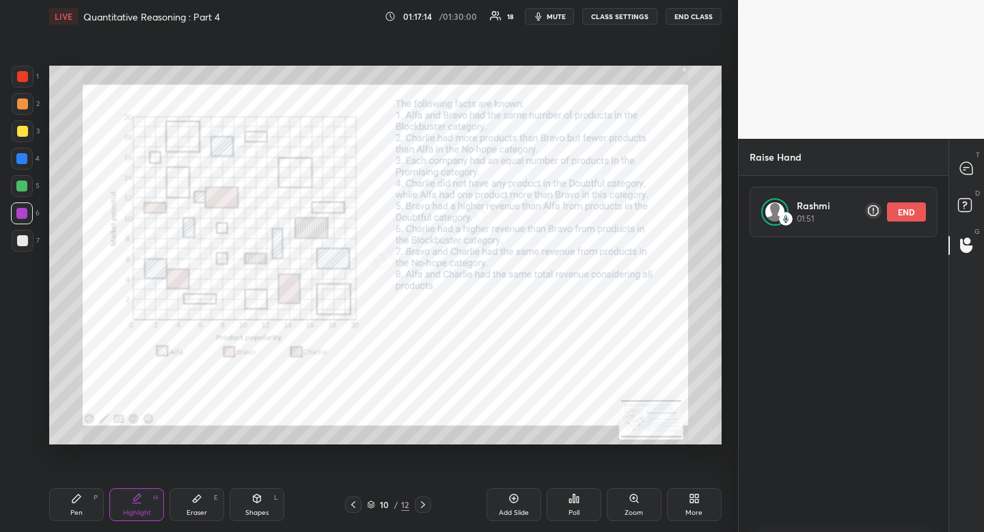
click at [144, 498] on div "Highlight H" at bounding box center [136, 504] width 55 height 33
drag, startPoint x: 262, startPoint y: 486, endPoint x: 252, endPoint y: 497, distance: 15.0
click at [259, 488] on div "Pen P Highlight H Eraser E Shapes L 10 / 12 Add Slide Poll Zoom More" at bounding box center [385, 504] width 672 height 55
click at [256, 505] on div "Shapes L" at bounding box center [257, 504] width 55 height 33
click at [5, 344] on div "1 2 3 4 5 6 7 R O A L C X Z Erase all C X Z" at bounding box center [22, 255] width 44 height 379
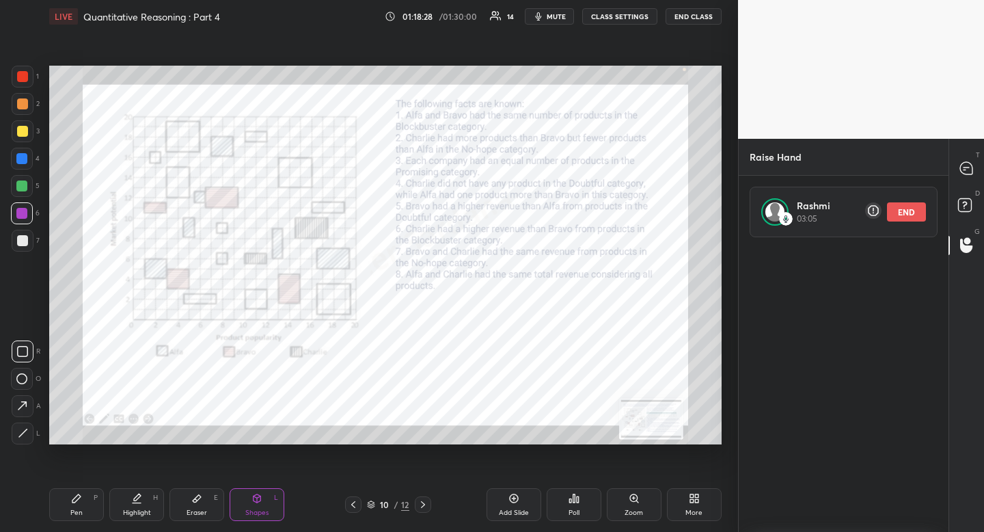
click at [11, 344] on div "R O A L" at bounding box center [26, 389] width 30 height 109
drag, startPoint x: 238, startPoint y: 500, endPoint x: 223, endPoint y: 501, distance: 14.4
click at [238, 500] on div "Shapes L" at bounding box center [257, 504] width 55 height 33
click at [27, 429] on icon at bounding box center [23, 433] width 8 height 8
drag, startPoint x: 27, startPoint y: 429, endPoint x: 49, endPoint y: 424, distance: 22.4
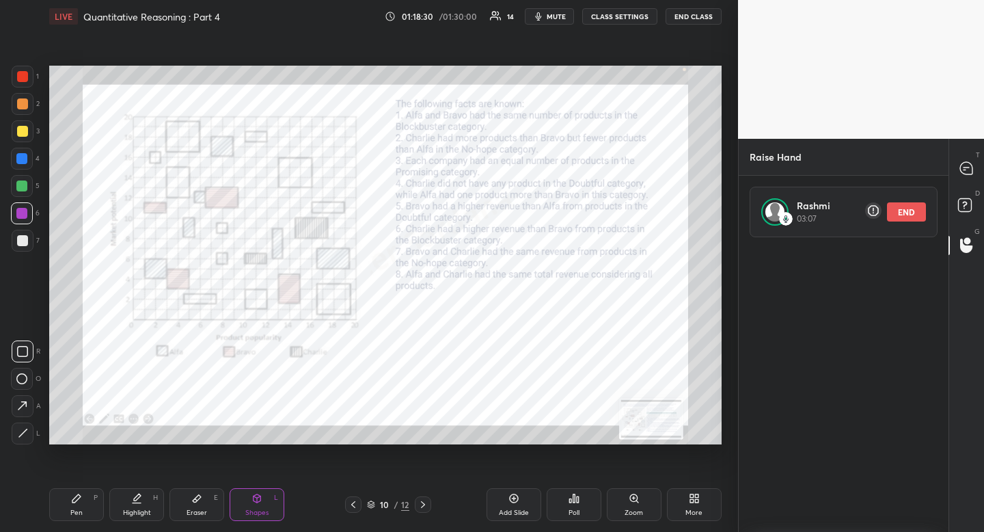
click at [27, 429] on icon at bounding box center [23, 433] width 8 height 8
click at [74, 507] on div "Pen P" at bounding box center [76, 504] width 55 height 33
click at [79, 506] on div "Pen P" at bounding box center [76, 504] width 55 height 33
click at [140, 495] on icon at bounding box center [137, 496] width 7 height 7
drag, startPoint x: 140, startPoint y: 495, endPoint x: 175, endPoint y: 448, distance: 58.6
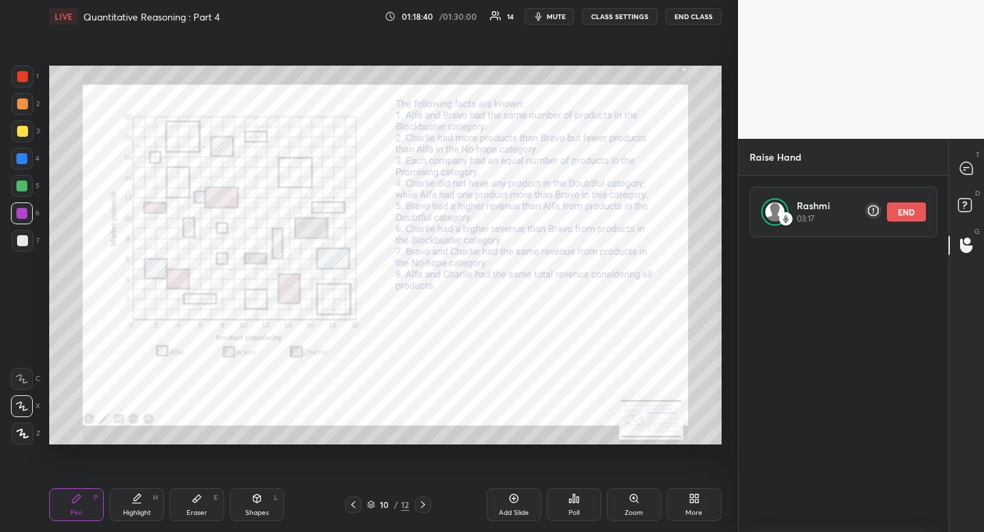
click at [140, 495] on icon at bounding box center [137, 496] width 7 height 7
click at [29, 76] on div at bounding box center [23, 77] width 22 height 22
drag, startPoint x: 146, startPoint y: 493, endPoint x: 206, endPoint y: 448, distance: 75.7
click at [146, 493] on div "Highlight H" at bounding box center [136, 504] width 55 height 33
click at [25, 159] on div at bounding box center [21, 158] width 11 height 11
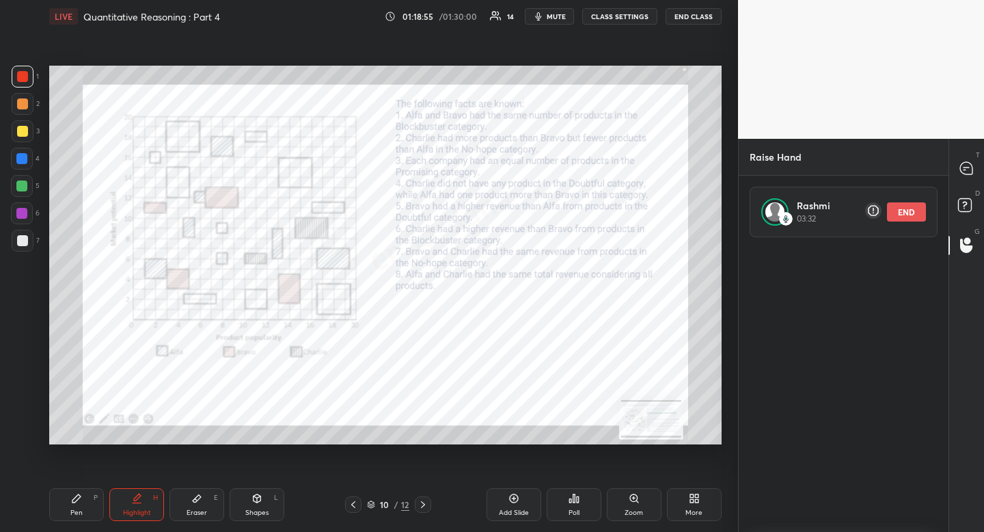
click at [25, 159] on div at bounding box center [21, 158] width 11 height 11
click at [133, 504] on div "Highlight H" at bounding box center [136, 504] width 55 height 33
click at [133, 501] on icon at bounding box center [136, 498] width 11 height 11
click at [21, 81] on div at bounding box center [22, 76] width 11 height 11
drag, startPoint x: 140, startPoint y: 504, endPoint x: 193, endPoint y: 448, distance: 77.3
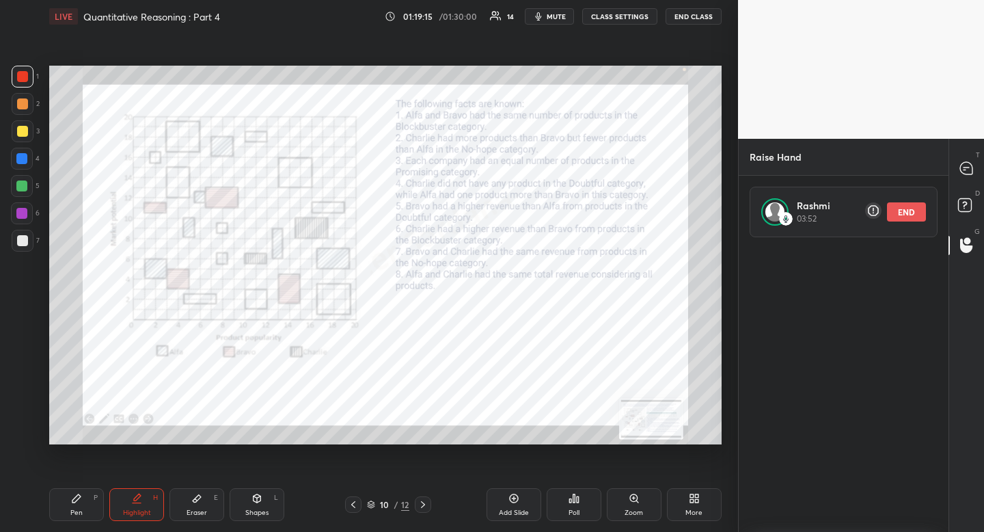
click at [138, 505] on div "Highlight H" at bounding box center [136, 504] width 55 height 33
click at [131, 506] on div "Highlight H" at bounding box center [136, 504] width 55 height 33
click at [77, 491] on div "Pen P" at bounding box center [76, 504] width 55 height 33
drag, startPoint x: 80, startPoint y: 488, endPoint x: 134, endPoint y: 459, distance: 61.5
click at [93, 484] on div "Pen P Highlight H Eraser E Shapes L 10 / 12 Add Slide Poll Zoom More" at bounding box center [385, 504] width 672 height 55
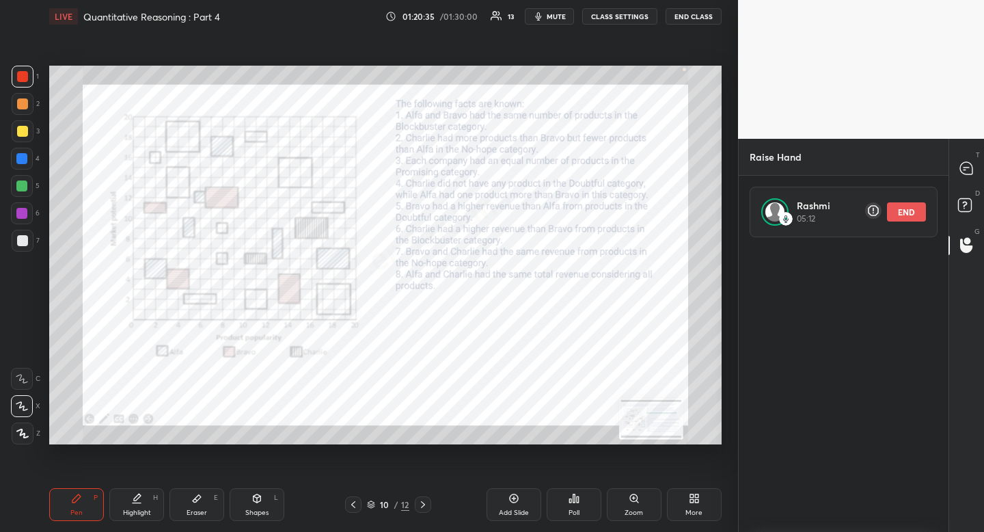
click at [141, 513] on div "Highlight" at bounding box center [137, 512] width 28 height 7
click at [25, 152] on div at bounding box center [22, 159] width 22 height 22
drag, startPoint x: 25, startPoint y: 152, endPoint x: 27, endPoint y: 163, distance: 11.1
click at [25, 152] on div at bounding box center [22, 159] width 22 height 22
click at [73, 505] on div "Pen P" at bounding box center [76, 504] width 55 height 33
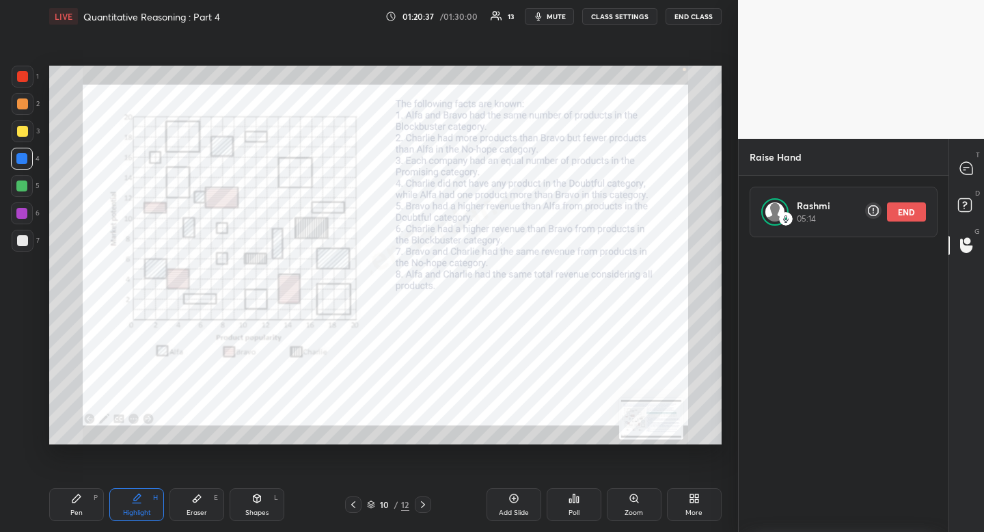
drag, startPoint x: 78, startPoint y: 502, endPoint x: 72, endPoint y: 491, distance: 12.2
click at [78, 502] on icon at bounding box center [76, 498] width 11 height 11
click at [25, 161] on div at bounding box center [21, 158] width 11 height 11
drag, startPoint x: 25, startPoint y: 161, endPoint x: 34, endPoint y: 165, distance: 9.8
click at [25, 161] on div at bounding box center [21, 158] width 11 height 11
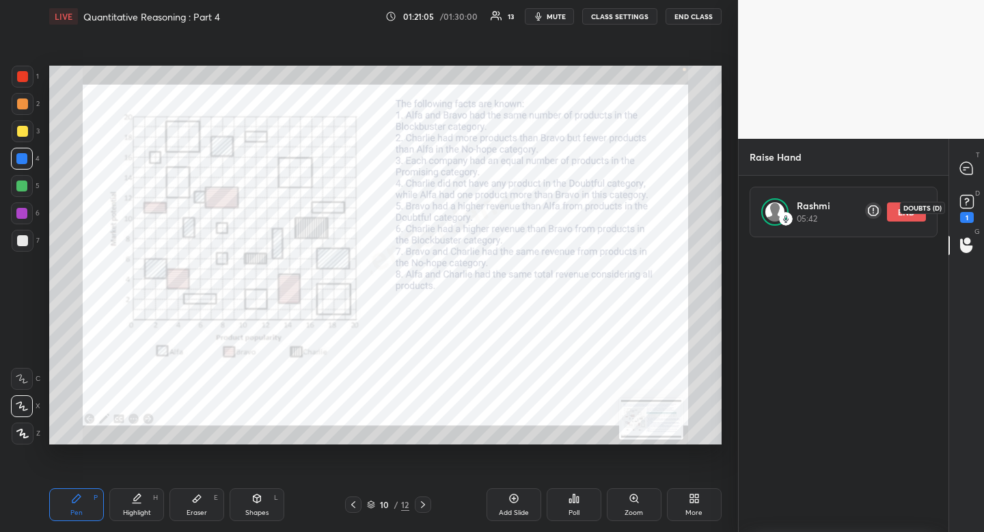
click at [972, 198] on rect at bounding box center [966, 201] width 13 height 13
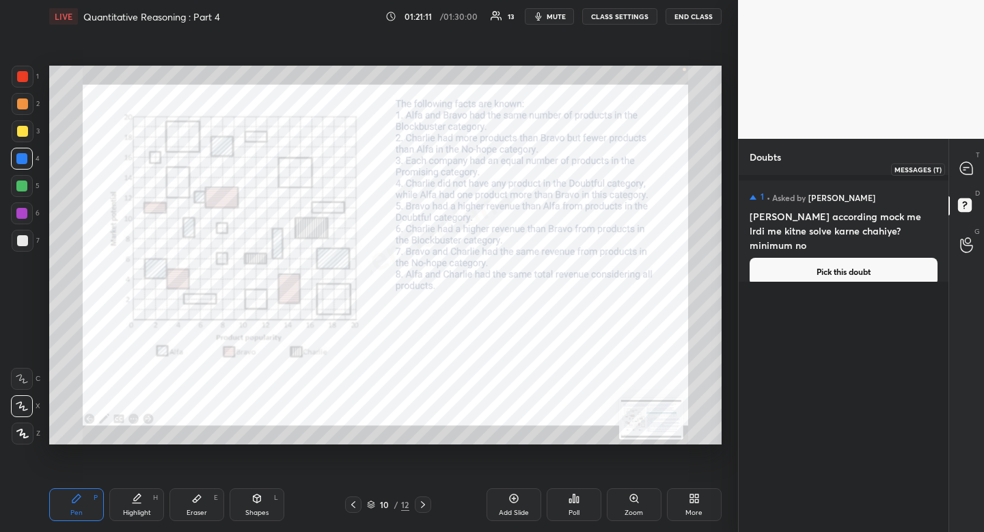
click at [969, 169] on icon at bounding box center [966, 168] width 12 height 12
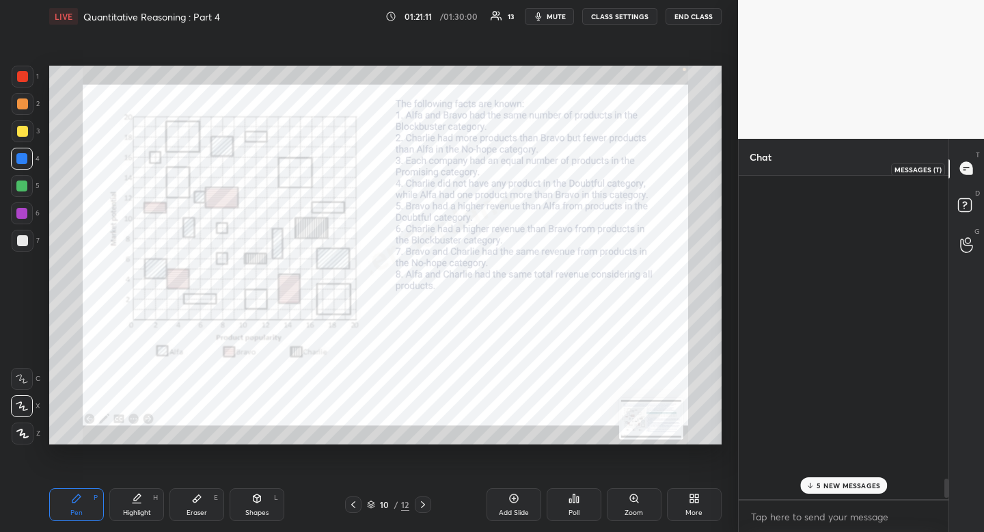
scroll to position [319, 206]
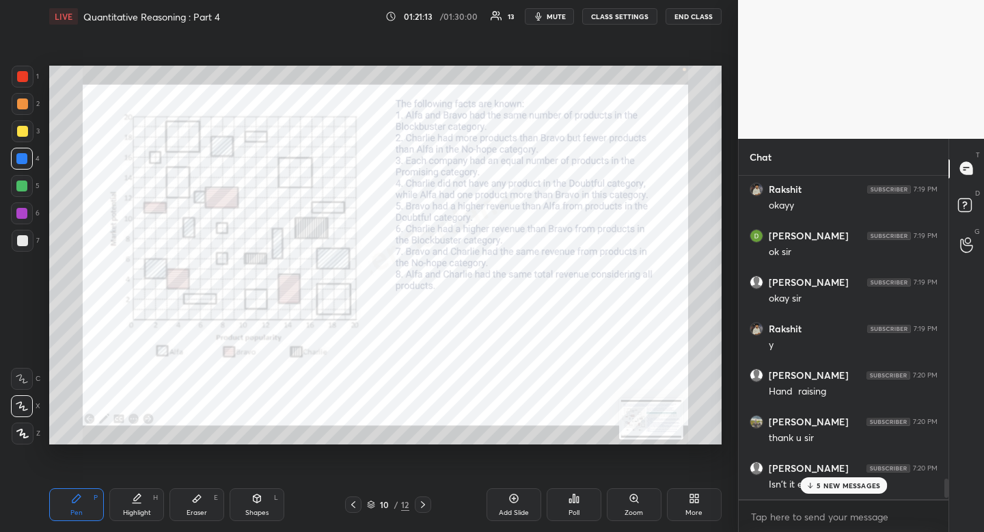
click at [834, 479] on div "5 NEW MESSAGES" at bounding box center [843, 485] width 87 height 16
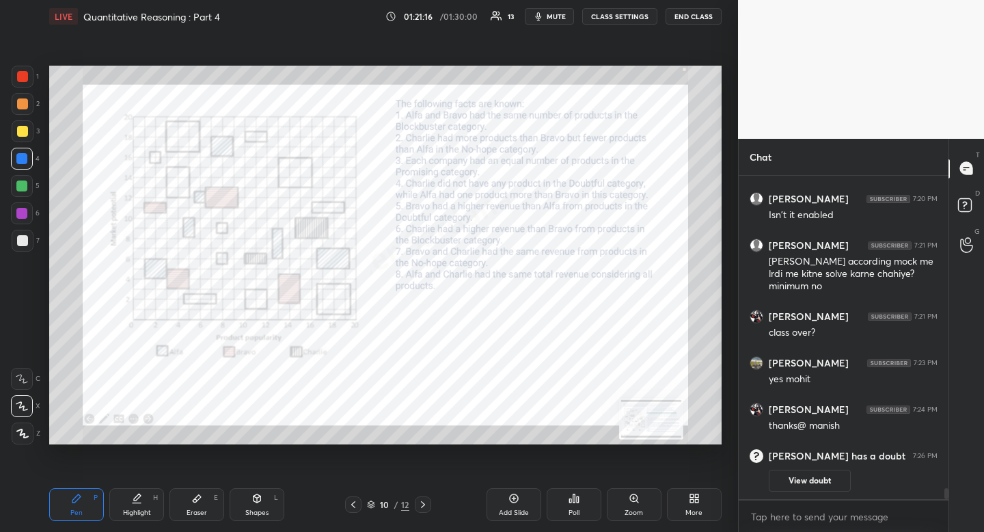
click at [424, 500] on icon at bounding box center [423, 504] width 11 height 11
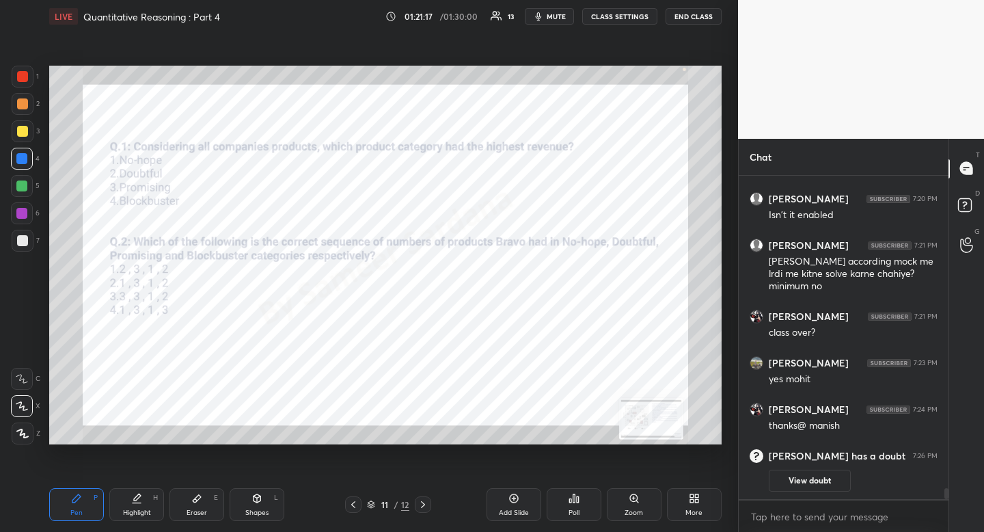
click at [424, 500] on icon at bounding box center [423, 504] width 11 height 11
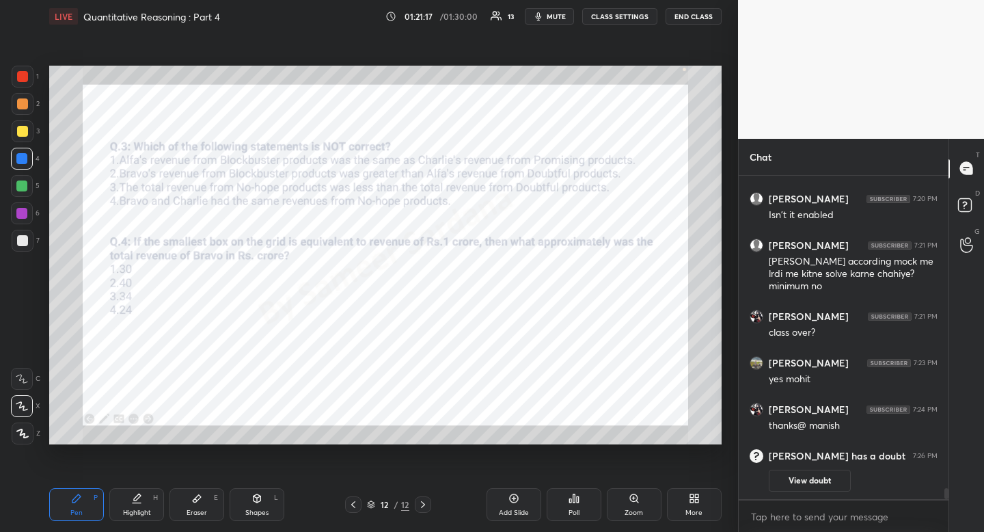
click at [424, 500] on icon at bounding box center [423, 504] width 11 height 11
click at [968, 205] on rect at bounding box center [964, 204] width 13 height 13
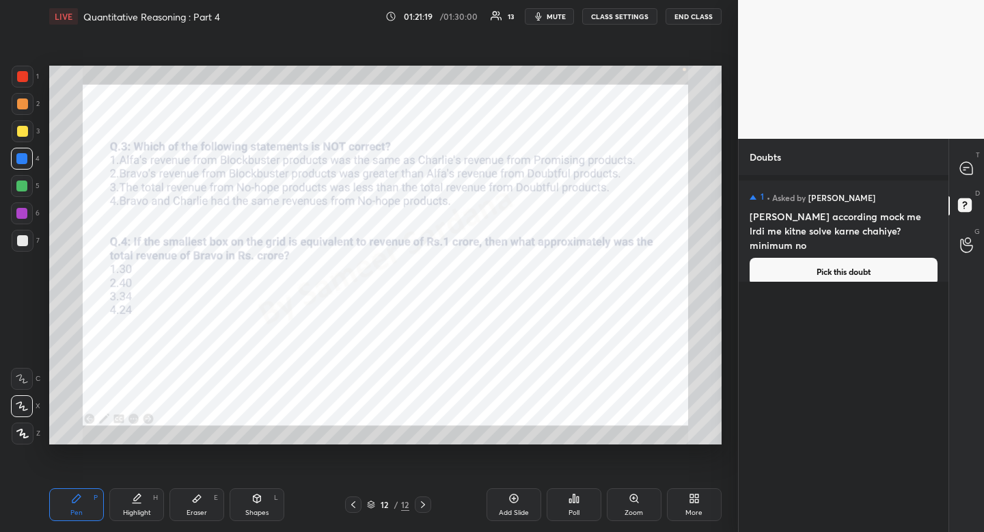
click at [896, 260] on button "Pick this doubt" at bounding box center [844, 271] width 188 height 27
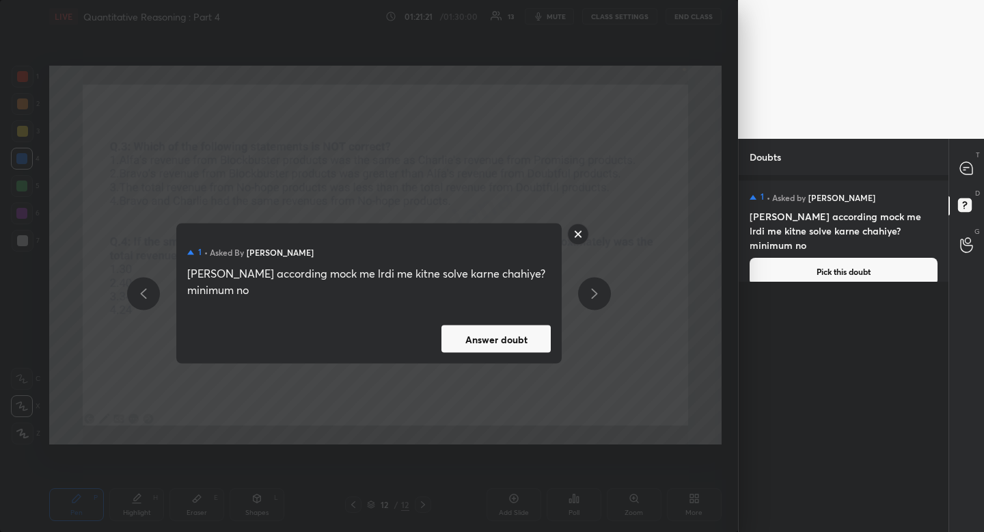
click at [527, 341] on button "Answer doubt" at bounding box center [495, 338] width 109 height 27
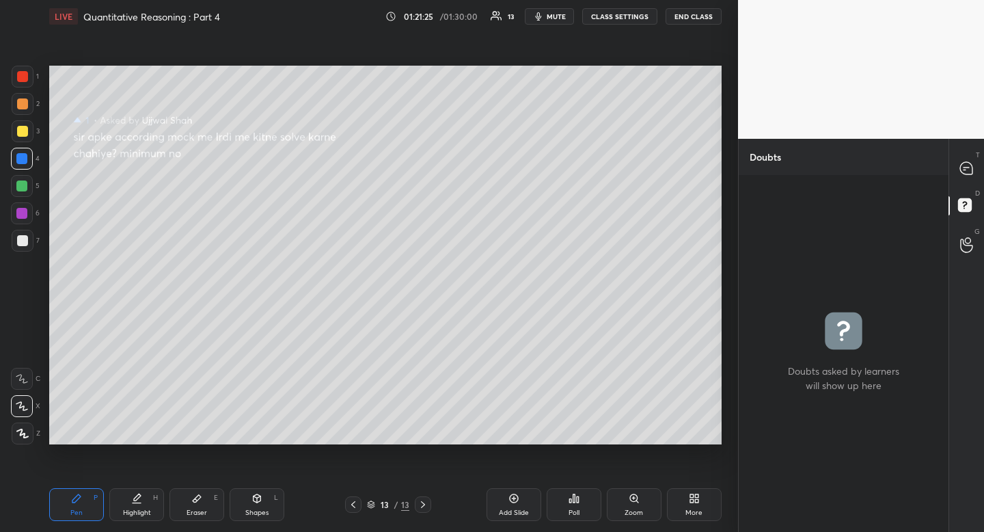
click at [21, 109] on div at bounding box center [22, 103] width 11 height 11
click at [20, 109] on div at bounding box center [22, 103] width 11 height 11
click at [78, 501] on icon at bounding box center [76, 498] width 11 height 11
drag, startPoint x: 78, startPoint y: 501, endPoint x: 85, endPoint y: 464, distance: 37.5
click at [78, 501] on icon at bounding box center [76, 498] width 11 height 11
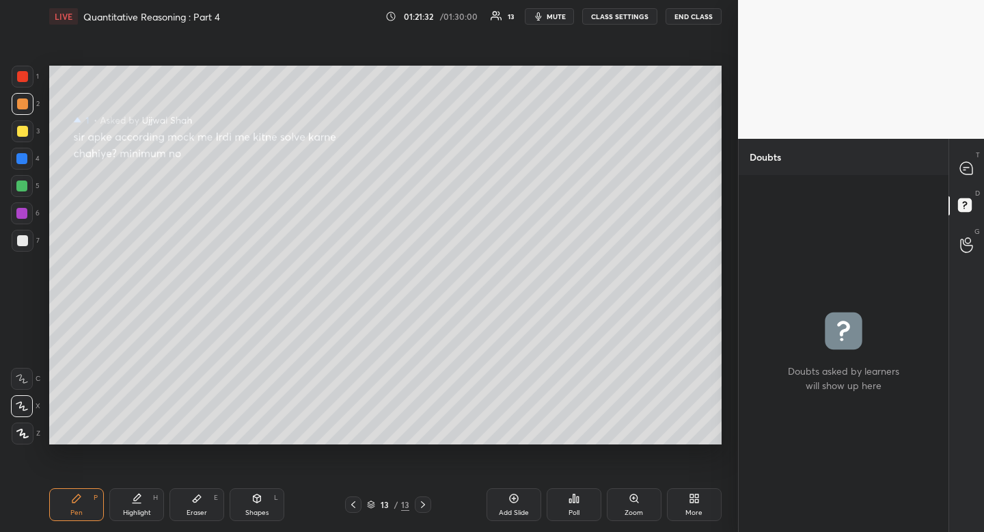
click at [22, 131] on div at bounding box center [22, 131] width 11 height 11
click at [20, 131] on div at bounding box center [22, 131] width 11 height 11
click at [23, 243] on div at bounding box center [22, 240] width 11 height 11
drag, startPoint x: 23, startPoint y: 243, endPoint x: 43, endPoint y: 354, distance: 112.6
click at [23, 243] on div at bounding box center [22, 240] width 11 height 11
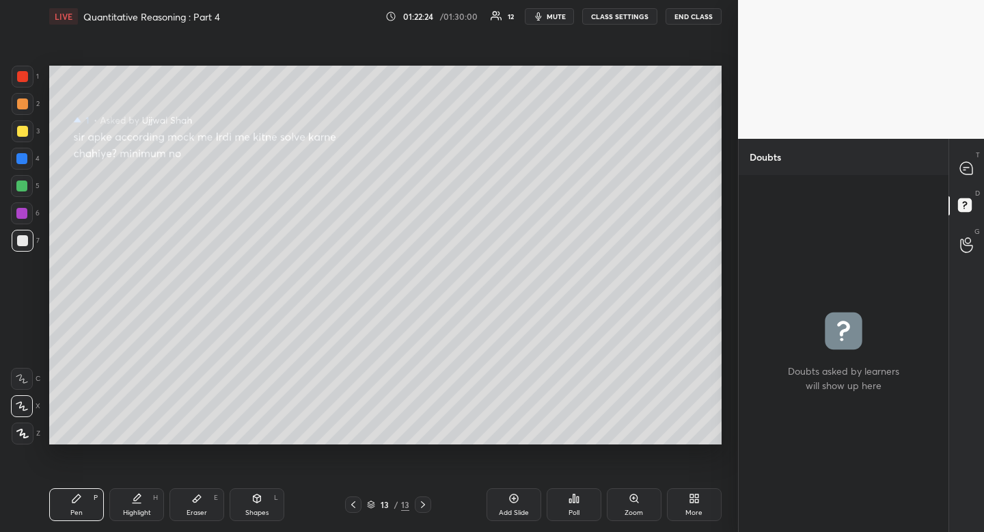
click at [68, 489] on div "Pen P" at bounding box center [76, 504] width 55 height 33
click at [25, 131] on div at bounding box center [22, 131] width 11 height 11
click at [23, 132] on div at bounding box center [22, 131] width 11 height 11
click at [206, 502] on div "Eraser E" at bounding box center [196, 504] width 55 height 33
click at [33, 351] on div "Erase all" at bounding box center [23, 351] width 25 height 22
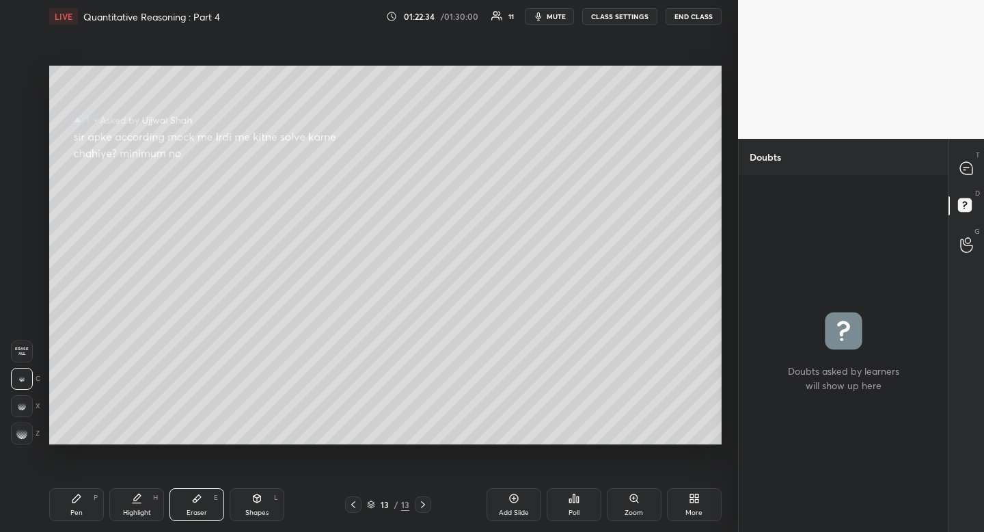
click at [20, 349] on span "Erase all" at bounding box center [22, 351] width 21 height 10
click at [80, 513] on div "Pen" at bounding box center [76, 512] width 12 height 7
click at [80, 509] on div "Pen" at bounding box center [76, 512] width 12 height 7
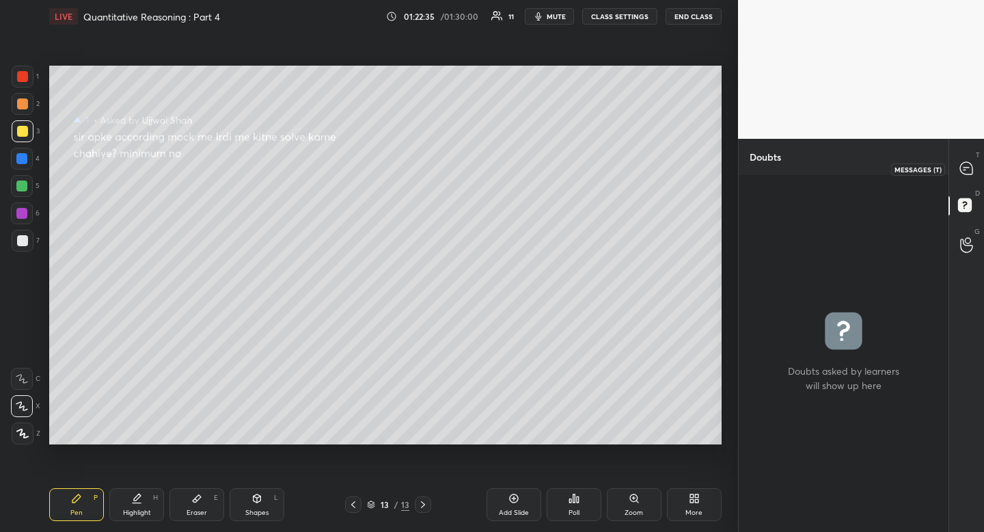
click at [968, 169] on icon at bounding box center [966, 168] width 12 height 12
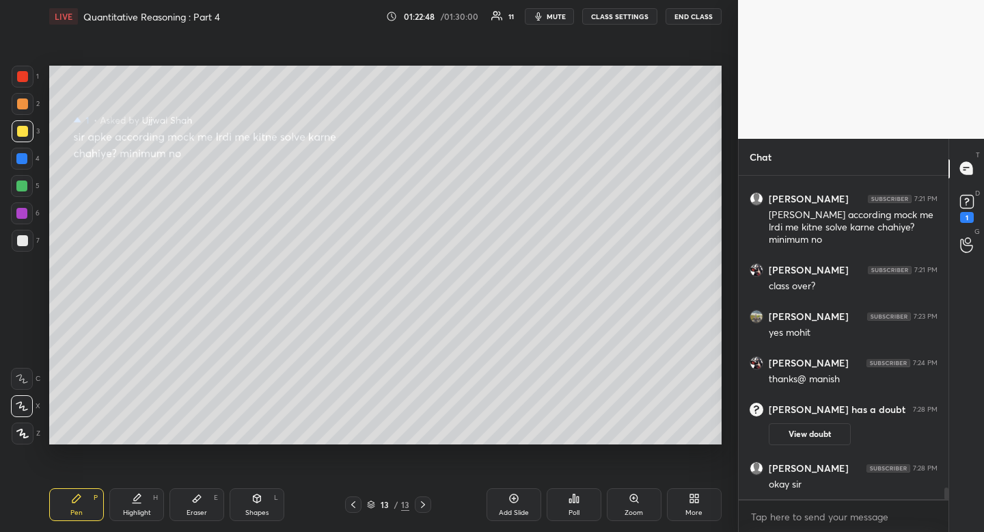
scroll to position [8737, 0]
click at [966, 206] on rect at bounding box center [966, 201] width 13 height 13
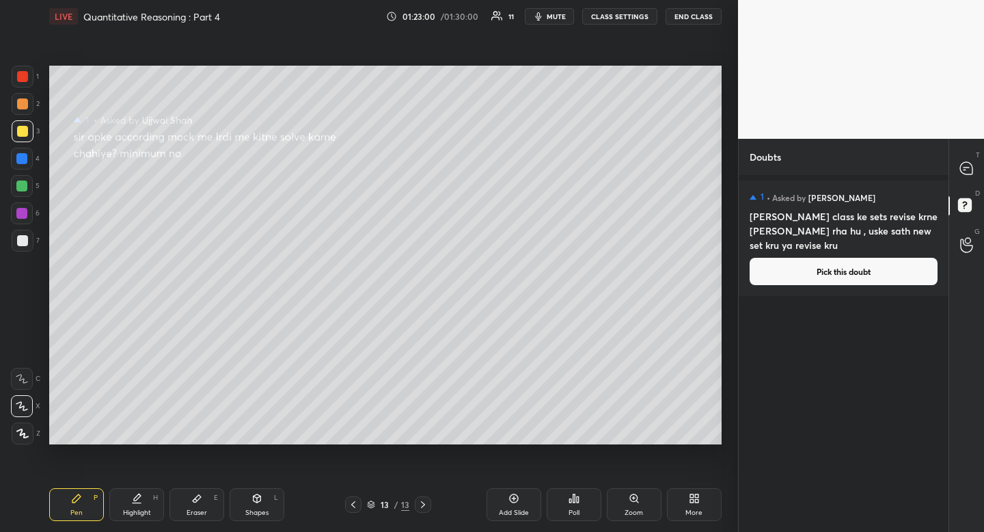
click at [901, 271] on button "Pick this doubt" at bounding box center [844, 271] width 188 height 27
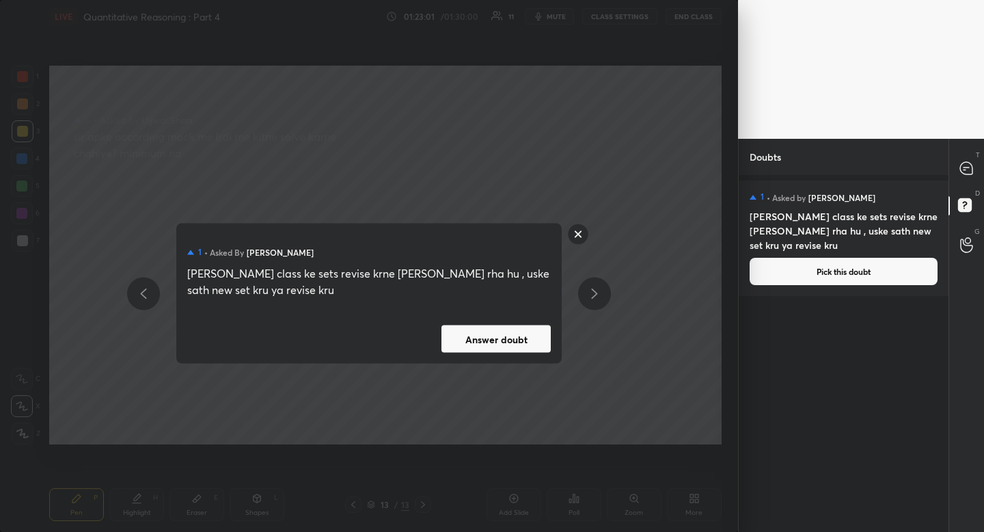
click at [455, 334] on button "Answer doubt" at bounding box center [495, 338] width 109 height 27
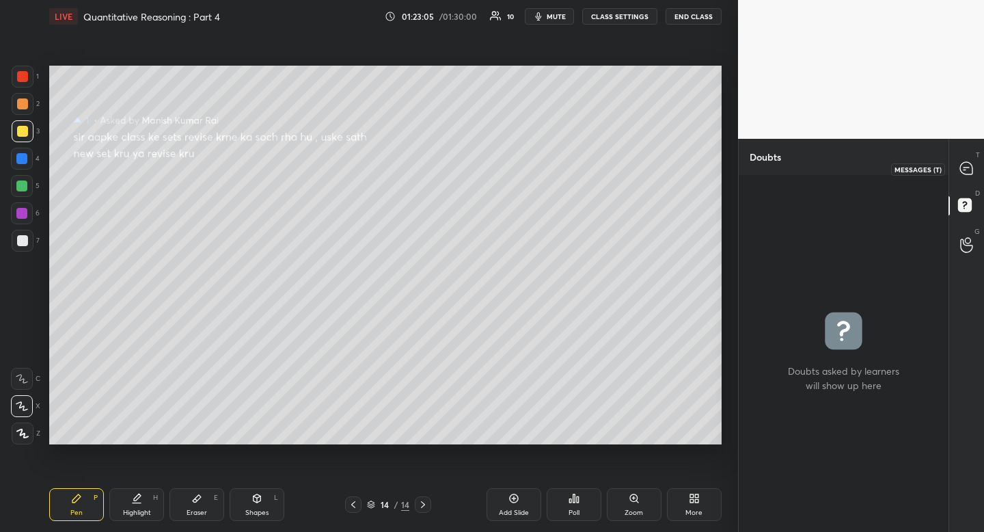
click at [965, 169] on icon at bounding box center [966, 168] width 12 height 12
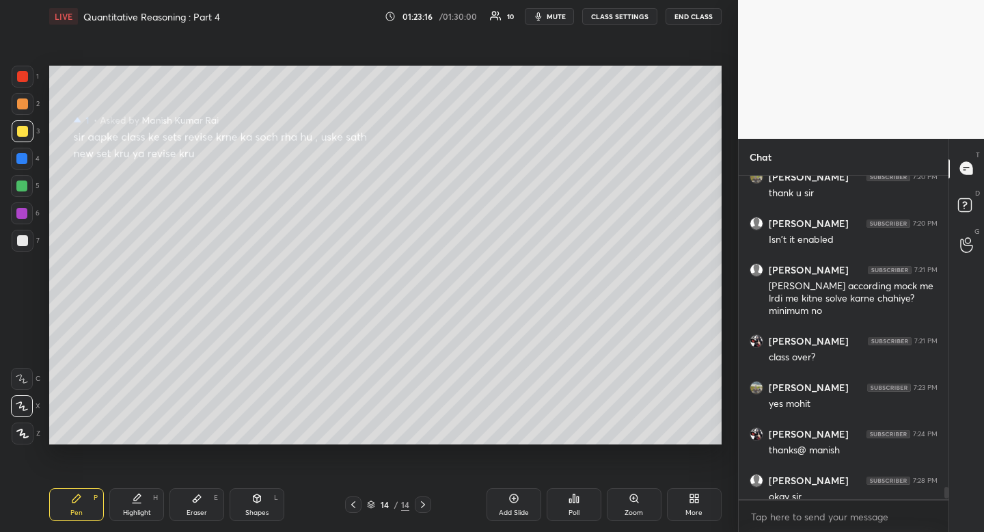
drag, startPoint x: 35, startPoint y: 239, endPoint x: 27, endPoint y: 242, distance: 8.0
click at [35, 239] on div "7" at bounding box center [26, 241] width 28 height 22
drag, startPoint x: 27, startPoint y: 242, endPoint x: 16, endPoint y: 244, distance: 11.1
click at [25, 243] on div at bounding box center [22, 240] width 11 height 11
click at [18, 245] on div at bounding box center [22, 240] width 11 height 11
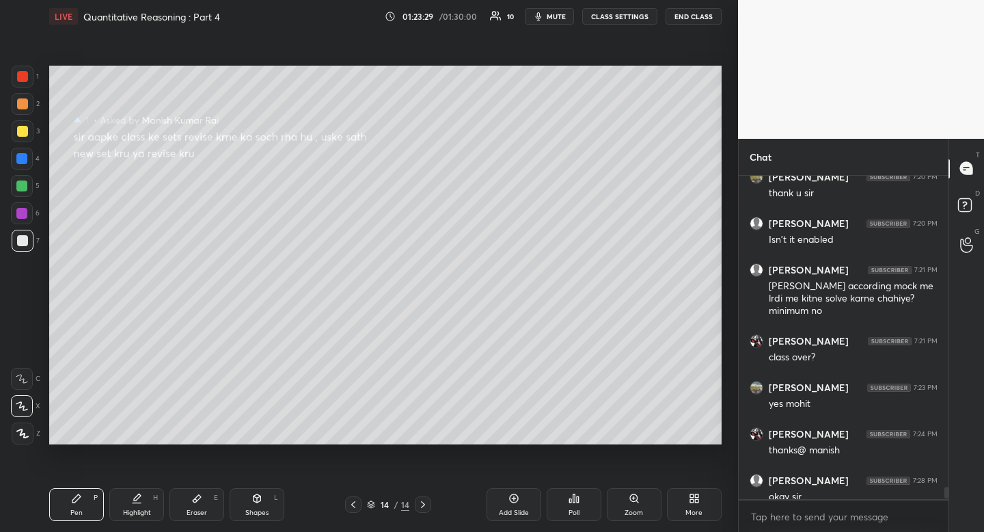
click at [26, 128] on div at bounding box center [22, 131] width 11 height 11
drag, startPoint x: 26, startPoint y: 128, endPoint x: 42, endPoint y: 137, distance: 18.7
click at [26, 128] on div at bounding box center [22, 131] width 11 height 11
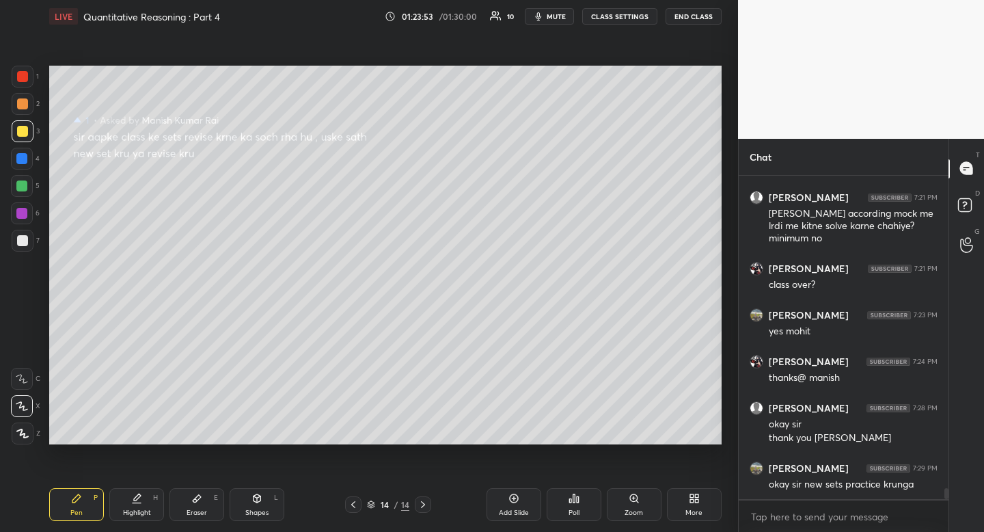
click at [21, 242] on div at bounding box center [22, 240] width 11 height 11
click at [17, 244] on div at bounding box center [22, 240] width 11 height 11
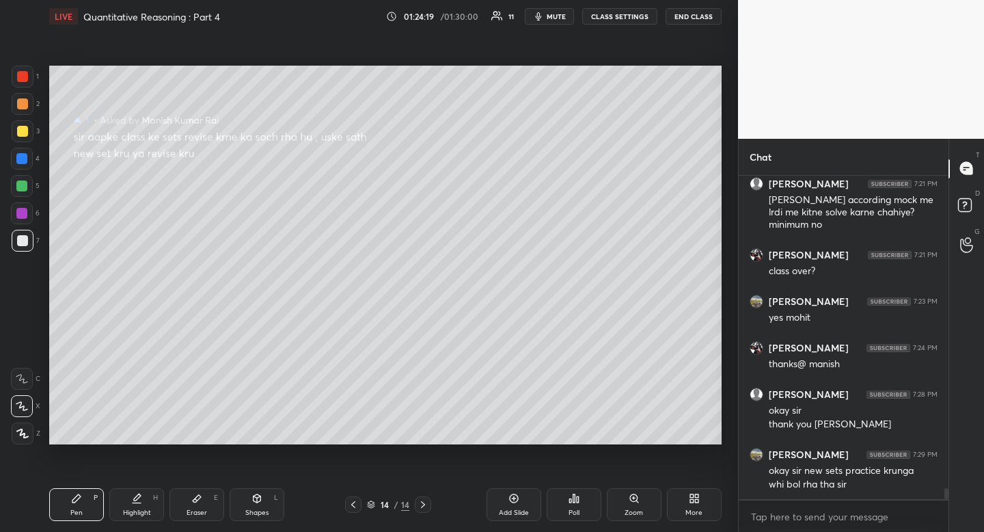
click at [25, 131] on div at bounding box center [23, 131] width 22 height 22
drag, startPoint x: 27, startPoint y: 130, endPoint x: 48, endPoint y: 138, distance: 22.1
click at [27, 130] on div at bounding box center [23, 131] width 22 height 22
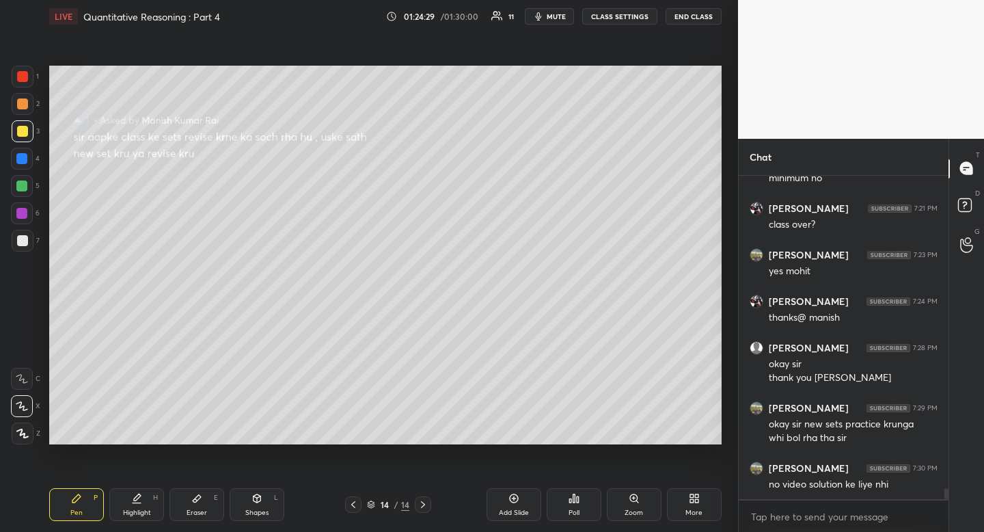
click at [21, 193] on div at bounding box center [22, 186] width 22 height 22
click at [27, 191] on div at bounding box center [22, 186] width 22 height 22
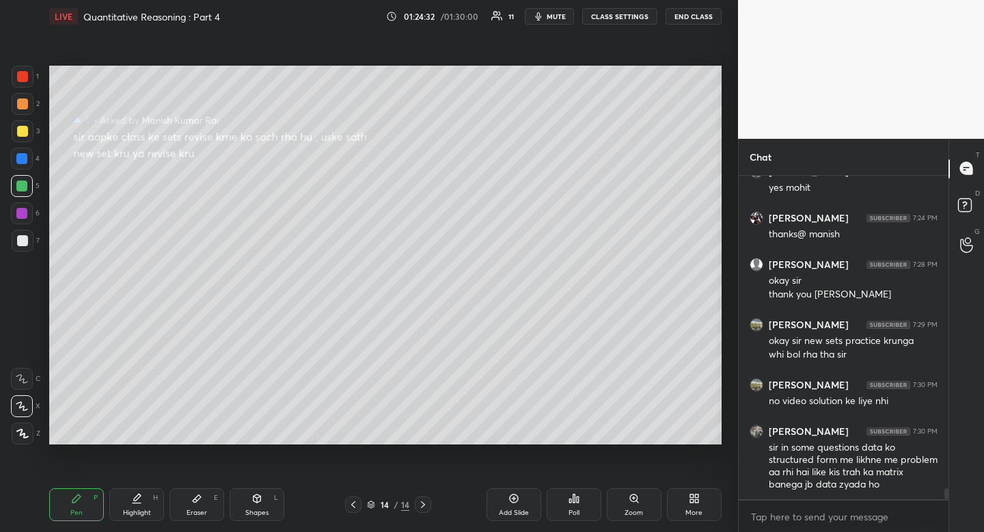
drag, startPoint x: 28, startPoint y: 103, endPoint x: 21, endPoint y: 111, distance: 11.2
click at [28, 103] on div at bounding box center [23, 104] width 22 height 22
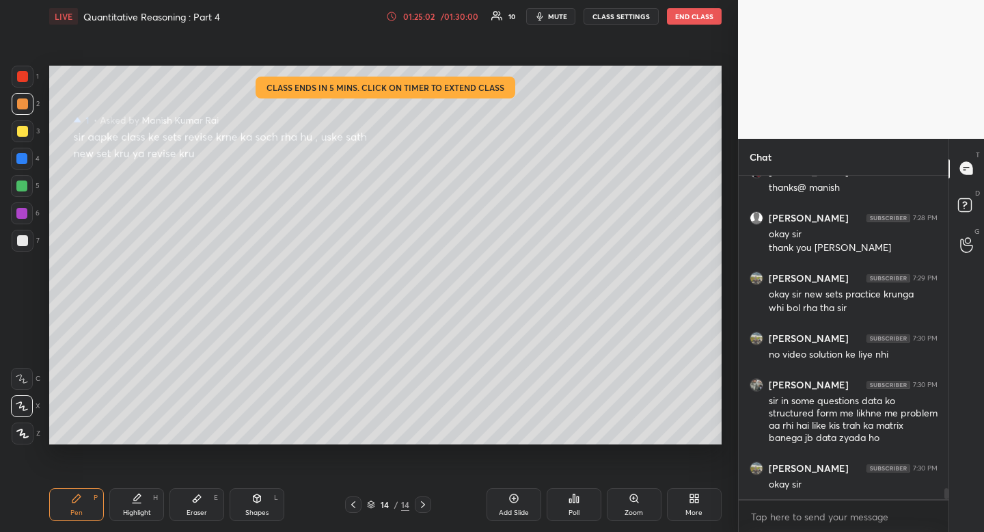
click at [25, 190] on div at bounding box center [22, 186] width 22 height 22
click at [23, 189] on div at bounding box center [21, 185] width 11 height 11
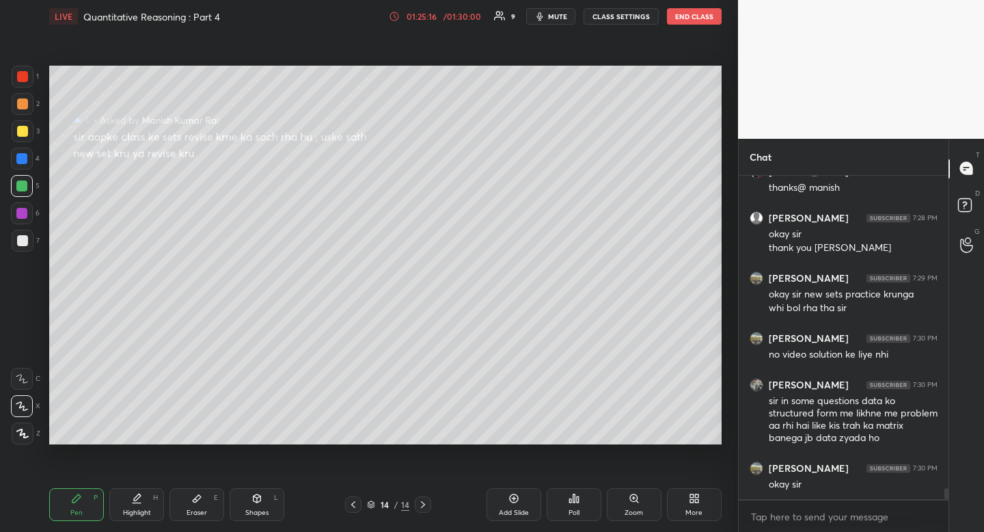
drag, startPoint x: 155, startPoint y: 512, endPoint x: 167, endPoint y: 500, distance: 16.9
click at [155, 512] on div "Highlight H" at bounding box center [136, 504] width 55 height 33
click at [158, 505] on div "Highlight H" at bounding box center [136, 504] width 55 height 33
click at [262, 504] on div "Shapes L" at bounding box center [257, 504] width 55 height 33
drag, startPoint x: 249, startPoint y: 503, endPoint x: 243, endPoint y: 508, distance: 7.3
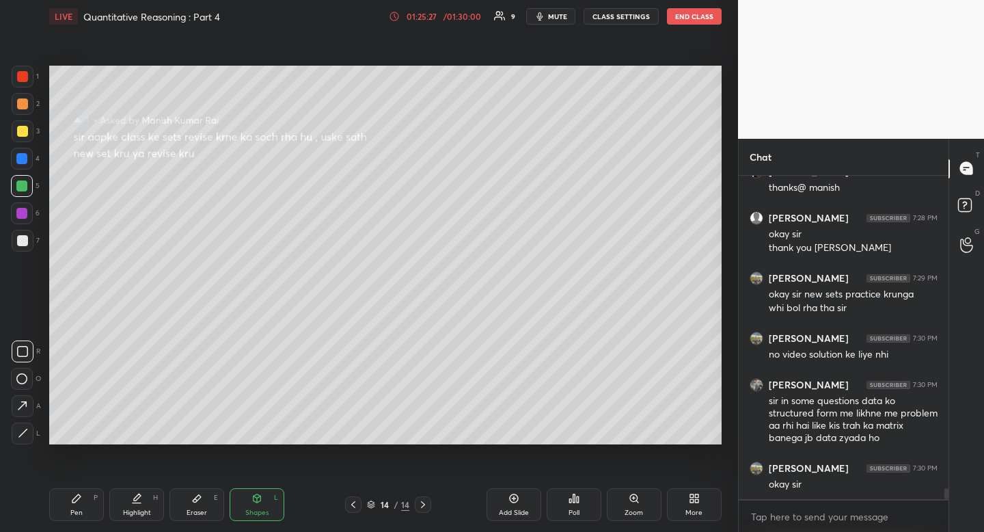
click at [247, 507] on div "Shapes L" at bounding box center [257, 504] width 55 height 33
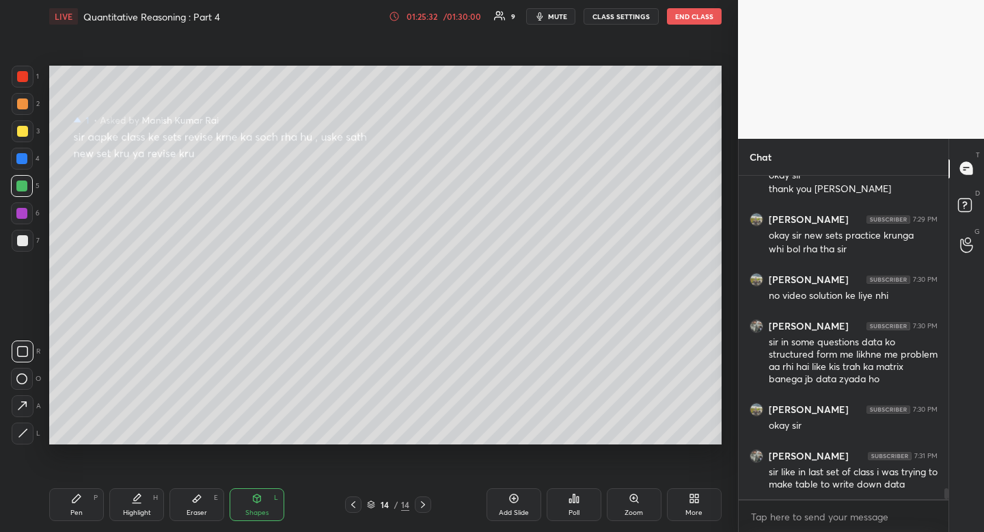
scroll to position [9353, 0]
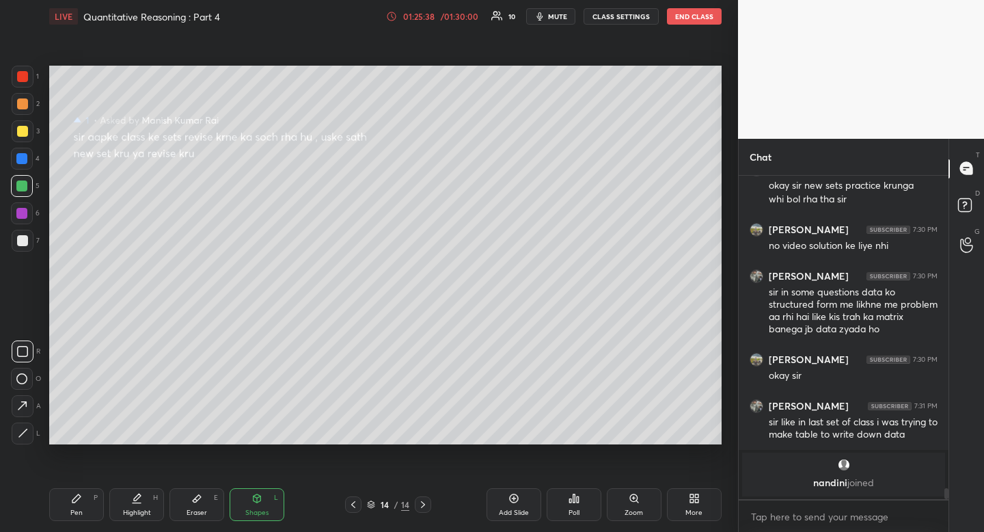
click at [355, 504] on icon at bounding box center [353, 504] width 11 height 11
click at [353, 504] on icon at bounding box center [353, 504] width 11 height 11
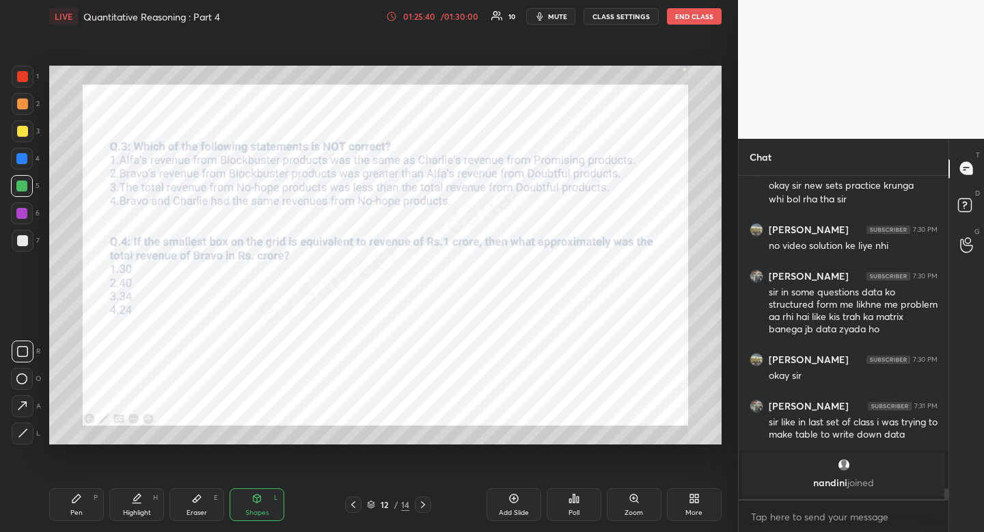
click at [359, 504] on div at bounding box center [353, 504] width 16 height 16
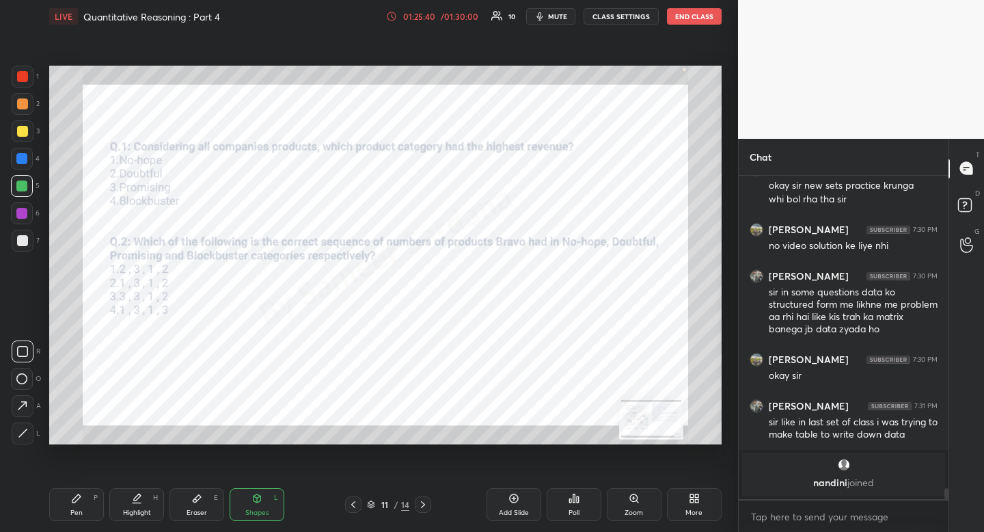
click at [351, 499] on icon at bounding box center [353, 504] width 11 height 11
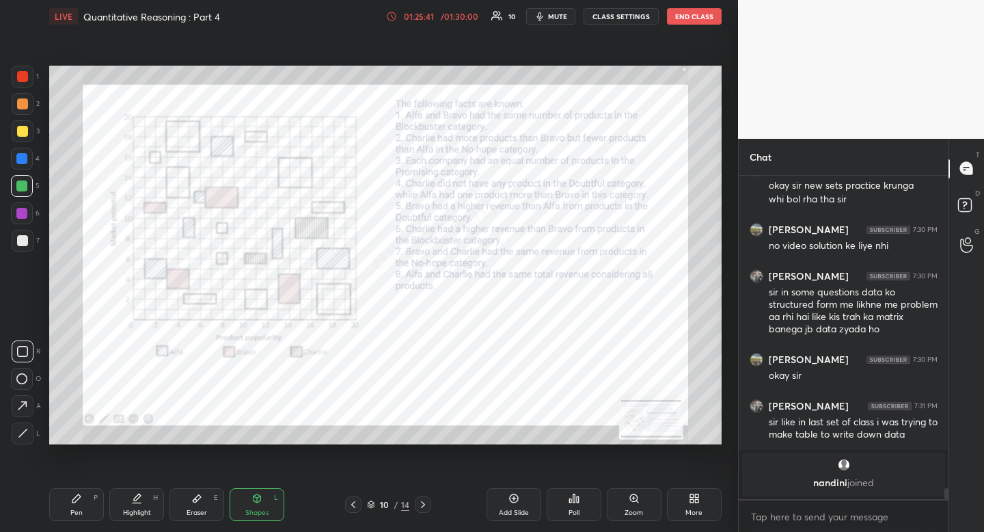
click at [154, 512] on div "Highlight H" at bounding box center [136, 504] width 55 height 33
click at [73, 487] on div "Pen P Highlight H Eraser E Shapes L 10 / 14 Add Slide Poll Zoom More" at bounding box center [385, 504] width 672 height 55
drag, startPoint x: 79, startPoint y: 486, endPoint x: 83, endPoint y: 462, distance: 24.4
click at [81, 483] on div "Pen P Highlight H Eraser E Shapes L 10 / 14 Add Slide Poll Zoom More" at bounding box center [385, 504] width 672 height 55
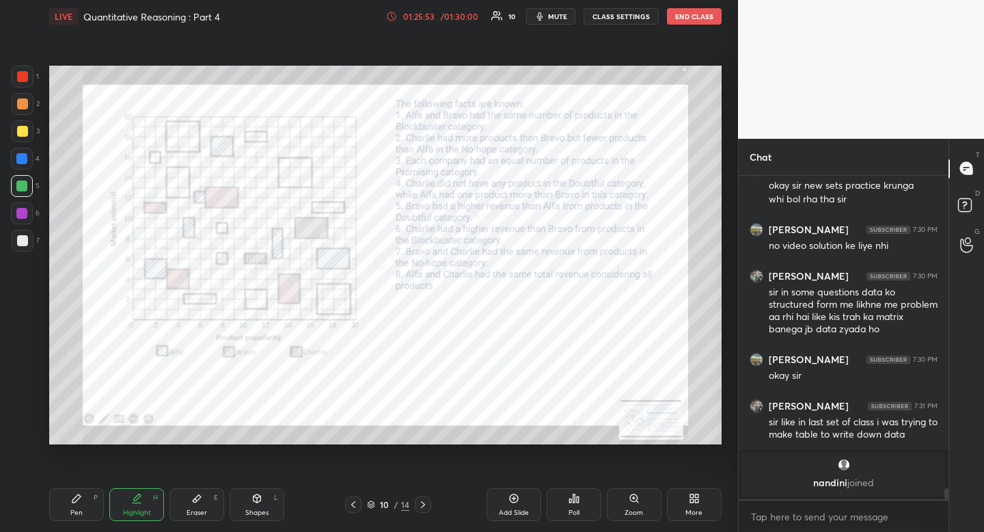
drag, startPoint x: 75, startPoint y: 502, endPoint x: 83, endPoint y: 487, distance: 17.1
click at [75, 503] on icon at bounding box center [76, 498] width 11 height 11
click at [81, 500] on div "Pen P" at bounding box center [76, 504] width 55 height 33
click at [128, 502] on div "Highlight H" at bounding box center [136, 504] width 55 height 33
drag, startPoint x: 128, startPoint y: 502, endPoint x: 128, endPoint y: 491, distance: 10.3
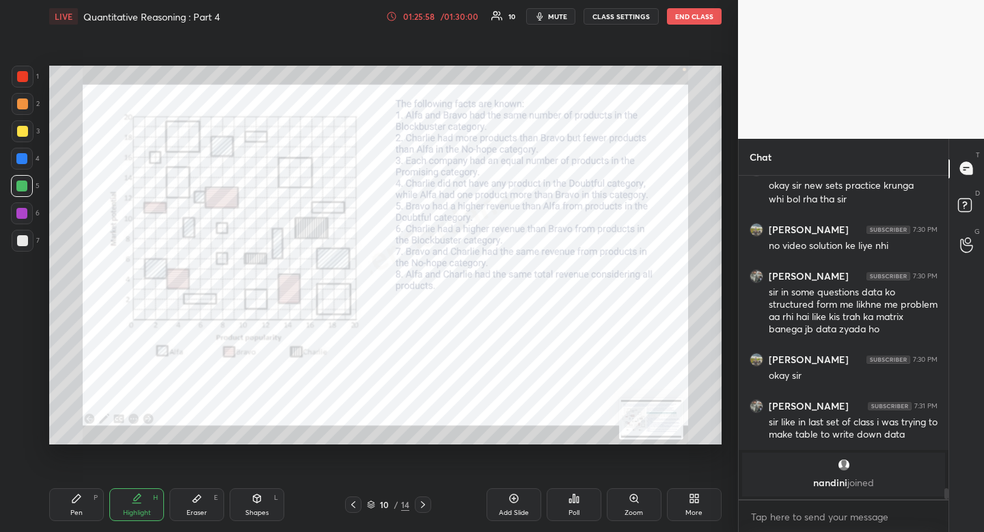
click at [128, 502] on div "Highlight H" at bounding box center [136, 504] width 55 height 33
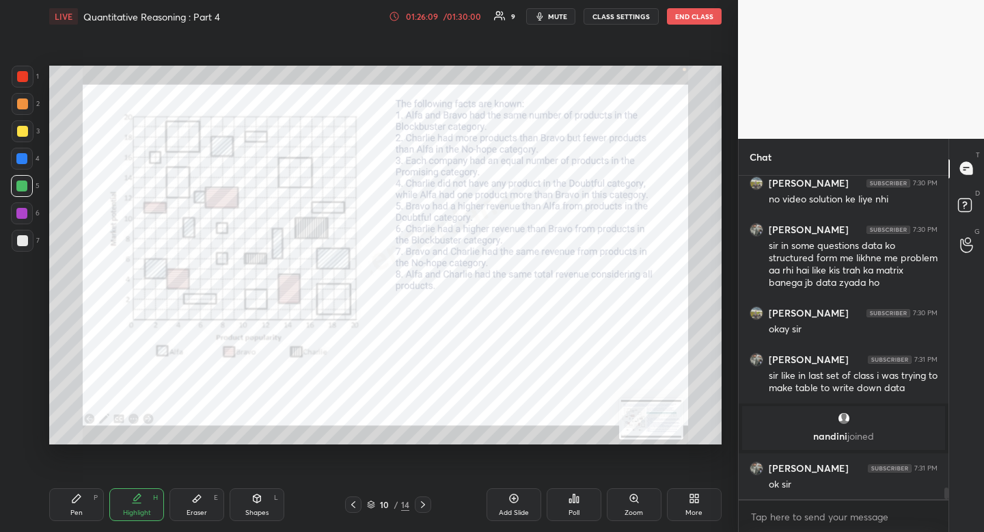
scroll to position [8830, 0]
click at [29, 83] on div at bounding box center [23, 77] width 22 height 22
drag, startPoint x: 29, startPoint y: 83, endPoint x: 44, endPoint y: 94, distance: 19.1
click at [29, 83] on div at bounding box center [23, 77] width 22 height 22
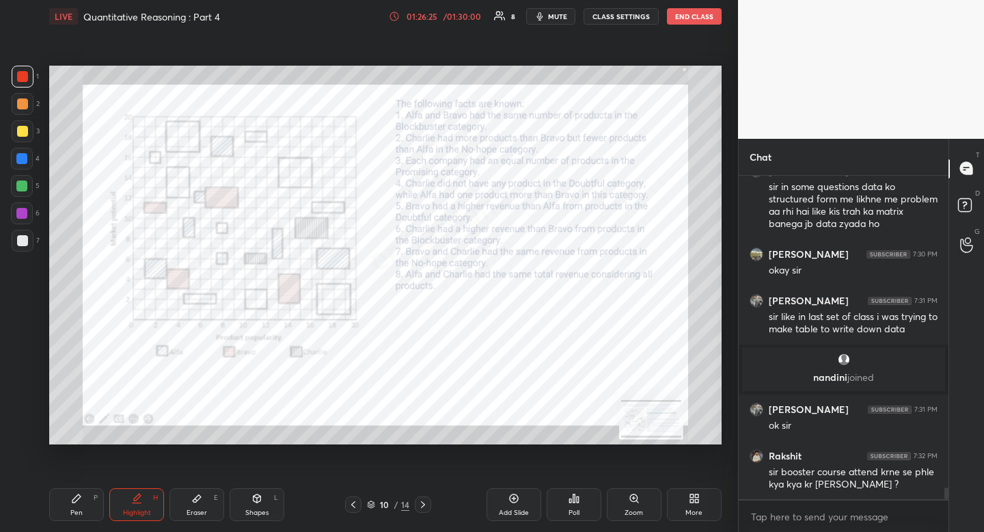
click at [422, 498] on div at bounding box center [423, 504] width 16 height 16
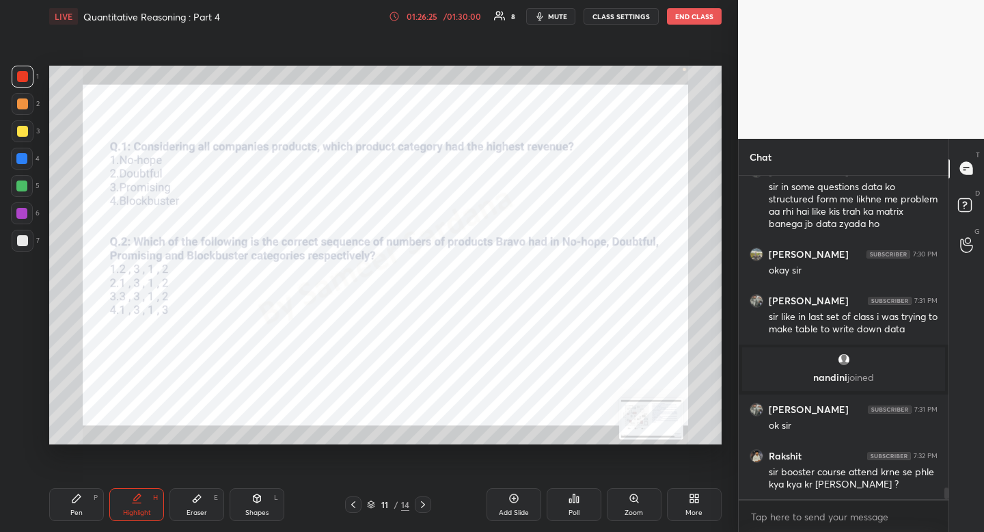
click at [425, 503] on icon at bounding box center [423, 504] width 11 height 11
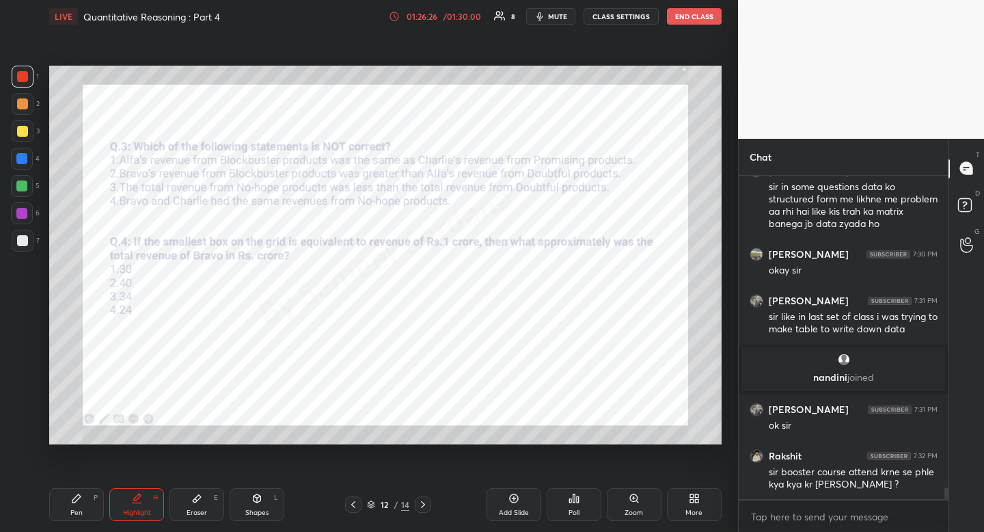
click at [425, 506] on icon at bounding box center [423, 504] width 11 height 11
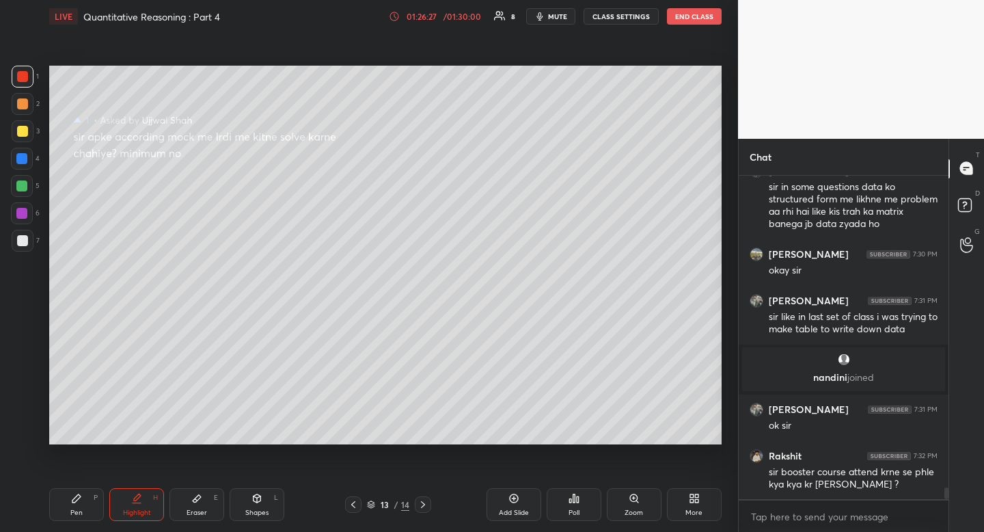
click at [81, 512] on div "Pen" at bounding box center [76, 512] width 12 height 7
drag, startPoint x: 81, startPoint y: 512, endPoint x: 98, endPoint y: 453, distance: 61.0
click at [81, 512] on div "Pen" at bounding box center [76, 512] width 12 height 7
click at [182, 498] on div "Eraser E" at bounding box center [196, 504] width 55 height 33
drag, startPoint x: 186, startPoint y: 496, endPoint x: 185, endPoint y: 448, distance: 48.5
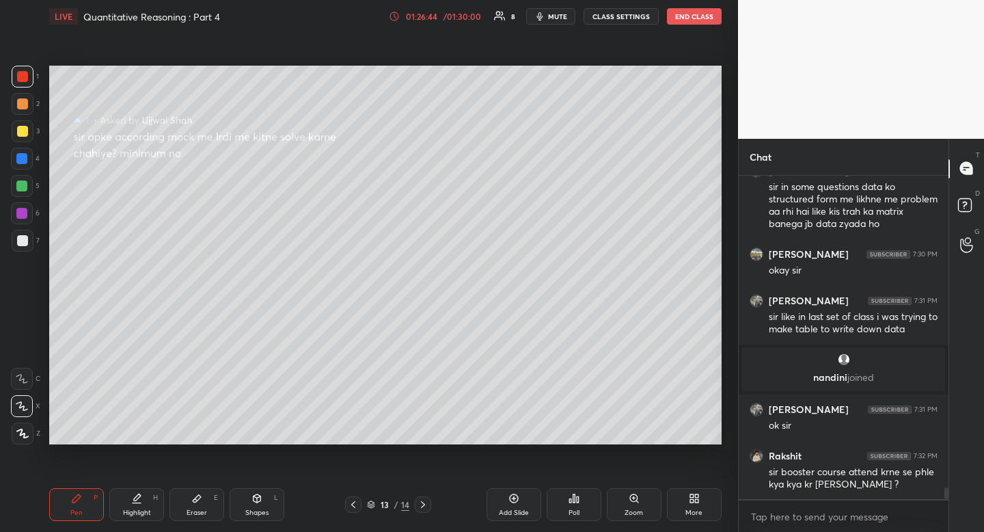
click at [186, 491] on div "Eraser E" at bounding box center [196, 504] width 55 height 33
click at [70, 516] on div "Pen" at bounding box center [76, 512] width 12 height 7
click at [72, 497] on div "Pen P" at bounding box center [76, 504] width 55 height 33
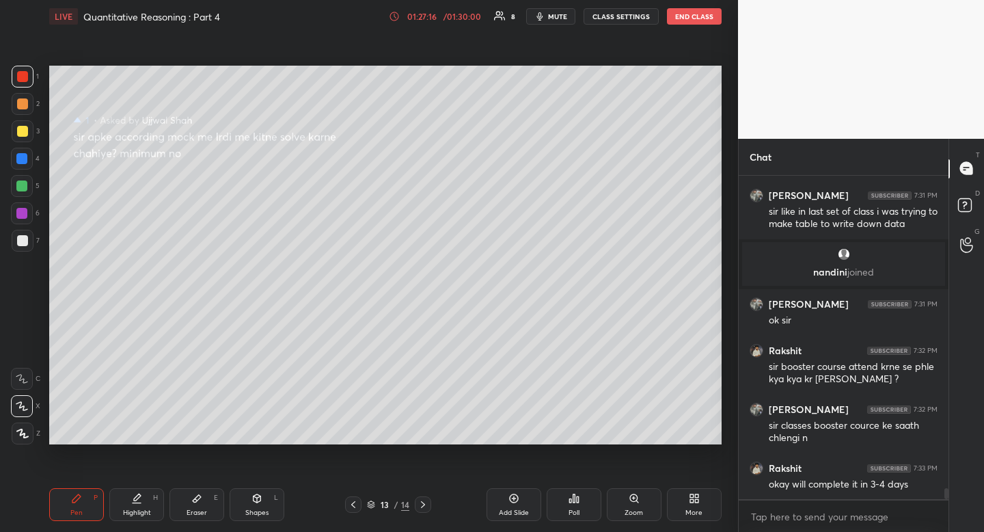
scroll to position [9041, 0]
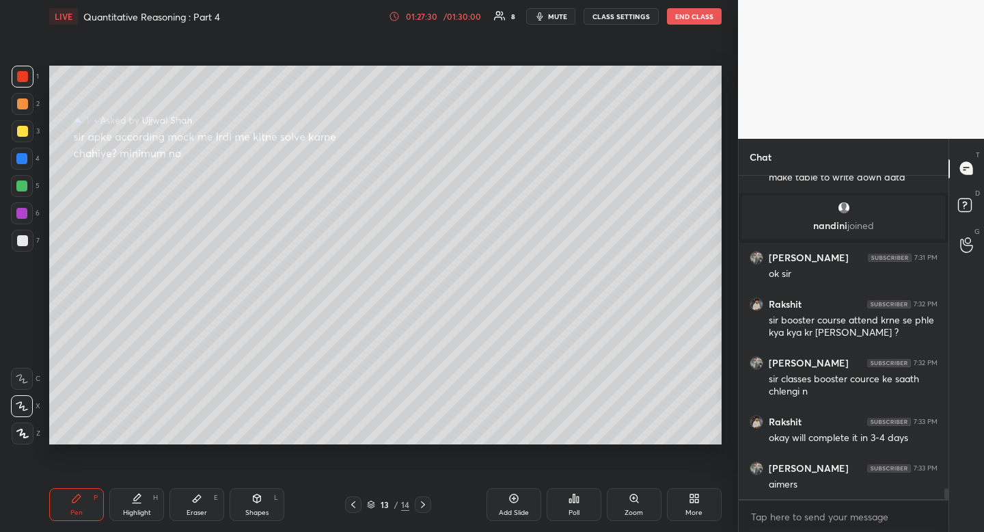
click at [16, 184] on div at bounding box center [21, 185] width 11 height 11
click at [19, 182] on div at bounding box center [21, 185] width 11 height 11
click at [35, 487] on div "1 2 3 4 5 6 7 R O A L C X Z Erase all C X Z LIVE Quantitative Reasoning : Part …" at bounding box center [363, 266] width 727 height 532
click at [62, 504] on div "Pen P" at bounding box center [76, 504] width 55 height 33
drag, startPoint x: 62, startPoint y: 504, endPoint x: 68, endPoint y: 470, distance: 35.4
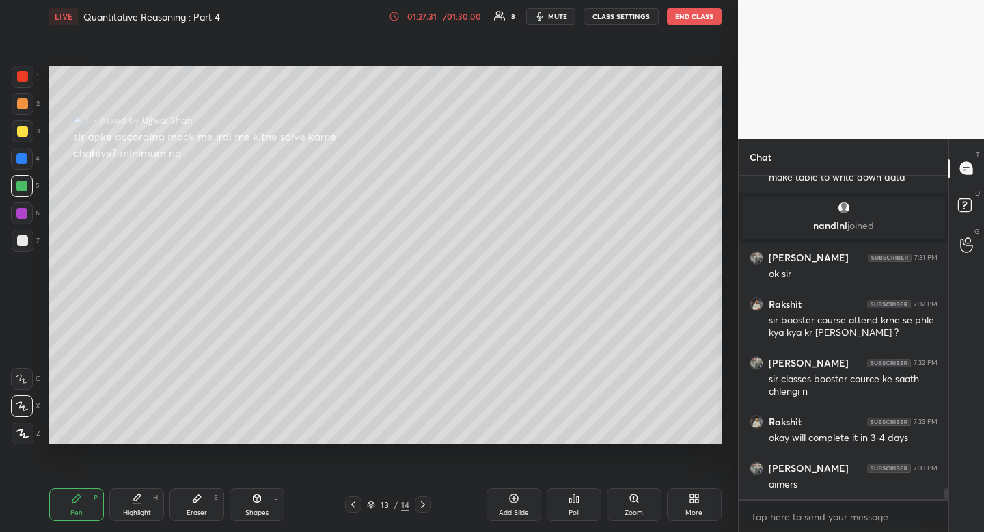
click at [62, 504] on div "Pen P" at bounding box center [76, 504] width 55 height 33
drag, startPoint x: 209, startPoint y: 509, endPoint x: 213, endPoint y: 501, distance: 8.9
click at [210, 508] on div "Eraser E" at bounding box center [196, 504] width 55 height 33
click at [208, 506] on div "Eraser E" at bounding box center [196, 504] width 55 height 33
click at [143, 500] on div "Highlight H" at bounding box center [136, 504] width 55 height 33
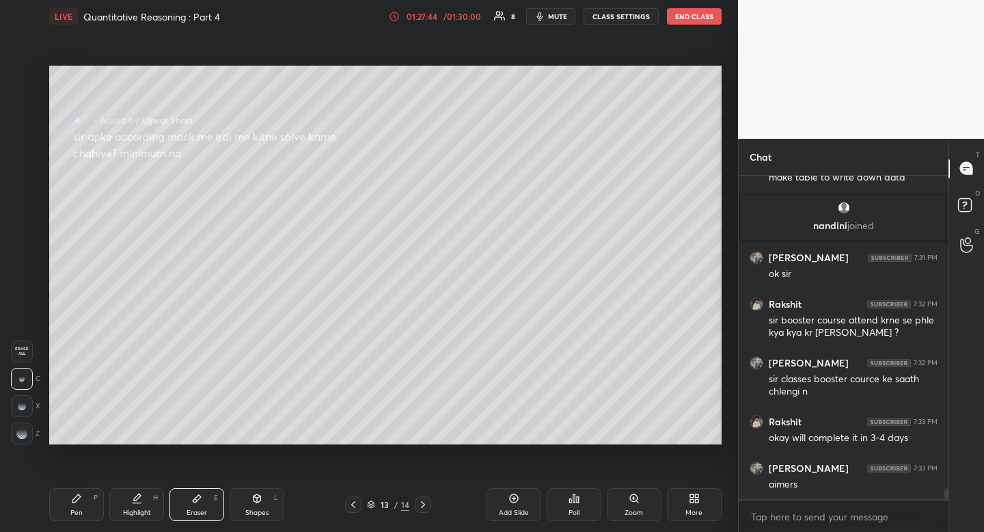
click at [143, 500] on div "Highlight H" at bounding box center [136, 504] width 55 height 33
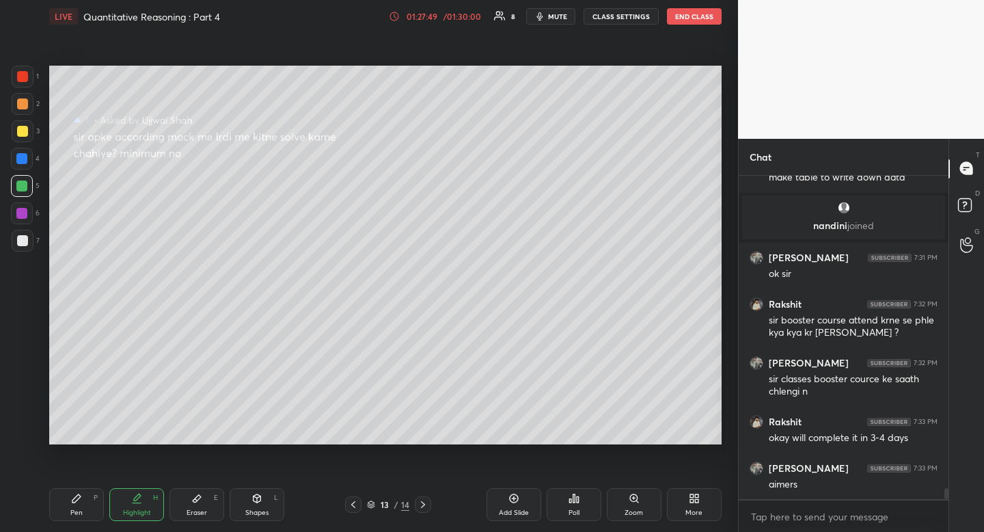
click at [25, 113] on div at bounding box center [23, 104] width 22 height 22
drag, startPoint x: 23, startPoint y: 113, endPoint x: 40, endPoint y: 123, distance: 19.0
click at [23, 113] on div at bounding box center [23, 104] width 22 height 22
click at [23, 135] on div at bounding box center [22, 131] width 11 height 11
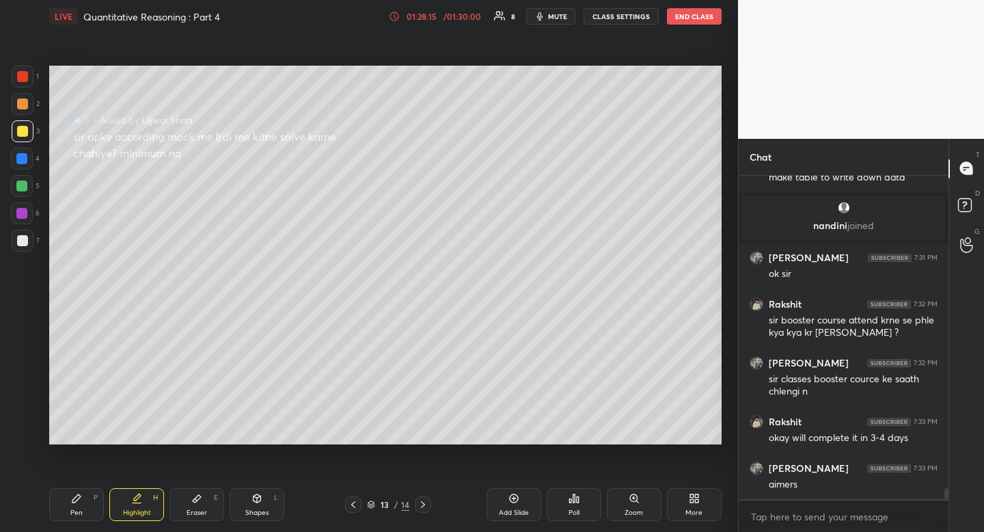
click at [81, 490] on div "Pen P" at bounding box center [76, 504] width 55 height 33
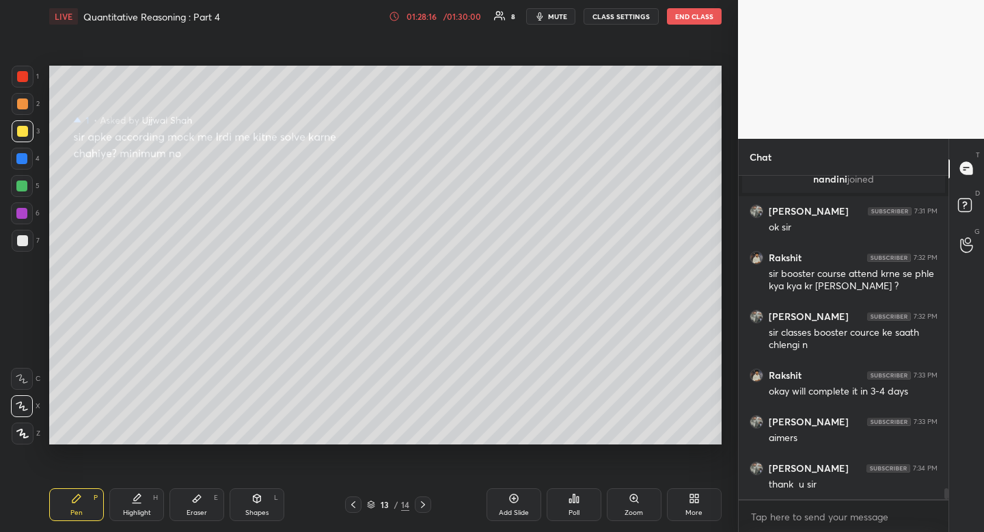
click at [82, 493] on div "Pen P" at bounding box center [76, 504] width 55 height 33
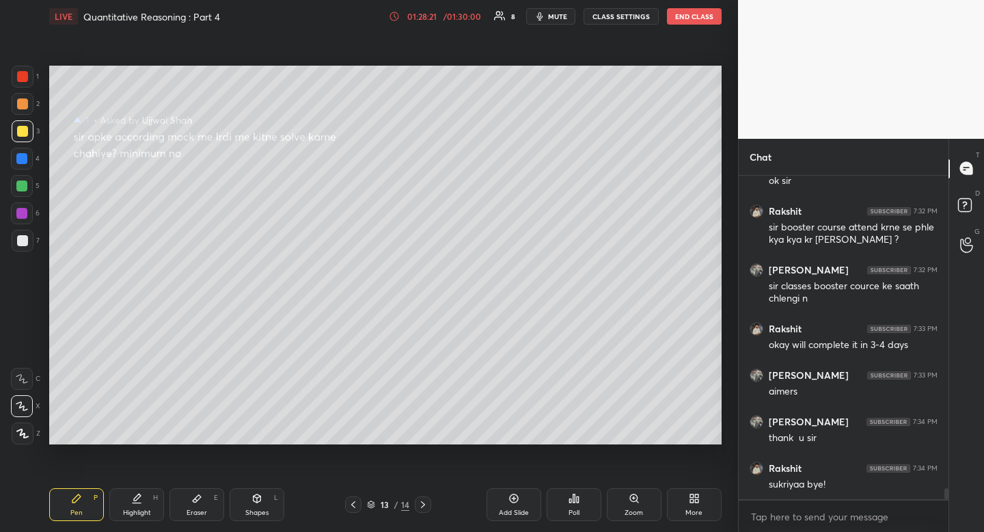
click at [560, 19] on span "mute" at bounding box center [557, 17] width 19 height 10
click at [694, 18] on button "END CLASS" at bounding box center [694, 16] width 55 height 16
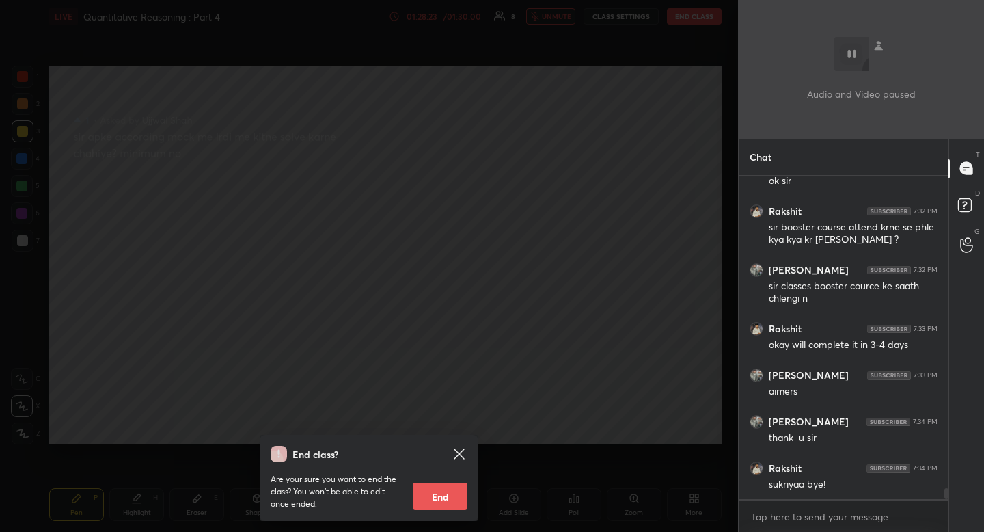
drag, startPoint x: 452, startPoint y: 491, endPoint x: 476, endPoint y: 413, distance: 82.0
click at [452, 491] on button "End" at bounding box center [440, 495] width 55 height 27
type textarea "x"
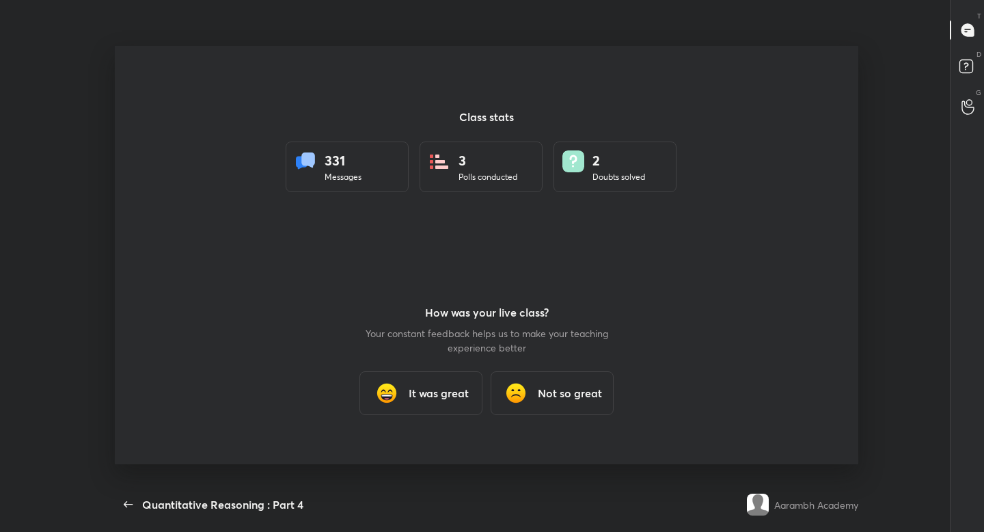
scroll to position [0, 0]
